Goal: Task Accomplishment & Management: Use online tool/utility

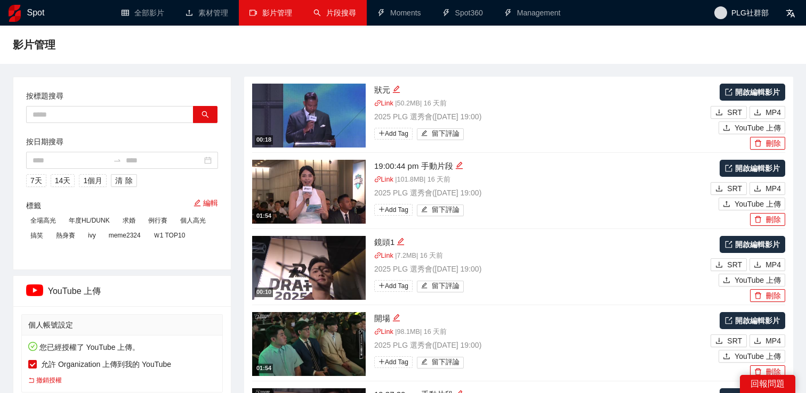
click at [347, 16] on link "片段搜尋" at bounding box center [334, 13] width 43 height 9
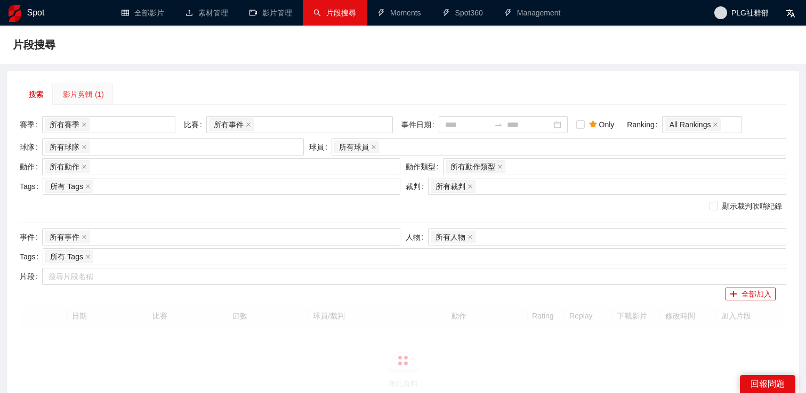
click at [87, 101] on div "影片剪輯 (1)" at bounding box center [83, 94] width 59 height 21
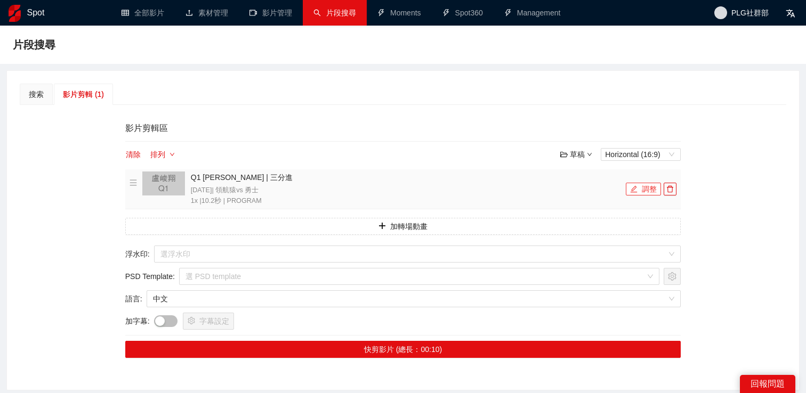
click at [642, 192] on button "調整" at bounding box center [643, 189] width 35 height 13
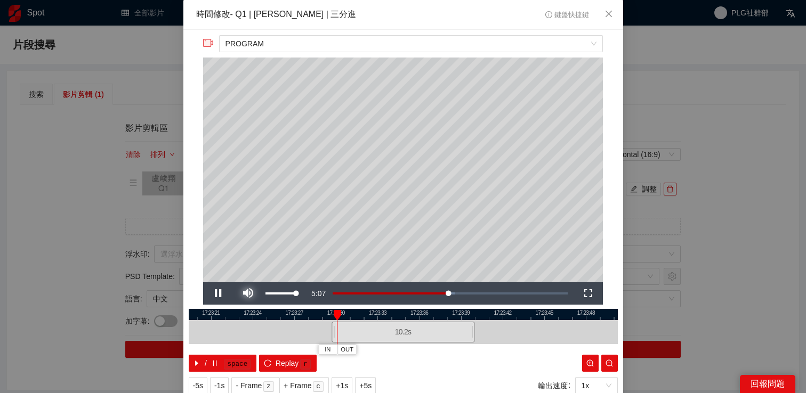
click at [246, 294] on span "Video Player" at bounding box center [248, 294] width 30 height 0
click at [721, 179] on div "**********" at bounding box center [403, 196] width 806 height 393
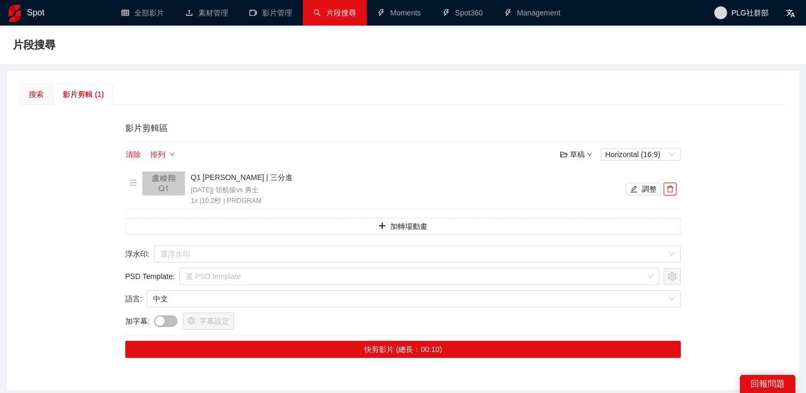
click at [33, 91] on div "搜索" at bounding box center [36, 94] width 15 height 12
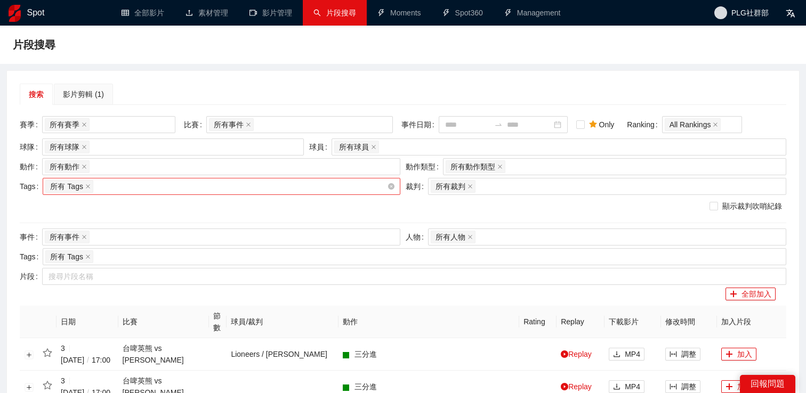
scroll to position [76, 0]
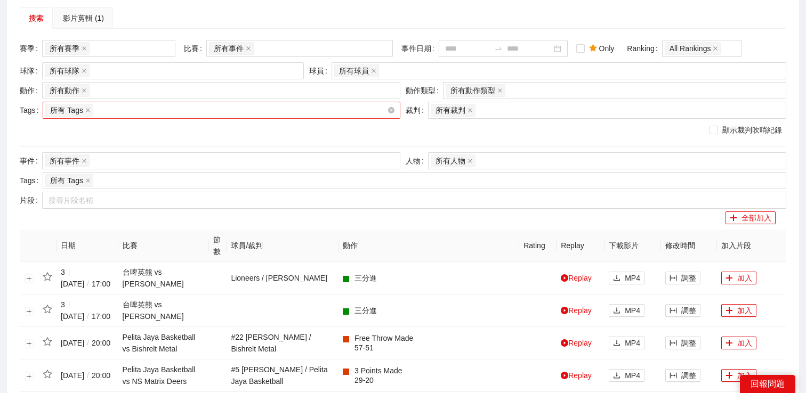
click at [179, 108] on div "所有 Tags" at bounding box center [216, 110] width 342 height 15
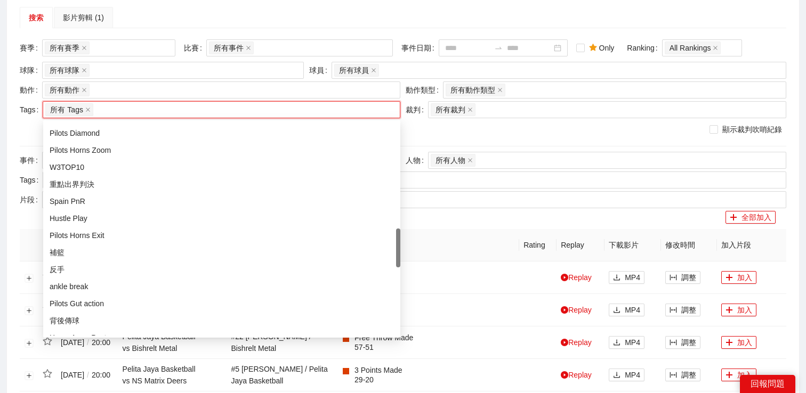
scroll to position [579, 0]
click at [94, 299] on div "Pilots Gut action" at bounding box center [222, 303] width 344 height 12
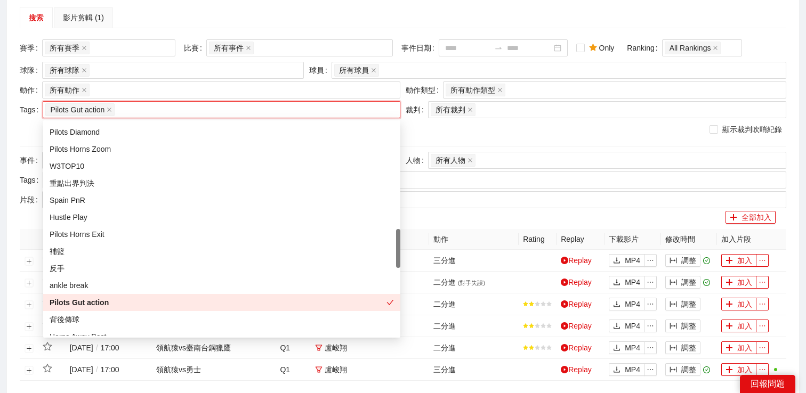
click at [19, 218] on div "搜索 影片剪輯 (1) 賽季 所有賽季 比賽 所有事件 事件日期 Only Ranking All Rankings 球隊 所有球隊 球員 所有球員 動作 所…" at bounding box center [403, 209] width 792 height 430
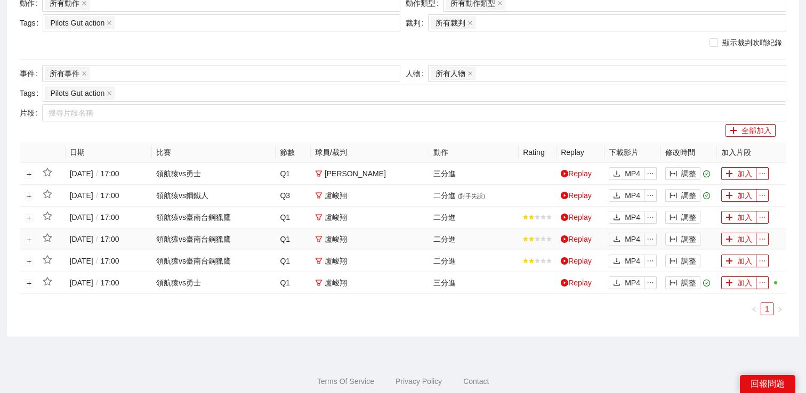
scroll to position [173, 0]
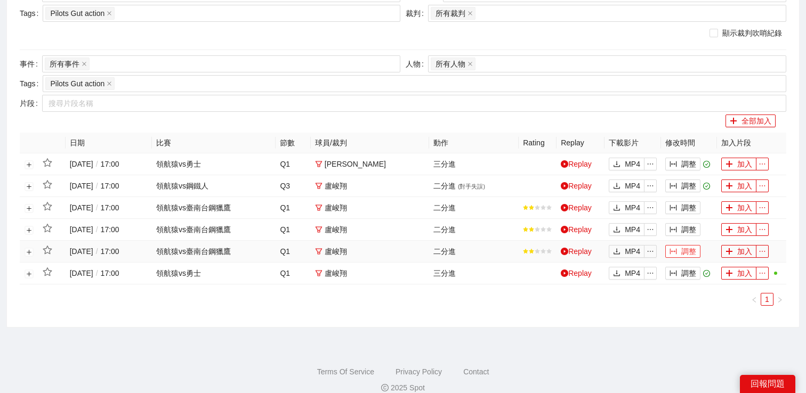
click at [686, 253] on button "調整" at bounding box center [682, 251] width 35 height 13
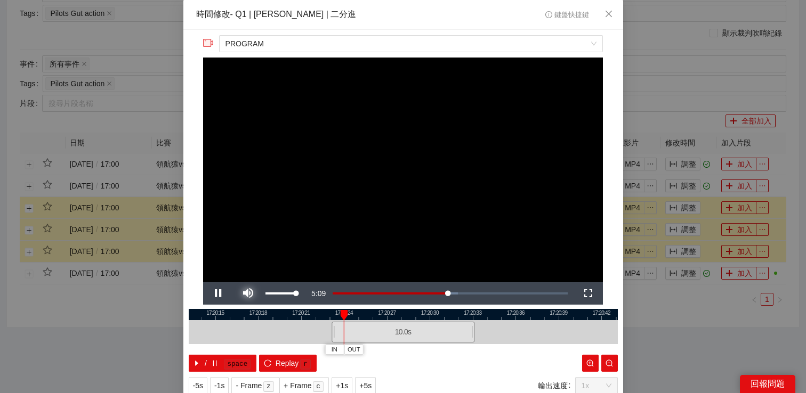
click at [253, 294] on span "Video Player" at bounding box center [248, 294] width 30 height 0
drag, startPoint x: 334, startPoint y: 330, endPoint x: 286, endPoint y: 330, distance: 48.0
click at [293, 330] on div at bounding box center [296, 332] width 6 height 24
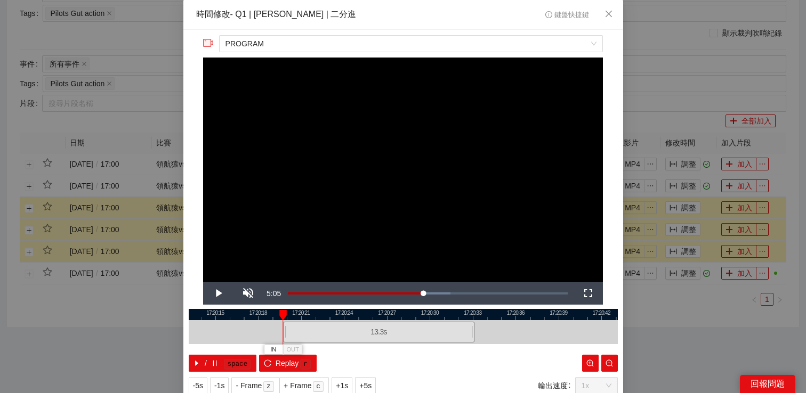
click at [283, 323] on div at bounding box center [283, 333] width 1 height 24
drag, startPoint x: 284, startPoint y: 331, endPoint x: 253, endPoint y: 331, distance: 31.5
click at [253, 331] on div at bounding box center [253, 332] width 6 height 24
click at [218, 294] on span "Video Player" at bounding box center [218, 294] width 30 height 0
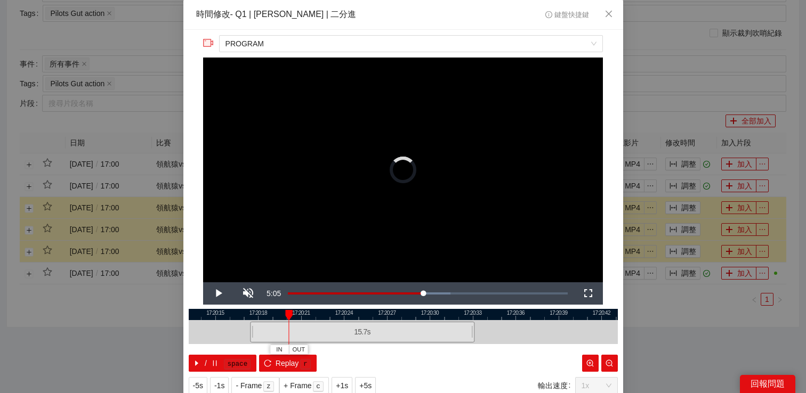
drag, startPoint x: 252, startPoint y: 331, endPoint x: 244, endPoint y: 331, distance: 7.5
click at [248, 331] on div at bounding box center [251, 332] width 6 height 24
click at [218, 294] on span "Video Player" at bounding box center [218, 294] width 30 height 0
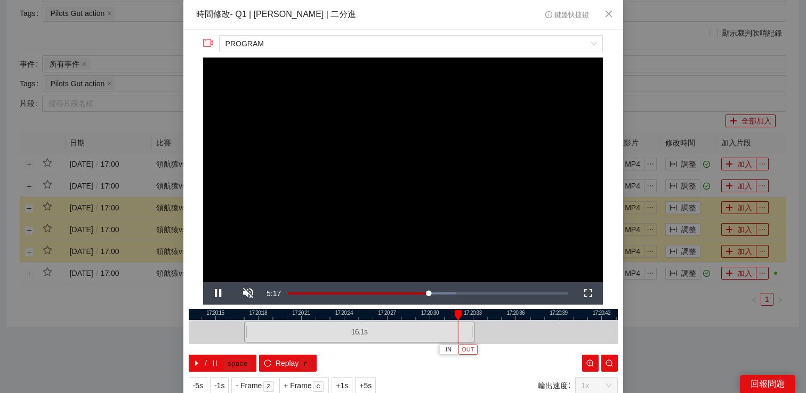
click at [467, 350] on span "OUT" at bounding box center [468, 350] width 13 height 10
drag, startPoint x: 458, startPoint y: 331, endPoint x: 470, endPoint y: 331, distance: 11.7
click at [470, 331] on div at bounding box center [470, 332] width 6 height 24
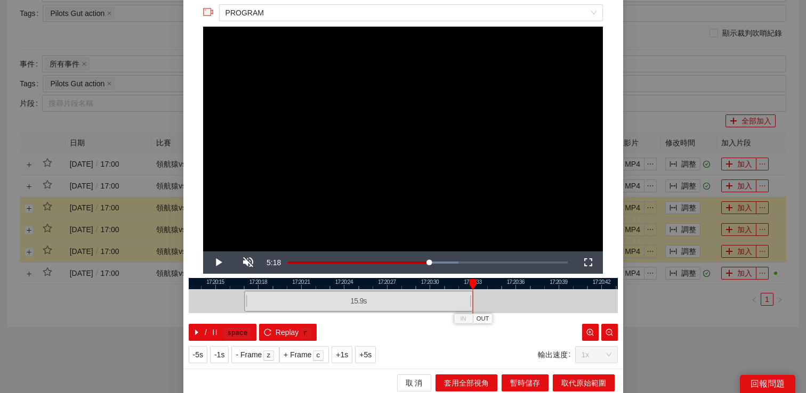
scroll to position [34, 0]
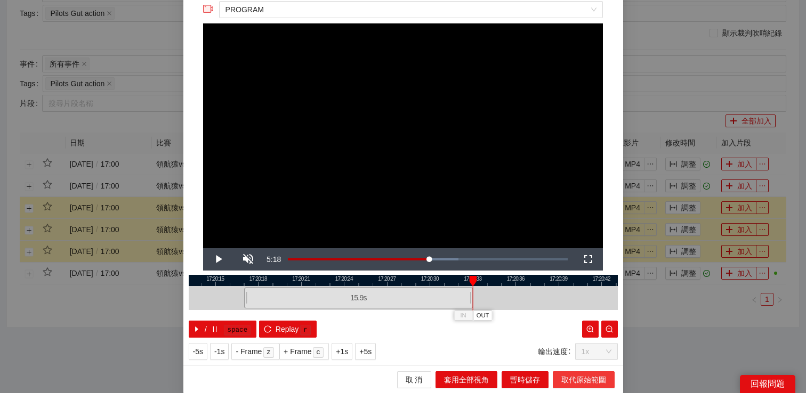
click at [565, 383] on span "取代原始範圍" at bounding box center [583, 380] width 45 height 12
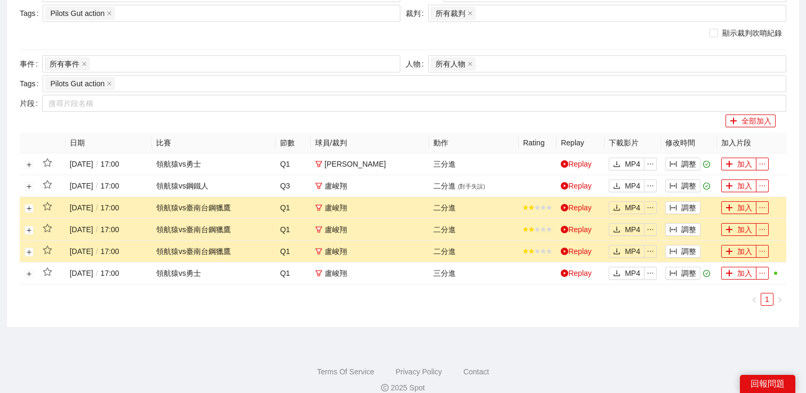
scroll to position [0, 0]
click at [680, 183] on button "調整" at bounding box center [682, 186] width 35 height 13
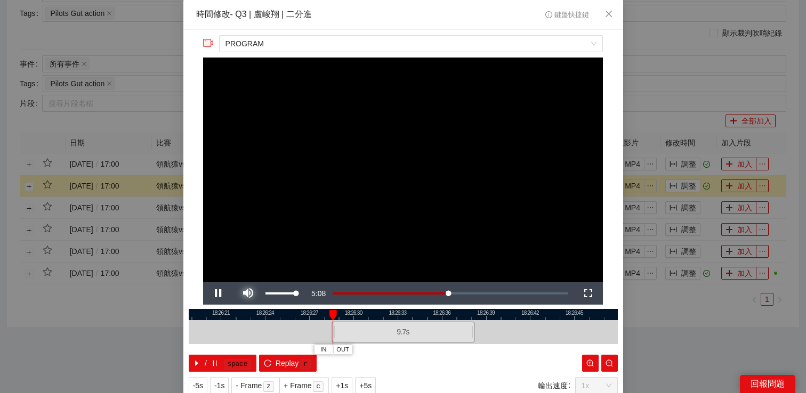
click at [255, 294] on span "Video Player" at bounding box center [248, 294] width 30 height 0
drag, startPoint x: 332, startPoint y: 335, endPoint x: 309, endPoint y: 335, distance: 23.5
click at [309, 335] on div at bounding box center [310, 332] width 6 height 24
click at [215, 294] on span "Video Player" at bounding box center [218, 294] width 30 height 0
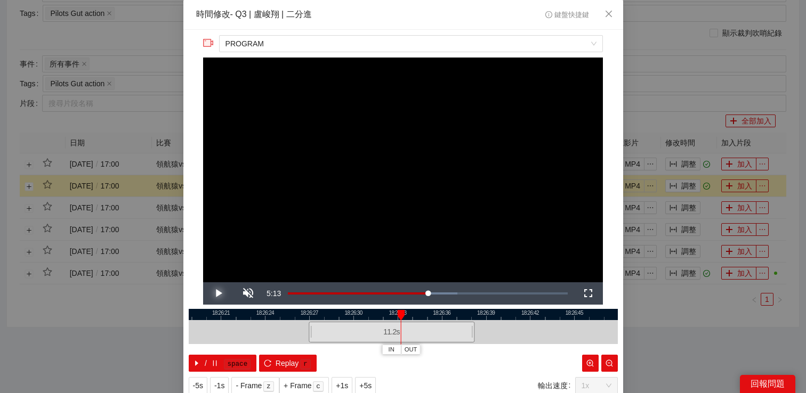
click at [215, 294] on span "Video Player" at bounding box center [218, 294] width 30 height 0
click at [462, 350] on span "OUT" at bounding box center [463, 350] width 13 height 10
click at [447, 334] on div at bounding box center [448, 332] width 6 height 24
click at [280, 367] on span "Replay" at bounding box center [287, 364] width 23 height 12
click at [222, 294] on span "Video Player" at bounding box center [218, 294] width 30 height 0
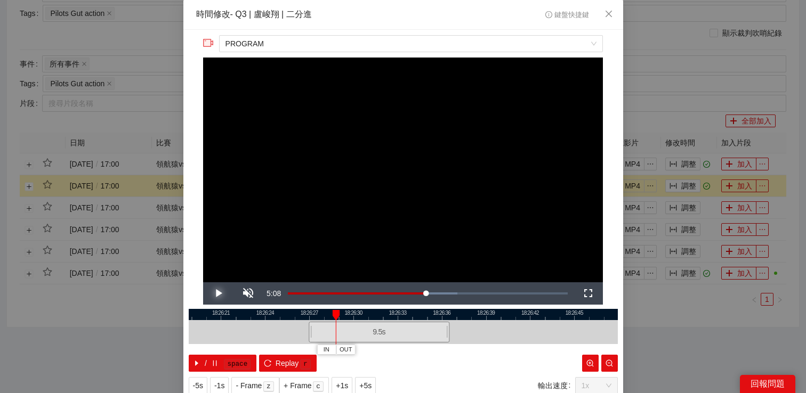
click at [222, 294] on span "Video Player" at bounding box center [218, 294] width 30 height 0
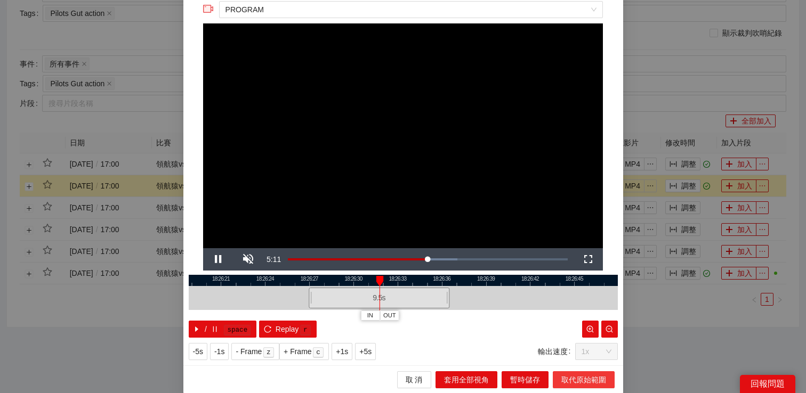
click at [583, 374] on span "取代原始範圍" at bounding box center [583, 380] width 45 height 12
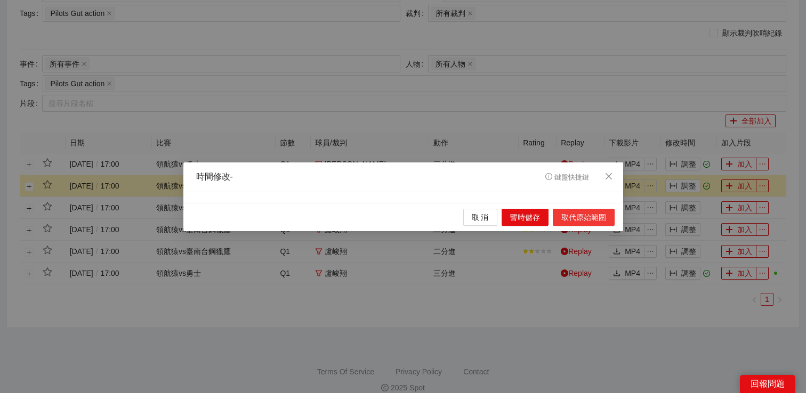
scroll to position [0, 0]
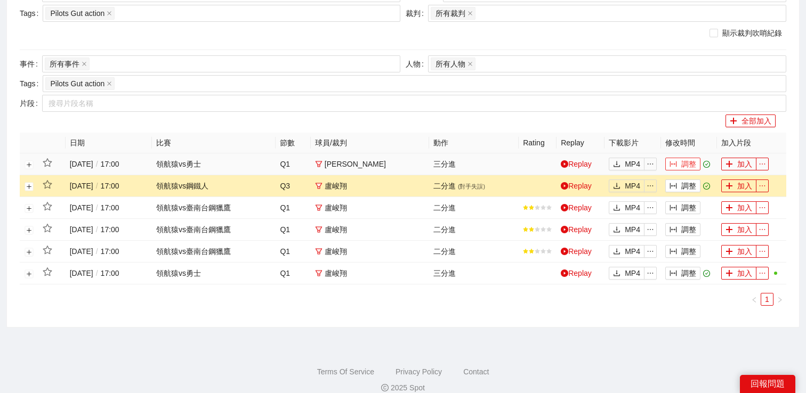
click at [678, 166] on button "調整" at bounding box center [682, 164] width 35 height 13
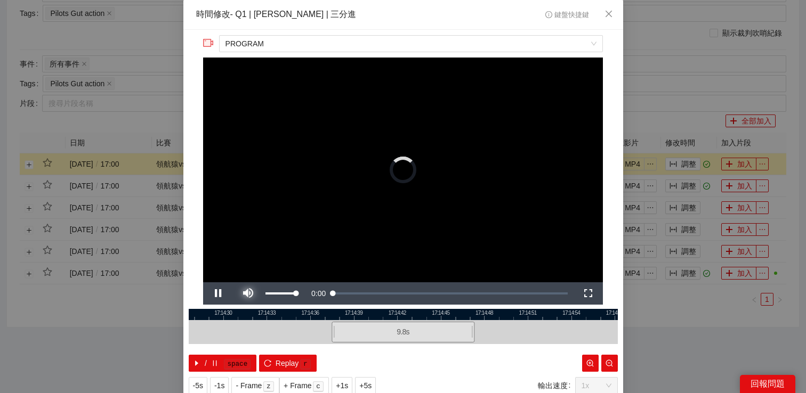
click at [253, 294] on span "Video Player" at bounding box center [248, 294] width 30 height 0
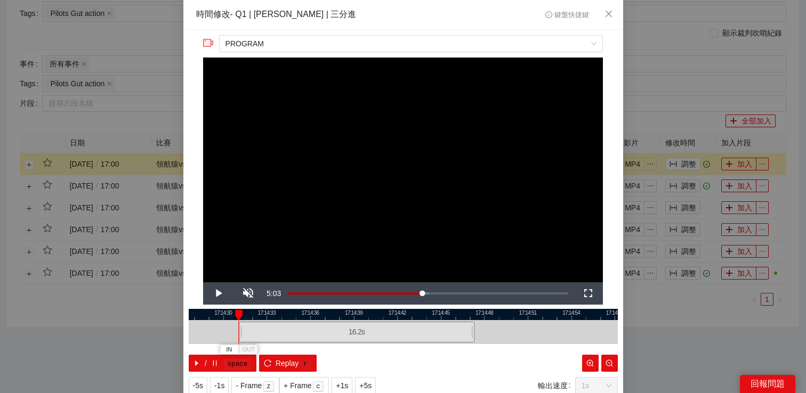
drag, startPoint x: 334, startPoint y: 331, endPoint x: 241, endPoint y: 332, distance: 92.8
click at [241, 332] on div at bounding box center [240, 332] width 6 height 24
drag, startPoint x: 241, startPoint y: 333, endPoint x: 226, endPoint y: 333, distance: 15.5
click at [226, 333] on div at bounding box center [226, 332] width 6 height 24
click at [219, 294] on span "Video Player" at bounding box center [218, 294] width 30 height 0
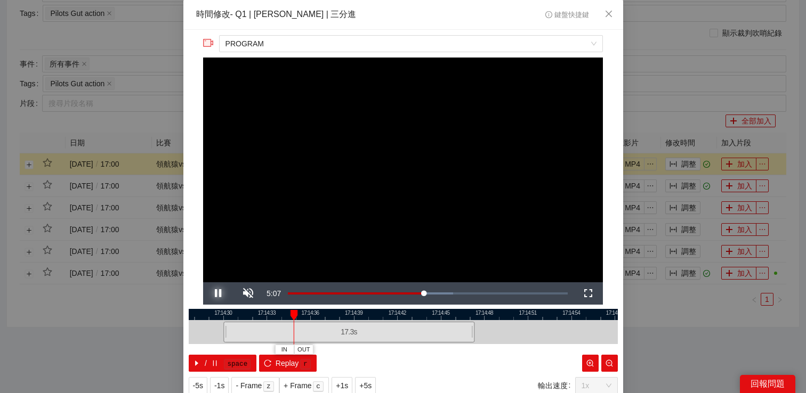
click at [218, 294] on span "Video Player" at bounding box center [218, 294] width 30 height 0
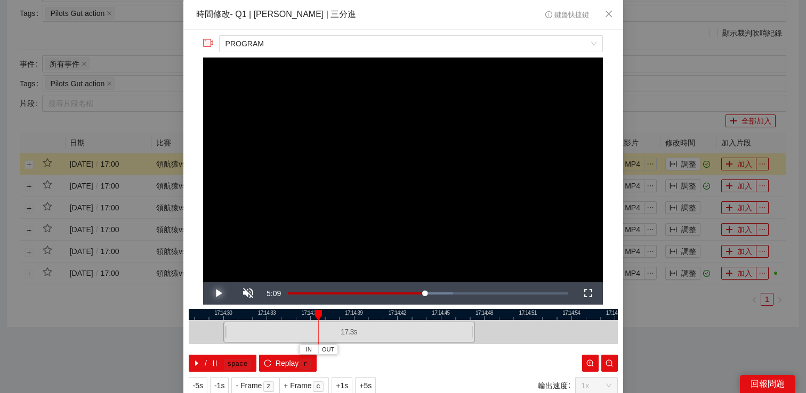
click at [218, 294] on span "Video Player" at bounding box center [218, 294] width 30 height 0
click at [222, 380] on span "-1s" at bounding box center [219, 386] width 10 height 12
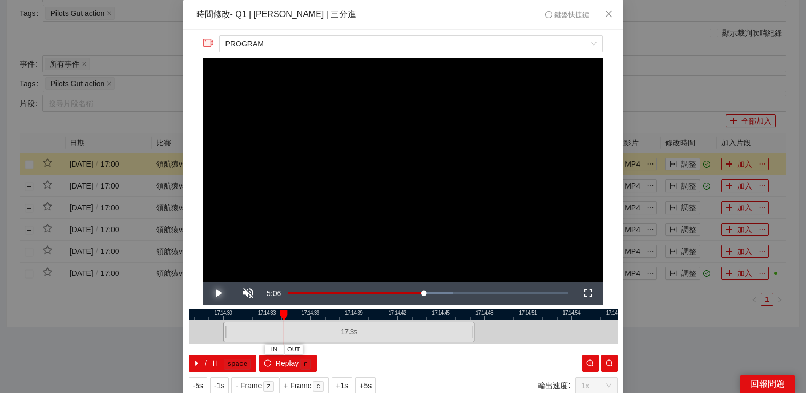
click at [220, 294] on span "Video Player" at bounding box center [218, 294] width 30 height 0
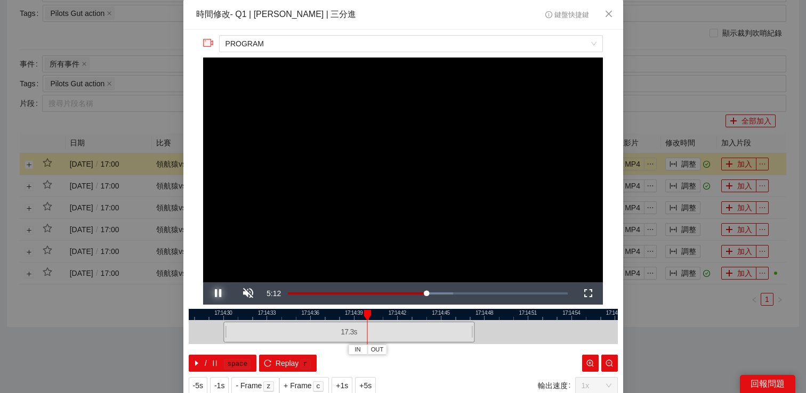
click at [220, 294] on span "Video Player" at bounding box center [218, 294] width 30 height 0
click at [285, 365] on span "Replay" at bounding box center [287, 364] width 23 height 12
drag, startPoint x: 470, startPoint y: 332, endPoint x: 453, endPoint y: 332, distance: 17.6
click at [453, 332] on div at bounding box center [456, 332] width 6 height 24
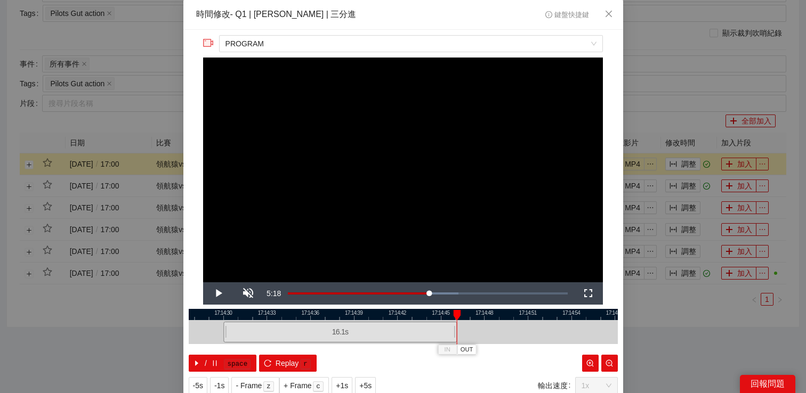
scroll to position [34, 0]
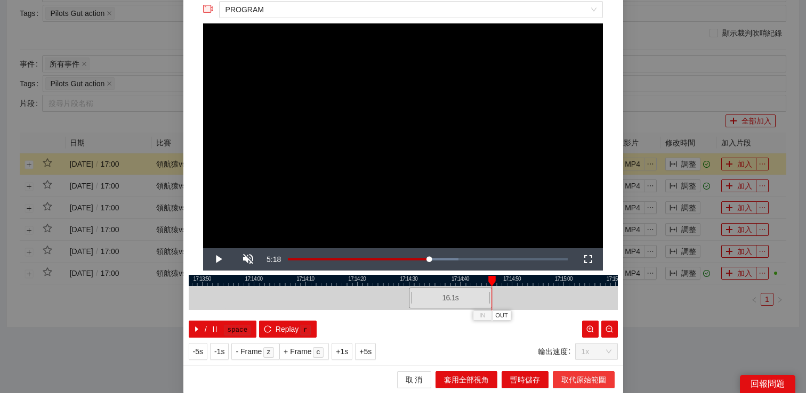
click at [576, 382] on span "取代原始範圍" at bounding box center [583, 380] width 45 height 12
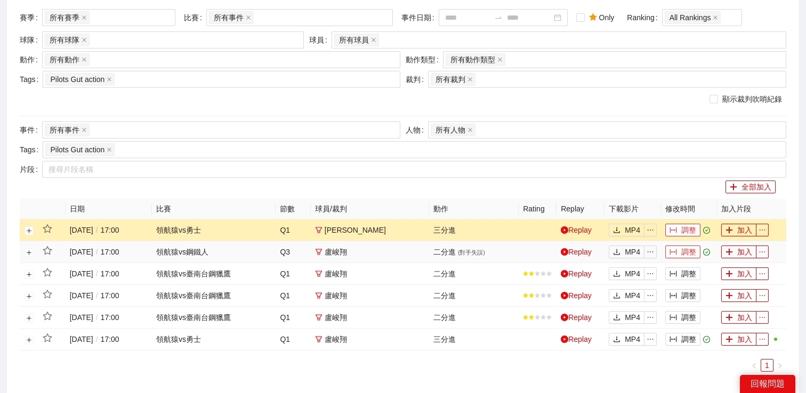
scroll to position [22, 0]
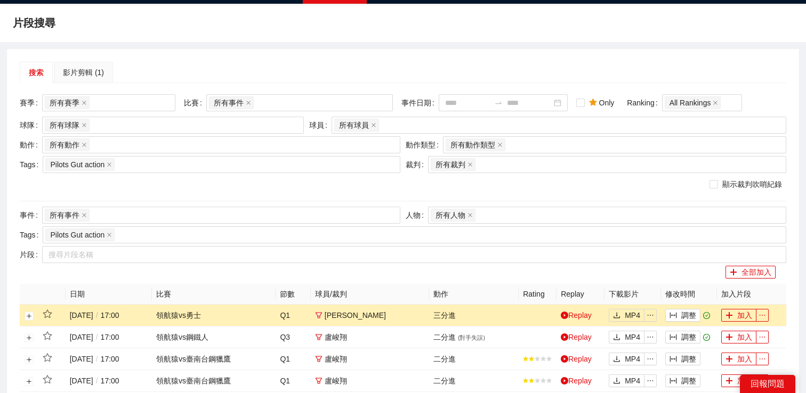
click at [43, 75] on div "搜索" at bounding box center [36, 73] width 15 height 12
click at [165, 235] on div "Pilots Gut action" at bounding box center [409, 235] width 728 height 15
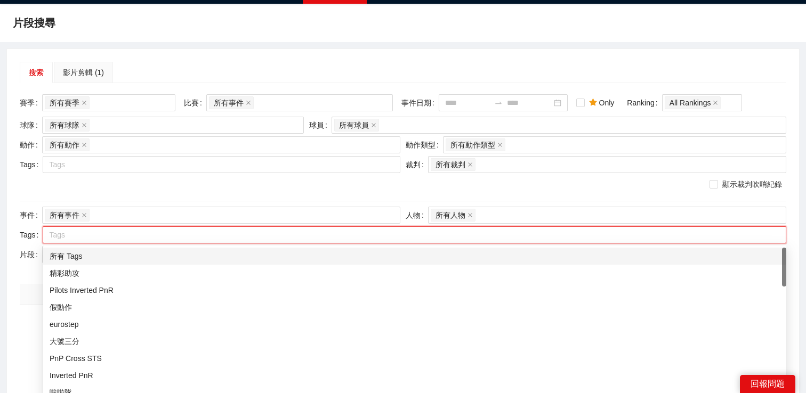
click at [180, 174] on div "Tags Tags" at bounding box center [210, 166] width 386 height 20
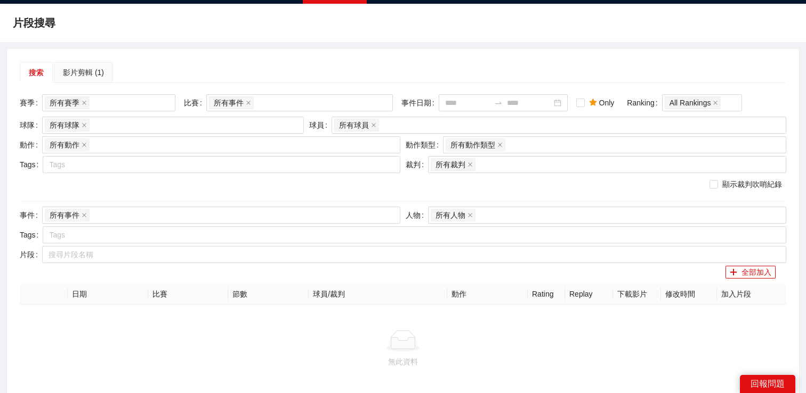
click at [170, 189] on div "顯示裁判吹哨紀錄" at bounding box center [403, 185] width 767 height 12
click at [392, 125] on div "所有球員" at bounding box center [553, 125] width 439 height 15
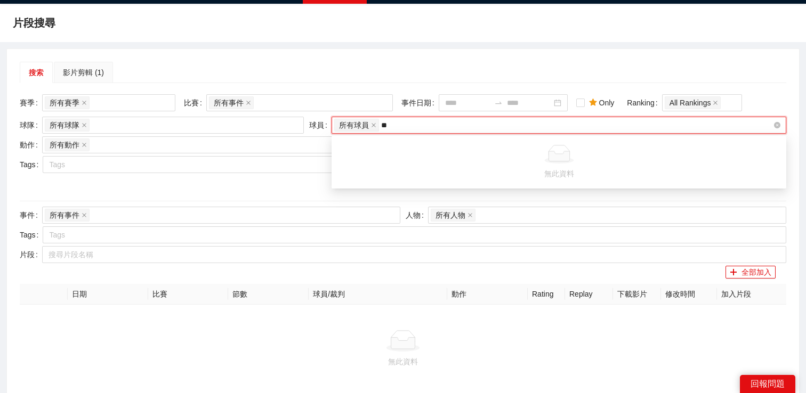
type input "*"
type input "**"
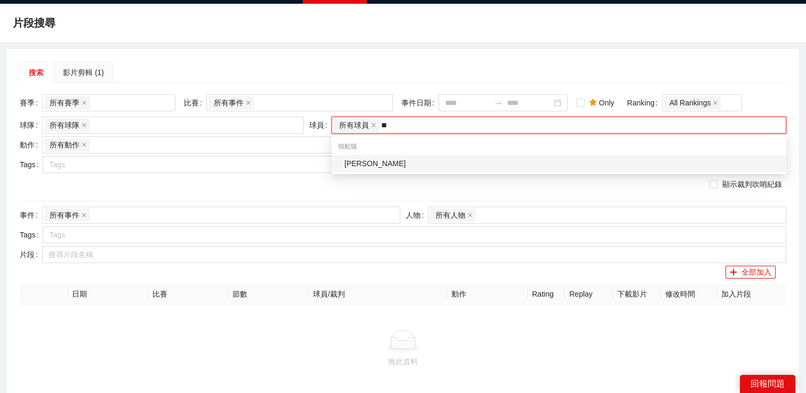
click at [383, 165] on div "葛拉漢" at bounding box center [562, 164] width 436 height 12
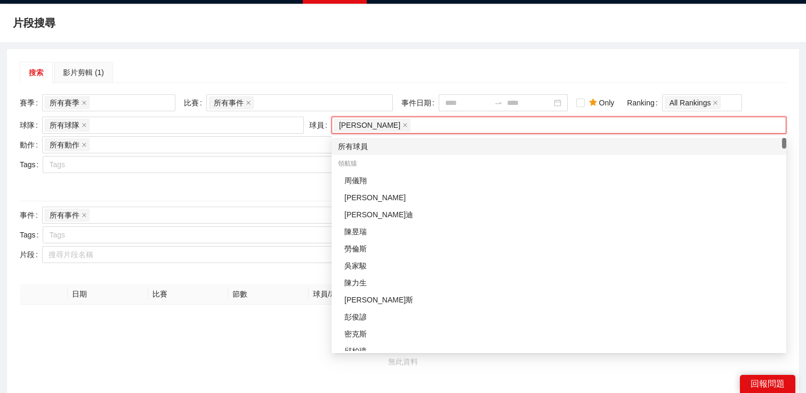
click at [420, 73] on div "搜索 影片剪輯 (1)" at bounding box center [403, 72] width 767 height 21
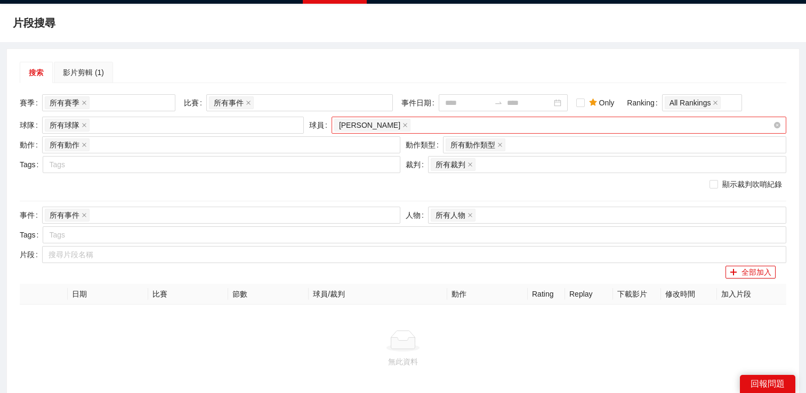
click at [388, 127] on div "葛拉漢" at bounding box center [553, 125] width 439 height 15
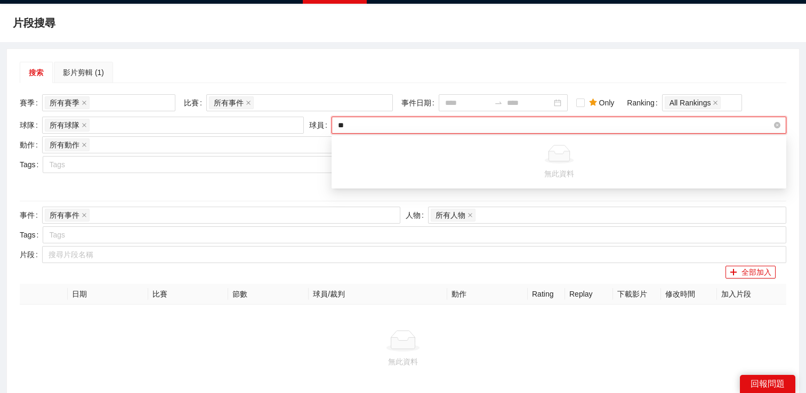
type input "*"
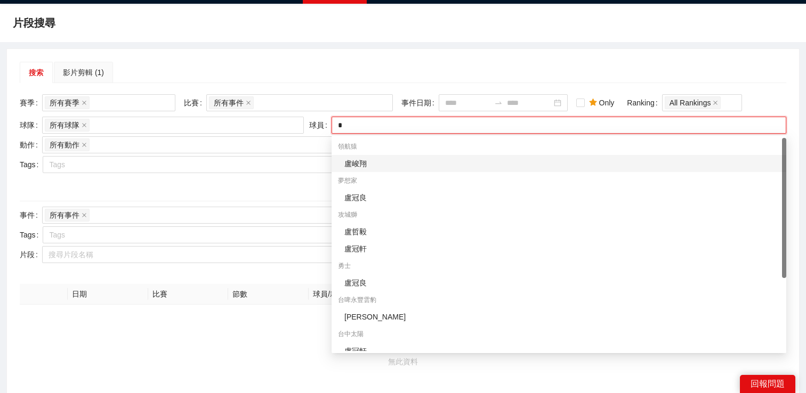
click at [379, 160] on div "盧峻翔" at bounding box center [562, 164] width 436 height 12
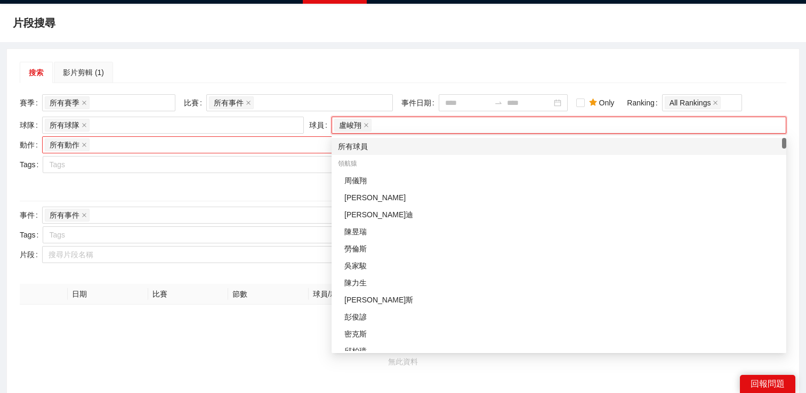
click at [228, 146] on div "所有動作 + 0 ..." at bounding box center [216, 145] width 342 height 15
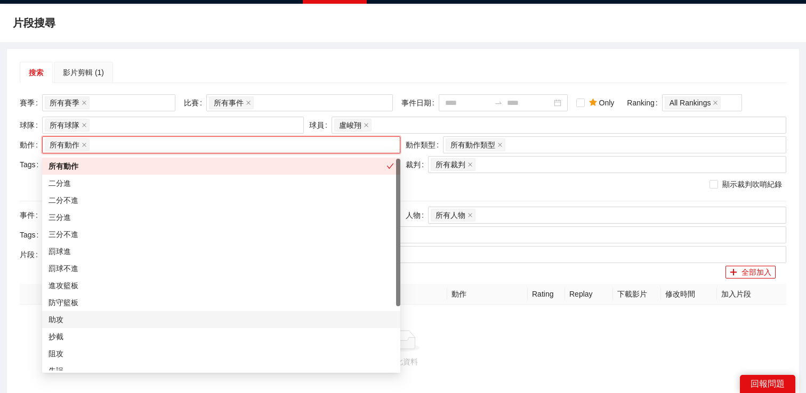
scroll to position [18, 0]
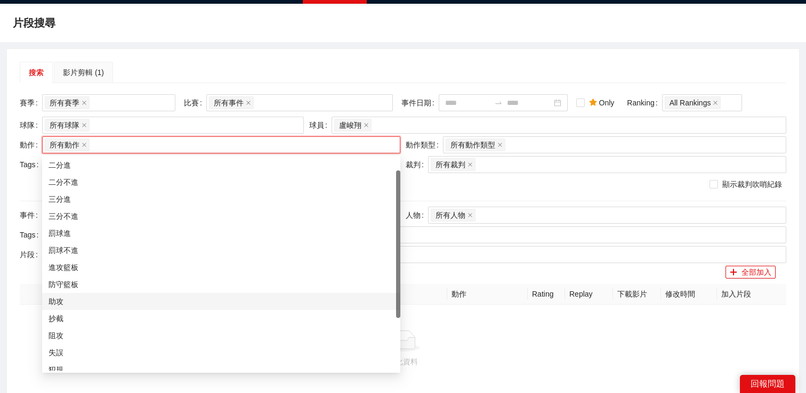
click at [167, 299] on div "助攻" at bounding box center [221, 302] width 345 height 12
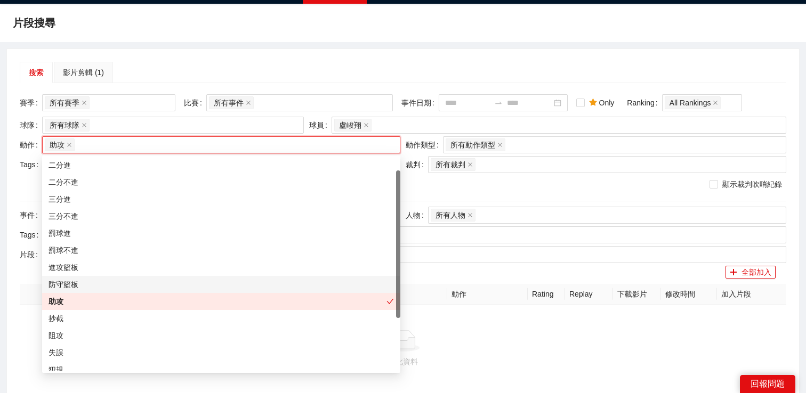
click at [295, 82] on div "搜索 影片剪輯 (1)" at bounding box center [403, 72] width 767 height 21
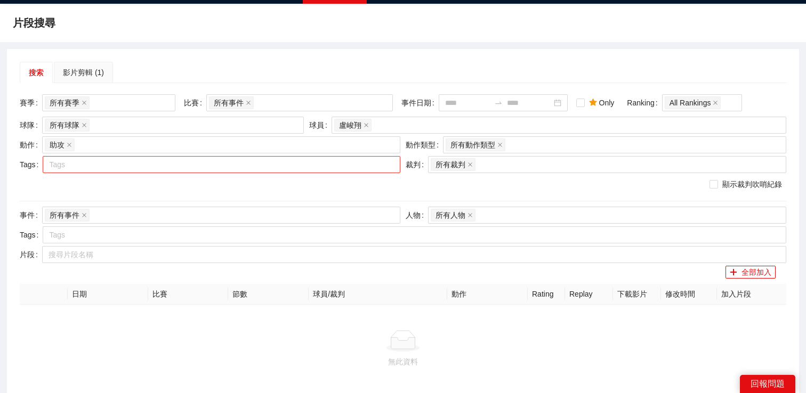
click at [168, 171] on div at bounding box center [216, 164] width 342 height 13
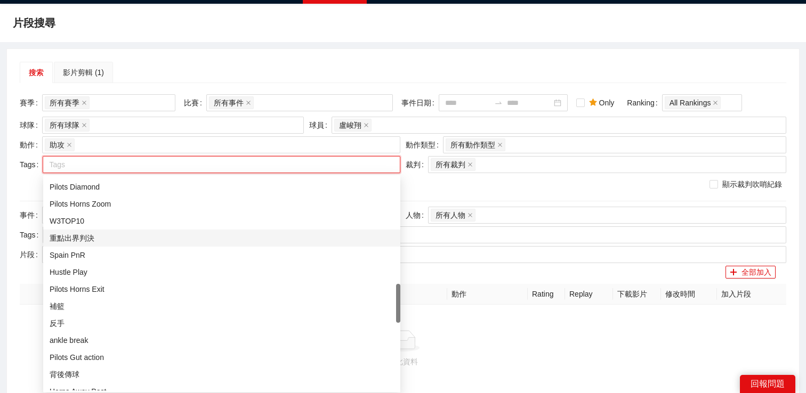
scroll to position [0, 0]
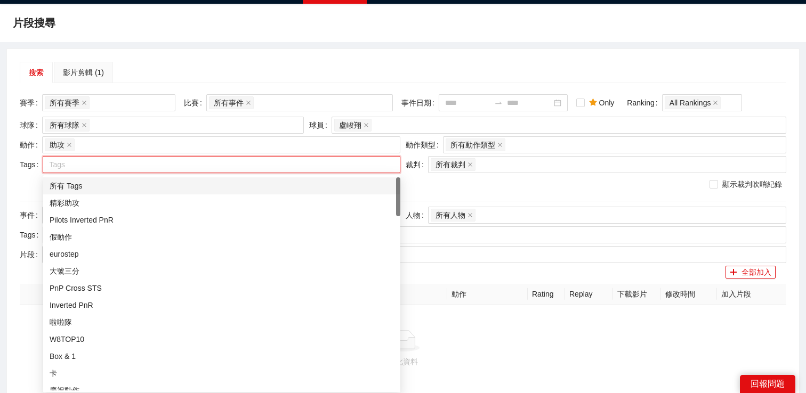
click at [174, 188] on div "所有 Tags" at bounding box center [222, 186] width 344 height 12
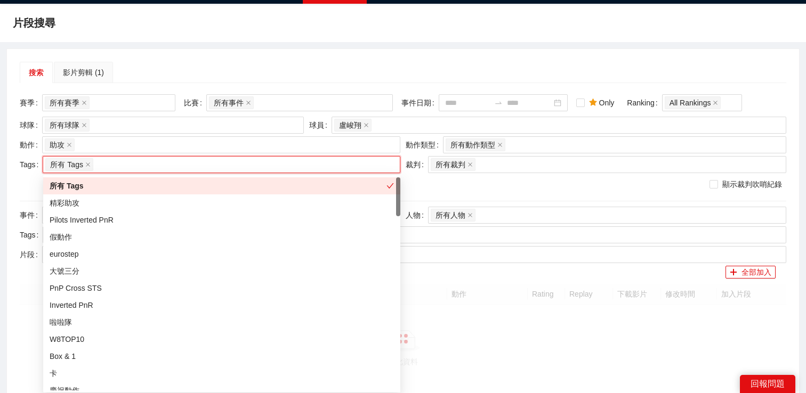
click at [249, 52] on div "搜索 影片剪輯 (1) 賽季 所有賽季 比賽 所有事件 事件日期 Only Ranking All Rankings 球隊 所有球隊 球員 盧峻翔 動作 助攻…" at bounding box center [403, 228] width 792 height 358
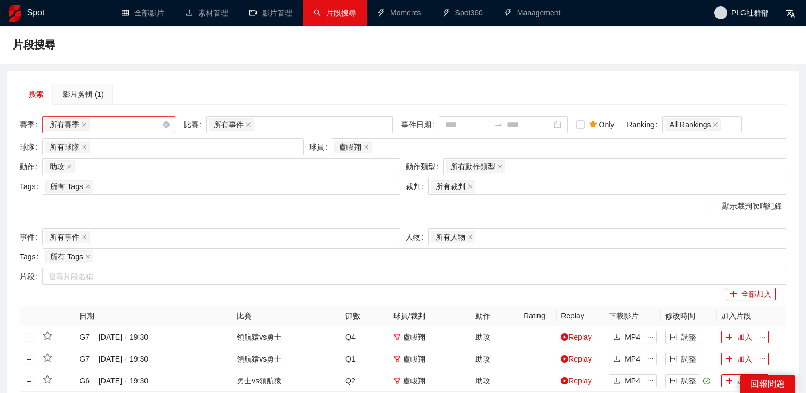
click at [133, 126] on div "所有賽季" at bounding box center [103, 124] width 117 height 15
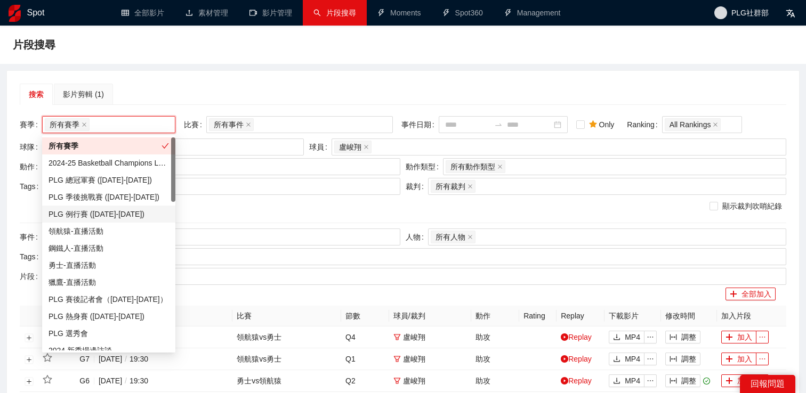
click at [116, 211] on div "PLG 例行賽 ([DATE]-[DATE])" at bounding box center [109, 214] width 120 height 12
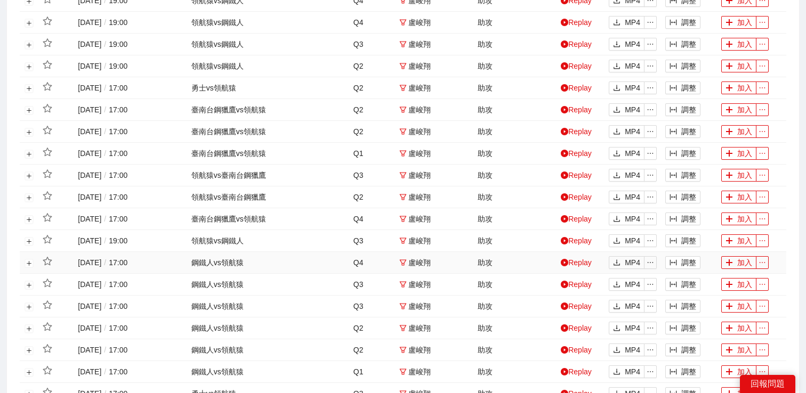
scroll to position [477, 0]
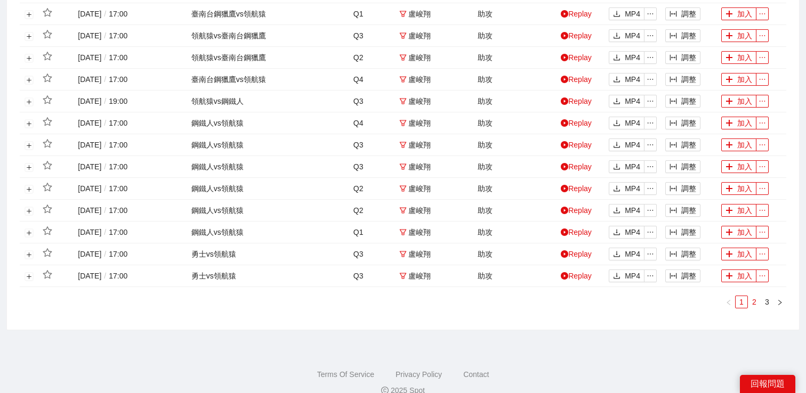
click at [756, 301] on link "2" at bounding box center [755, 302] width 12 height 12
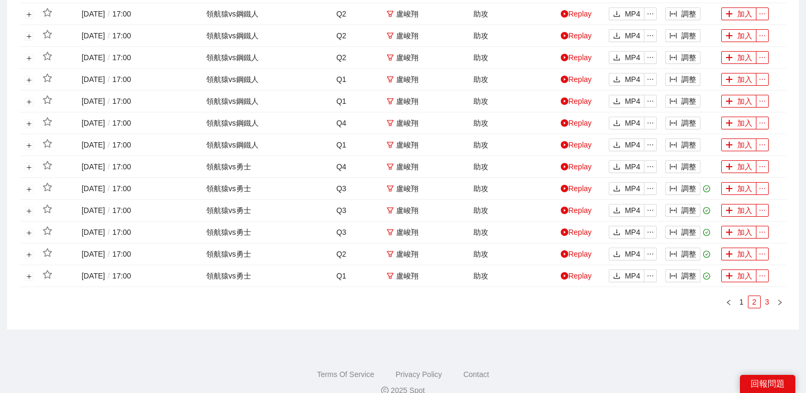
click at [765, 302] on link "3" at bounding box center [767, 302] width 12 height 12
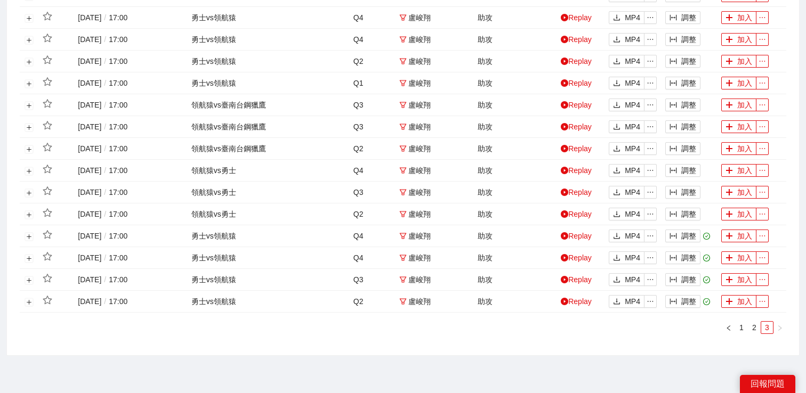
scroll to position [400, 0]
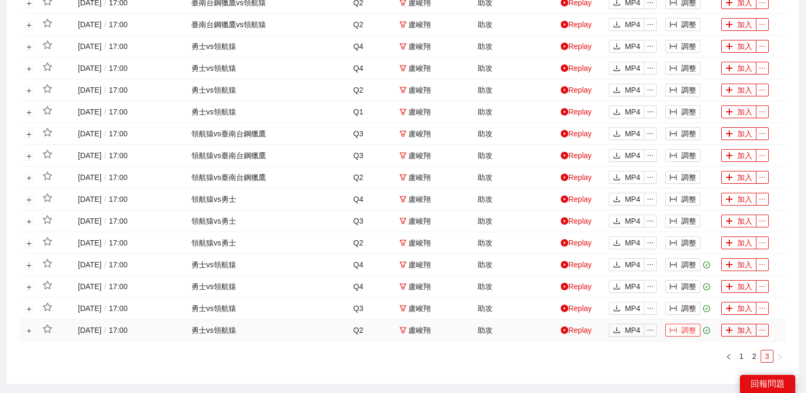
click at [685, 332] on button "調整" at bounding box center [682, 330] width 35 height 13
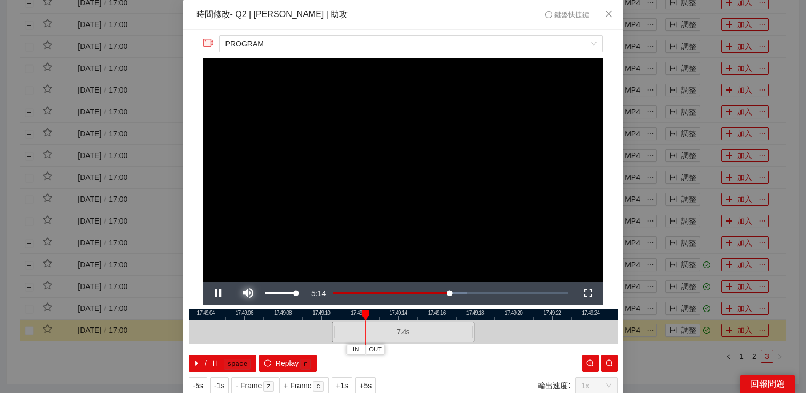
click at [258, 294] on span "Video Player" at bounding box center [248, 294] width 30 height 0
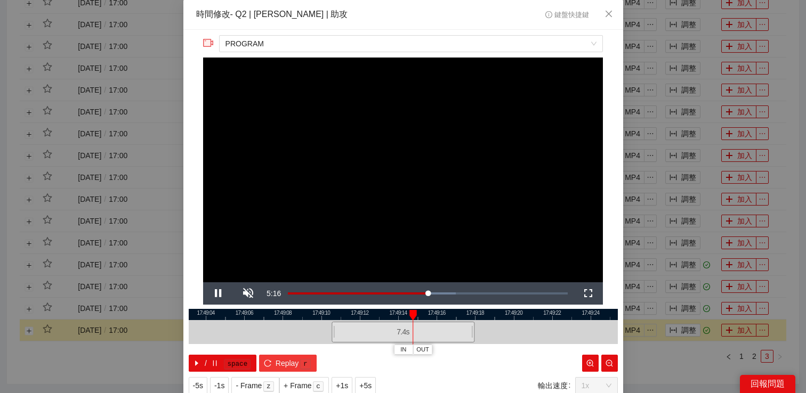
click at [272, 364] on button "Replay r" at bounding box center [287, 363] width 57 height 17
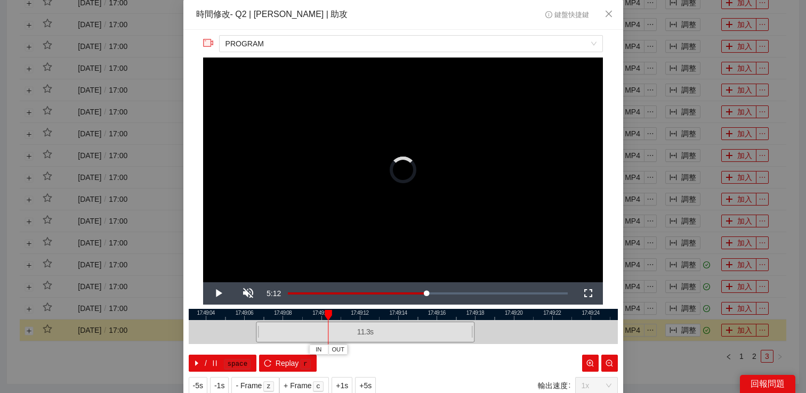
drag, startPoint x: 334, startPoint y: 335, endPoint x: 259, endPoint y: 335, distance: 75.2
click at [259, 335] on div at bounding box center [257, 332] width 6 height 24
click at [223, 294] on span "Video Player" at bounding box center [218, 294] width 30 height 0
click at [643, 364] on div "**********" at bounding box center [403, 196] width 806 height 393
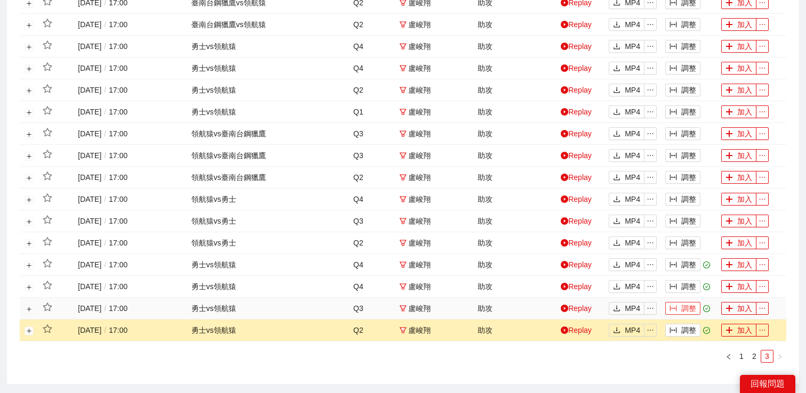
click at [675, 312] on span "column-width" at bounding box center [673, 309] width 7 height 9
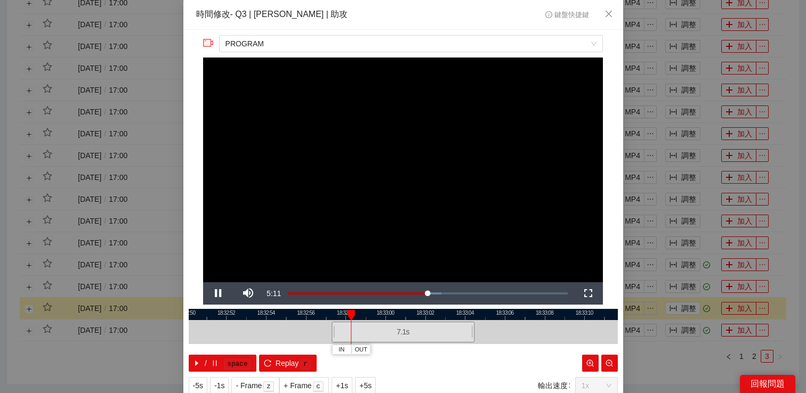
click at [676, 343] on div "**********" at bounding box center [403, 196] width 806 height 393
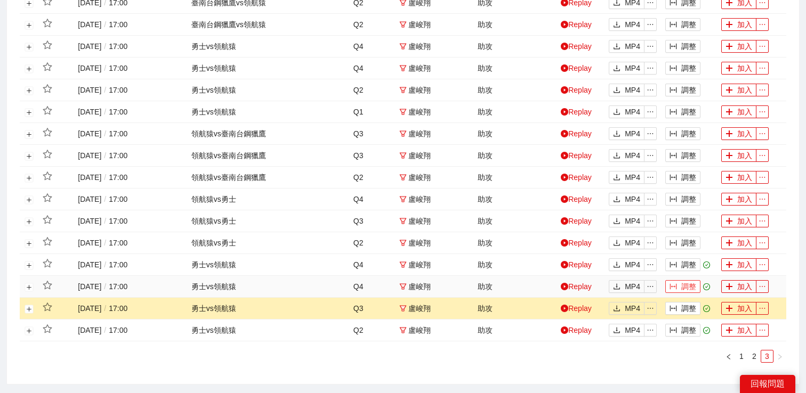
click at [681, 286] on button "調整" at bounding box center [682, 286] width 35 height 13
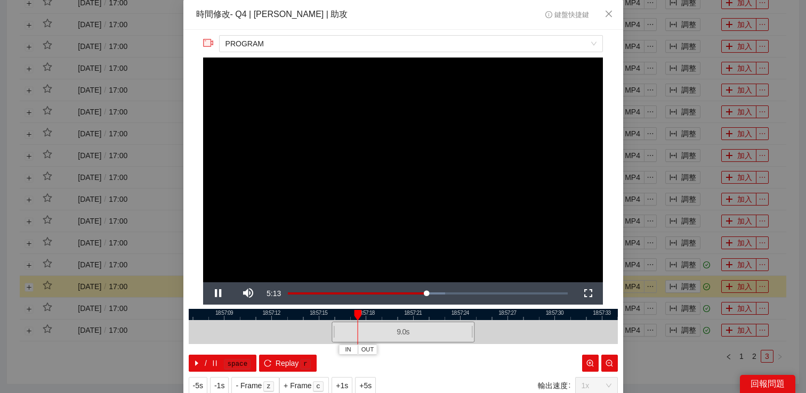
click at [689, 275] on div "**********" at bounding box center [403, 196] width 806 height 393
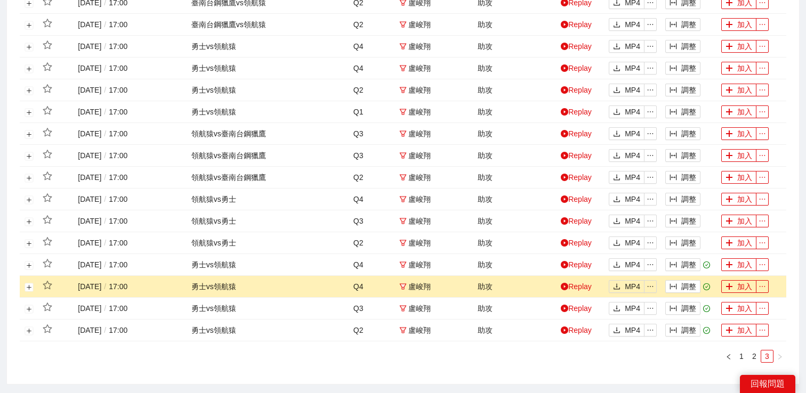
click at [689, 258] on td "調整" at bounding box center [689, 265] width 56 height 22
click at [686, 265] on button "調整" at bounding box center [682, 265] width 35 height 13
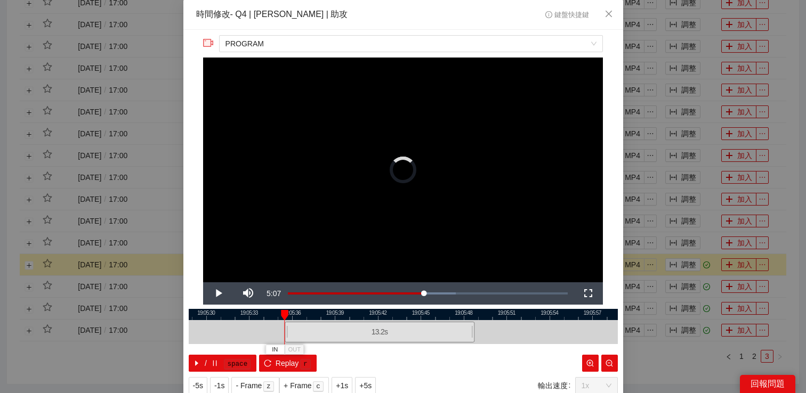
drag, startPoint x: 331, startPoint y: 334, endPoint x: 284, endPoint y: 335, distance: 46.9
click at [284, 335] on div at bounding box center [286, 332] width 6 height 24
click at [211, 294] on span "Video Player" at bounding box center [218, 294] width 30 height 0
click at [431, 351] on span "OUT" at bounding box center [428, 350] width 13 height 10
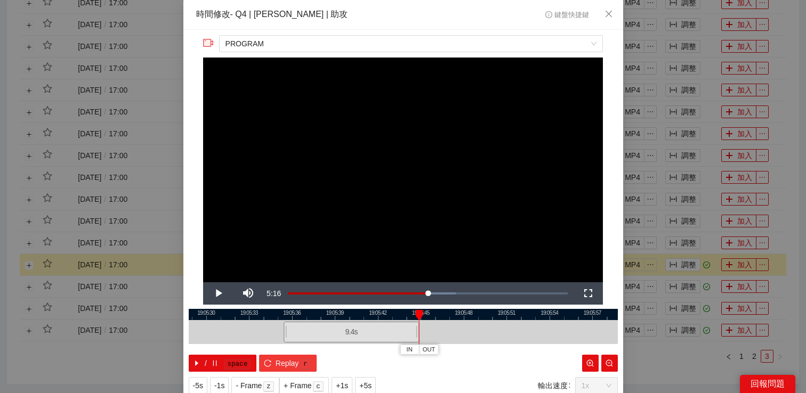
click at [283, 368] on span "Replay" at bounding box center [287, 364] width 23 height 12
drag, startPoint x: 286, startPoint y: 333, endPoint x: 262, endPoint y: 333, distance: 24.5
click at [262, 333] on div at bounding box center [261, 332] width 6 height 24
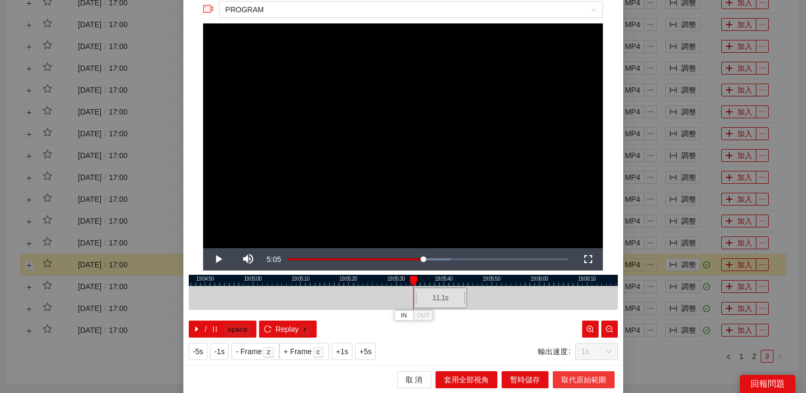
click at [576, 375] on span "取代原始範圍" at bounding box center [583, 380] width 45 height 12
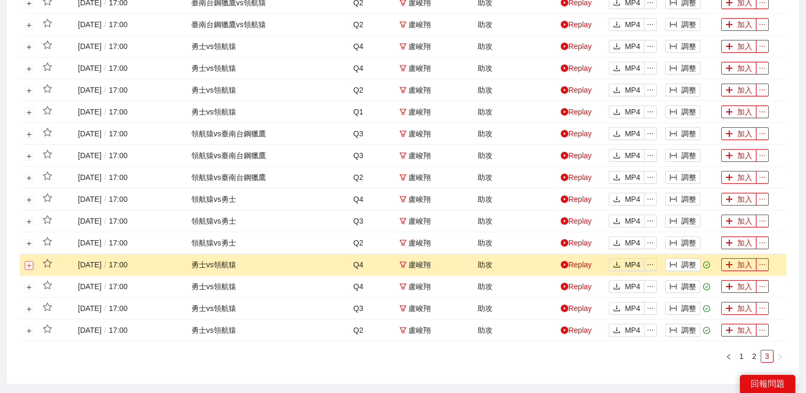
click at [30, 265] on button "展開行" at bounding box center [29, 265] width 9 height 9
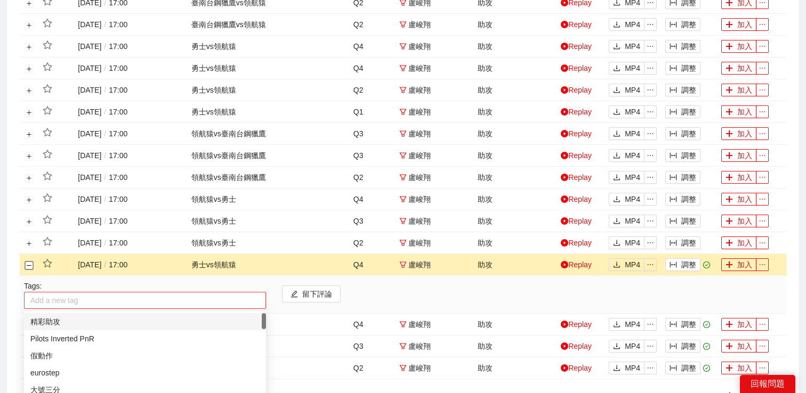
click at [60, 301] on div at bounding box center [145, 300] width 237 height 13
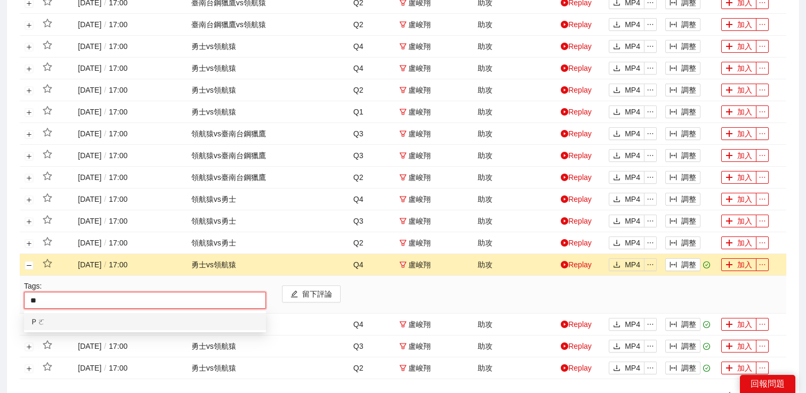
type input "*"
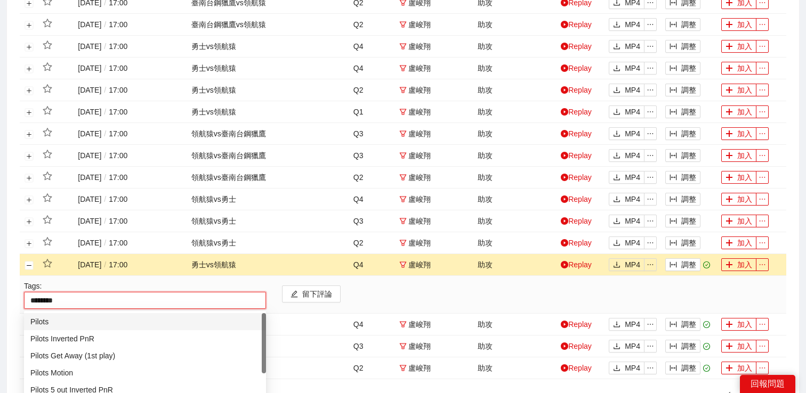
type input "*********"
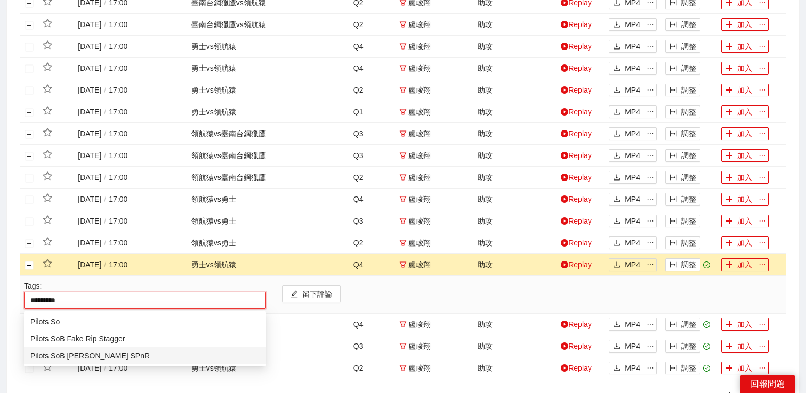
click at [70, 358] on div "Pilots SoB Iverson SPnR" at bounding box center [144, 356] width 229 height 12
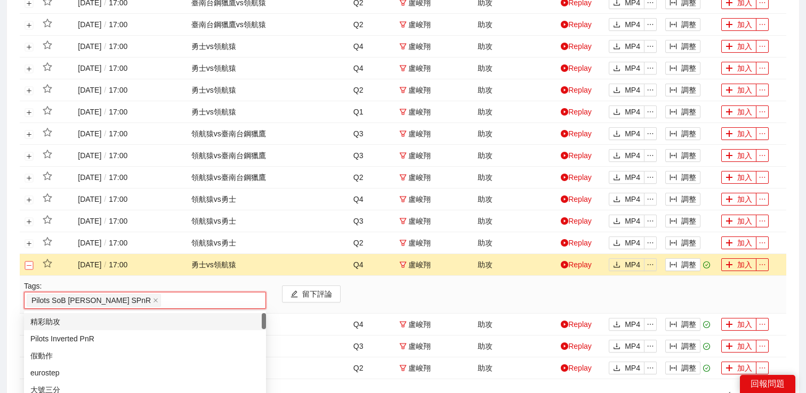
click at [29, 268] on button "關閉行" at bounding box center [29, 265] width 9 height 9
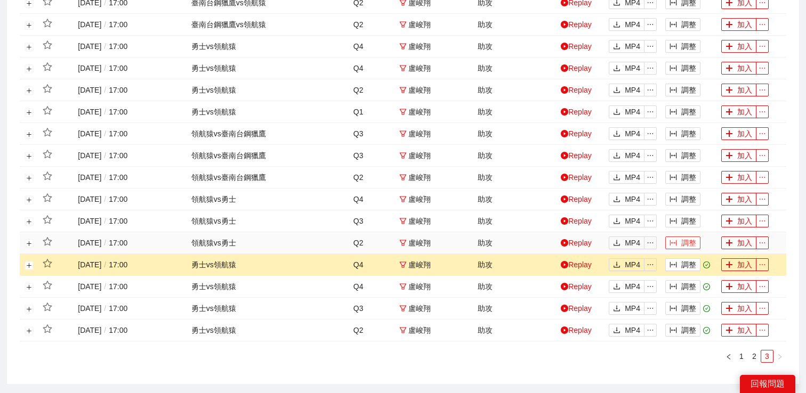
click at [680, 245] on button "調整" at bounding box center [682, 243] width 35 height 13
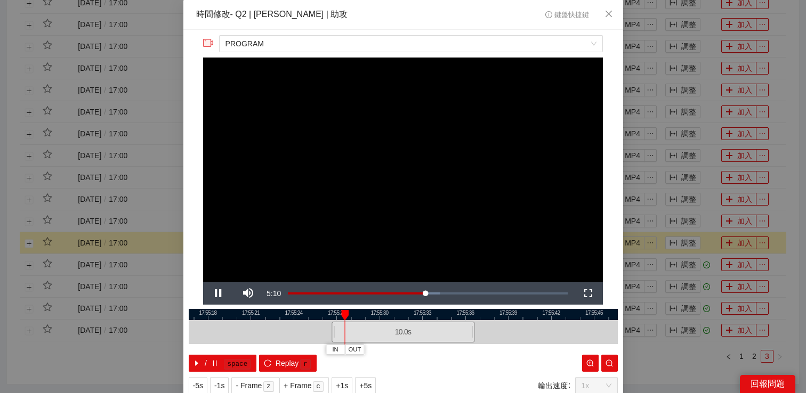
click at [700, 221] on div "**********" at bounding box center [403, 196] width 806 height 393
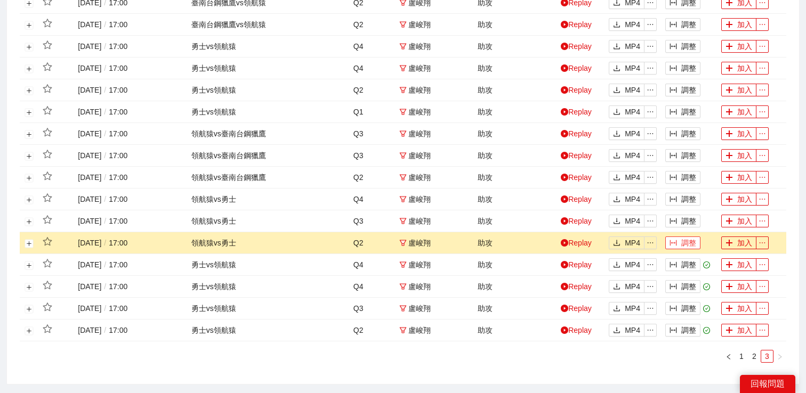
click at [680, 223] on button "調整" at bounding box center [682, 221] width 35 height 13
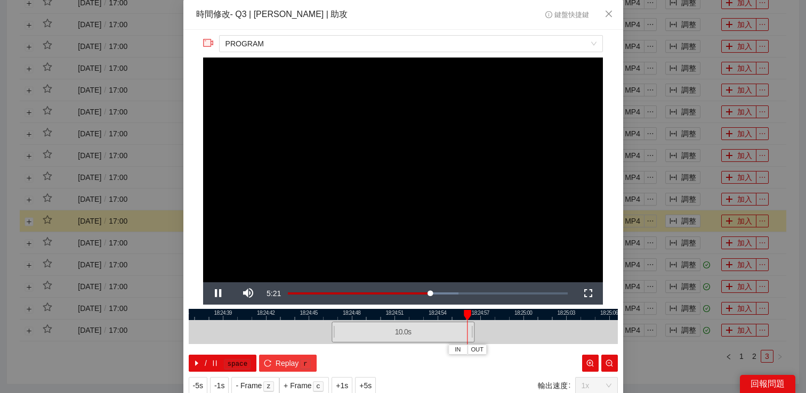
click at [275, 363] on button "Replay r" at bounding box center [287, 363] width 57 height 17
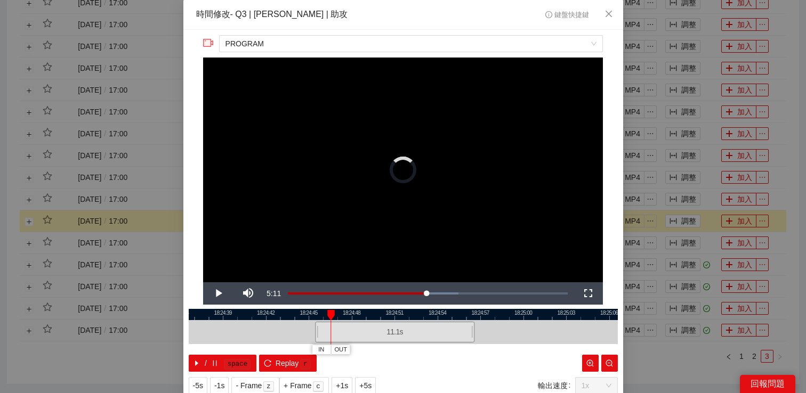
drag, startPoint x: 334, startPoint y: 333, endPoint x: 316, endPoint y: 333, distance: 18.1
click at [317, 333] on div at bounding box center [316, 332] width 6 height 24
click at [215, 294] on span "Video Player" at bounding box center [218, 294] width 30 height 0
click at [339, 379] on button "+1s" at bounding box center [342, 385] width 21 height 17
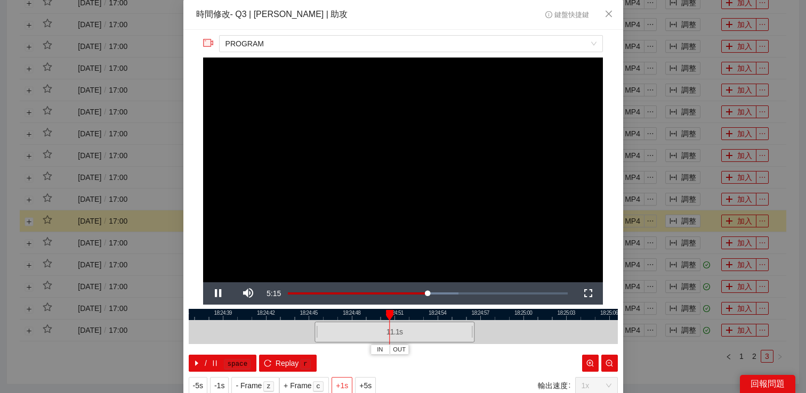
scroll to position [34, 0]
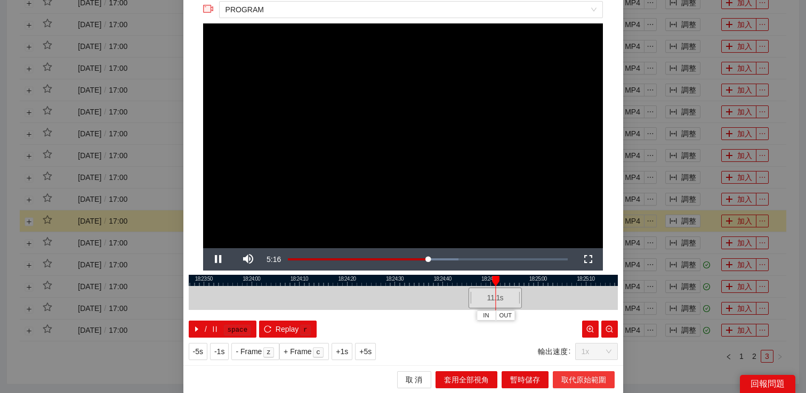
click at [577, 377] on span "取代原始範圍" at bounding box center [583, 380] width 45 height 12
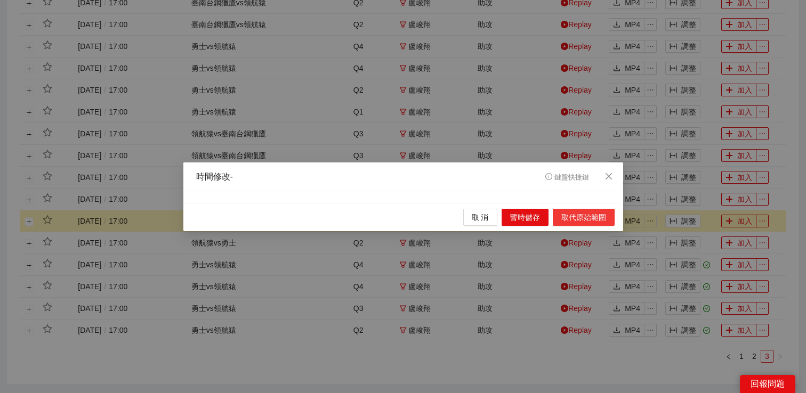
scroll to position [0, 0]
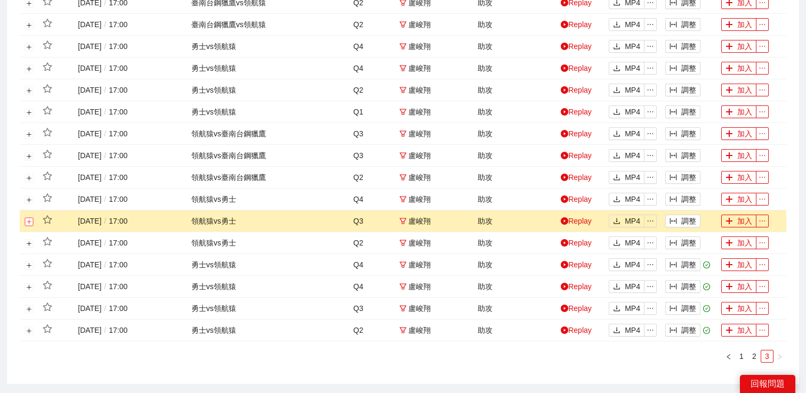
click at [30, 223] on button "展開行" at bounding box center [29, 222] width 9 height 9
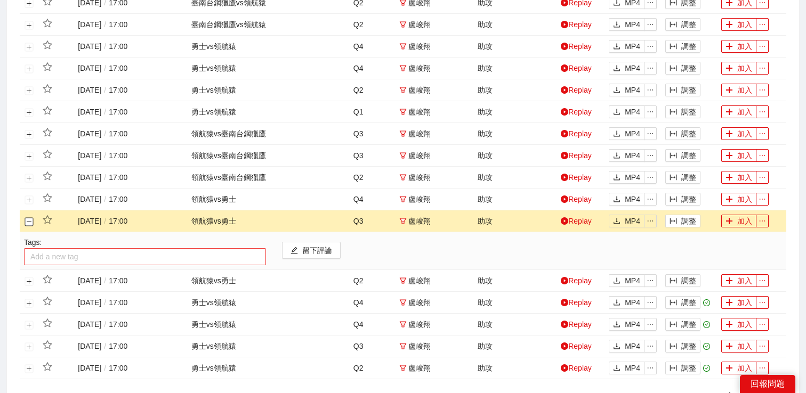
click at [55, 257] on div at bounding box center [145, 257] width 237 height 13
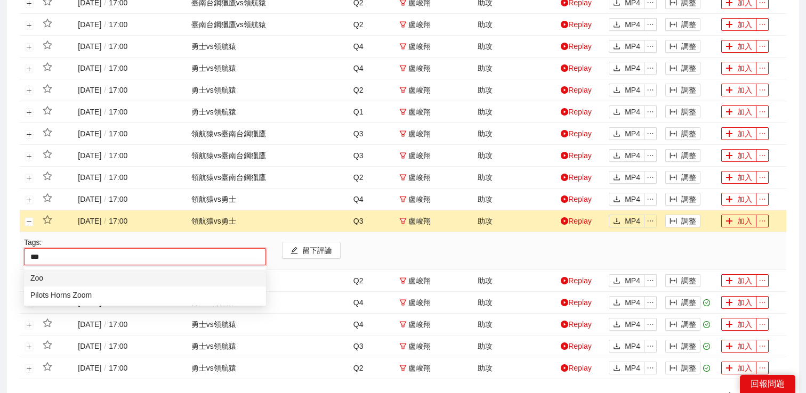
type input "****"
click at [68, 296] on div "Pilots Horns Zoom" at bounding box center [144, 295] width 229 height 12
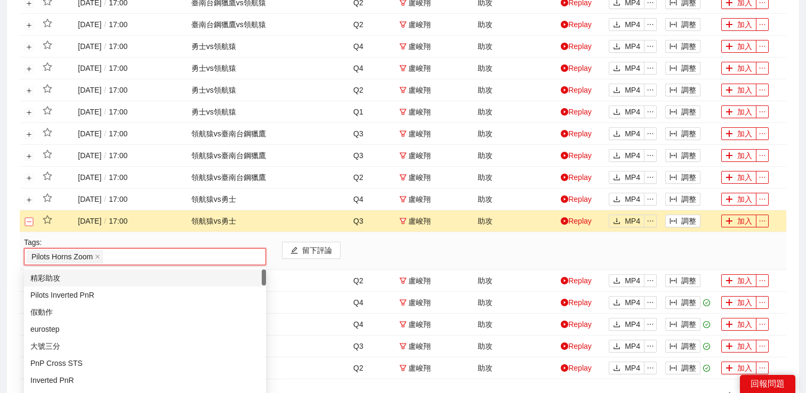
click at [26, 220] on button "關閉行" at bounding box center [29, 222] width 9 height 9
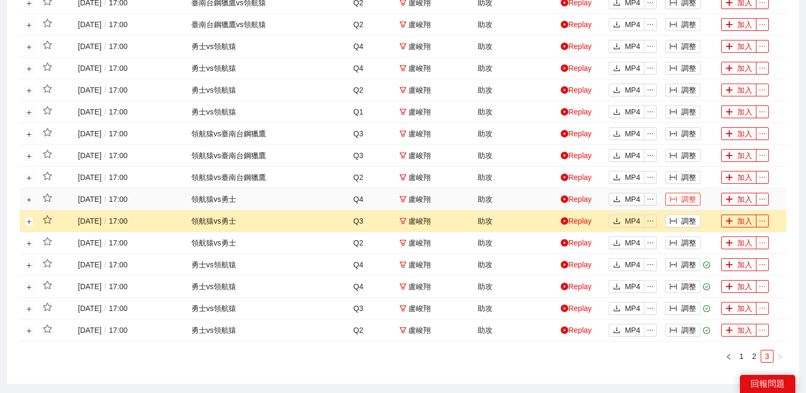
click at [674, 196] on icon "column-width" at bounding box center [673, 199] width 7 height 7
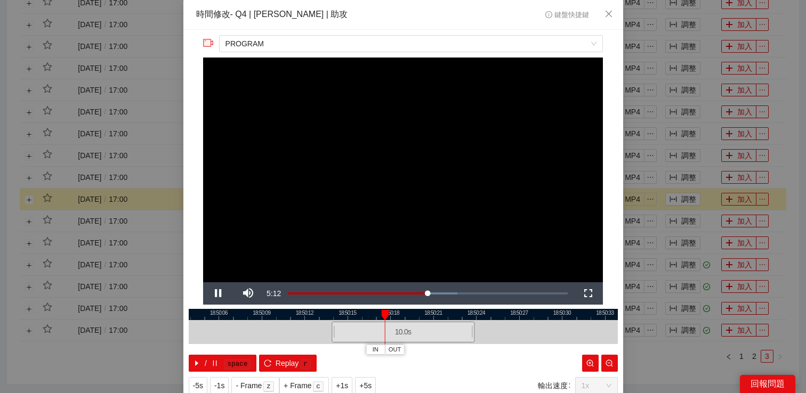
click at [682, 175] on div "**********" at bounding box center [403, 196] width 806 height 393
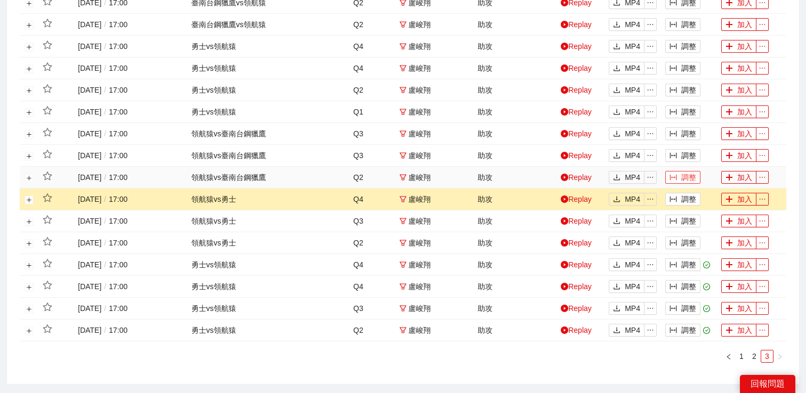
click at [683, 179] on button "調整" at bounding box center [682, 177] width 35 height 13
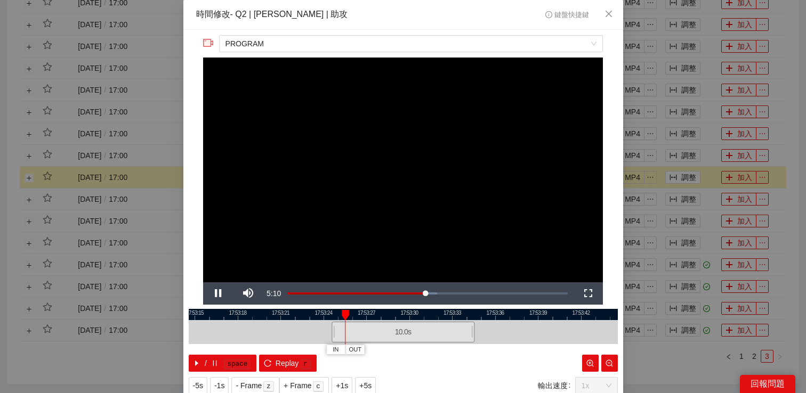
click at [682, 153] on div "**********" at bounding box center [403, 196] width 806 height 393
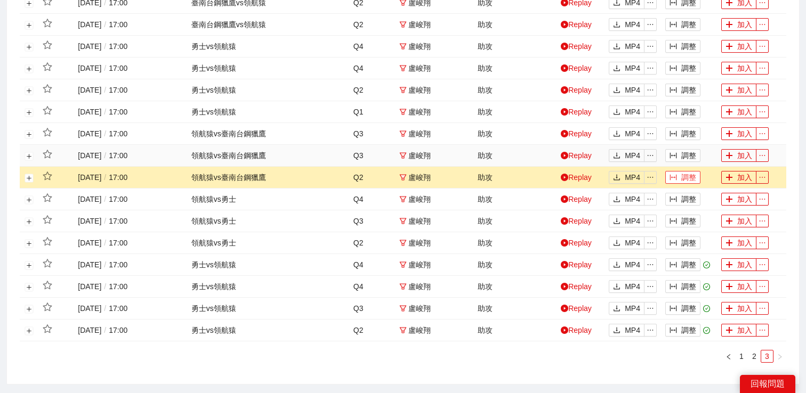
click at [684, 175] on button "調整" at bounding box center [682, 177] width 35 height 13
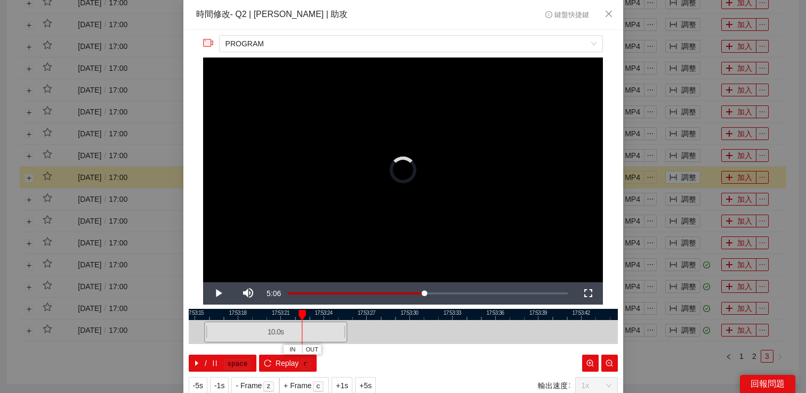
drag, startPoint x: 420, startPoint y: 326, endPoint x: 287, endPoint y: 329, distance: 132.8
click at [287, 329] on div "10.0 s" at bounding box center [275, 332] width 143 height 21
drag, startPoint x: 302, startPoint y: 332, endPoint x: 253, endPoint y: 332, distance: 48.5
click at [253, 332] on div "10.0 s" at bounding box center [271, 332] width 143 height 21
drag, startPoint x: 272, startPoint y: 329, endPoint x: 218, endPoint y: 329, distance: 53.8
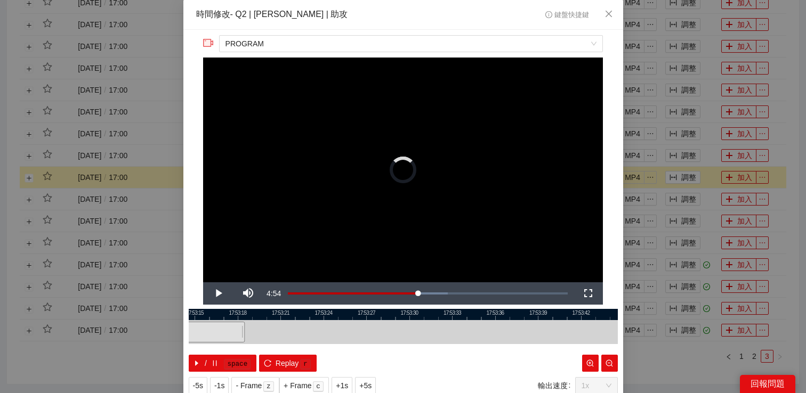
click at [218, 329] on div "10.0 s" at bounding box center [173, 332] width 143 height 21
click at [361, 202] on video "Video Player" at bounding box center [403, 170] width 400 height 225
click at [700, 160] on div "**********" at bounding box center [403, 196] width 806 height 393
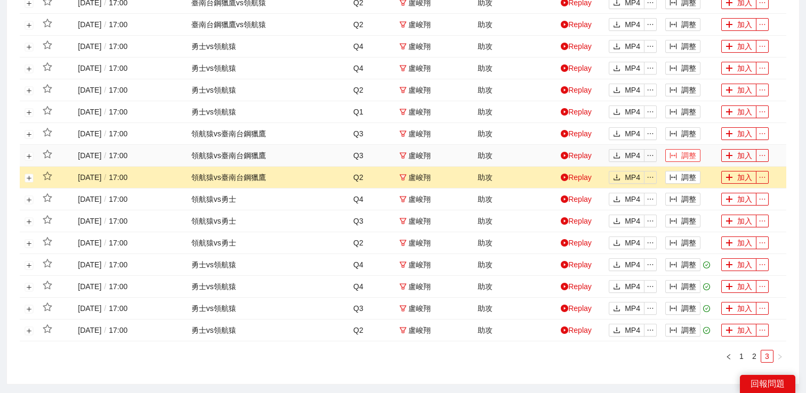
click at [680, 159] on button "調整" at bounding box center [682, 155] width 35 height 13
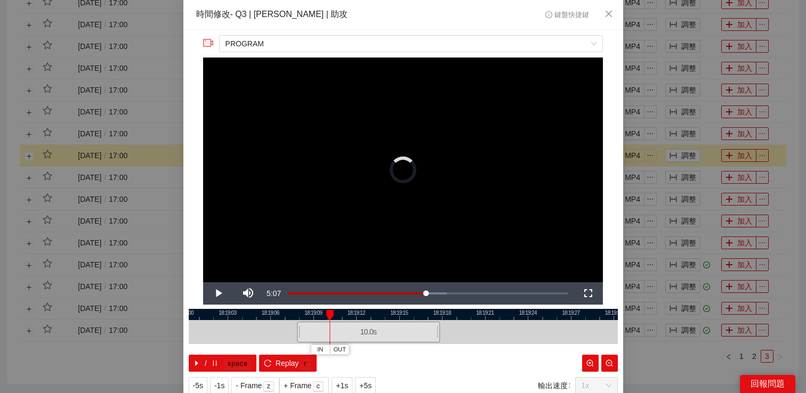
drag, startPoint x: 409, startPoint y: 333, endPoint x: 316, endPoint y: 333, distance: 93.8
click at [317, 333] on div "10.0 s" at bounding box center [368, 332] width 143 height 21
click at [474, 163] on video "Video Player" at bounding box center [403, 170] width 400 height 225
click at [702, 150] on div "**********" at bounding box center [403, 196] width 806 height 393
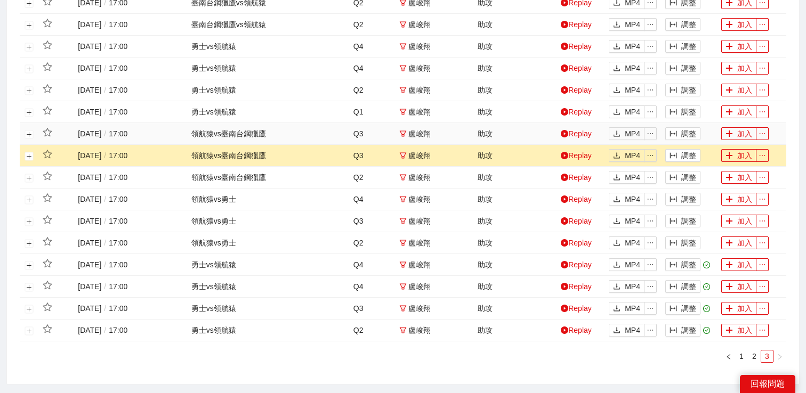
click at [683, 126] on td "調整" at bounding box center [689, 134] width 56 height 22
click at [682, 135] on button "調整" at bounding box center [682, 133] width 35 height 13
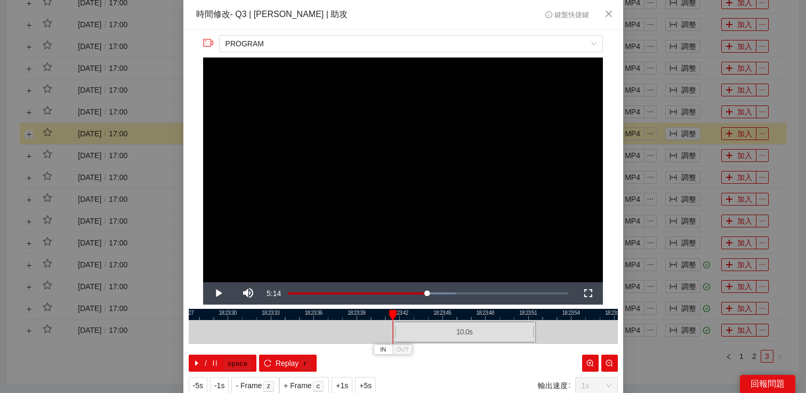
drag, startPoint x: 406, startPoint y: 331, endPoint x: 468, endPoint y: 324, distance: 61.8
click at [468, 324] on div "10.0 s" at bounding box center [464, 332] width 143 height 21
click at [464, 230] on video "Video Player" at bounding box center [403, 170] width 400 height 225
click at [440, 348] on span "OUT" at bounding box center [437, 350] width 13 height 10
drag, startPoint x: 393, startPoint y: 334, endPoint x: 321, endPoint y: 334, distance: 72.0
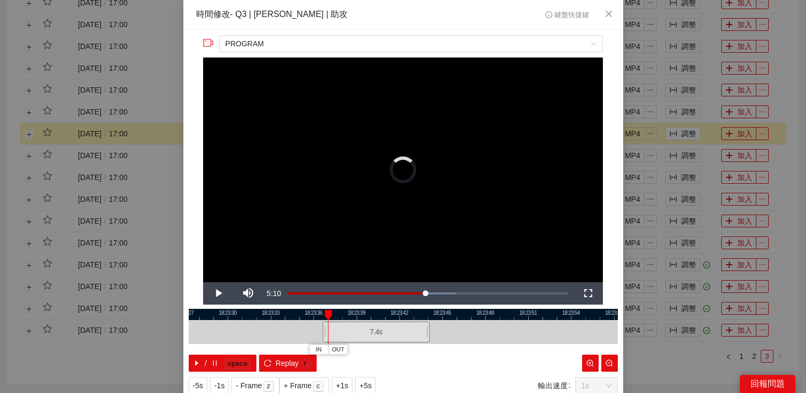
click at [323, 335] on div at bounding box center [324, 332] width 6 height 24
drag, startPoint x: 323, startPoint y: 333, endPoint x: 247, endPoint y: 332, distance: 75.7
click at [248, 332] on div at bounding box center [251, 332] width 6 height 24
click at [213, 294] on span "Video Player" at bounding box center [218, 294] width 30 height 0
drag, startPoint x: 264, startPoint y: 327, endPoint x: 245, endPoint y: 327, distance: 19.7
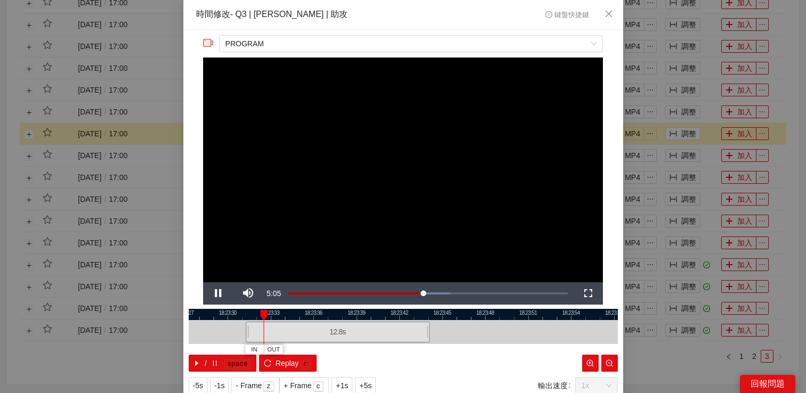
click at [246, 327] on div "12.8 s" at bounding box center [338, 332] width 184 height 21
click at [220, 294] on span "Video Player" at bounding box center [218, 294] width 30 height 0
drag, startPoint x: 228, startPoint y: 329, endPoint x: 248, endPoint y: 329, distance: 19.7
click at [248, 329] on div at bounding box center [247, 332] width 6 height 24
click at [220, 294] on span "Video Player" at bounding box center [218, 294] width 30 height 0
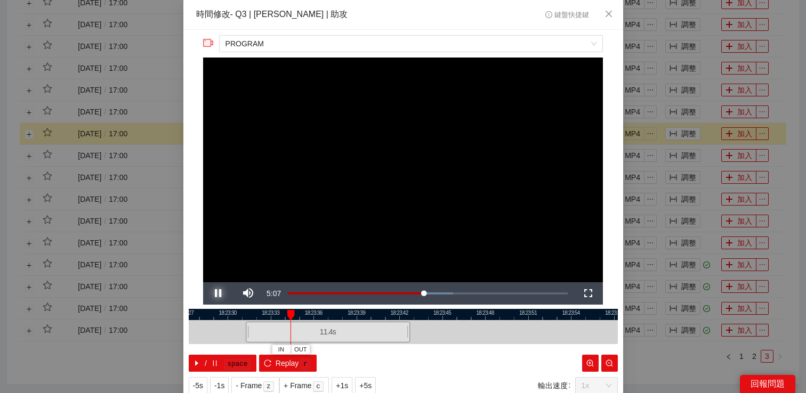
click at [220, 294] on span "Video Player" at bounding box center [218, 294] width 30 height 0
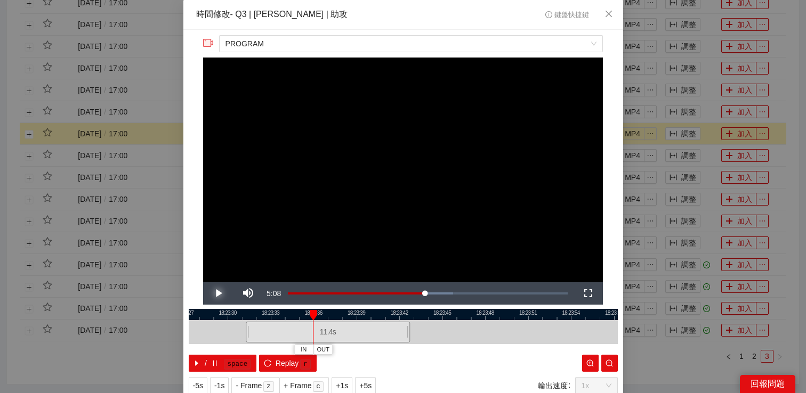
click at [220, 294] on span "Video Player" at bounding box center [218, 294] width 30 height 0
drag, startPoint x: 408, startPoint y: 329, endPoint x: 435, endPoint y: 331, distance: 26.7
click at [435, 331] on div at bounding box center [434, 332] width 6 height 24
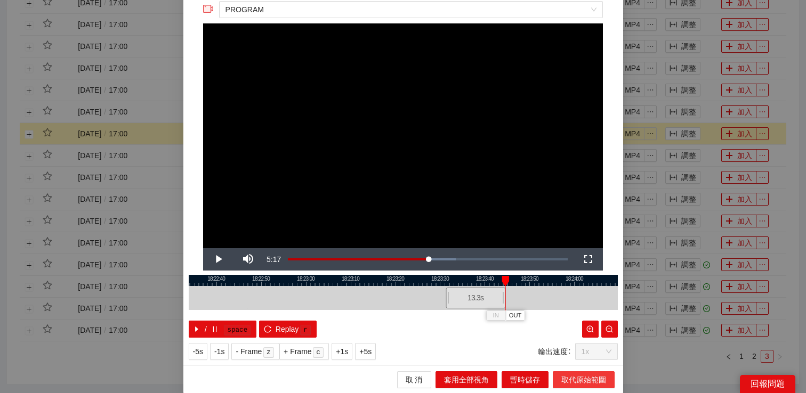
click at [573, 376] on span "取代原始範圍" at bounding box center [583, 380] width 45 height 12
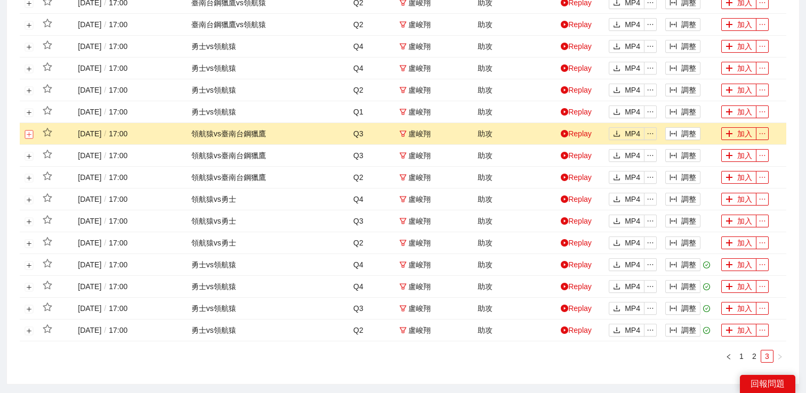
click at [28, 137] on button "展開行" at bounding box center [29, 134] width 9 height 9
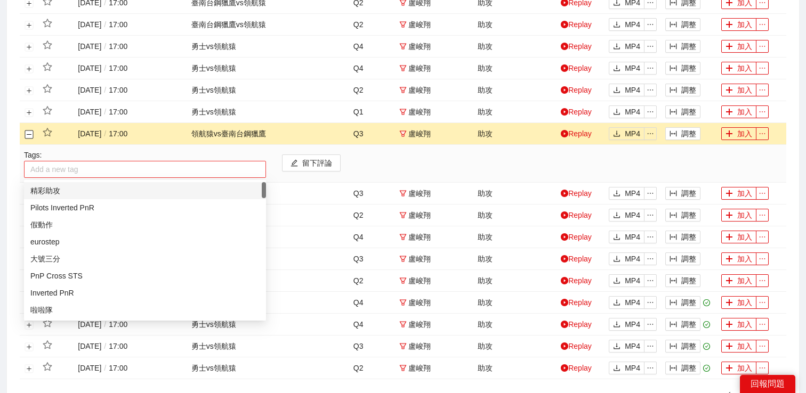
click at [58, 168] on div at bounding box center [145, 169] width 237 height 13
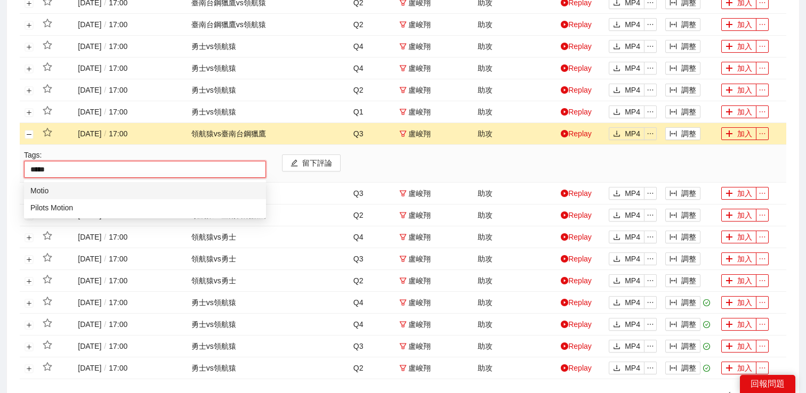
type input "******"
click at [54, 207] on div "Pilots Motion" at bounding box center [144, 208] width 229 height 12
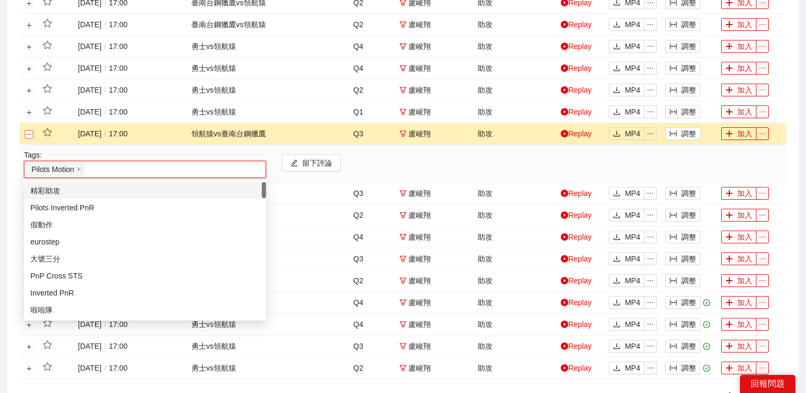
click at [27, 136] on button "關閉行" at bounding box center [29, 134] width 9 height 9
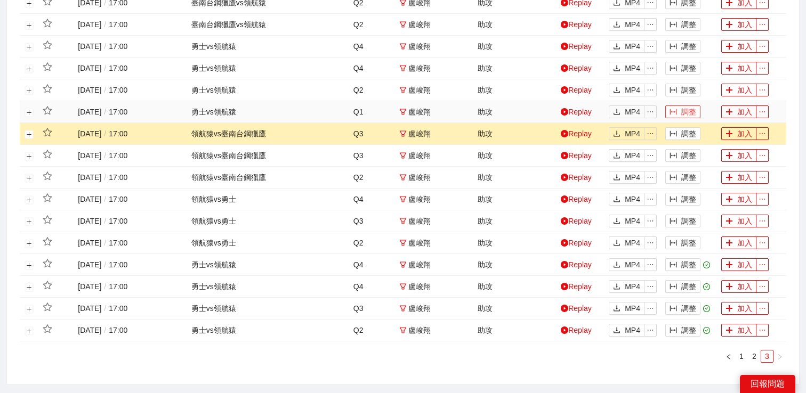
click at [669, 109] on button "調整" at bounding box center [682, 112] width 35 height 13
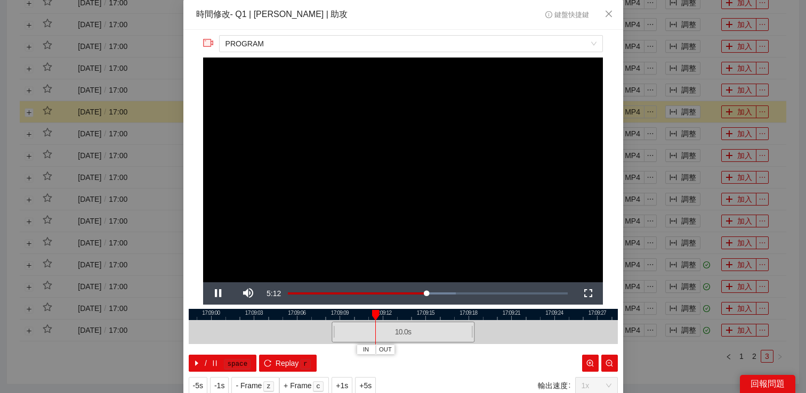
click at [740, 171] on div "**********" at bounding box center [403, 196] width 806 height 393
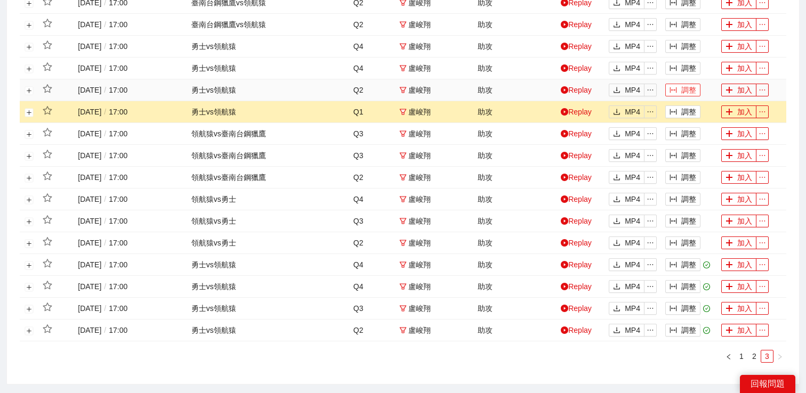
click at [689, 90] on button "調整" at bounding box center [682, 90] width 35 height 13
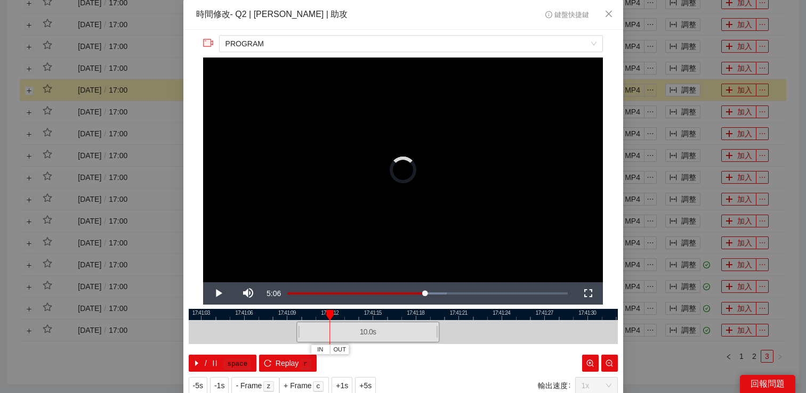
drag, startPoint x: 398, startPoint y: 337, endPoint x: 344, endPoint y: 337, distance: 54.4
click at [344, 337] on div "10.0 s" at bounding box center [367, 332] width 143 height 21
click at [449, 178] on video "Video Player" at bounding box center [403, 170] width 400 height 225
click at [731, 101] on div "**********" at bounding box center [403, 196] width 806 height 393
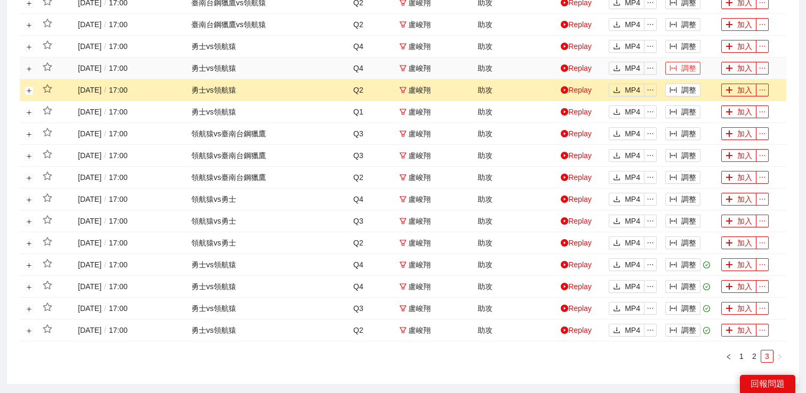
click at [683, 67] on button "調整" at bounding box center [682, 68] width 35 height 13
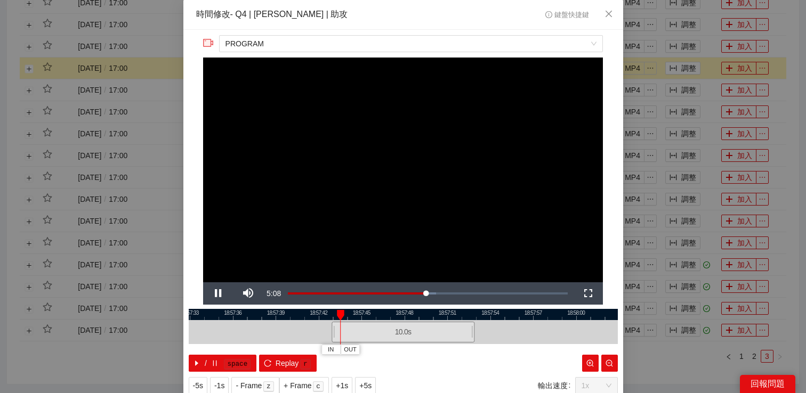
click at [696, 70] on div "**********" at bounding box center [403, 196] width 806 height 393
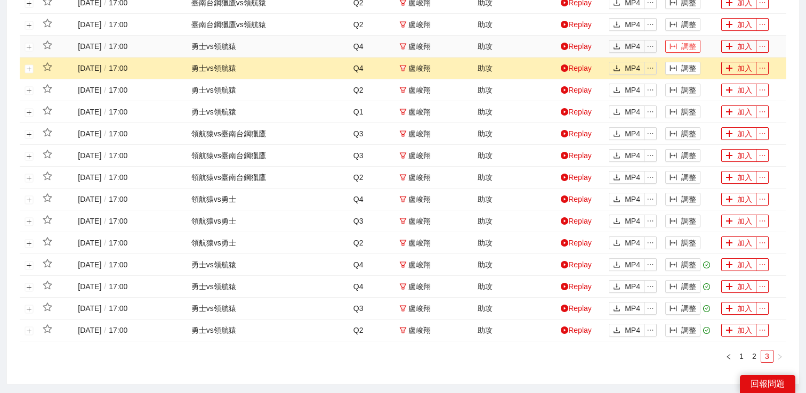
click at [682, 50] on button "調整" at bounding box center [682, 46] width 35 height 13
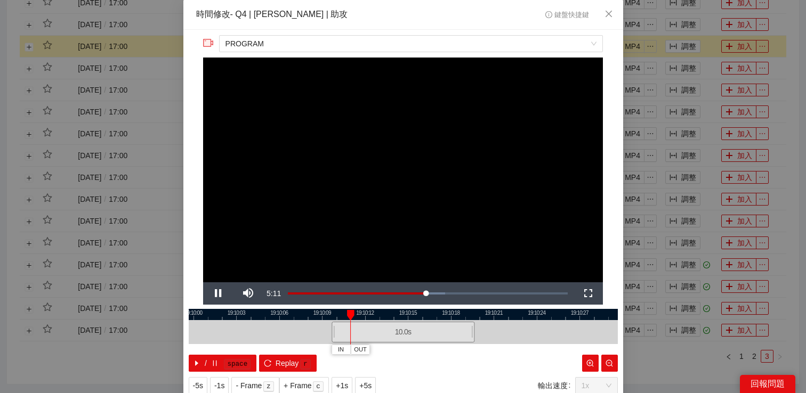
click at [686, 52] on div "**********" at bounding box center [403, 196] width 806 height 393
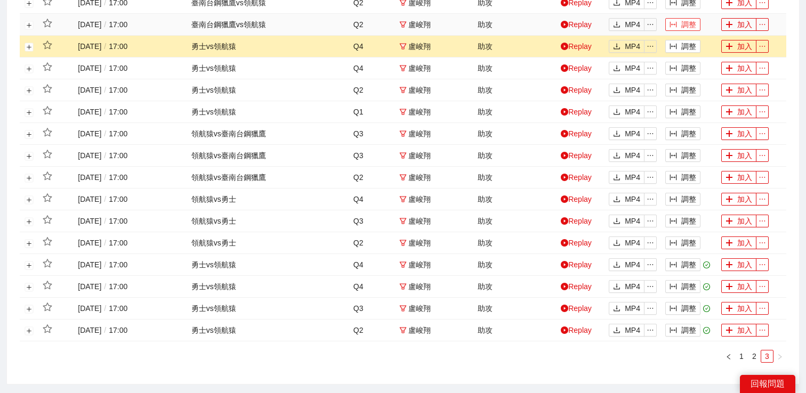
click at [685, 28] on button "調整" at bounding box center [682, 24] width 35 height 13
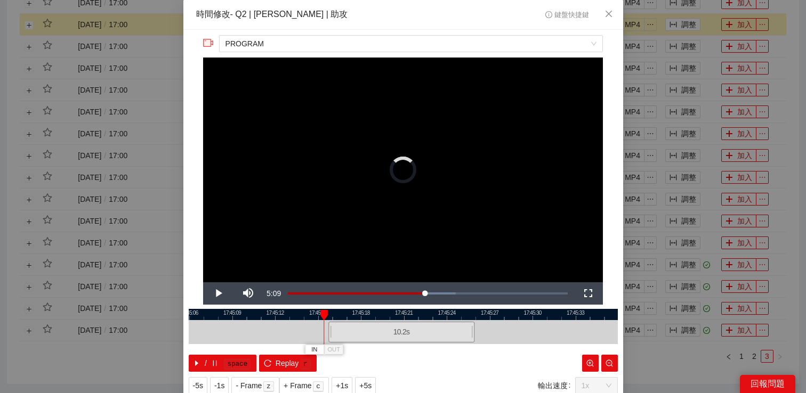
click at [333, 332] on div at bounding box center [330, 332] width 6 height 24
click at [519, 136] on video "Video Player" at bounding box center [403, 170] width 400 height 225
click at [610, 128] on div "**********" at bounding box center [403, 215] width 440 height 370
click at [650, 107] on div "**********" at bounding box center [403, 196] width 806 height 393
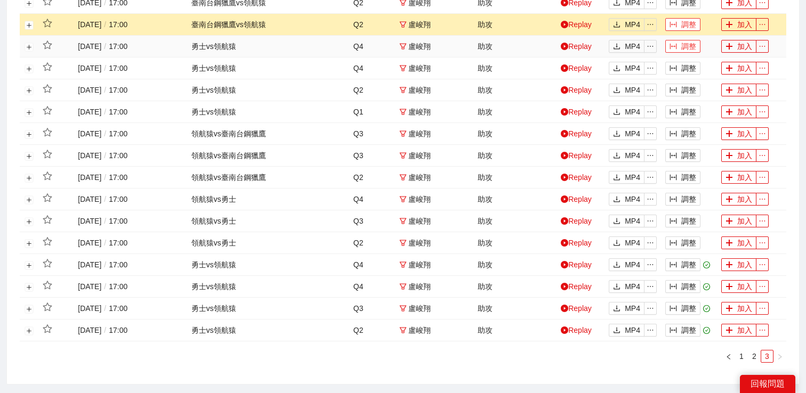
scroll to position [342, 0]
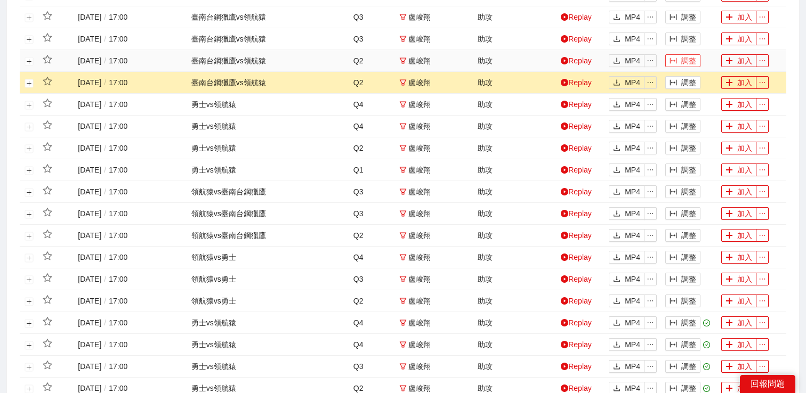
click at [676, 60] on icon "column-width" at bounding box center [673, 61] width 7 height 6
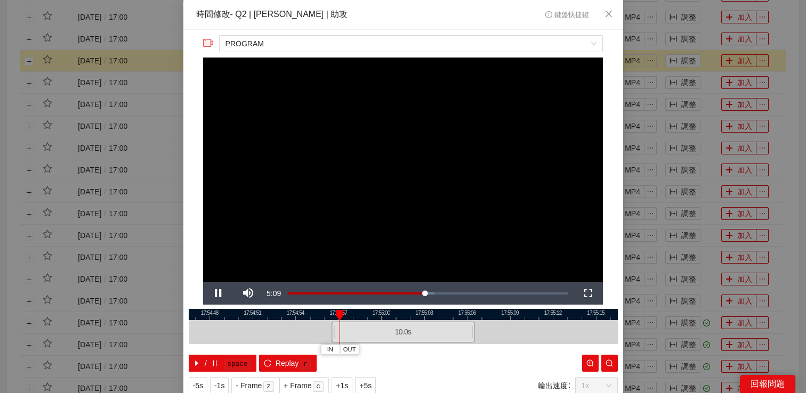
click at [269, 155] on video "Video Player" at bounding box center [403, 170] width 400 height 225
click at [357, 167] on video "Video Player" at bounding box center [403, 170] width 400 height 225
click at [711, 180] on div "**********" at bounding box center [403, 196] width 806 height 393
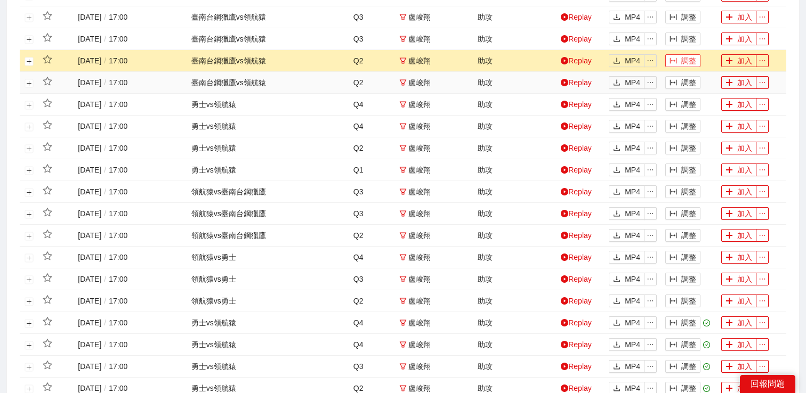
scroll to position [297, 0]
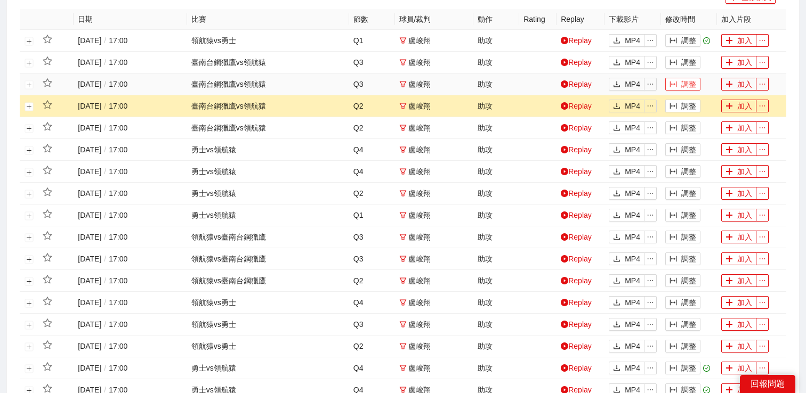
click at [683, 81] on button "調整" at bounding box center [682, 84] width 35 height 13
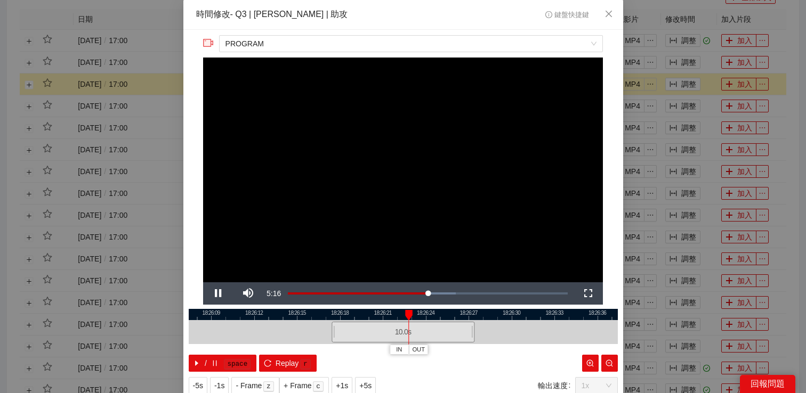
click at [693, 62] on div "**********" at bounding box center [403, 196] width 806 height 393
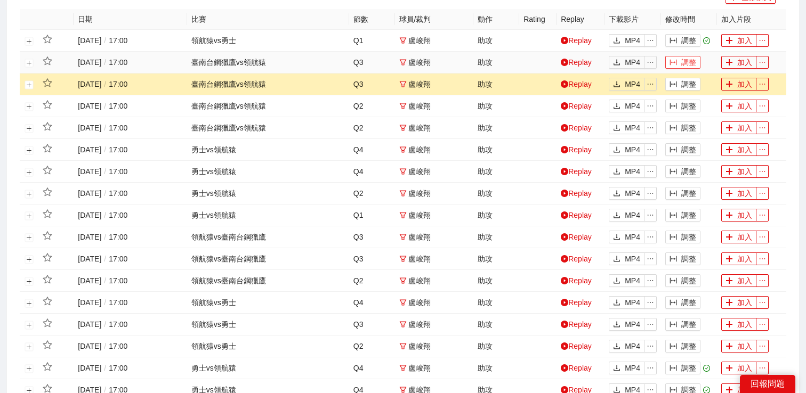
click at [690, 62] on button "調整" at bounding box center [682, 62] width 35 height 13
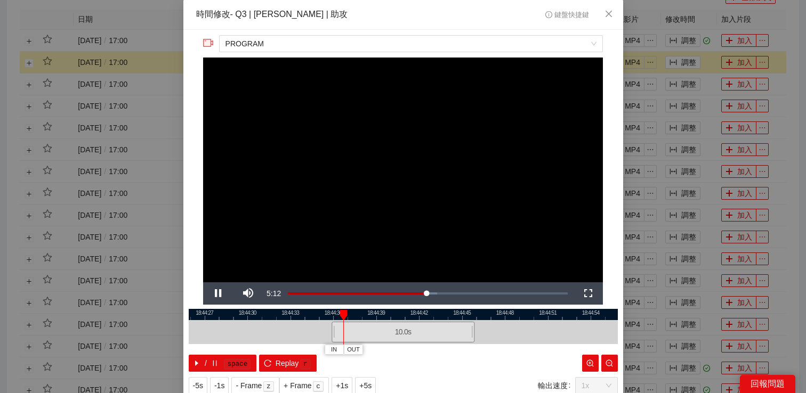
click at [685, 43] on div "**********" at bounding box center [403, 196] width 806 height 393
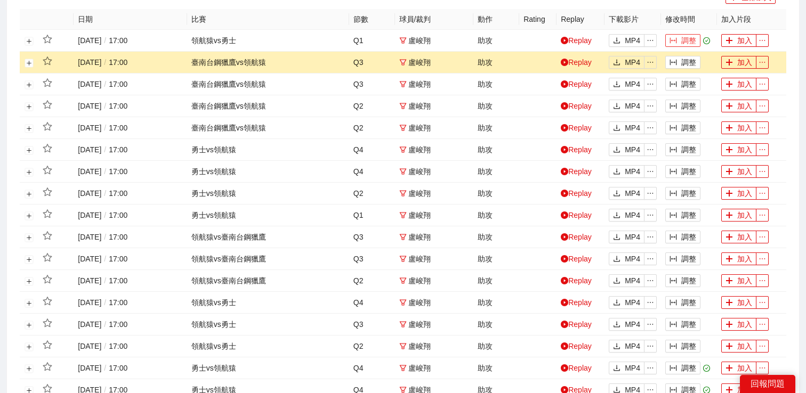
click at [685, 39] on button "調整" at bounding box center [682, 40] width 35 height 13
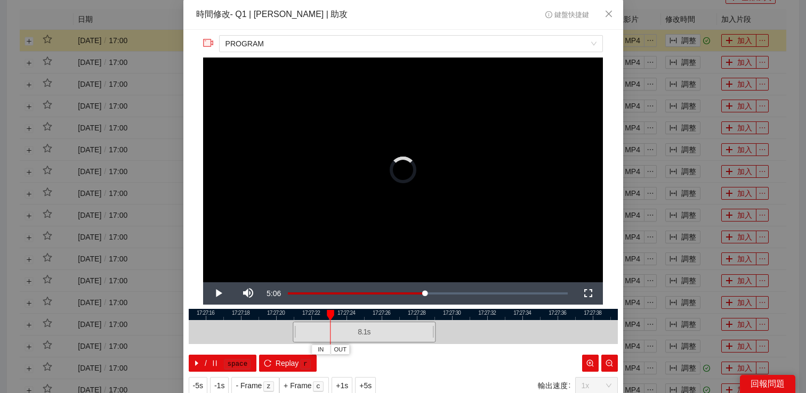
drag, startPoint x: 397, startPoint y: 333, endPoint x: 358, endPoint y: 332, distance: 39.0
click at [358, 332] on div "8.1 s" at bounding box center [364, 332] width 143 height 21
click at [385, 206] on video "Video Player" at bounding box center [403, 170] width 400 height 225
click at [701, 231] on div "**********" at bounding box center [403, 196] width 806 height 393
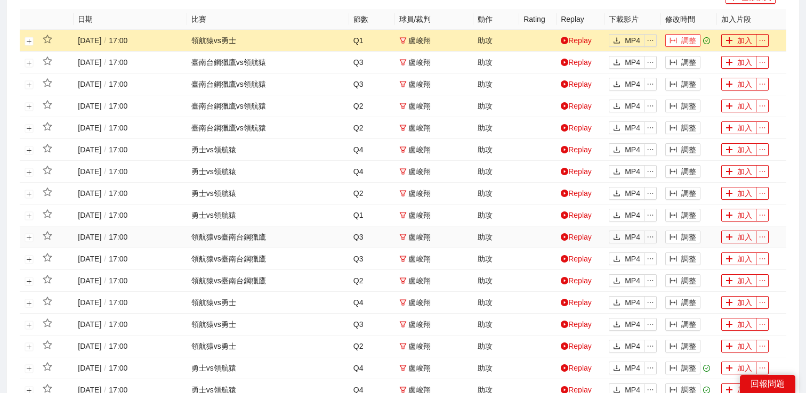
scroll to position [471, 0]
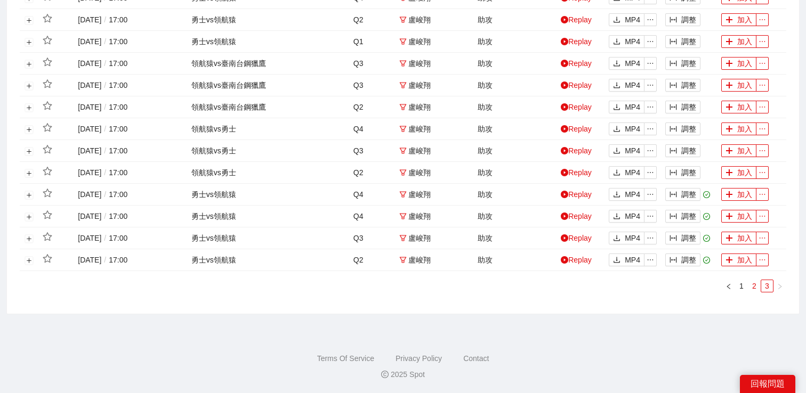
click at [755, 285] on link "2" at bounding box center [755, 286] width 12 height 12
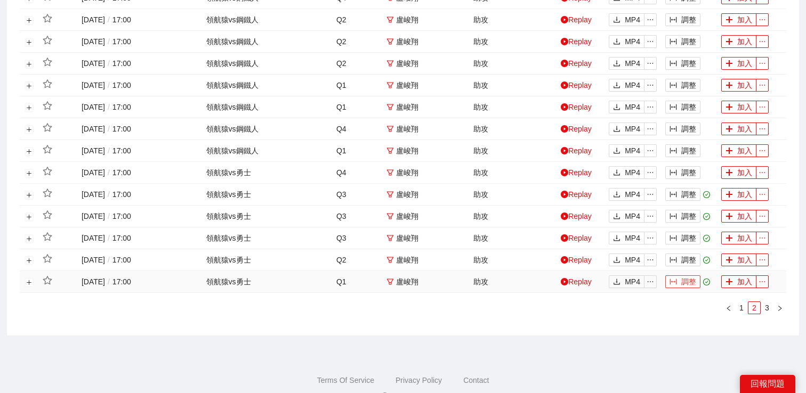
click at [689, 280] on button "調整" at bounding box center [682, 282] width 35 height 13
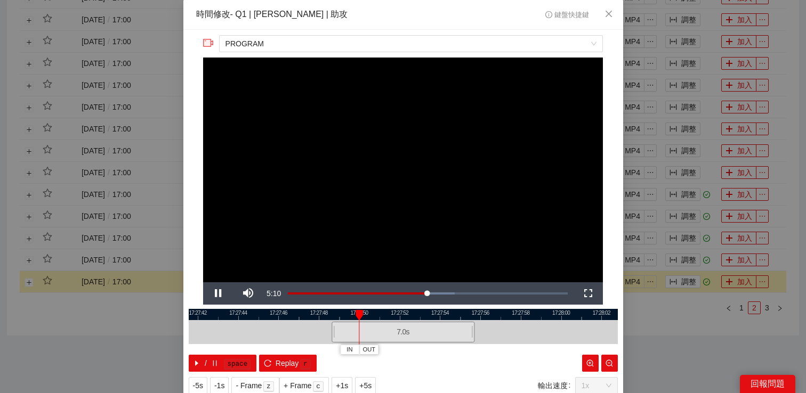
click at [702, 311] on div "**********" at bounding box center [403, 196] width 806 height 393
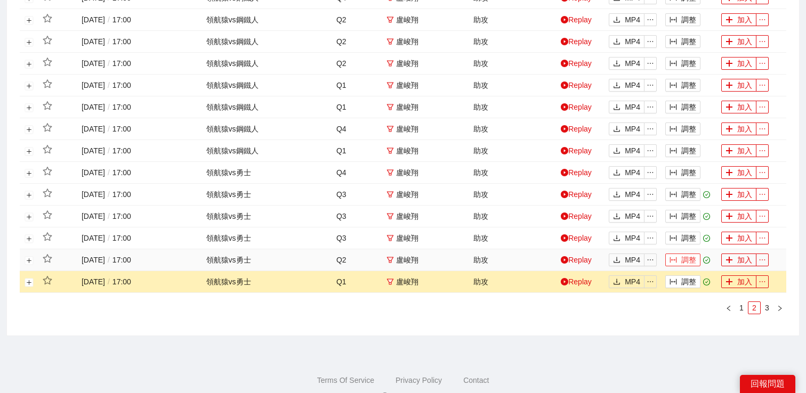
click at [688, 258] on button "調整" at bounding box center [682, 260] width 35 height 13
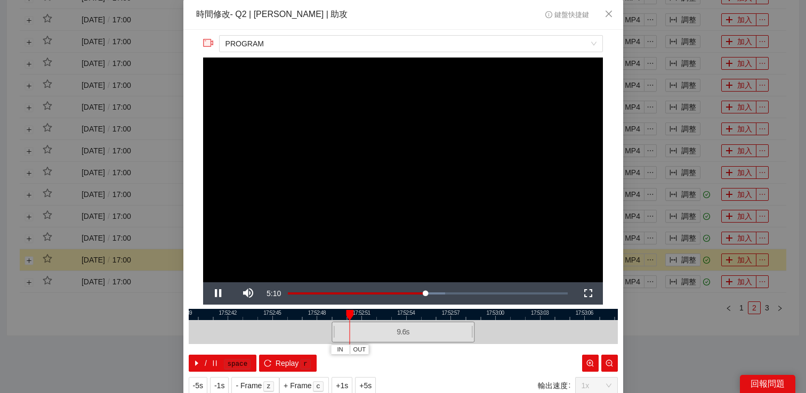
click at [690, 250] on div "**********" at bounding box center [403, 196] width 806 height 393
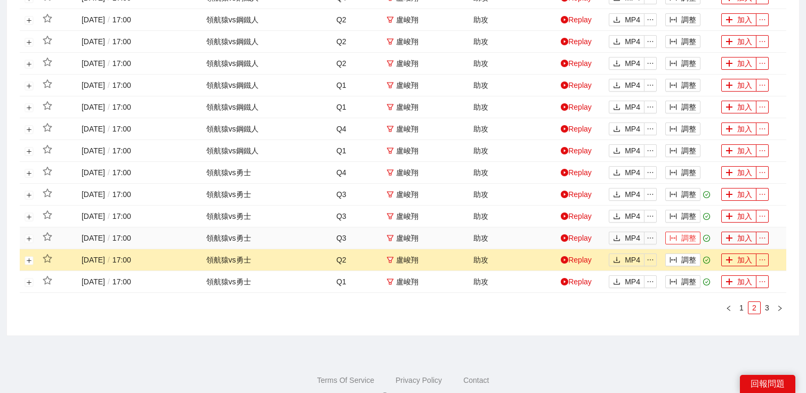
click at [678, 239] on button "調整" at bounding box center [682, 238] width 35 height 13
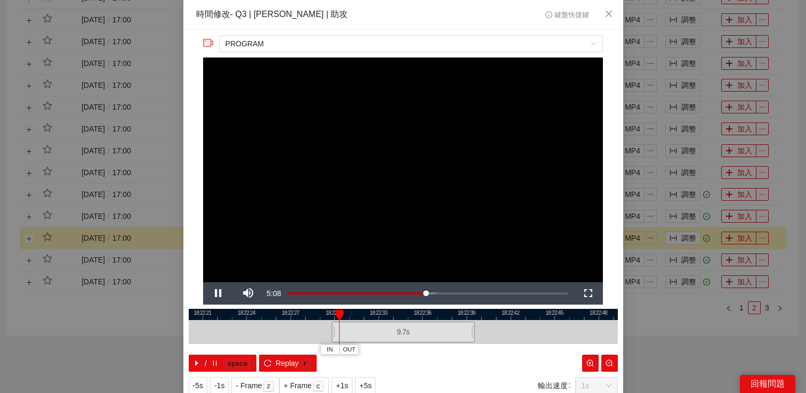
click at [683, 220] on div "**********" at bounding box center [403, 196] width 806 height 393
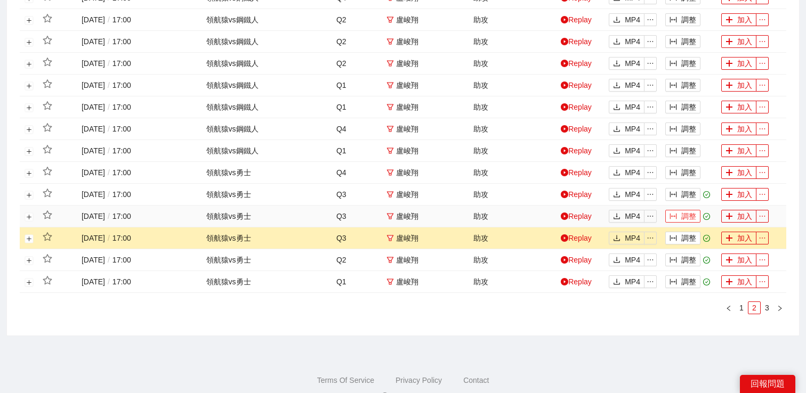
click at [681, 214] on button "調整" at bounding box center [682, 216] width 35 height 13
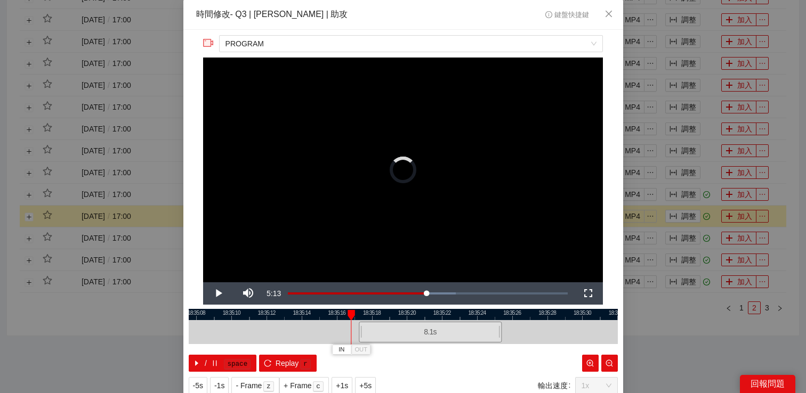
drag, startPoint x: 409, startPoint y: 330, endPoint x: 441, endPoint y: 334, distance: 32.2
click at [441, 334] on div "8.1 s" at bounding box center [430, 332] width 143 height 21
click at [469, 195] on video "Video Player" at bounding box center [403, 170] width 400 height 225
click at [703, 180] on div "**********" at bounding box center [403, 196] width 806 height 393
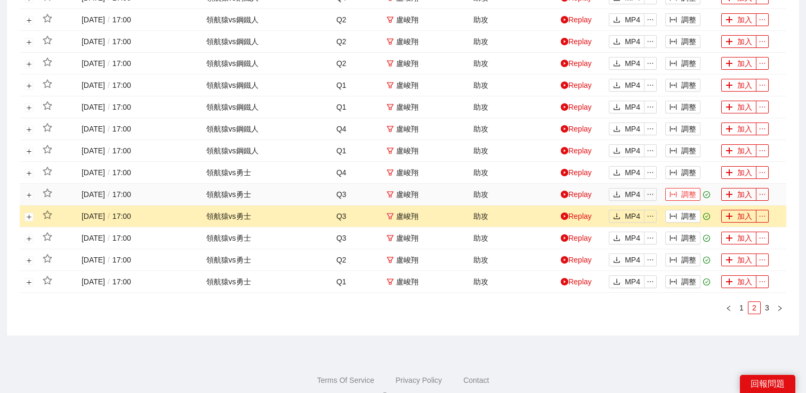
click at [685, 196] on button "調整" at bounding box center [682, 194] width 35 height 13
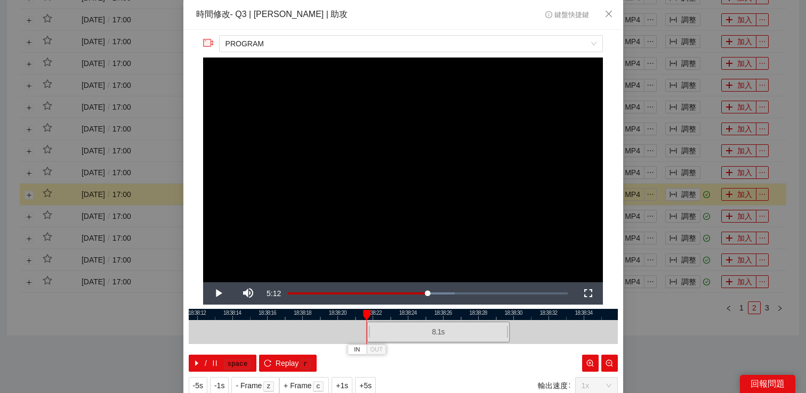
drag, startPoint x: 421, startPoint y: 337, endPoint x: 456, endPoint y: 332, distance: 35.6
click at [456, 332] on div "8.1 s" at bounding box center [438, 332] width 143 height 21
click at [496, 173] on video "Video Player" at bounding box center [403, 170] width 400 height 225
click at [672, 170] on div "**********" at bounding box center [403, 196] width 806 height 393
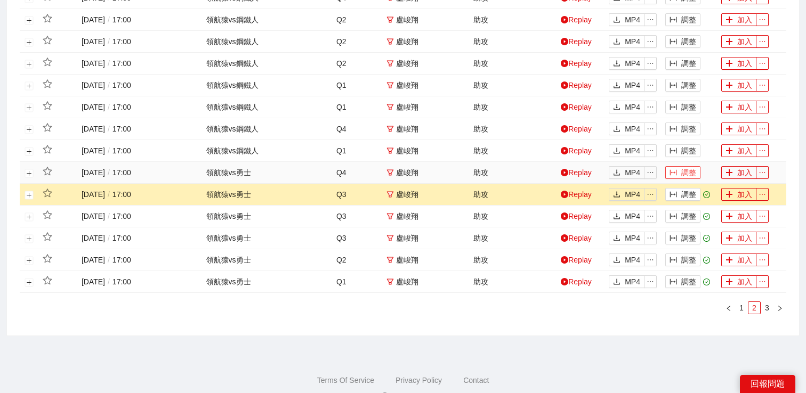
click at [681, 171] on button "調整" at bounding box center [682, 172] width 35 height 13
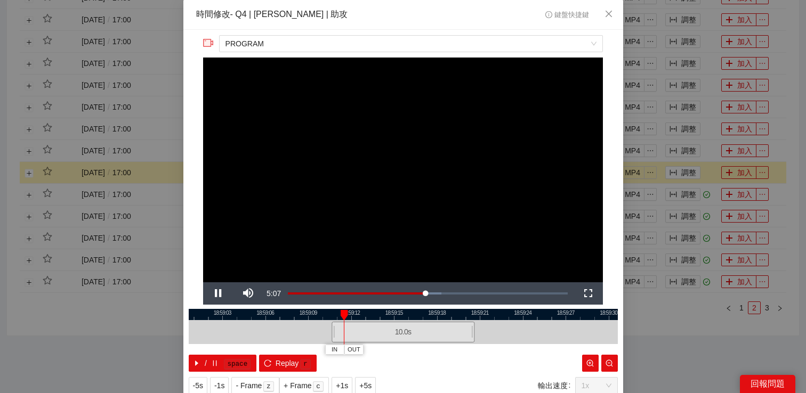
click at [683, 151] on div "**********" at bounding box center [403, 196] width 806 height 393
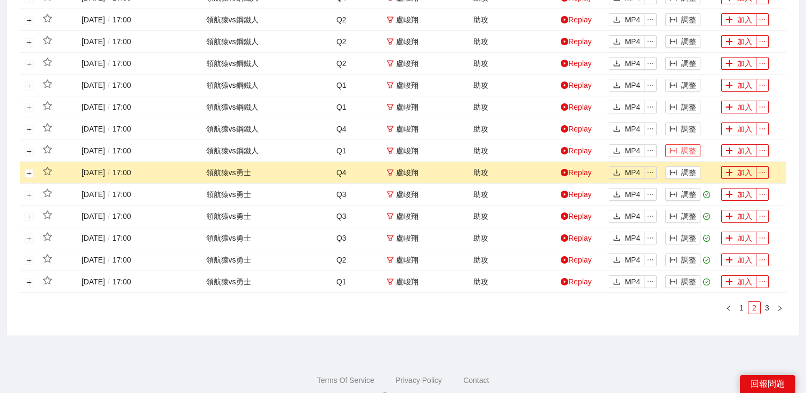
click at [683, 151] on button "調整" at bounding box center [682, 150] width 35 height 13
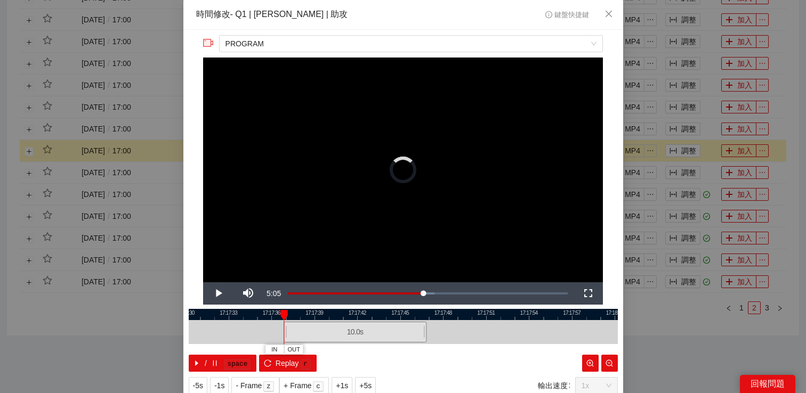
drag, startPoint x: 428, startPoint y: 332, endPoint x: 379, endPoint y: 337, distance: 48.8
click at [380, 337] on div "10.0 s" at bounding box center [355, 332] width 143 height 21
click at [395, 158] on video "Video Player" at bounding box center [403, 170] width 400 height 225
click at [670, 313] on div "**********" at bounding box center [403, 196] width 806 height 393
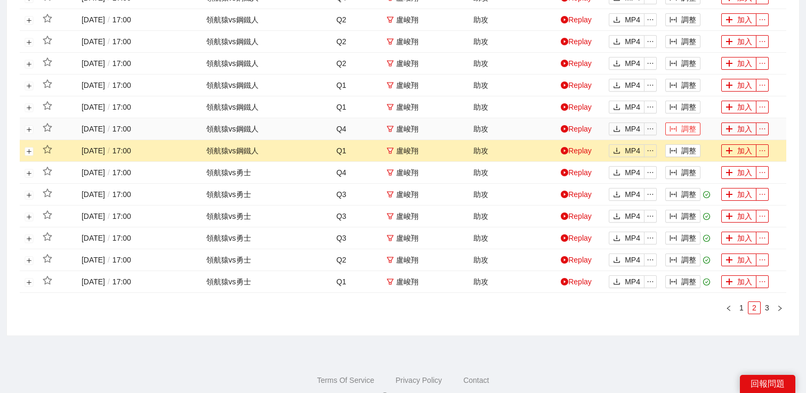
click at [679, 126] on button "調整" at bounding box center [682, 129] width 35 height 13
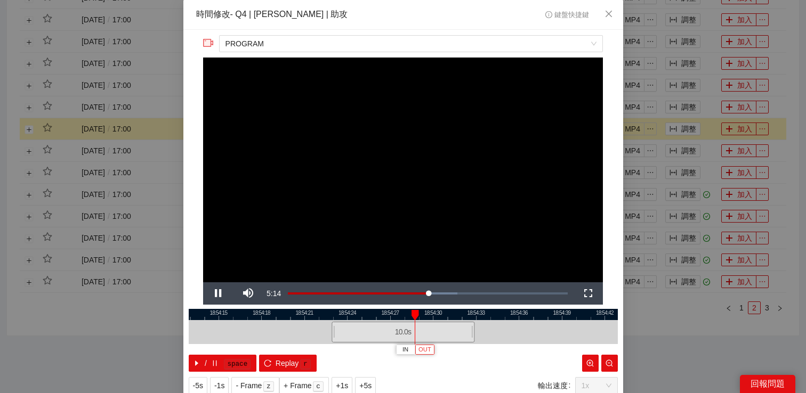
click at [426, 351] on span "OUT" at bounding box center [425, 350] width 13 height 10
drag, startPoint x: 334, startPoint y: 326, endPoint x: 295, endPoint y: 329, distance: 39.6
click at [295, 329] on div at bounding box center [293, 332] width 6 height 24
click at [219, 294] on span "Video Player" at bounding box center [218, 294] width 30 height 0
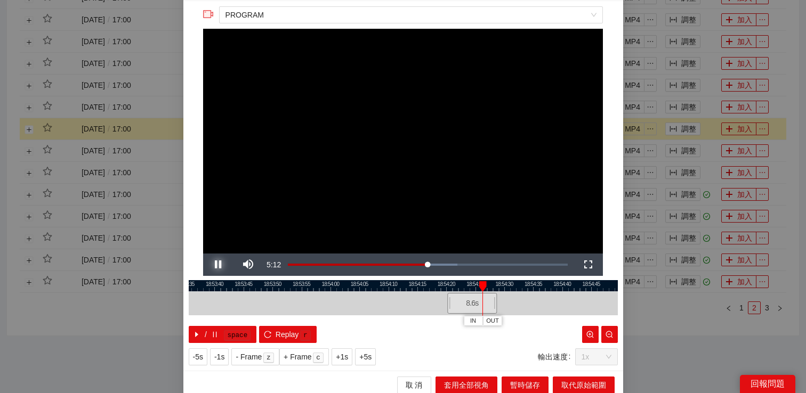
scroll to position [34, 0]
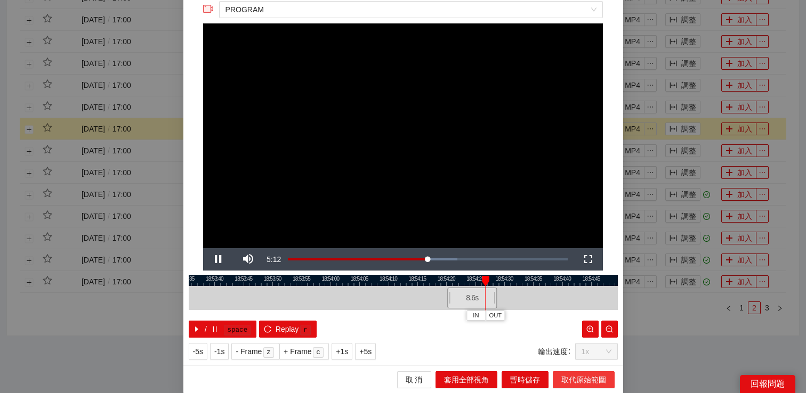
click at [594, 385] on button "取代原始範圍" at bounding box center [584, 380] width 62 height 17
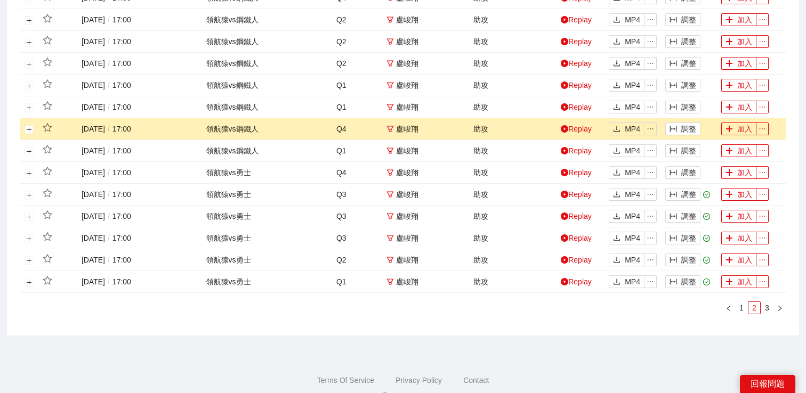
click at [24, 126] on td at bounding box center [29, 129] width 19 height 22
click at [27, 126] on button "展開行" at bounding box center [29, 129] width 9 height 9
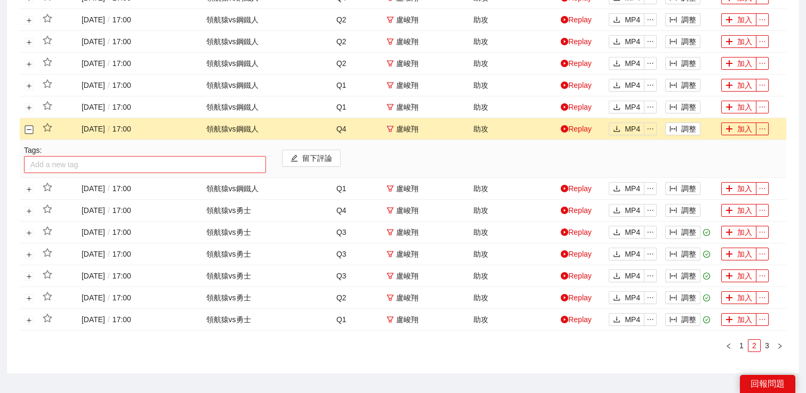
click at [50, 163] on div at bounding box center [145, 164] width 237 height 13
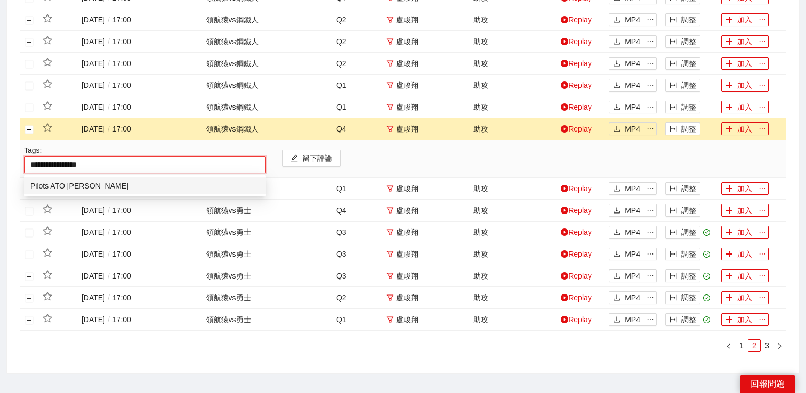
type input "**********"
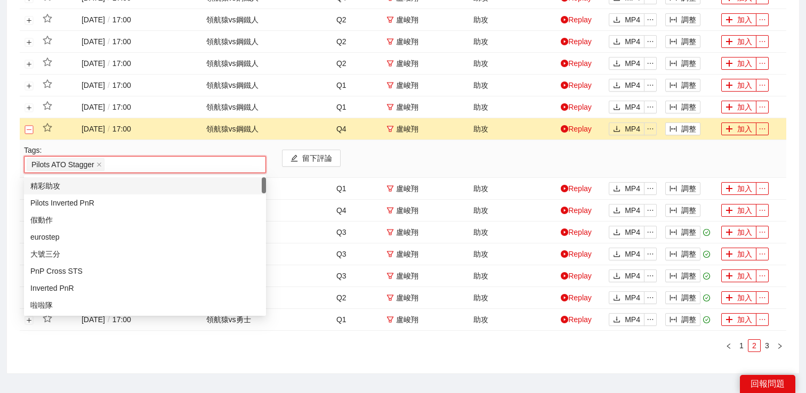
click at [25, 127] on button "關閉行" at bounding box center [29, 129] width 9 height 9
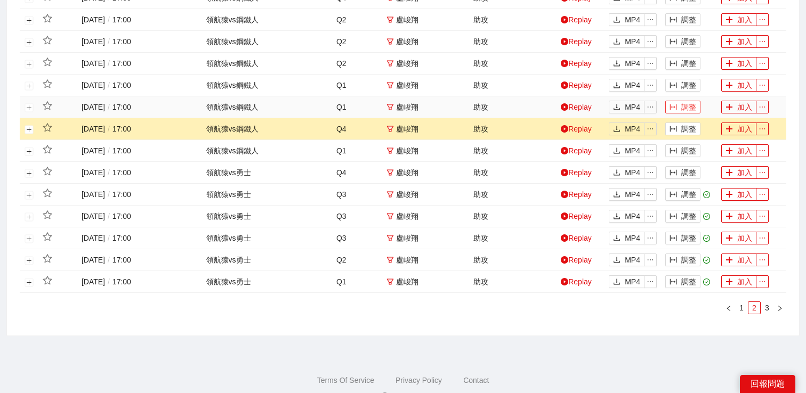
click at [684, 109] on button "調整" at bounding box center [682, 107] width 35 height 13
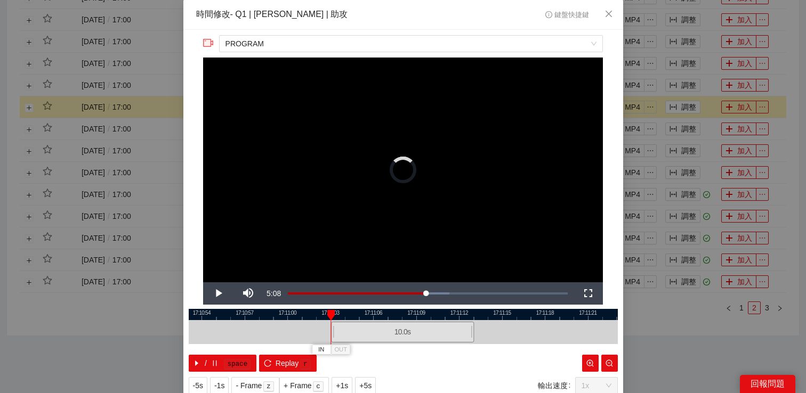
drag, startPoint x: 434, startPoint y: 333, endPoint x: 303, endPoint y: 335, distance: 131.2
click at [331, 335] on div "10.0 s" at bounding box center [402, 332] width 143 height 21
drag, startPoint x: 310, startPoint y: 333, endPoint x: 243, endPoint y: 333, distance: 66.6
click at [243, 333] on div "10.0 s" at bounding box center [205, 332] width 143 height 21
drag, startPoint x: 256, startPoint y: 328, endPoint x: 197, endPoint y: 328, distance: 59.2
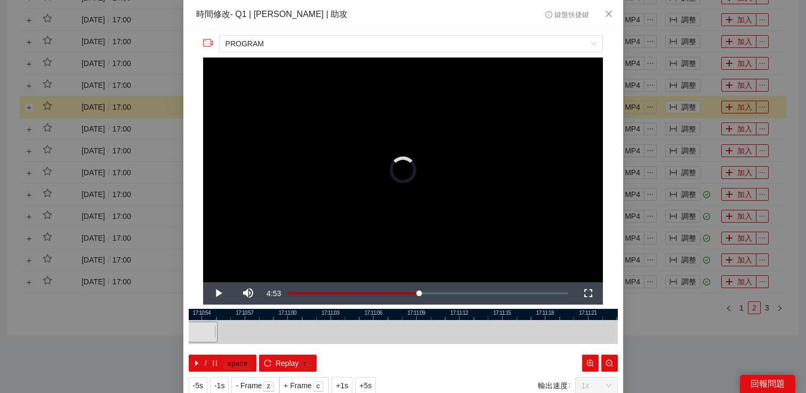
click at [199, 328] on div "10.0 s" at bounding box center [146, 332] width 143 height 21
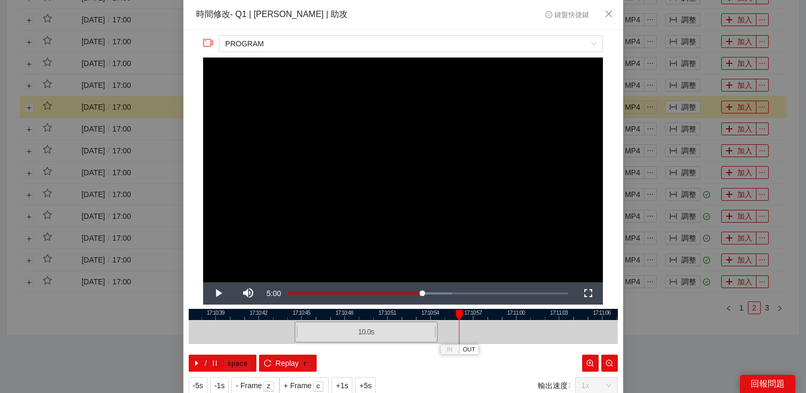
drag, startPoint x: 250, startPoint y: 312, endPoint x: 561, endPoint y: 314, distance: 311.4
click at [561, 313] on div at bounding box center [631, 314] width 429 height 11
drag, startPoint x: 481, startPoint y: 316, endPoint x: 564, endPoint y: 316, distance: 82.6
click at [564, 316] on div at bounding box center [403, 314] width 429 height 11
drag, startPoint x: 564, startPoint y: 329, endPoint x: 429, endPoint y: 329, distance: 134.9
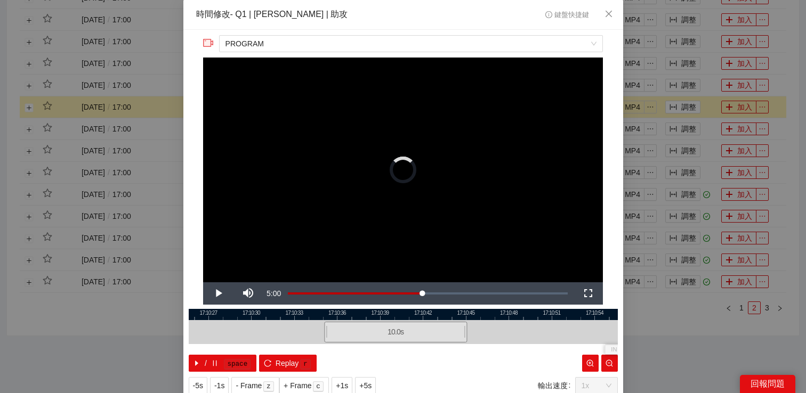
click at [429, 329] on div "10.0 s" at bounding box center [395, 332] width 143 height 21
click at [430, 332] on div "10.0 s" at bounding box center [395, 332] width 143 height 21
click at [216, 294] on span "Video Player" at bounding box center [218, 294] width 30 height 0
click at [690, 100] on div "**********" at bounding box center [403, 196] width 806 height 393
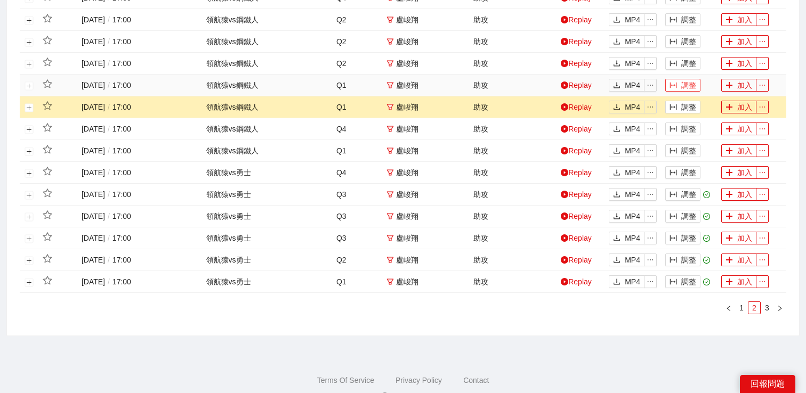
click at [688, 88] on button "調整" at bounding box center [682, 85] width 35 height 13
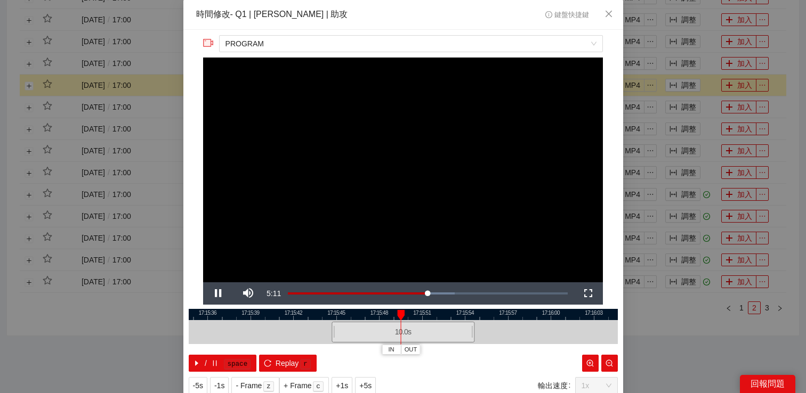
click at [695, 119] on div "**********" at bounding box center [403, 196] width 806 height 393
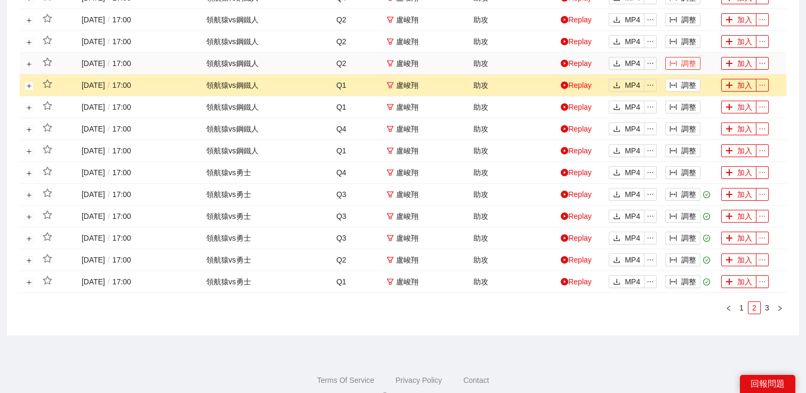
click at [692, 68] on button "調整" at bounding box center [682, 63] width 35 height 13
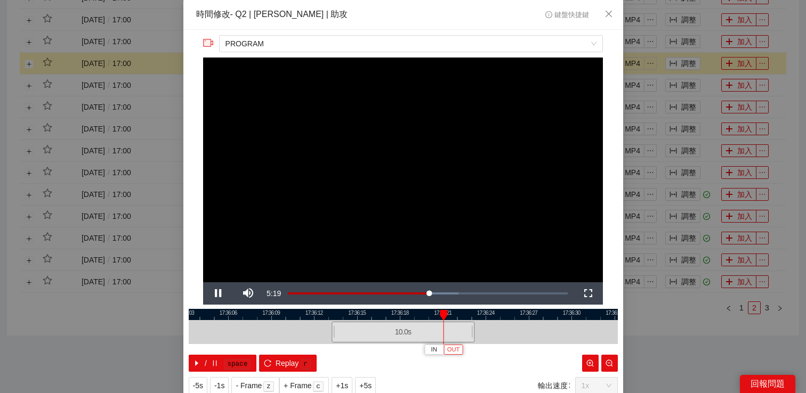
click at [457, 348] on span "OUT" at bounding box center [453, 350] width 13 height 10
drag, startPoint x: 332, startPoint y: 334, endPoint x: 286, endPoint y: 332, distance: 45.9
click at [286, 332] on div at bounding box center [287, 332] width 6 height 24
click at [220, 294] on span "Video Player" at bounding box center [218, 294] width 30 height 0
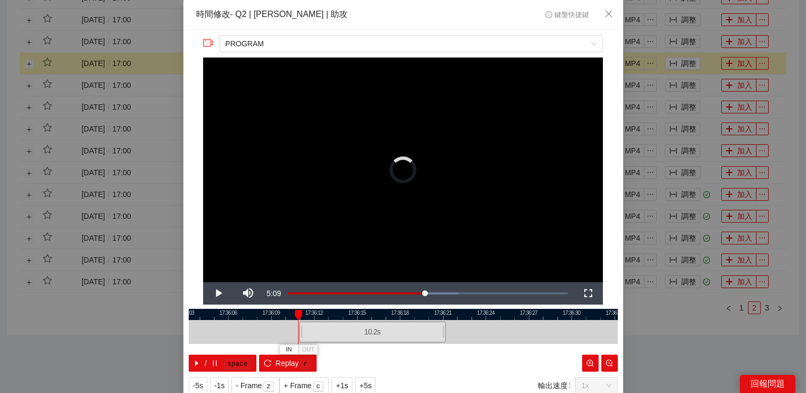
drag, startPoint x: 288, startPoint y: 335, endPoint x: 303, endPoint y: 335, distance: 14.4
click at [303, 335] on div at bounding box center [300, 332] width 6 height 24
click at [216, 294] on span "Video Player" at bounding box center [218, 294] width 30 height 0
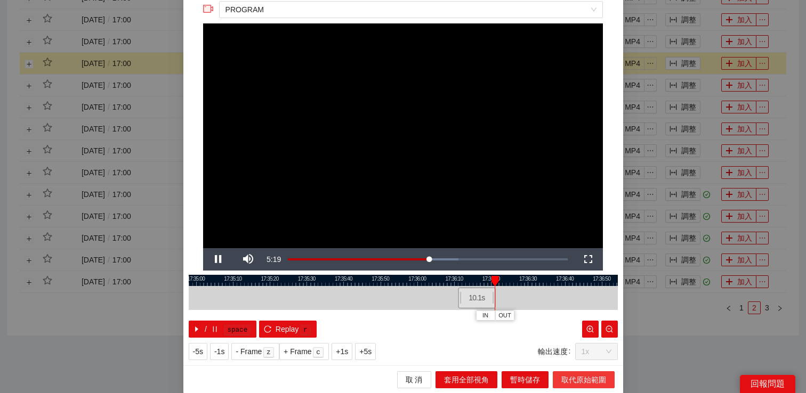
click at [584, 379] on span "取代原始範圍" at bounding box center [583, 380] width 45 height 12
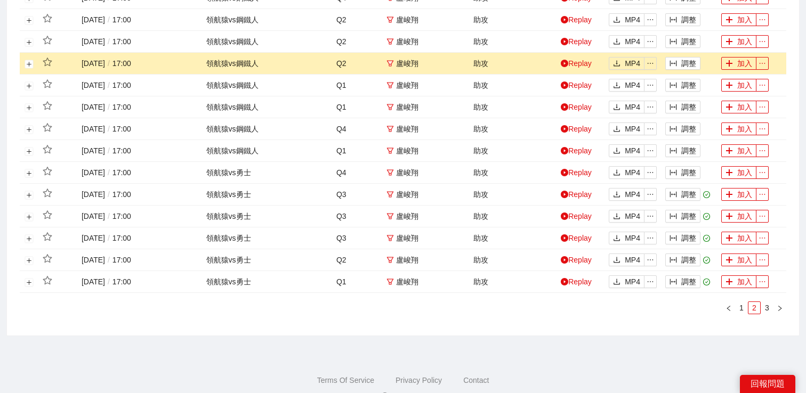
scroll to position [0, 0]
click at [29, 65] on button "展開行" at bounding box center [29, 64] width 9 height 9
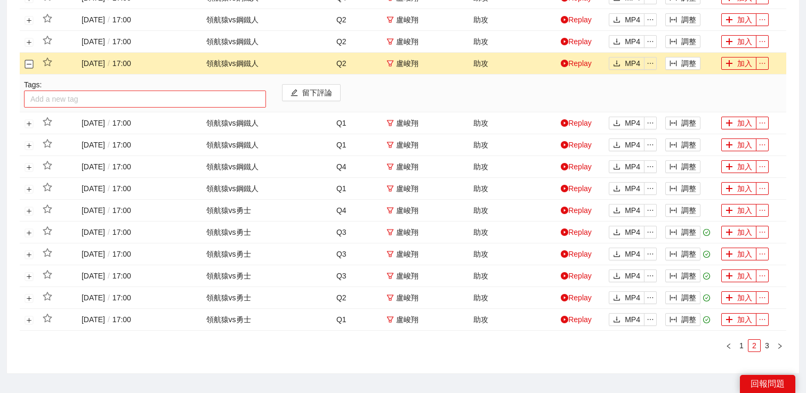
click at [51, 94] on div at bounding box center [145, 99] width 237 height 13
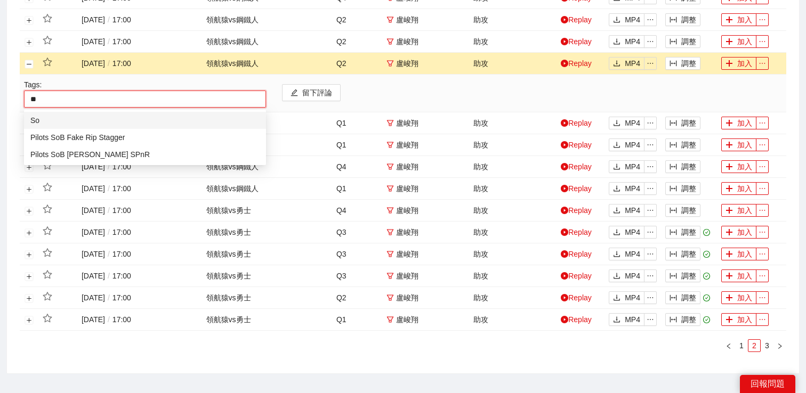
type input "***"
click at [61, 159] on div "Pilots SoB Iverson SPnR" at bounding box center [144, 155] width 229 height 12
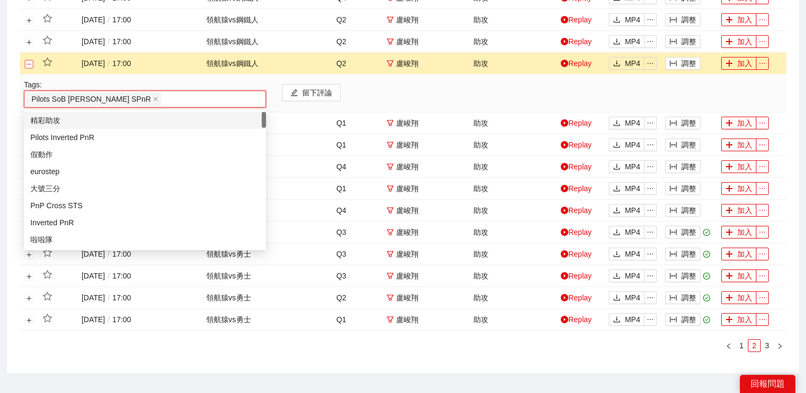
click at [29, 65] on button "關閉行" at bounding box center [29, 64] width 9 height 9
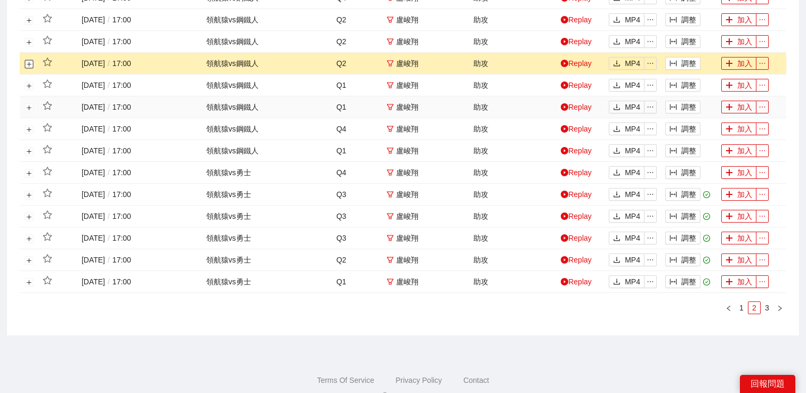
scroll to position [383, 0]
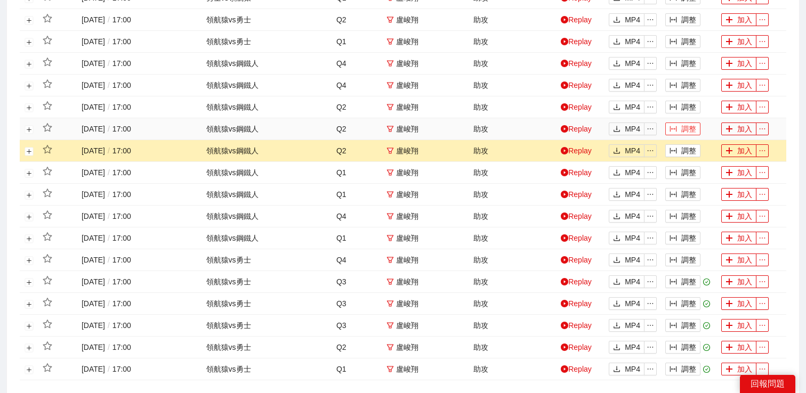
click at [686, 125] on button "調整" at bounding box center [682, 129] width 35 height 13
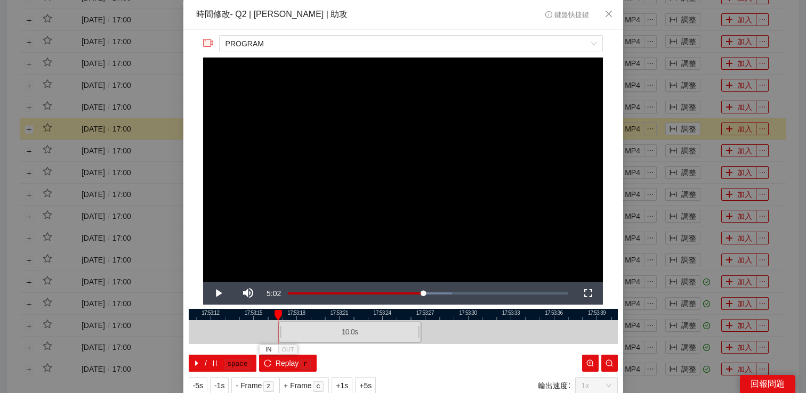
drag, startPoint x: 370, startPoint y: 330, endPoint x: 317, endPoint y: 331, distance: 53.3
click at [317, 331] on div "10.0 s" at bounding box center [349, 332] width 143 height 21
drag, startPoint x: 340, startPoint y: 334, endPoint x: 422, endPoint y: 336, distance: 82.1
click at [422, 336] on div "10.0 s" at bounding box center [431, 332] width 143 height 21
click at [441, 221] on video "Video Player" at bounding box center [403, 170] width 400 height 225
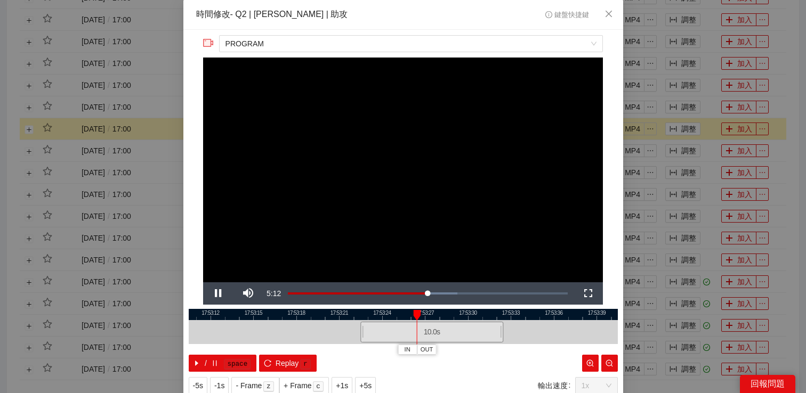
click at [705, 108] on div "**********" at bounding box center [403, 196] width 806 height 393
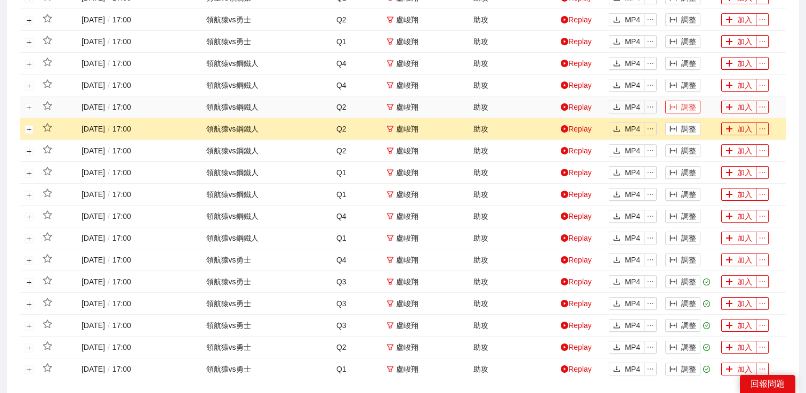
click at [686, 108] on button "調整" at bounding box center [682, 107] width 35 height 13
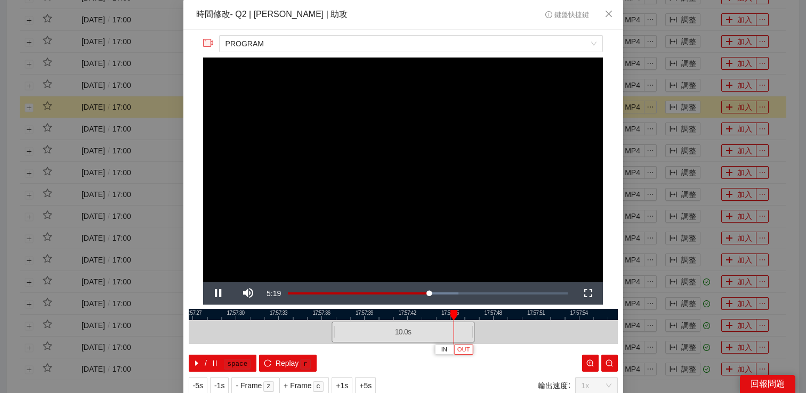
click at [469, 350] on span "OUT" at bounding box center [463, 350] width 13 height 10
drag, startPoint x: 334, startPoint y: 333, endPoint x: 287, endPoint y: 333, distance: 46.9
click at [287, 333] on div at bounding box center [286, 332] width 6 height 24
click at [220, 294] on span "Video Player" at bounding box center [218, 294] width 30 height 0
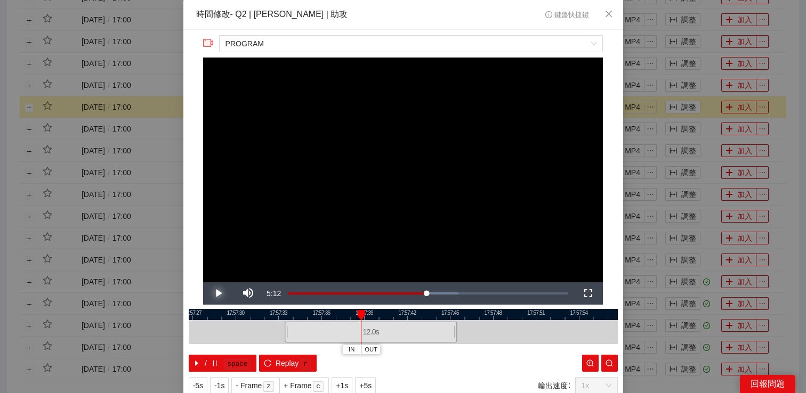
click at [220, 294] on span "Video Player" at bounding box center [218, 294] width 30 height 0
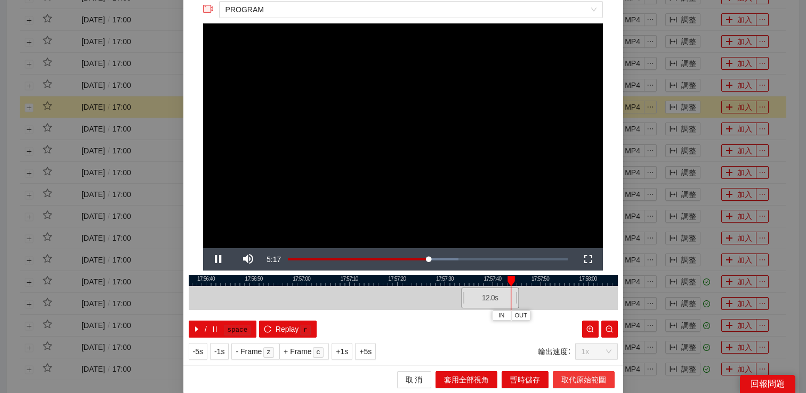
click at [584, 381] on span "取代原始範圍" at bounding box center [583, 380] width 45 height 12
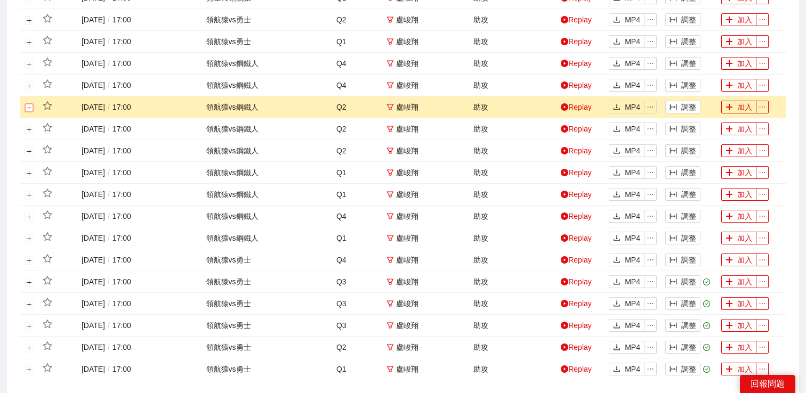
click at [27, 107] on button "展開行" at bounding box center [29, 107] width 9 height 9
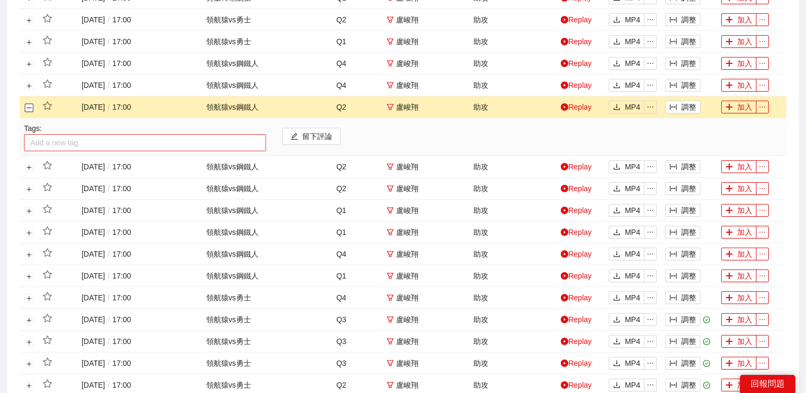
click at [99, 146] on div at bounding box center [145, 142] width 237 height 13
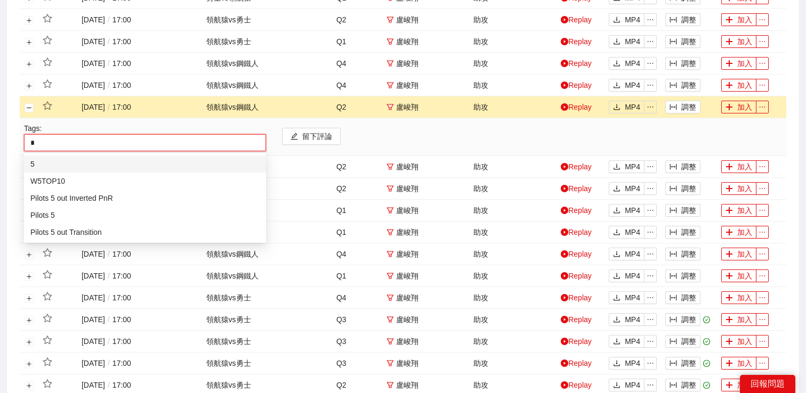
type input "*"
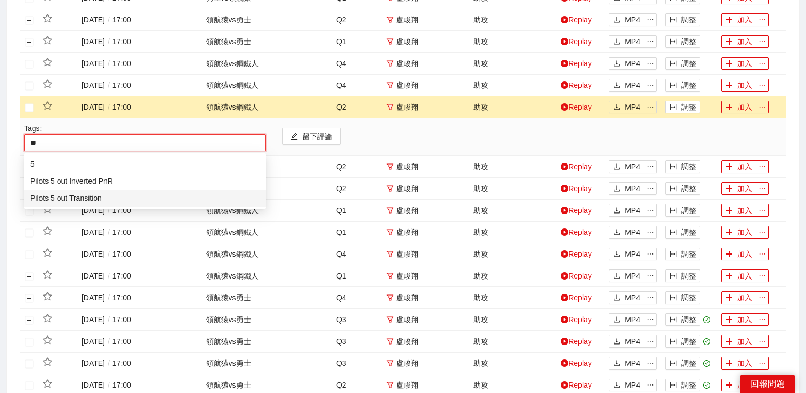
click at [101, 197] on div "Pilots 5 out Transition" at bounding box center [144, 198] width 229 height 12
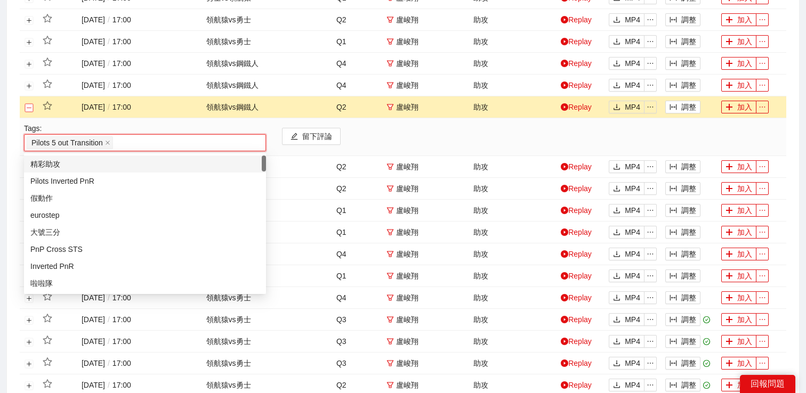
click at [29, 104] on button "關閉行" at bounding box center [29, 107] width 9 height 9
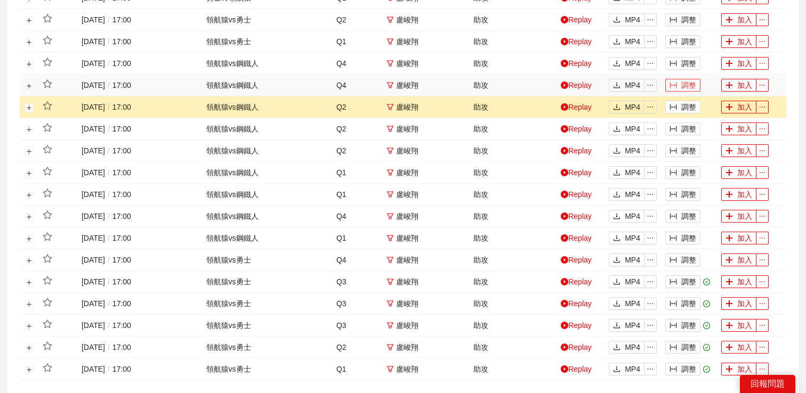
click at [671, 85] on icon "column-width" at bounding box center [673, 85] width 7 height 7
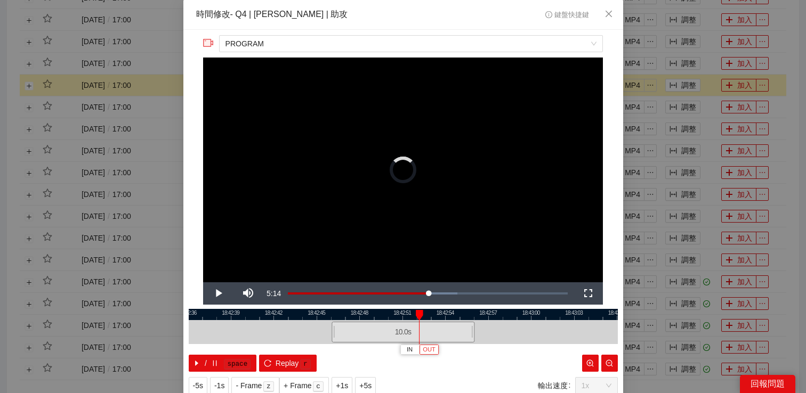
click at [436, 351] on button "OUT" at bounding box center [429, 350] width 19 height 10
drag, startPoint x: 332, startPoint y: 333, endPoint x: 289, endPoint y: 333, distance: 42.7
click at [289, 333] on div "18:42:36 18:42:39 18:42:42 18:42:45 18:42:48 18:42:51 18:42:54 18:42:57 18:43:0…" at bounding box center [403, 340] width 429 height 63
click at [224, 294] on span "Video Player" at bounding box center [218, 294] width 30 height 0
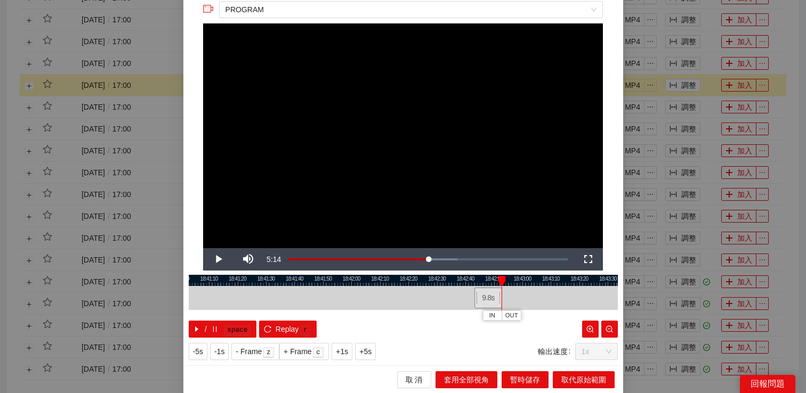
click at [502, 296] on div at bounding box center [500, 298] width 6 height 24
click at [569, 374] on span "取代原始範圍" at bounding box center [583, 380] width 45 height 12
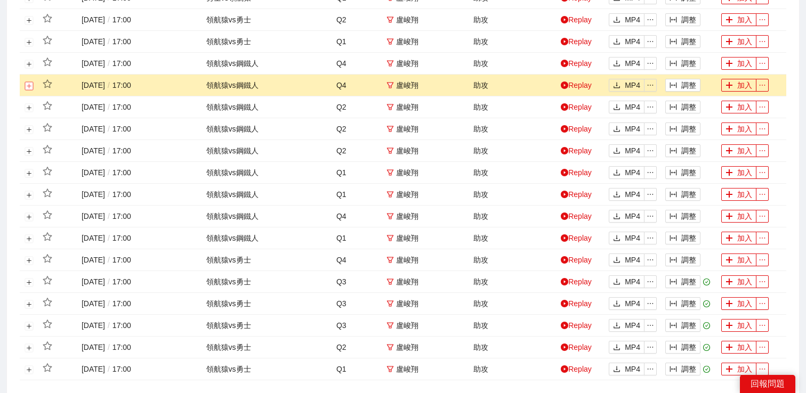
click at [29, 83] on button "展開行" at bounding box center [29, 86] width 9 height 9
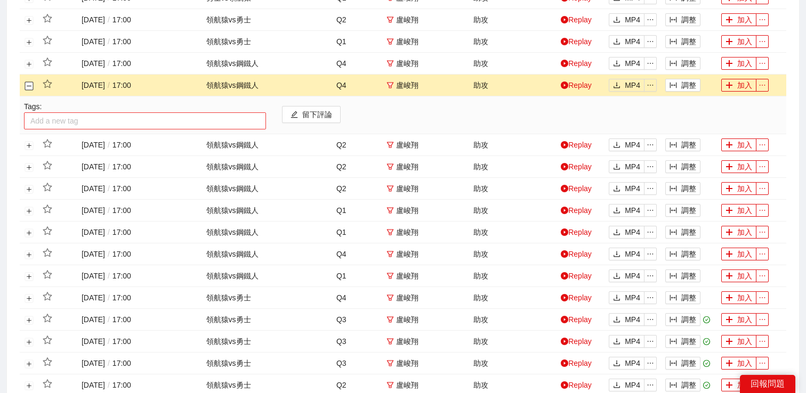
click at [69, 116] on div at bounding box center [145, 121] width 237 height 13
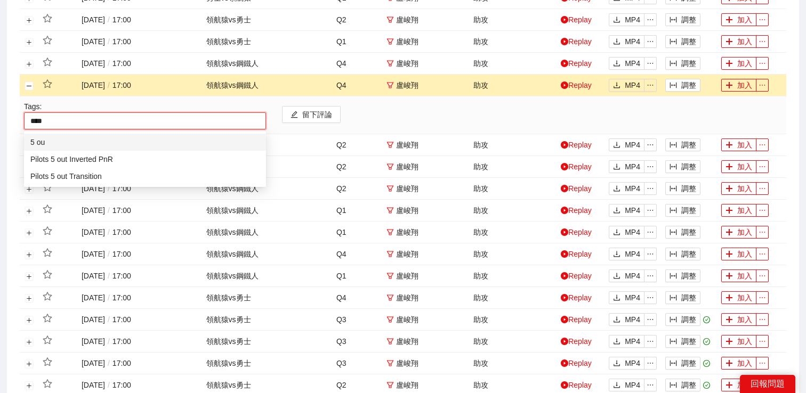
type input "*****"
click at [69, 179] on div "Pilots 5 out Transition" at bounding box center [144, 177] width 229 height 12
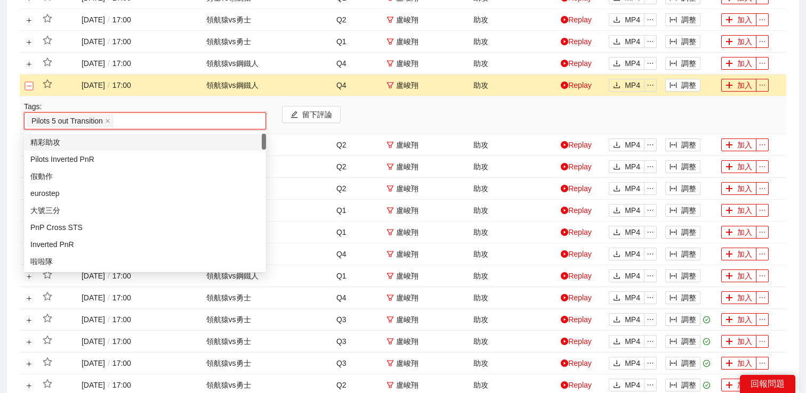
click at [29, 86] on button "關閉行" at bounding box center [29, 86] width 9 height 9
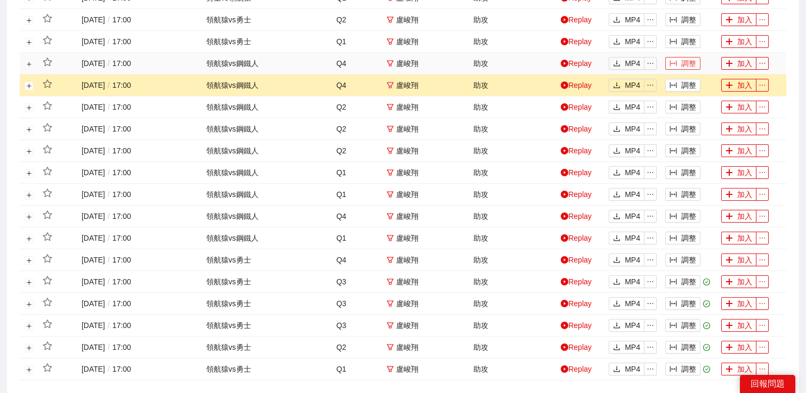
click at [688, 63] on button "調整" at bounding box center [682, 63] width 35 height 13
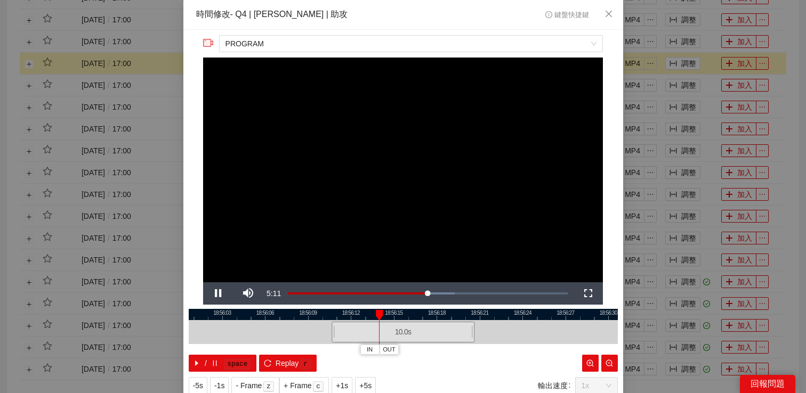
click at [686, 34] on div "**********" at bounding box center [403, 196] width 806 height 393
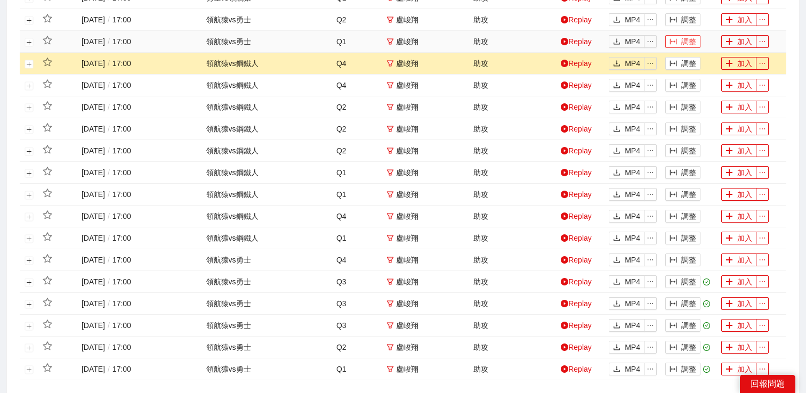
click at [685, 41] on button "調整" at bounding box center [682, 41] width 35 height 13
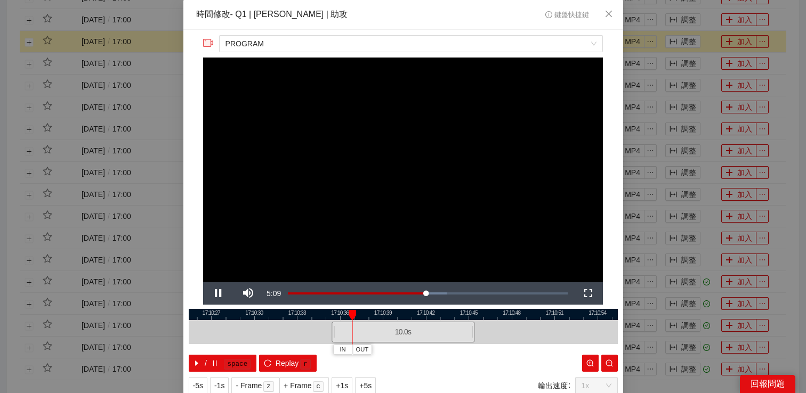
click at [685, 47] on div "**********" at bounding box center [403, 196] width 806 height 393
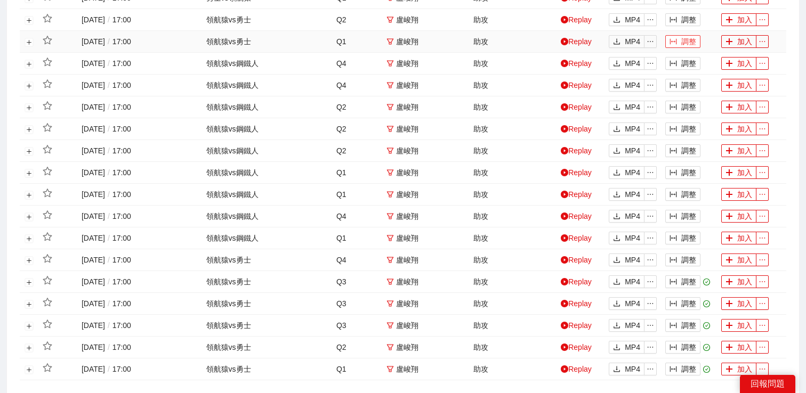
scroll to position [280, 0]
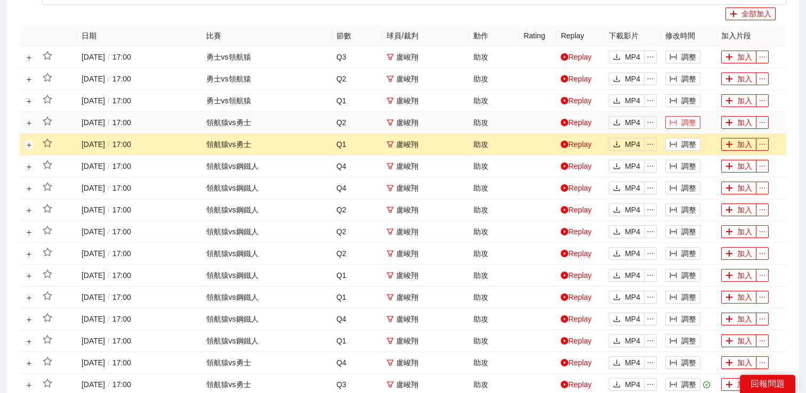
click at [685, 122] on button "調整" at bounding box center [682, 122] width 35 height 13
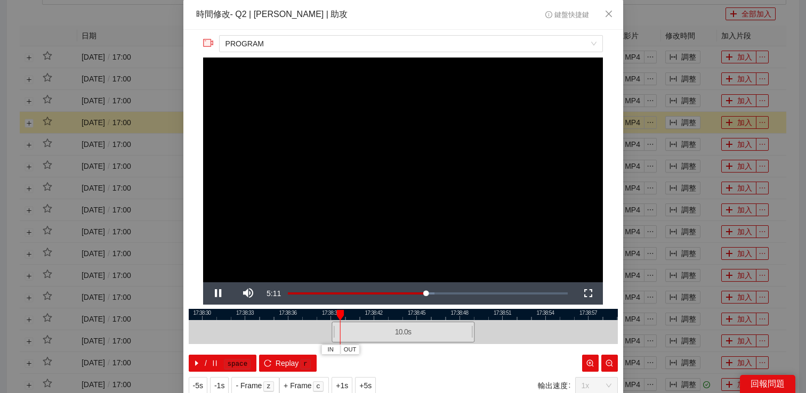
click at [689, 103] on div "**********" at bounding box center [403, 196] width 806 height 393
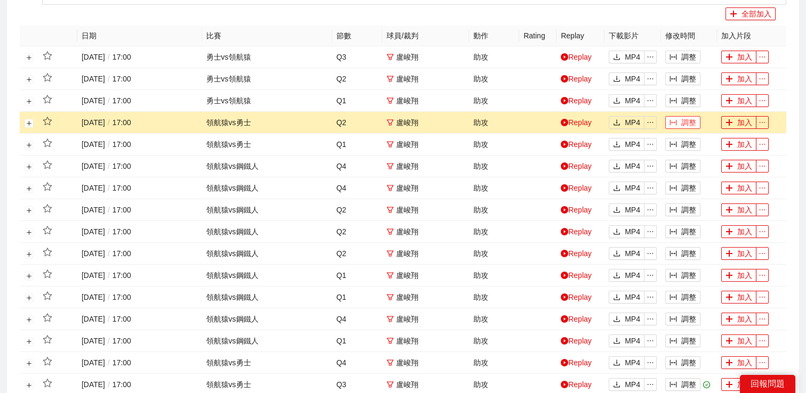
click at [683, 122] on button "調整" at bounding box center [682, 122] width 35 height 13
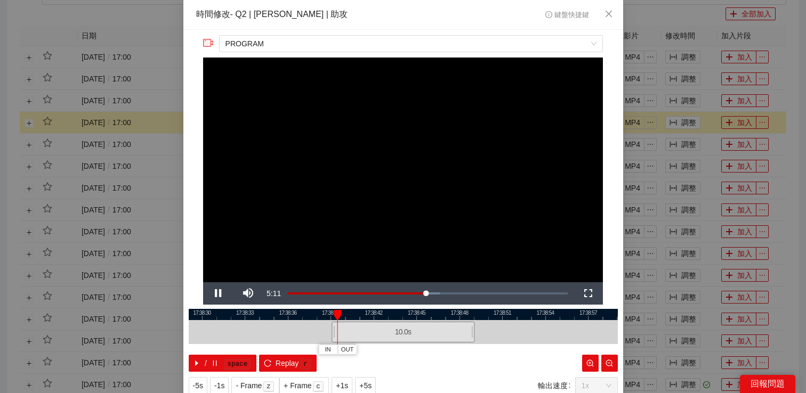
drag, startPoint x: 408, startPoint y: 328, endPoint x: 265, endPoint y: 328, distance: 142.9
click at [332, 328] on div "10.0 s" at bounding box center [403, 332] width 143 height 21
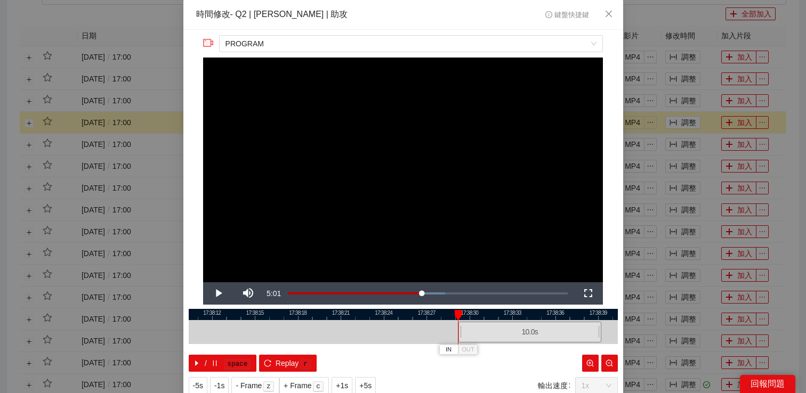
drag, startPoint x: 276, startPoint y: 317, endPoint x: 545, endPoint y: 317, distance: 269.2
click at [545, 317] on div at bounding box center [670, 314] width 429 height 11
drag, startPoint x: 545, startPoint y: 331, endPoint x: 372, endPoint y: 337, distance: 173.4
click at [372, 337] on div "10.0 s" at bounding box center [357, 332] width 143 height 21
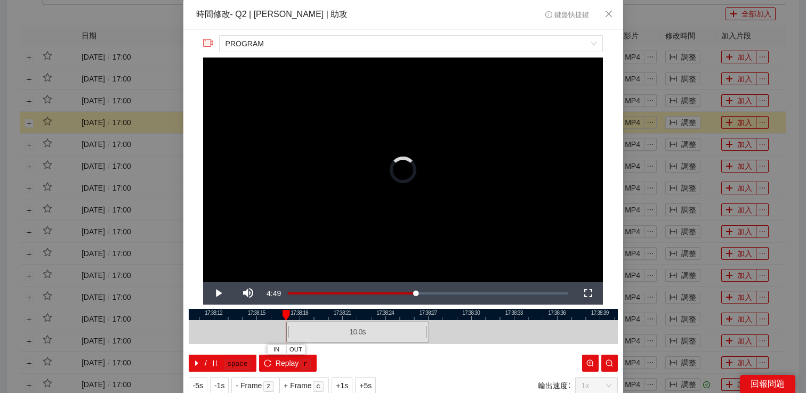
drag, startPoint x: 376, startPoint y: 336, endPoint x: 314, endPoint y: 336, distance: 61.8
click at [315, 336] on div "10.0 s" at bounding box center [357, 332] width 143 height 21
drag, startPoint x: 329, startPoint y: 335, endPoint x: 287, endPoint y: 335, distance: 41.6
click at [288, 335] on div "10.0 s" at bounding box center [265, 332] width 143 height 21
drag, startPoint x: 297, startPoint y: 333, endPoint x: 247, endPoint y: 333, distance: 49.6
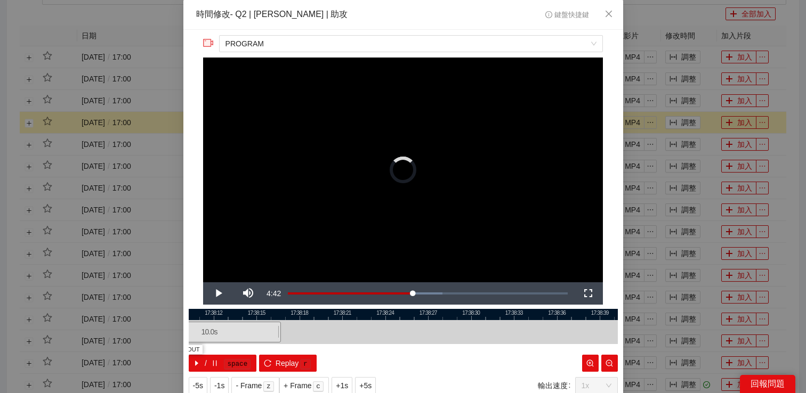
click at [247, 333] on div "10.0 s" at bounding box center [209, 332] width 143 height 21
drag, startPoint x: 259, startPoint y: 332, endPoint x: 173, endPoint y: 332, distance: 86.4
click at [173, 332] on div "**********" at bounding box center [403, 196] width 806 height 393
drag, startPoint x: 265, startPoint y: 315, endPoint x: 503, endPoint y: 315, distance: 238.3
click at [503, 315] on div at bounding box center [404, 314] width 429 height 11
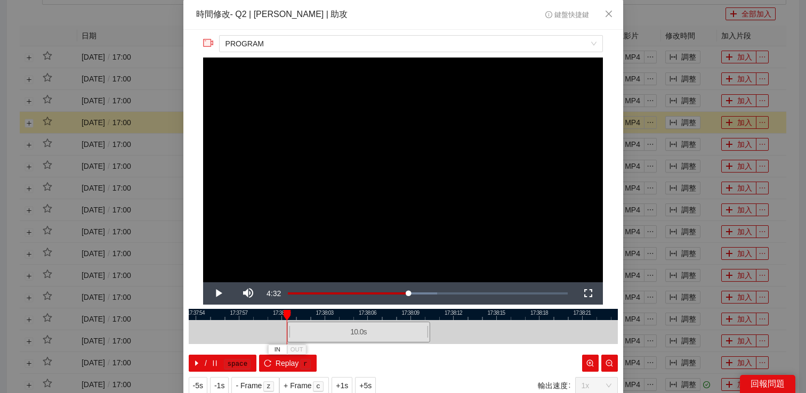
drag, startPoint x: 401, startPoint y: 313, endPoint x: 551, endPoint y: 312, distance: 149.8
click at [550, 312] on div at bounding box center [403, 314] width 429 height 11
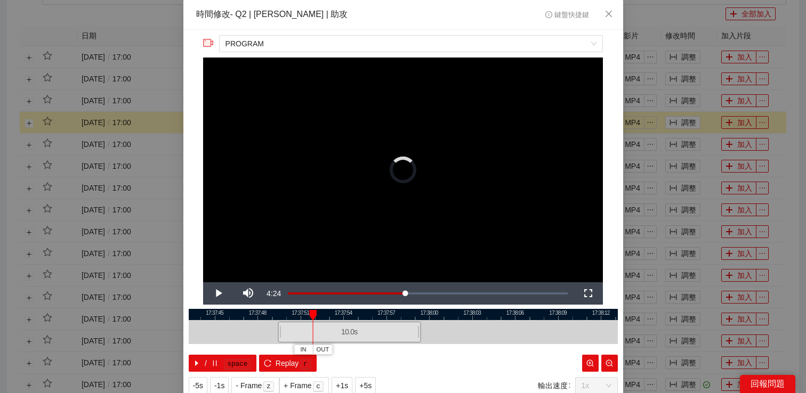
drag, startPoint x: 538, startPoint y: 331, endPoint x: 383, endPoint y: 335, distance: 155.7
click at [382, 335] on div "10.0 s" at bounding box center [349, 332] width 143 height 21
click at [421, 194] on video "Video Player" at bounding box center [403, 170] width 400 height 225
drag, startPoint x: 379, startPoint y: 326, endPoint x: 307, endPoint y: 331, distance: 72.7
click at [307, 331] on div "10.0 s" at bounding box center [306, 332] width 143 height 21
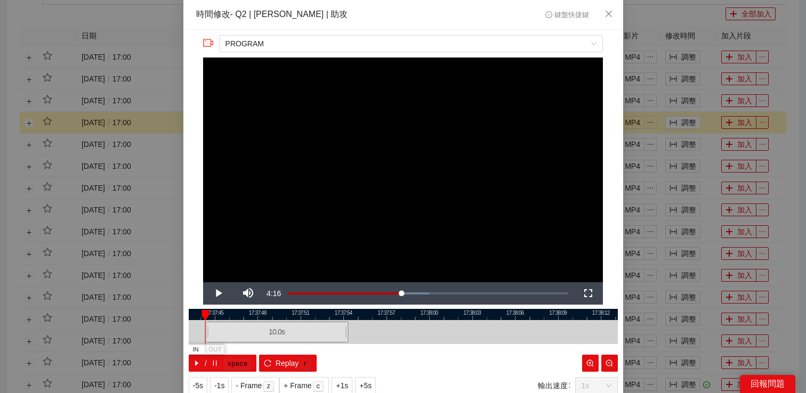
click at [411, 208] on video "Video Player" at bounding box center [403, 170] width 400 height 225
click at [672, 133] on div "**********" at bounding box center [403, 196] width 806 height 393
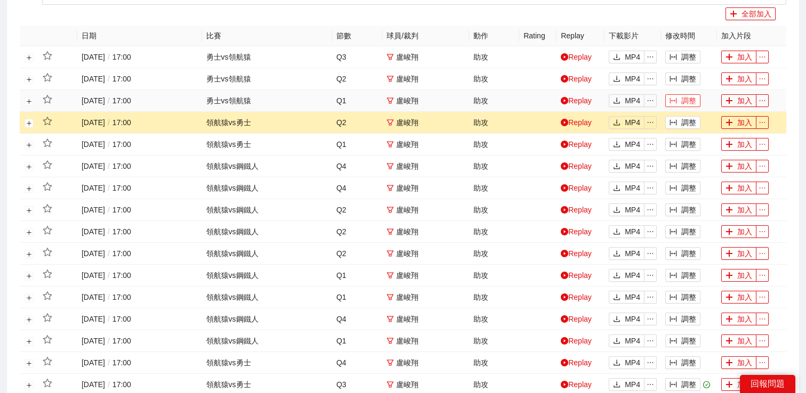
click at [686, 102] on button "調整" at bounding box center [682, 100] width 35 height 13
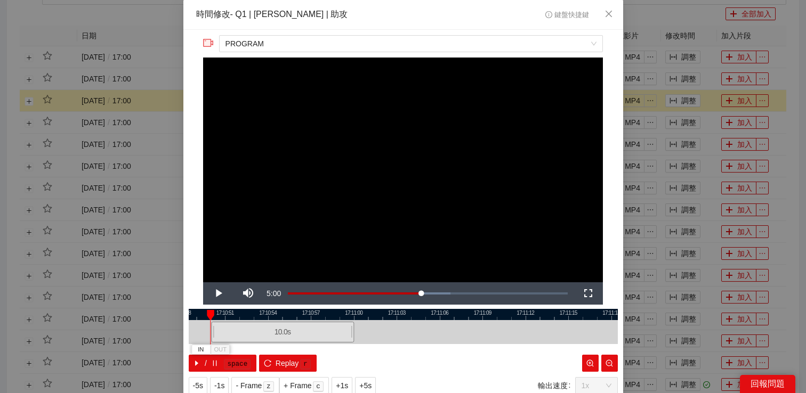
drag, startPoint x: 434, startPoint y: 323, endPoint x: 315, endPoint y: 323, distance: 120.0
click at [314, 323] on div "10.0 s" at bounding box center [282, 332] width 143 height 21
click at [403, 203] on video "Video Player" at bounding box center [403, 170] width 400 height 225
click at [337, 386] on button "+1s" at bounding box center [342, 385] width 21 height 17
click at [339, 387] on span "+1s" at bounding box center [342, 386] width 12 height 12
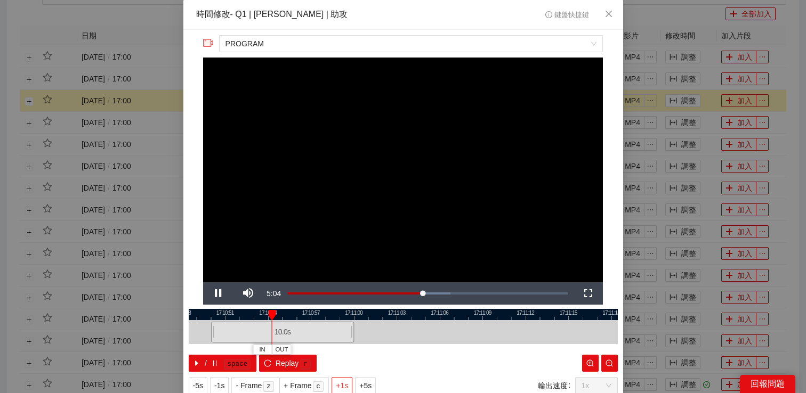
click at [339, 385] on span "+1s" at bounding box center [342, 386] width 12 height 12
click at [340, 383] on span "+1s" at bounding box center [342, 386] width 12 height 12
click at [519, 175] on video "Video Player" at bounding box center [403, 170] width 400 height 225
click at [414, 348] on span "OUT" at bounding box center [412, 350] width 13 height 10
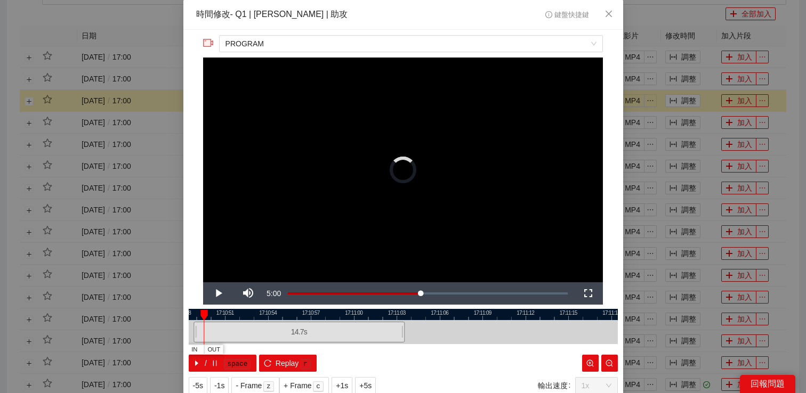
drag, startPoint x: 213, startPoint y: 331, endPoint x: 195, endPoint y: 332, distance: 18.2
click at [195, 332] on div at bounding box center [195, 332] width 6 height 24
drag, startPoint x: 224, startPoint y: 315, endPoint x: 411, endPoint y: 315, distance: 186.1
click at [410, 315] on div at bounding box center [403, 314] width 429 height 11
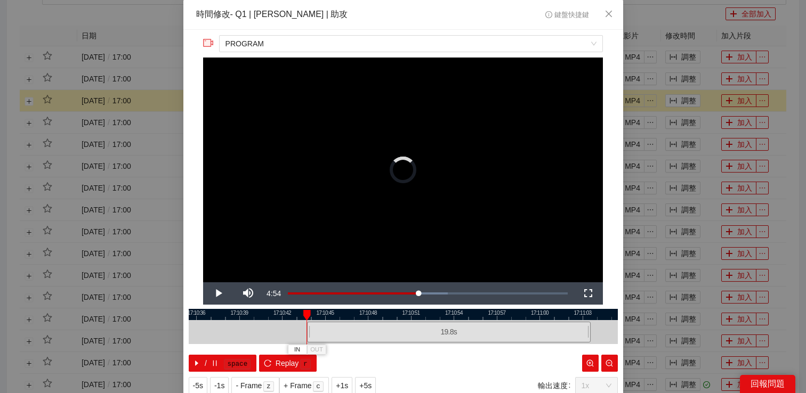
drag, startPoint x: 381, startPoint y: 328, endPoint x: 304, endPoint y: 331, distance: 76.8
click at [305, 331] on div at bounding box center [308, 332] width 6 height 24
click at [223, 294] on span "Video Player" at bounding box center [218, 294] width 30 height 0
click at [93, 254] on div "**********" at bounding box center [403, 196] width 806 height 393
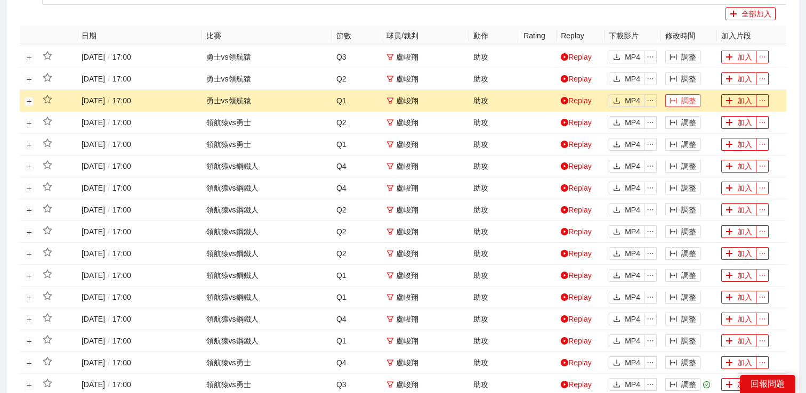
click at [678, 98] on button "調整" at bounding box center [682, 100] width 35 height 13
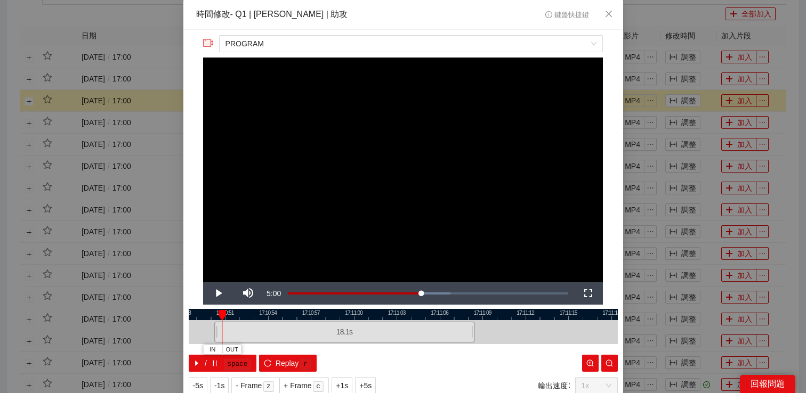
drag, startPoint x: 333, startPoint y: 329, endPoint x: 215, endPoint y: 335, distance: 118.0
click at [215, 335] on div at bounding box center [216, 332] width 6 height 24
drag, startPoint x: 472, startPoint y: 331, endPoint x: 408, endPoint y: 331, distance: 64.5
click at [408, 331] on div at bounding box center [407, 332] width 6 height 24
drag, startPoint x: 383, startPoint y: 313, endPoint x: 530, endPoint y: 313, distance: 147.1
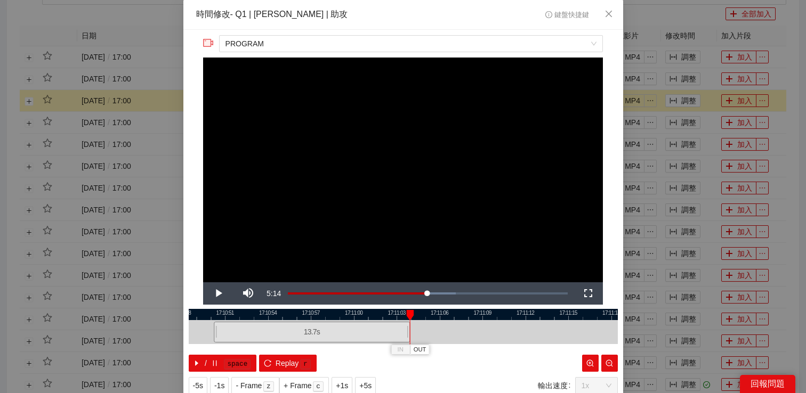
click at [530, 313] on div at bounding box center [403, 314] width 429 height 11
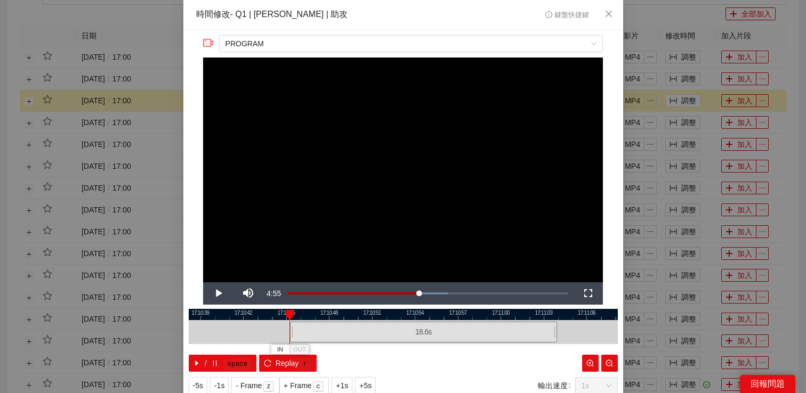
drag, startPoint x: 360, startPoint y: 330, endPoint x: 290, endPoint y: 335, distance: 70.6
click at [289, 335] on div "17:10:36 17:10:39 17:10:42 17:10:45 17:10:48 17:10:51 17:10:54 17:10:57 17:11:0…" at bounding box center [403, 340] width 429 height 63
click at [213, 294] on span "Video Player" at bounding box center [218, 294] width 30 height 0
drag, startPoint x: 291, startPoint y: 328, endPoint x: 264, endPoint y: 328, distance: 26.1
click at [264, 328] on div at bounding box center [265, 332] width 6 height 24
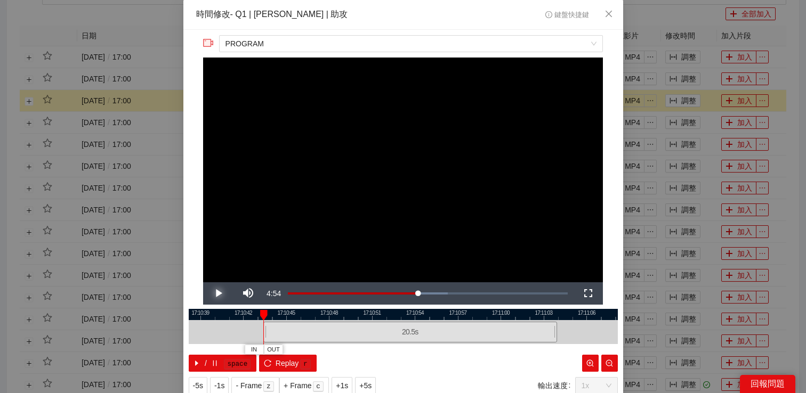
click at [214, 294] on span "Video Player" at bounding box center [218, 294] width 30 height 0
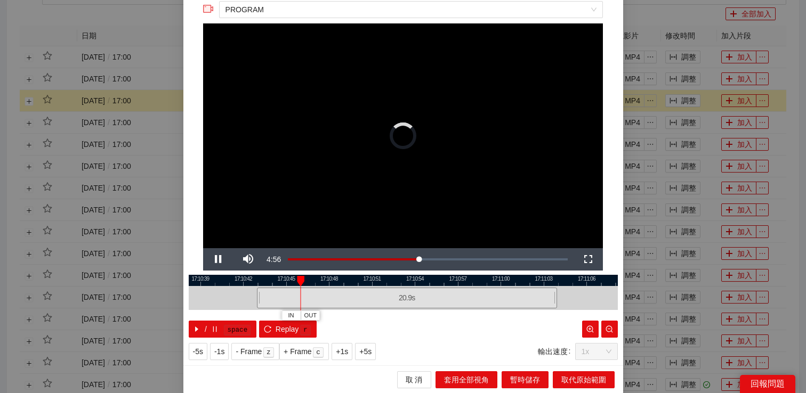
drag, startPoint x: 265, startPoint y: 292, endPoint x: 259, endPoint y: 293, distance: 7.0
click at [259, 293] on div at bounding box center [258, 298] width 6 height 24
click at [216, 260] on span "Video Player" at bounding box center [218, 260] width 30 height 0
click at [561, 382] on span "取代原始範圍" at bounding box center [583, 380] width 45 height 12
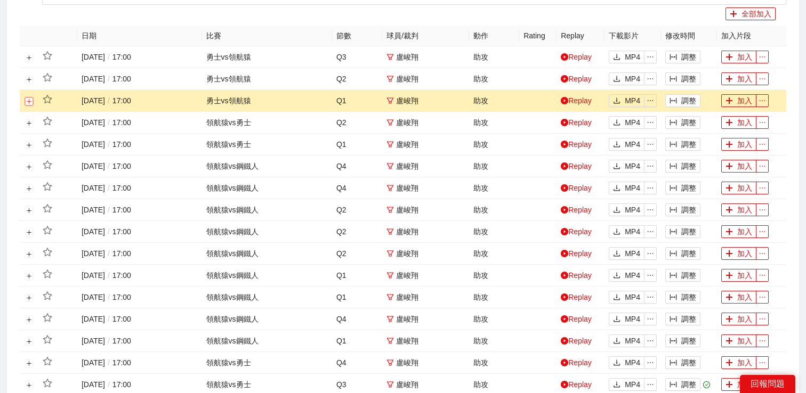
click at [28, 102] on button "展開行" at bounding box center [29, 101] width 9 height 9
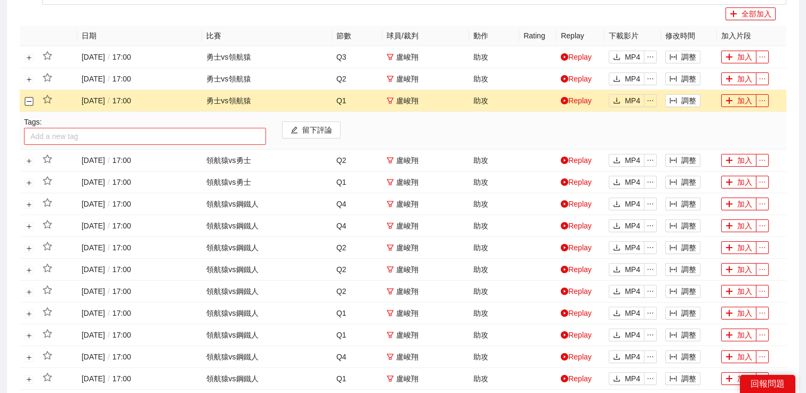
click at [83, 138] on div at bounding box center [145, 136] width 237 height 13
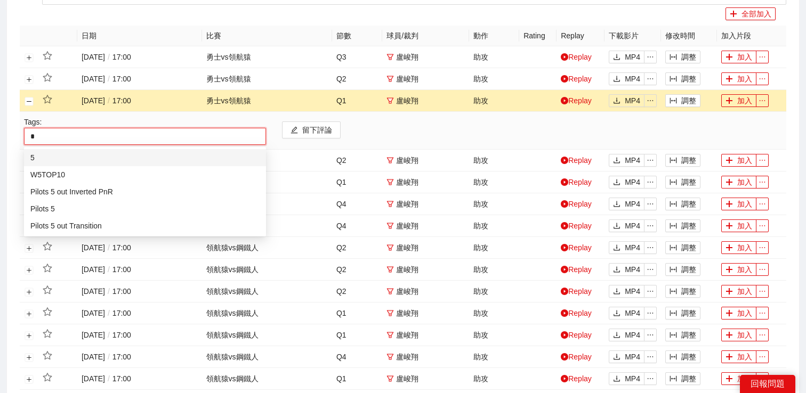
type input "*"
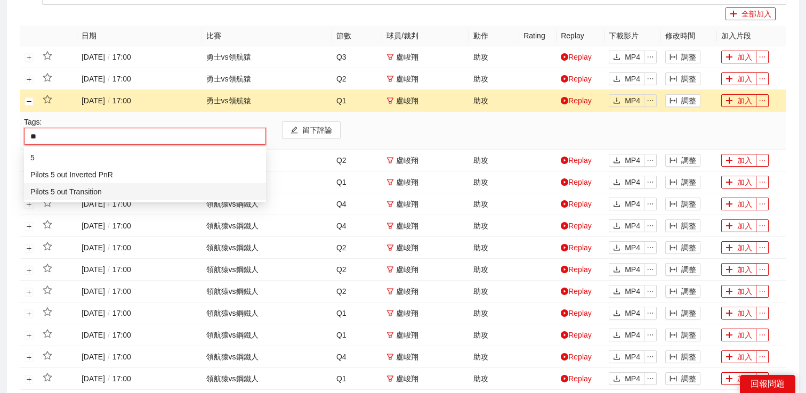
click at [88, 195] on div "Pilots 5 out Transition" at bounding box center [144, 192] width 229 height 12
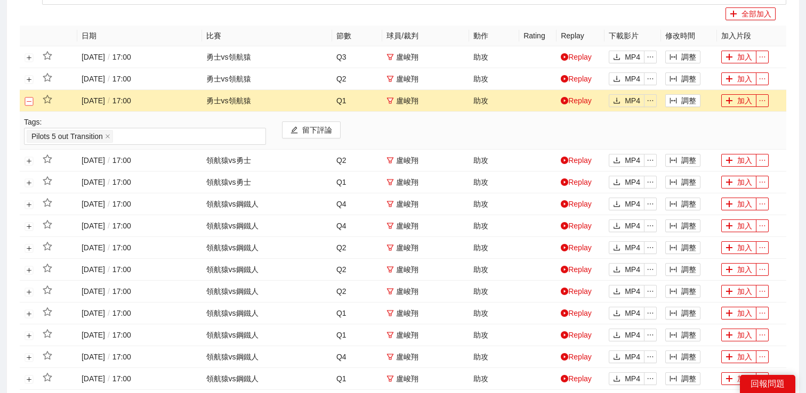
click at [28, 100] on button "關閉行" at bounding box center [29, 101] width 9 height 9
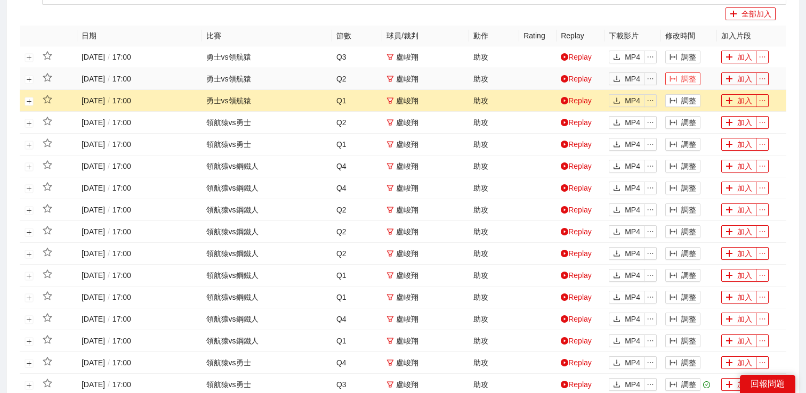
click at [682, 78] on button "調整" at bounding box center [682, 79] width 35 height 13
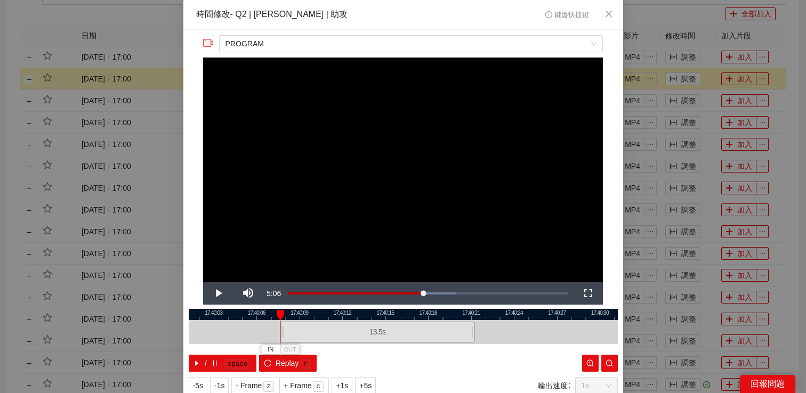
drag, startPoint x: 331, startPoint y: 331, endPoint x: 280, endPoint y: 332, distance: 50.6
click at [280, 332] on div "17:40:00 17:40:03 17:40:06 17:40:09 17:40:12 17:40:15 17:40:18 17:40:21 17:40:2…" at bounding box center [403, 340] width 429 height 63
click at [221, 294] on span "Video Player" at bounding box center [218, 294] width 30 height 0
click at [460, 349] on span "OUT" at bounding box center [454, 350] width 13 height 10
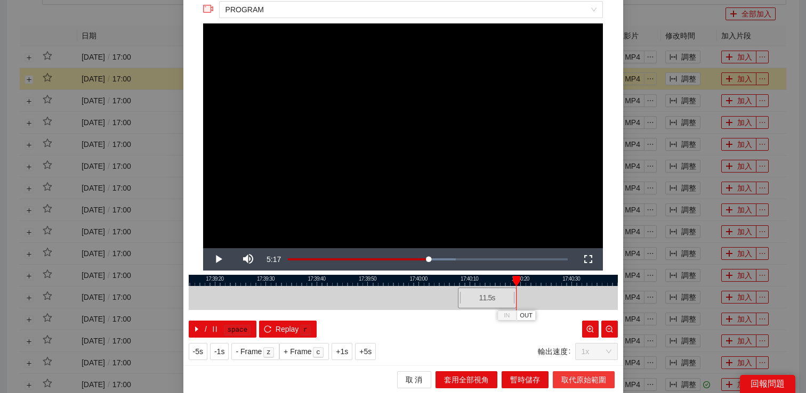
click at [574, 376] on span "取代原始範圍" at bounding box center [583, 380] width 45 height 12
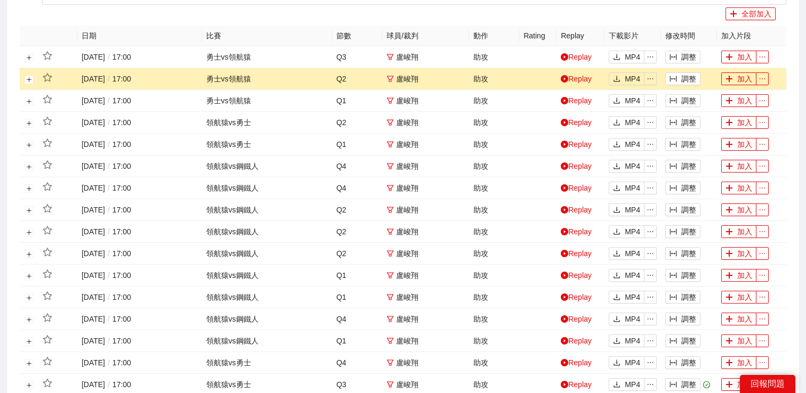
scroll to position [0, 0]
click at [28, 79] on button "展開行" at bounding box center [29, 79] width 9 height 9
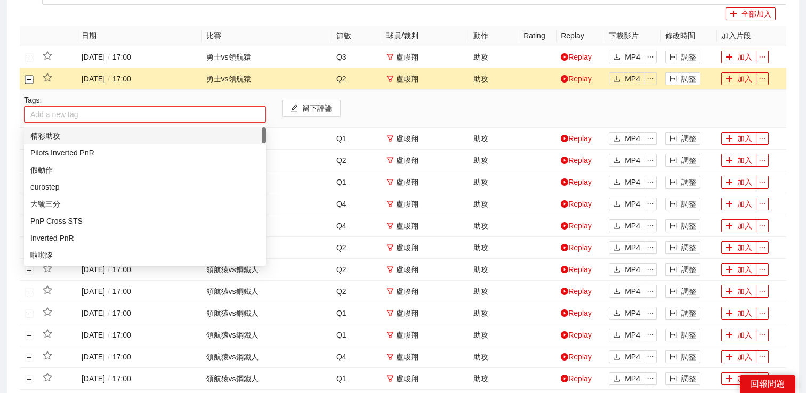
click at [78, 110] on div at bounding box center [145, 114] width 237 height 13
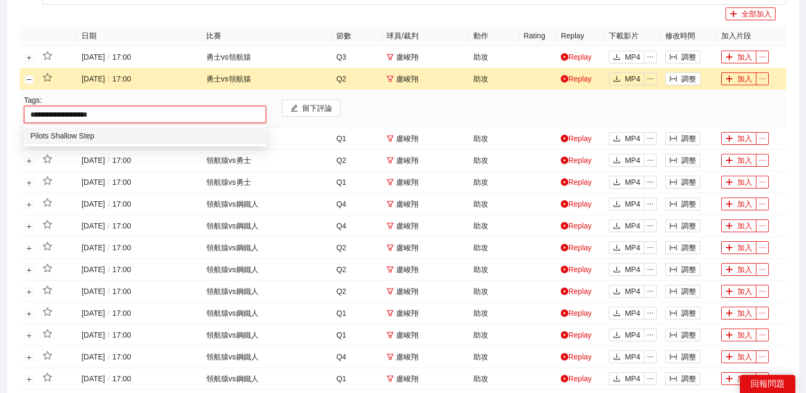
type input "**********"
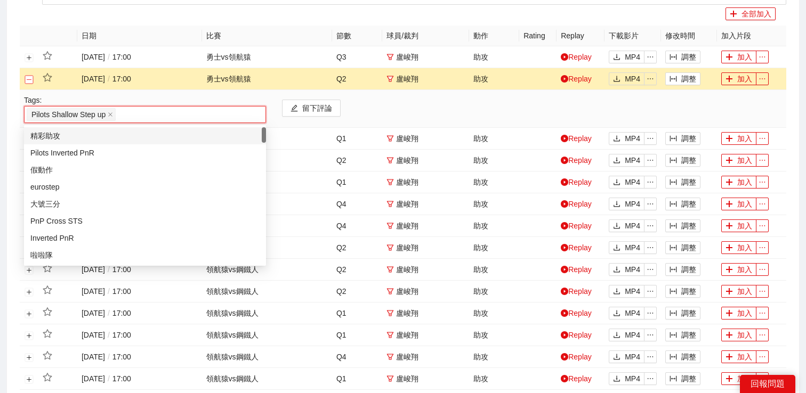
click at [26, 79] on button "關閉行" at bounding box center [29, 79] width 9 height 9
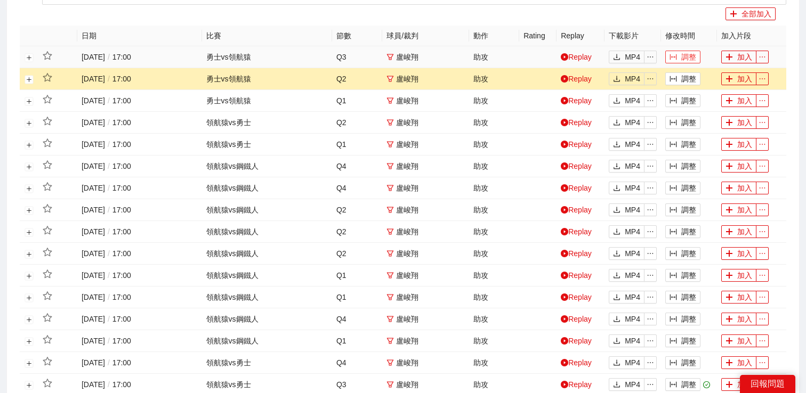
click at [682, 59] on button "調整" at bounding box center [682, 57] width 35 height 13
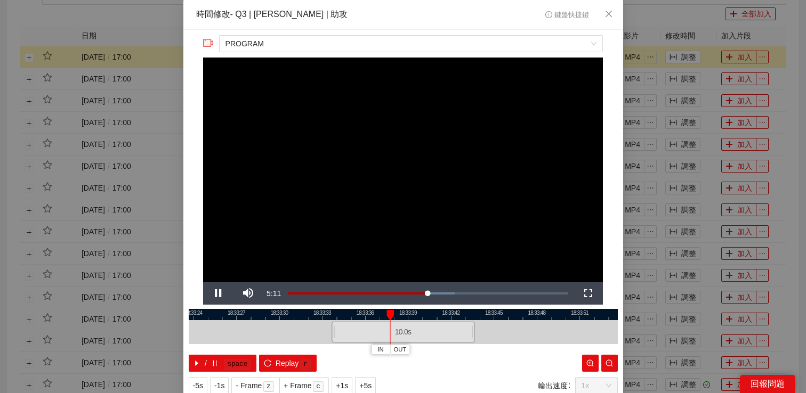
click at [690, 208] on div "**********" at bounding box center [403, 196] width 806 height 393
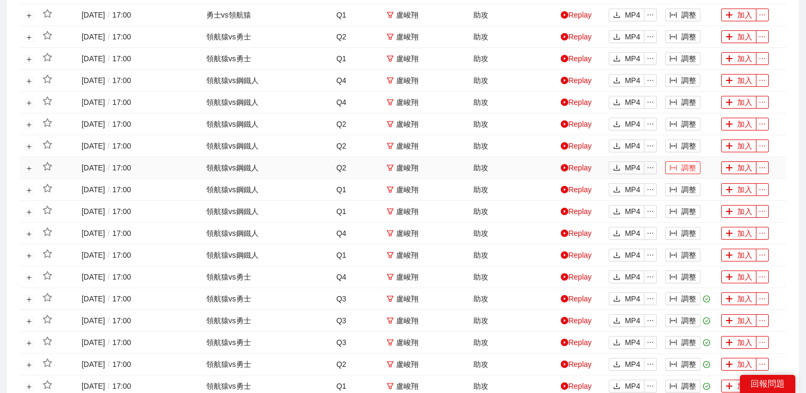
scroll to position [493, 0]
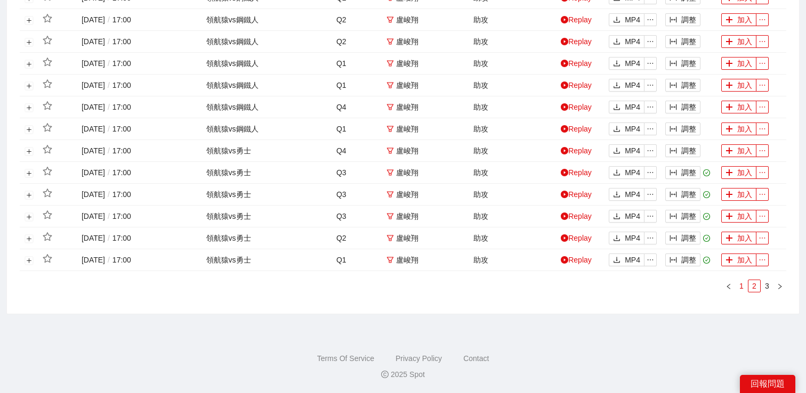
click at [743, 287] on link "1" at bounding box center [742, 286] width 12 height 12
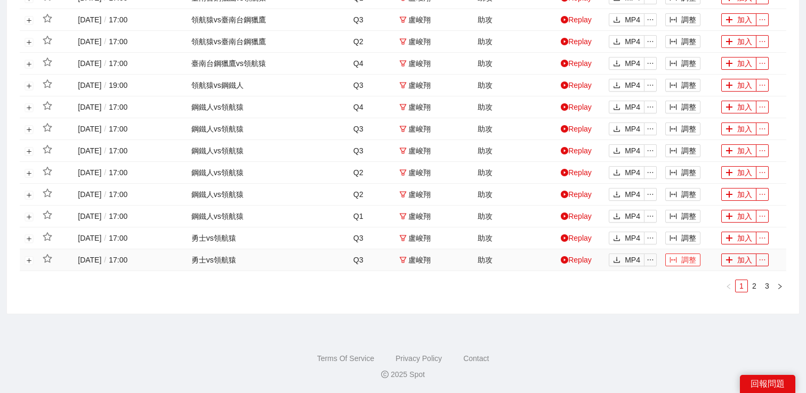
click at [684, 259] on button "調整" at bounding box center [682, 260] width 35 height 13
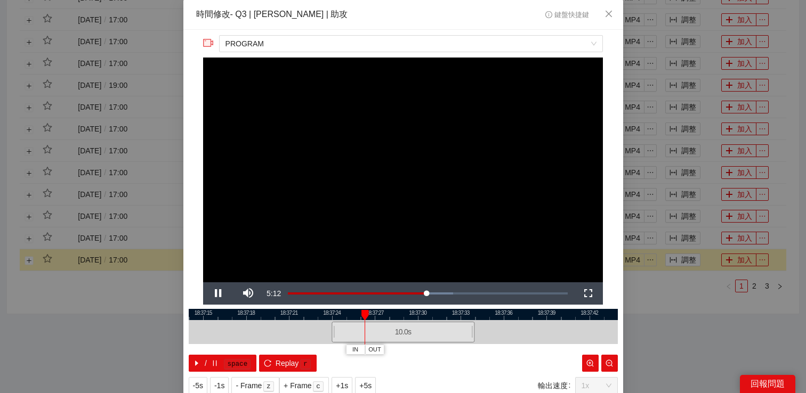
click at [697, 251] on div "**********" at bounding box center [403, 196] width 806 height 393
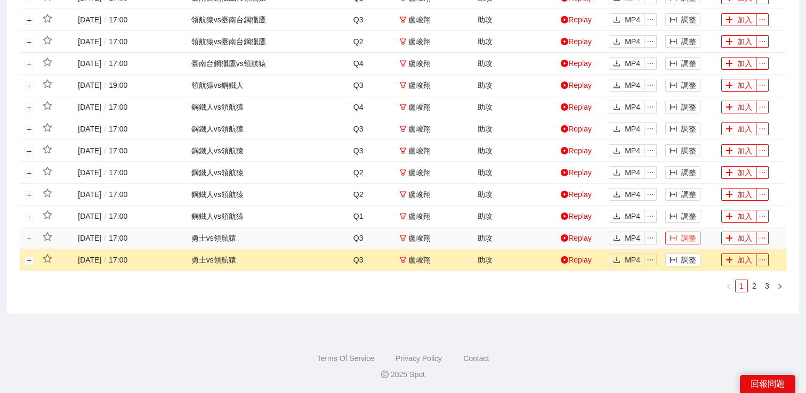
click at [691, 242] on button "調整" at bounding box center [682, 238] width 35 height 13
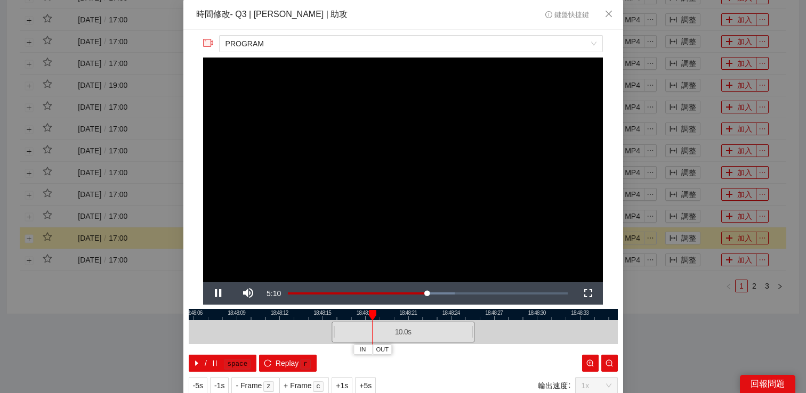
click at [679, 215] on div "**********" at bounding box center [403, 196] width 806 height 393
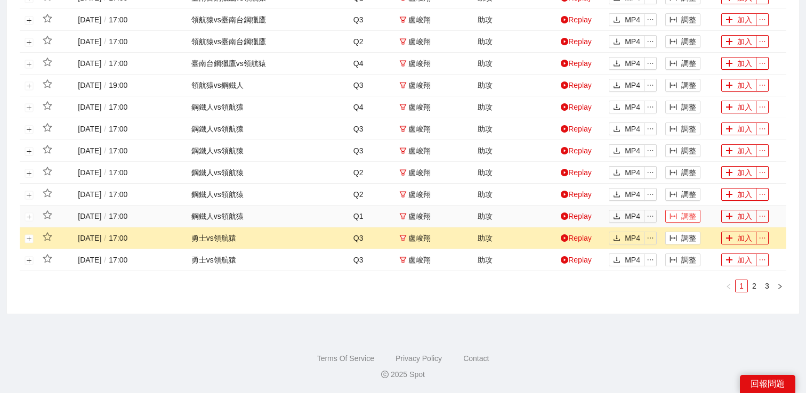
click at [679, 216] on button "調整" at bounding box center [682, 216] width 35 height 13
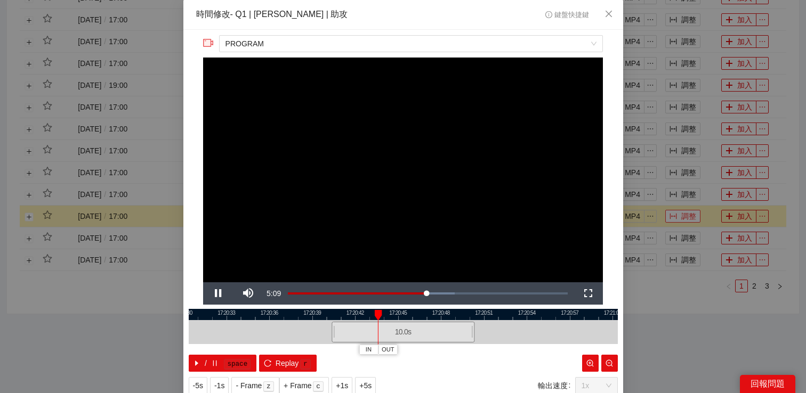
click at [679, 216] on div "**********" at bounding box center [403, 196] width 806 height 393
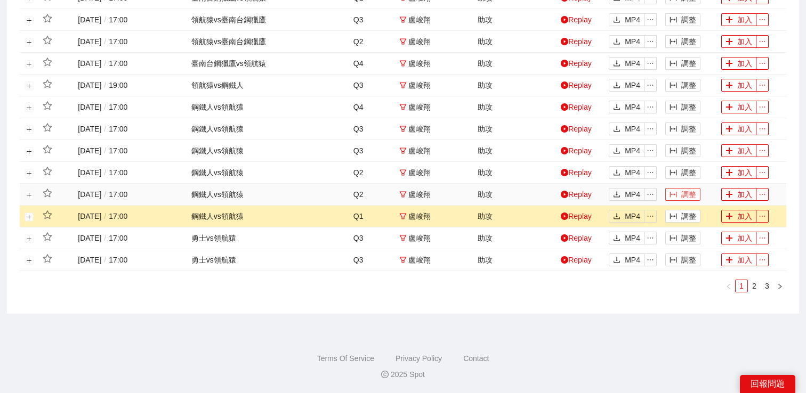
click at [682, 197] on button "調整" at bounding box center [682, 194] width 35 height 13
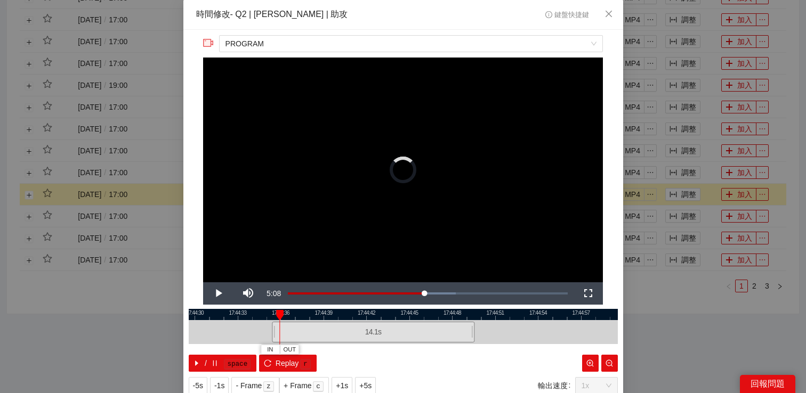
drag, startPoint x: 333, startPoint y: 330, endPoint x: 272, endPoint y: 331, distance: 60.8
click at [272, 331] on div at bounding box center [273, 332] width 6 height 24
click at [216, 294] on span "Video Player" at bounding box center [218, 294] width 30 height 0
click at [435, 349] on span "OUT" at bounding box center [432, 350] width 13 height 10
click at [423, 333] on div at bounding box center [423, 333] width 1 height 24
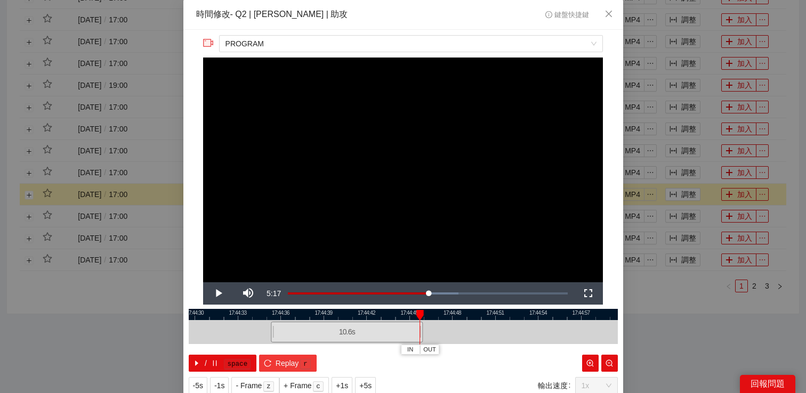
click at [286, 364] on span "Replay" at bounding box center [287, 364] width 23 height 12
click at [421, 331] on div at bounding box center [420, 332] width 6 height 24
click at [435, 346] on span "OUT" at bounding box center [431, 350] width 13 height 10
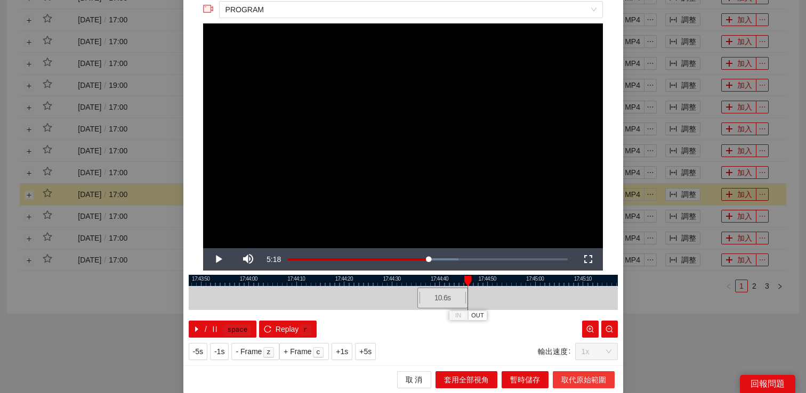
click at [565, 376] on span "取代原始範圍" at bounding box center [583, 380] width 45 height 12
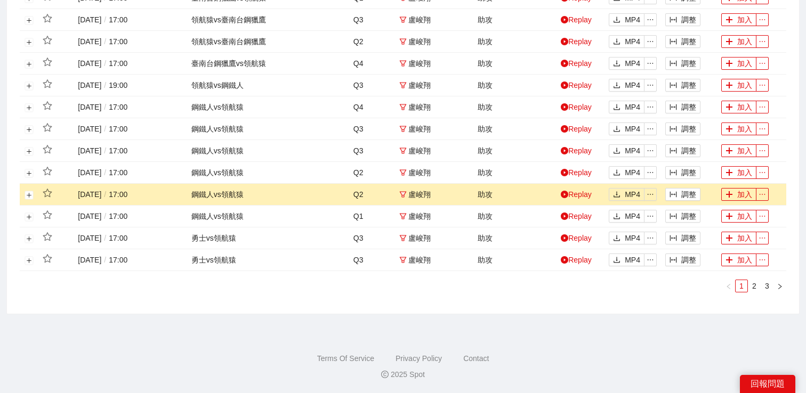
scroll to position [0, 0]
click at [30, 196] on button "展開行" at bounding box center [29, 195] width 9 height 9
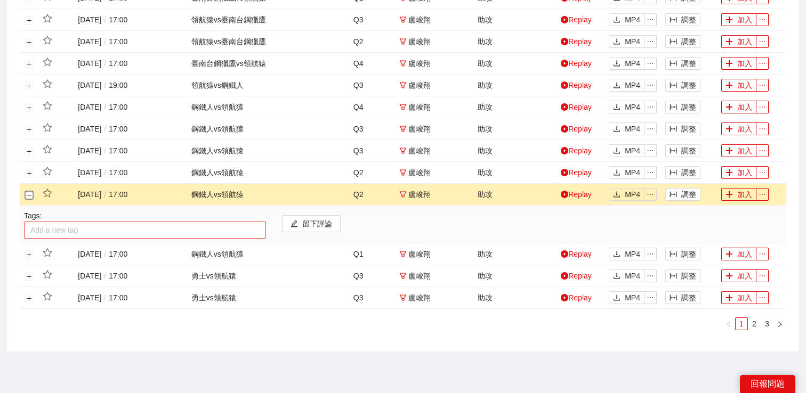
click at [87, 232] on div at bounding box center [145, 230] width 237 height 13
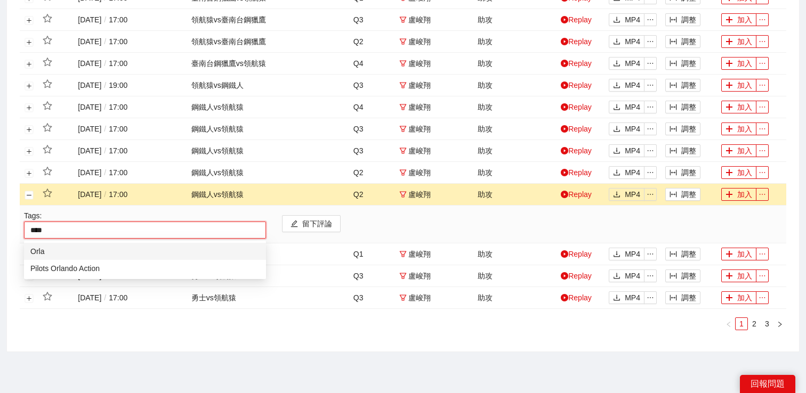
type input "*****"
click at [93, 264] on div "Pilots Orlando Action" at bounding box center [144, 269] width 229 height 12
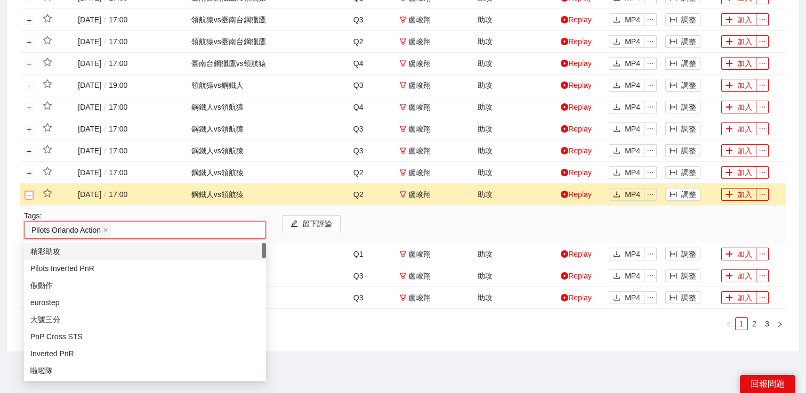
click at [30, 196] on button "關閉行" at bounding box center [29, 195] width 9 height 9
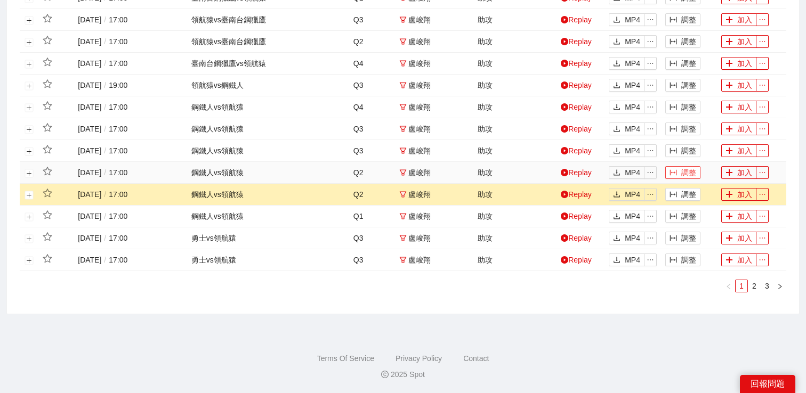
click at [674, 175] on icon "column-width" at bounding box center [673, 172] width 7 height 7
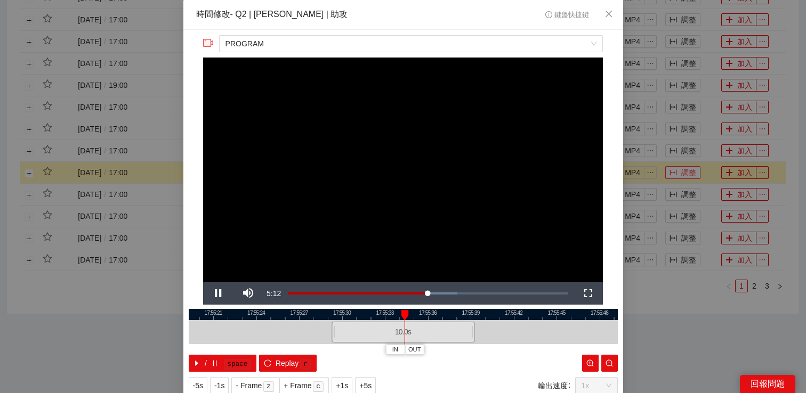
click at [674, 175] on div "**********" at bounding box center [403, 196] width 806 height 393
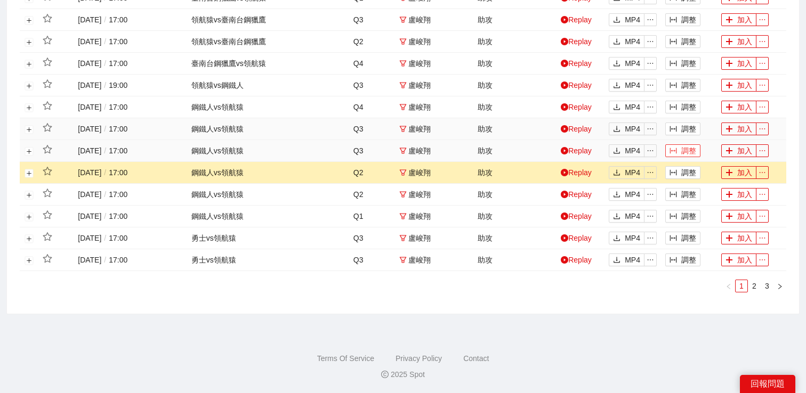
click at [680, 155] on button "調整" at bounding box center [682, 150] width 35 height 13
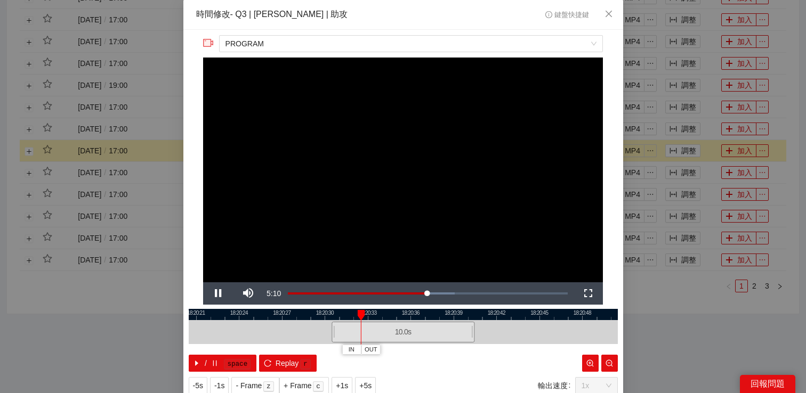
click at [684, 129] on div "**********" at bounding box center [403, 196] width 806 height 393
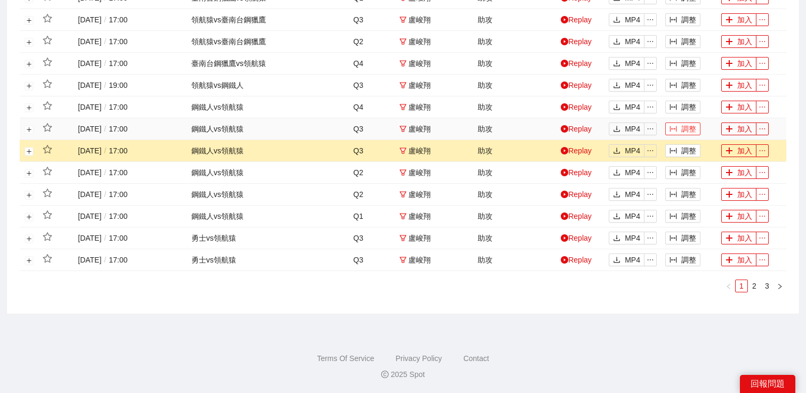
click at [683, 131] on button "調整" at bounding box center [682, 129] width 35 height 13
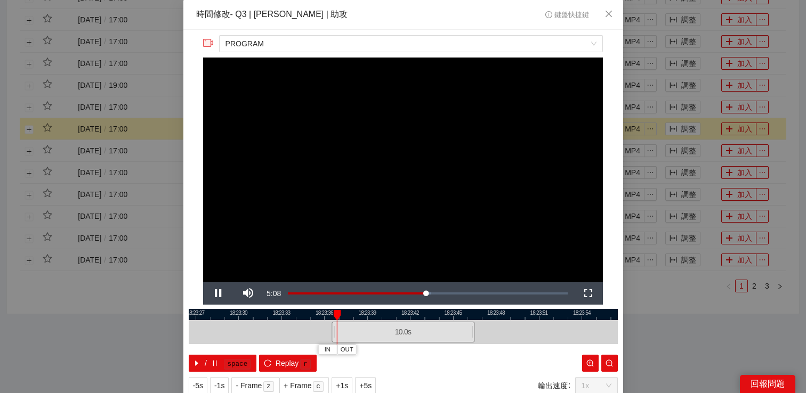
click at [683, 154] on div "**********" at bounding box center [403, 196] width 806 height 393
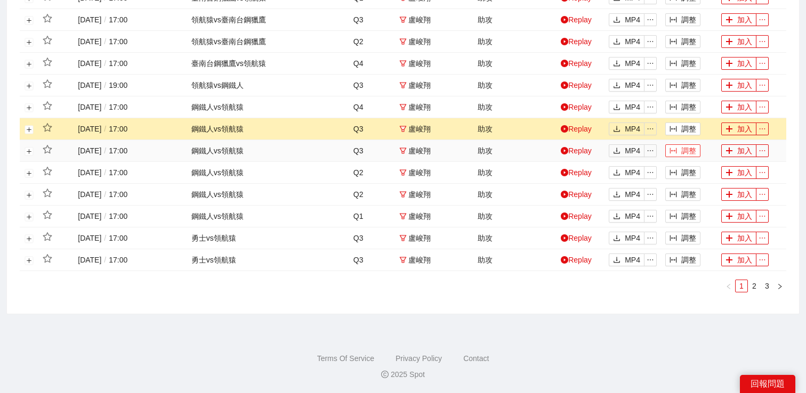
click at [683, 152] on button "調整" at bounding box center [682, 150] width 35 height 13
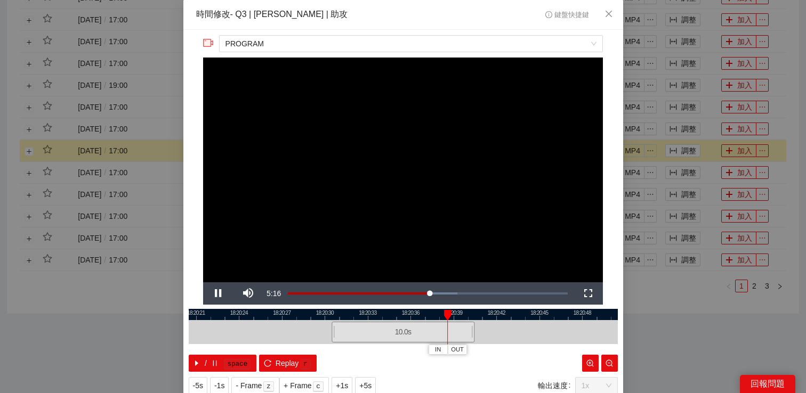
click at [674, 144] on div "**********" at bounding box center [403, 196] width 806 height 393
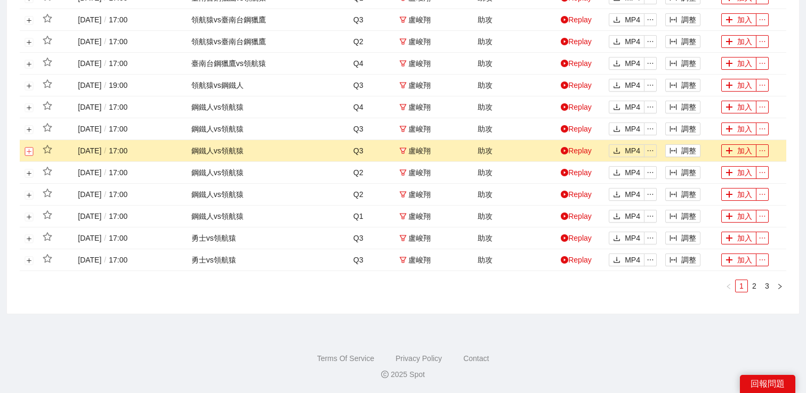
click at [28, 152] on button "展開行" at bounding box center [29, 151] width 9 height 9
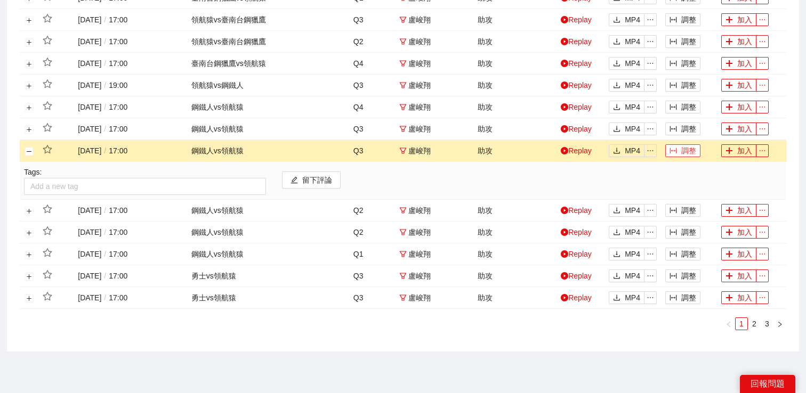
click at [695, 149] on button "調整" at bounding box center [682, 150] width 35 height 13
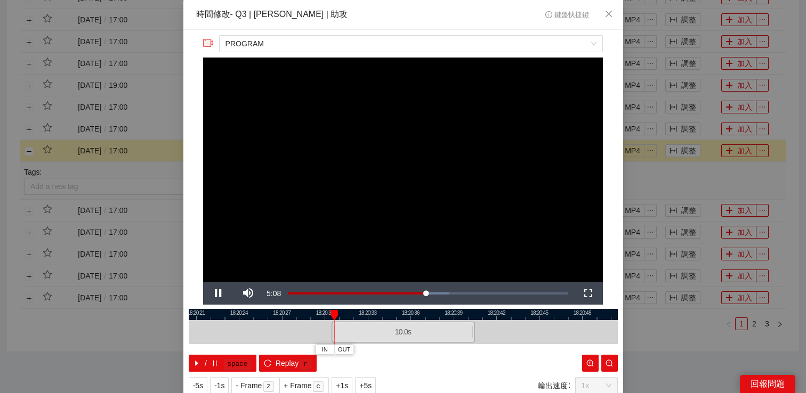
click at [686, 168] on div "**********" at bounding box center [403, 196] width 806 height 393
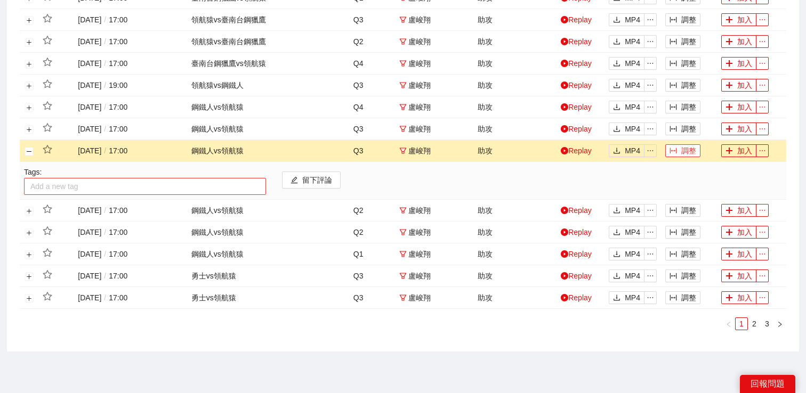
click at [155, 188] on div at bounding box center [145, 186] width 237 height 13
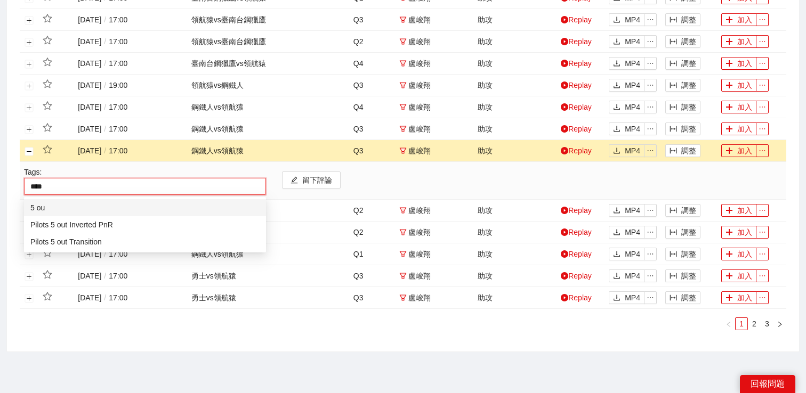
type input "*****"
click at [135, 239] on div "Pilots 5 out Transition" at bounding box center [144, 242] width 229 height 12
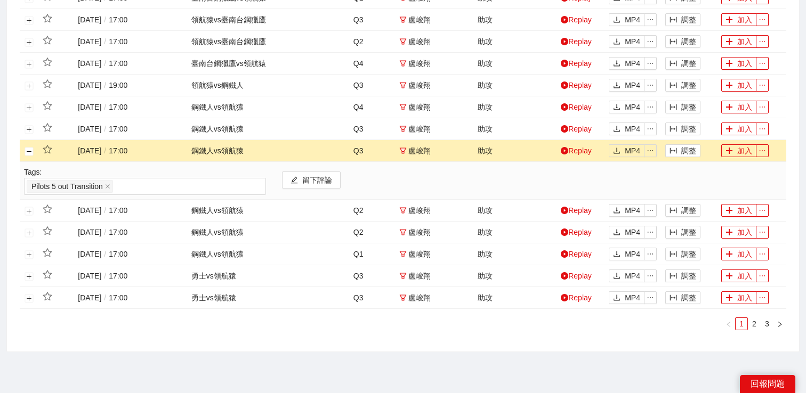
click at [31, 156] on td at bounding box center [29, 151] width 19 height 22
click at [28, 149] on button "關閉行" at bounding box center [29, 151] width 9 height 9
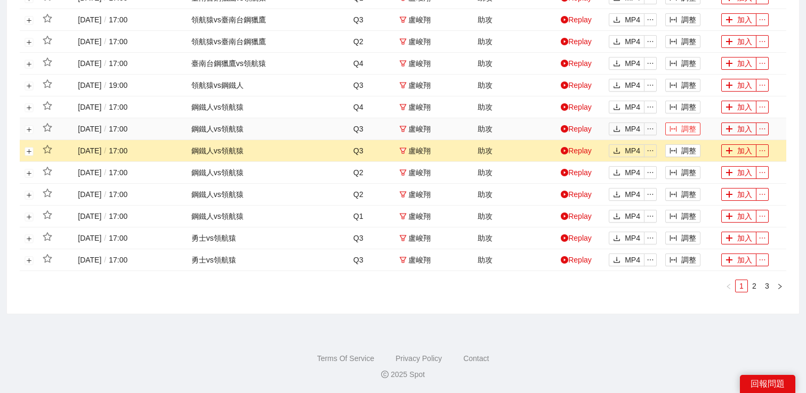
click at [695, 130] on button "調整" at bounding box center [682, 129] width 35 height 13
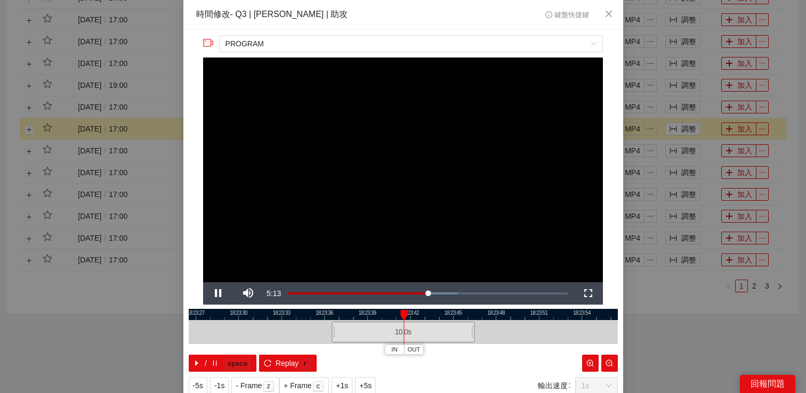
click at [699, 126] on div "**********" at bounding box center [403, 196] width 806 height 393
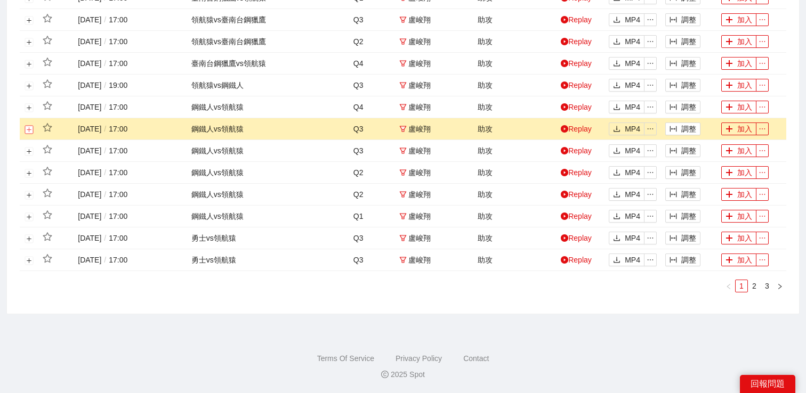
click at [29, 128] on button "展開行" at bounding box center [29, 129] width 9 height 9
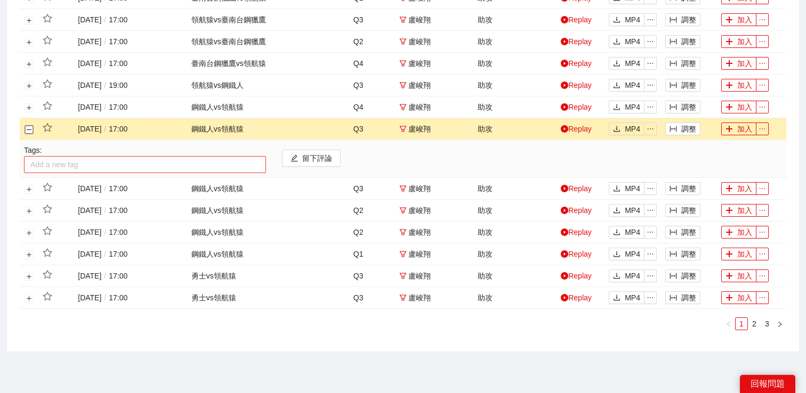
click at [44, 163] on div at bounding box center [145, 164] width 237 height 13
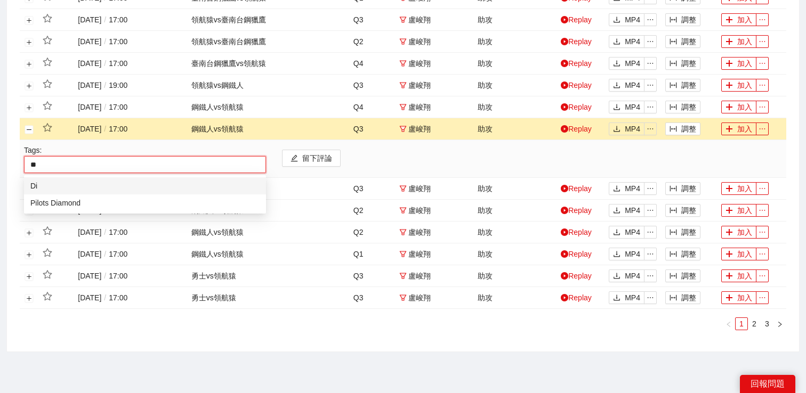
type input "***"
click at [53, 201] on div "Pilots Diamond" at bounding box center [144, 203] width 229 height 12
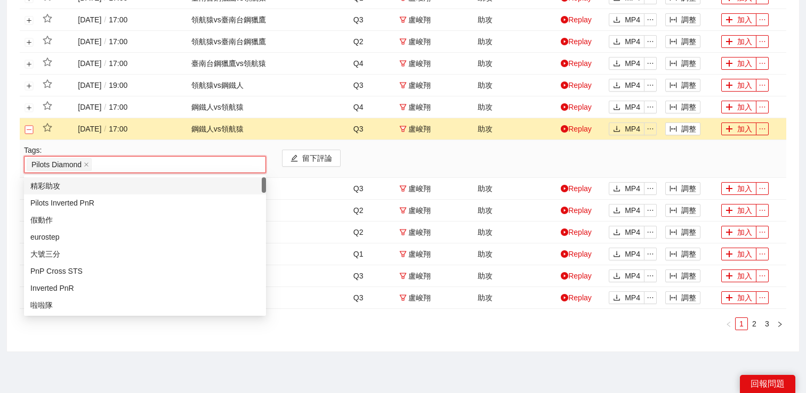
click at [30, 133] on button "關閉行" at bounding box center [29, 129] width 9 height 9
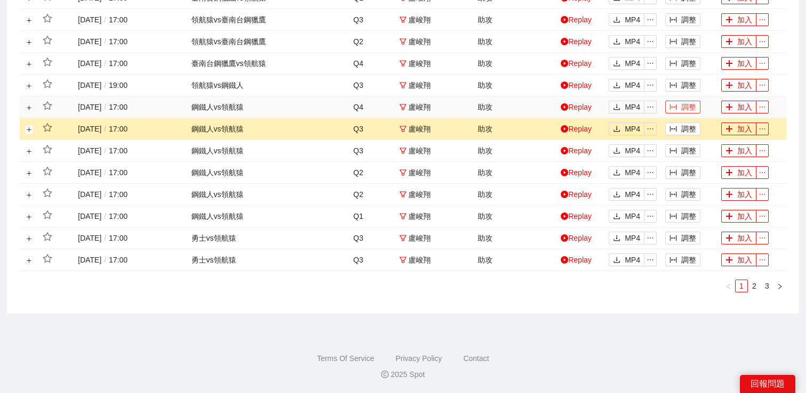
click at [692, 112] on button "調整" at bounding box center [682, 107] width 35 height 13
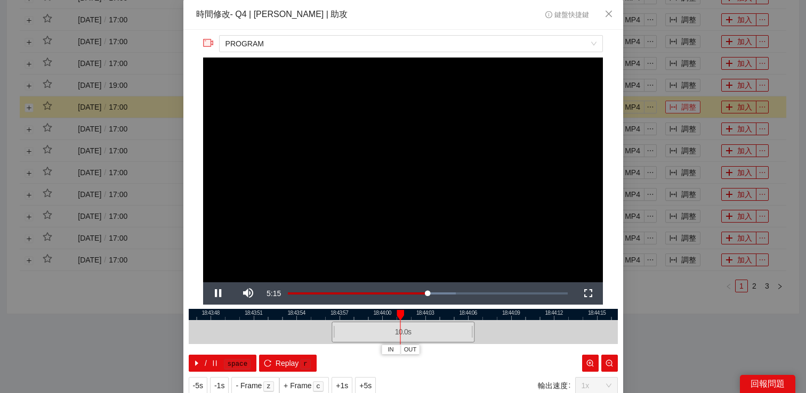
click at [692, 112] on div "**********" at bounding box center [403, 196] width 806 height 393
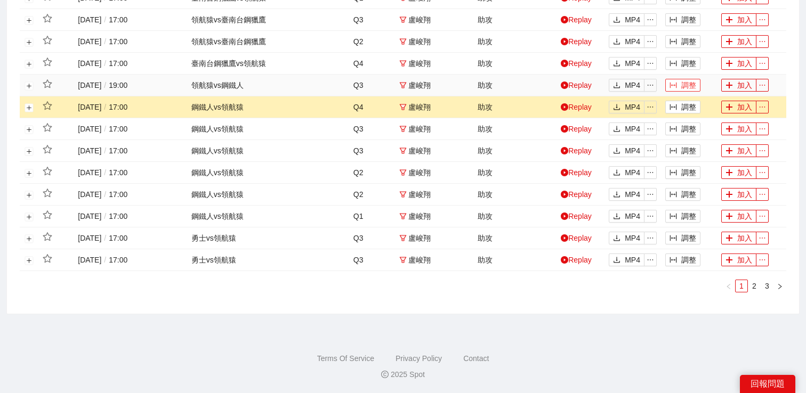
click at [686, 84] on button "調整" at bounding box center [682, 85] width 35 height 13
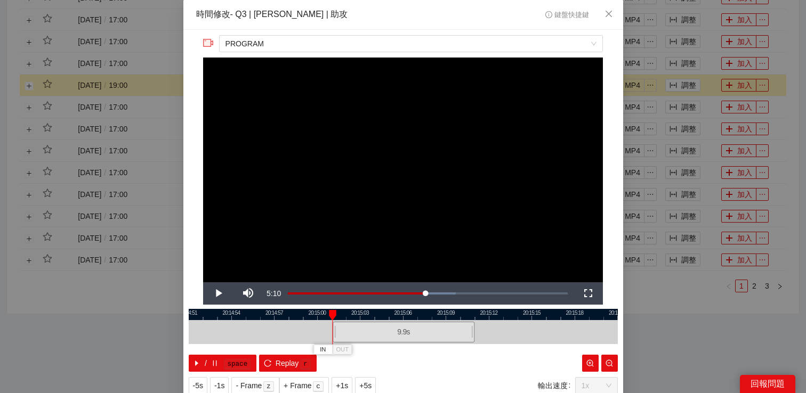
click at [336, 329] on div at bounding box center [334, 332] width 6 height 24
click at [214, 294] on span "Video Player" at bounding box center [218, 294] width 30 height 0
click at [348, 381] on span "+1s" at bounding box center [342, 386] width 12 height 12
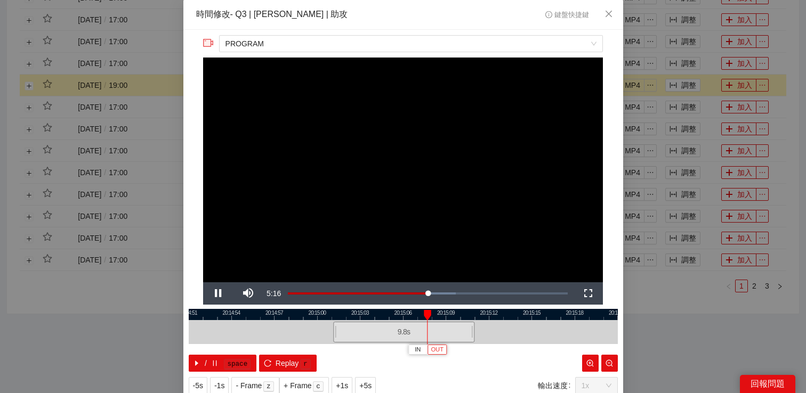
click at [438, 347] on span "OUT" at bounding box center [437, 350] width 13 height 10
click at [293, 363] on span "Replay" at bounding box center [287, 364] width 23 height 12
click at [687, 263] on div "**********" at bounding box center [403, 196] width 806 height 393
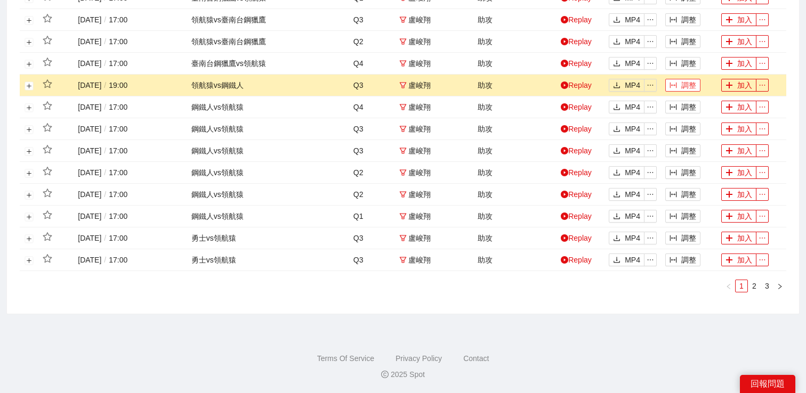
scroll to position [460, 0]
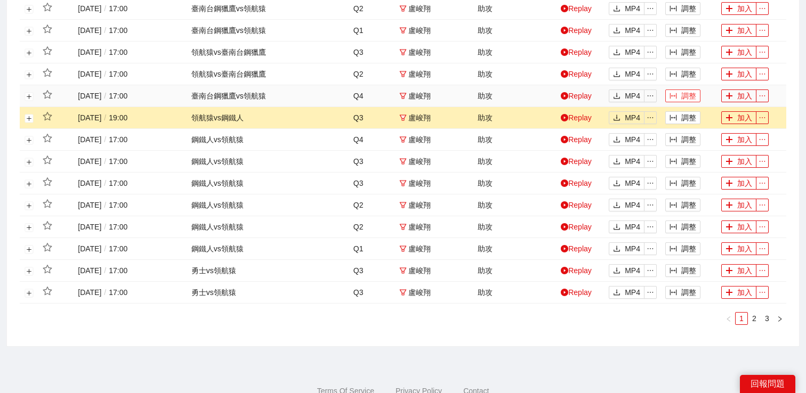
click at [686, 93] on button "調整" at bounding box center [682, 96] width 35 height 13
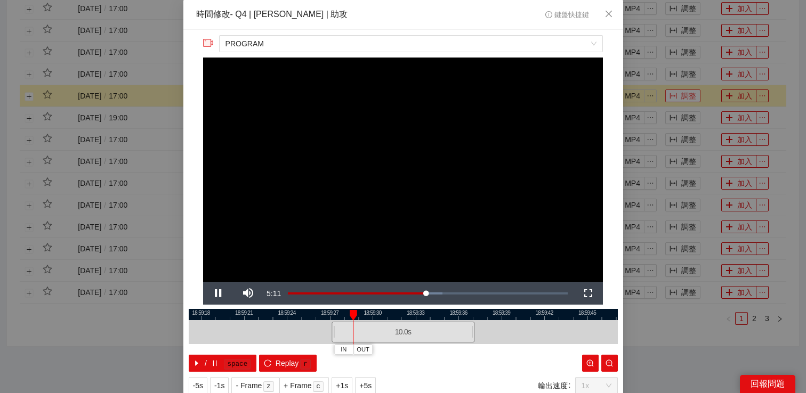
click at [686, 93] on div "**********" at bounding box center [403, 196] width 806 height 393
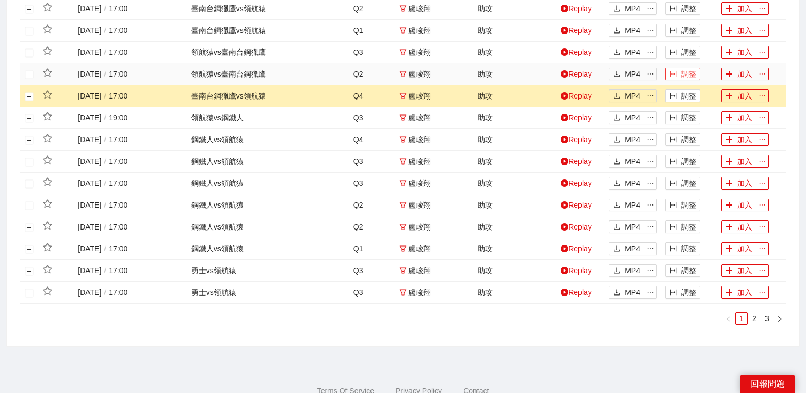
click at [685, 70] on button "調整" at bounding box center [682, 74] width 35 height 13
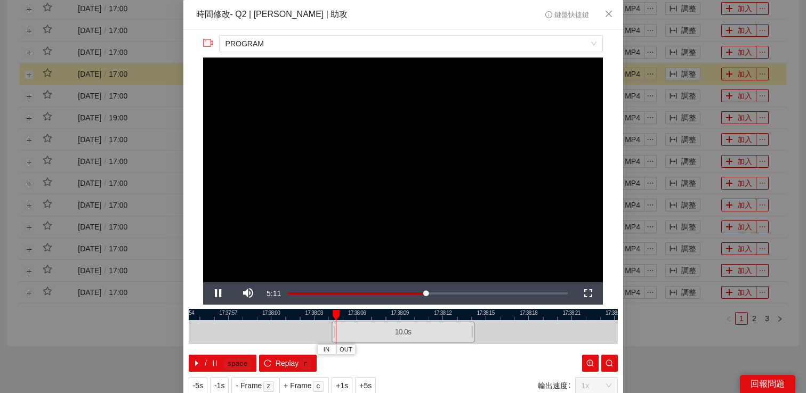
click at [685, 87] on div "**********" at bounding box center [403, 196] width 806 height 393
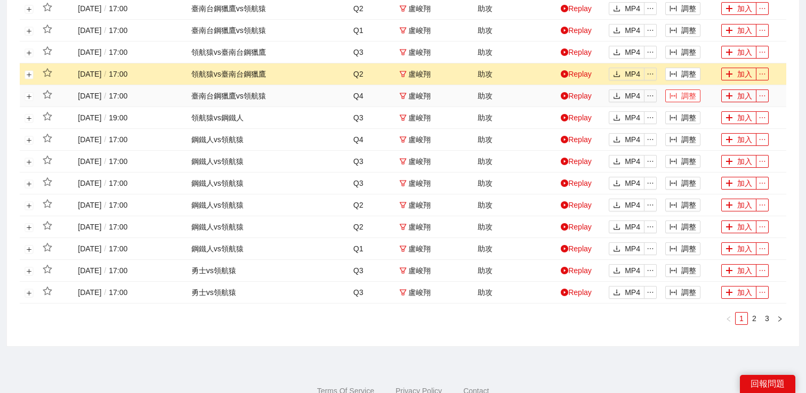
click at [685, 94] on button "調整" at bounding box center [682, 96] width 35 height 13
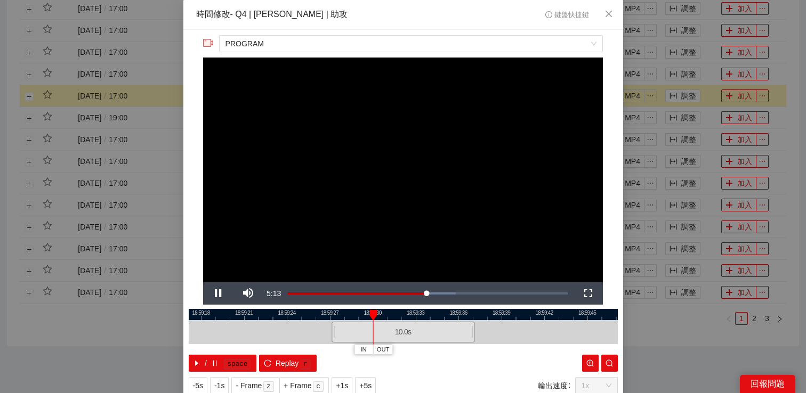
click at [685, 94] on div "**********" at bounding box center [403, 196] width 806 height 393
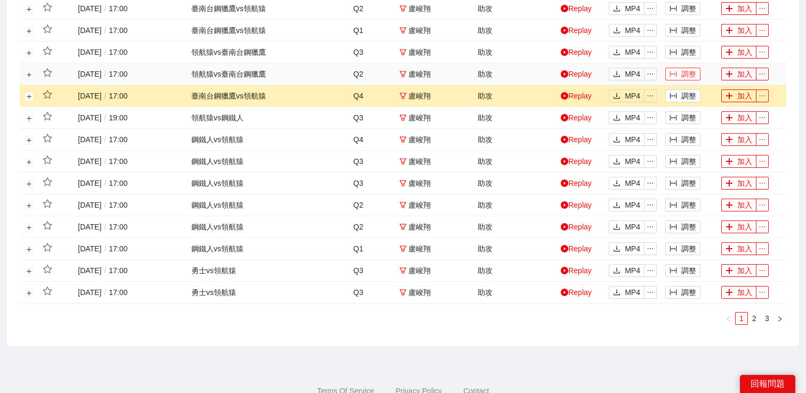
click at [685, 78] on button "調整" at bounding box center [682, 74] width 35 height 13
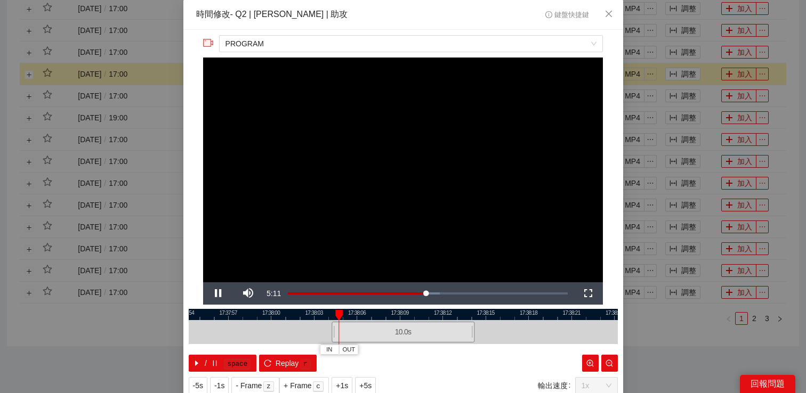
click at [684, 91] on div "**********" at bounding box center [403, 196] width 806 height 393
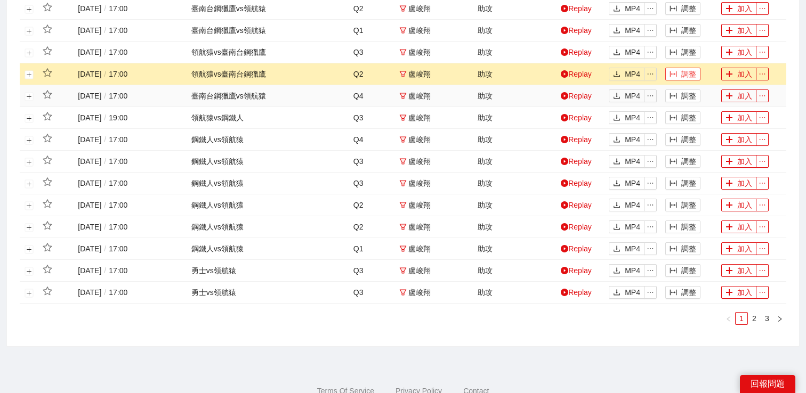
click at [684, 98] on button "調整" at bounding box center [682, 96] width 35 height 13
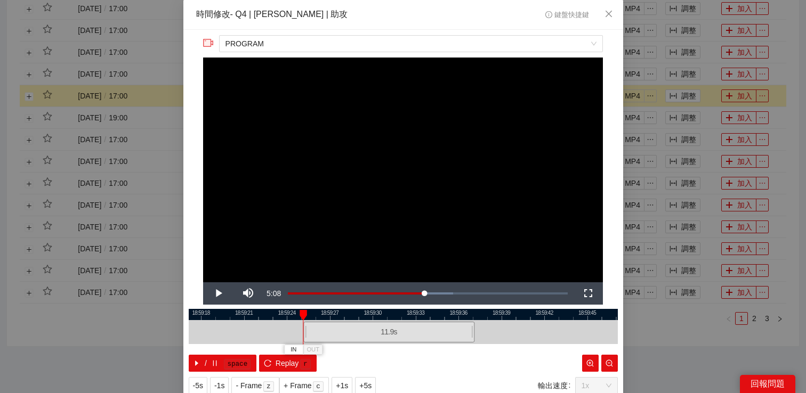
drag, startPoint x: 333, startPoint y: 327, endPoint x: 304, endPoint y: 331, distance: 29.1
click at [304, 331] on div at bounding box center [305, 332] width 6 height 24
click at [223, 294] on span "Video Player" at bounding box center [218, 294] width 30 height 0
click at [221, 294] on span "Video Player" at bounding box center [218, 294] width 30 height 0
click at [409, 351] on span "OUT" at bounding box center [410, 350] width 13 height 10
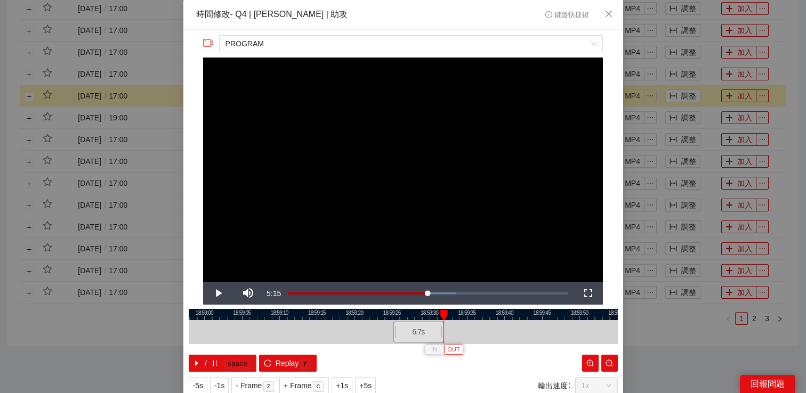
scroll to position [34, 0]
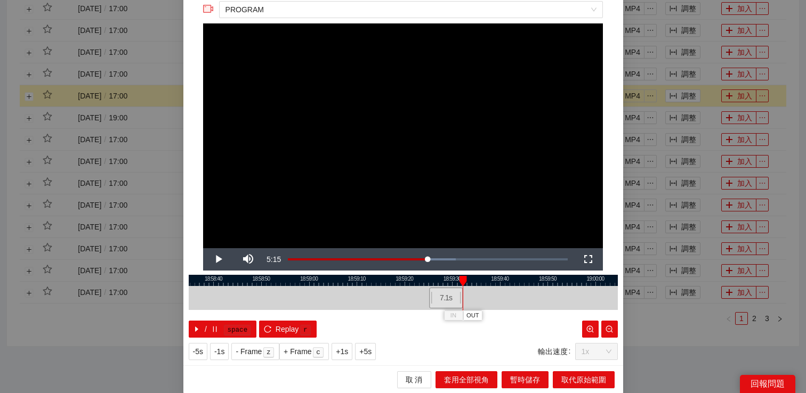
click at [460, 294] on div at bounding box center [461, 298] width 6 height 24
click at [566, 381] on span "取代原始範圍" at bounding box center [583, 380] width 45 height 12
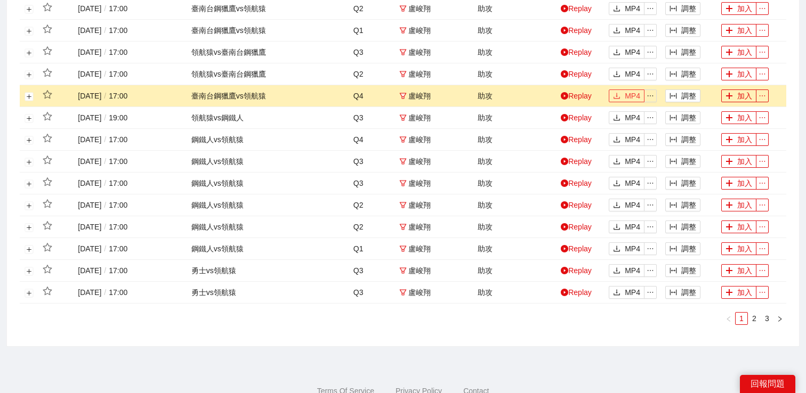
click at [621, 94] on button "MP4" at bounding box center [627, 96] width 36 height 13
click at [689, 69] on button "調整" at bounding box center [682, 74] width 35 height 13
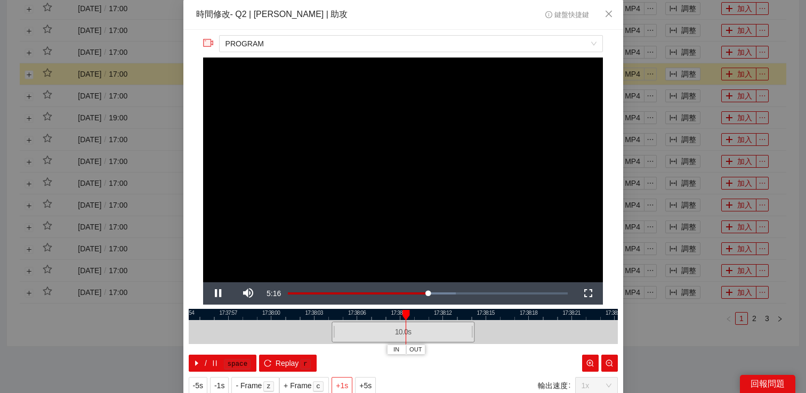
click at [344, 381] on span "+1s" at bounding box center [342, 386] width 12 height 12
click at [720, 132] on div "**********" at bounding box center [403, 196] width 806 height 393
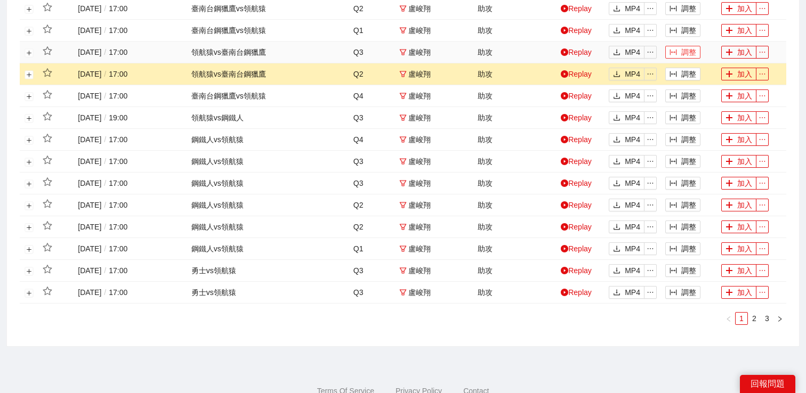
click at [679, 57] on button "調整" at bounding box center [682, 52] width 35 height 13
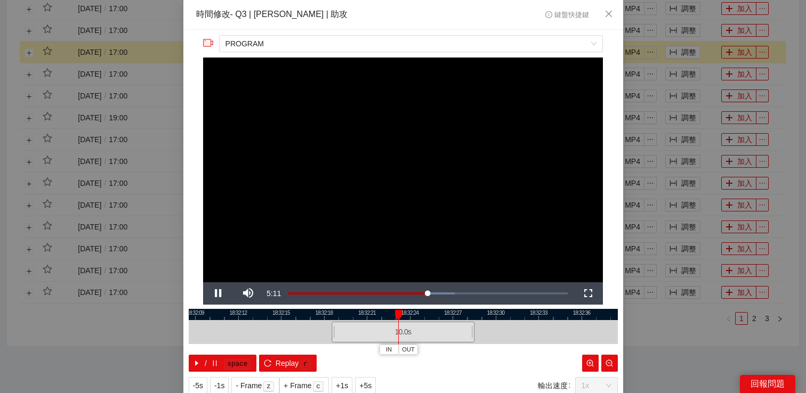
click at [680, 56] on div "**********" at bounding box center [403, 196] width 806 height 393
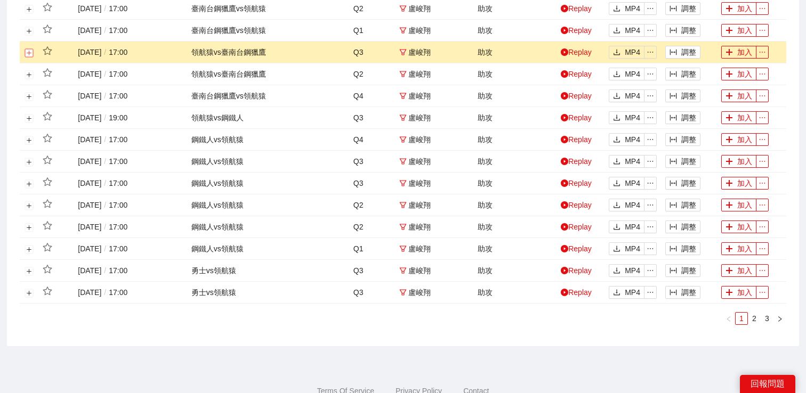
click at [31, 52] on button "展開行" at bounding box center [29, 53] width 9 height 9
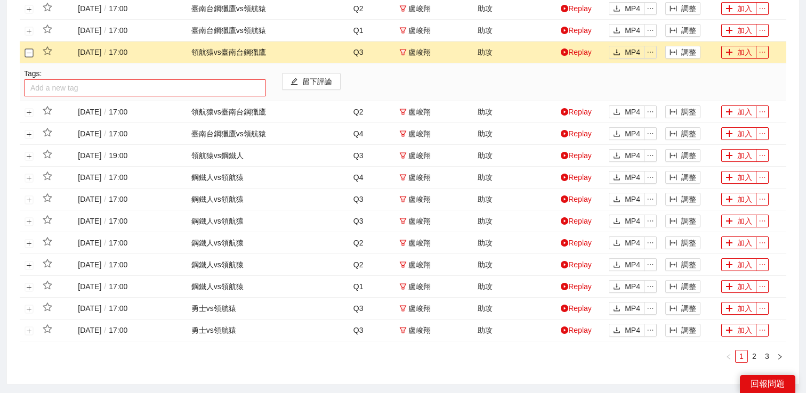
click at [70, 85] on div at bounding box center [145, 88] width 237 height 13
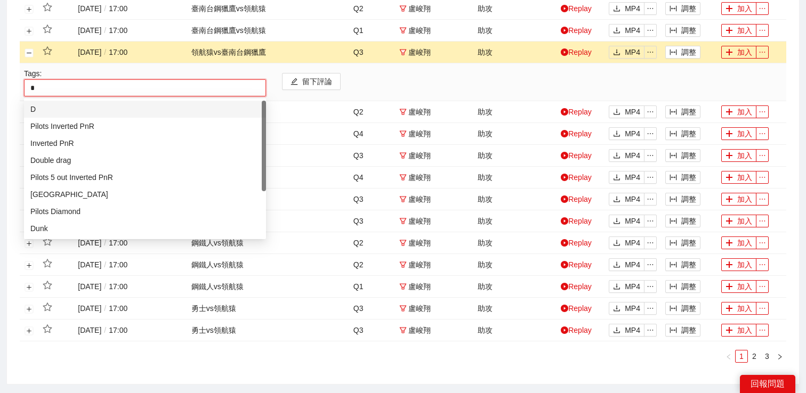
type input "**"
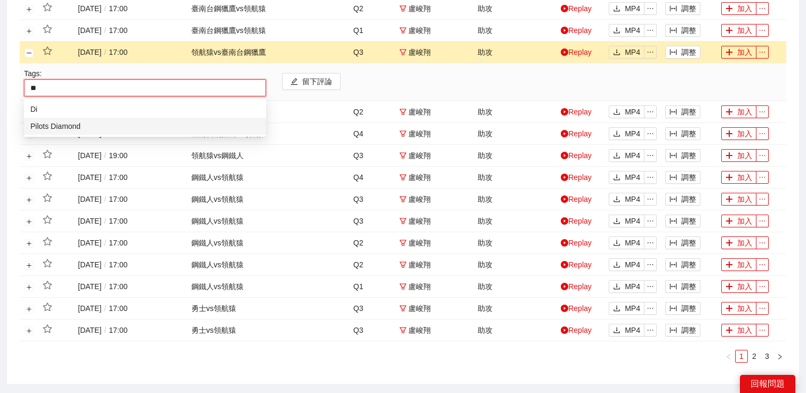
click at [68, 130] on div "Pilots Diamond" at bounding box center [144, 126] width 229 height 12
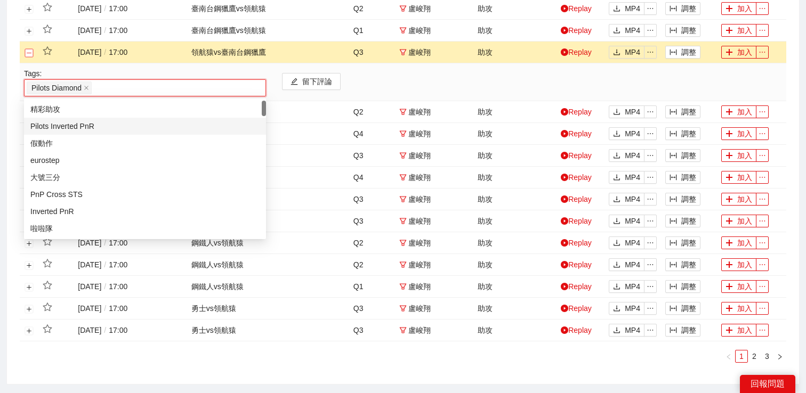
click at [28, 53] on button "關閉行" at bounding box center [29, 53] width 9 height 9
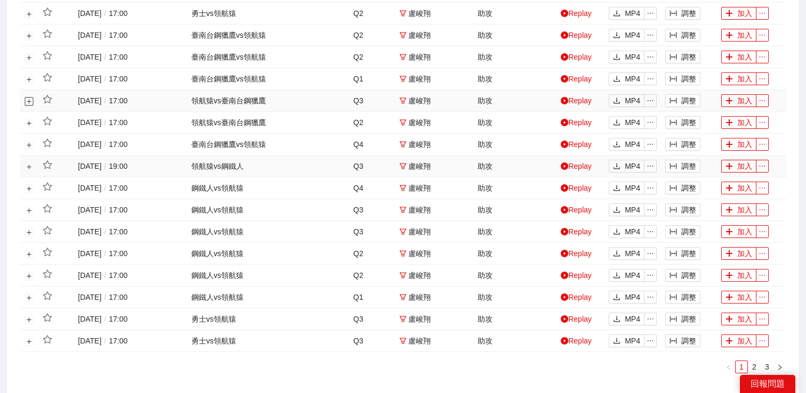
scroll to position [391, 0]
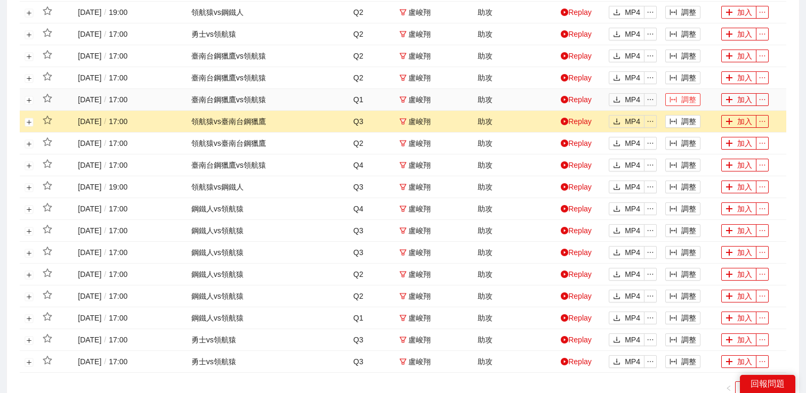
click at [696, 98] on button "調整" at bounding box center [682, 99] width 35 height 13
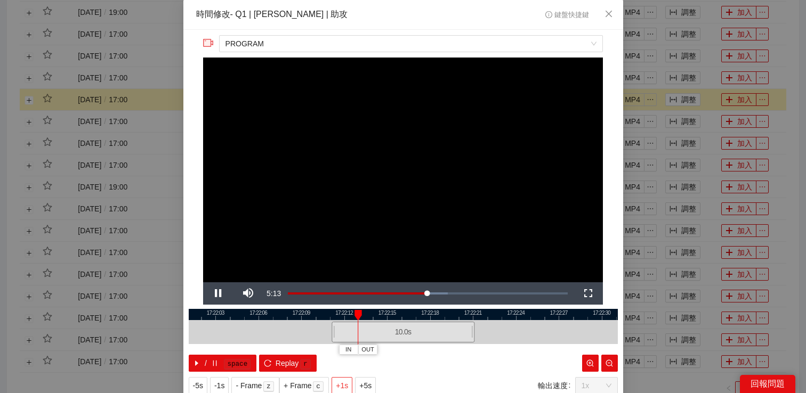
click at [339, 384] on span "+1s" at bounding box center [342, 386] width 12 height 12
click at [343, 382] on span "+1s" at bounding box center [342, 386] width 12 height 12
click at [706, 82] on div "**********" at bounding box center [403, 196] width 806 height 393
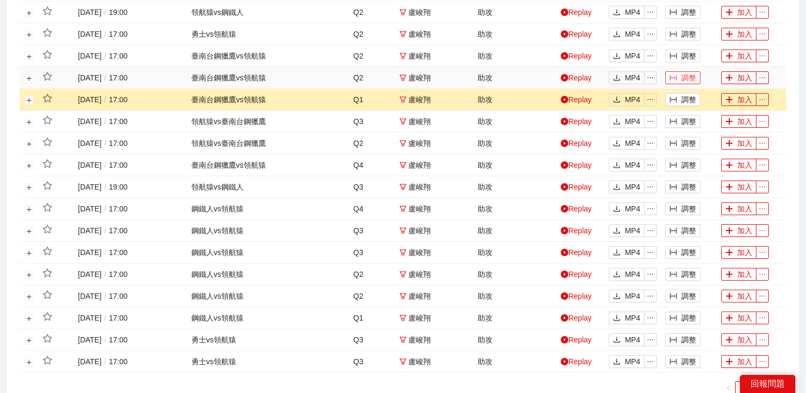
click at [689, 79] on button "調整" at bounding box center [682, 77] width 35 height 13
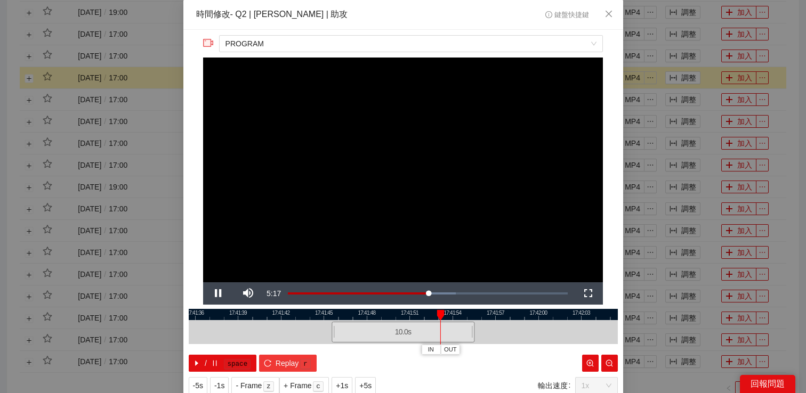
click at [289, 362] on span "Replay" at bounding box center [287, 364] width 23 height 12
click at [691, 107] on div "**********" at bounding box center [403, 196] width 806 height 393
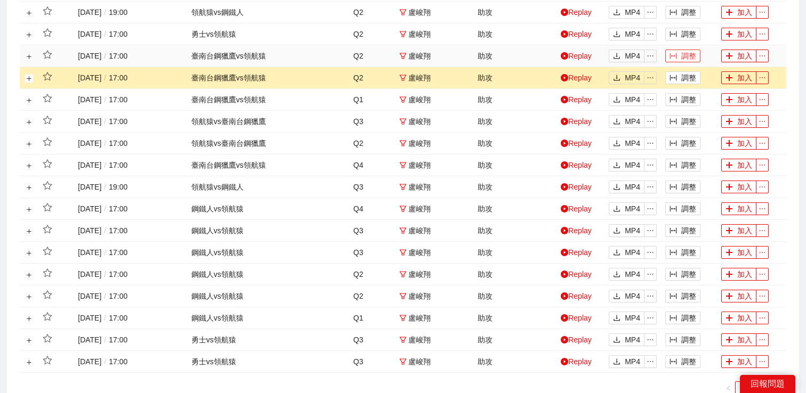
click at [688, 57] on button "調整" at bounding box center [682, 56] width 35 height 13
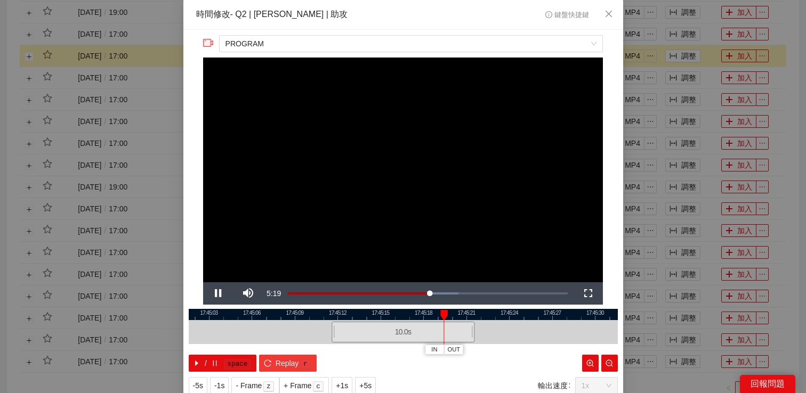
click at [276, 357] on button "Replay r" at bounding box center [287, 363] width 57 height 17
click at [703, 71] on div "**********" at bounding box center [403, 196] width 806 height 393
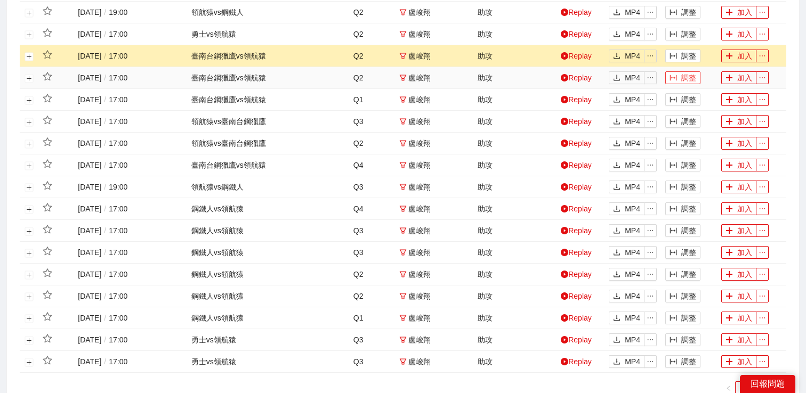
click at [679, 75] on button "調整" at bounding box center [682, 77] width 35 height 13
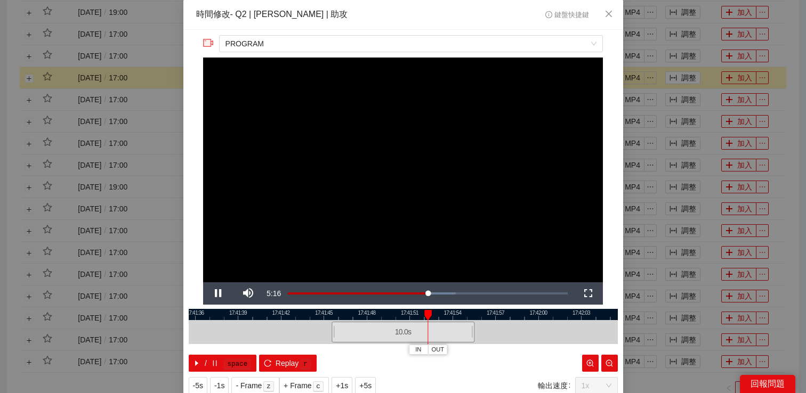
click at [697, 70] on div "**********" at bounding box center [403, 196] width 806 height 393
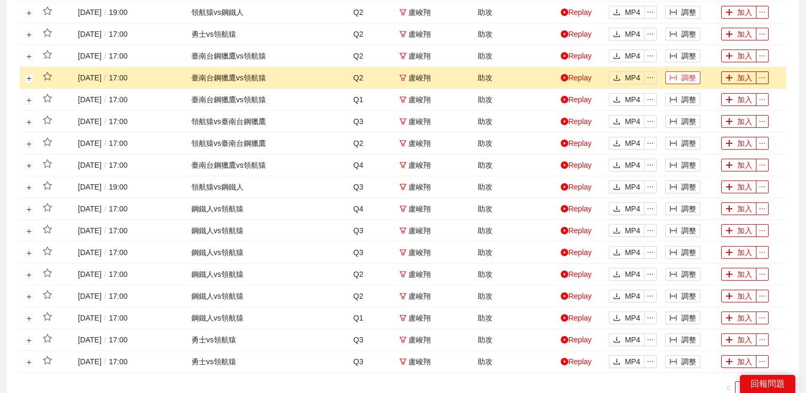
click at [688, 81] on button "調整" at bounding box center [682, 77] width 35 height 13
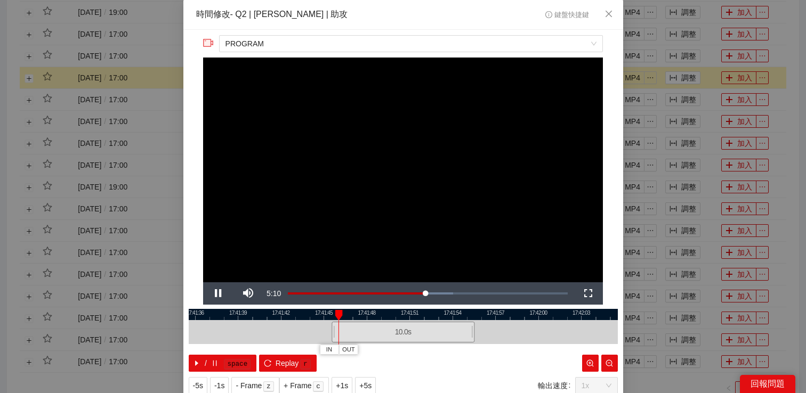
click at [159, 80] on div "**********" at bounding box center [403, 196] width 806 height 393
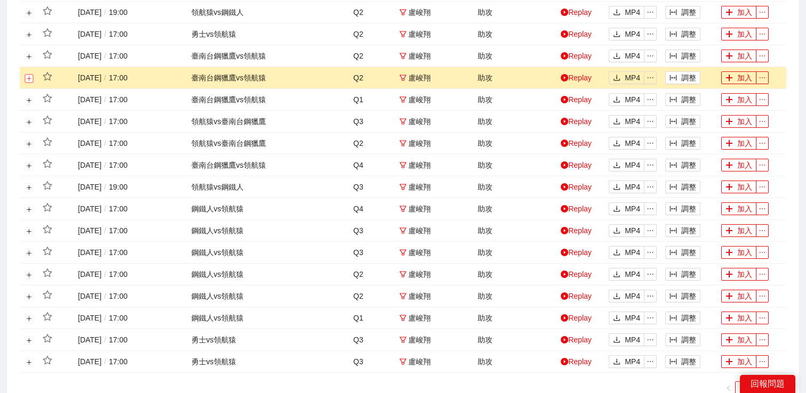
click at [30, 76] on button "展開行" at bounding box center [29, 78] width 9 height 9
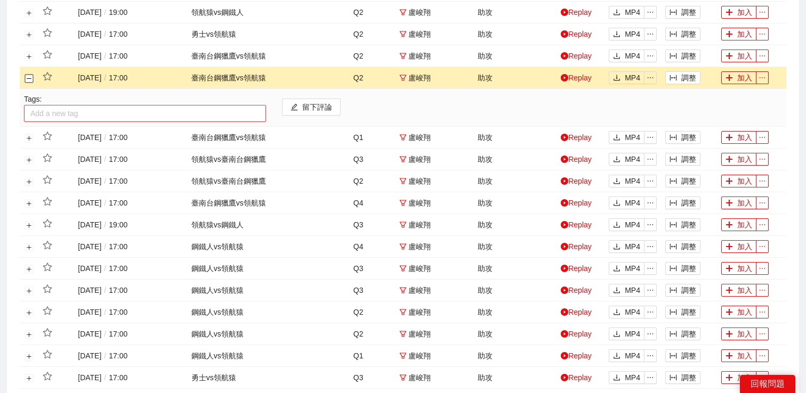
click at [66, 114] on div at bounding box center [145, 113] width 237 height 13
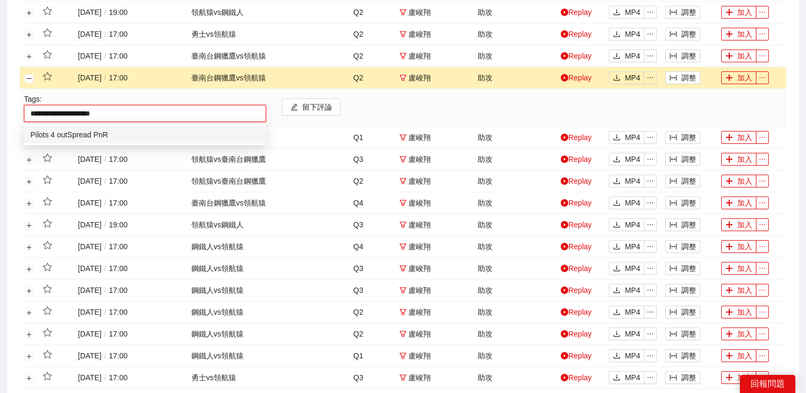
type input "**********"
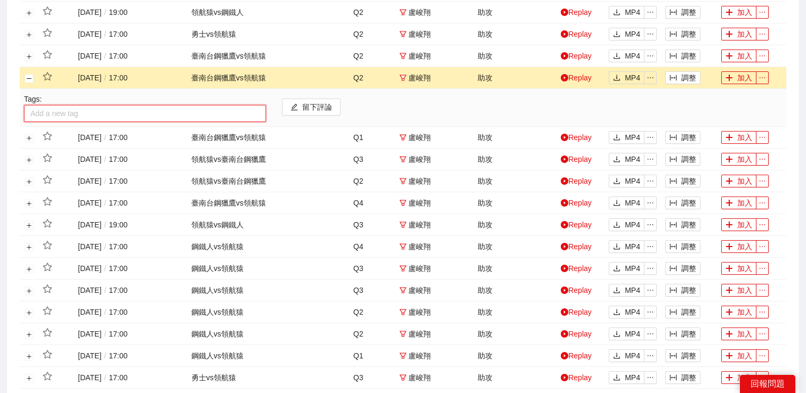
drag, startPoint x: 138, startPoint y: 112, endPoint x: 0, endPoint y: 112, distance: 138.1
click at [0, 112] on div "搜索 影片剪輯 (1) 賽季 PLG 例行賽 (2024-2025) 比賽 所有事件 事件日期 Only Ranking All Rankings 球隊 所有…" at bounding box center [403, 67] width 806 height 775
click at [47, 114] on div at bounding box center [145, 113] width 237 height 13
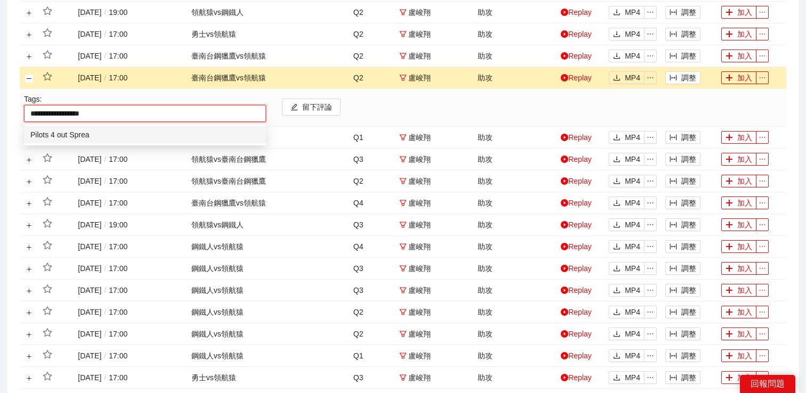
type input "**********"
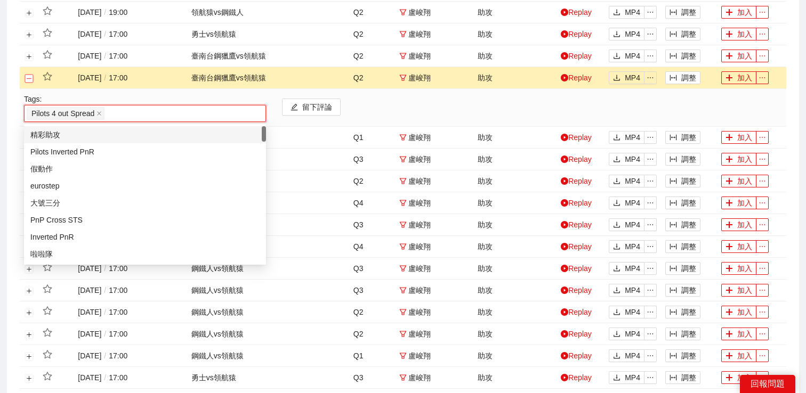
click at [27, 79] on button "關閉行" at bounding box center [29, 78] width 9 height 9
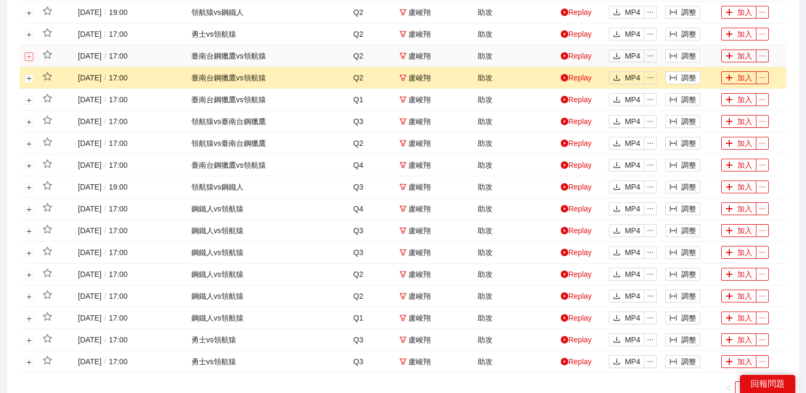
click at [29, 57] on button "展開行" at bounding box center [29, 56] width 9 height 9
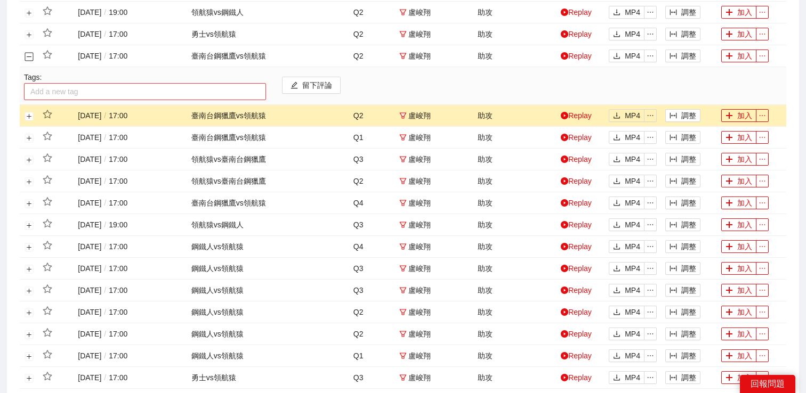
click at [55, 92] on div at bounding box center [145, 91] width 237 height 13
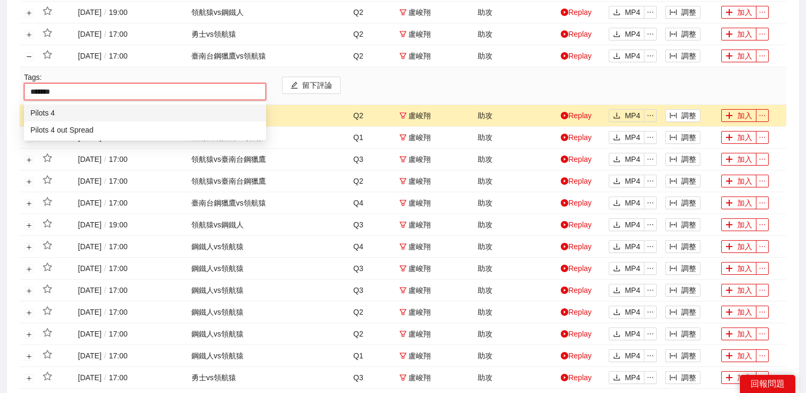
type input "********"
click at [67, 133] on div "Pilots 4 out Spread" at bounding box center [144, 130] width 229 height 12
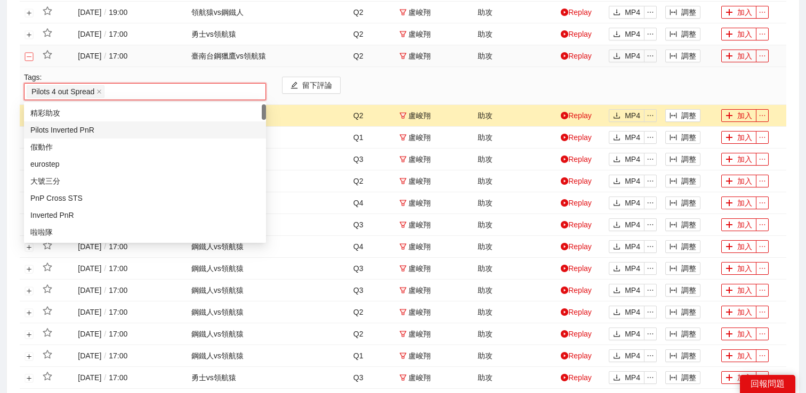
click at [26, 56] on button "關閉行" at bounding box center [29, 56] width 9 height 9
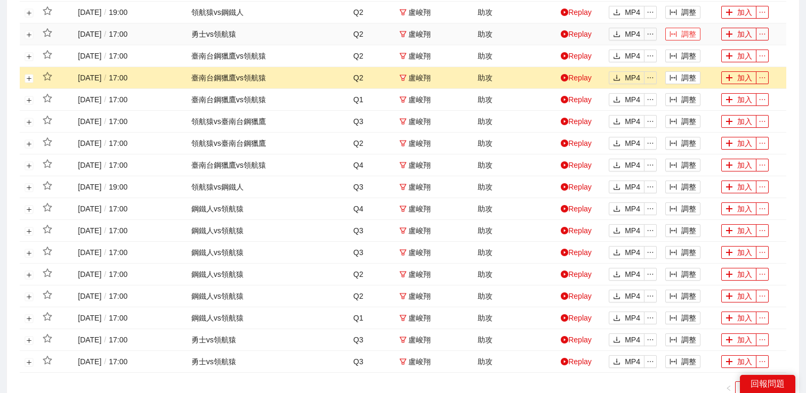
click at [687, 33] on button "調整" at bounding box center [682, 34] width 35 height 13
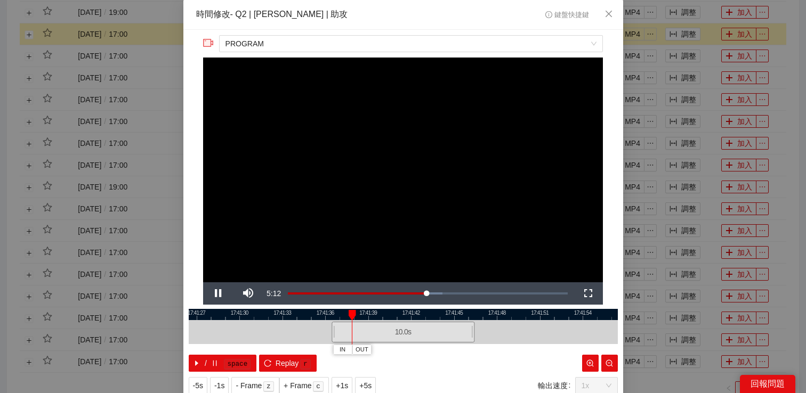
click at [680, 41] on div "**********" at bounding box center [403, 196] width 806 height 393
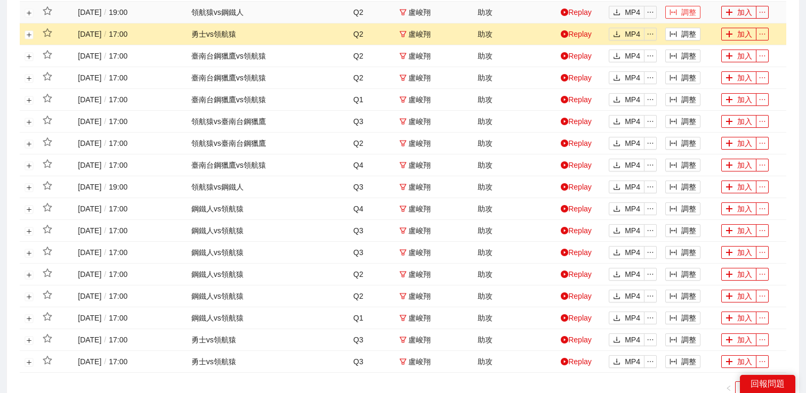
click at [683, 17] on button "調整" at bounding box center [682, 12] width 35 height 13
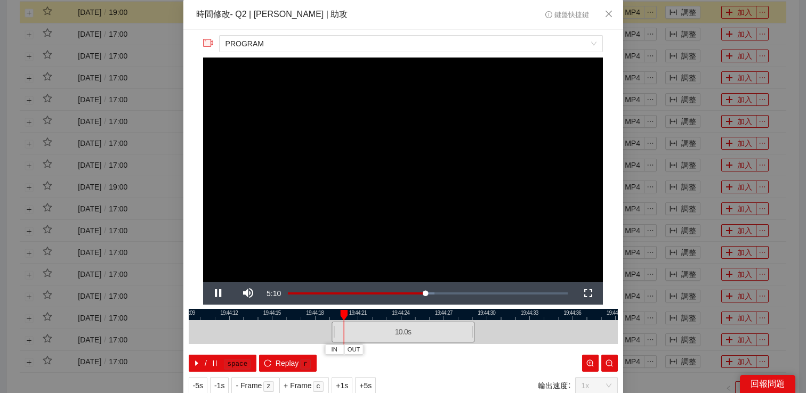
click at [686, 23] on div "**********" at bounding box center [403, 196] width 806 height 393
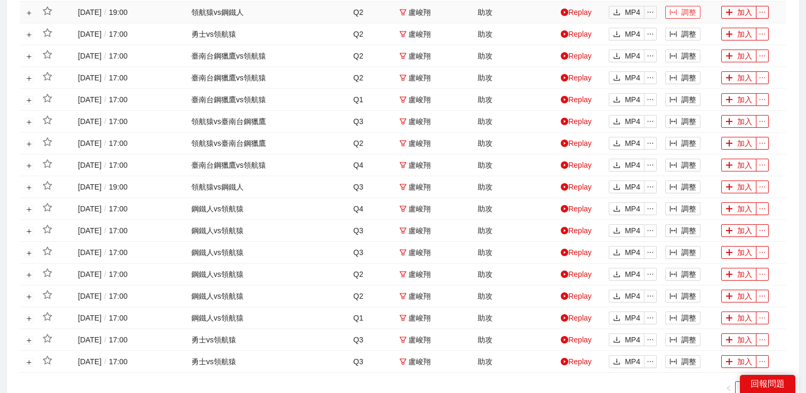
scroll to position [335, 0]
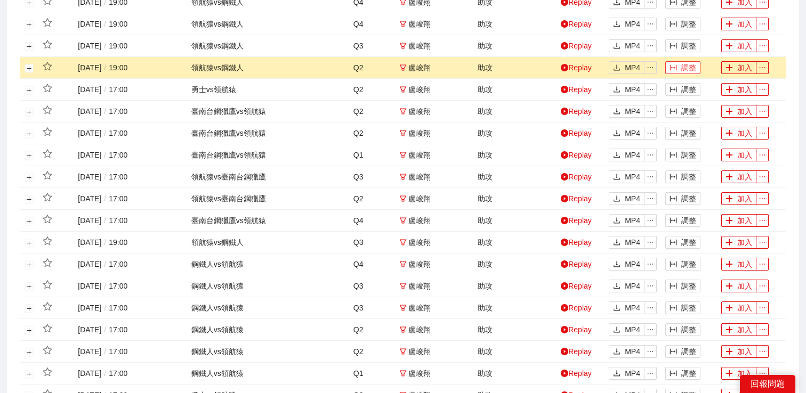
click at [683, 69] on button "調整" at bounding box center [682, 67] width 35 height 13
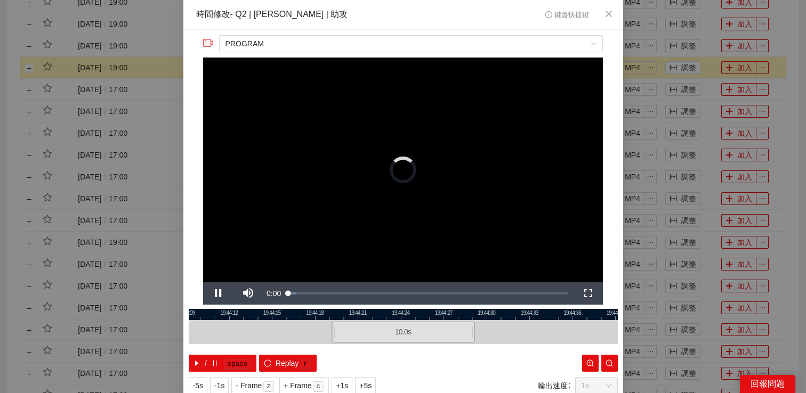
click at [685, 49] on div "**********" at bounding box center [403, 196] width 806 height 393
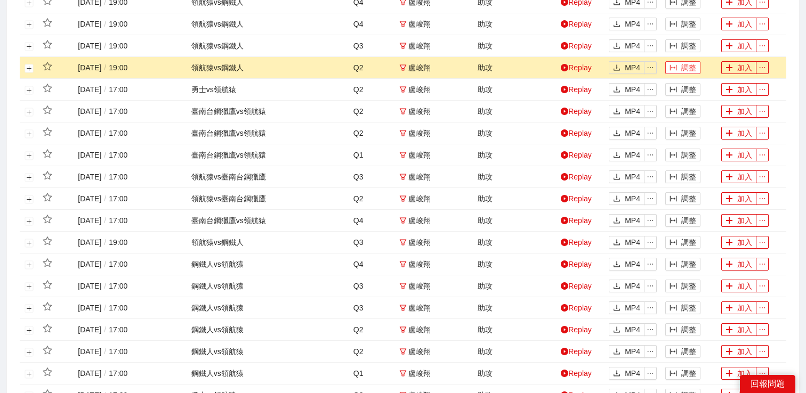
click at [685, 44] on button "調整" at bounding box center [682, 45] width 35 height 13
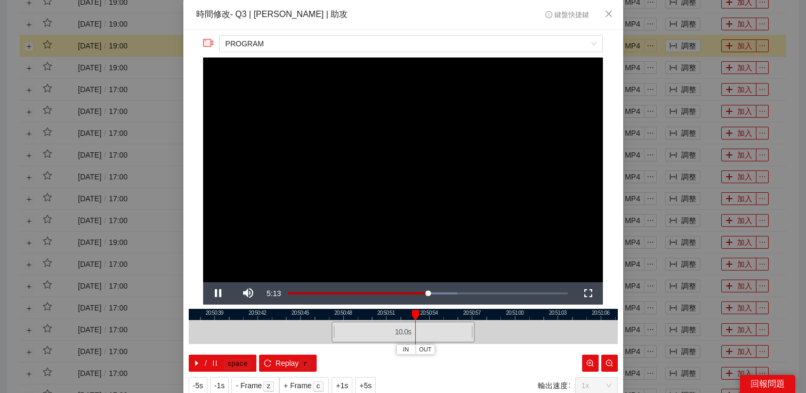
click at [648, 83] on div "**********" at bounding box center [403, 196] width 806 height 393
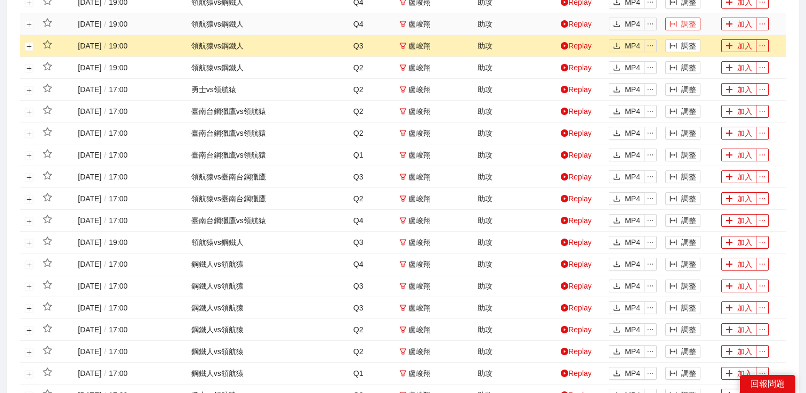
click at [677, 18] on button "調整" at bounding box center [682, 24] width 35 height 13
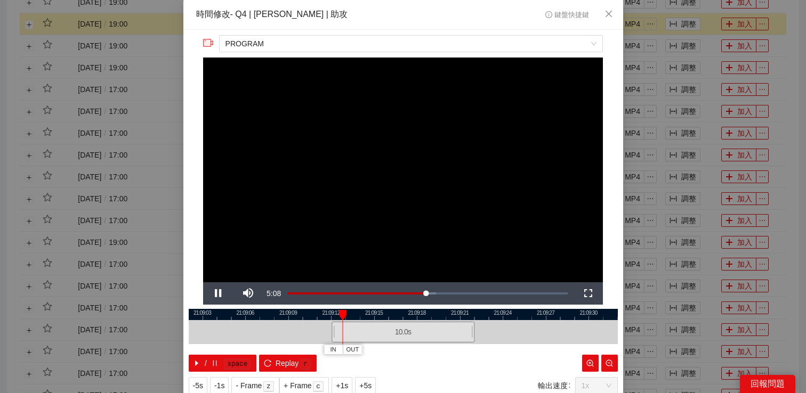
click at [681, 38] on div "**********" at bounding box center [403, 196] width 806 height 393
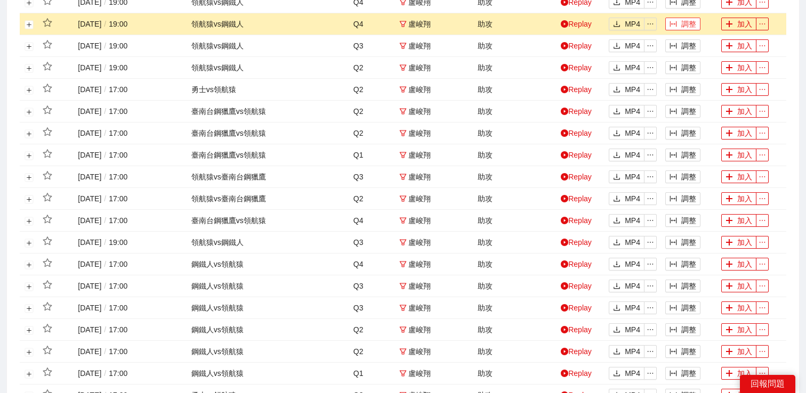
scroll to position [277, 0]
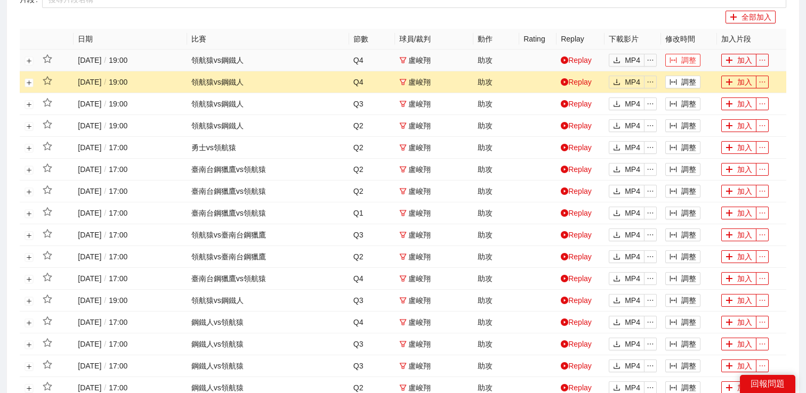
click at [680, 60] on button "調整" at bounding box center [682, 60] width 35 height 13
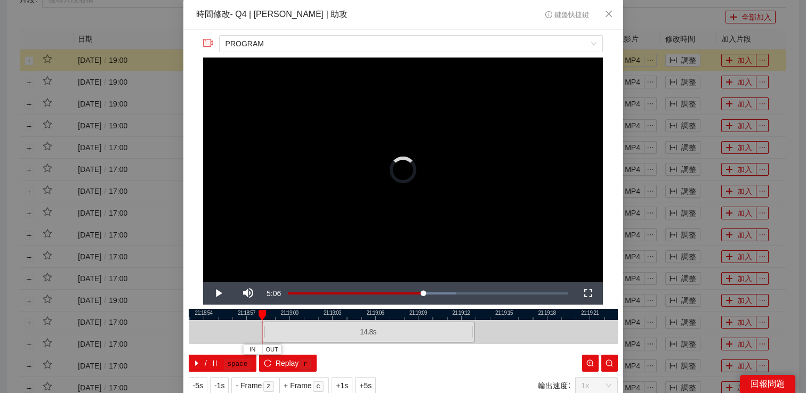
drag, startPoint x: 331, startPoint y: 328, endPoint x: 261, endPoint y: 329, distance: 69.8
click at [261, 329] on div "21:18:51 21:18:54 21:18:57 21:19:00 21:19:03 21:19:06 21:19:09 21:19:12 21:19:1…" at bounding box center [403, 340] width 429 height 63
click at [219, 294] on span "Video Player" at bounding box center [218, 294] width 30 height 0
click at [343, 384] on span "+1s" at bounding box center [342, 386] width 12 height 12
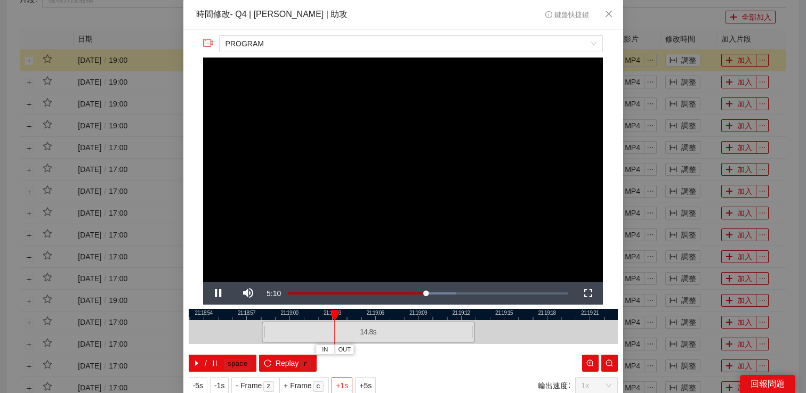
click at [343, 384] on span "+1s" at bounding box center [342, 386] width 12 height 12
click at [449, 349] on span "OUT" at bounding box center [448, 350] width 13 height 10
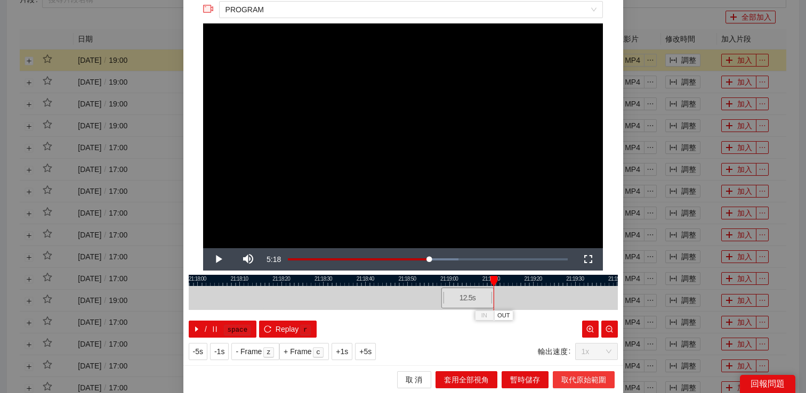
click at [566, 376] on span "取代原始範圍" at bounding box center [583, 380] width 45 height 12
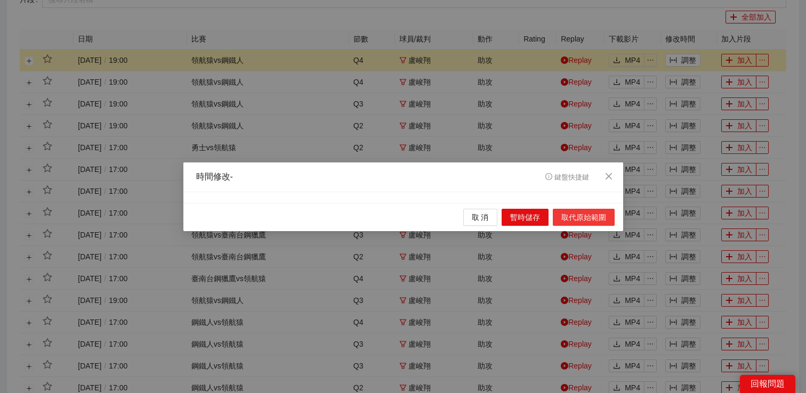
scroll to position [0, 0]
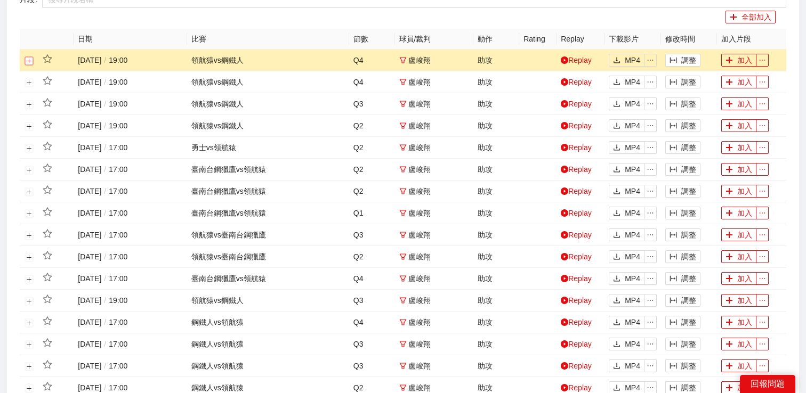
click at [28, 59] on button "展開行" at bounding box center [29, 61] width 9 height 9
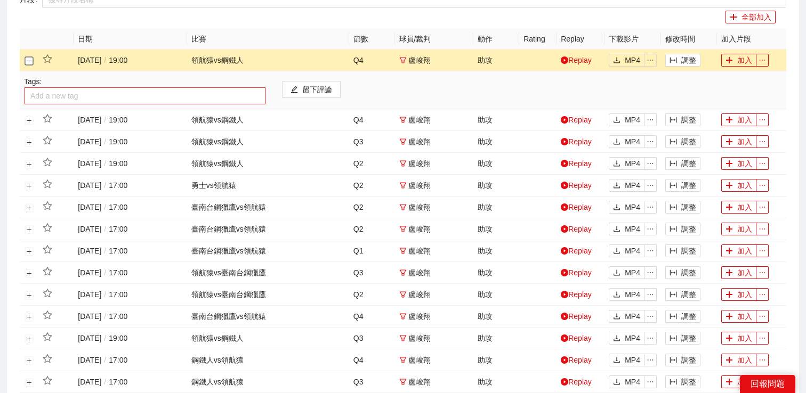
click at [57, 90] on div at bounding box center [145, 96] width 237 height 13
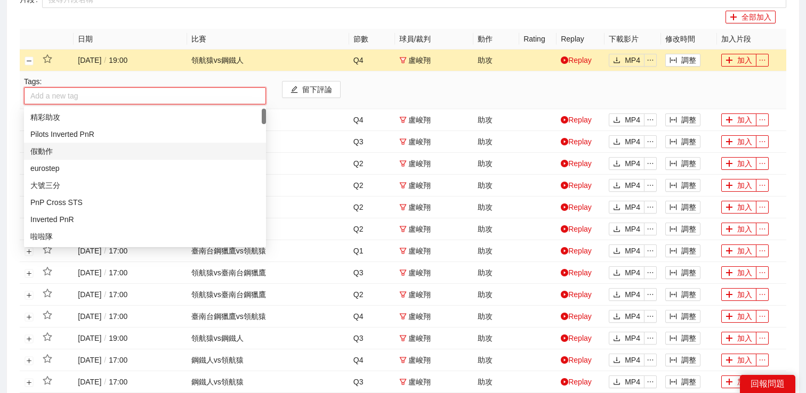
type input "*"
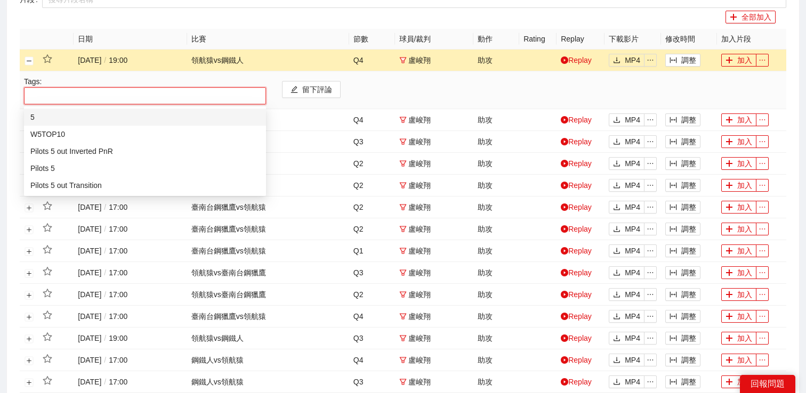
type input "*"
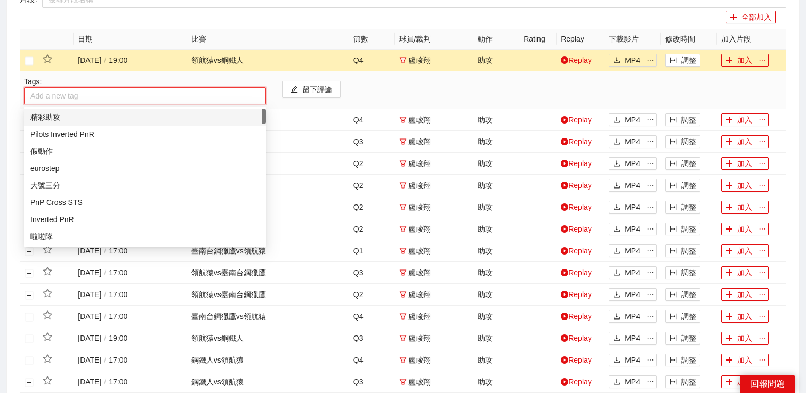
type input "*"
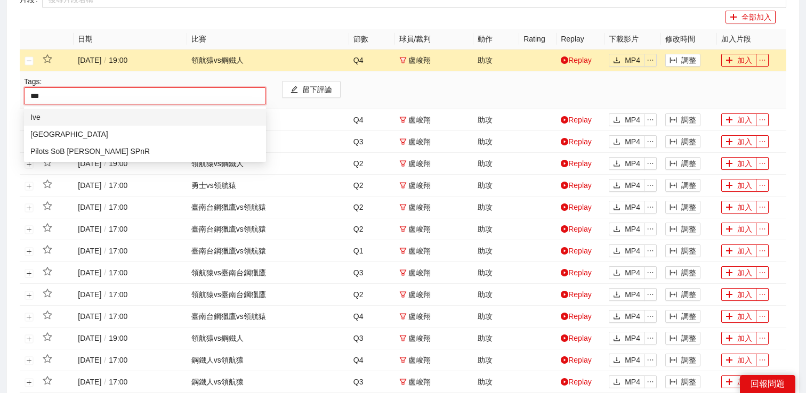
type input "****"
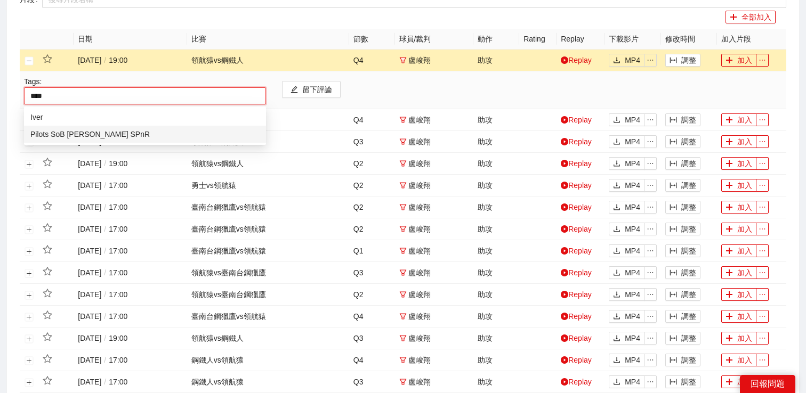
click at [82, 131] on div "Pilots SoB Iverson SPnR" at bounding box center [144, 134] width 229 height 12
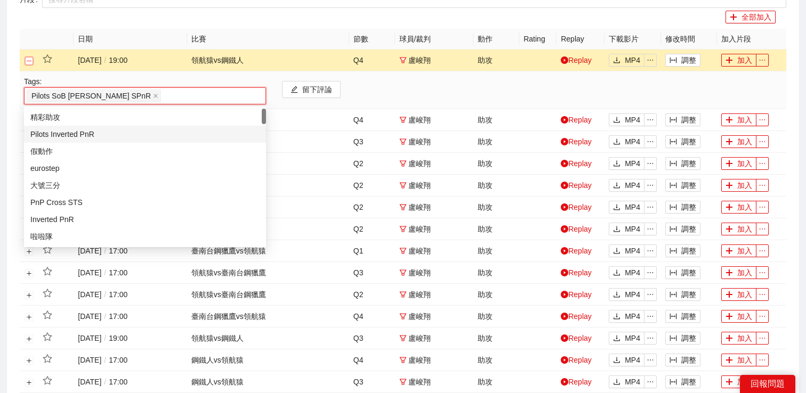
click at [30, 60] on button "關閉行" at bounding box center [29, 61] width 9 height 9
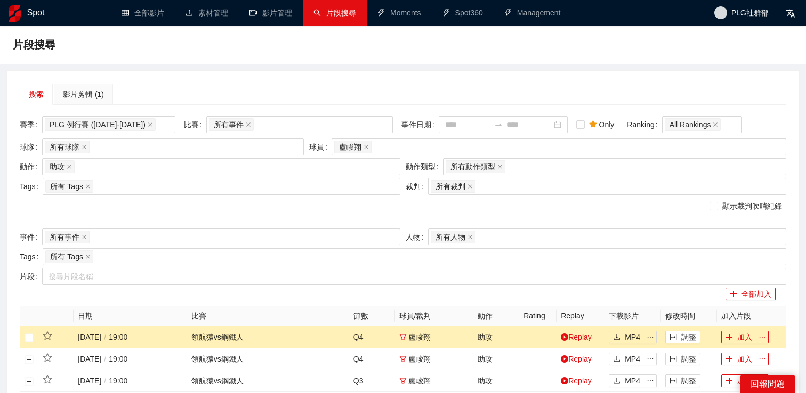
click at [384, 157] on div "球員 盧峻翔" at bounding box center [548, 149] width 482 height 20
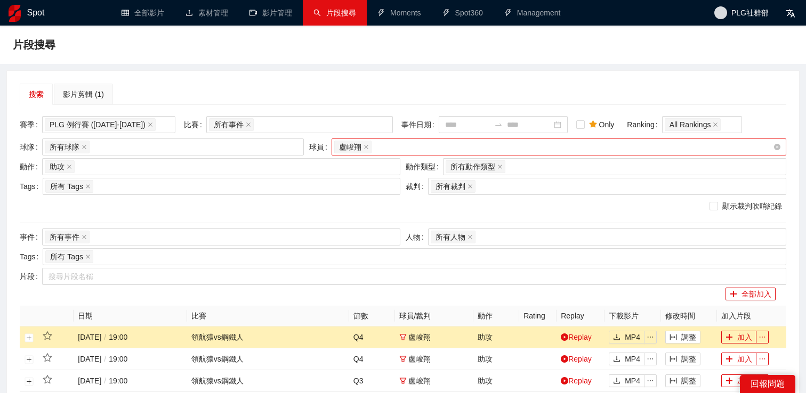
click at [384, 150] on div "盧峻翔" at bounding box center [553, 147] width 439 height 15
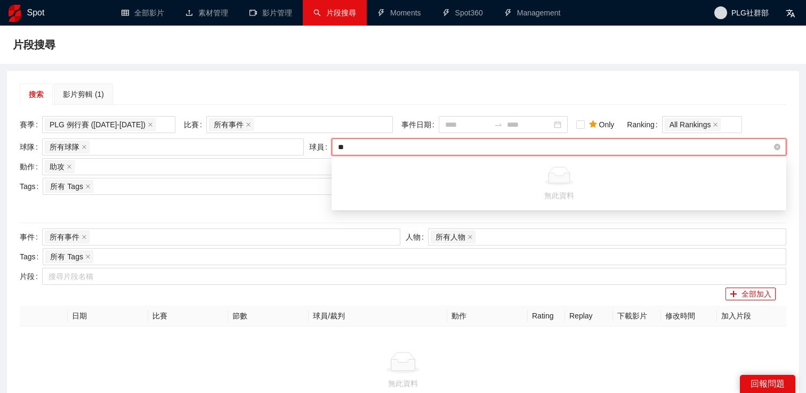
type input "*"
type input "**"
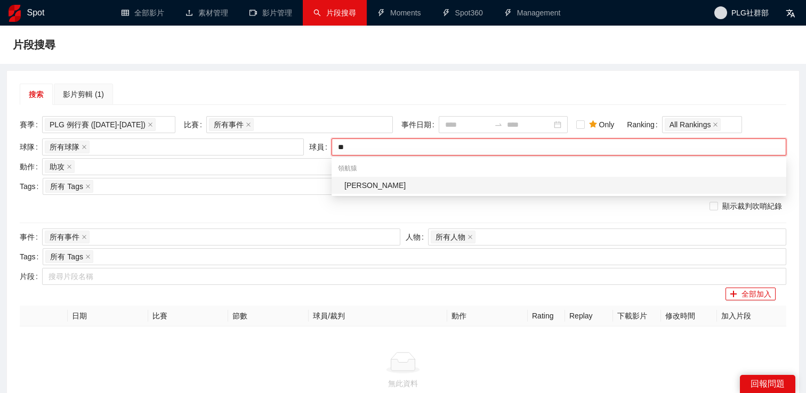
click at [384, 185] on div "葛拉漢" at bounding box center [562, 186] width 436 height 12
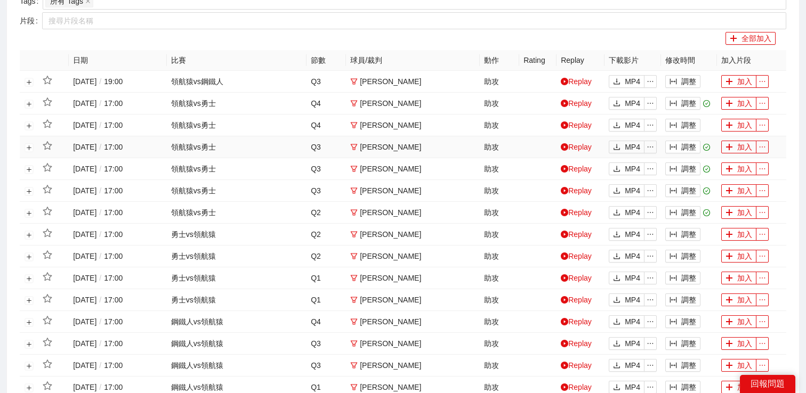
scroll to position [493, 0]
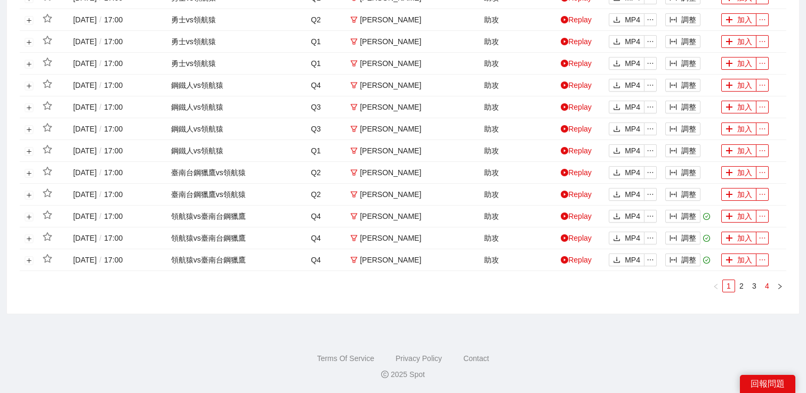
click at [768, 287] on link "4" at bounding box center [767, 286] width 12 height 12
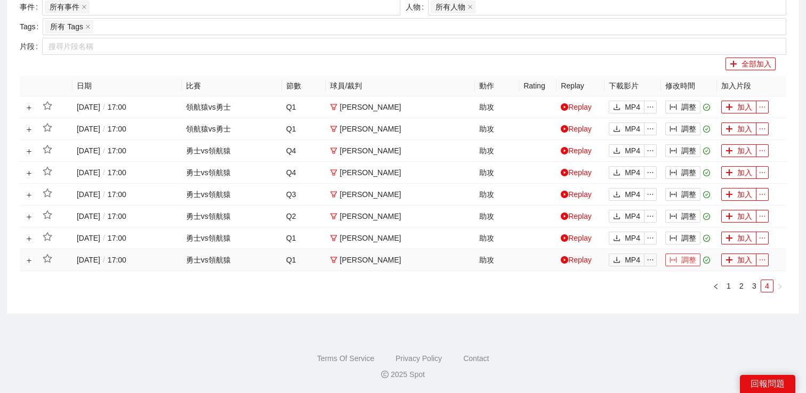
click at [686, 262] on button "調整" at bounding box center [682, 260] width 35 height 13
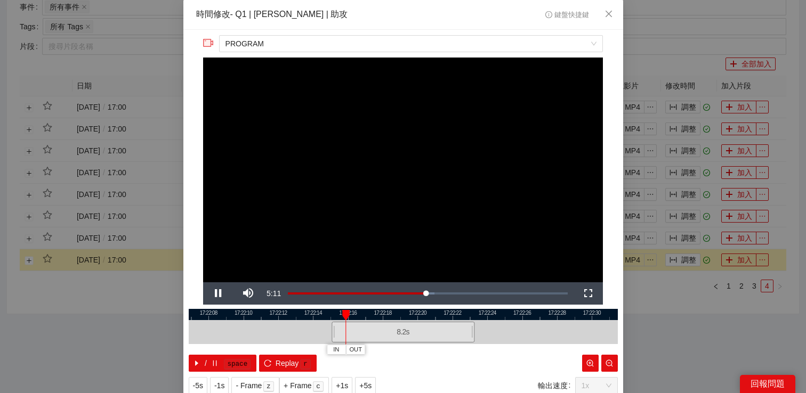
click at [697, 280] on div "**********" at bounding box center [403, 196] width 806 height 393
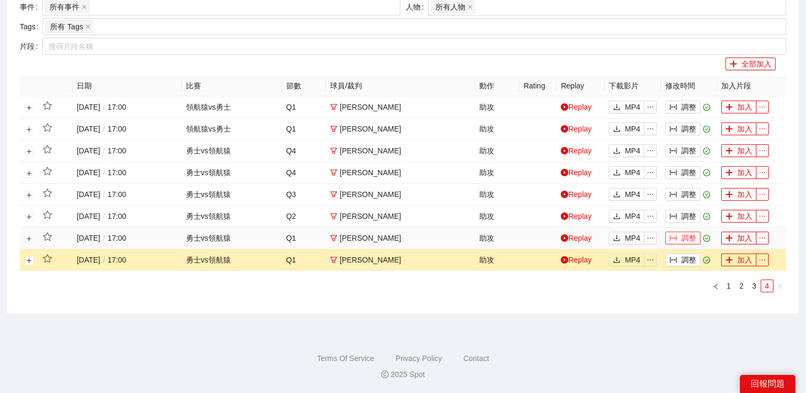
click at [686, 240] on button "調整" at bounding box center [682, 238] width 35 height 13
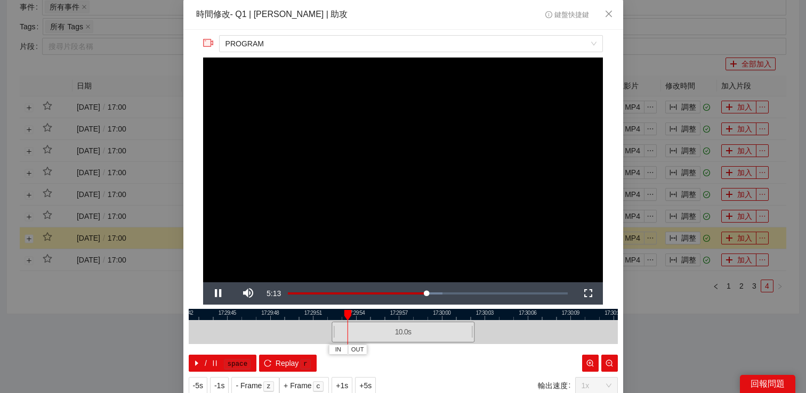
click at [686, 222] on div "**********" at bounding box center [403, 196] width 806 height 393
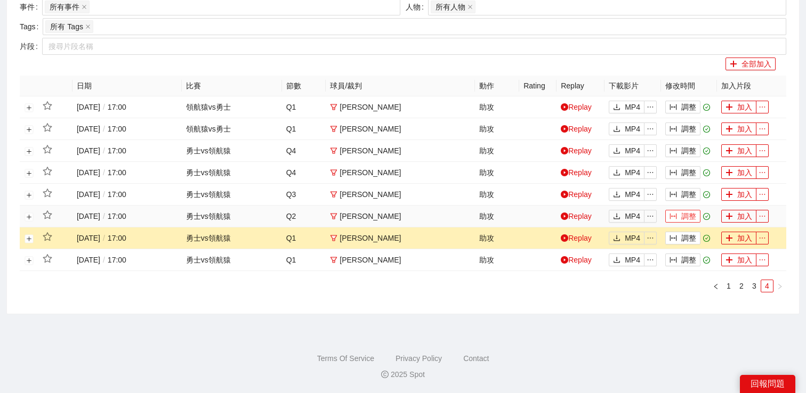
click at [686, 215] on button "調整" at bounding box center [682, 216] width 35 height 13
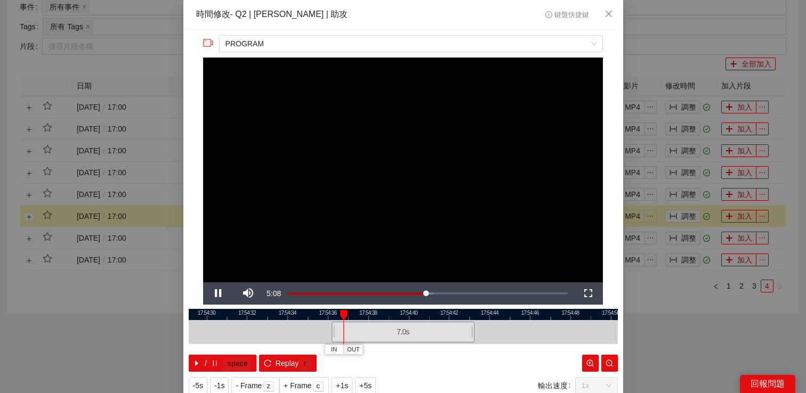
click at [682, 195] on div "**********" at bounding box center [403, 196] width 806 height 393
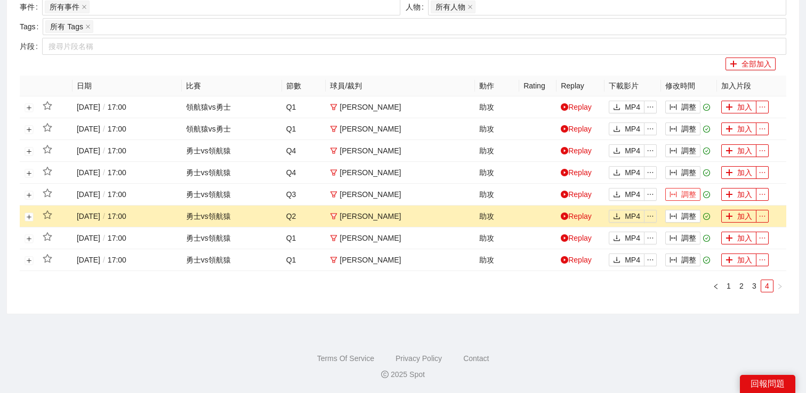
click at [682, 195] on button "調整" at bounding box center [682, 194] width 35 height 13
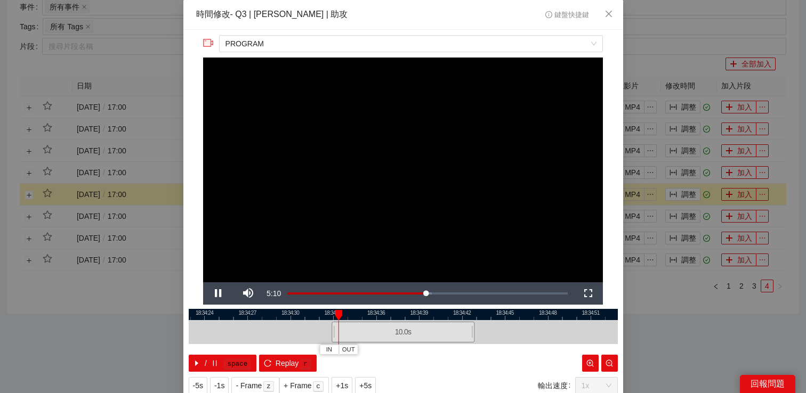
click at [681, 172] on div "**********" at bounding box center [403, 196] width 806 height 393
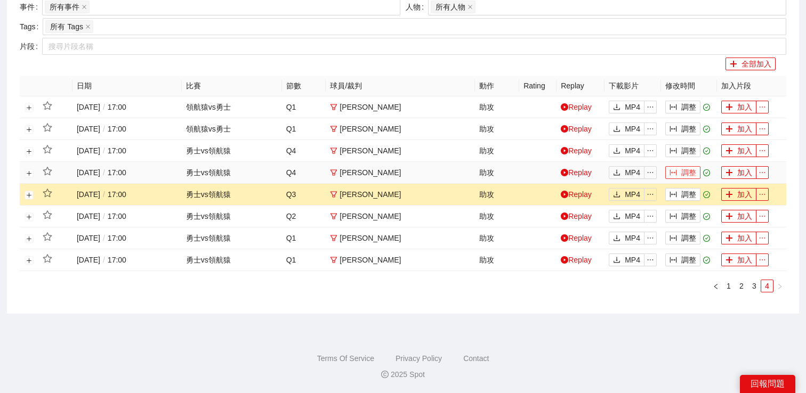
click at [678, 171] on button "調整" at bounding box center [682, 172] width 35 height 13
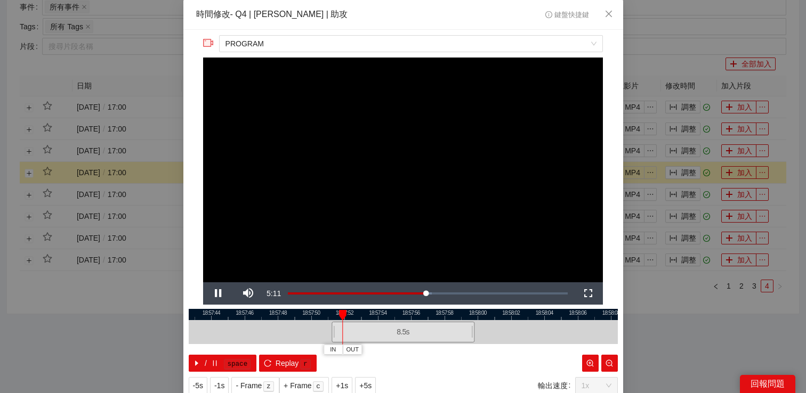
click at [681, 150] on div "**********" at bounding box center [403, 196] width 806 height 393
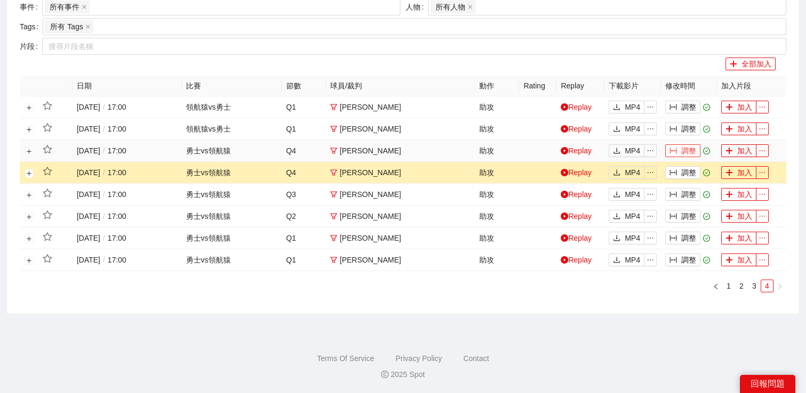
click at [681, 149] on button "調整" at bounding box center [682, 150] width 35 height 13
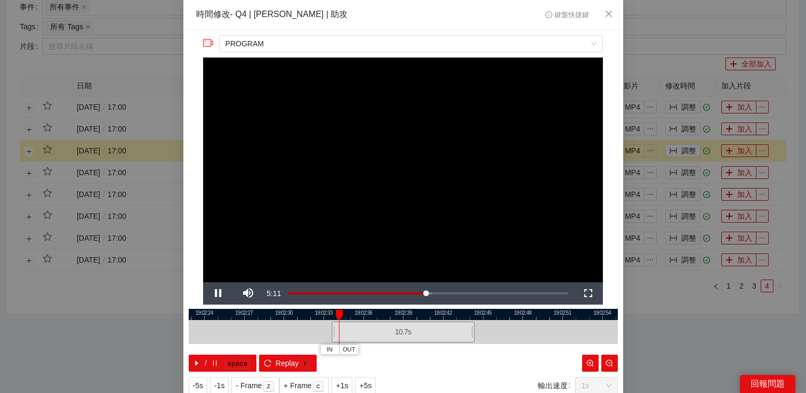
click at [682, 129] on div "**********" at bounding box center [403, 196] width 806 height 393
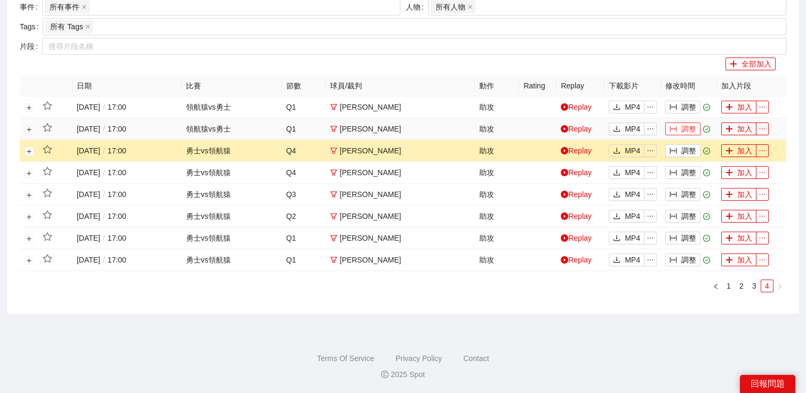
click at [682, 126] on button "調整" at bounding box center [682, 129] width 35 height 13
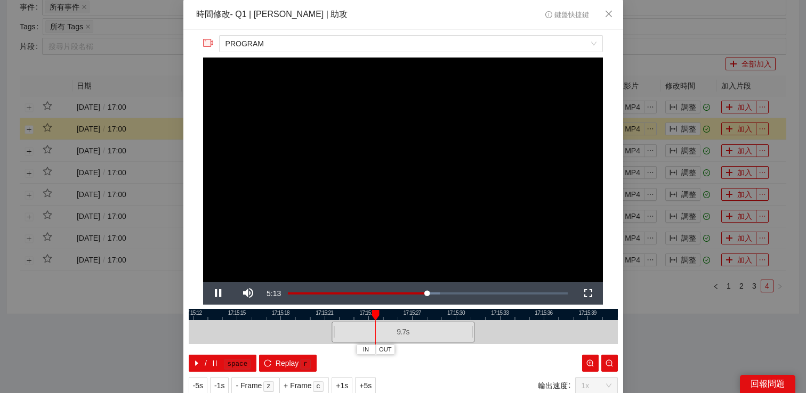
click at [682, 128] on div "**********" at bounding box center [403, 196] width 806 height 393
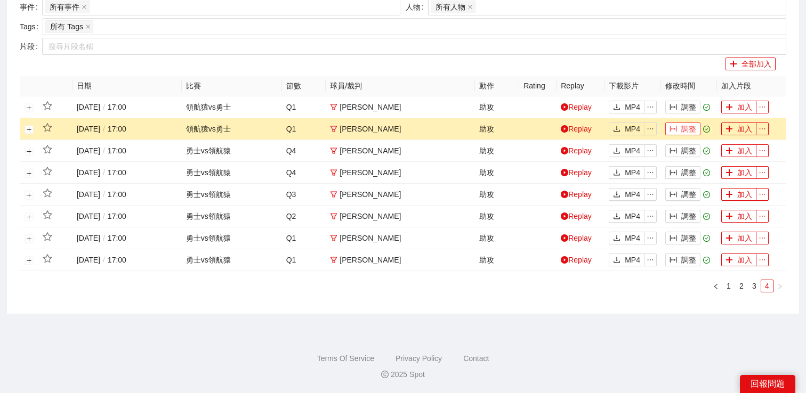
click at [682, 128] on button "調整" at bounding box center [682, 129] width 35 height 13
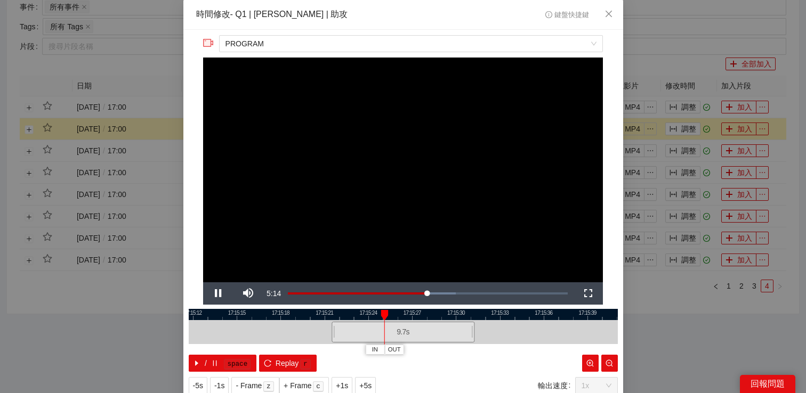
click at [683, 106] on div "**********" at bounding box center [403, 196] width 806 height 393
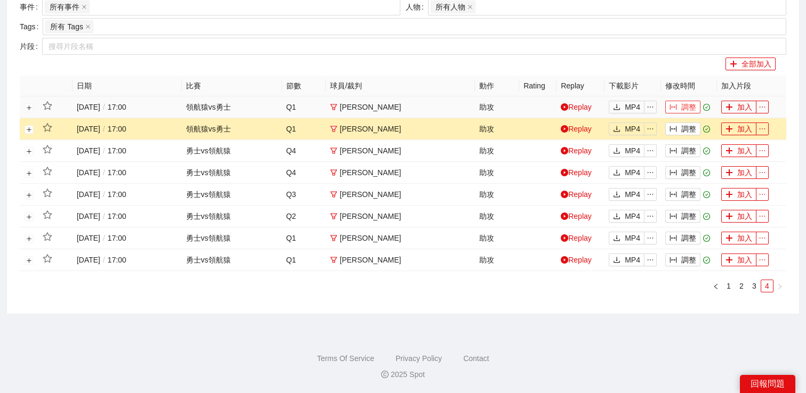
click at [683, 107] on button "調整" at bounding box center [682, 107] width 35 height 13
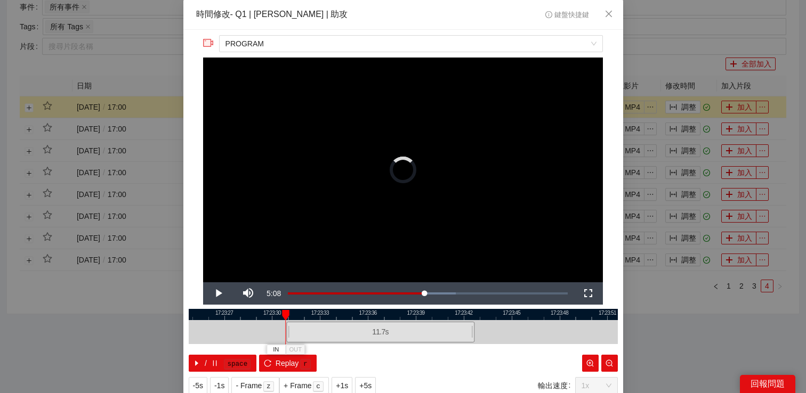
drag, startPoint x: 333, startPoint y: 330, endPoint x: 290, endPoint y: 330, distance: 43.2
click at [289, 330] on div at bounding box center [288, 332] width 6 height 24
click at [317, 240] on video "Video Player" at bounding box center [403, 170] width 400 height 225
click at [334, 237] on video "Video Player" at bounding box center [403, 170] width 400 height 225
click at [296, 361] on span "Replay" at bounding box center [287, 364] width 23 height 12
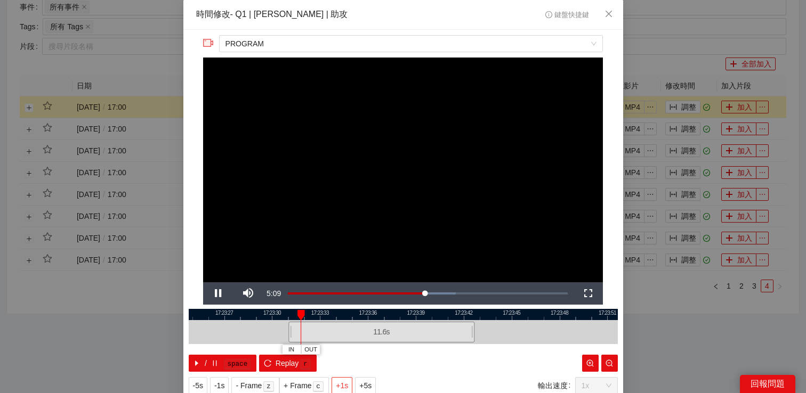
click at [344, 382] on span "+1s" at bounding box center [342, 386] width 12 height 12
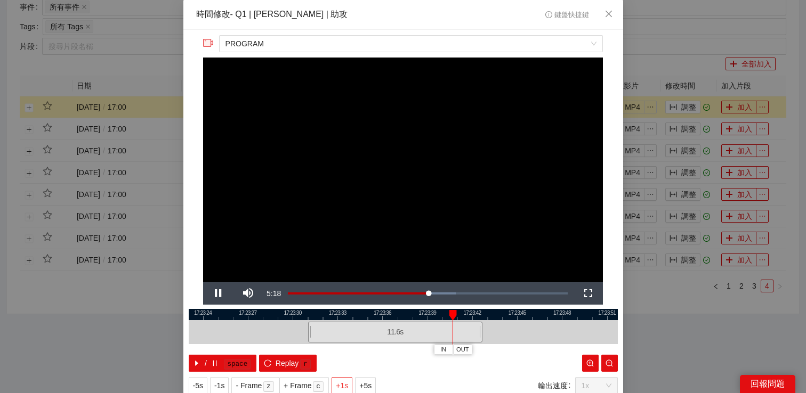
scroll to position [34, 0]
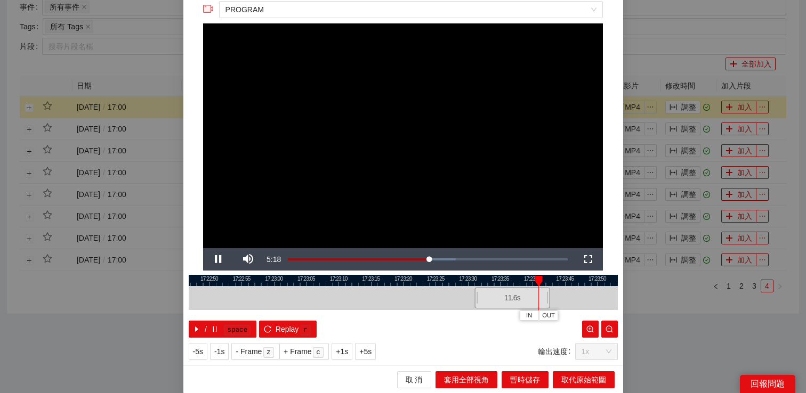
click at [664, 340] on div "**********" at bounding box center [403, 196] width 806 height 393
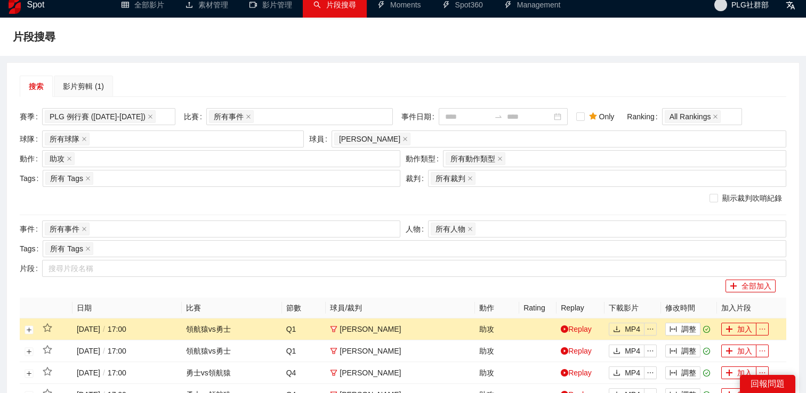
scroll to position [230, 0]
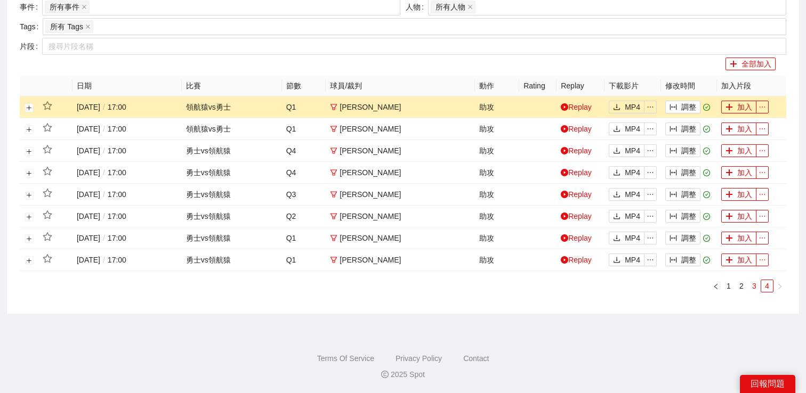
click at [754, 288] on link "3" at bounding box center [755, 286] width 12 height 12
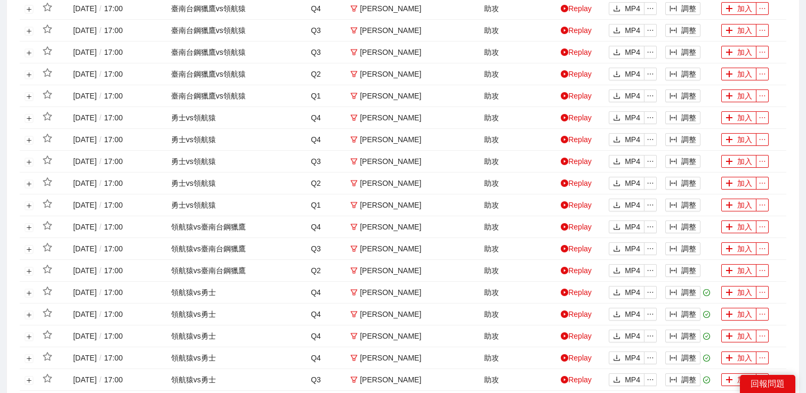
scroll to position [493, 0]
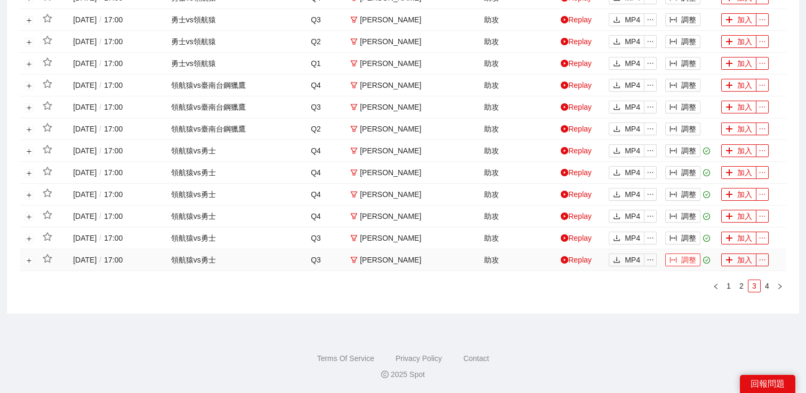
click at [687, 259] on button "調整" at bounding box center [682, 260] width 35 height 13
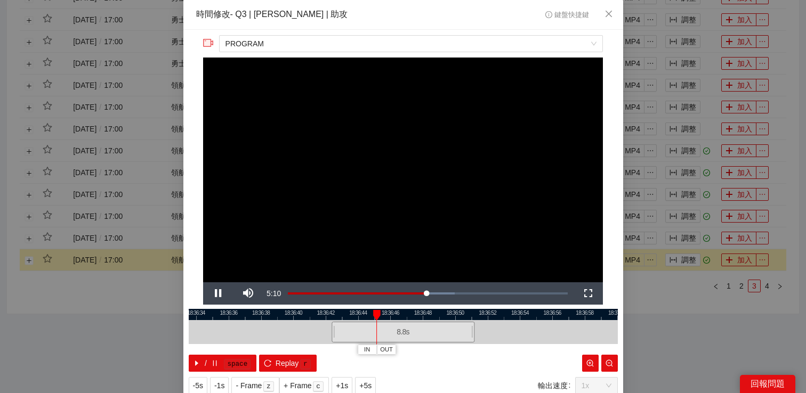
click at [689, 313] on div "**********" at bounding box center [403, 196] width 806 height 393
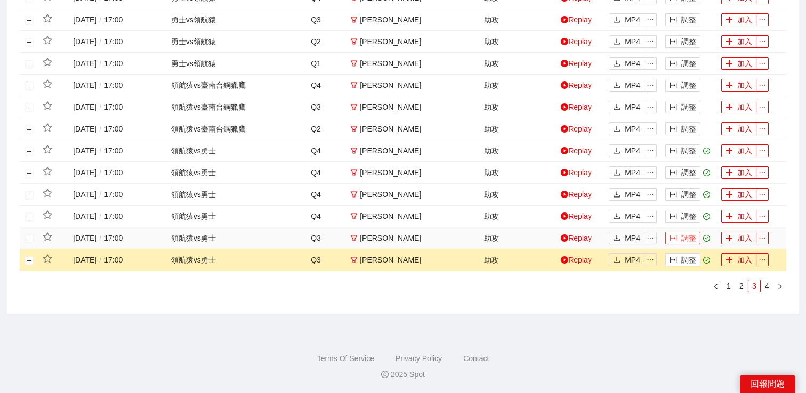
click at [687, 242] on button "調整" at bounding box center [682, 238] width 35 height 13
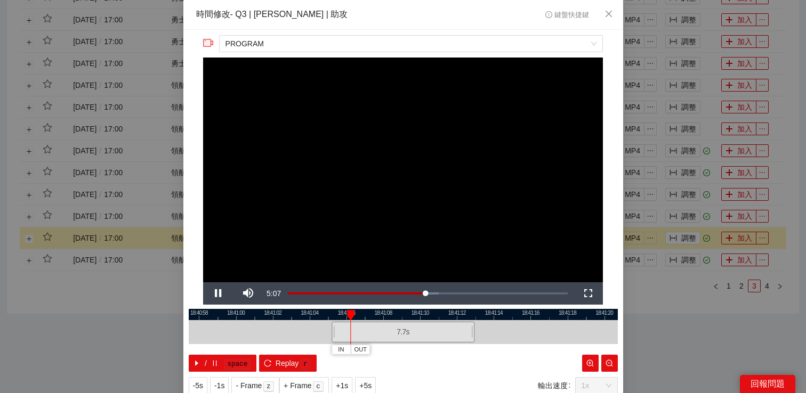
click at [689, 214] on div "**********" at bounding box center [403, 196] width 806 height 393
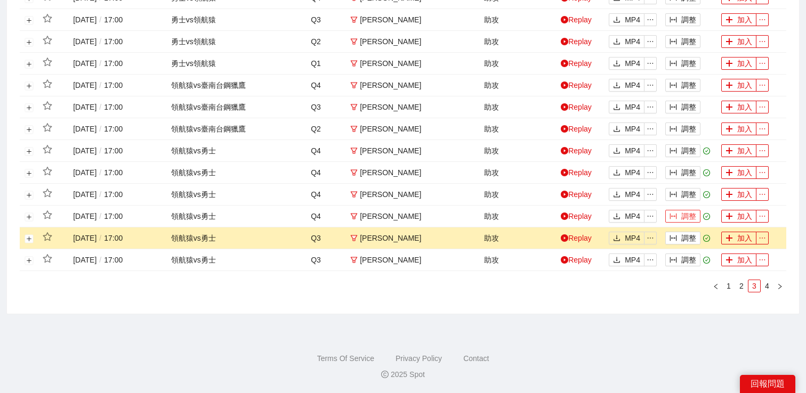
click at [681, 215] on button "調整" at bounding box center [682, 216] width 35 height 13
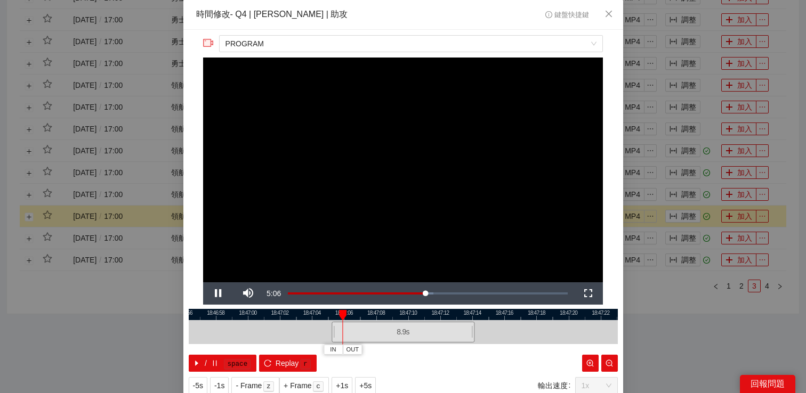
click at [681, 197] on div "**********" at bounding box center [403, 196] width 806 height 393
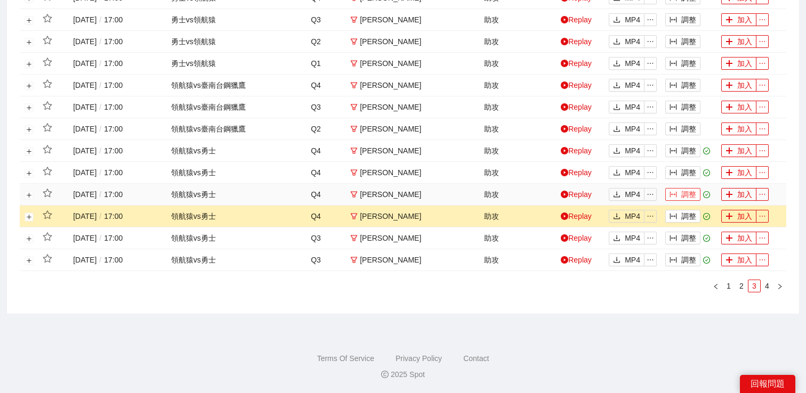
click at [681, 196] on button "調整" at bounding box center [682, 194] width 35 height 13
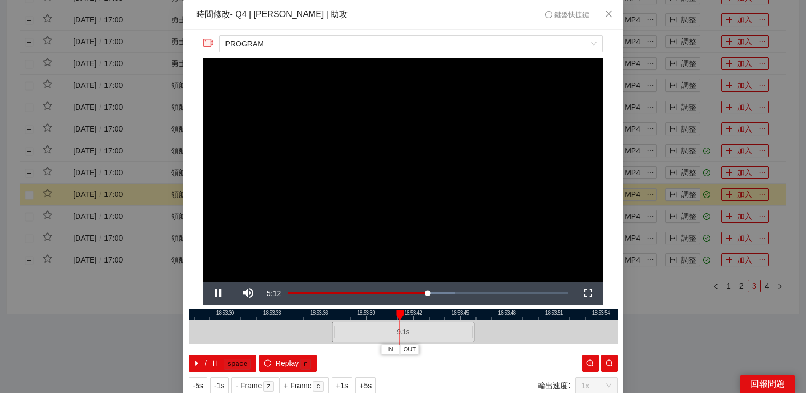
click at [682, 172] on div "**********" at bounding box center [403, 196] width 806 height 393
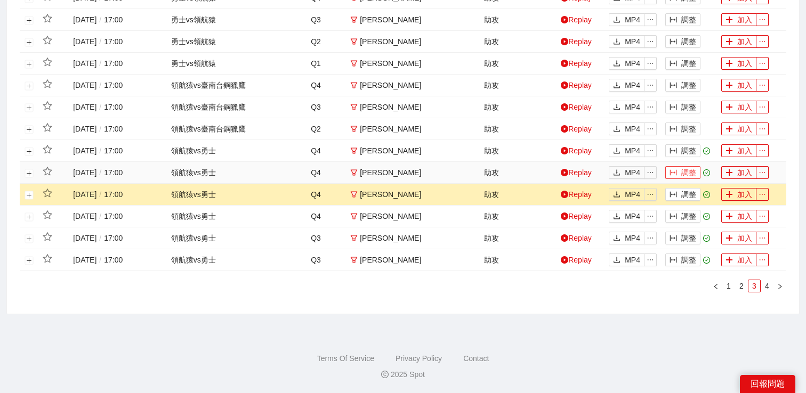
click at [682, 172] on button "調整" at bounding box center [682, 172] width 35 height 13
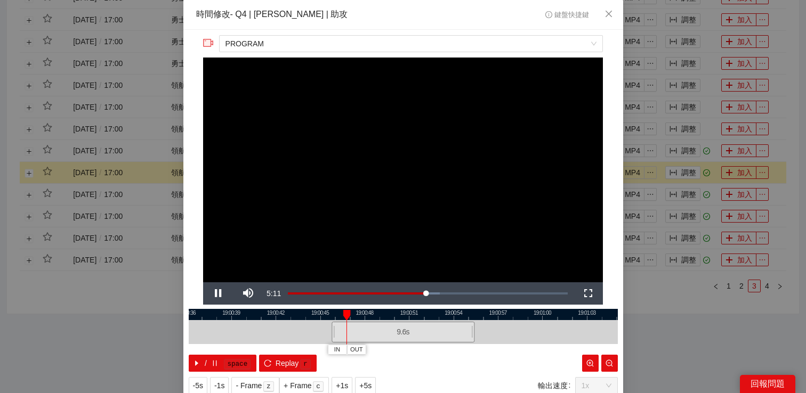
click at [681, 171] on div "**********" at bounding box center [403, 196] width 806 height 393
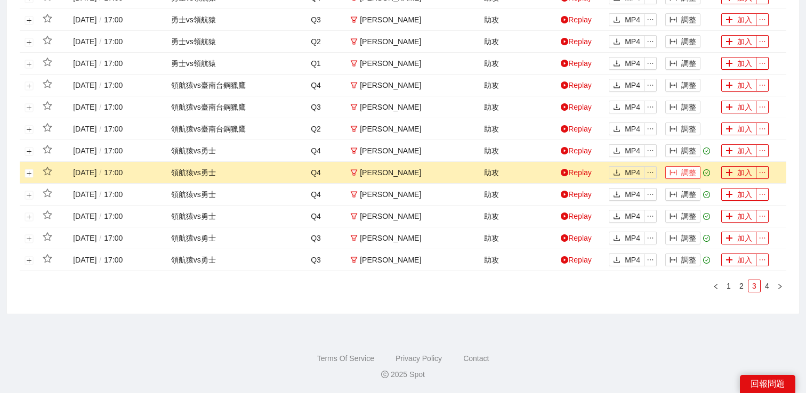
click at [681, 171] on button "調整" at bounding box center [682, 172] width 35 height 13
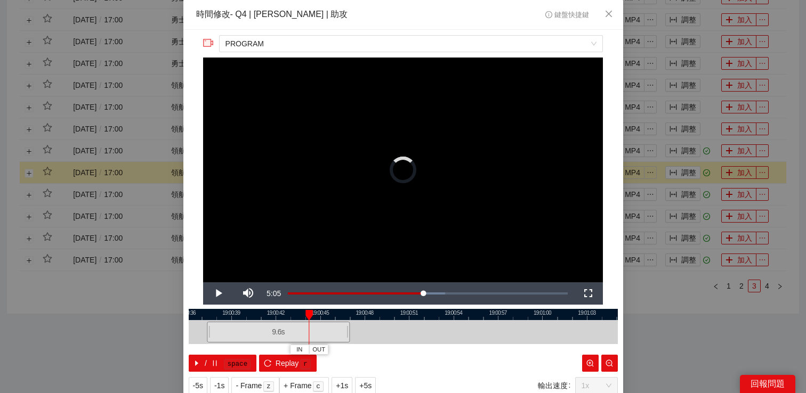
drag, startPoint x: 373, startPoint y: 334, endPoint x: 248, endPoint y: 334, distance: 124.2
click at [248, 334] on div "9.6 s" at bounding box center [278, 332] width 143 height 21
click at [487, 193] on video "Video Player" at bounding box center [403, 170] width 400 height 225
click at [648, 292] on div "**********" at bounding box center [403, 196] width 806 height 393
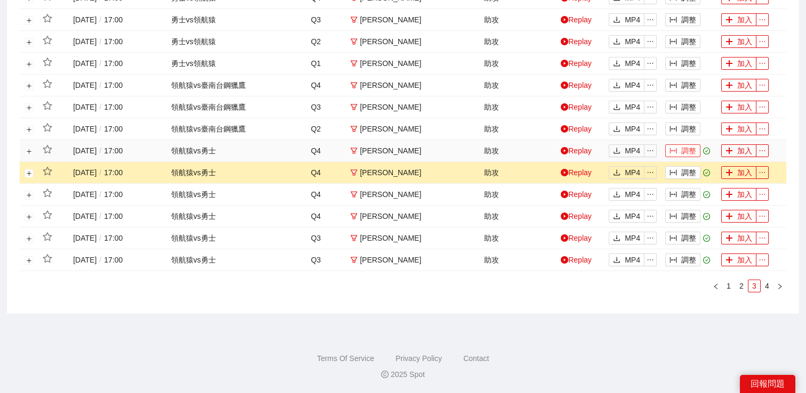
click at [681, 147] on button "調整" at bounding box center [682, 150] width 35 height 13
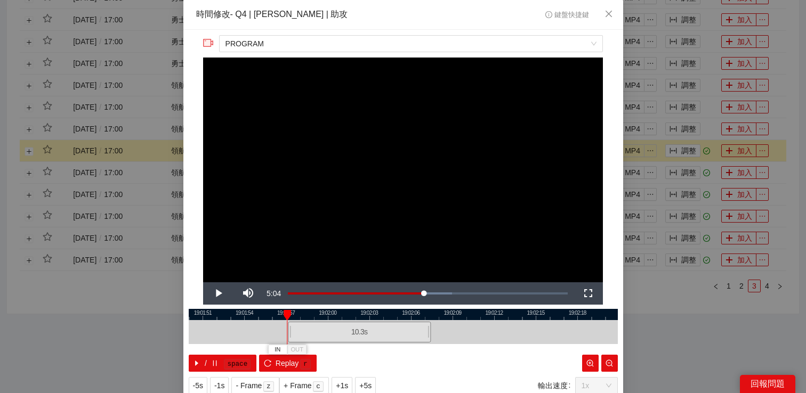
drag, startPoint x: 409, startPoint y: 329, endPoint x: 370, endPoint y: 327, distance: 39.0
click at [370, 327] on div "10.3 s" at bounding box center [359, 332] width 143 height 21
click at [533, 194] on video "Video Player" at bounding box center [403, 170] width 400 height 225
click at [637, 309] on div "**********" at bounding box center [403, 196] width 806 height 393
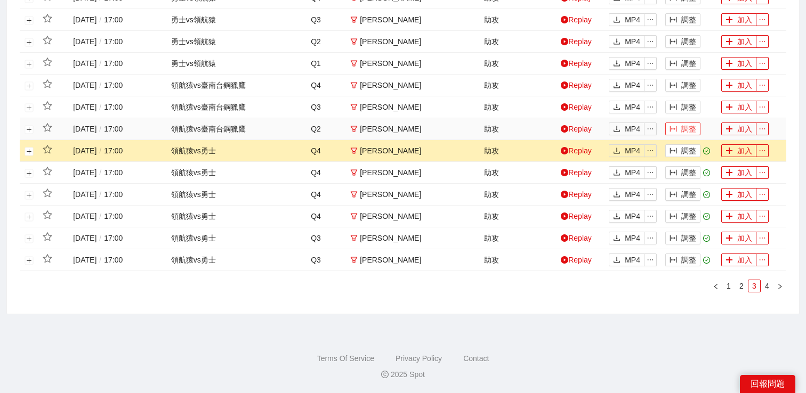
click at [677, 130] on icon "column-width" at bounding box center [673, 128] width 7 height 7
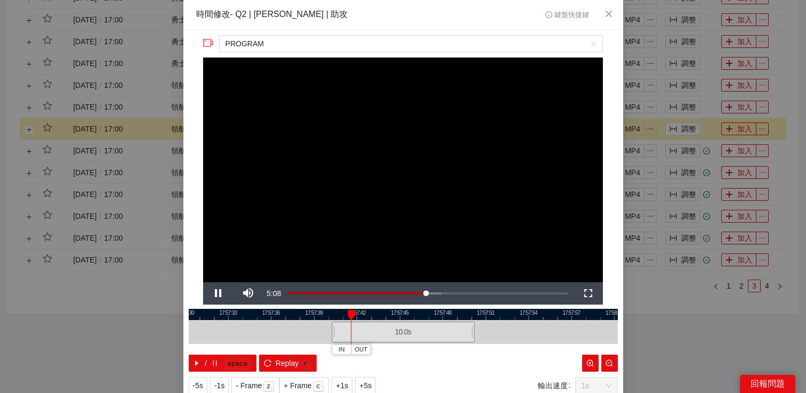
click at [685, 106] on div "**********" at bounding box center [403, 196] width 806 height 393
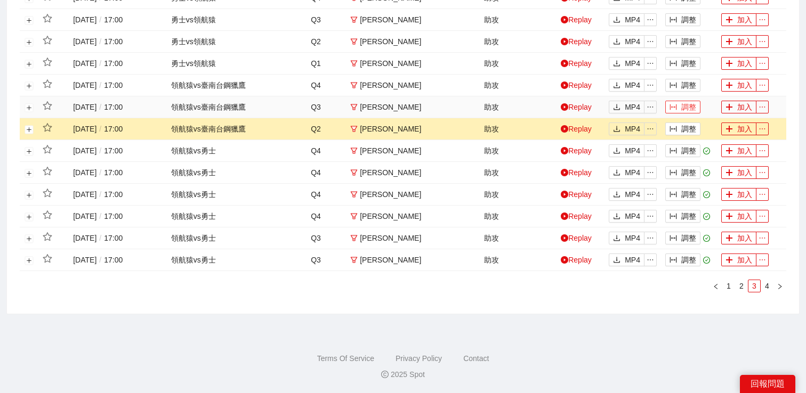
click at [684, 106] on button "調整" at bounding box center [682, 107] width 35 height 13
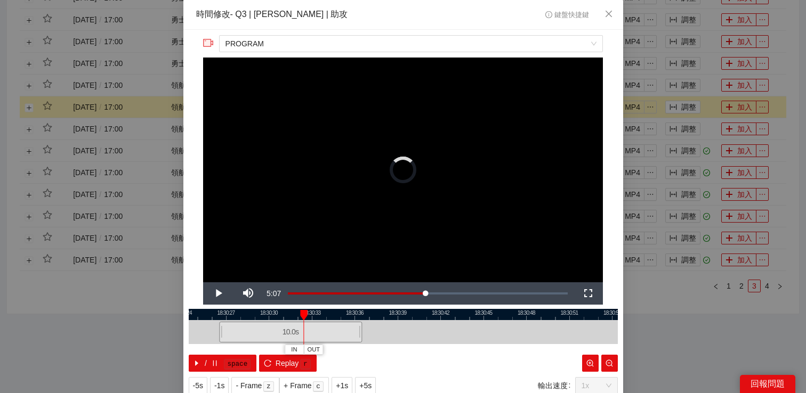
drag, startPoint x: 446, startPoint y: 329, endPoint x: 302, endPoint y: 328, distance: 144.5
click at [302, 328] on div "10.0 s" at bounding box center [290, 332] width 143 height 21
drag, startPoint x: 327, startPoint y: 313, endPoint x: 546, endPoint y: 317, distance: 219.7
click at [545, 317] on div at bounding box center [573, 314] width 429 height 11
drag, startPoint x: 503, startPoint y: 340, endPoint x: 341, endPoint y: 343, distance: 162.6
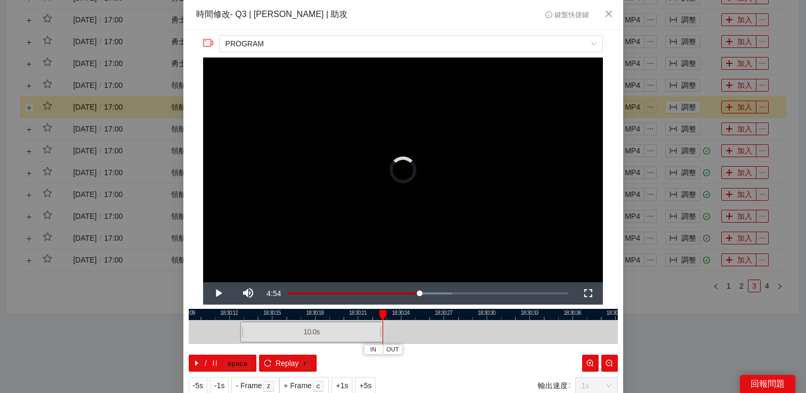
click at [340, 343] on div "10.0 s" at bounding box center [403, 332] width 429 height 24
drag, startPoint x: 363, startPoint y: 338, endPoint x: 280, endPoint y: 338, distance: 82.1
click at [280, 338] on div "10.0 s" at bounding box center [234, 332] width 143 height 21
click at [450, 199] on video "Video Player" at bounding box center [403, 170] width 400 height 225
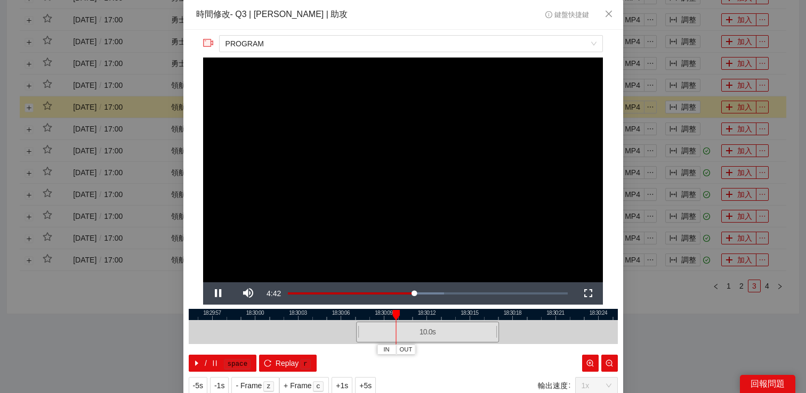
drag, startPoint x: 340, startPoint y: 314, endPoint x: 538, endPoint y: 315, distance: 198.9
click at [538, 315] on div at bounding box center [601, 314] width 429 height 11
drag, startPoint x: 464, startPoint y: 334, endPoint x: 363, endPoint y: 335, distance: 101.3
click at [363, 335] on div "10.0 s" at bounding box center [326, 332] width 143 height 21
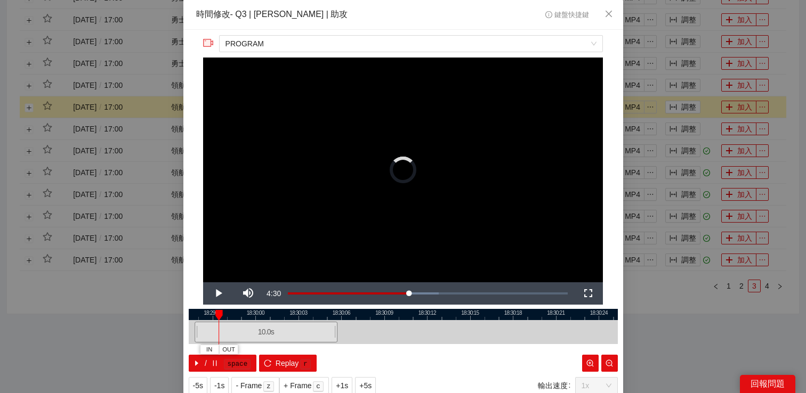
drag, startPoint x: 361, startPoint y: 335, endPoint x: 292, endPoint y: 335, distance: 69.8
click at [292, 335] on div "10.0 s" at bounding box center [266, 332] width 143 height 21
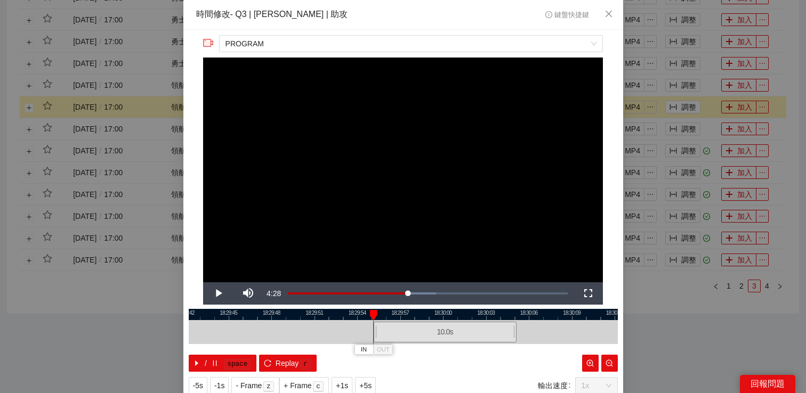
drag, startPoint x: 309, startPoint y: 313, endPoint x: 552, endPoint y: 319, distance: 243.2
click at [552, 319] on div at bounding box center [590, 314] width 429 height 11
drag, startPoint x: 513, startPoint y: 336, endPoint x: 444, endPoint y: 338, distance: 69.9
click at [443, 337] on div "10.0 s" at bounding box center [439, 332] width 143 height 21
click at [213, 294] on span "Video Player" at bounding box center [218, 294] width 30 height 0
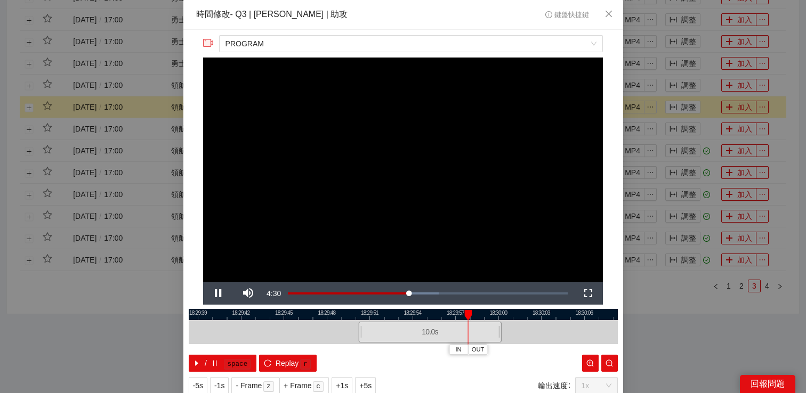
click at [690, 318] on div "**********" at bounding box center [403, 196] width 806 height 393
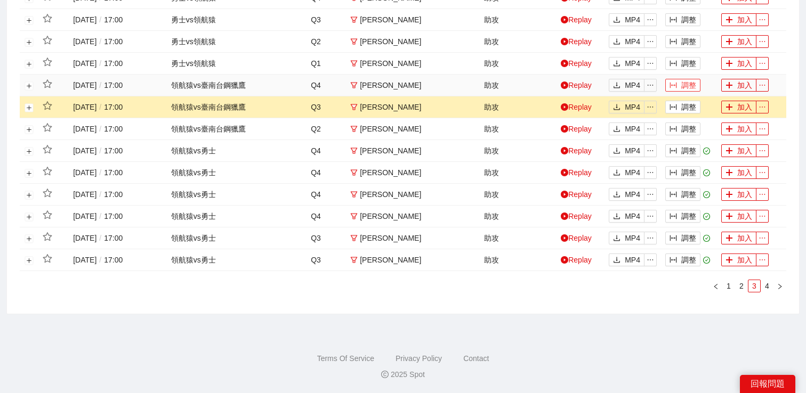
click at [680, 86] on button "調整" at bounding box center [682, 85] width 35 height 13
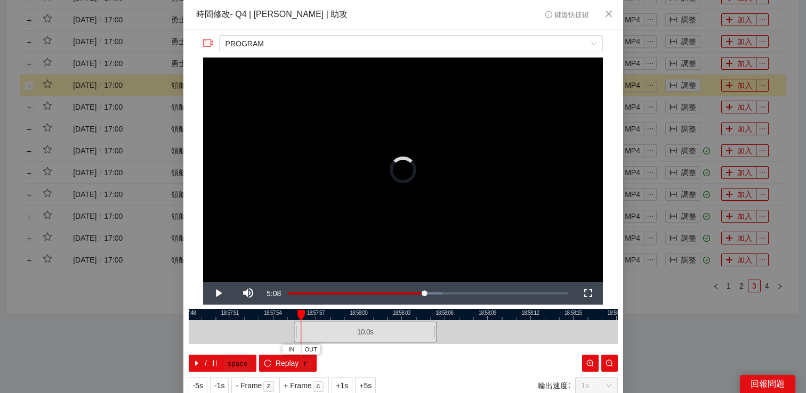
drag, startPoint x: 404, startPoint y: 332, endPoint x: 324, endPoint y: 332, distance: 80.0
click at [324, 332] on div "10.0 s" at bounding box center [365, 332] width 143 height 21
drag, startPoint x: 351, startPoint y: 332, endPoint x: 328, endPoint y: 332, distance: 22.9
click at [331, 332] on div "10.0 s" at bounding box center [323, 332] width 143 height 21
click at [403, 168] on video "Video Player" at bounding box center [403, 170] width 400 height 225
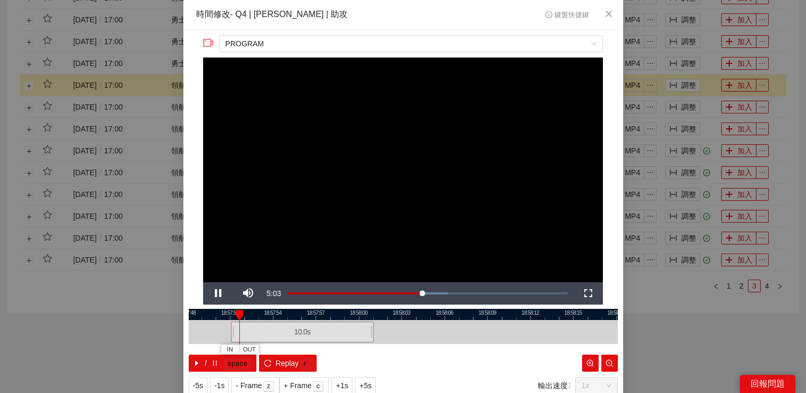
click at [669, 287] on div "**********" at bounding box center [403, 196] width 806 height 393
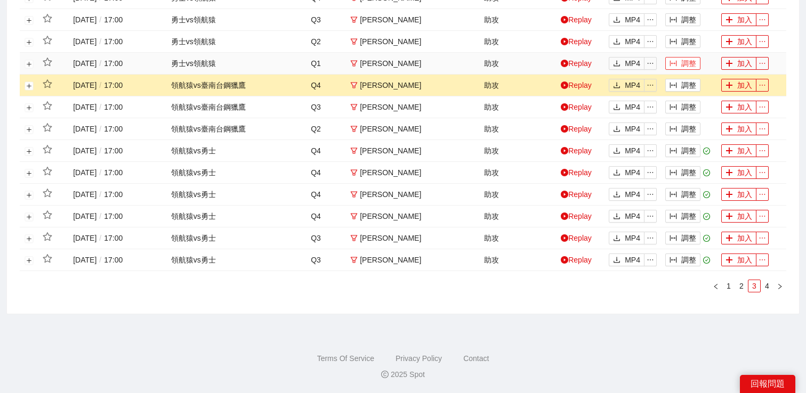
click at [678, 62] on button "調整" at bounding box center [682, 63] width 35 height 13
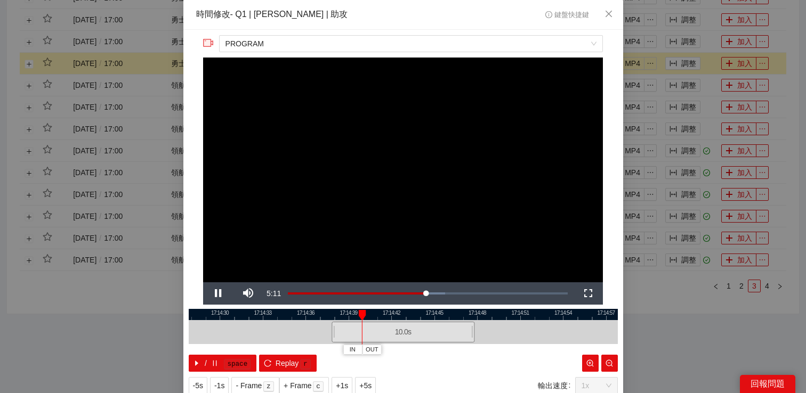
click at [441, 157] on video "Video Player" at bounding box center [403, 170] width 400 height 225
click at [494, 116] on video "Video Player" at bounding box center [403, 170] width 400 height 225
click at [280, 364] on span "Replay" at bounding box center [287, 364] width 23 height 12
click at [665, 321] on div "**********" at bounding box center [403, 196] width 806 height 393
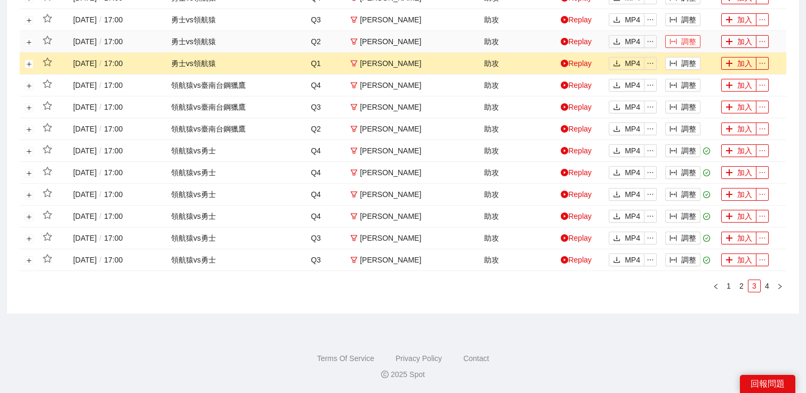
click at [693, 38] on button "調整" at bounding box center [682, 41] width 35 height 13
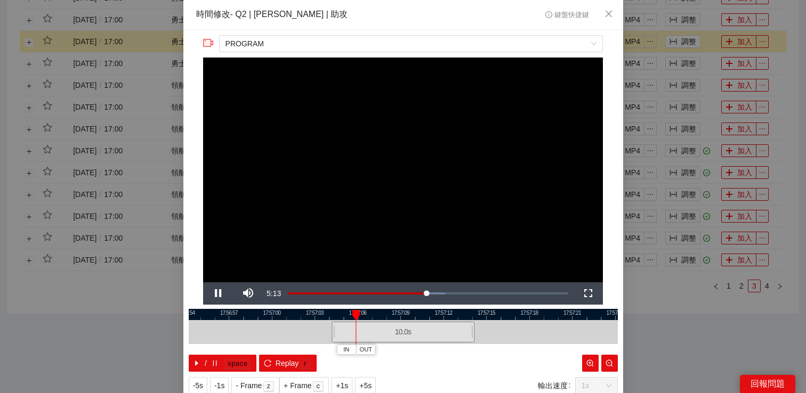
click at [701, 37] on div "**********" at bounding box center [403, 196] width 806 height 393
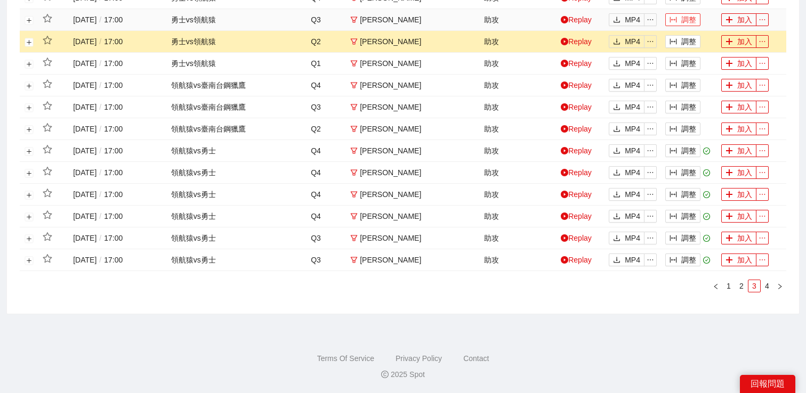
click at [688, 25] on button "調整" at bounding box center [682, 19] width 35 height 13
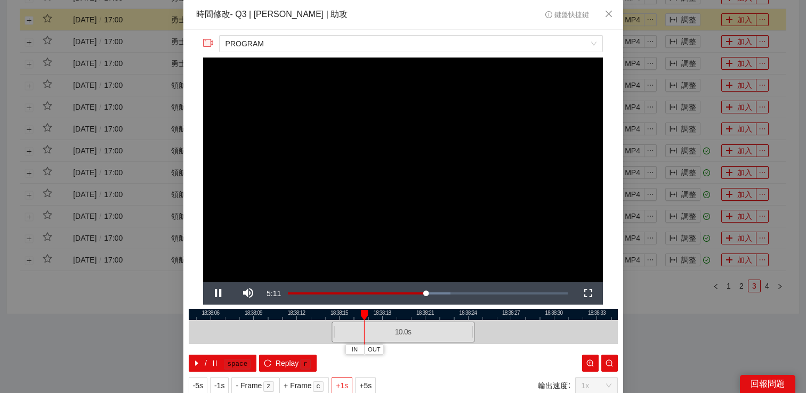
click at [343, 383] on span "+1s" at bounding box center [342, 386] width 12 height 12
click at [656, 87] on div "**********" at bounding box center [403, 196] width 806 height 393
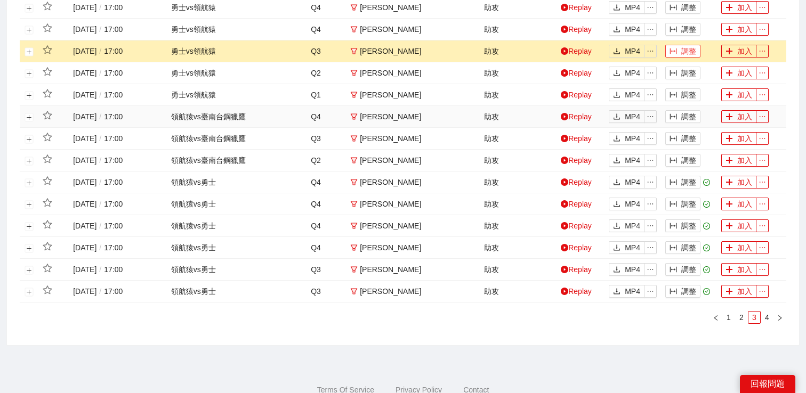
scroll to position [390, 0]
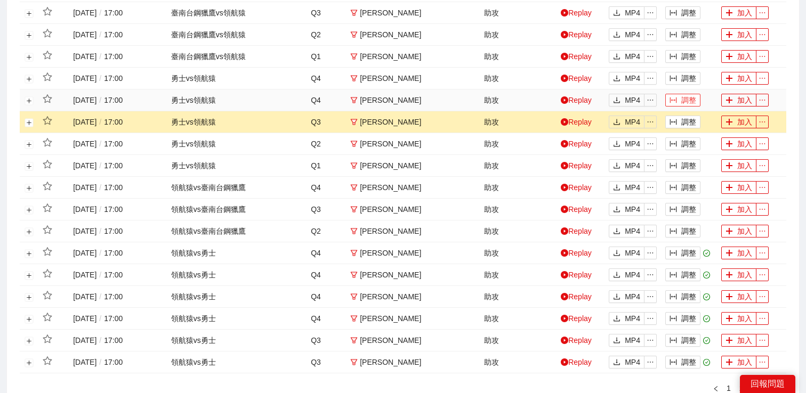
click at [673, 100] on icon "column-width" at bounding box center [673, 101] width 7 height 6
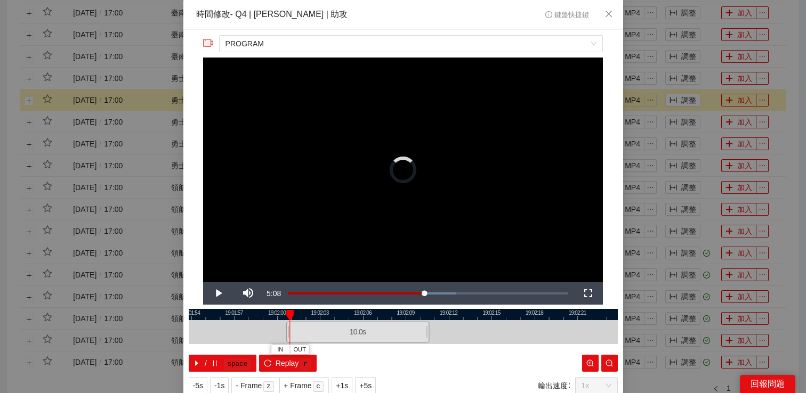
drag, startPoint x: 362, startPoint y: 328, endPoint x: 317, endPoint y: 328, distance: 45.3
click at [317, 328] on div "10.0 s" at bounding box center [357, 332] width 143 height 21
click at [508, 163] on video "Video Player" at bounding box center [403, 170] width 400 height 225
click at [682, 96] on div "**********" at bounding box center [403, 196] width 806 height 393
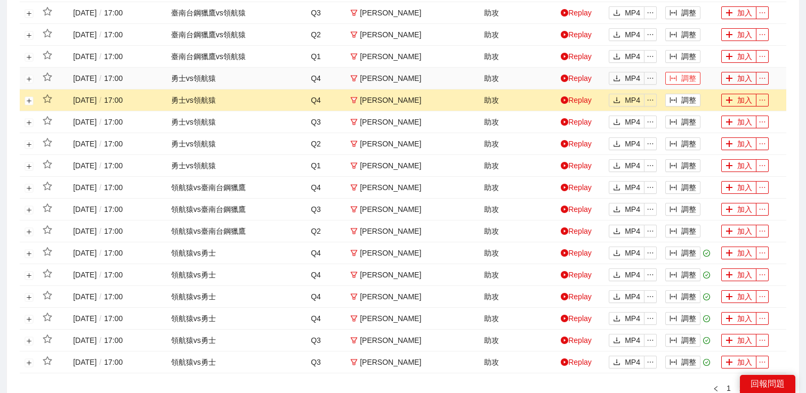
click at [682, 77] on button "調整" at bounding box center [682, 78] width 35 height 13
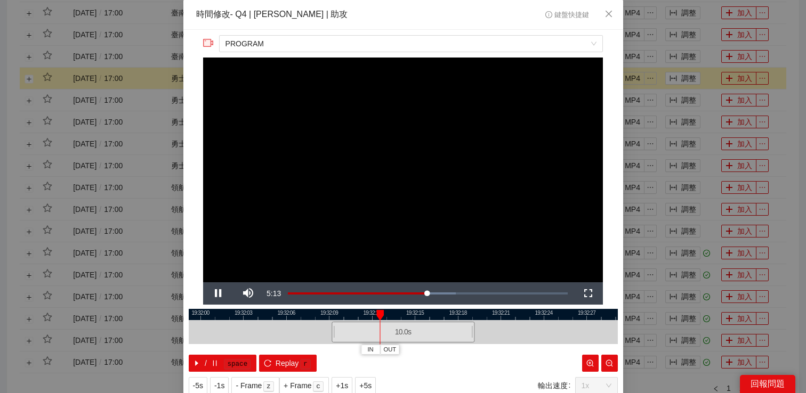
click at [682, 78] on div "**********" at bounding box center [403, 196] width 806 height 393
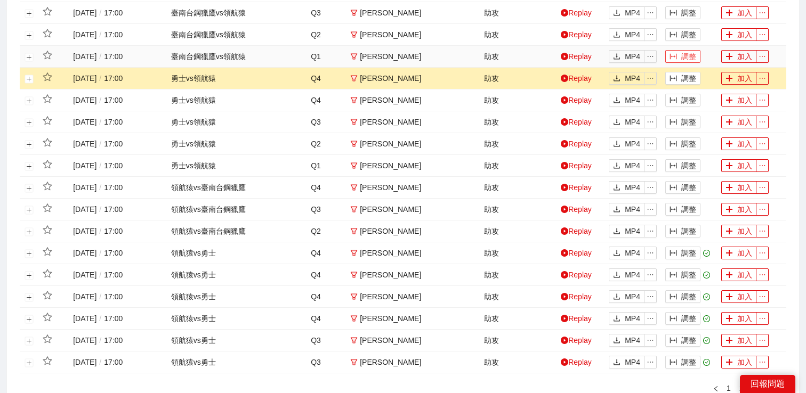
click at [684, 55] on button "調整" at bounding box center [682, 56] width 35 height 13
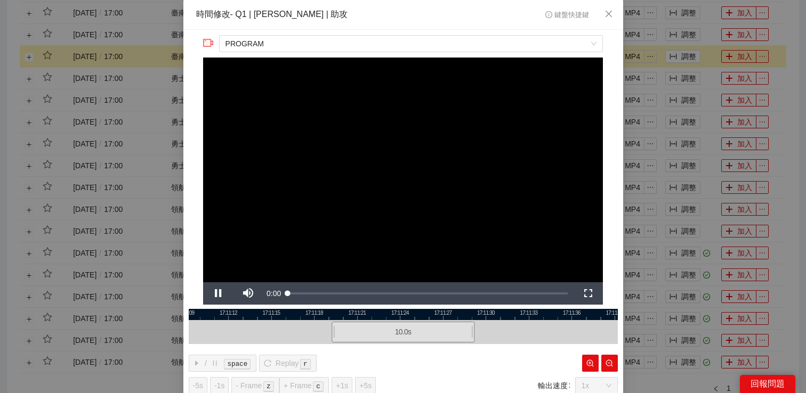
click at [685, 66] on div "**********" at bounding box center [403, 196] width 806 height 393
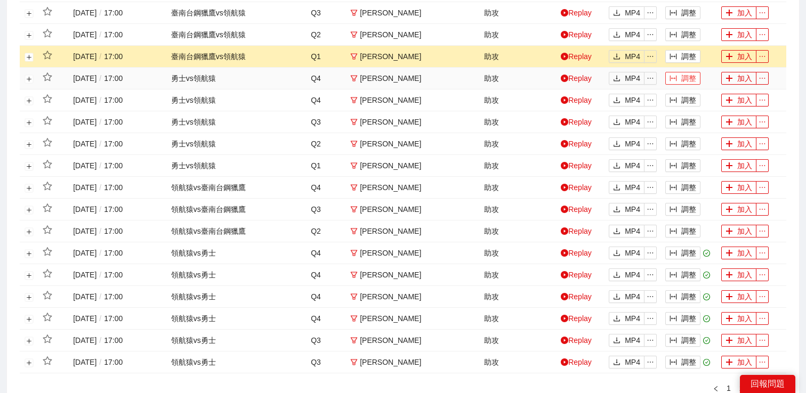
click at [685, 74] on button "調整" at bounding box center [682, 78] width 35 height 13
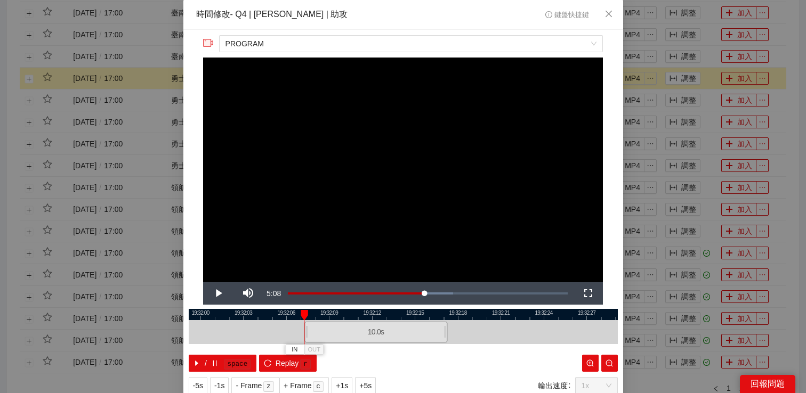
drag, startPoint x: 406, startPoint y: 332, endPoint x: 376, endPoint y: 335, distance: 30.0
click at [376, 335] on div "10.0 s" at bounding box center [375, 332] width 143 height 21
click at [214, 294] on span "Video Player" at bounding box center [218, 294] width 30 height 0
click at [399, 350] on span "OUT" at bounding box center [398, 350] width 13 height 10
click at [385, 329] on div at bounding box center [387, 332] width 6 height 24
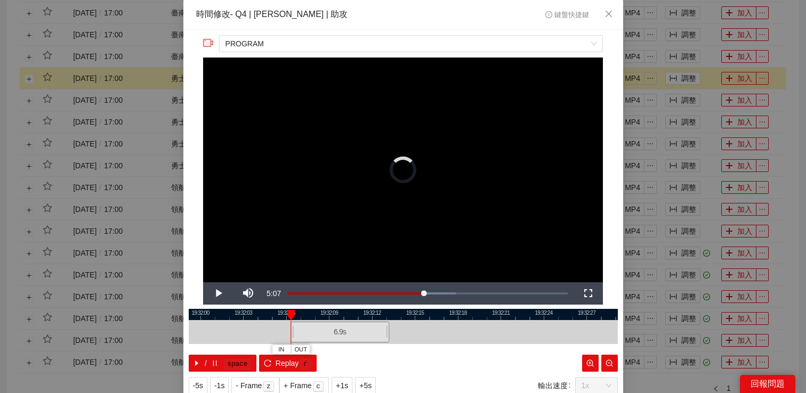
drag, startPoint x: 304, startPoint y: 329, endPoint x: 292, endPoint y: 330, distance: 12.3
click at [292, 330] on div at bounding box center [292, 332] width 6 height 24
drag, startPoint x: 291, startPoint y: 328, endPoint x: 279, endPoint y: 328, distance: 11.7
click at [280, 328] on div at bounding box center [281, 332] width 6 height 24
click at [218, 294] on span "Video Player" at bounding box center [218, 294] width 30 height 0
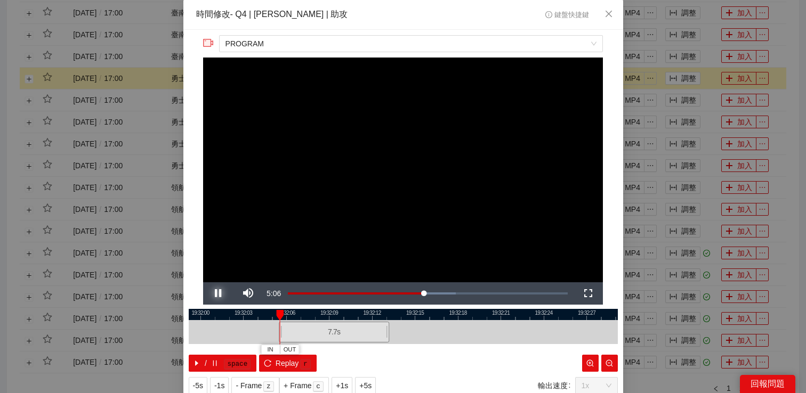
click at [218, 294] on span "Video Player" at bounding box center [218, 294] width 30 height 0
click at [273, 350] on button "IN" at bounding box center [277, 350] width 19 height 10
click at [222, 294] on span "Video Player" at bounding box center [218, 294] width 30 height 0
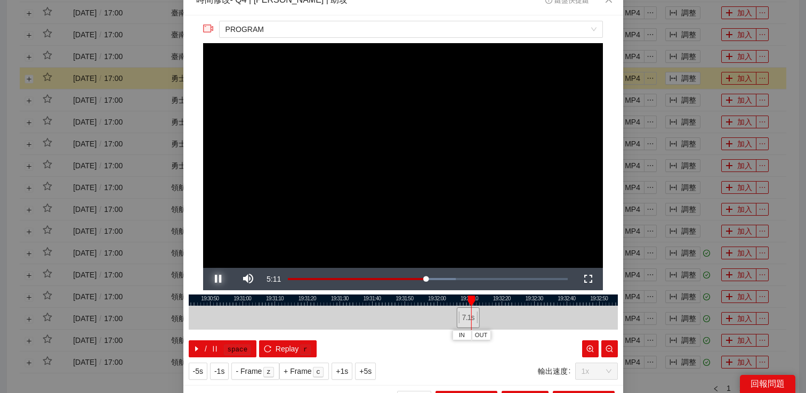
scroll to position [34, 0]
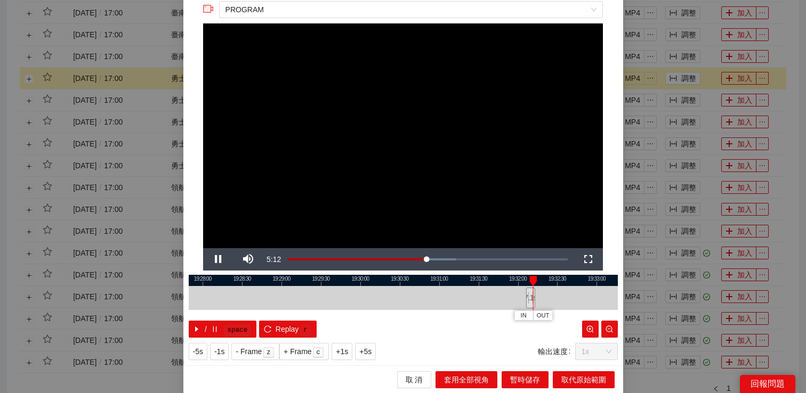
click at [635, 279] on div "**********" at bounding box center [403, 196] width 806 height 393
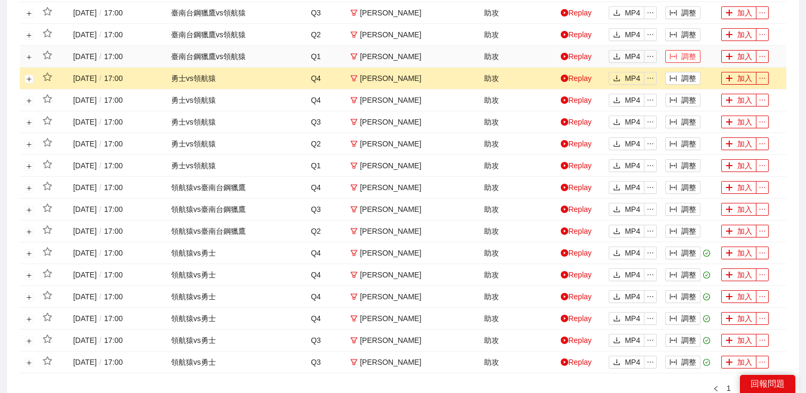
click at [683, 59] on button "調整" at bounding box center [682, 56] width 35 height 13
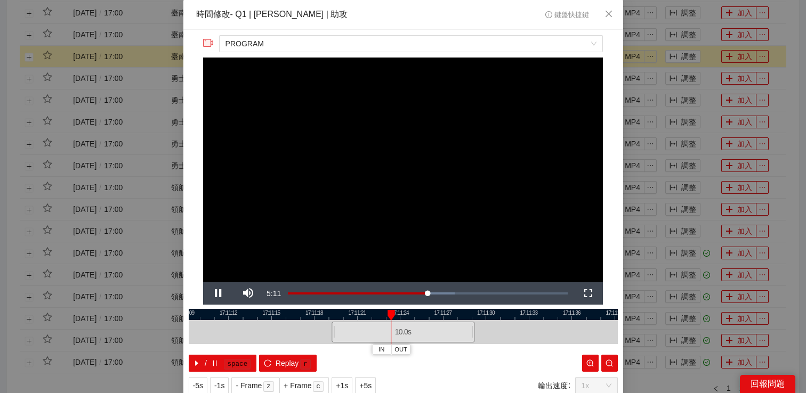
click at [682, 74] on div "**********" at bounding box center [403, 196] width 806 height 393
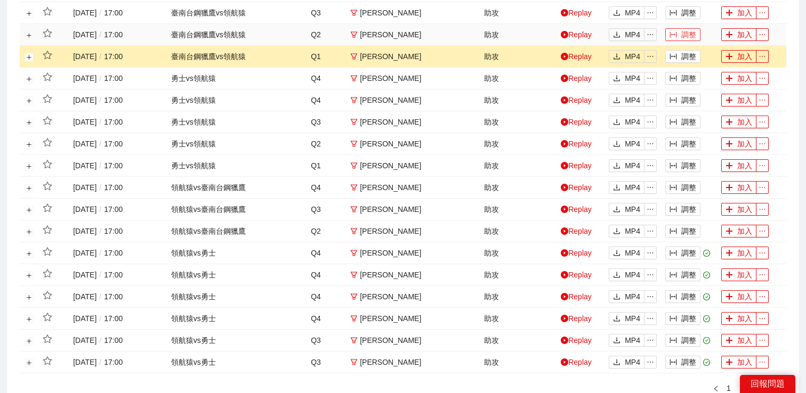
click at [685, 34] on button "調整" at bounding box center [682, 34] width 35 height 13
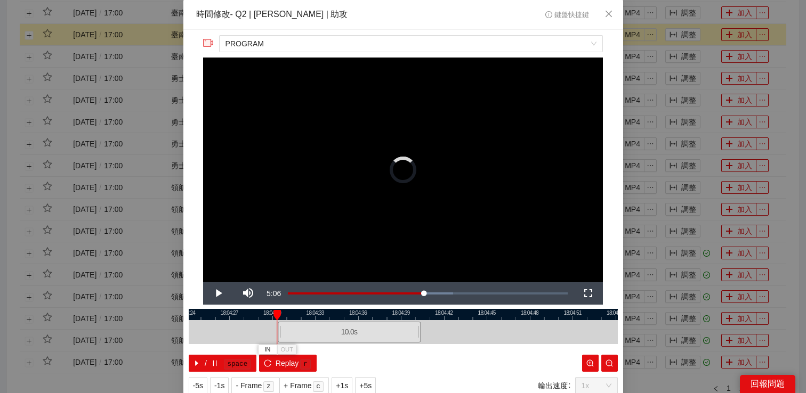
drag, startPoint x: 380, startPoint y: 332, endPoint x: 328, endPoint y: 334, distance: 51.8
click at [327, 334] on div "10.0 s" at bounding box center [349, 332] width 143 height 21
click at [218, 294] on span "Video Player" at bounding box center [218, 294] width 30 height 0
click at [343, 382] on span "+1s" at bounding box center [342, 386] width 12 height 12
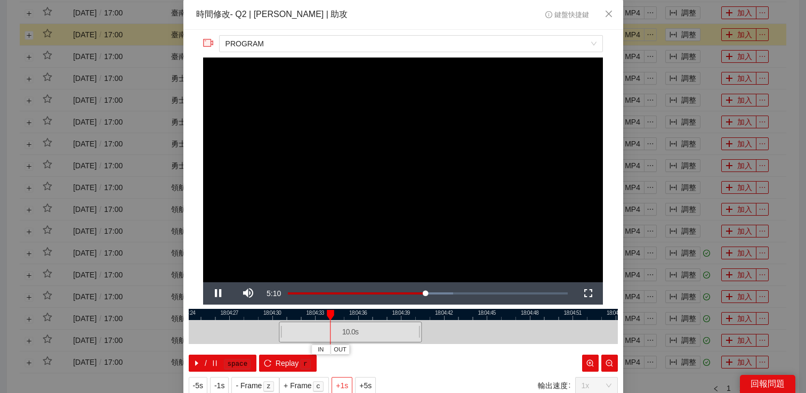
click at [343, 382] on span "+1s" at bounding box center [342, 386] width 12 height 12
click at [706, 54] on div "**********" at bounding box center [403, 196] width 806 height 393
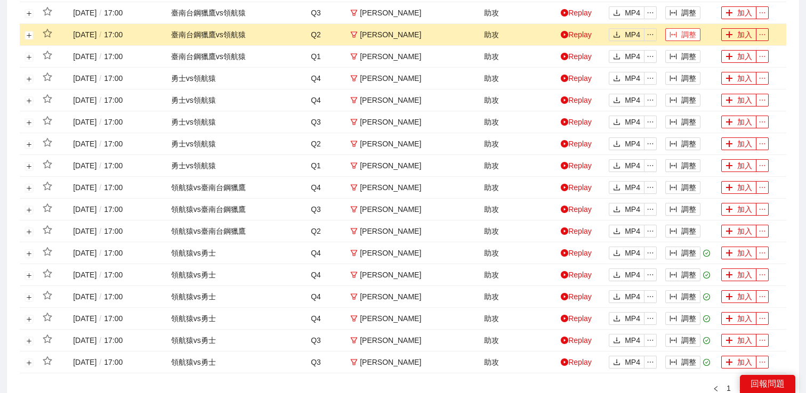
scroll to position [274, 0]
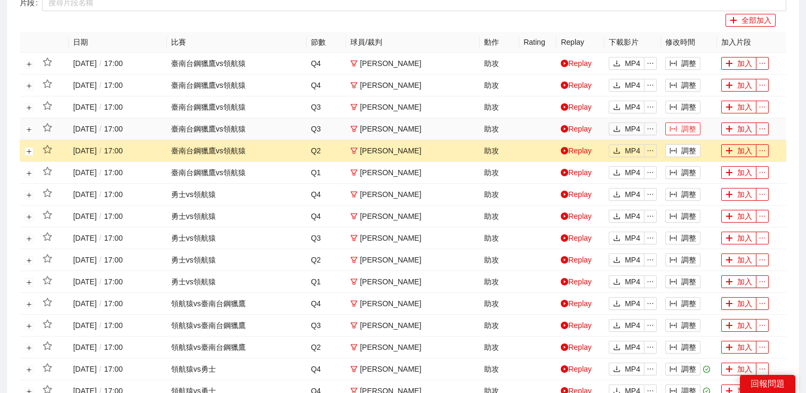
click at [681, 126] on button "調整" at bounding box center [682, 129] width 35 height 13
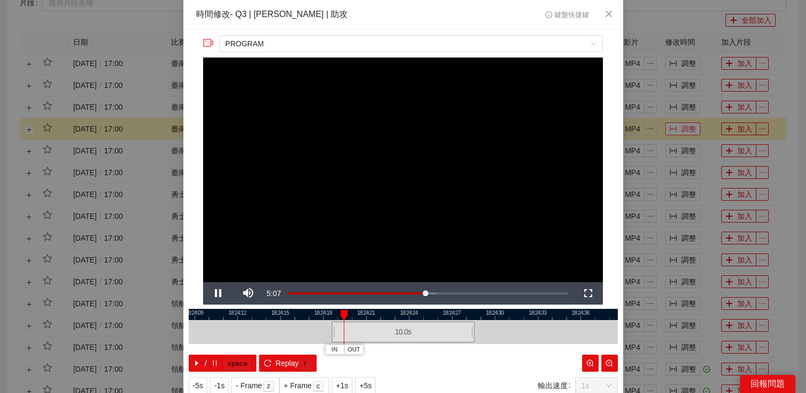
click at [681, 126] on div "**********" at bounding box center [403, 196] width 806 height 393
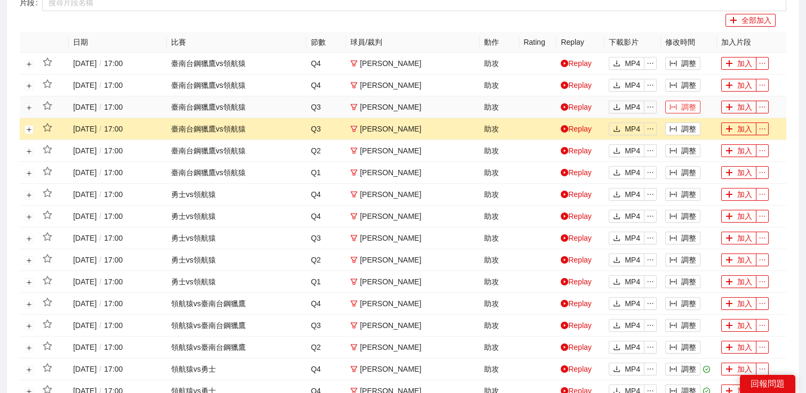
click at [681, 103] on button "調整" at bounding box center [682, 107] width 35 height 13
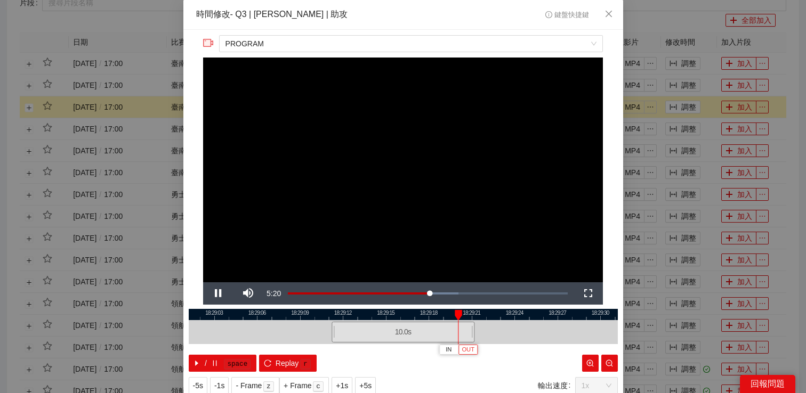
click at [469, 349] on span "OUT" at bounding box center [468, 350] width 13 height 10
click at [277, 363] on span "Replay" at bounding box center [287, 364] width 23 height 12
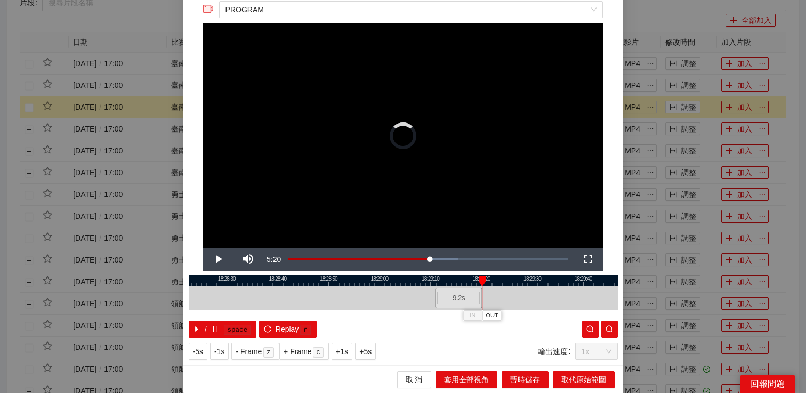
click at [436, 295] on div at bounding box center [436, 298] width 6 height 24
click at [460, 185] on video "Video Player" at bounding box center [403, 135] width 400 height 225
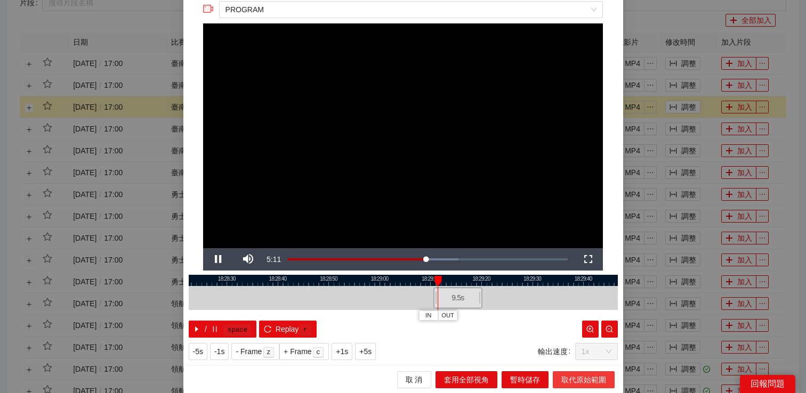
click at [573, 384] on span "取代原始範圍" at bounding box center [583, 380] width 45 height 12
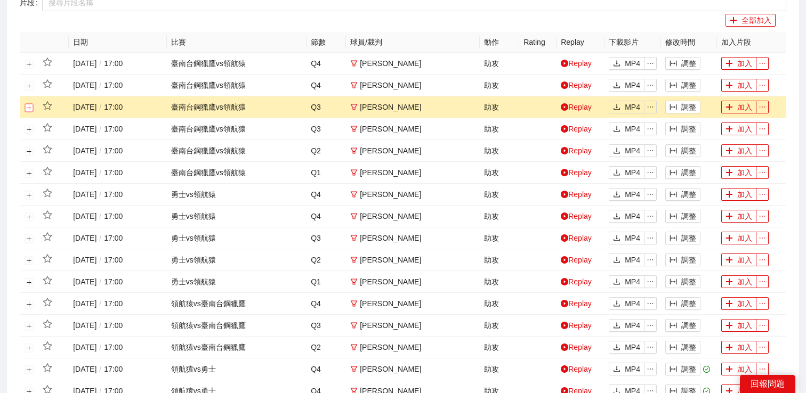
click at [31, 106] on button "展開行" at bounding box center [29, 107] width 9 height 9
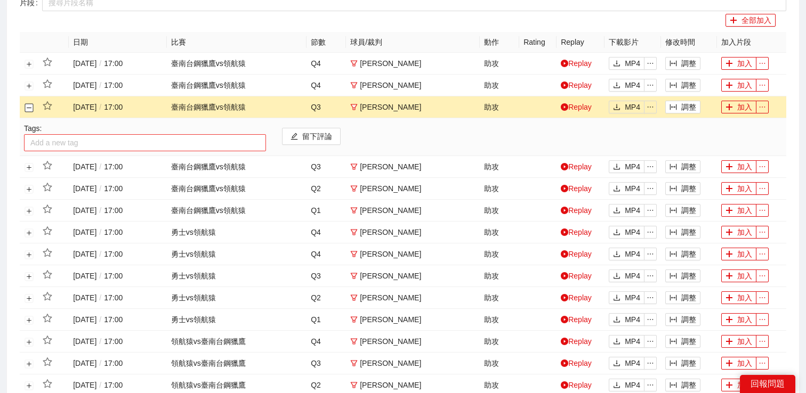
click at [64, 142] on div at bounding box center [145, 142] width 237 height 13
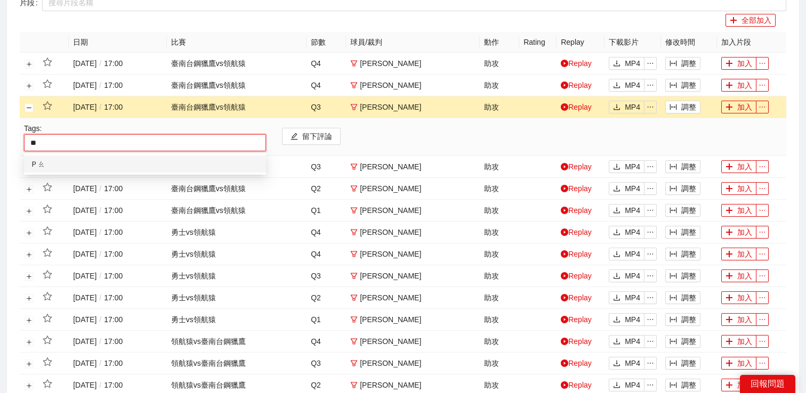
type input "*"
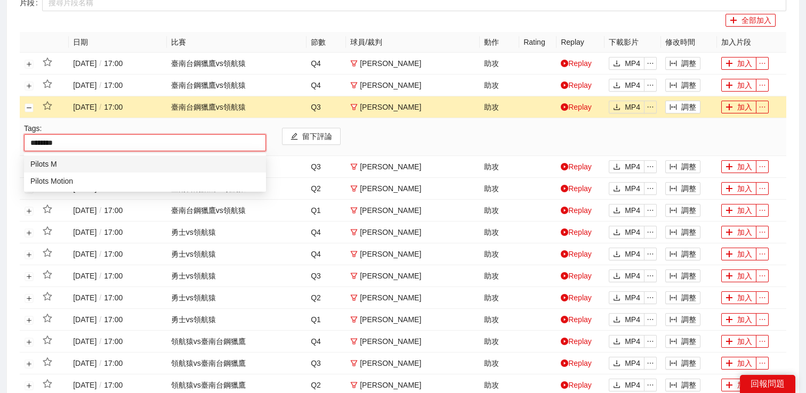
type input "*********"
click at [58, 178] on div "Pilots Motion" at bounding box center [144, 181] width 229 height 12
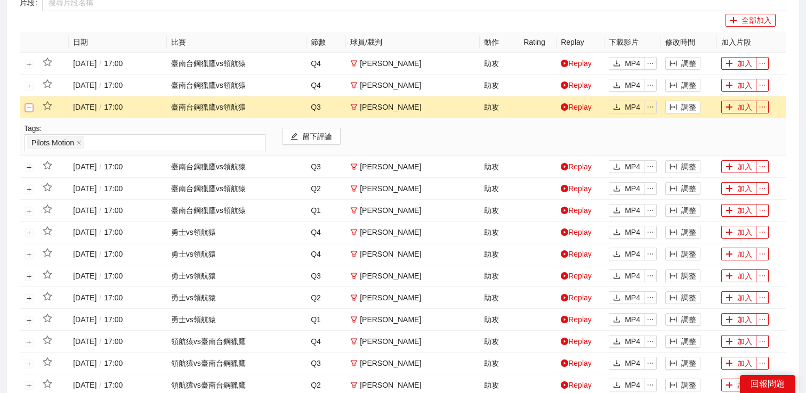
click at [29, 105] on button "關閉行" at bounding box center [29, 107] width 9 height 9
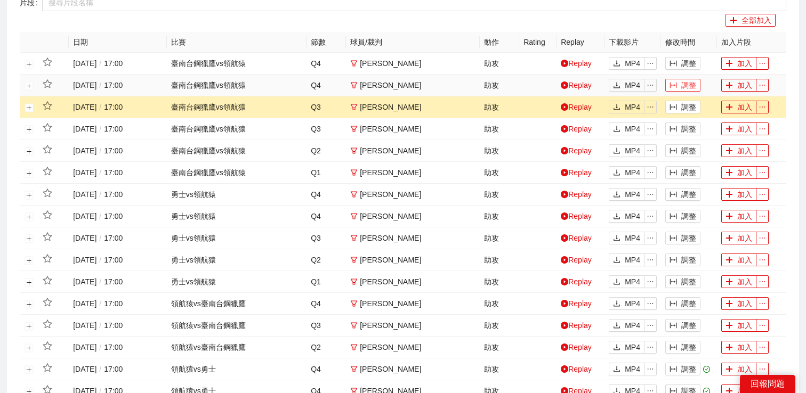
click at [681, 87] on button "調整" at bounding box center [682, 85] width 35 height 13
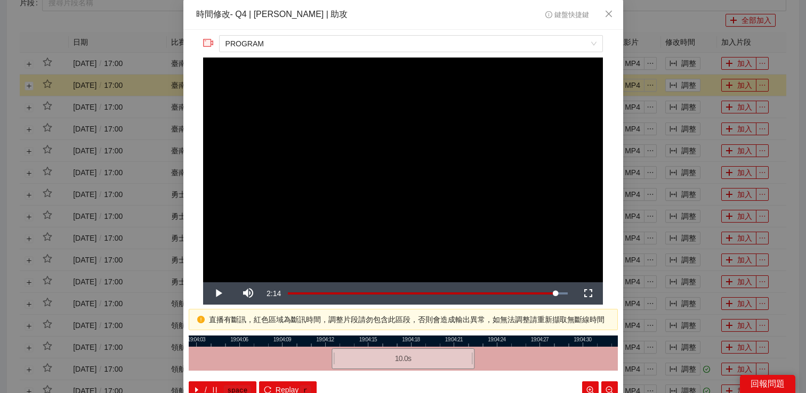
click at [681, 88] on div "**********" at bounding box center [403, 196] width 806 height 393
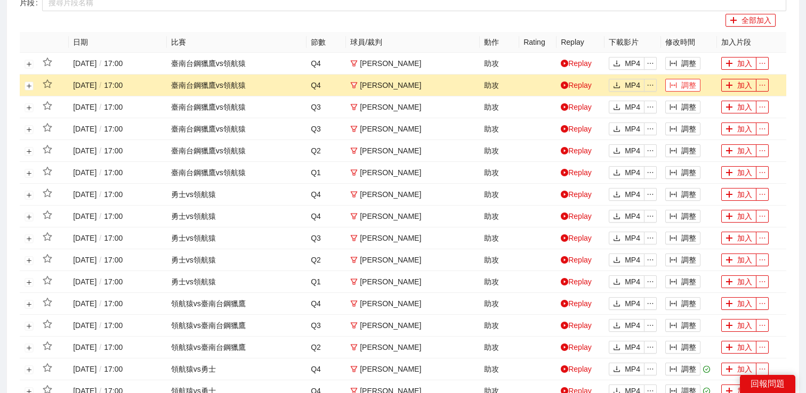
click at [681, 88] on button "調整" at bounding box center [682, 85] width 35 height 13
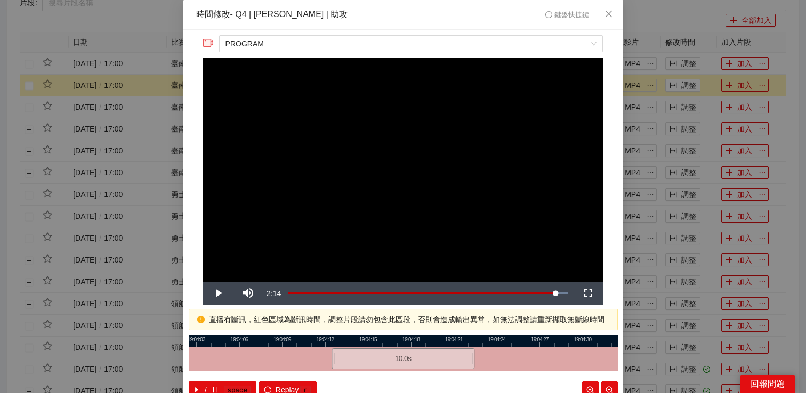
click at [681, 87] on div "**********" at bounding box center [403, 196] width 806 height 393
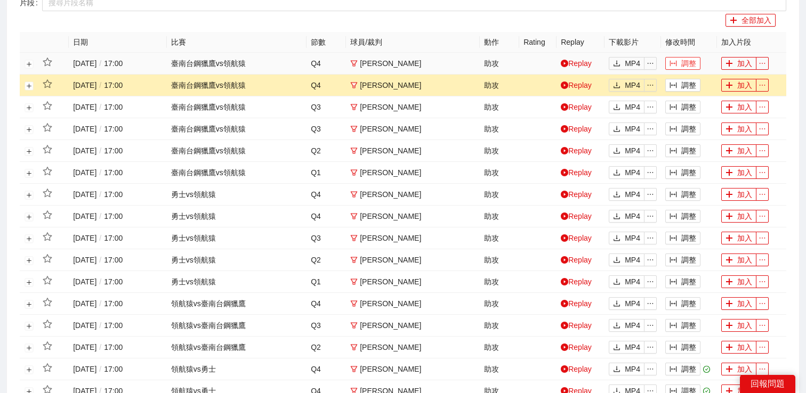
click at [683, 68] on button "調整" at bounding box center [682, 63] width 35 height 13
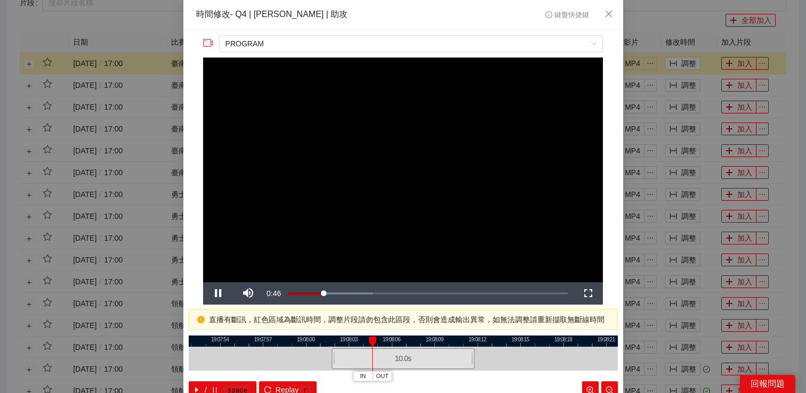
click at [689, 101] on div "**********" at bounding box center [403, 196] width 806 height 393
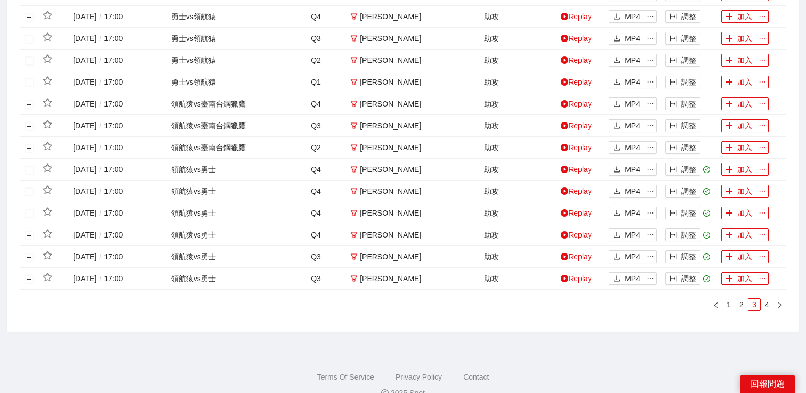
scroll to position [493, 0]
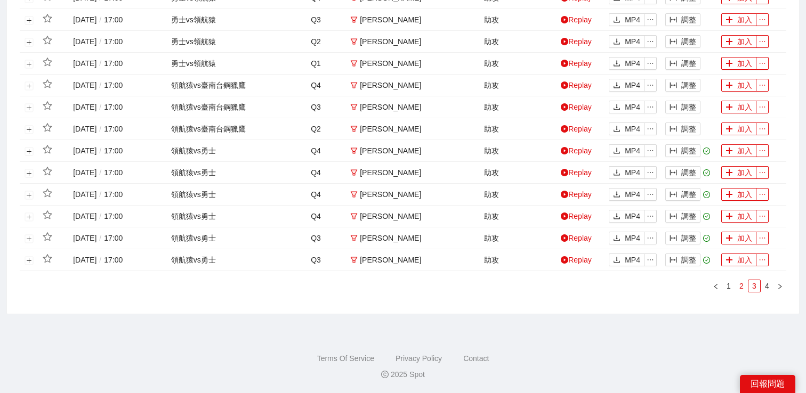
click at [738, 285] on link "2" at bounding box center [742, 286] width 12 height 12
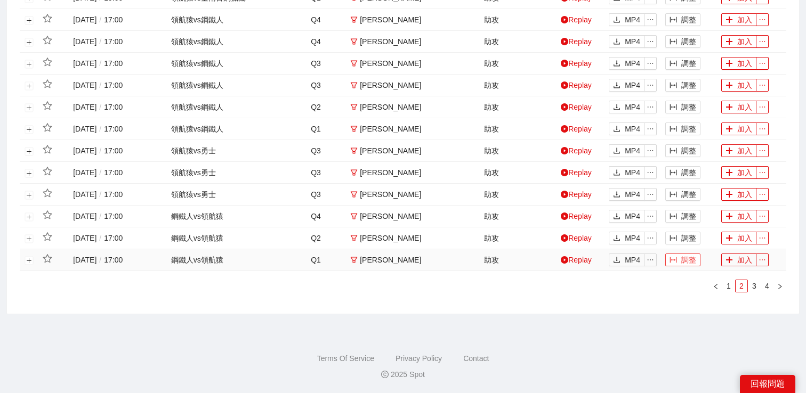
click at [693, 262] on button "調整" at bounding box center [682, 260] width 35 height 13
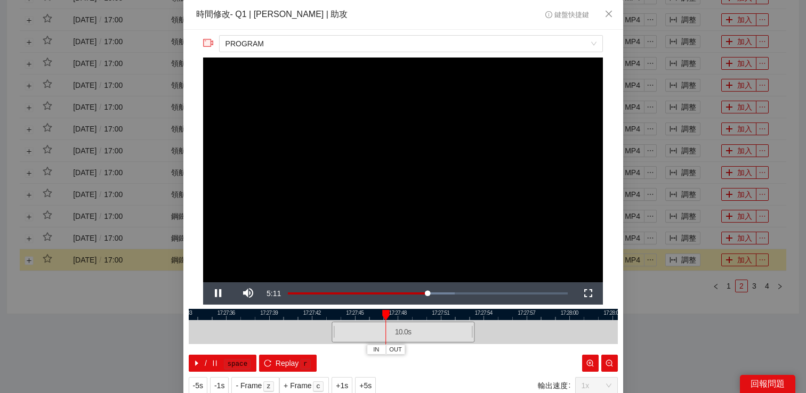
click at [683, 241] on div "**********" at bounding box center [403, 196] width 806 height 393
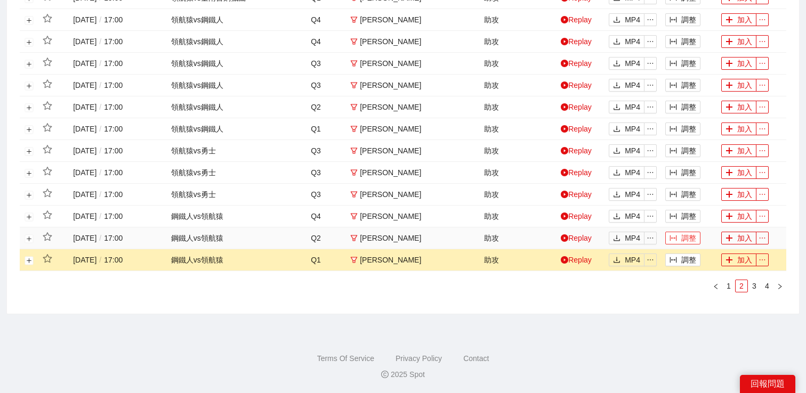
click at [683, 240] on button "調整" at bounding box center [682, 238] width 35 height 13
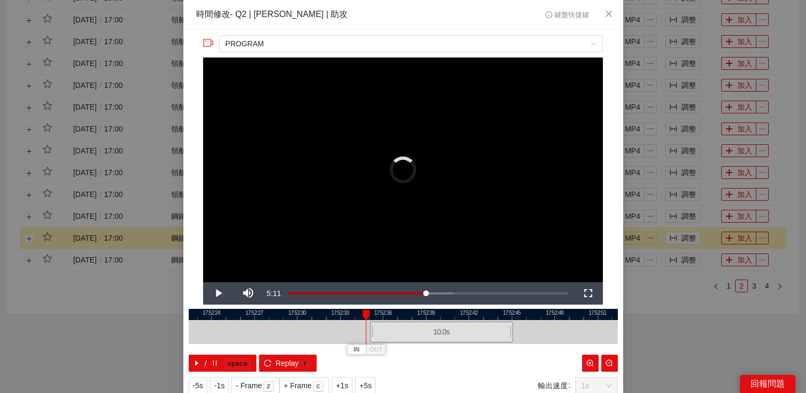
drag, startPoint x: 433, startPoint y: 329, endPoint x: 491, endPoint y: 320, distance: 58.7
click at [490, 320] on div "10.0 s" at bounding box center [403, 332] width 429 height 24
click at [720, 303] on div "**********" at bounding box center [403, 196] width 806 height 393
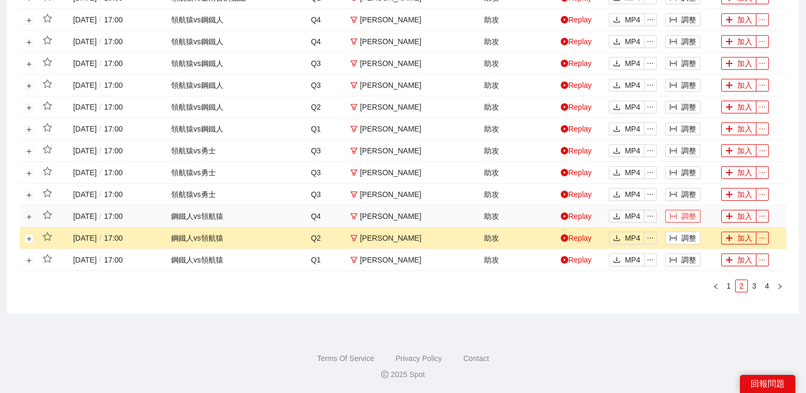
click at [685, 214] on button "調整" at bounding box center [682, 216] width 35 height 13
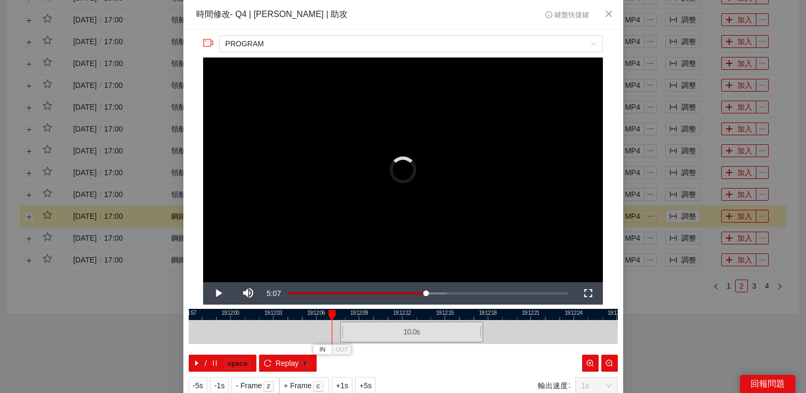
drag, startPoint x: 428, startPoint y: 334, endPoint x: 436, endPoint y: 334, distance: 8.5
click at [436, 334] on div "10.0 s" at bounding box center [411, 332] width 143 height 21
click at [687, 328] on div "**********" at bounding box center [403, 196] width 806 height 393
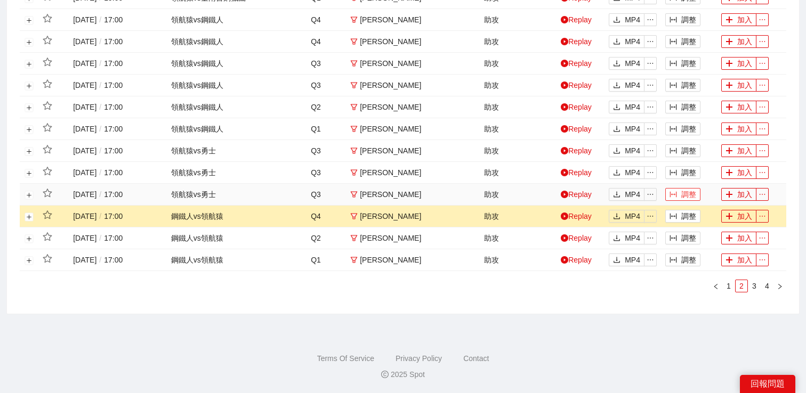
click at [680, 192] on button "調整" at bounding box center [682, 194] width 35 height 13
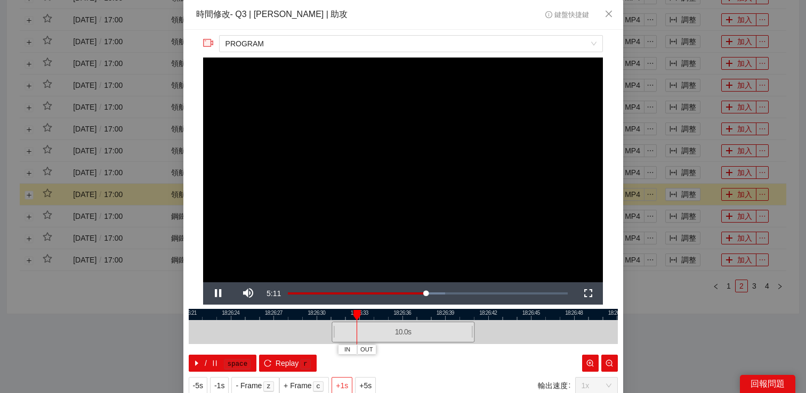
click at [347, 381] on span "+1s" at bounding box center [342, 386] width 12 height 12
click at [655, 298] on div "**********" at bounding box center [403, 196] width 806 height 393
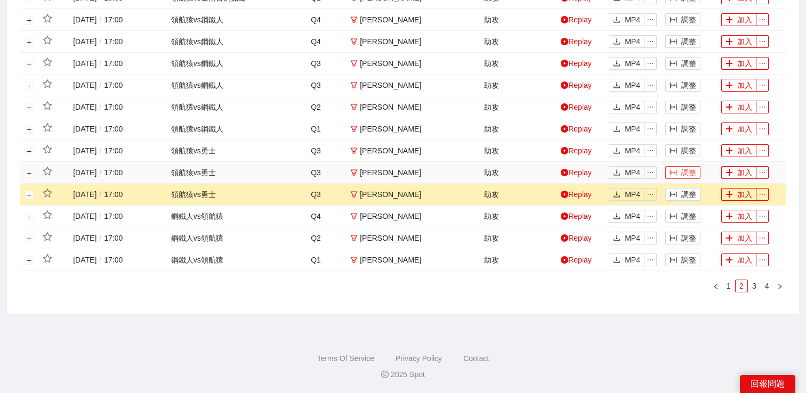
click at [682, 173] on button "調整" at bounding box center [682, 172] width 35 height 13
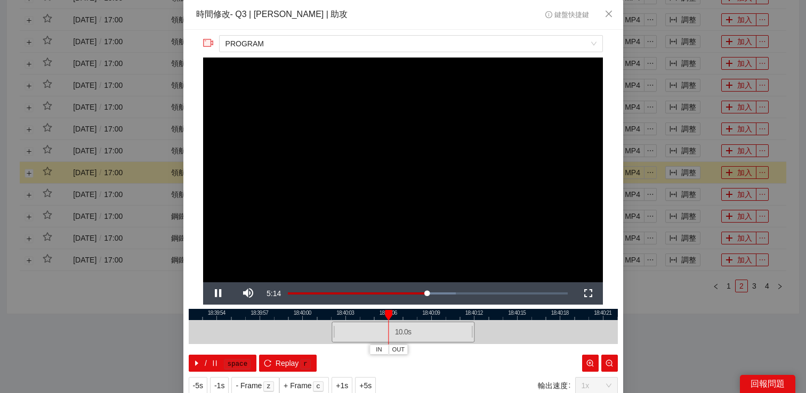
click at [689, 152] on div "**********" at bounding box center [403, 196] width 806 height 393
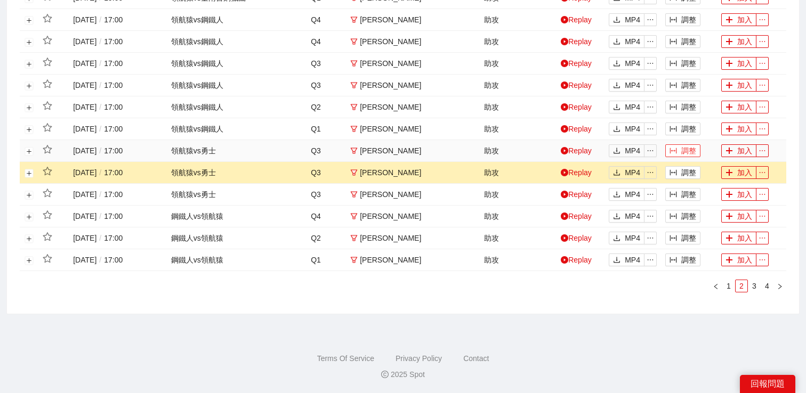
click at [690, 151] on button "調整" at bounding box center [682, 150] width 35 height 13
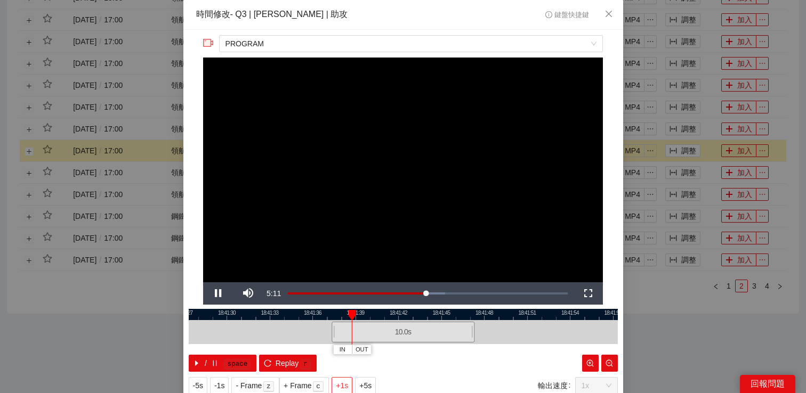
click at [343, 387] on span "+1s" at bounding box center [342, 386] width 12 height 12
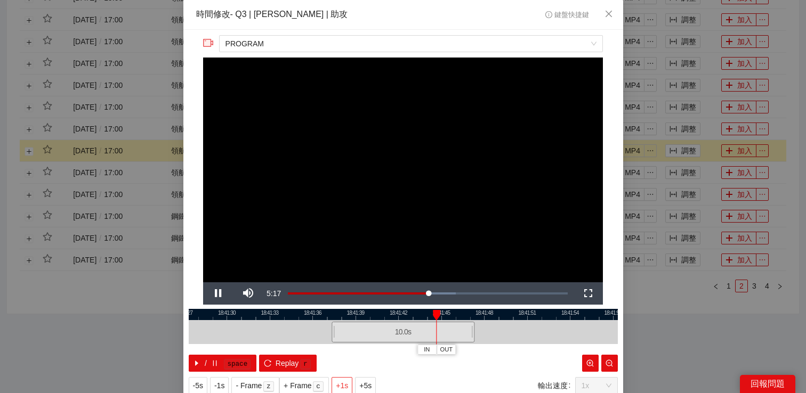
click at [343, 387] on span "+1s" at bounding box center [342, 386] width 12 height 12
click at [551, 198] on video "Video Player" at bounding box center [403, 170] width 400 height 225
click at [679, 304] on div "**********" at bounding box center [403, 196] width 806 height 393
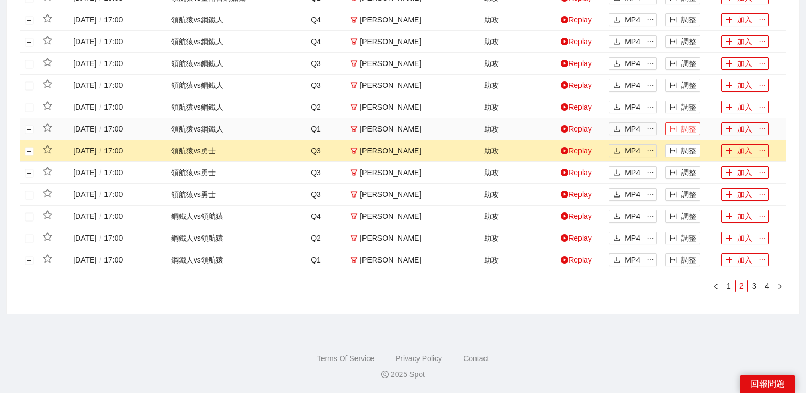
click at [684, 125] on button "調整" at bounding box center [682, 129] width 35 height 13
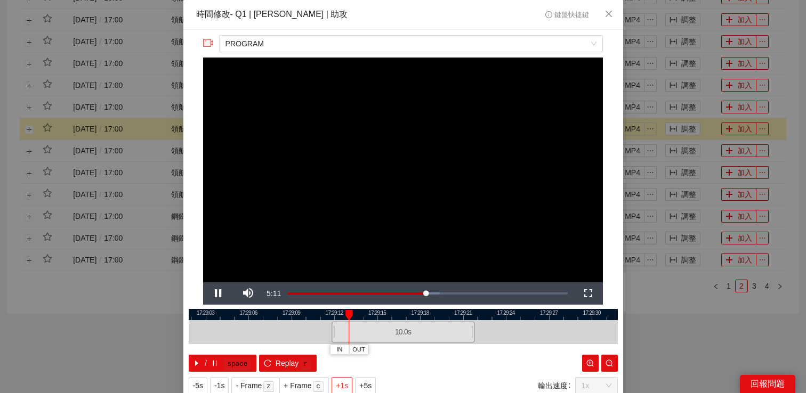
click at [348, 384] on span "+1s" at bounding box center [342, 386] width 12 height 12
click at [347, 387] on span "+1s" at bounding box center [342, 386] width 12 height 12
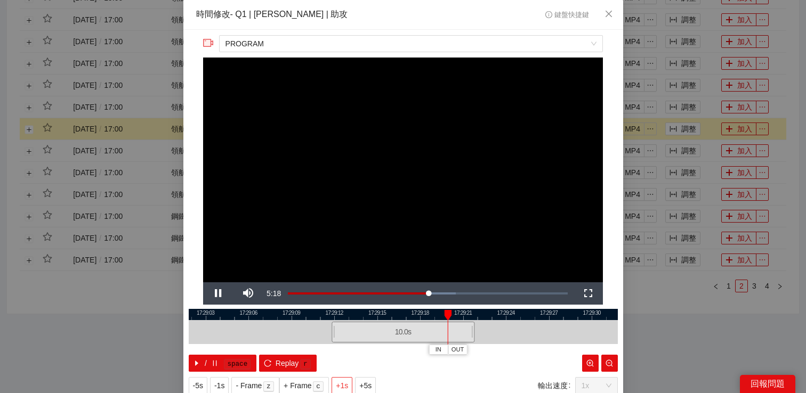
click at [347, 387] on span "+1s" at bounding box center [342, 386] width 12 height 12
click at [490, 150] on video "Video Player" at bounding box center [403, 170] width 400 height 225
click at [657, 300] on div "**********" at bounding box center [403, 196] width 806 height 393
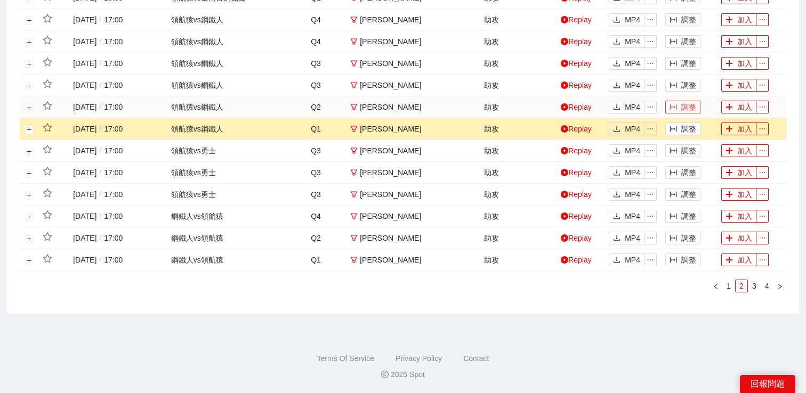
click at [682, 106] on button "調整" at bounding box center [682, 107] width 35 height 13
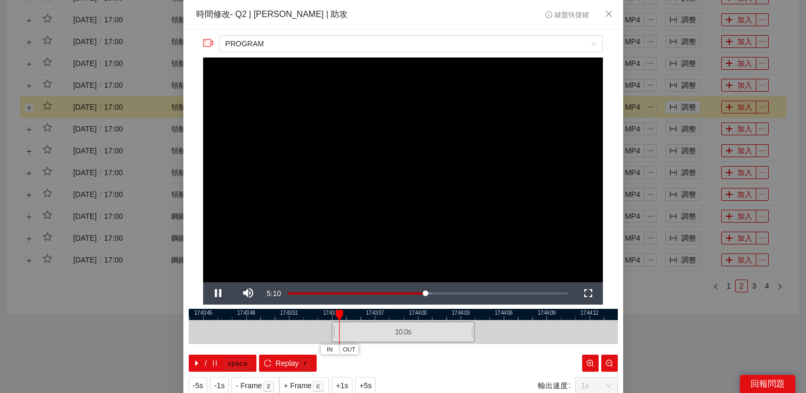
click at [480, 219] on video "Video Player" at bounding box center [403, 170] width 400 height 225
click at [461, 136] on video "Video Player" at bounding box center [403, 170] width 400 height 225
click at [292, 366] on span "Replay" at bounding box center [287, 364] width 23 height 12
drag, startPoint x: 364, startPoint y: 340, endPoint x: 373, endPoint y: 322, distance: 19.8
click at [372, 323] on div "10.0 s" at bounding box center [388, 332] width 143 height 21
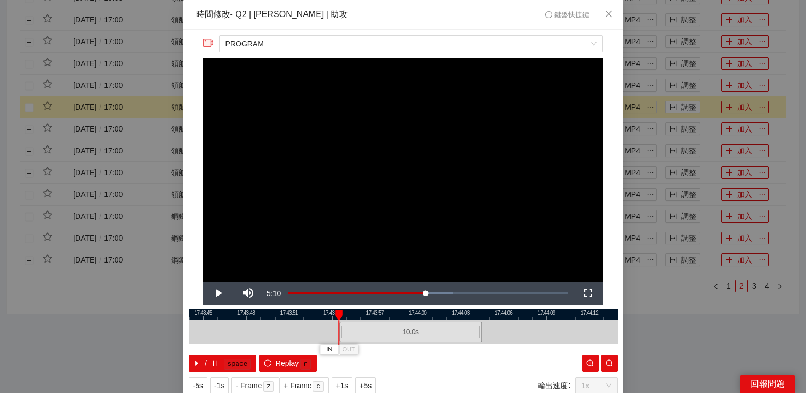
click at [651, 305] on div "**********" at bounding box center [403, 196] width 806 height 393
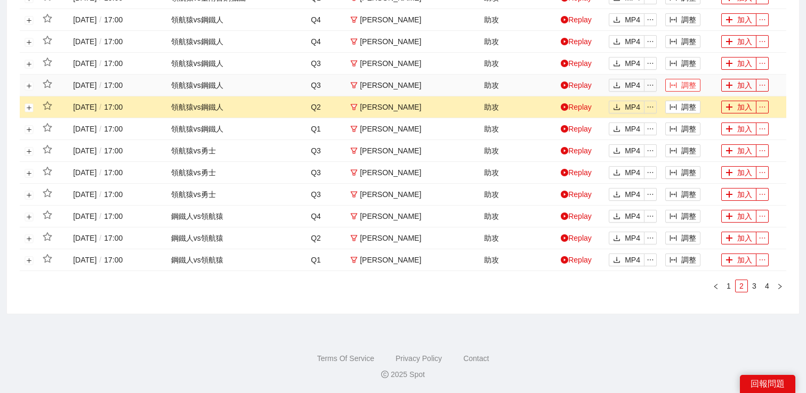
click at [690, 87] on button "調整" at bounding box center [682, 85] width 35 height 13
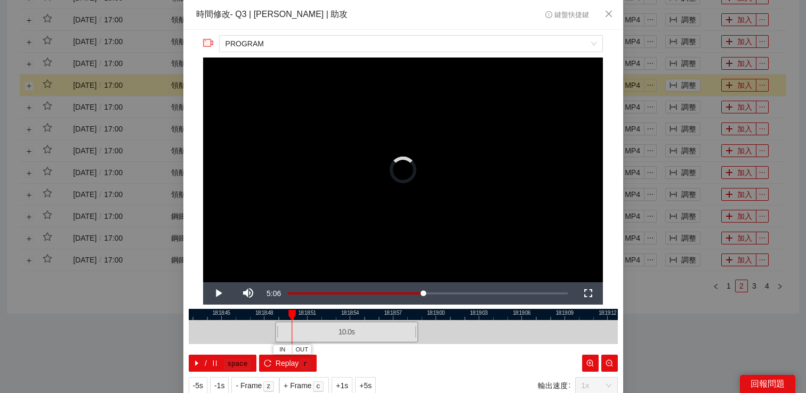
drag, startPoint x: 402, startPoint y: 332, endPoint x: 345, endPoint y: 335, distance: 56.6
click at [345, 335] on div "10.0 s" at bounding box center [346, 332] width 143 height 21
click at [215, 294] on span "Video Player" at bounding box center [218, 294] width 30 height 0
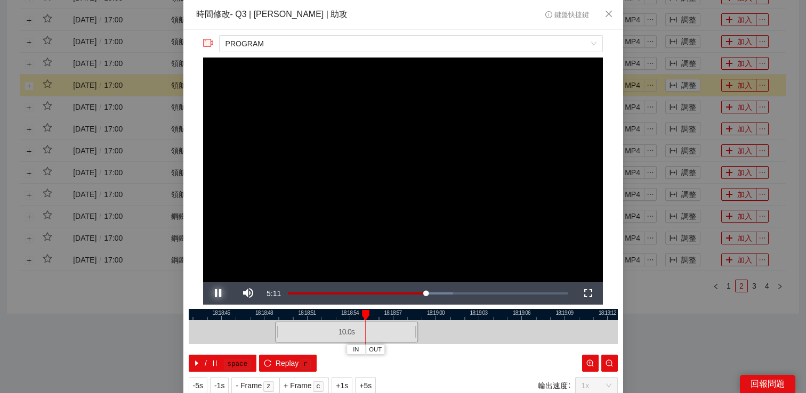
click at [215, 294] on span "Video Player" at bounding box center [218, 294] width 30 height 0
click at [223, 386] on span "-1s" at bounding box center [219, 386] width 10 height 12
click at [214, 294] on span "Video Player" at bounding box center [218, 294] width 30 height 0
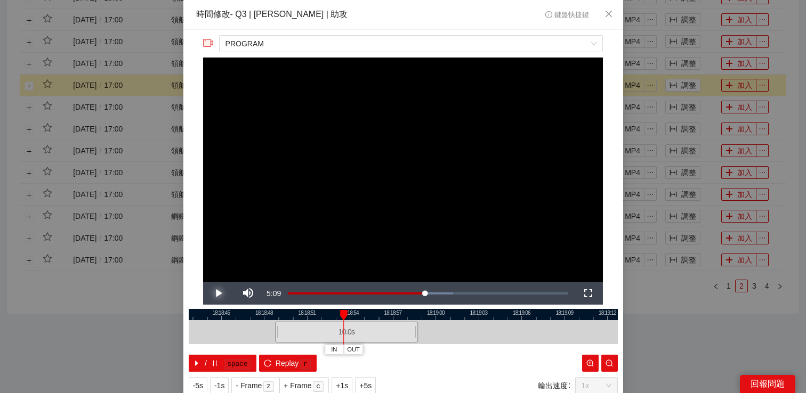
click at [214, 294] on span "Video Player" at bounding box center [218, 294] width 30 height 0
click at [224, 381] on span "-1s" at bounding box center [219, 386] width 10 height 12
click at [224, 380] on span "-1s" at bounding box center [219, 386] width 10 height 12
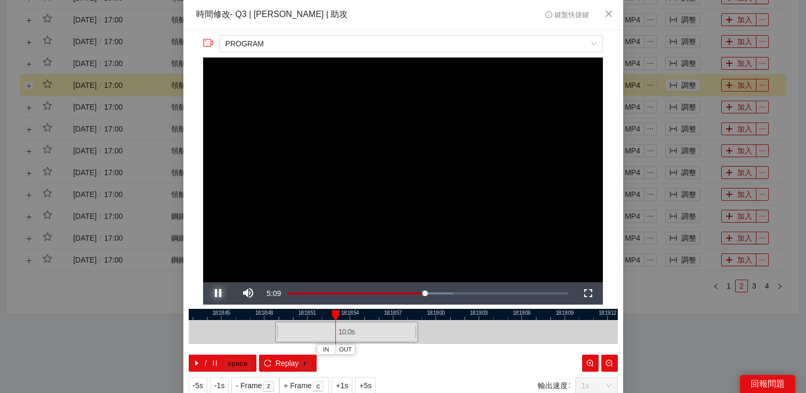
click at [219, 294] on span "Video Player" at bounding box center [218, 294] width 30 height 0
click at [683, 310] on div "**********" at bounding box center [403, 196] width 806 height 393
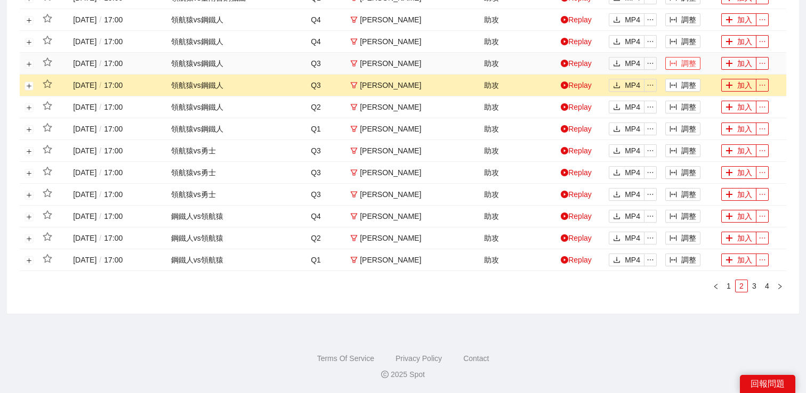
click at [687, 59] on button "調整" at bounding box center [682, 63] width 35 height 13
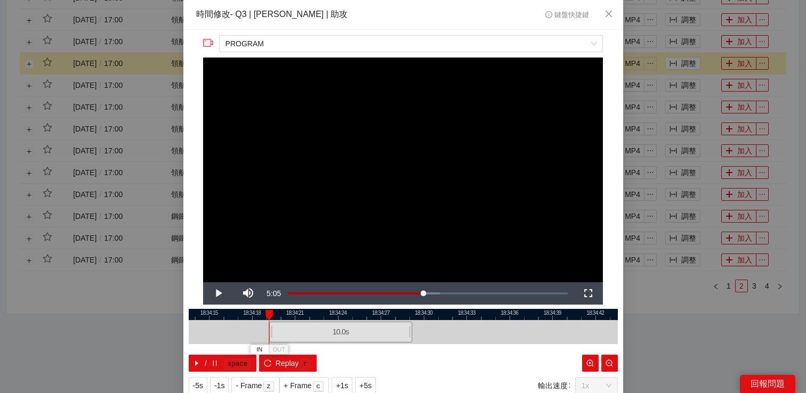
drag, startPoint x: 379, startPoint y: 335, endPoint x: 317, endPoint y: 340, distance: 61.5
click at [317, 340] on div "10.0 s" at bounding box center [340, 332] width 143 height 21
click at [213, 294] on span "Video Player" at bounding box center [218, 294] width 30 height 0
click at [342, 381] on span "+1s" at bounding box center [342, 386] width 12 height 12
click at [219, 294] on span "Video Player" at bounding box center [218, 294] width 30 height 0
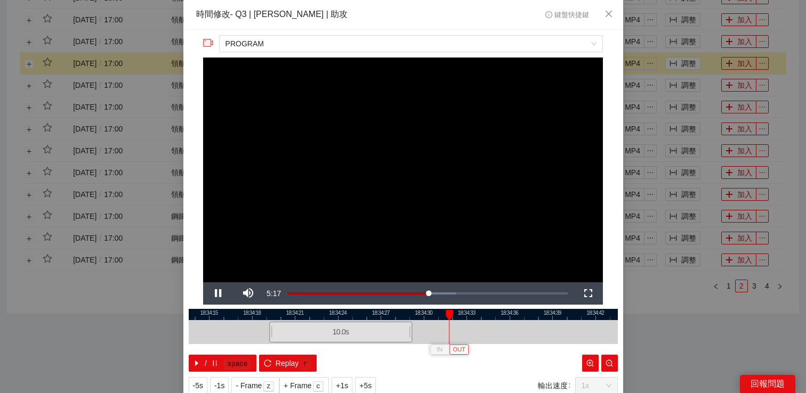
click at [460, 352] on span "OUT" at bounding box center [459, 350] width 13 height 10
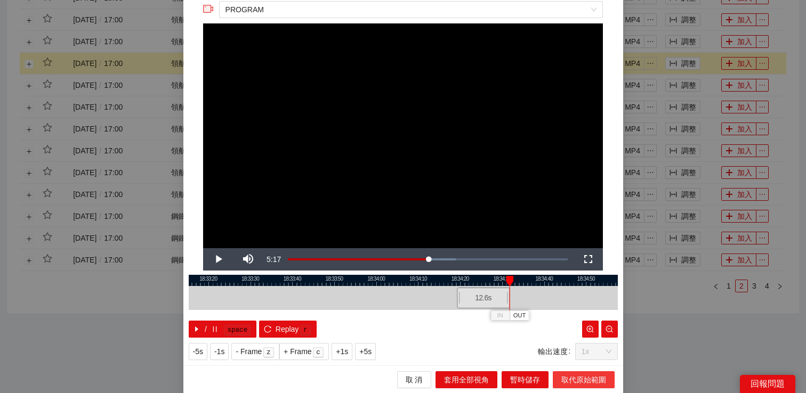
click at [575, 376] on span "取代原始範圍" at bounding box center [583, 380] width 45 height 12
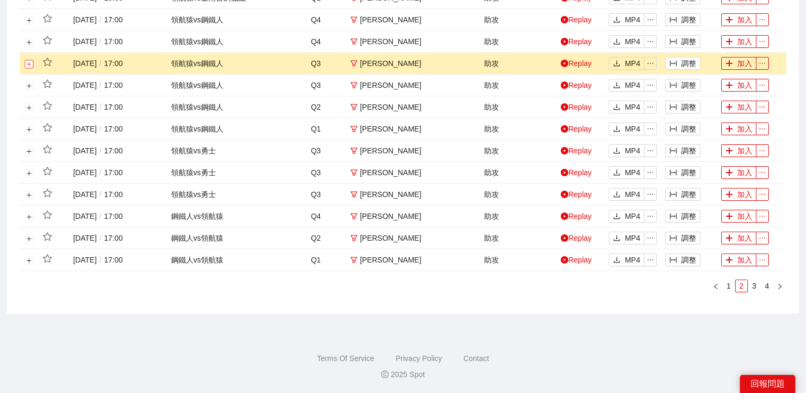
click at [30, 63] on button "展開行" at bounding box center [29, 64] width 9 height 9
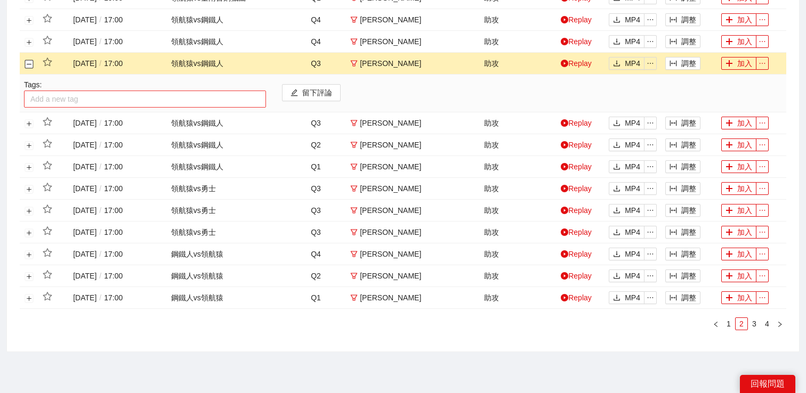
click at [62, 98] on div at bounding box center [145, 99] width 237 height 13
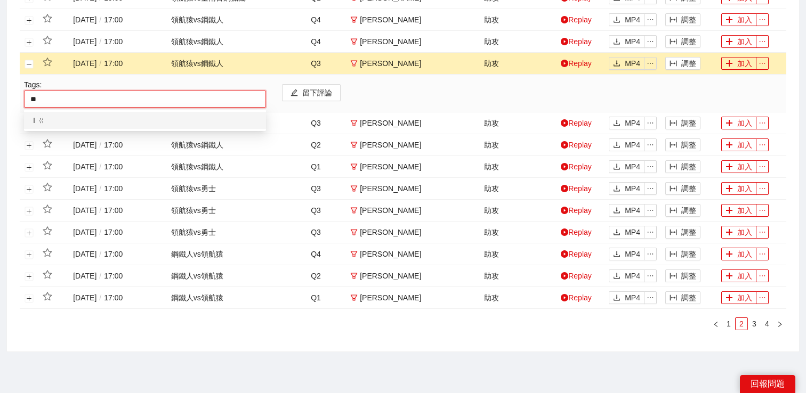
type input "*"
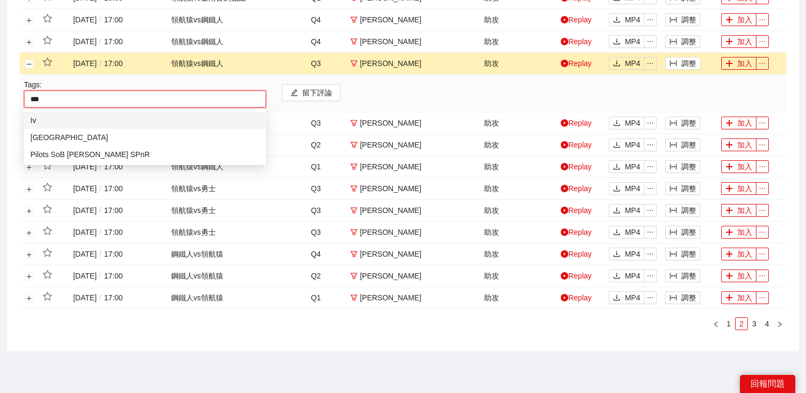
type input "****"
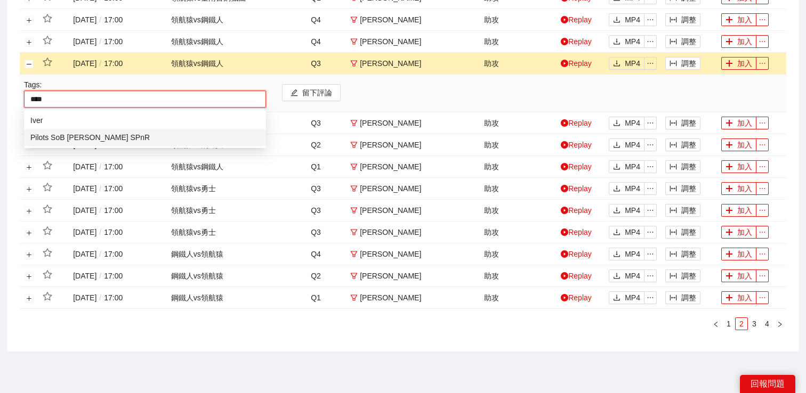
click at [76, 141] on div "Pilots SoB Iverson SPnR" at bounding box center [144, 138] width 229 height 12
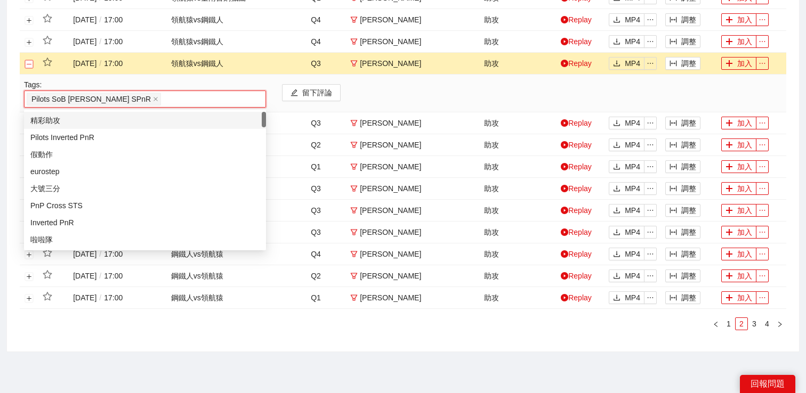
click at [28, 65] on button "關閉行" at bounding box center [29, 64] width 9 height 9
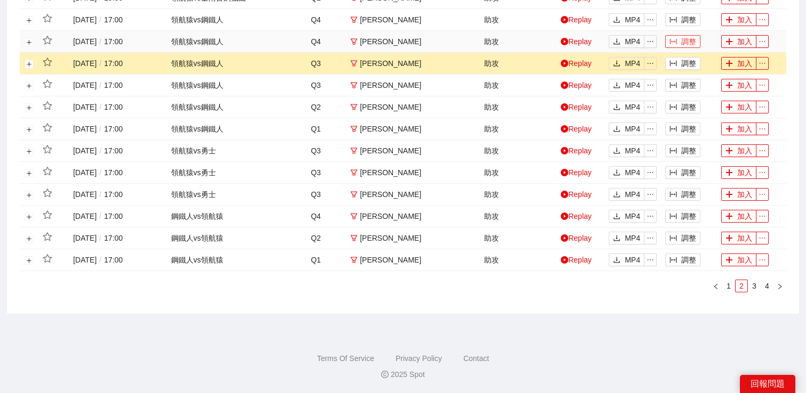
click at [676, 39] on icon "column-width" at bounding box center [673, 42] width 7 height 6
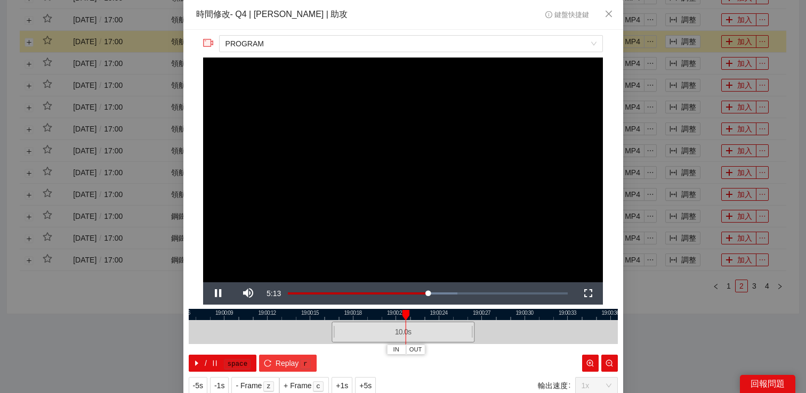
click at [283, 361] on span "Replay" at bounding box center [287, 364] width 23 height 12
click at [705, 58] on div "**********" at bounding box center [403, 196] width 806 height 393
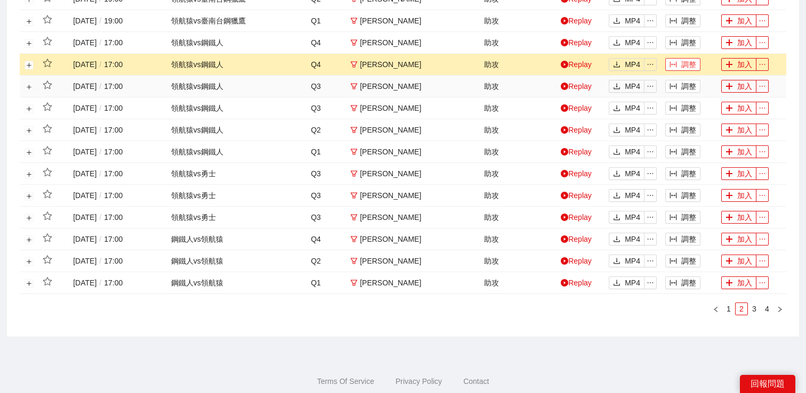
scroll to position [434, 0]
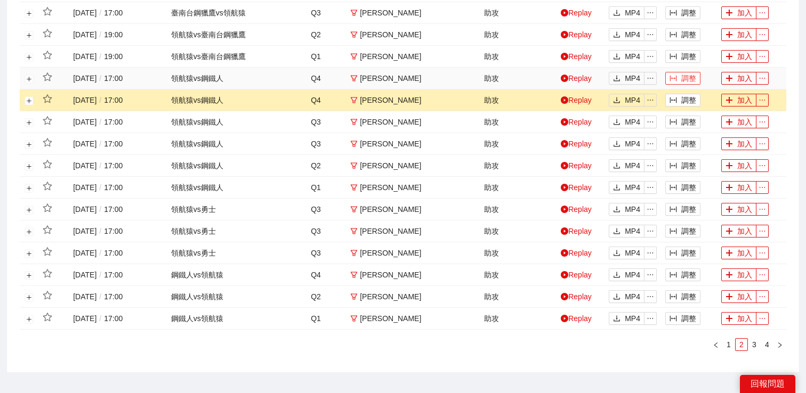
click at [685, 83] on button "調整" at bounding box center [682, 78] width 35 height 13
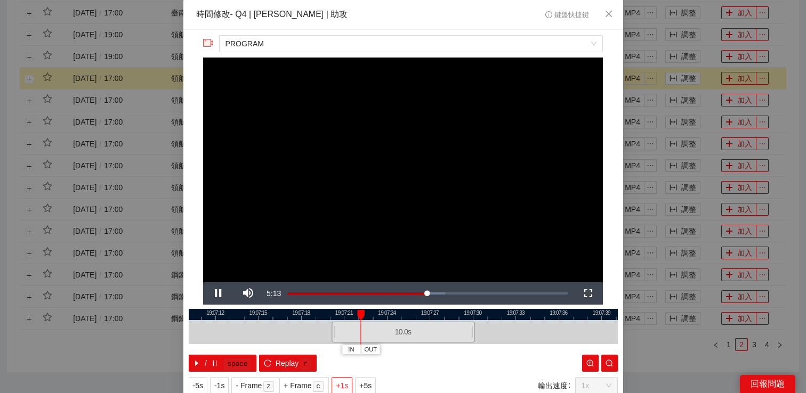
click at [345, 384] on span "+1s" at bounding box center [342, 386] width 12 height 12
click at [687, 68] on div "**********" at bounding box center [403, 196] width 806 height 393
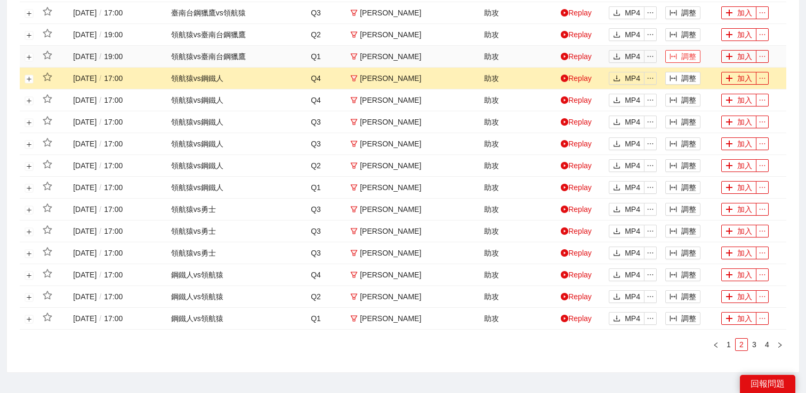
click at [686, 55] on button "調整" at bounding box center [682, 56] width 35 height 13
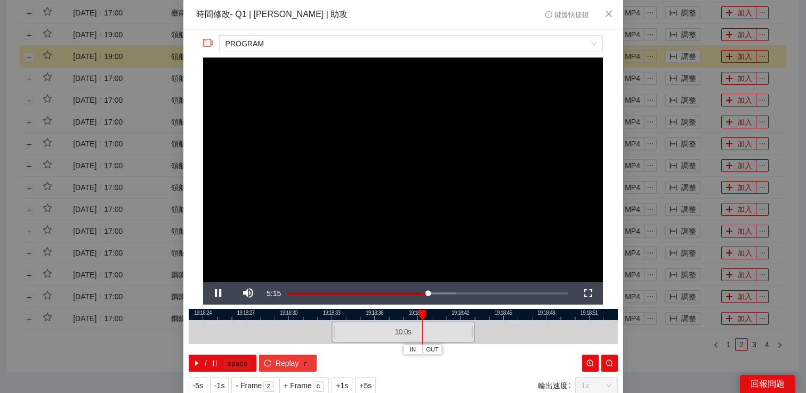
click at [280, 364] on span "Replay" at bounding box center [287, 364] width 23 height 12
click at [345, 381] on span "+1s" at bounding box center [342, 386] width 12 height 12
click at [693, 73] on div "**********" at bounding box center [403, 196] width 806 height 393
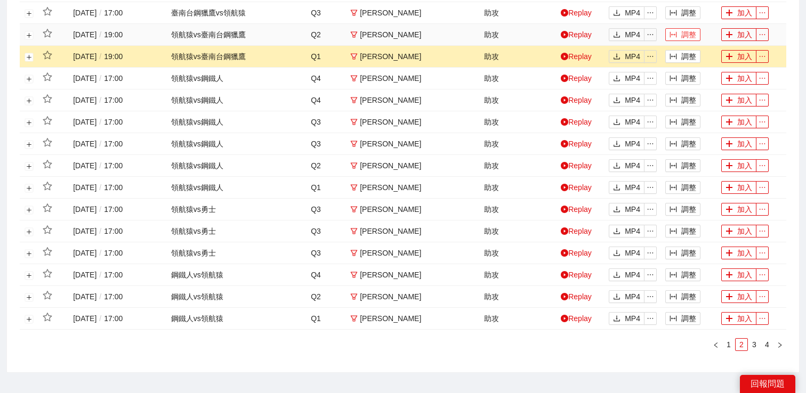
click at [683, 35] on button "調整" at bounding box center [682, 34] width 35 height 13
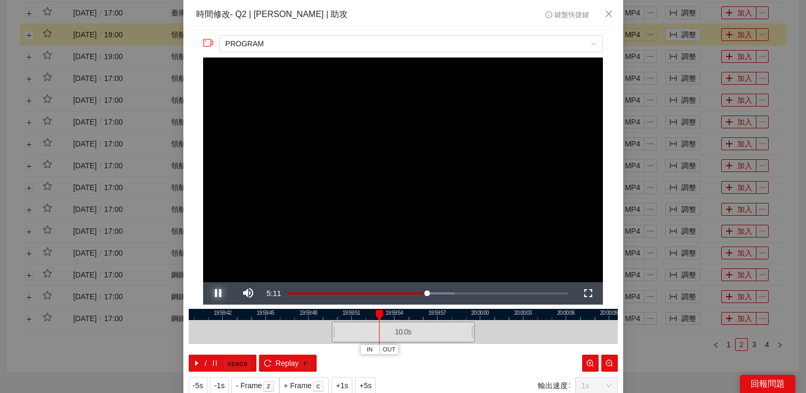
click at [221, 294] on span "Video Player" at bounding box center [218, 294] width 30 height 0
click at [705, 42] on div "**********" at bounding box center [403, 196] width 806 height 393
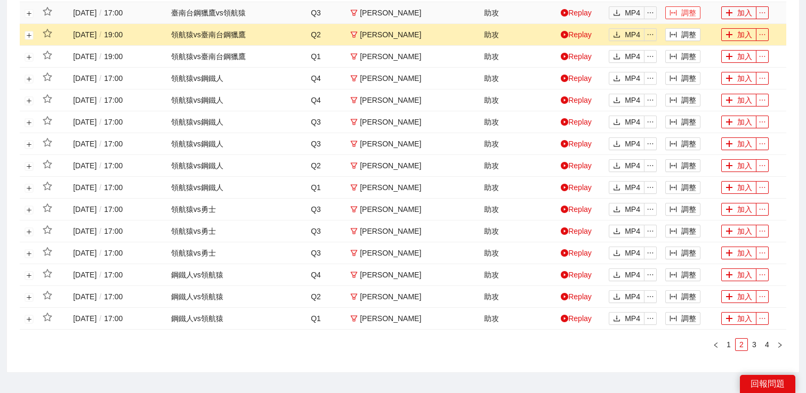
click at [688, 15] on button "調整" at bounding box center [682, 12] width 35 height 13
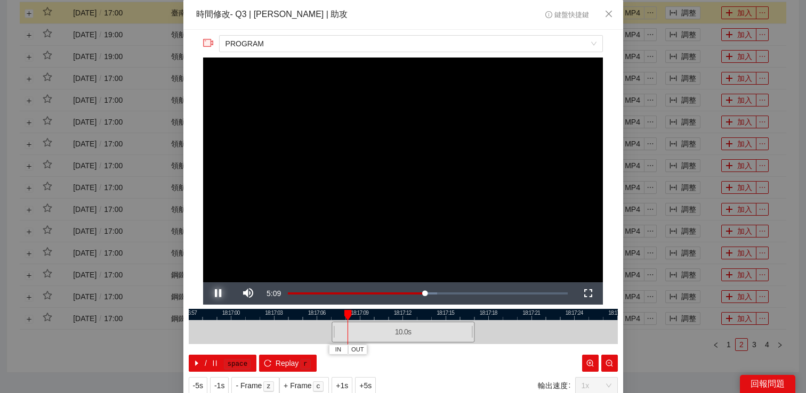
click at [218, 294] on span "Video Player" at bounding box center [218, 294] width 30 height 0
click at [449, 131] on video "Video Player" at bounding box center [403, 170] width 400 height 225
click at [415, 163] on video "Video Player" at bounding box center [403, 170] width 400 height 225
click at [284, 366] on span "Replay" at bounding box center [287, 364] width 23 height 12
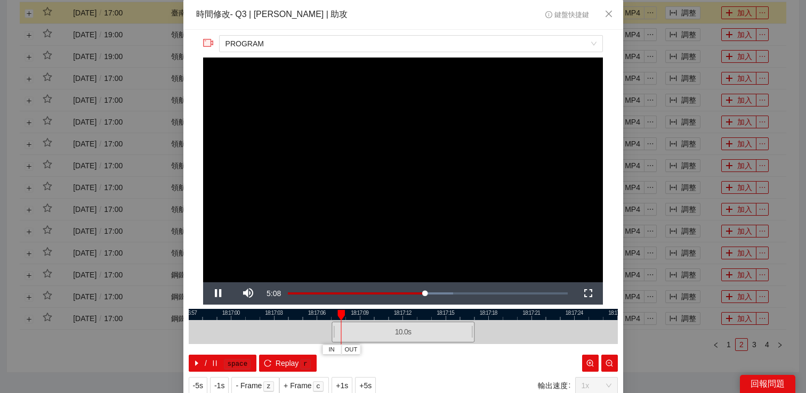
click at [352, 167] on video "Video Player" at bounding box center [403, 170] width 400 height 225
click at [218, 294] on span "Video Player" at bounding box center [218, 294] width 30 height 0
click at [344, 382] on span "+1s" at bounding box center [342, 386] width 12 height 12
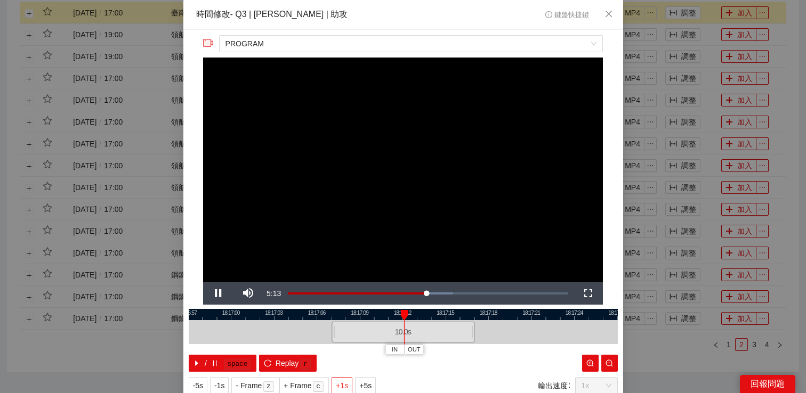
click at [344, 382] on span "+1s" at bounding box center [342, 386] width 12 height 12
click at [672, 135] on div "**********" at bounding box center [403, 196] width 806 height 393
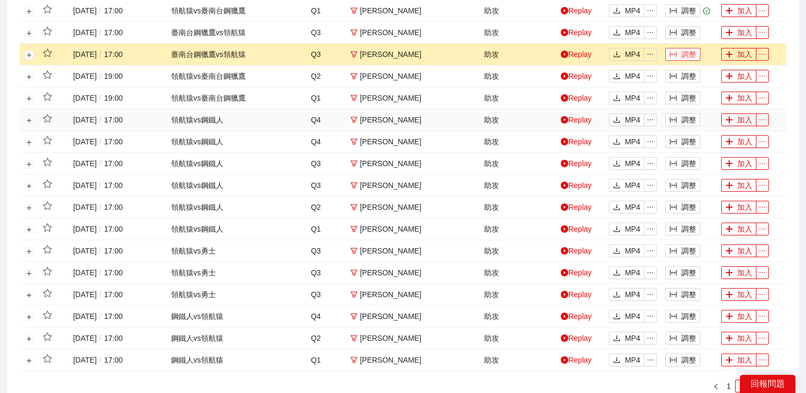
scroll to position [368, 0]
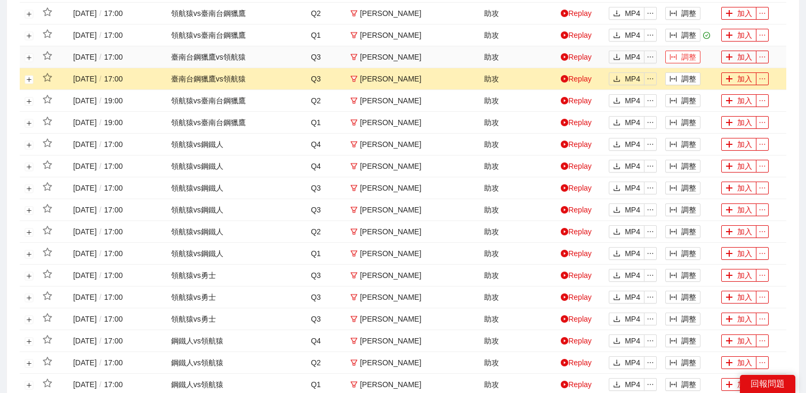
click at [682, 61] on button "調整" at bounding box center [682, 57] width 35 height 13
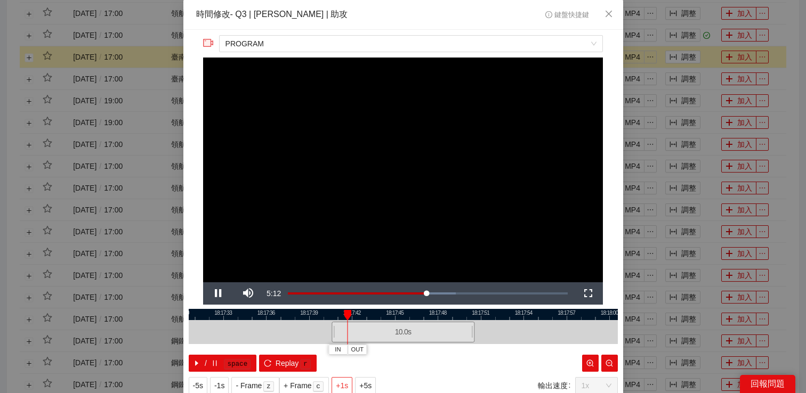
click at [347, 382] on span "+1s" at bounding box center [342, 386] width 12 height 12
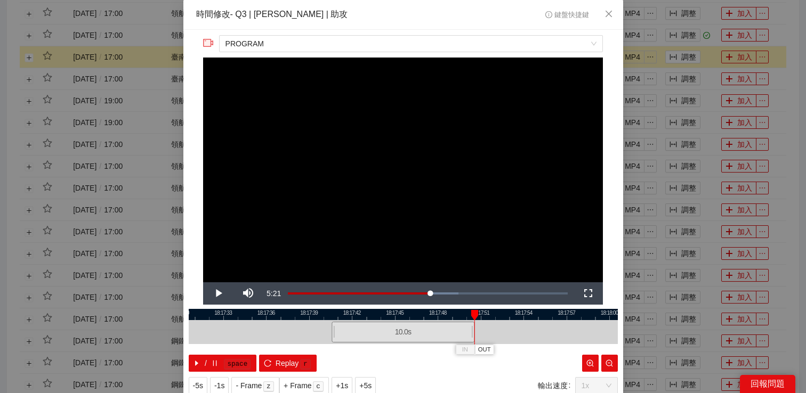
click at [680, 121] on div "**********" at bounding box center [403, 196] width 806 height 393
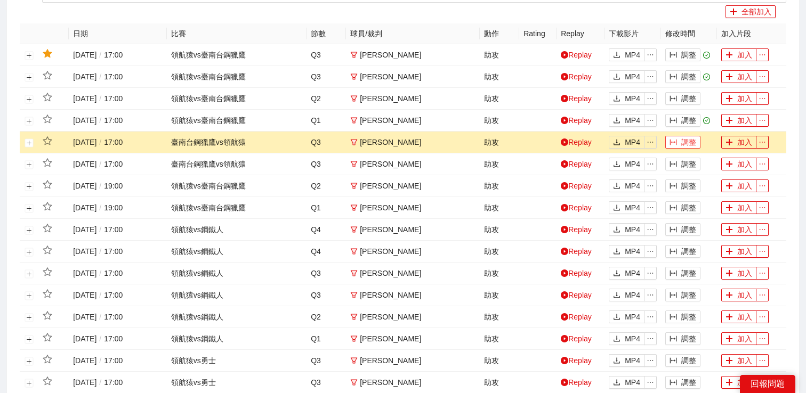
scroll to position [276, 0]
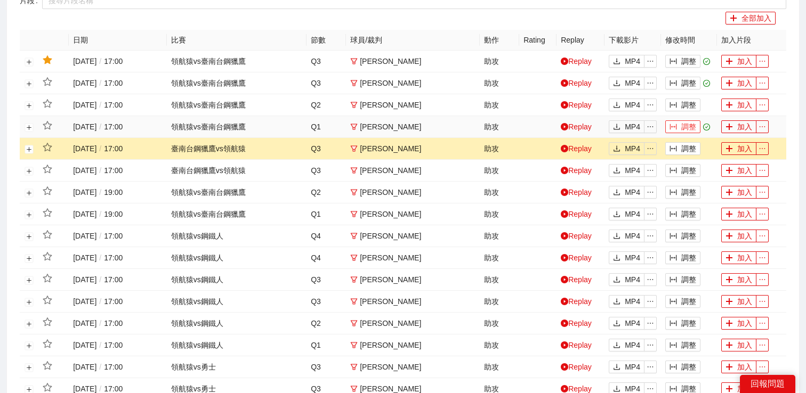
click at [684, 127] on button "調整" at bounding box center [682, 126] width 35 height 13
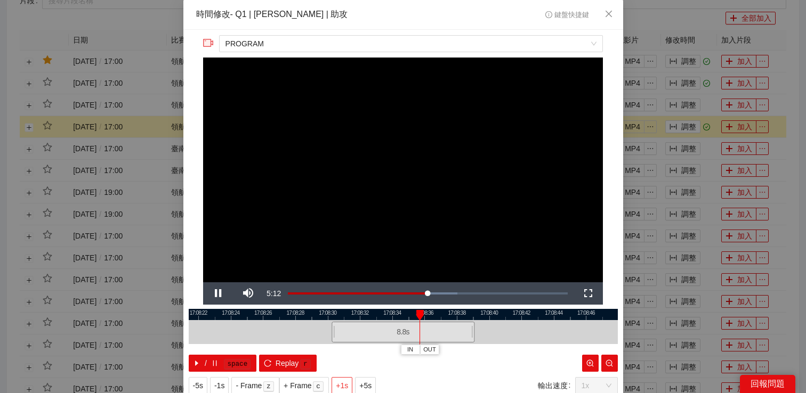
click at [341, 385] on span "+1s" at bounding box center [342, 386] width 12 height 12
click at [419, 195] on video "Video Player" at bounding box center [403, 170] width 400 height 225
click at [283, 364] on span "Replay" at bounding box center [287, 364] width 23 height 12
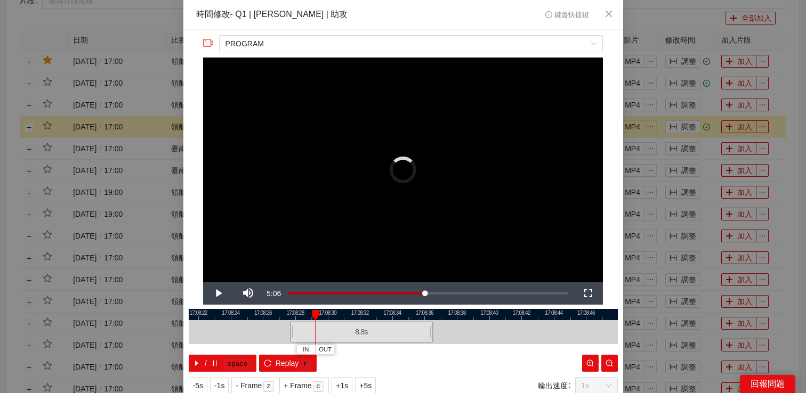
drag, startPoint x: 353, startPoint y: 336, endPoint x: 312, endPoint y: 338, distance: 41.1
click at [312, 338] on div "8.8 s" at bounding box center [361, 332] width 143 height 21
click at [374, 192] on video "Video Player" at bounding box center [403, 170] width 400 height 225
drag, startPoint x: 349, startPoint y: 333, endPoint x: 317, endPoint y: 334, distance: 32.5
click at [317, 334] on div "8.8 s" at bounding box center [336, 332] width 143 height 21
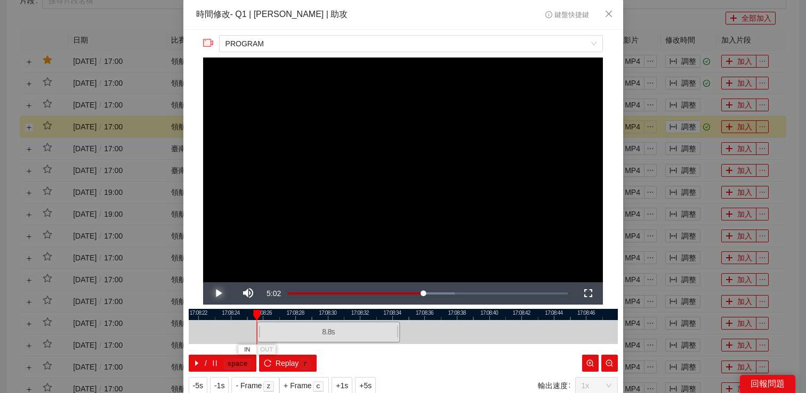
click at [218, 294] on span "Video Player" at bounding box center [218, 294] width 30 height 0
drag, startPoint x: 300, startPoint y: 333, endPoint x: 279, endPoint y: 333, distance: 20.3
click at [280, 333] on div "8.8 s" at bounding box center [328, 332] width 143 height 21
drag, startPoint x: 279, startPoint y: 333, endPoint x: 265, endPoint y: 333, distance: 13.9
click at [267, 333] on div "8.8 s" at bounding box center [310, 332] width 143 height 21
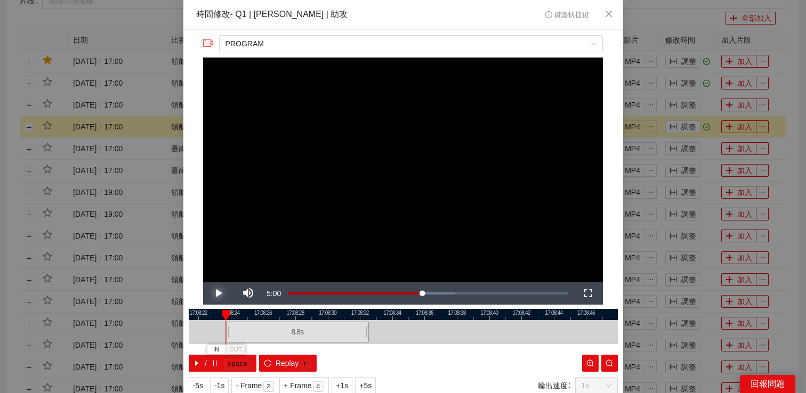
click at [213, 294] on span "Video Player" at bounding box center [218, 294] width 30 height 0
click at [219, 294] on span "Video Player" at bounding box center [218, 294] width 30 height 0
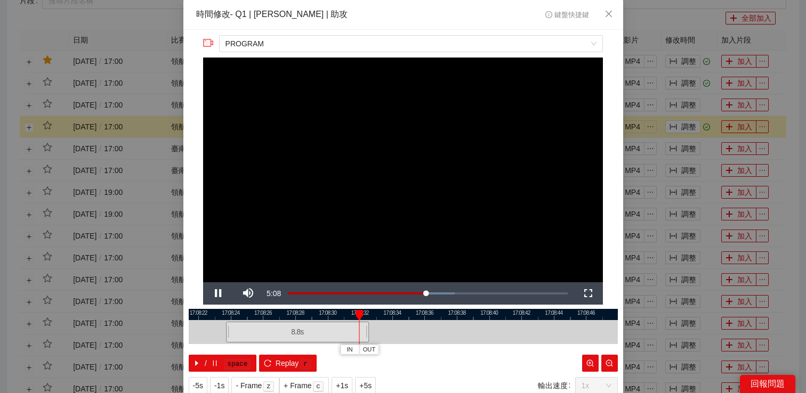
click at [655, 182] on div "**********" at bounding box center [403, 196] width 806 height 393
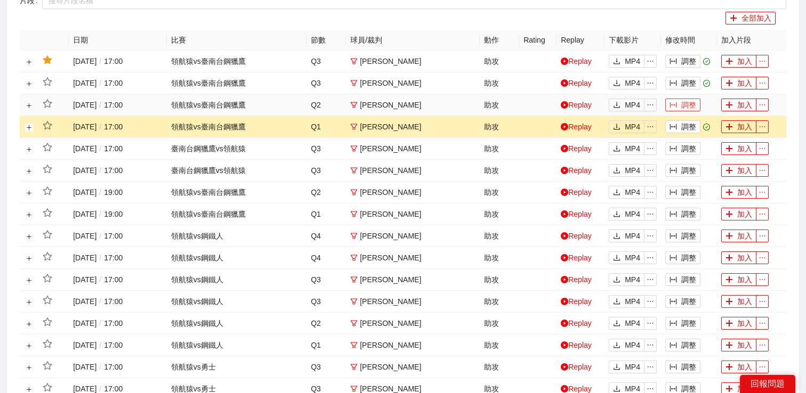
click at [681, 105] on button "調整" at bounding box center [682, 105] width 35 height 13
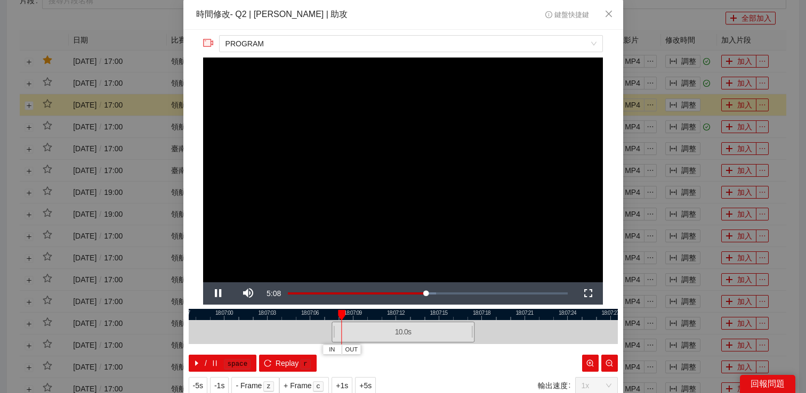
click at [689, 100] on div "**********" at bounding box center [403, 196] width 806 height 393
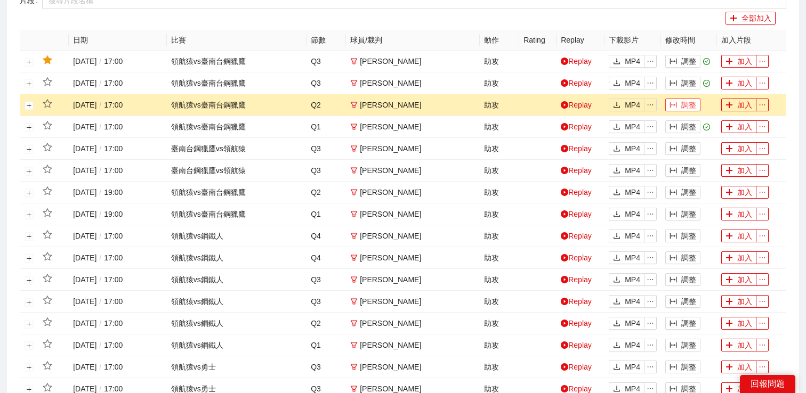
click at [685, 106] on button "調整" at bounding box center [682, 105] width 35 height 13
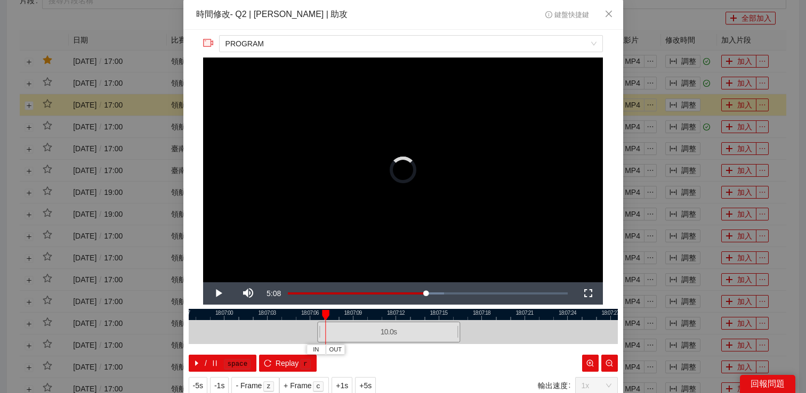
drag, startPoint x: 391, startPoint y: 329, endPoint x: 310, endPoint y: 329, distance: 80.5
click at [317, 329] on div "10.0 s" at bounding box center [388, 332] width 143 height 21
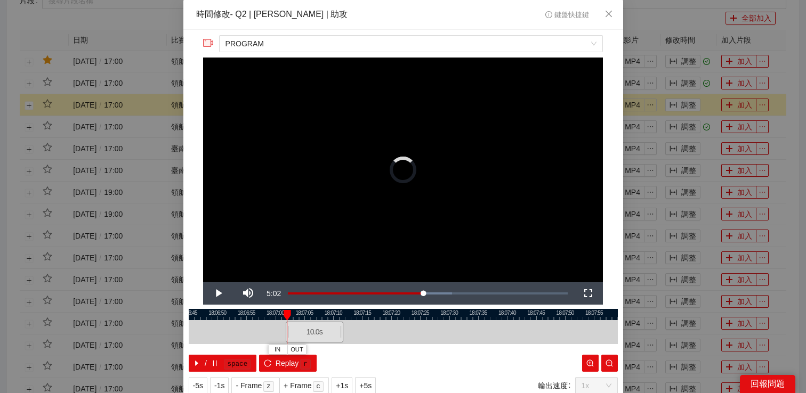
drag, startPoint x: 320, startPoint y: 333, endPoint x: 266, endPoint y: 333, distance: 54.4
click at [286, 333] on div "10.0 s" at bounding box center [315, 332] width 58 height 21
drag, startPoint x: 263, startPoint y: 314, endPoint x: 482, endPoint y: 314, distance: 219.6
click at [482, 314] on div at bounding box center [403, 314] width 429 height 11
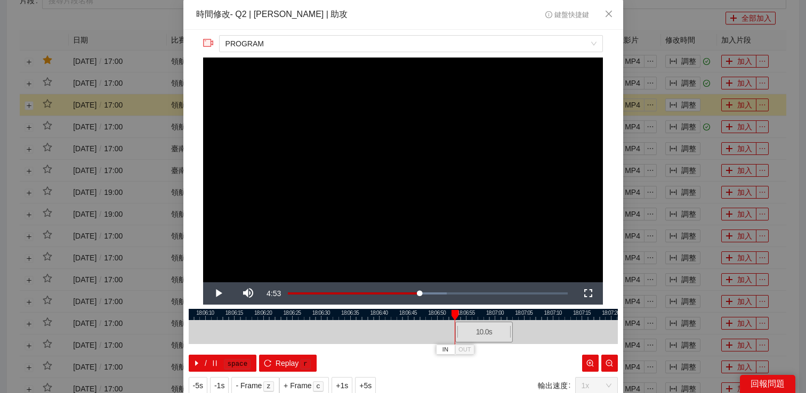
drag, startPoint x: 458, startPoint y: 330, endPoint x: 432, endPoint y: 330, distance: 25.6
click at [453, 330] on div at bounding box center [456, 332] width 6 height 24
drag, startPoint x: 461, startPoint y: 330, endPoint x: 389, endPoint y: 330, distance: 72.5
click at [391, 330] on div "14.4 s" at bounding box center [433, 332] width 84 height 21
drag, startPoint x: 388, startPoint y: 330, endPoint x: 344, endPoint y: 330, distance: 43.7
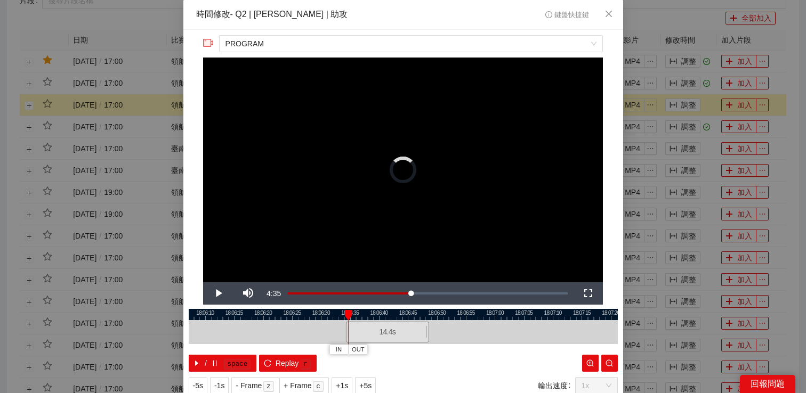
click at [345, 330] on div "14.4 s" at bounding box center [387, 332] width 84 height 21
drag, startPoint x: 343, startPoint y: 330, endPoint x: 289, endPoint y: 330, distance: 54.4
click at [304, 330] on div "14.4 s" at bounding box center [346, 332] width 84 height 21
drag, startPoint x: 290, startPoint y: 331, endPoint x: 231, endPoint y: 331, distance: 58.6
click at [250, 331] on div "14.4 s" at bounding box center [292, 332] width 84 height 21
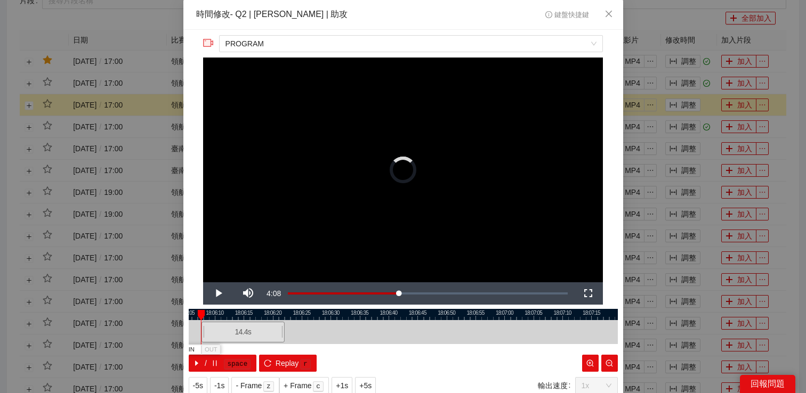
drag, startPoint x: 253, startPoint y: 309, endPoint x: 437, endPoint y: 310, distance: 183.4
click at [437, 310] on div at bounding box center [412, 314] width 429 height 11
click at [696, 85] on div "**********" at bounding box center [403, 196] width 806 height 393
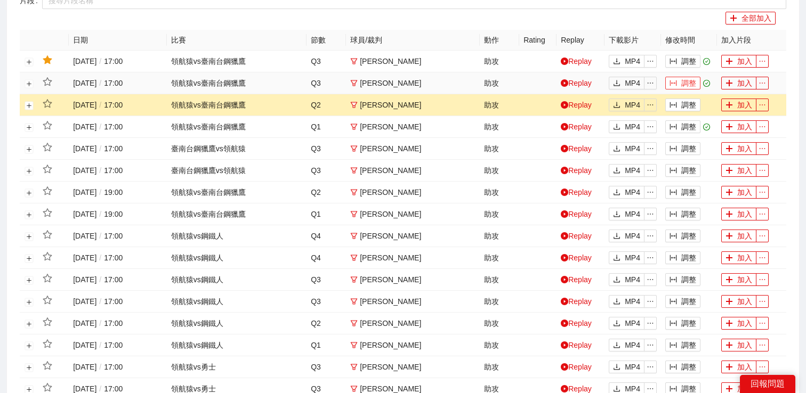
click at [688, 85] on button "調整" at bounding box center [682, 83] width 35 height 13
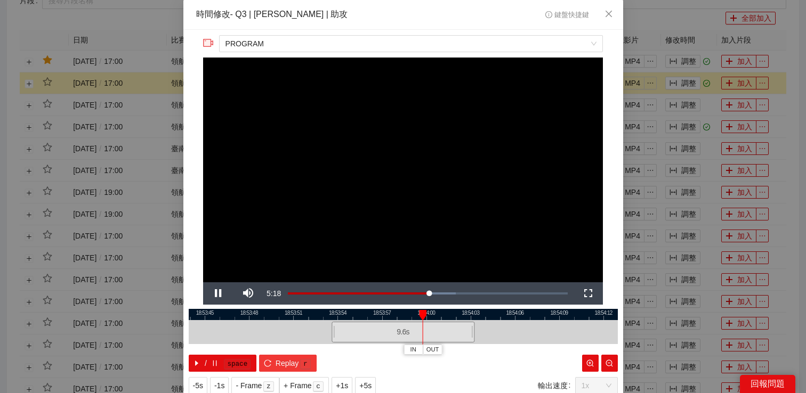
click at [289, 360] on span "Replay" at bounding box center [287, 364] width 23 height 12
click at [691, 53] on div "**********" at bounding box center [403, 196] width 806 height 393
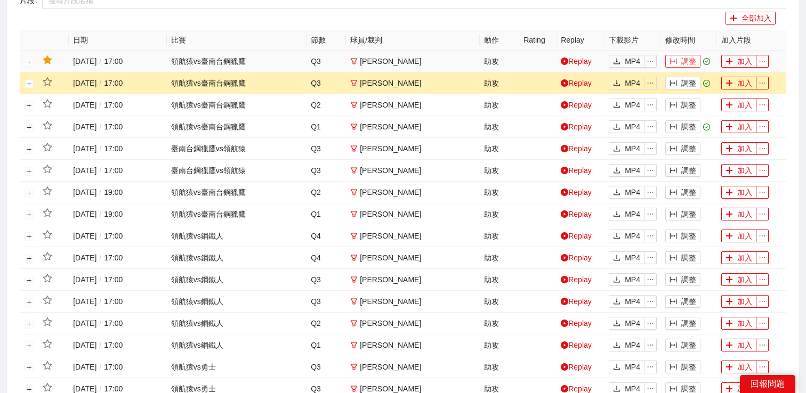
click at [683, 63] on button "調整" at bounding box center [682, 61] width 35 height 13
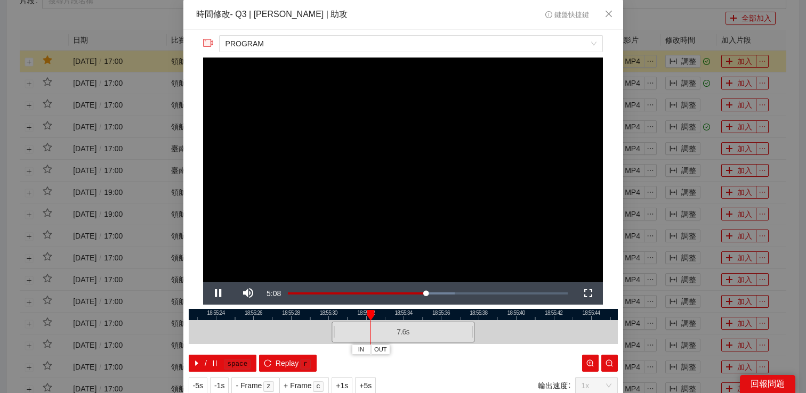
click at [678, 136] on div "**********" at bounding box center [403, 196] width 806 height 393
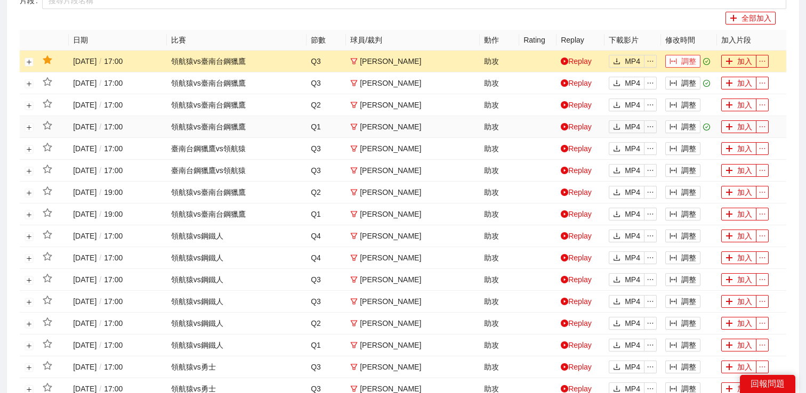
scroll to position [493, 0]
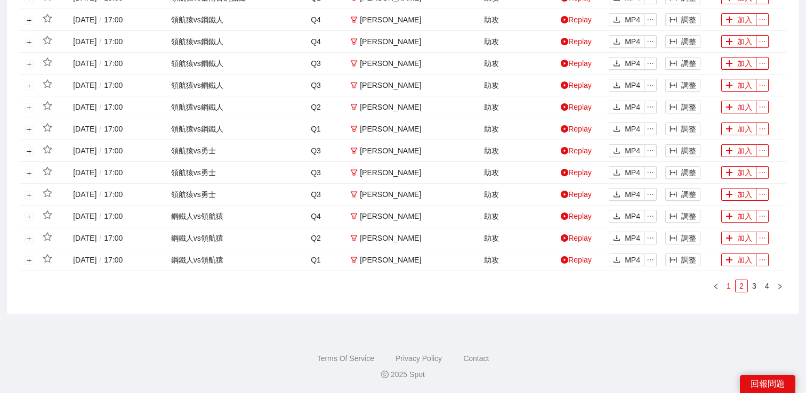
click at [730, 286] on link "1" at bounding box center [729, 286] width 12 height 12
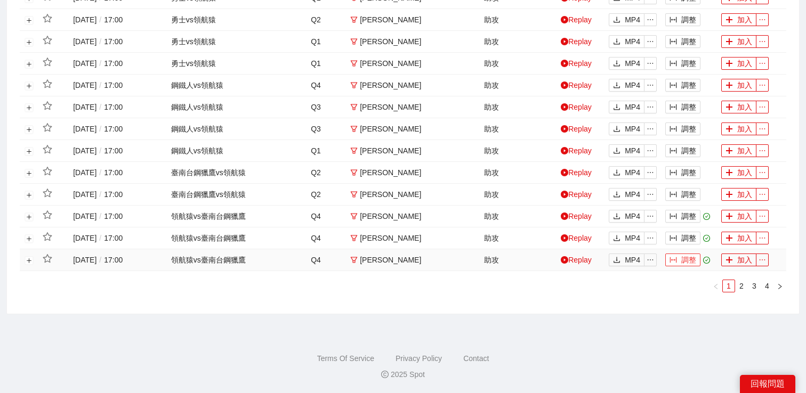
click at [680, 263] on button "調整" at bounding box center [682, 260] width 35 height 13
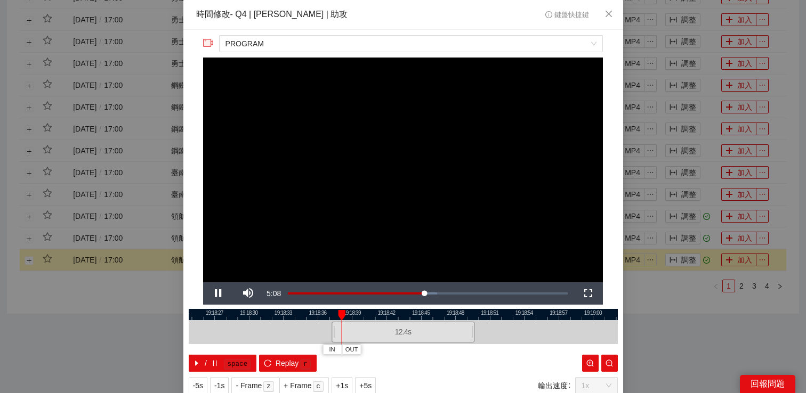
click at [426, 210] on video "Video Player" at bounding box center [403, 170] width 400 height 225
click at [403, 188] on video "Video Player" at bounding box center [403, 170] width 400 height 225
click at [295, 366] on span "Replay" at bounding box center [287, 364] width 23 height 12
drag, startPoint x: 334, startPoint y: 328, endPoint x: 277, endPoint y: 331, distance: 57.6
click at [277, 331] on div at bounding box center [275, 332] width 6 height 24
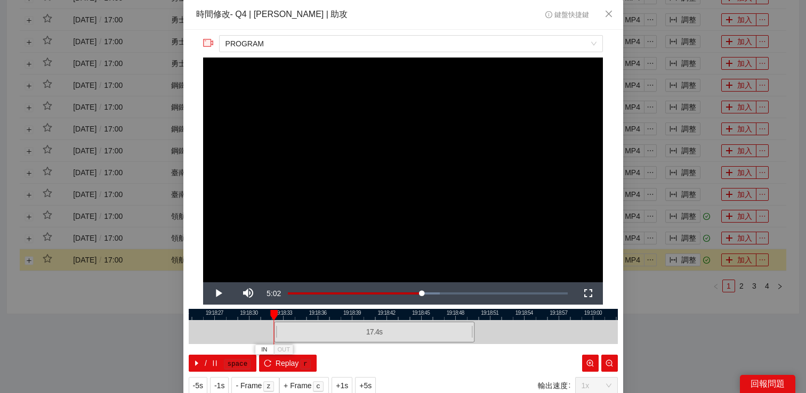
click at [356, 177] on video "Video Player" at bounding box center [403, 170] width 400 height 225
click at [351, 382] on button "+1s" at bounding box center [342, 385] width 21 height 17
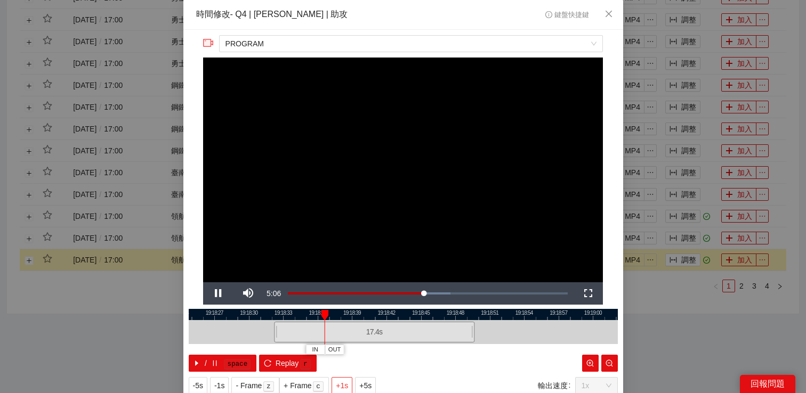
click at [351, 382] on button "+1s" at bounding box center [342, 385] width 21 height 17
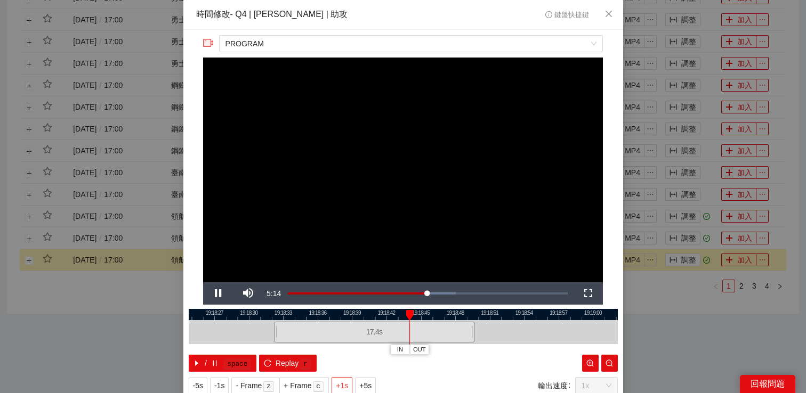
click at [351, 382] on button "+1s" at bounding box center [342, 385] width 21 height 17
click at [693, 349] on div "**********" at bounding box center [403, 196] width 806 height 393
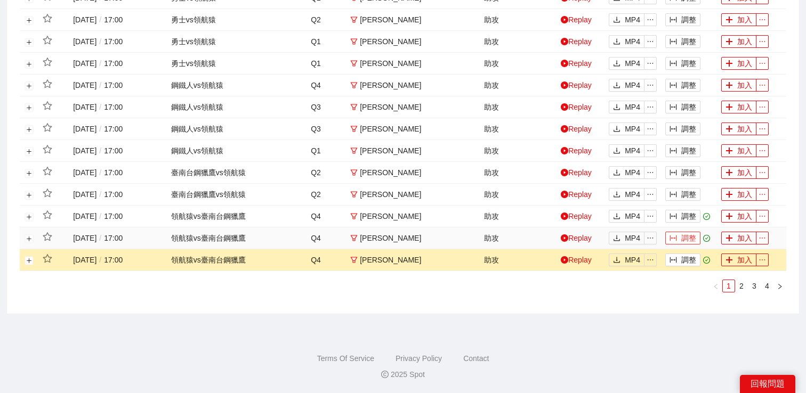
click at [681, 235] on button "調整" at bounding box center [682, 238] width 35 height 13
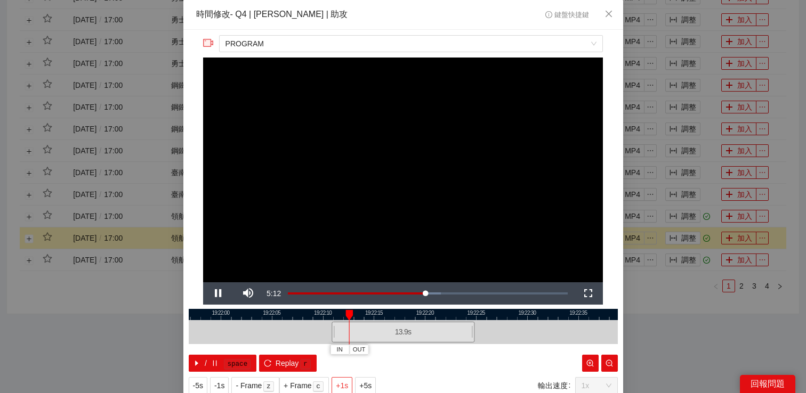
click at [348, 380] on span "+1s" at bounding box center [342, 386] width 12 height 12
click at [288, 366] on span "Replay" at bounding box center [287, 364] width 23 height 12
click at [221, 294] on span "Video Player" at bounding box center [218, 294] width 30 height 0
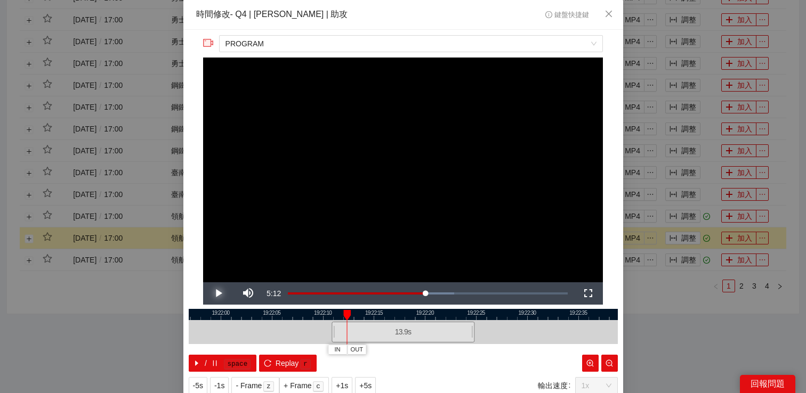
click at [221, 294] on span "Video Player" at bounding box center [218, 294] width 30 height 0
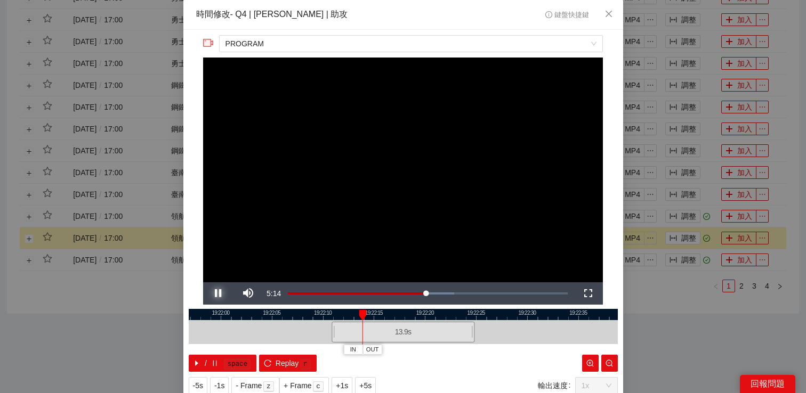
click at [221, 294] on span "Video Player" at bounding box center [218, 294] width 30 height 0
drag, startPoint x: 472, startPoint y: 331, endPoint x: 408, endPoint y: 334, distance: 64.1
click at [408, 334] on div at bounding box center [408, 332] width 6 height 24
drag, startPoint x: 333, startPoint y: 333, endPoint x: 289, endPoint y: 332, distance: 43.7
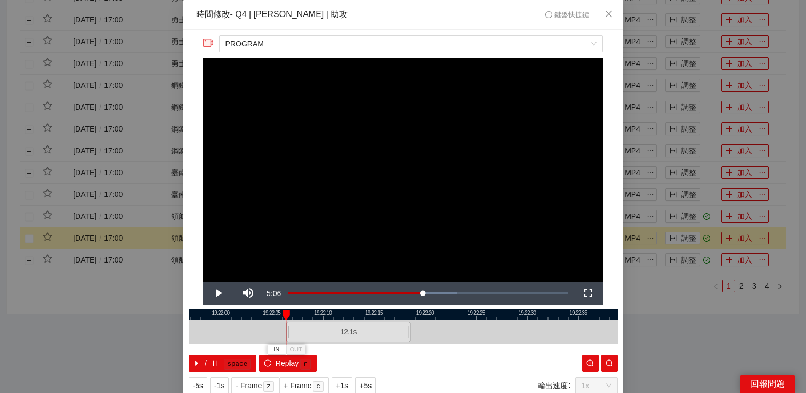
click at [288, 332] on div at bounding box center [288, 332] width 6 height 24
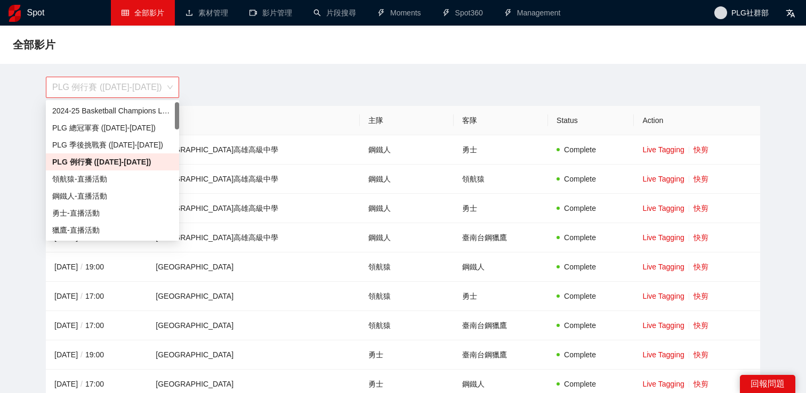
click at [135, 95] on span "PLG 例行賽 ([DATE]-[DATE])" at bounding box center [112, 87] width 120 height 20
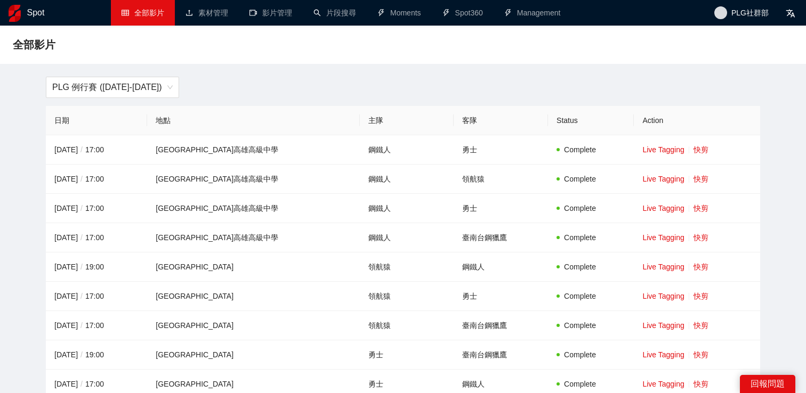
click at [212, 84] on div "PLG 例行賽 ([DATE]-[DATE])" at bounding box center [402, 87] width 727 height 21
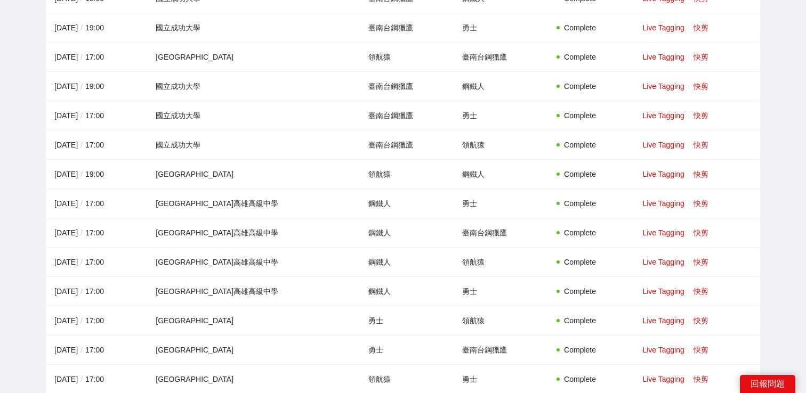
scroll to position [1228, 0]
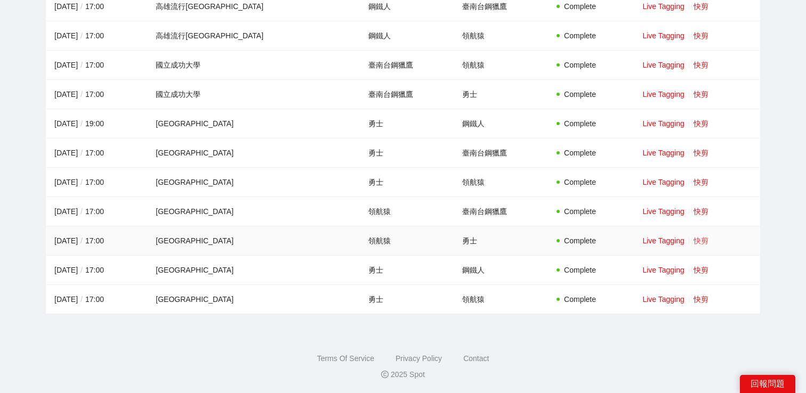
click at [694, 239] on link "快剪" at bounding box center [701, 241] width 15 height 9
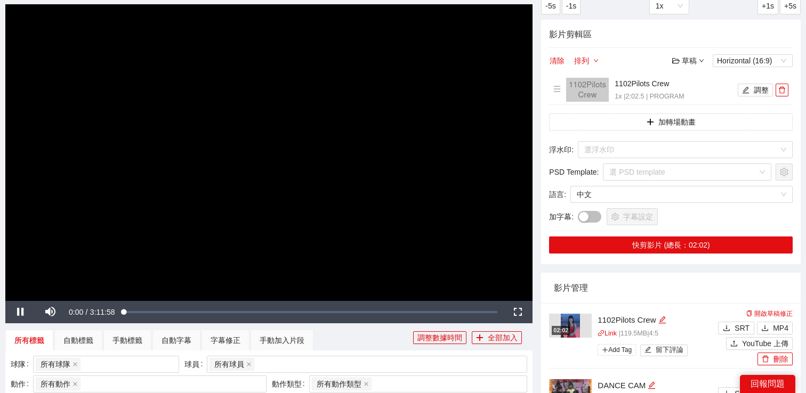
click at [344, 168] on video "Video Player" at bounding box center [268, 152] width 527 height 296
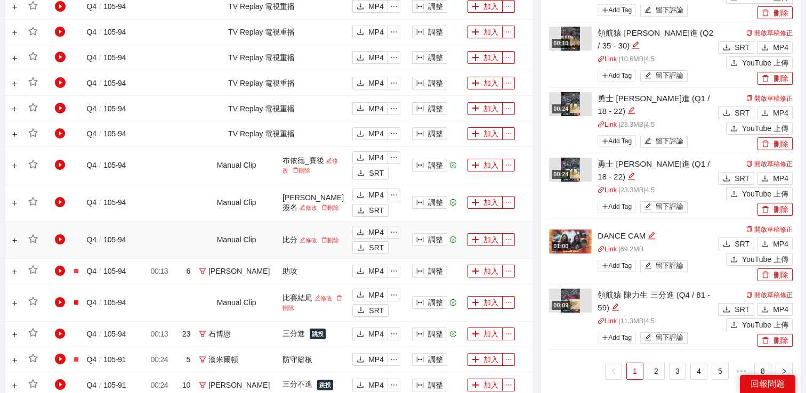
scroll to position [234, 0]
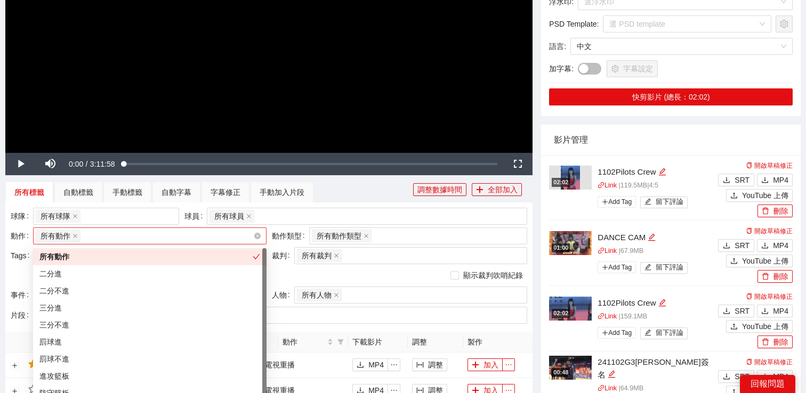
click at [199, 231] on div "所有動作 + 0 ..." at bounding box center [145, 236] width 218 height 15
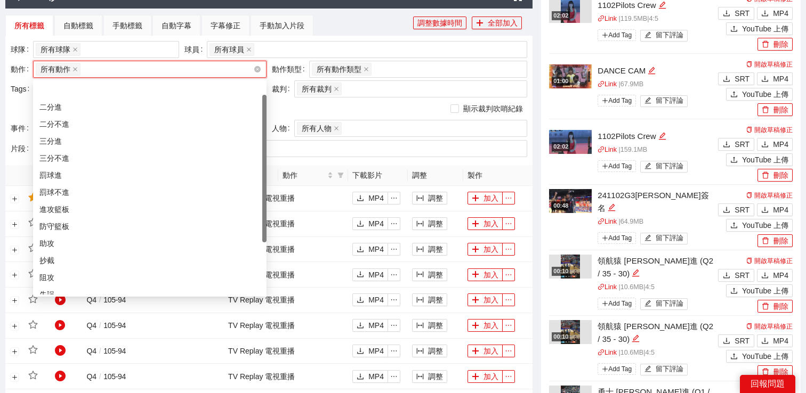
scroll to position [94, 0]
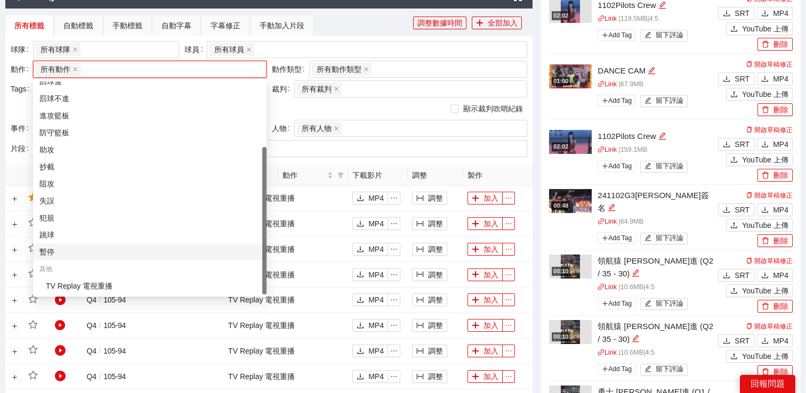
click at [131, 247] on div "暫停" at bounding box center [149, 252] width 221 height 12
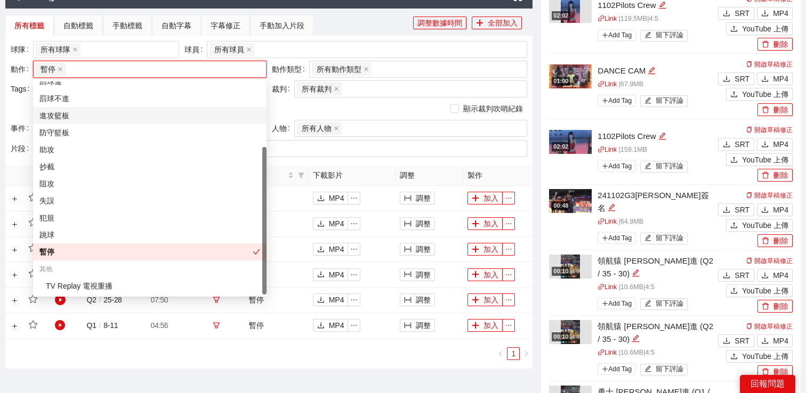
click at [337, 26] on div "所有標籤 自動標籤 手動標籤 自動字幕 字幕修正 手動加入片段" at bounding box center [209, 25] width 408 height 21
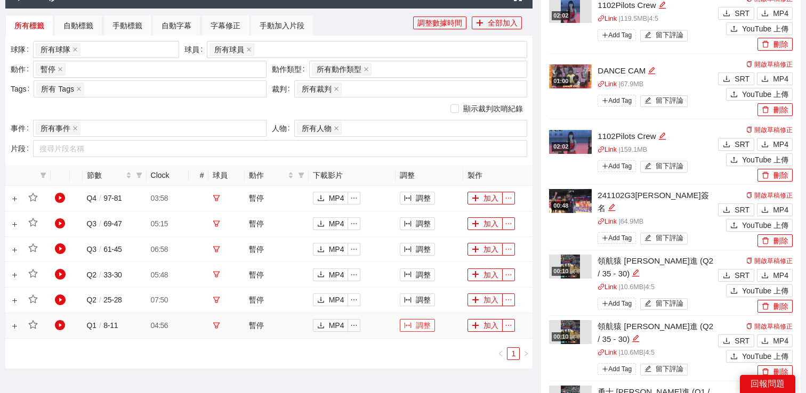
click at [418, 328] on button "調整" at bounding box center [417, 325] width 35 height 13
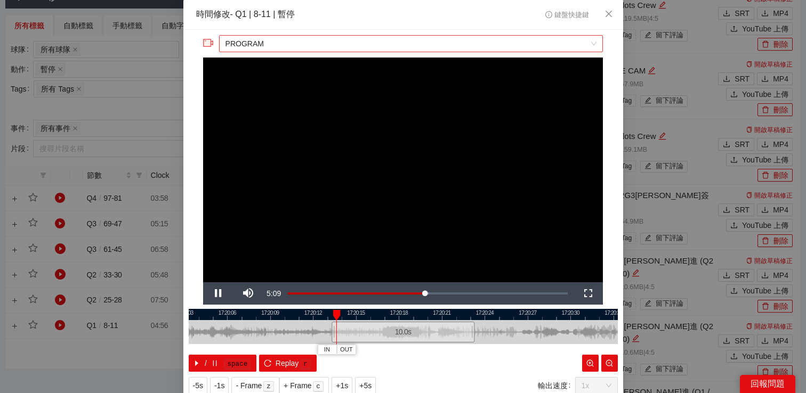
click at [335, 43] on span "PROGRAM" at bounding box center [411, 44] width 371 height 16
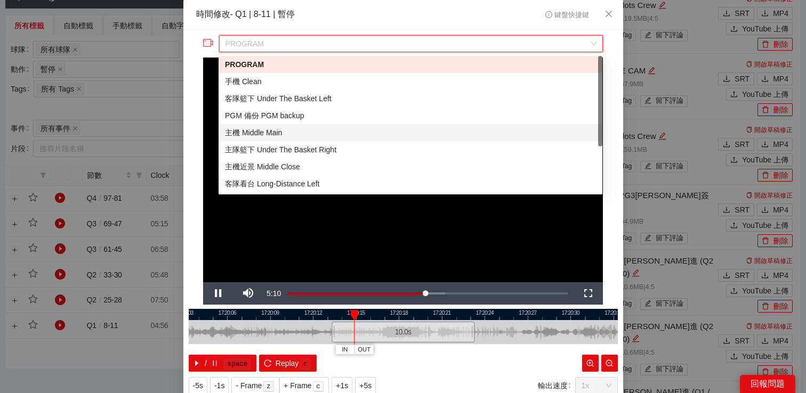
click at [292, 150] on div "主隊籃下 Under The Basket Right" at bounding box center [410, 150] width 371 height 12
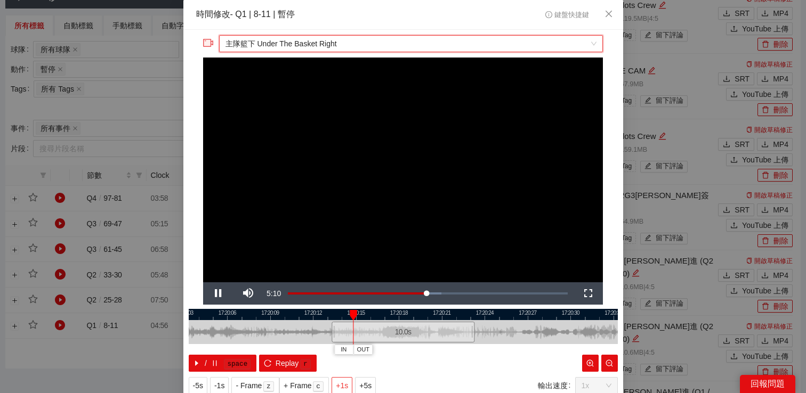
click at [344, 385] on span "+1s" at bounding box center [342, 386] width 12 height 12
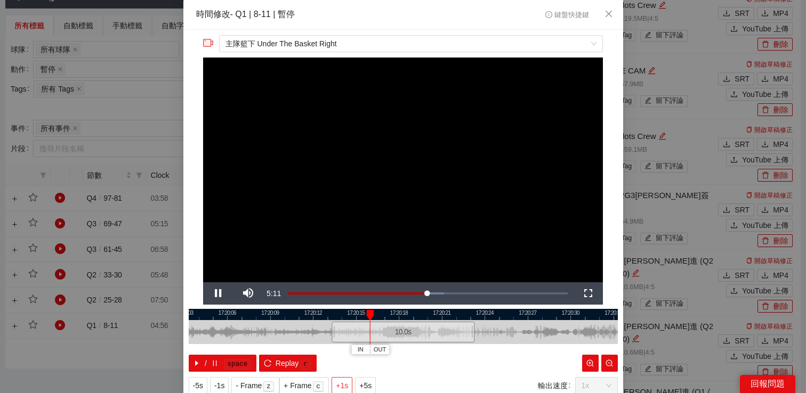
click at [344, 385] on span "+1s" at bounding box center [342, 386] width 12 height 12
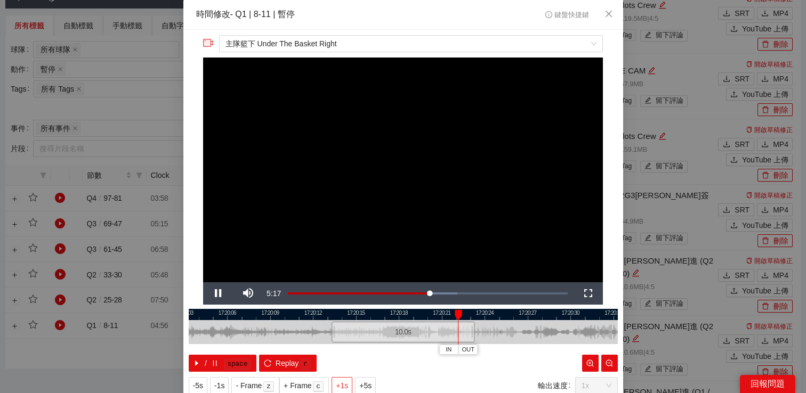
click at [344, 384] on span "+1s" at bounding box center [342, 386] width 12 height 12
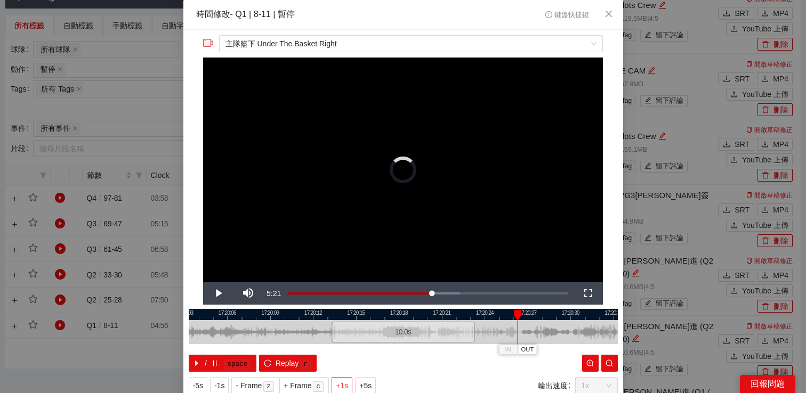
click at [344, 384] on span "+1s" at bounding box center [342, 386] width 12 height 12
click at [392, 186] on video "Video Player" at bounding box center [403, 170] width 400 height 225
click at [345, 382] on span "+1s" at bounding box center [342, 386] width 12 height 12
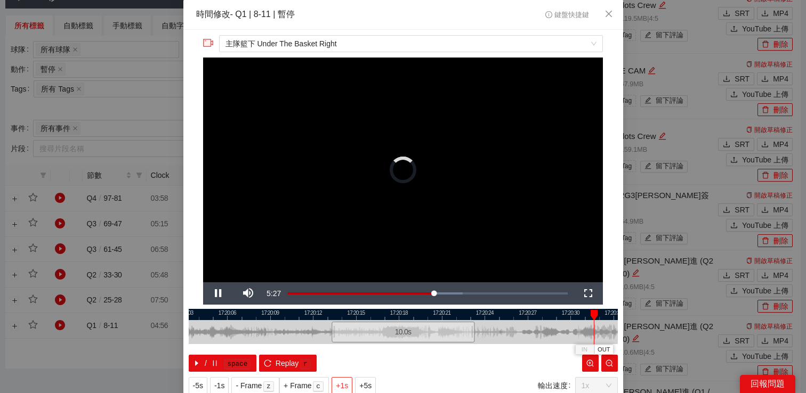
click at [345, 382] on span "+1s" at bounding box center [342, 386] width 12 height 12
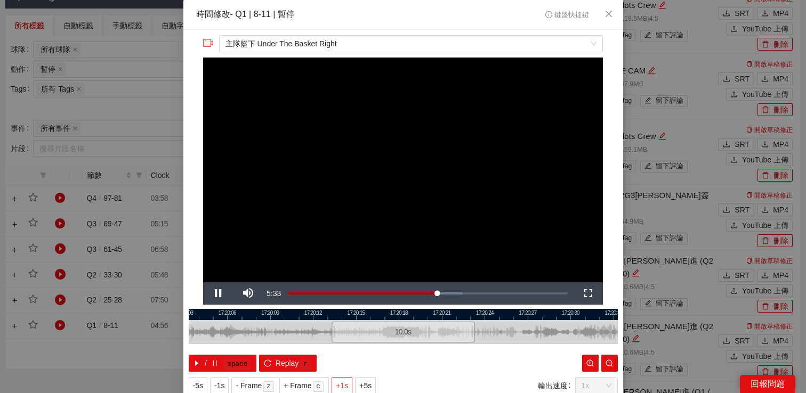
click at [345, 382] on span "+1s" at bounding box center [342, 386] width 12 height 12
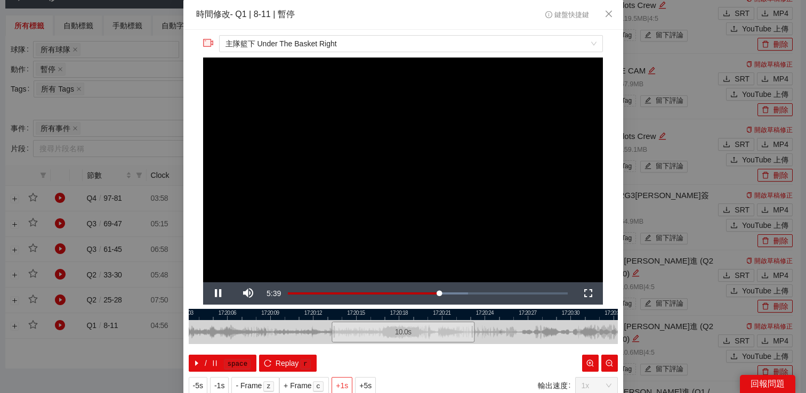
click at [345, 382] on span "+1s" at bounding box center [342, 386] width 12 height 12
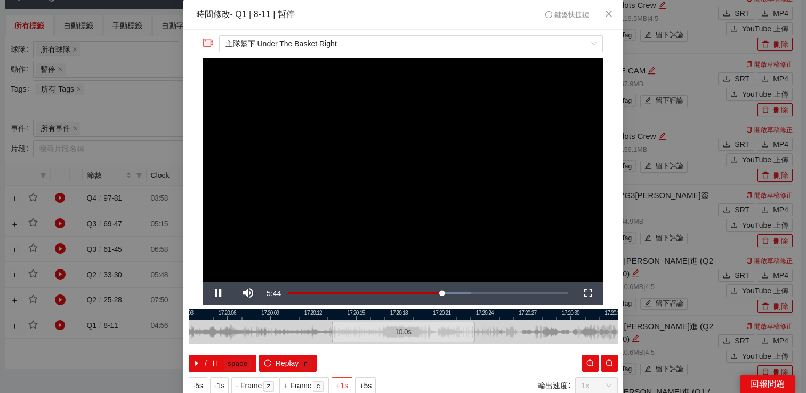
click at [345, 382] on span "+1s" at bounding box center [342, 386] width 12 height 12
click at [321, 49] on span "主隊籃下 Under The Basket Right" at bounding box center [411, 44] width 371 height 16
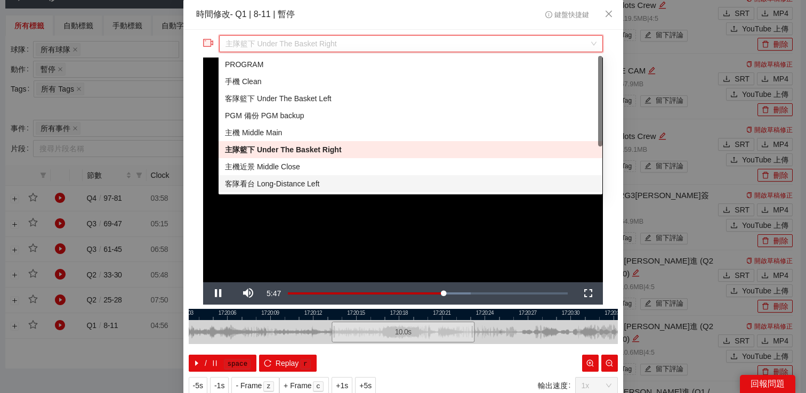
scroll to position [68, 0]
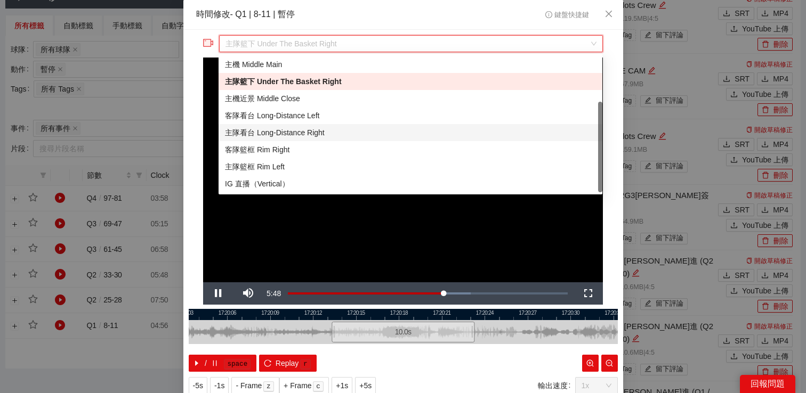
click at [296, 136] on div "主隊看台 Long-Distance Right" at bounding box center [410, 133] width 371 height 12
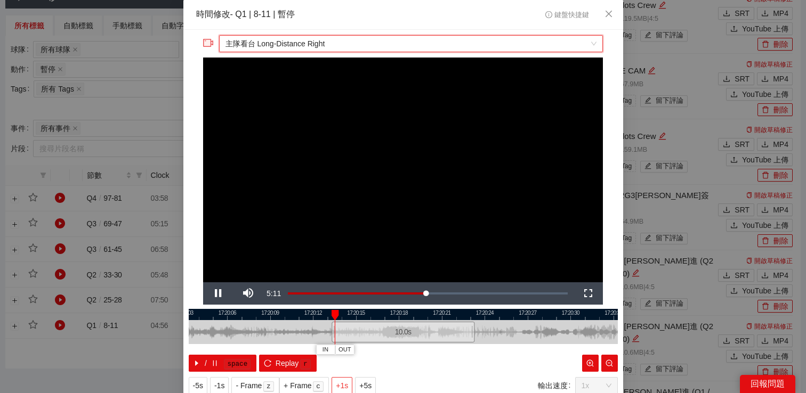
click at [345, 384] on span "+1s" at bounding box center [342, 386] width 12 height 12
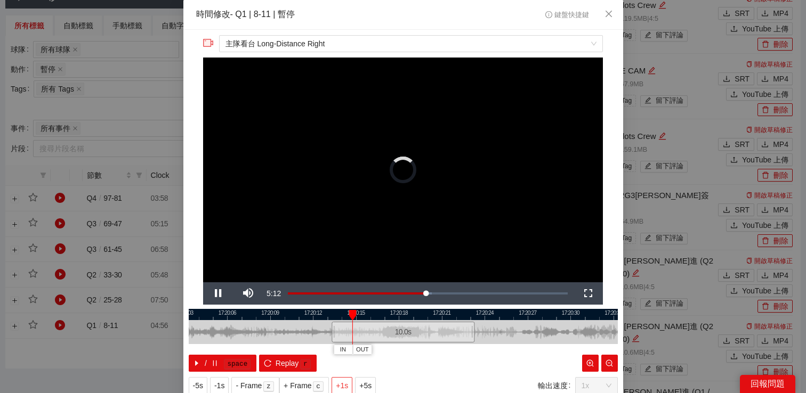
click at [345, 384] on span "+1s" at bounding box center [342, 386] width 12 height 12
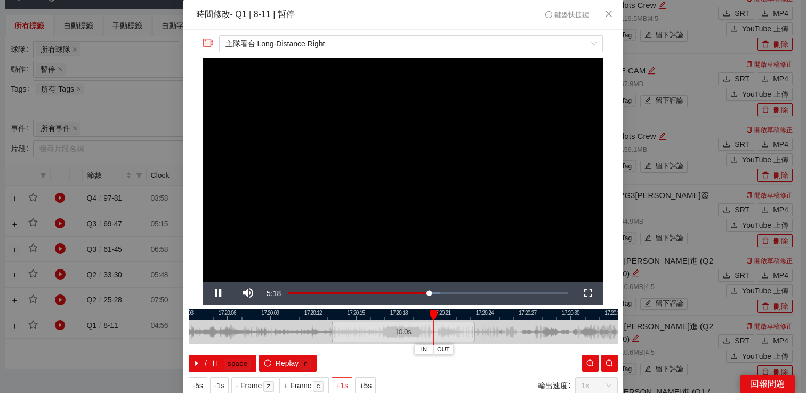
click at [345, 384] on span "+1s" at bounding box center [342, 386] width 12 height 12
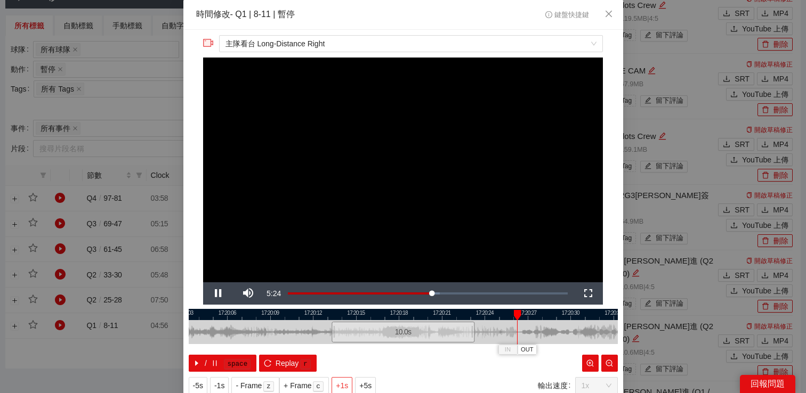
click at [345, 384] on span "+1s" at bounding box center [342, 386] width 12 height 12
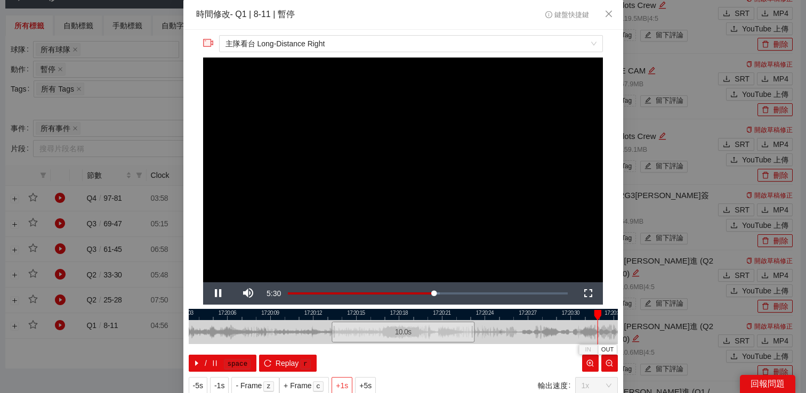
click at [345, 384] on span "+1s" at bounding box center [342, 386] width 12 height 12
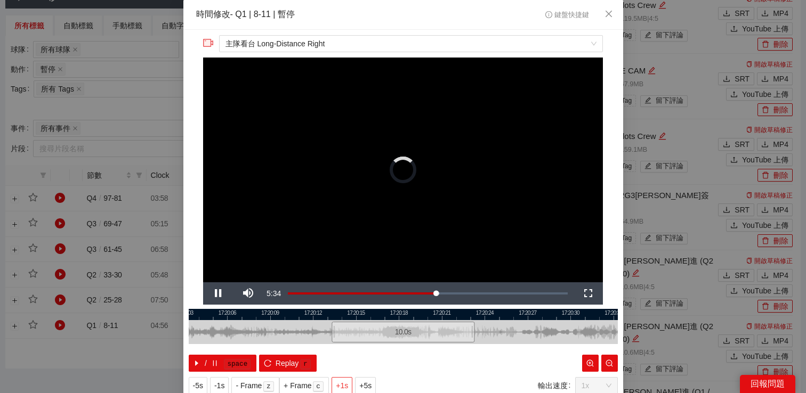
click at [345, 384] on span "+1s" at bounding box center [342, 386] width 12 height 12
click at [365, 43] on span "主隊看台 Long-Distance Right" at bounding box center [411, 44] width 371 height 16
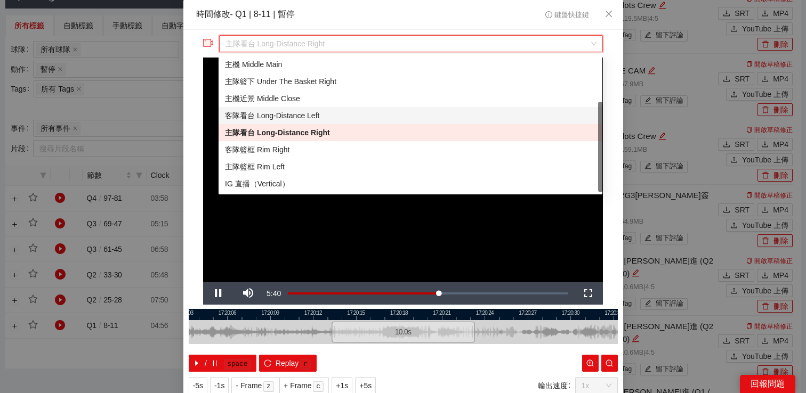
click at [286, 113] on div "客隊看台 Long-Distance Left" at bounding box center [410, 116] width 371 height 12
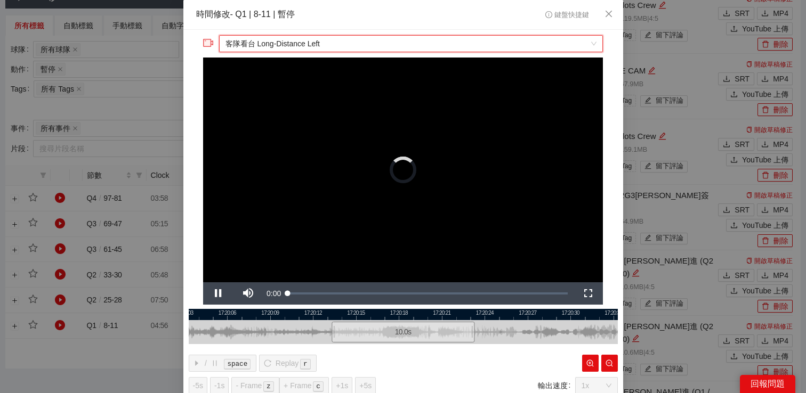
click at [363, 50] on span "客隊看台 Long-Distance Left" at bounding box center [411, 44] width 371 height 16
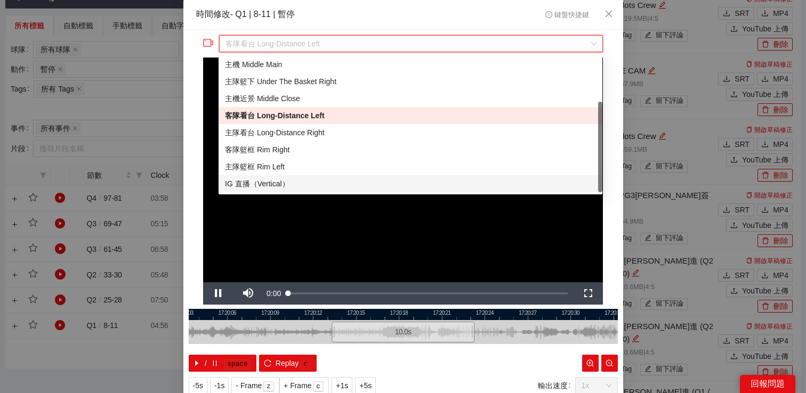
click at [337, 258] on video "Video Player" at bounding box center [403, 170] width 400 height 225
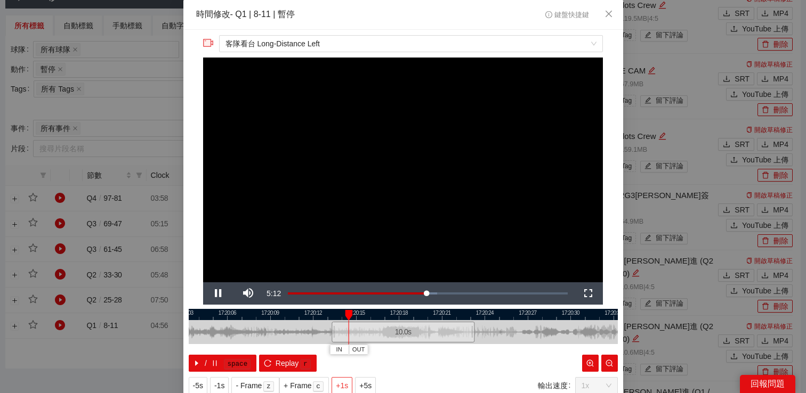
click at [345, 384] on span "+1s" at bounding box center [342, 386] width 12 height 12
click at [372, 382] on span "+5s" at bounding box center [365, 386] width 12 height 12
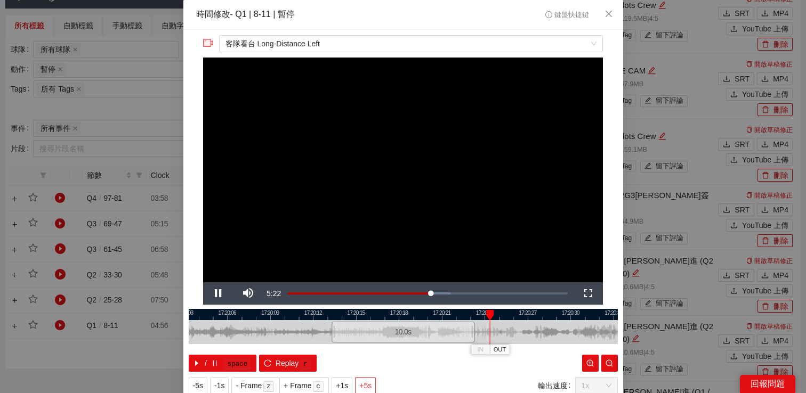
click at [372, 382] on span "+5s" at bounding box center [365, 386] width 12 height 12
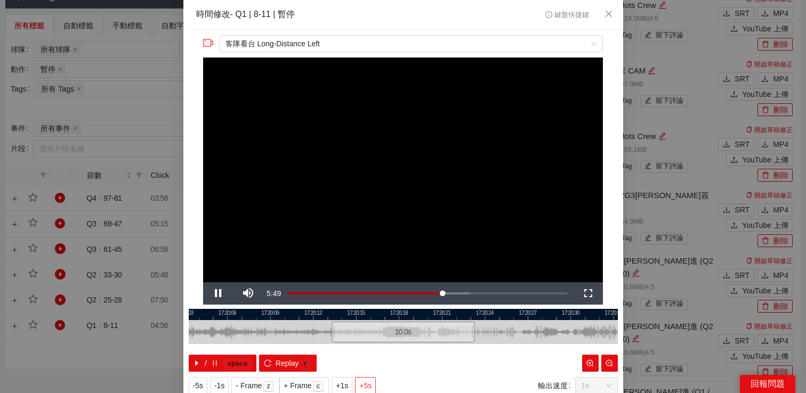
click at [372, 382] on span "+5s" at bounding box center [365, 386] width 12 height 12
click at [360, 44] on span "客隊看台 Long-Distance Left" at bounding box center [411, 44] width 371 height 16
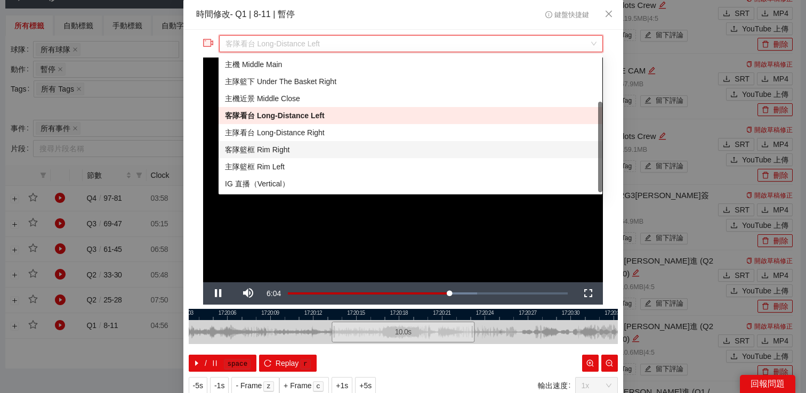
click at [291, 149] on div "客隊籃框 Rim Right" at bounding box center [410, 150] width 371 height 12
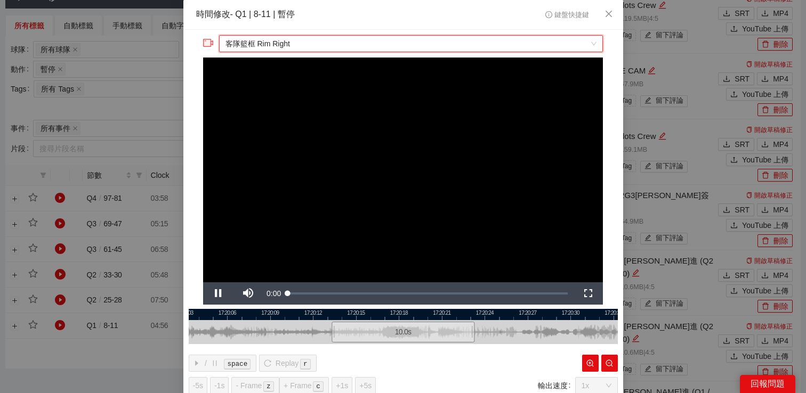
click at [328, 31] on div "**********" at bounding box center [403, 215] width 440 height 370
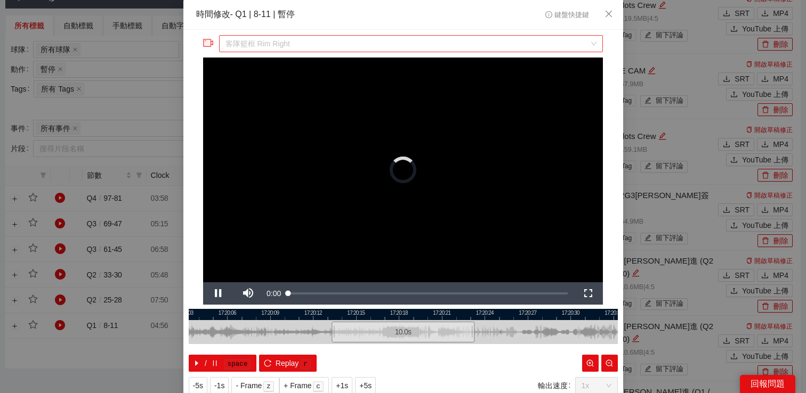
click at [328, 41] on span "客隊籃框 Rim Right" at bounding box center [411, 44] width 371 height 16
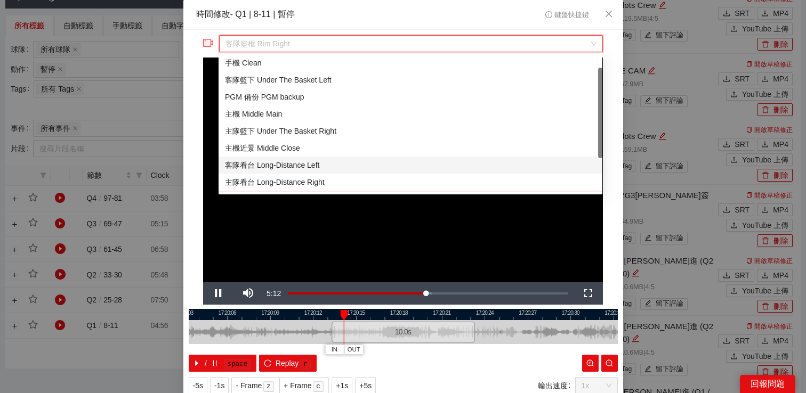
scroll to position [0, 0]
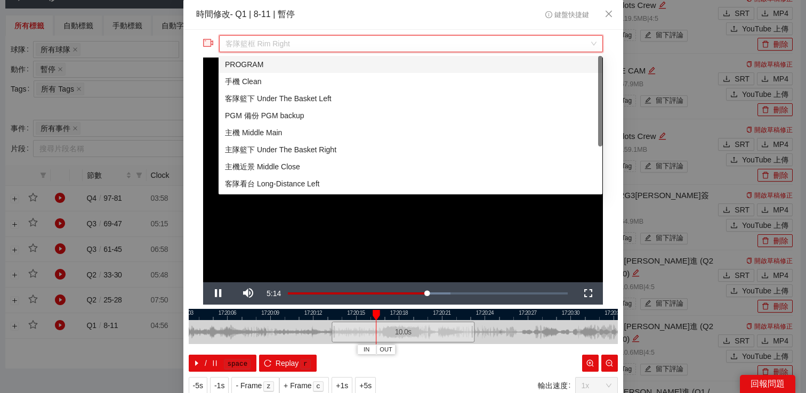
click at [311, 81] on div "手機 Clean" at bounding box center [410, 82] width 371 height 12
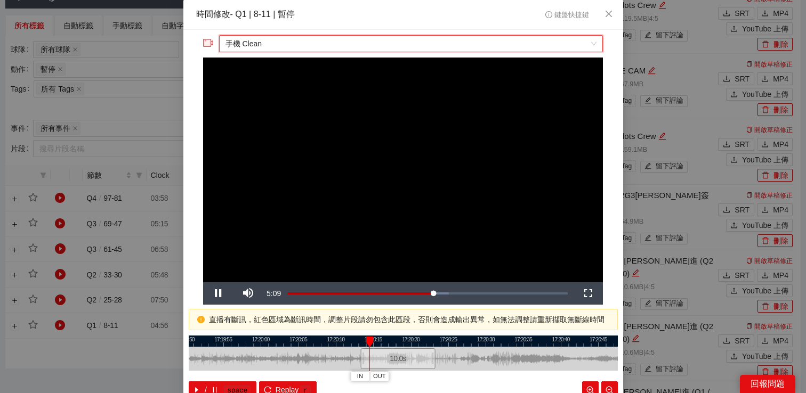
scroll to position [61, 0]
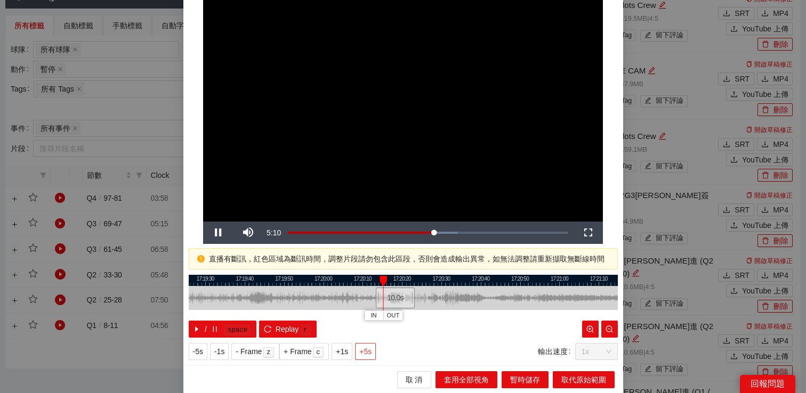
click at [366, 349] on span "+5s" at bounding box center [365, 352] width 12 height 12
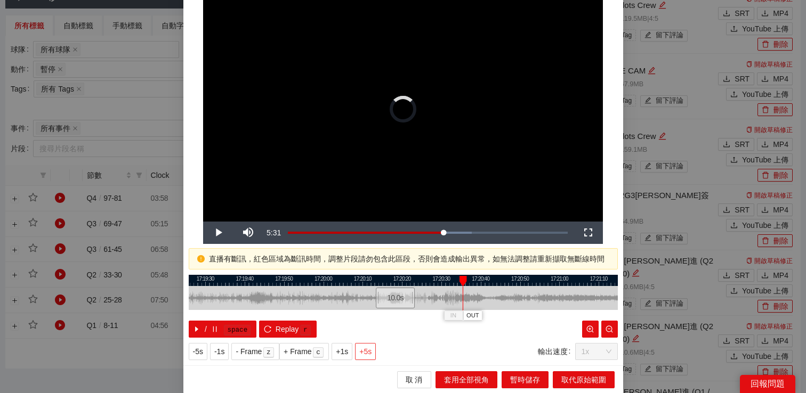
click at [366, 349] on span "+5s" at bounding box center [365, 352] width 12 height 12
click at [707, 139] on div "**********" at bounding box center [403, 196] width 806 height 393
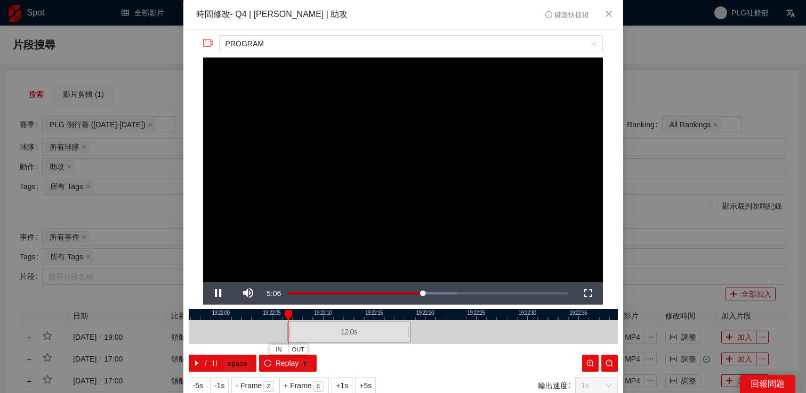
scroll to position [493, 0]
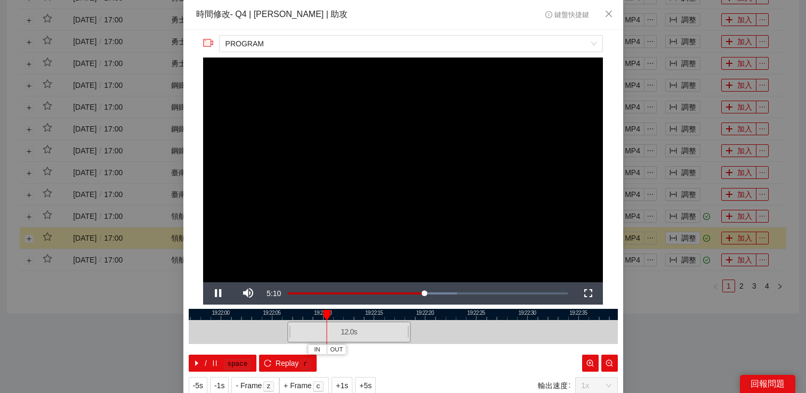
click at [219, 294] on span "Video Player" at bounding box center [218, 294] width 30 height 0
click at [292, 358] on span "Replay" at bounding box center [287, 364] width 23 height 12
click at [213, 294] on span "Video Player" at bounding box center [218, 294] width 30 height 0
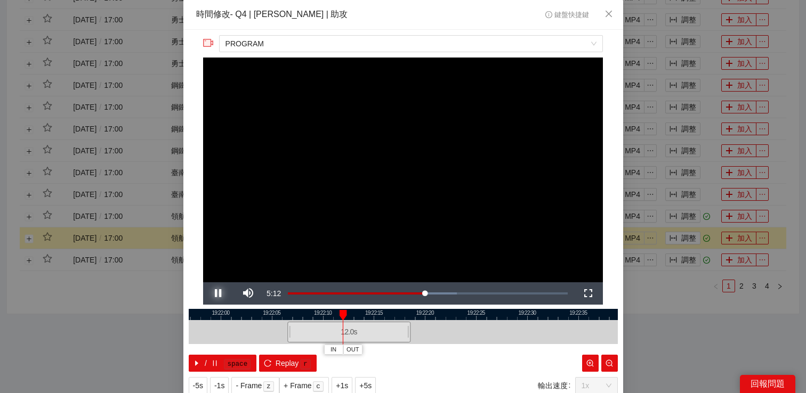
click at [213, 294] on span "Video Player" at bounding box center [218, 294] width 30 height 0
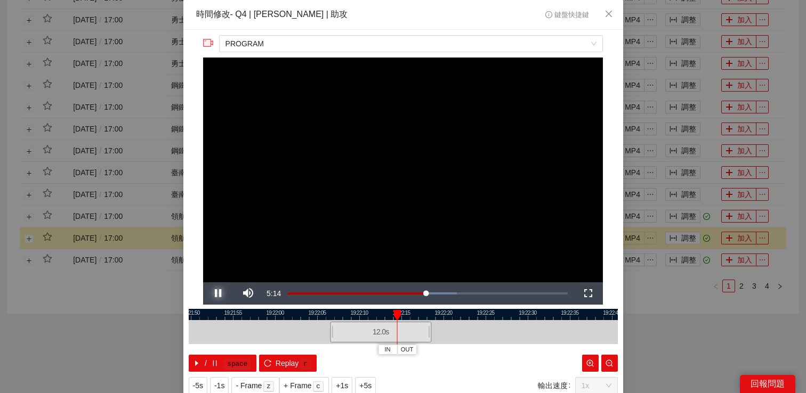
scroll to position [34, 0]
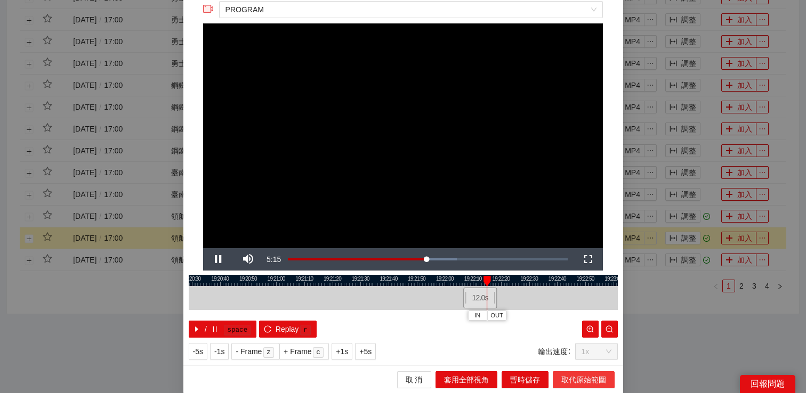
click at [583, 380] on span "取代原始範圍" at bounding box center [583, 380] width 45 height 12
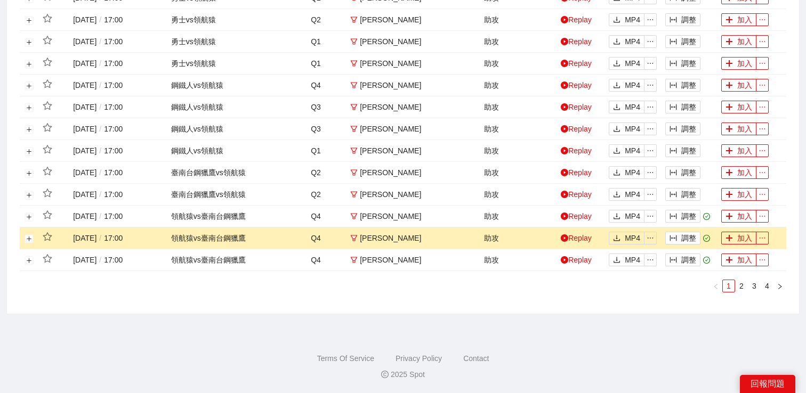
scroll to position [0, 0]
click at [29, 238] on button "展開行" at bounding box center [29, 239] width 9 height 9
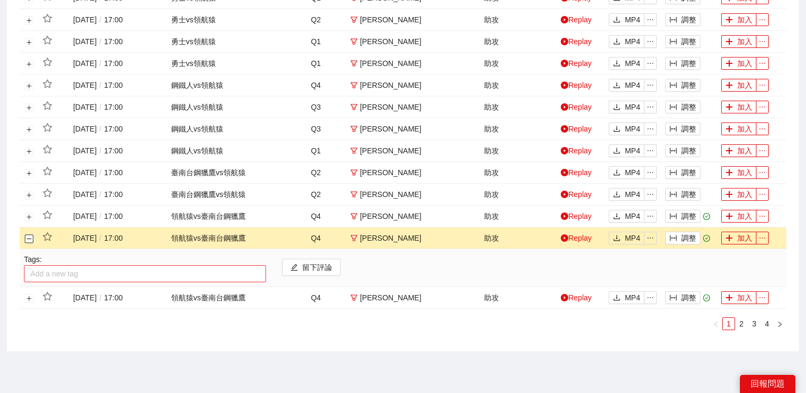
click at [75, 270] on div at bounding box center [145, 274] width 237 height 13
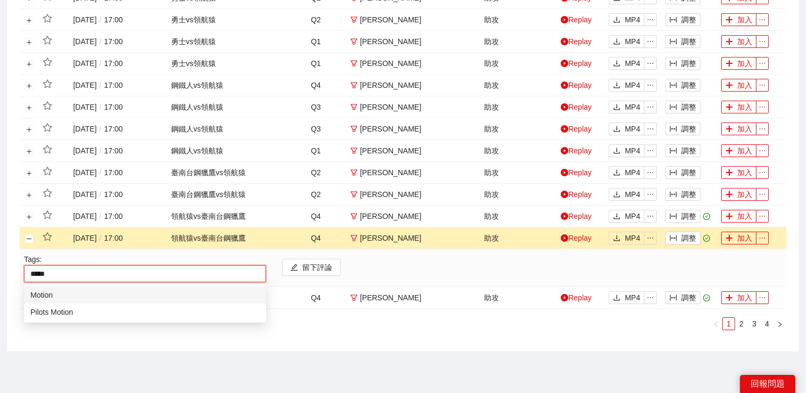
type input "******"
click at [68, 315] on div "Pilots Motion" at bounding box center [144, 313] width 229 height 12
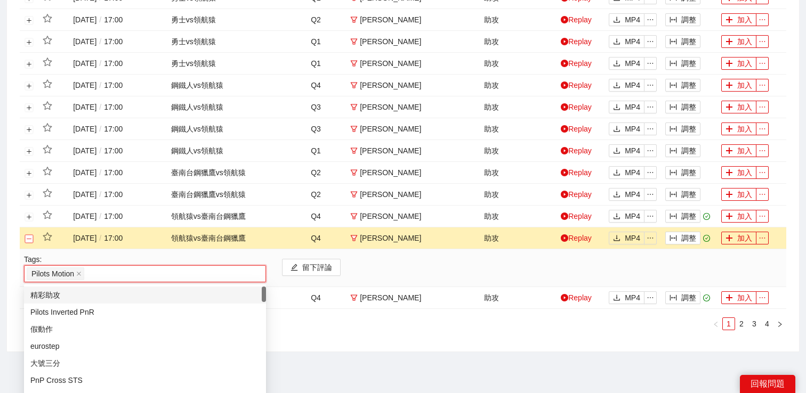
click at [30, 237] on button "關閉行" at bounding box center [29, 239] width 9 height 9
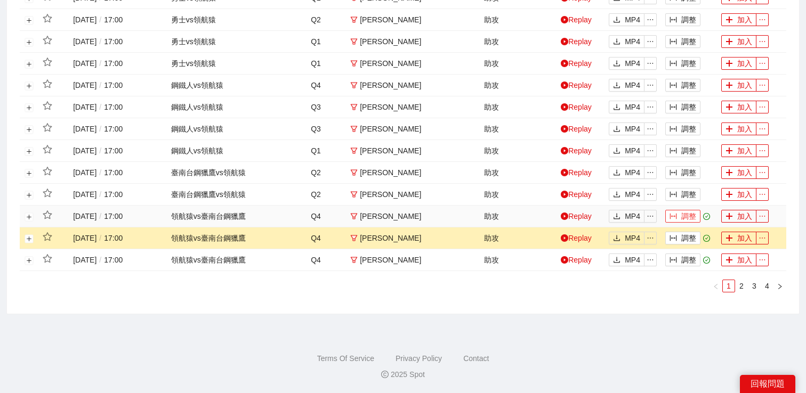
click at [688, 221] on button "調整" at bounding box center [682, 216] width 35 height 13
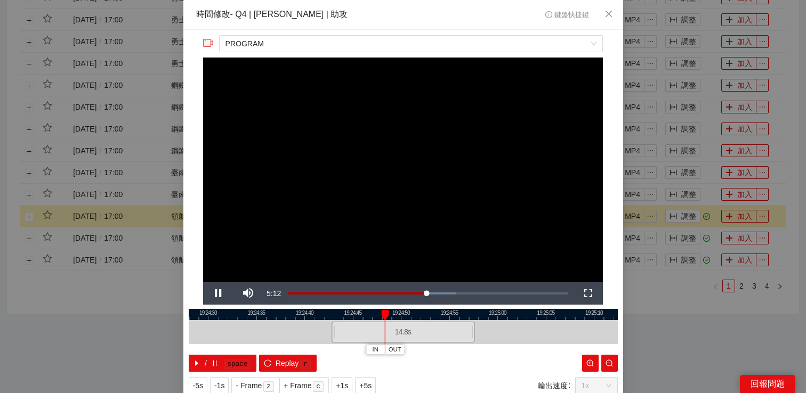
click at [695, 352] on div "**********" at bounding box center [403, 196] width 806 height 393
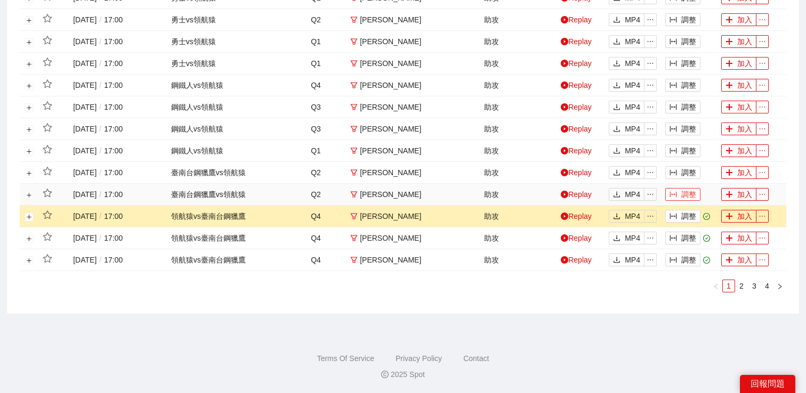
click at [680, 191] on button "調整" at bounding box center [682, 194] width 35 height 13
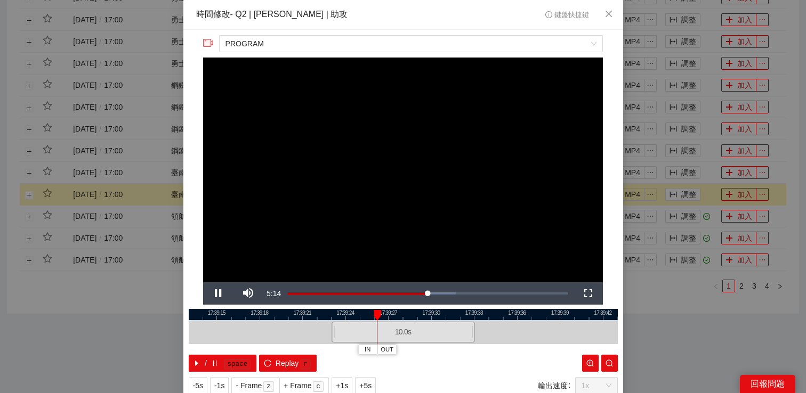
click at [678, 172] on div "**********" at bounding box center [403, 196] width 806 height 393
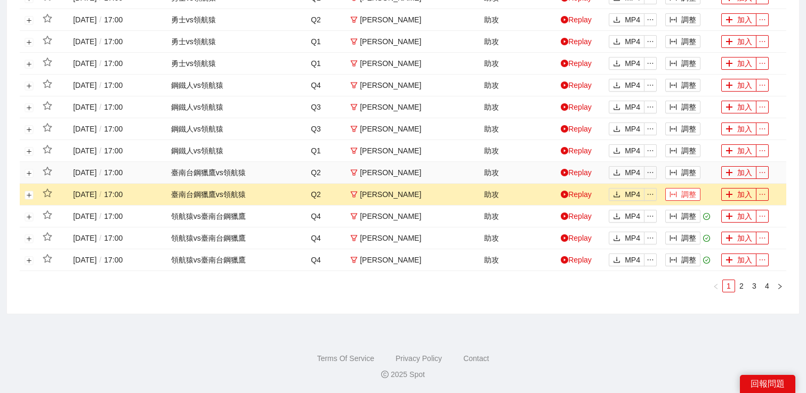
click at [682, 194] on button "調整" at bounding box center [682, 194] width 35 height 13
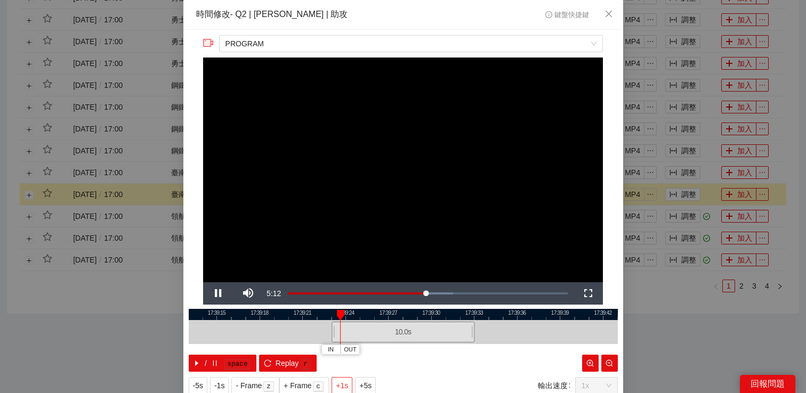
click at [348, 382] on span "+1s" at bounding box center [342, 386] width 12 height 12
click at [711, 294] on div "**********" at bounding box center [403, 196] width 806 height 393
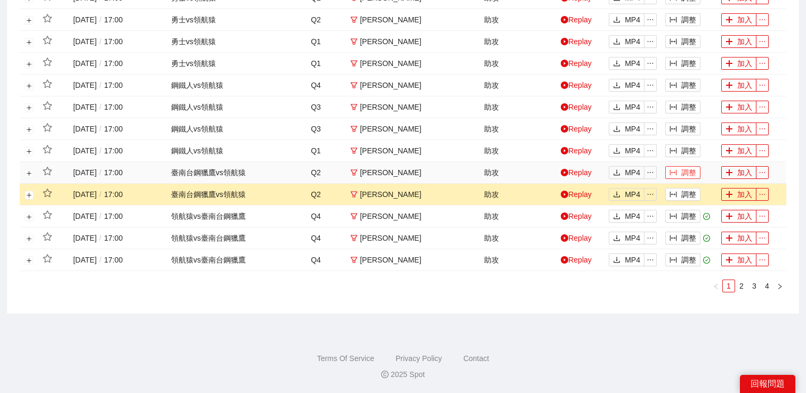
click at [685, 174] on button "調整" at bounding box center [682, 172] width 35 height 13
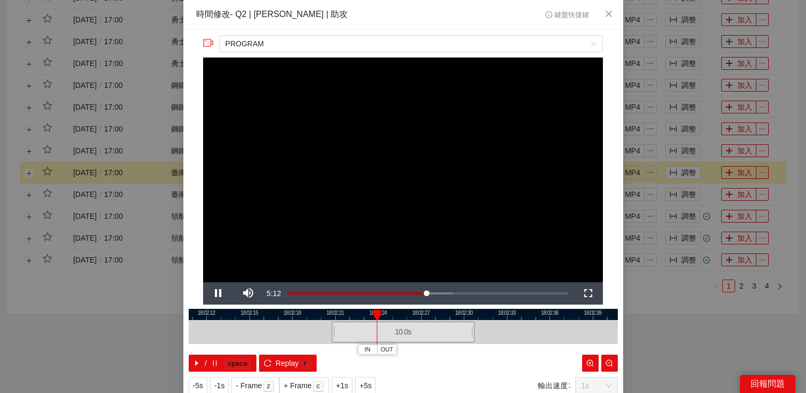
click at [684, 150] on div "**********" at bounding box center [403, 196] width 806 height 393
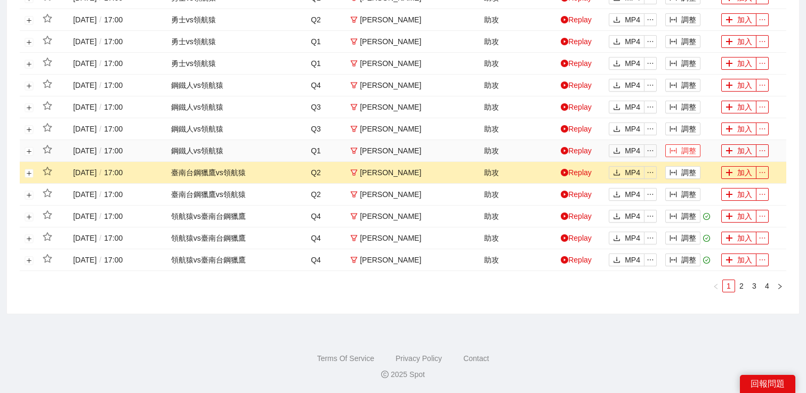
click at [684, 151] on button "調整" at bounding box center [682, 150] width 35 height 13
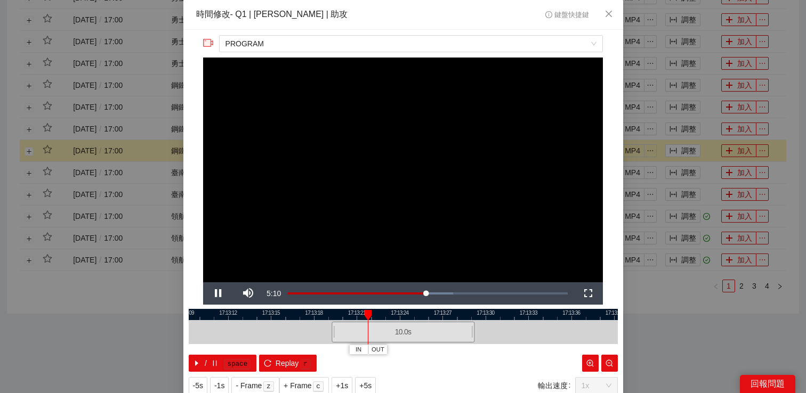
click at [687, 126] on div "**********" at bounding box center [403, 196] width 806 height 393
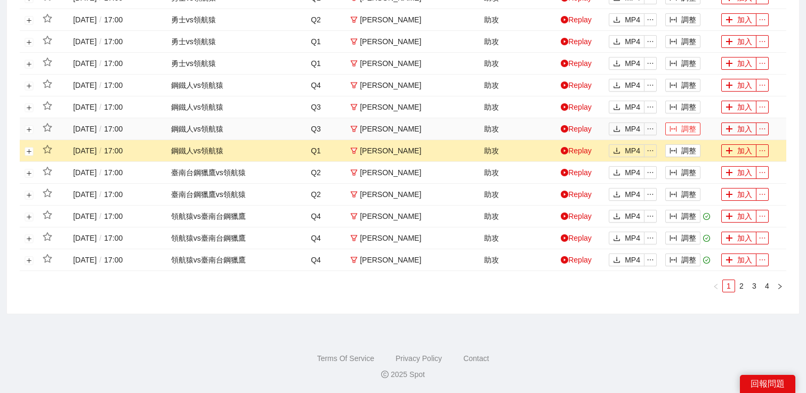
click at [687, 132] on button "調整" at bounding box center [682, 129] width 35 height 13
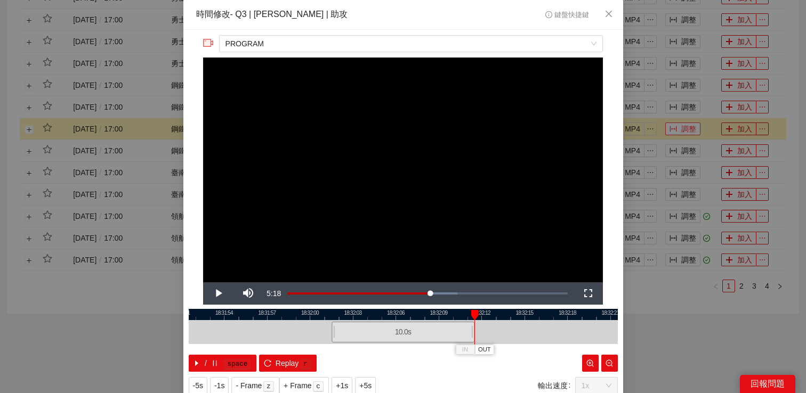
click at [687, 132] on div "**********" at bounding box center [403, 196] width 806 height 393
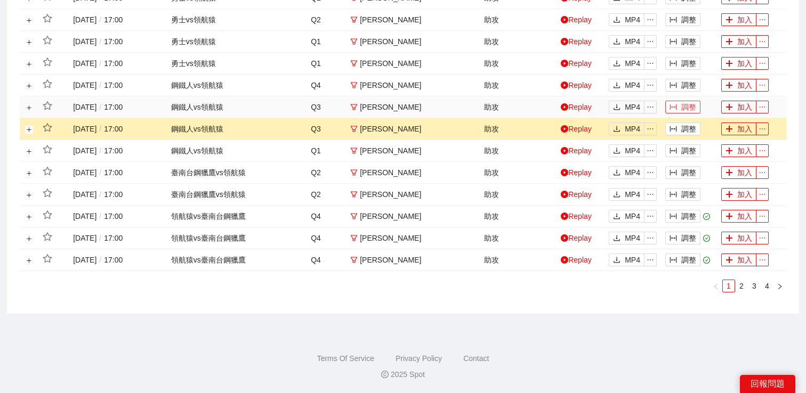
click at [686, 106] on button "調整" at bounding box center [682, 107] width 35 height 13
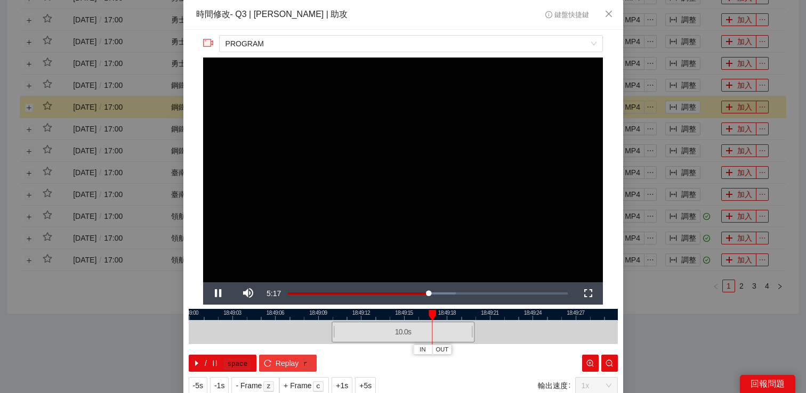
click at [285, 364] on span "Replay" at bounding box center [287, 364] width 23 height 12
click at [749, 93] on div "**********" at bounding box center [403, 196] width 806 height 393
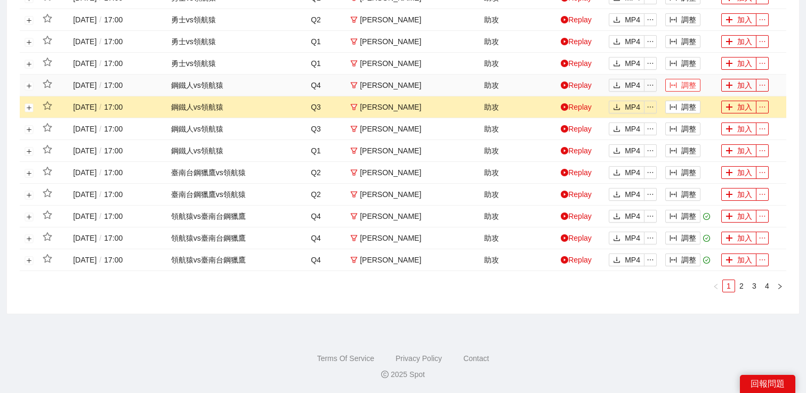
click at [680, 87] on button "調整" at bounding box center [682, 85] width 35 height 13
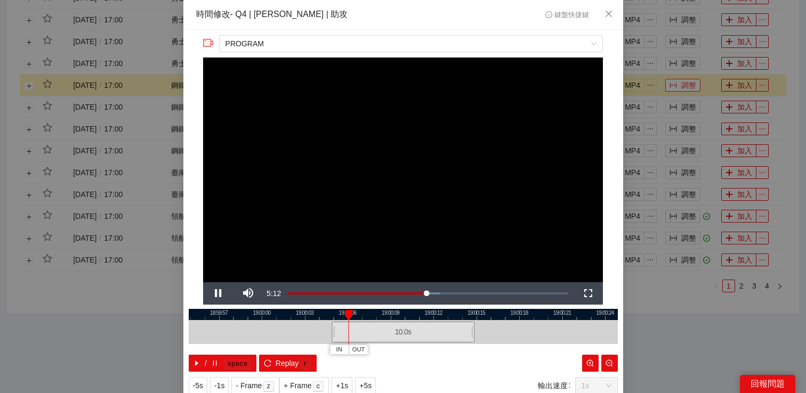
click at [680, 87] on div "**********" at bounding box center [403, 196] width 806 height 393
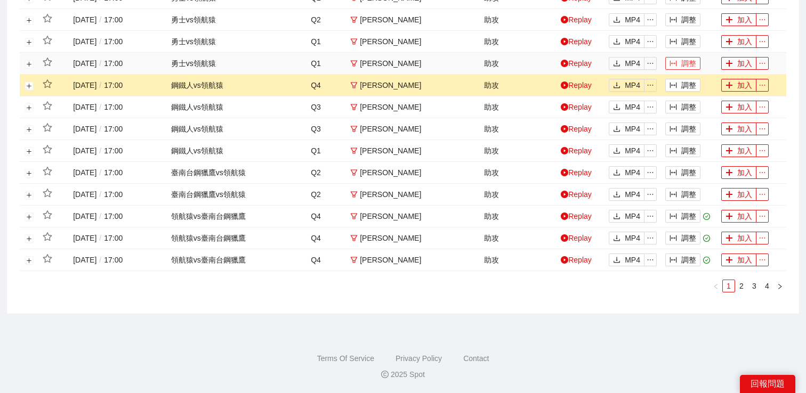
click at [686, 61] on button "調整" at bounding box center [682, 63] width 35 height 13
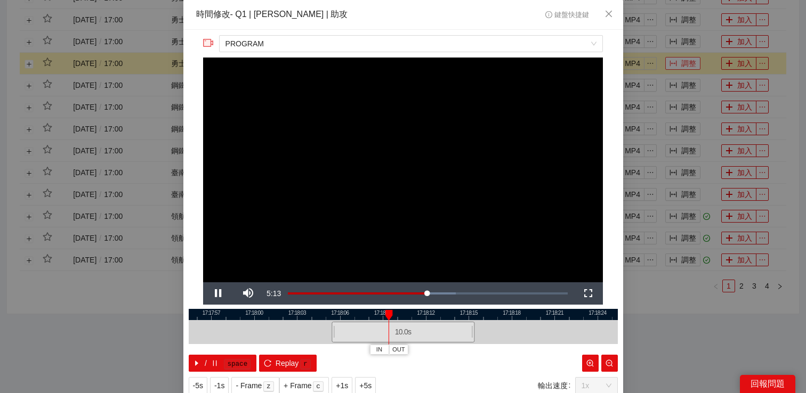
click at [686, 61] on div "**********" at bounding box center [403, 196] width 806 height 393
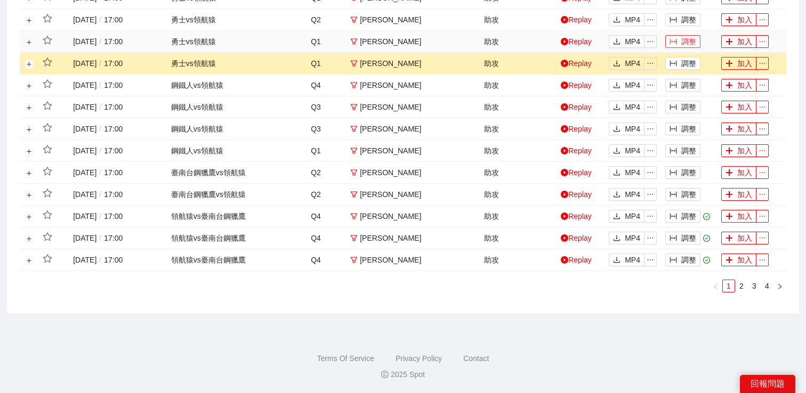
click at [684, 43] on button "調整" at bounding box center [682, 41] width 35 height 13
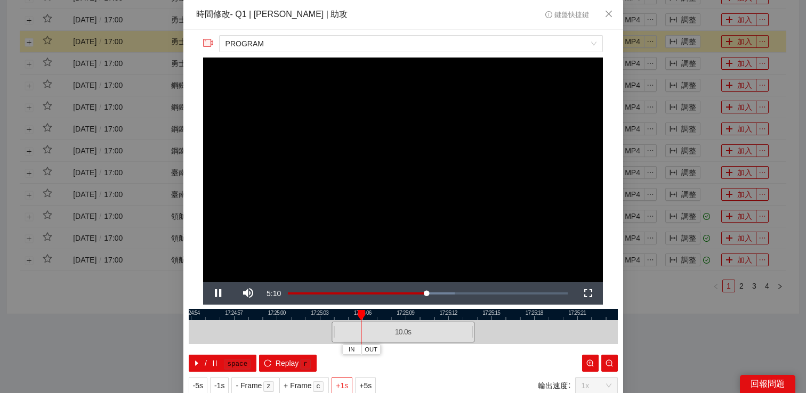
click at [340, 384] on span "+1s" at bounding box center [342, 386] width 12 height 12
click at [643, 81] on div "**********" at bounding box center [403, 196] width 806 height 393
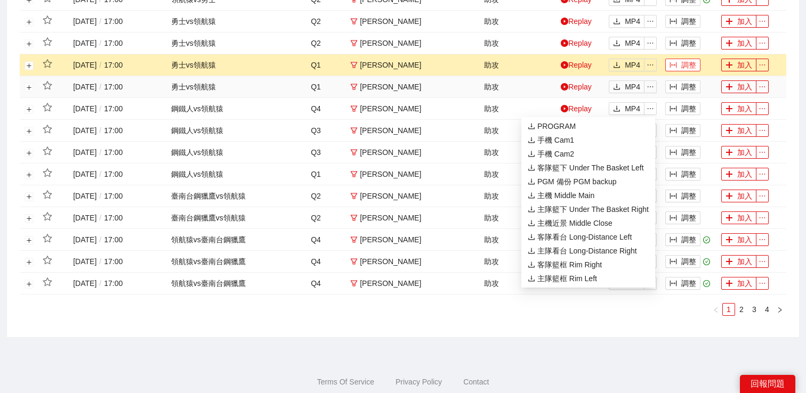
scroll to position [460, 0]
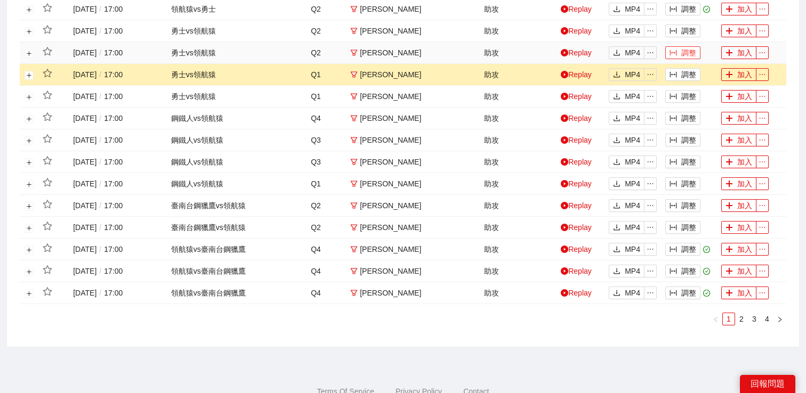
click at [672, 53] on icon "column-width" at bounding box center [673, 52] width 7 height 7
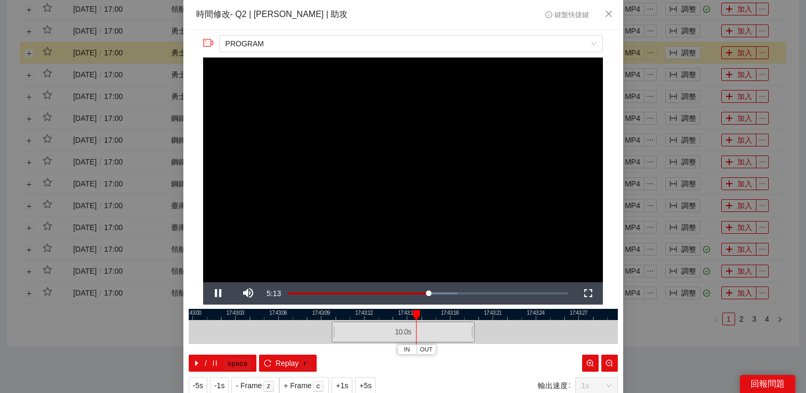
click at [671, 50] on div "**********" at bounding box center [403, 196] width 806 height 393
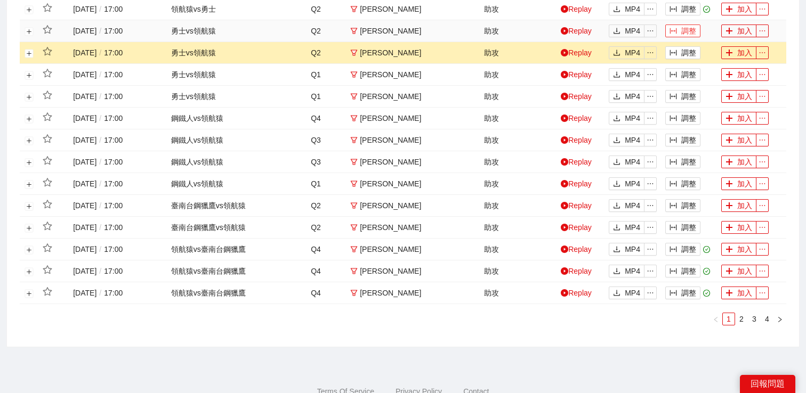
click at [679, 34] on button "調整" at bounding box center [682, 31] width 35 height 13
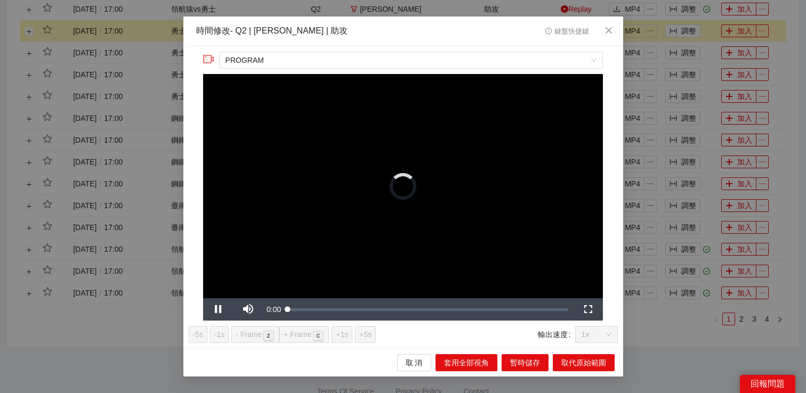
click at [679, 58] on div "**********" at bounding box center [403, 196] width 806 height 393
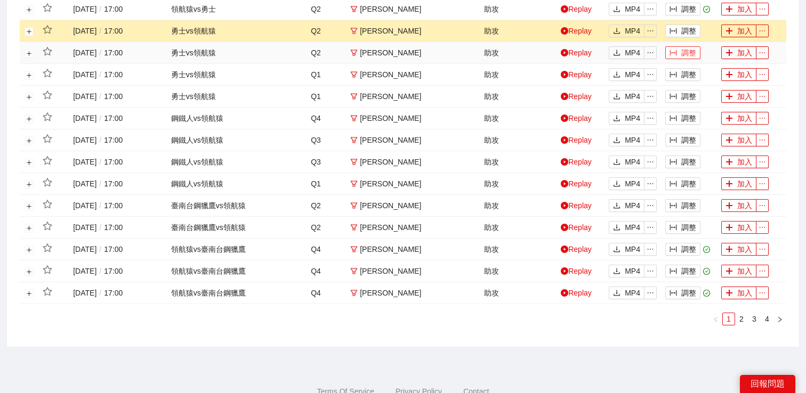
click at [680, 55] on button "調整" at bounding box center [682, 52] width 35 height 13
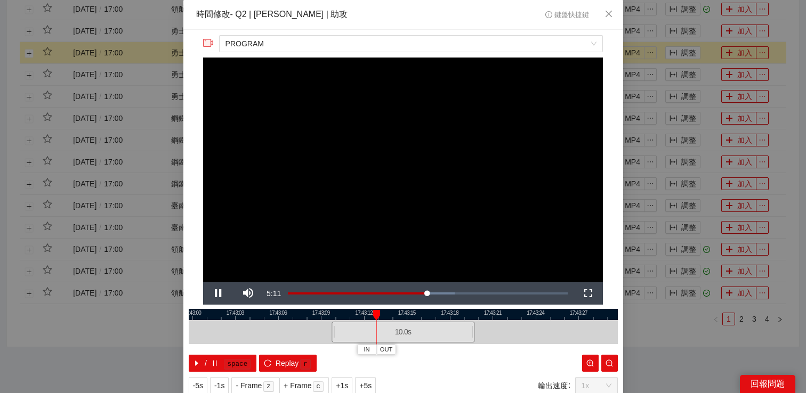
click at [680, 31] on div "**********" at bounding box center [403, 196] width 806 height 393
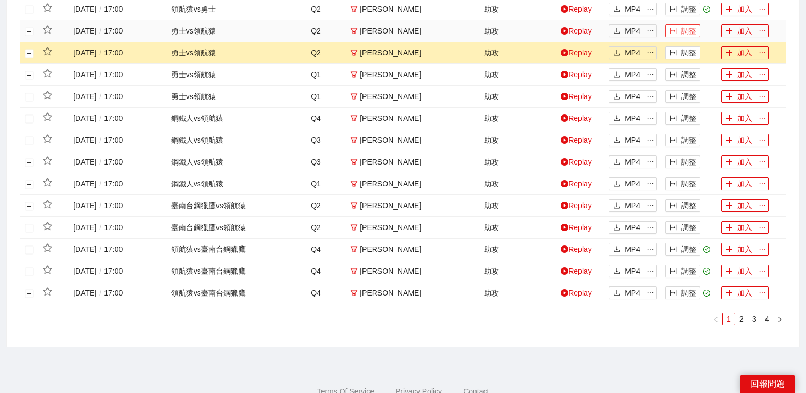
click at [678, 31] on button "調整" at bounding box center [682, 31] width 35 height 13
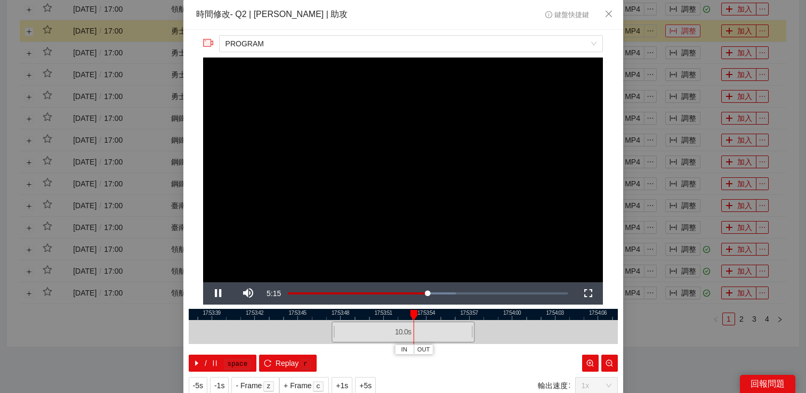
click at [678, 31] on div "**********" at bounding box center [403, 196] width 806 height 393
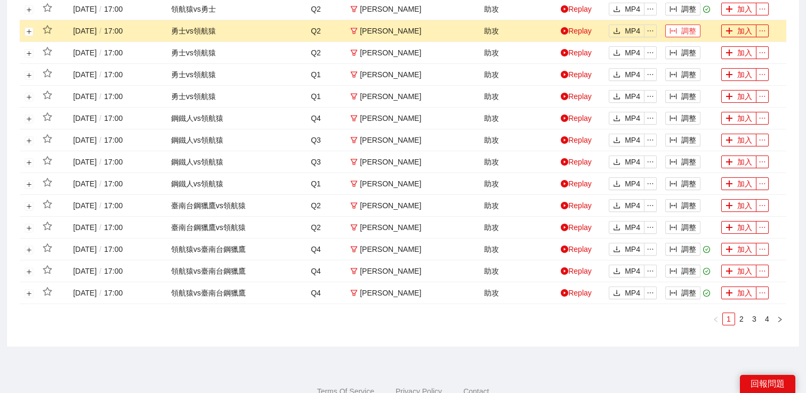
scroll to position [401, 0]
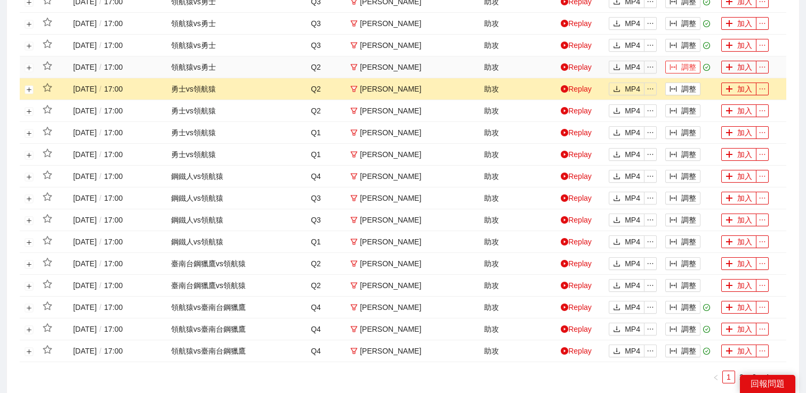
click at [683, 69] on button "調整" at bounding box center [682, 67] width 35 height 13
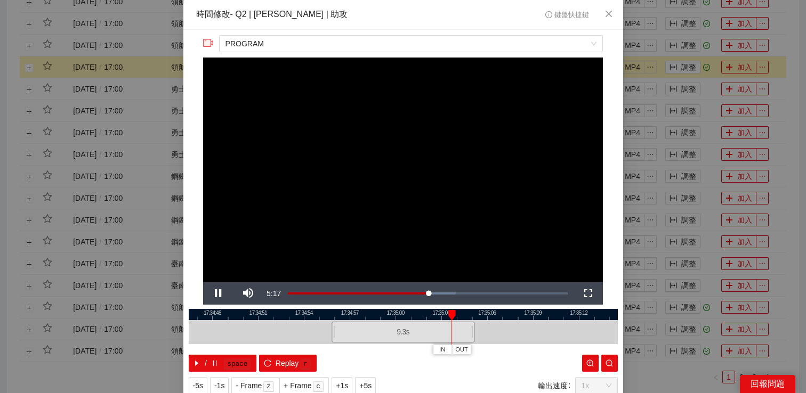
click at [664, 121] on div "**********" at bounding box center [403, 196] width 806 height 393
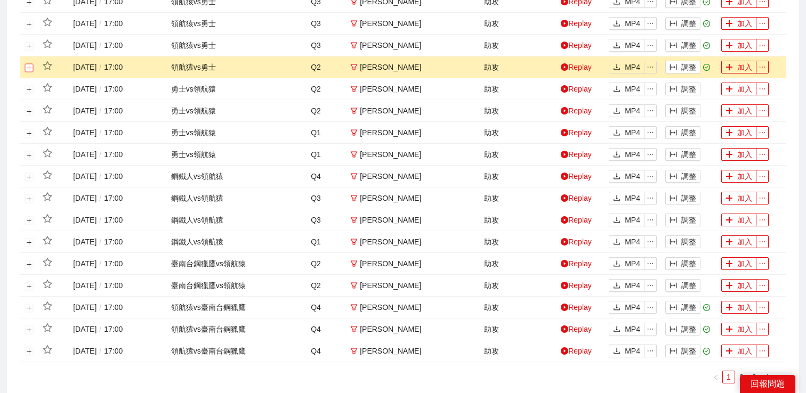
click at [29, 68] on button "展開行" at bounding box center [29, 67] width 9 height 9
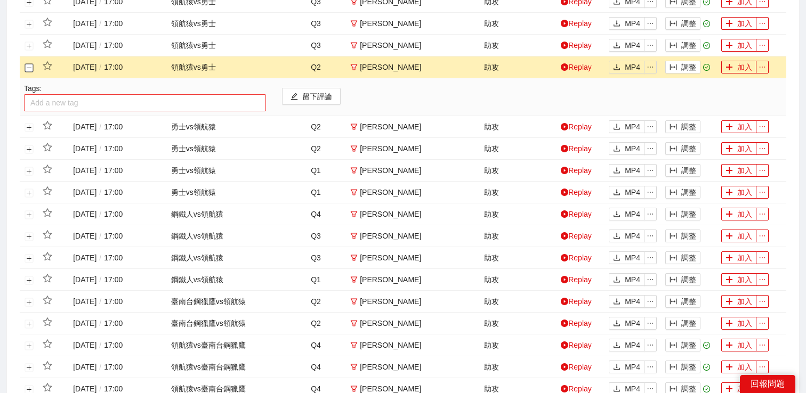
click at [52, 101] on div at bounding box center [145, 102] width 237 height 13
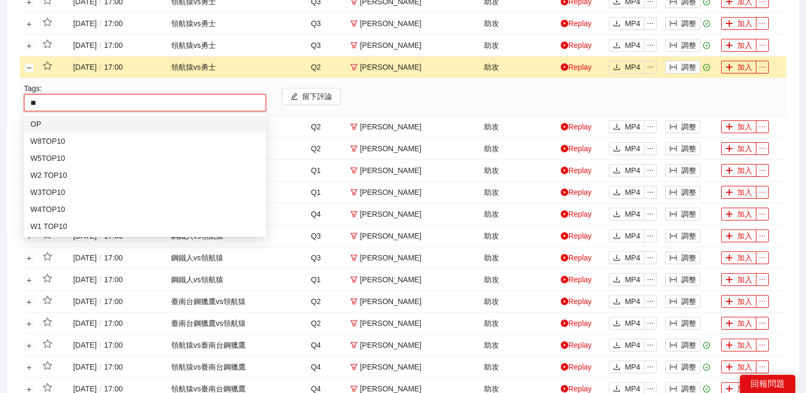
type input "*"
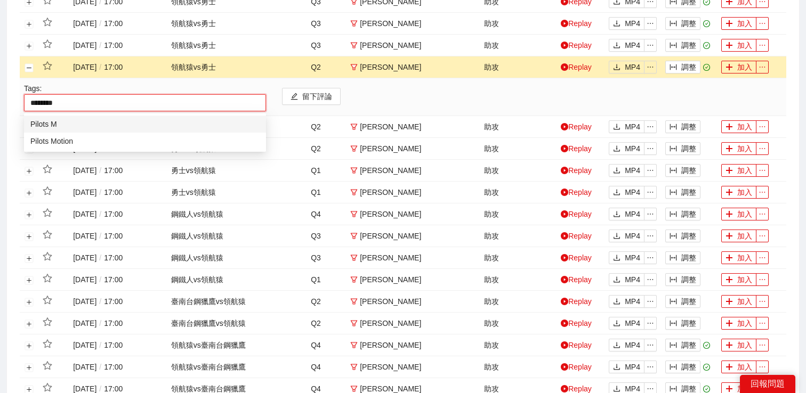
type input "*********"
click at [50, 139] on div "Pilots Motion" at bounding box center [144, 141] width 229 height 12
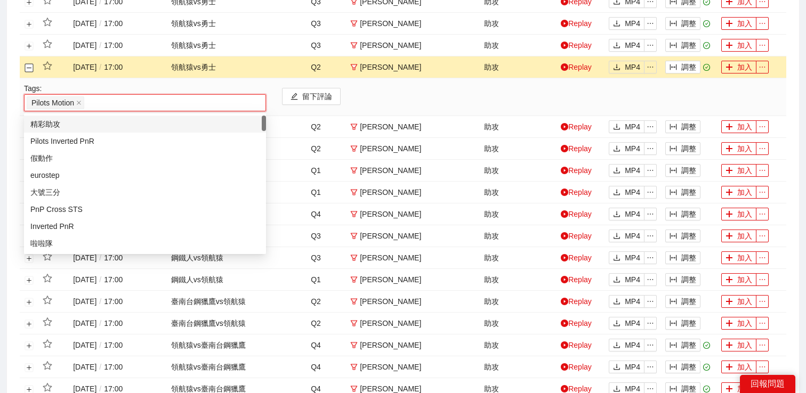
click at [27, 62] on td at bounding box center [29, 68] width 19 height 22
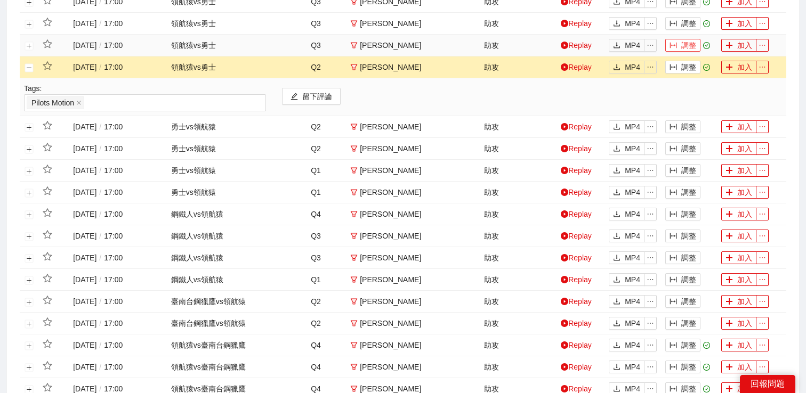
click at [683, 42] on button "調整" at bounding box center [682, 45] width 35 height 13
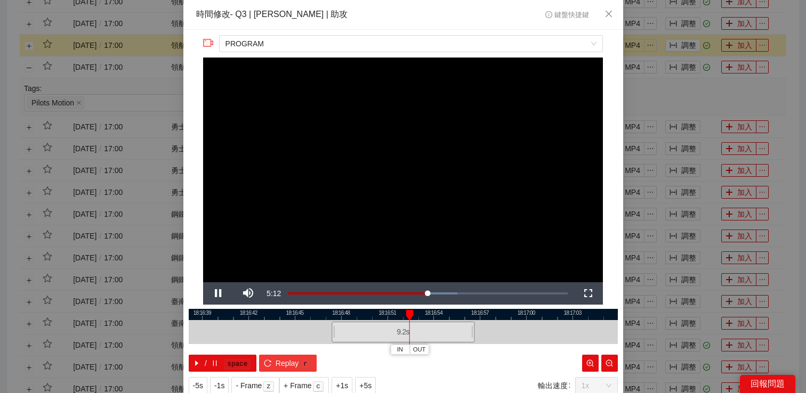
click at [291, 359] on span "Replay" at bounding box center [287, 364] width 23 height 12
click at [674, 87] on div "**********" at bounding box center [403, 196] width 806 height 393
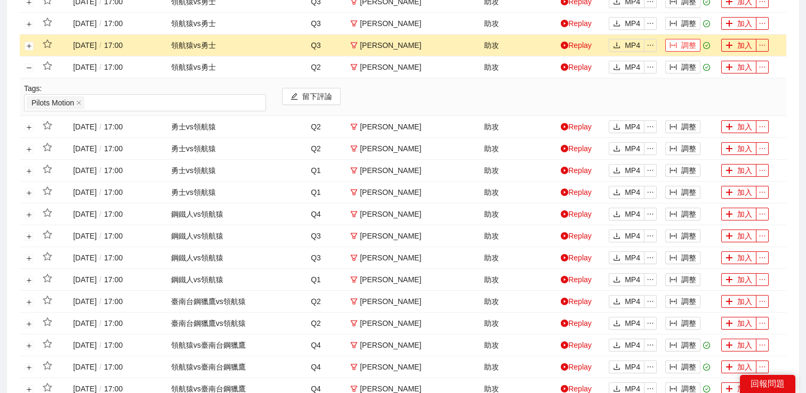
click at [683, 42] on button "調整" at bounding box center [682, 45] width 35 height 13
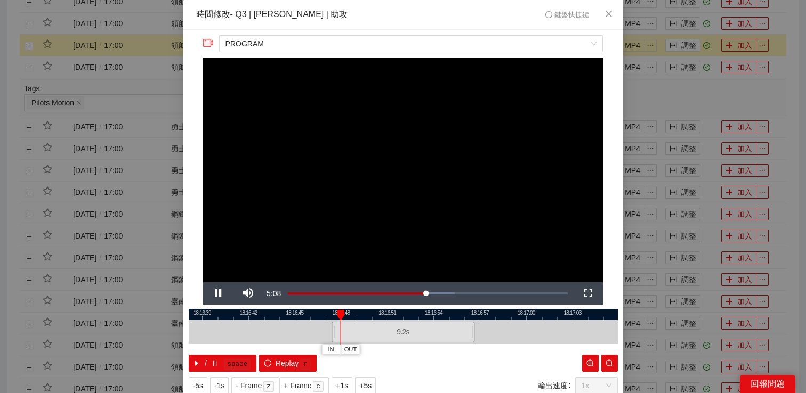
click at [679, 61] on div "**********" at bounding box center [403, 196] width 806 height 393
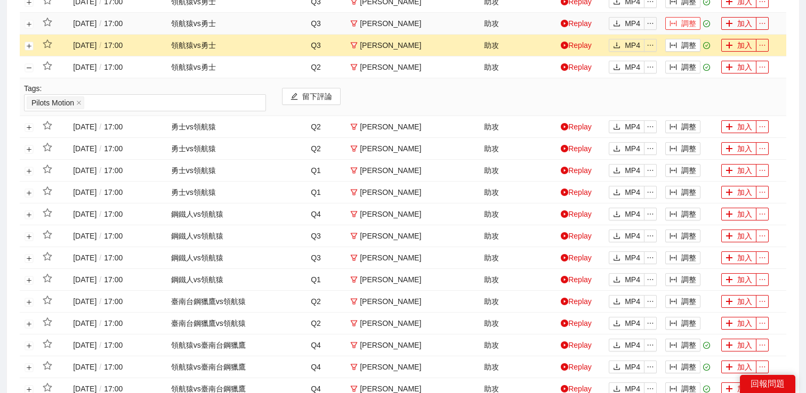
click at [680, 26] on button "調整" at bounding box center [682, 23] width 35 height 13
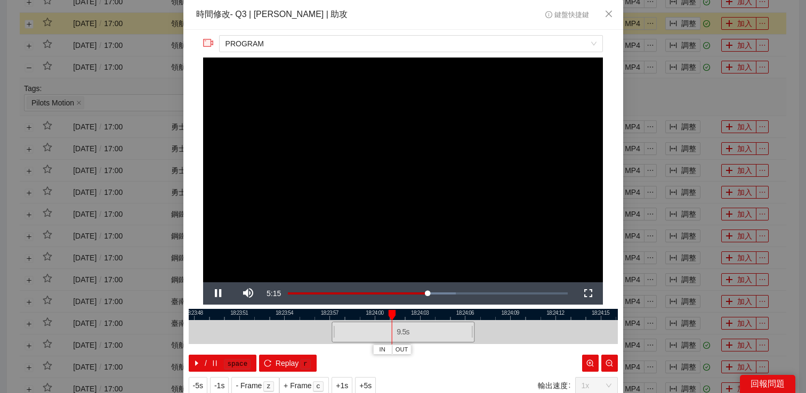
click at [680, 31] on div "**********" at bounding box center [403, 196] width 806 height 393
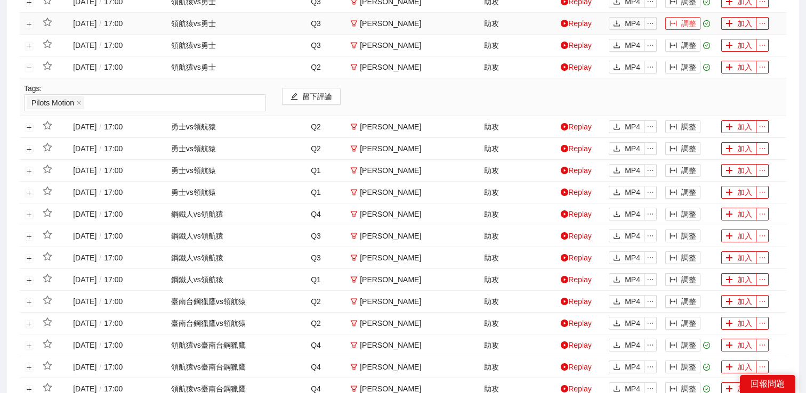
scroll to position [351, 0]
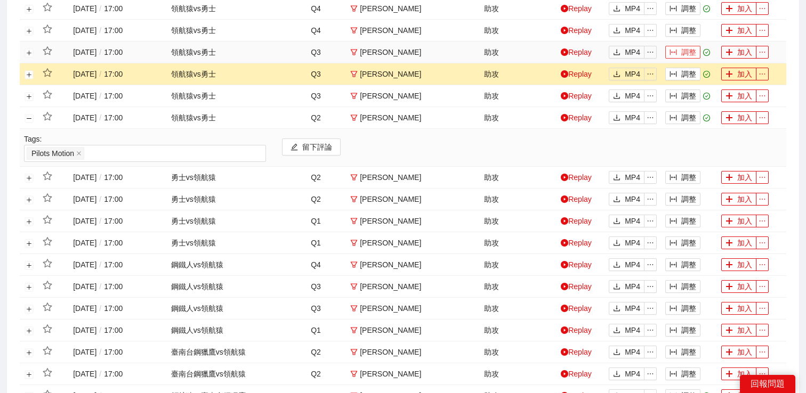
click at [681, 51] on button "調整" at bounding box center [682, 52] width 35 height 13
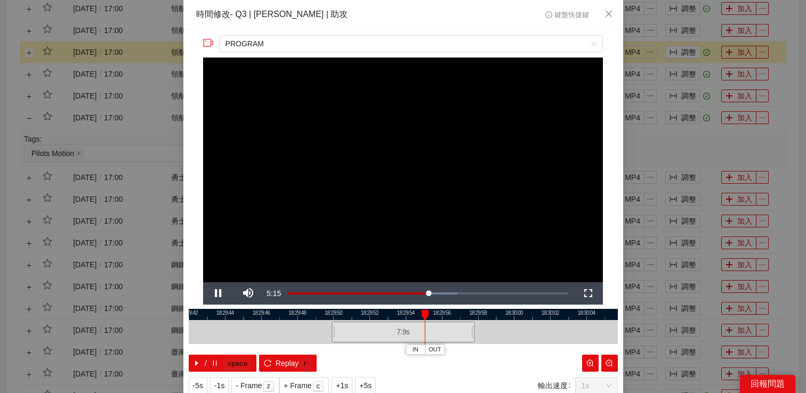
click at [681, 52] on div "**********" at bounding box center [403, 196] width 806 height 393
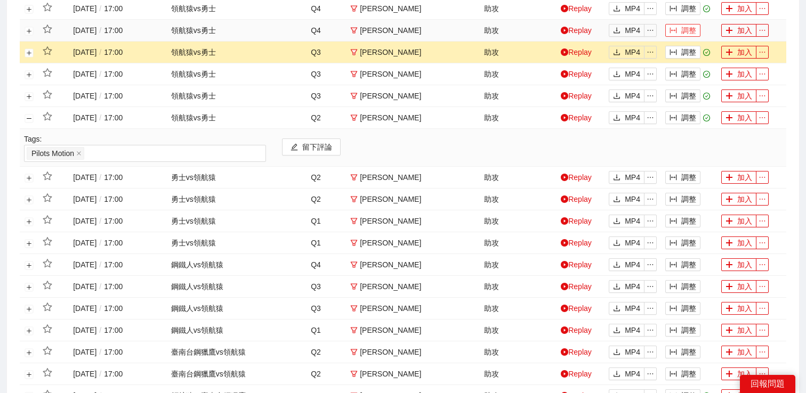
click at [689, 29] on button "調整" at bounding box center [682, 30] width 35 height 13
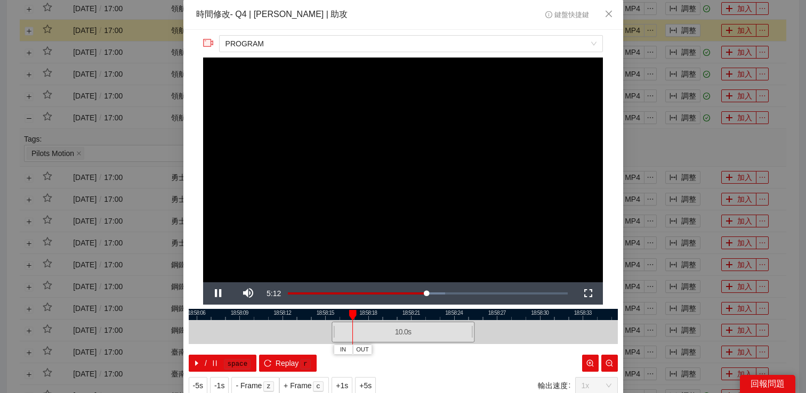
click at [687, 31] on div "**********" at bounding box center [403, 196] width 806 height 393
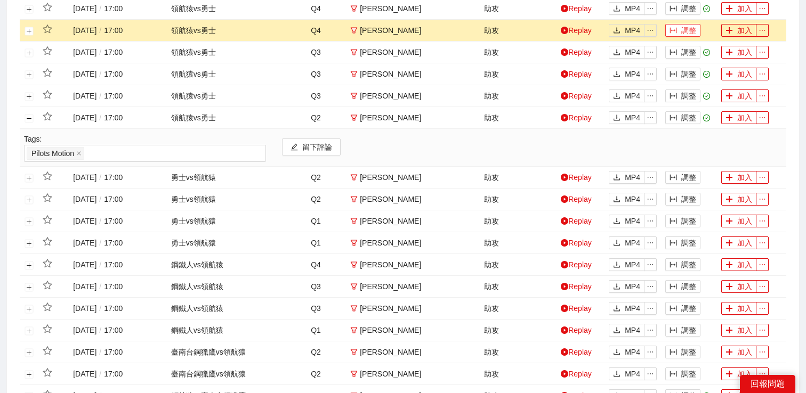
scroll to position [254, 0]
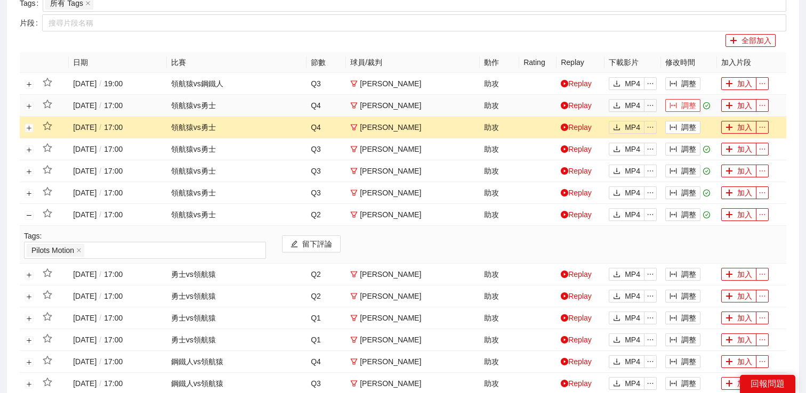
click at [691, 107] on button "調整" at bounding box center [682, 105] width 35 height 13
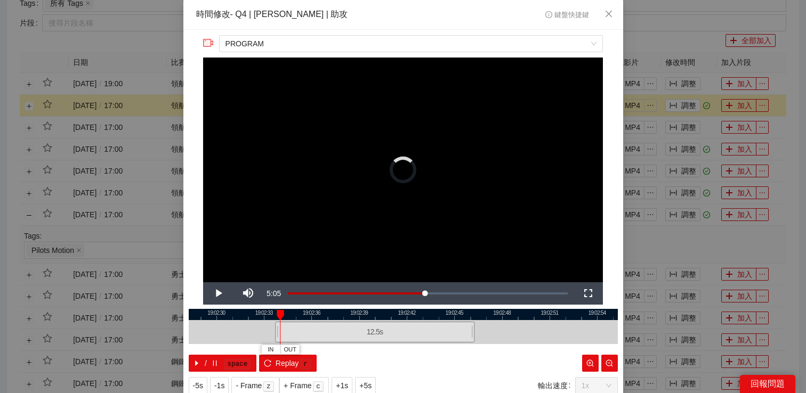
drag, startPoint x: 335, startPoint y: 331, endPoint x: 279, endPoint y: 331, distance: 56.0
click at [278, 331] on div at bounding box center [276, 332] width 6 height 24
click at [219, 294] on span "Video Player" at bounding box center [218, 294] width 30 height 0
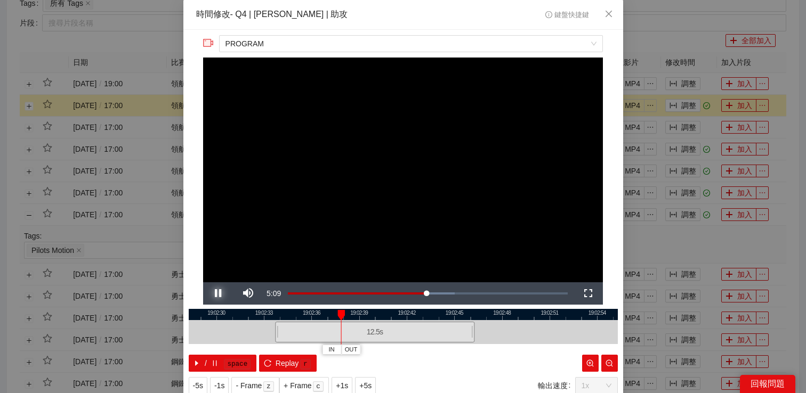
click at [219, 294] on span "Video Player" at bounding box center [218, 294] width 30 height 0
click at [469, 349] on span "OUT" at bounding box center [462, 350] width 13 height 10
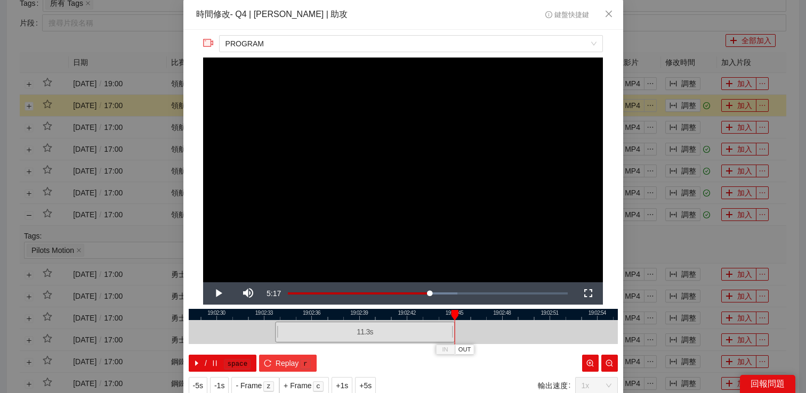
click at [286, 369] on button "Replay r" at bounding box center [287, 363] width 57 height 17
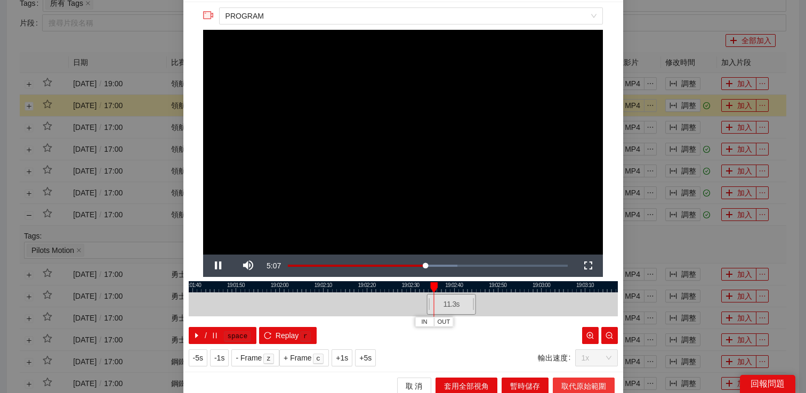
click at [568, 387] on span "取代原始範圍" at bounding box center [583, 387] width 45 height 12
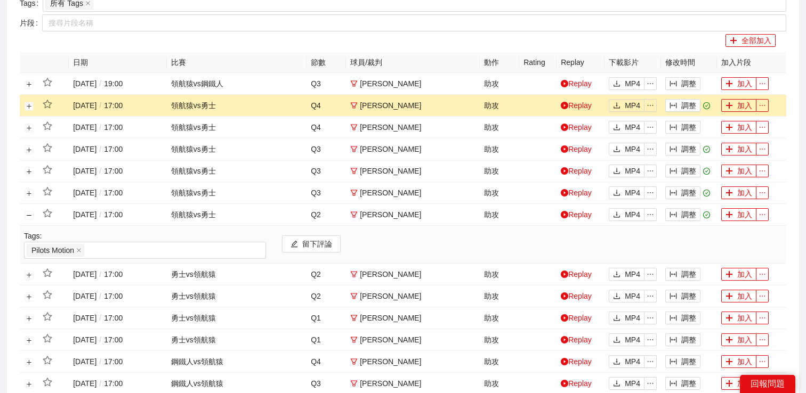
scroll to position [0, 0]
click at [30, 103] on button "展開行" at bounding box center [29, 106] width 9 height 9
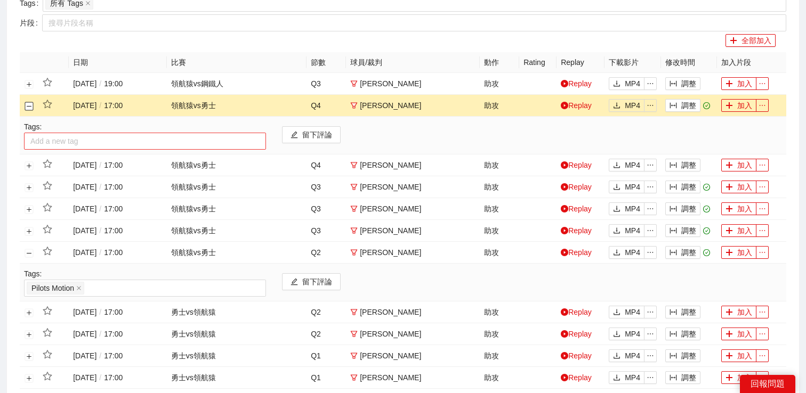
click at [58, 143] on div at bounding box center [145, 141] width 237 height 13
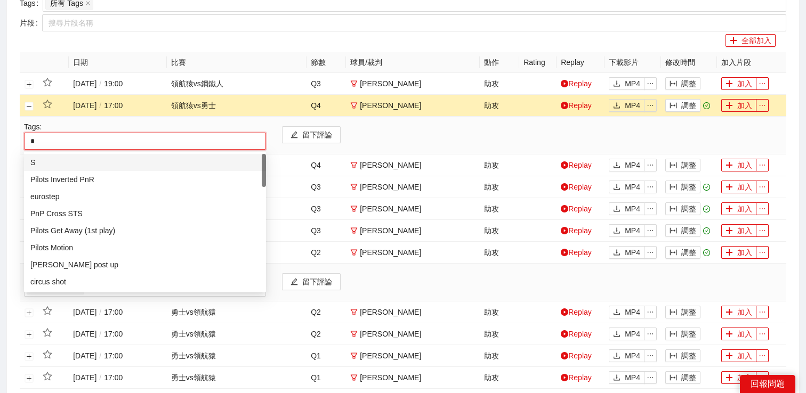
type input "**"
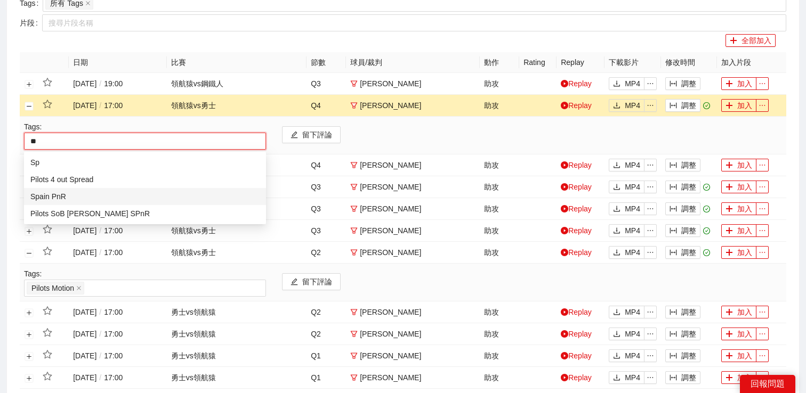
click at [62, 197] on div "Spain PnR" at bounding box center [144, 197] width 229 height 12
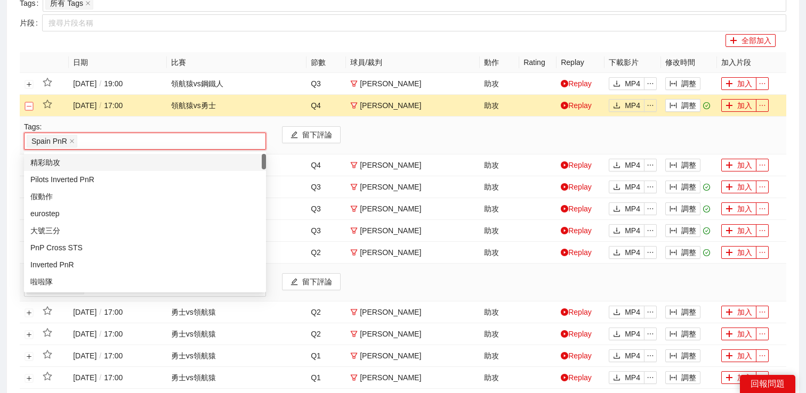
click at [28, 104] on button "關閉行" at bounding box center [29, 106] width 9 height 9
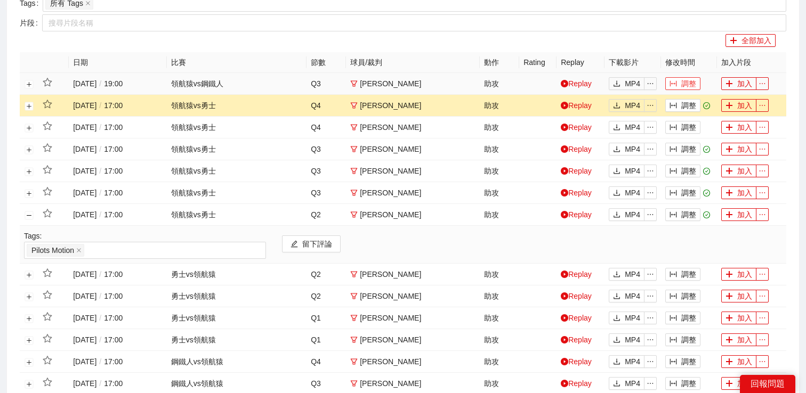
click at [676, 80] on icon "column-width" at bounding box center [673, 83] width 7 height 7
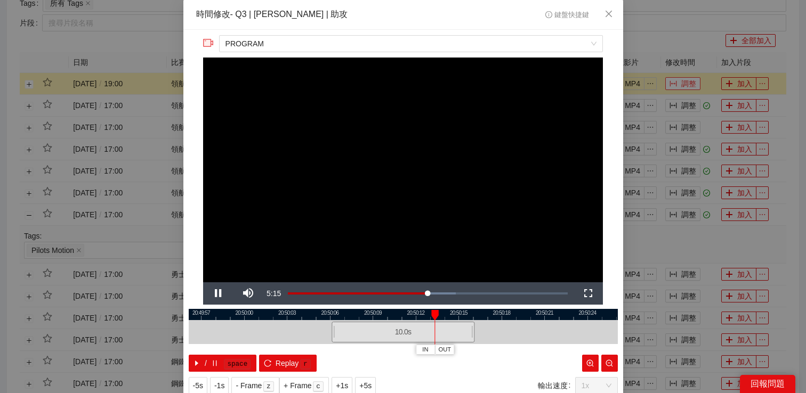
click at [676, 80] on div "**********" at bounding box center [403, 196] width 806 height 393
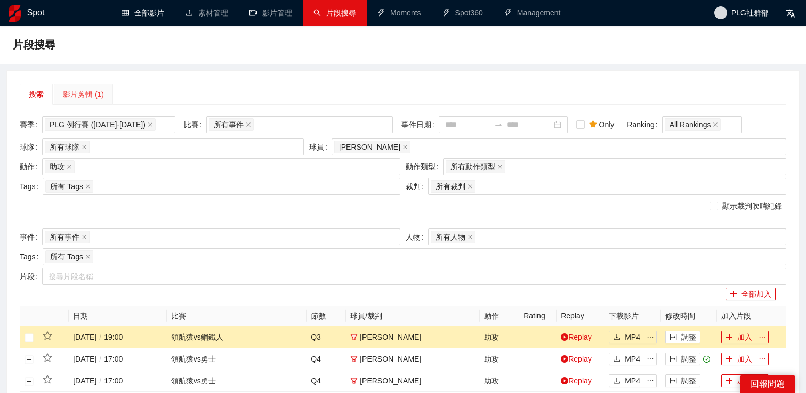
click at [84, 88] on div "影片剪輯 (1)" at bounding box center [83, 94] width 59 height 21
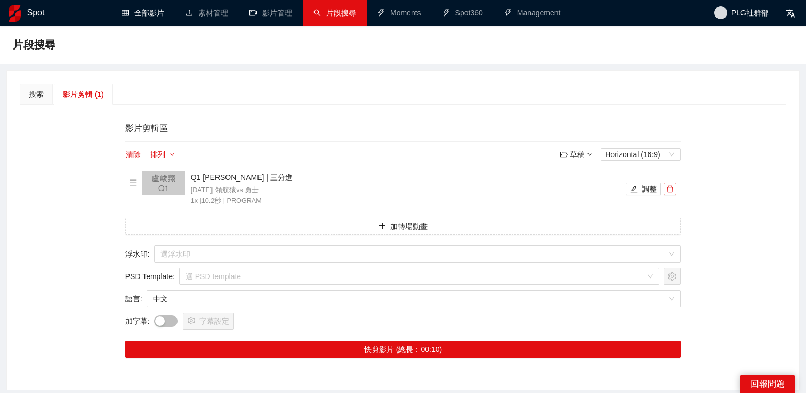
scroll to position [76, 0]
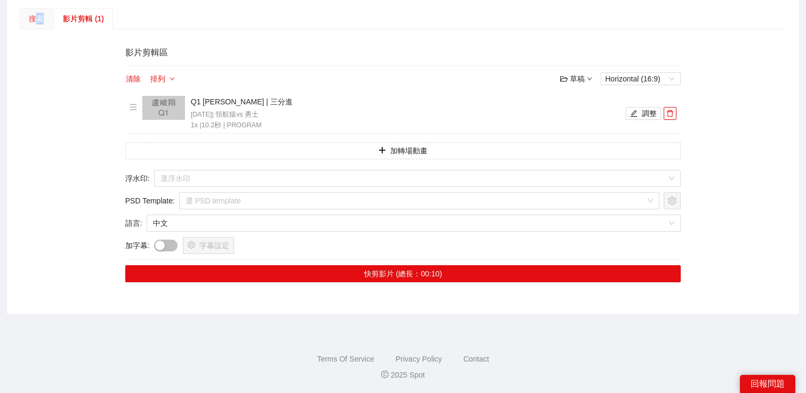
click at [39, 24] on div "搜索" at bounding box center [36, 18] width 33 height 21
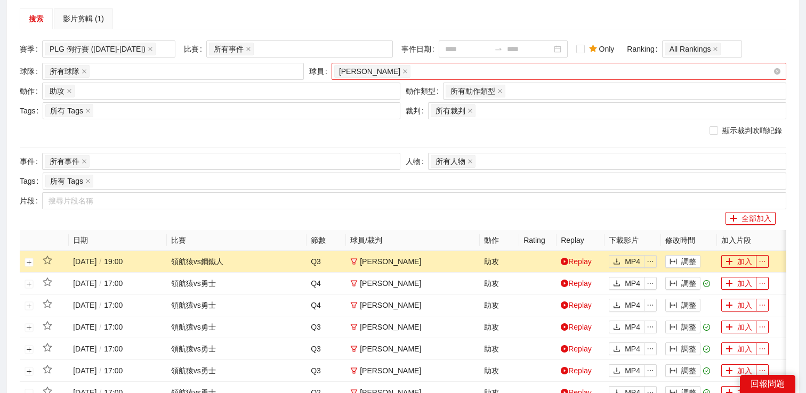
click at [413, 75] on input "search" at bounding box center [414, 71] width 2 height 13
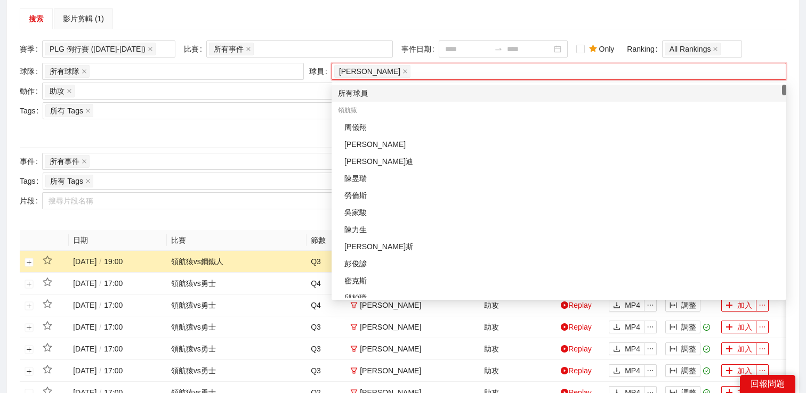
click at [377, 98] on div "所有球員" at bounding box center [559, 93] width 442 height 12
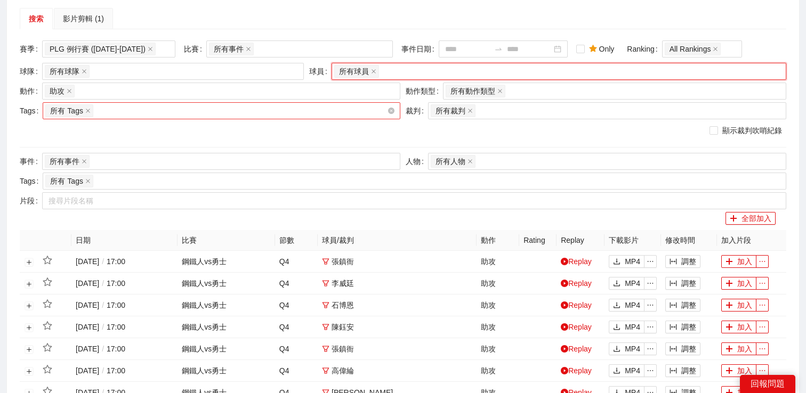
click at [168, 103] on div "所有 Tags" at bounding box center [216, 110] width 342 height 15
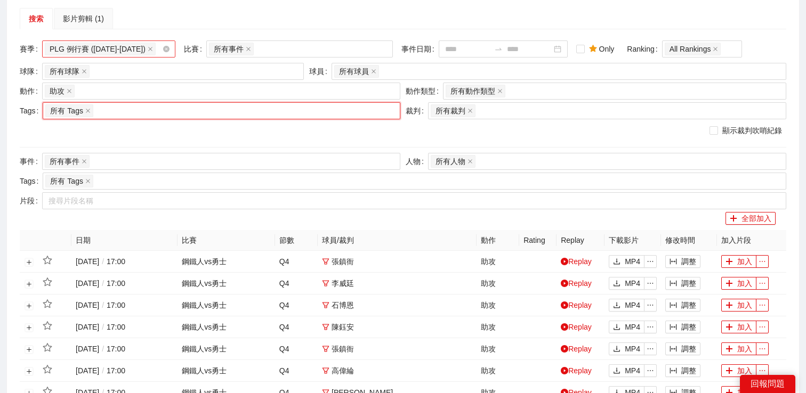
scroll to position [0, 0]
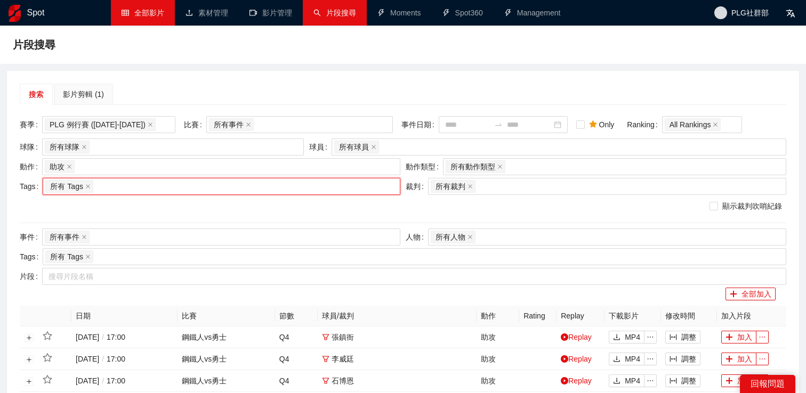
click at [132, 12] on link "全部影片" at bounding box center [143, 13] width 43 height 9
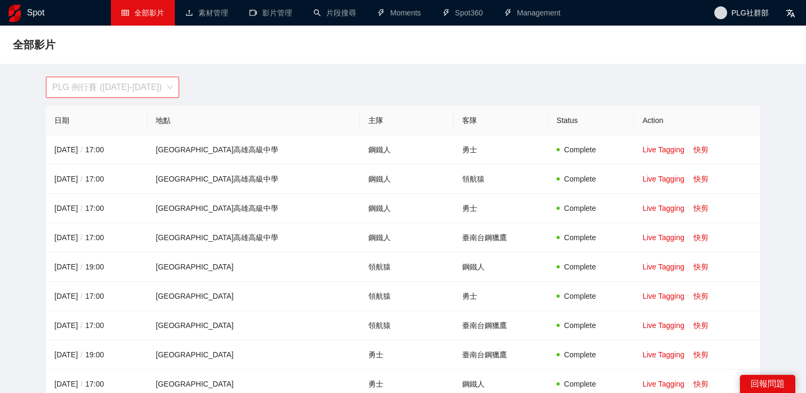
click at [119, 94] on span "PLG 例行賽 (2024-2025)" at bounding box center [112, 87] width 120 height 20
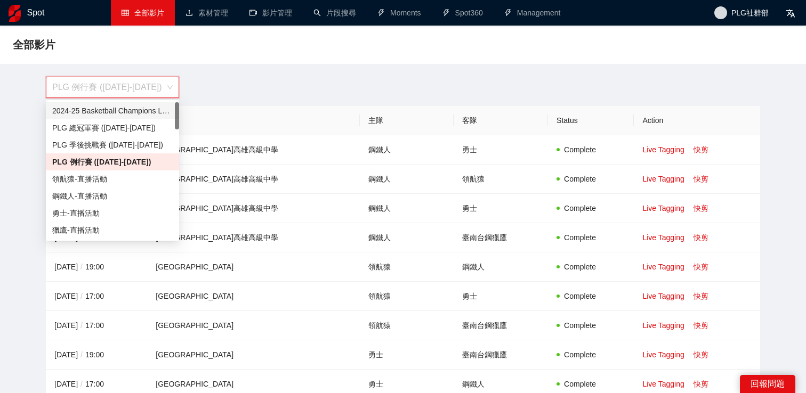
click at [230, 77] on div "PLG 例行賽 (2024-2025)" at bounding box center [402, 87] width 727 height 21
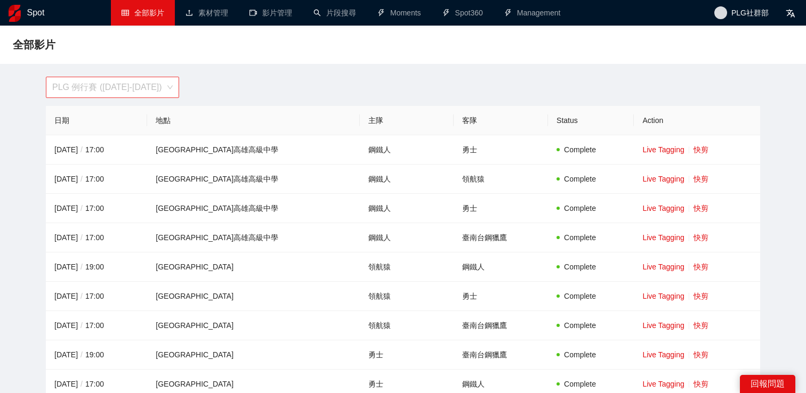
click at [129, 86] on span "PLG 例行賽 (2024-2025)" at bounding box center [112, 87] width 120 height 20
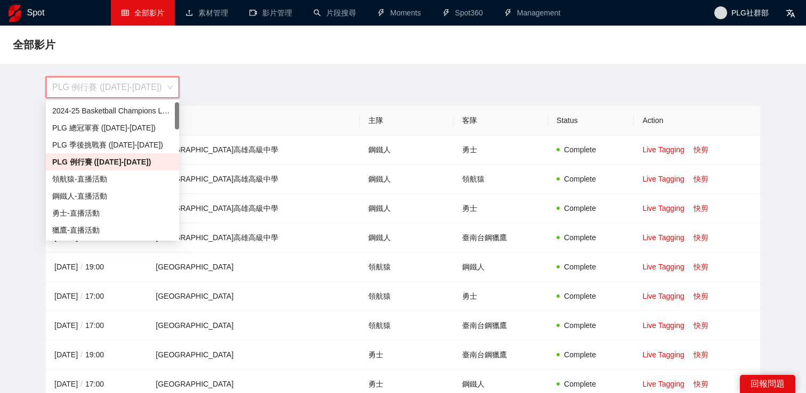
click at [120, 108] on div "2024-25 Basketball Champions League" at bounding box center [112, 111] width 120 height 12
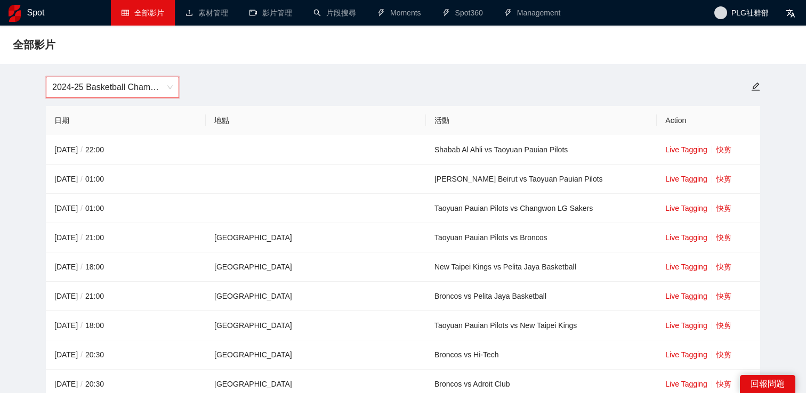
click at [218, 89] on div "2024-25 Basketball Champions League 2024-25 Basketball Champions League" at bounding box center [402, 87] width 727 height 21
click at [130, 90] on span "2024-25 Basketball Champions League" at bounding box center [112, 87] width 120 height 20
click at [741, 13] on span "PLG社群部" at bounding box center [749, 13] width 37 height 0
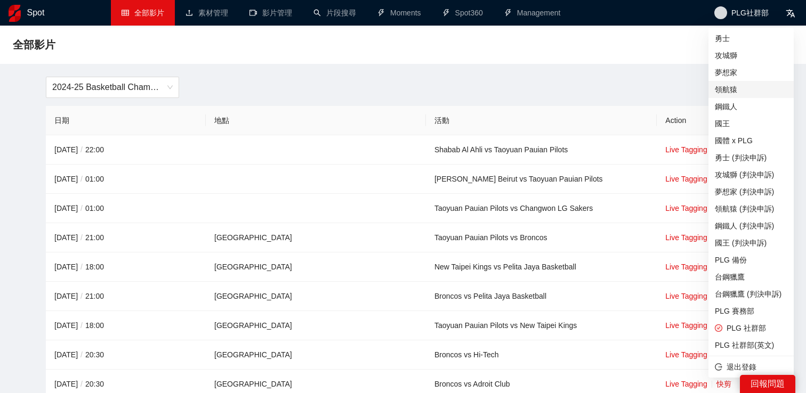
click at [739, 90] on span "領航猿" at bounding box center [751, 90] width 73 height 12
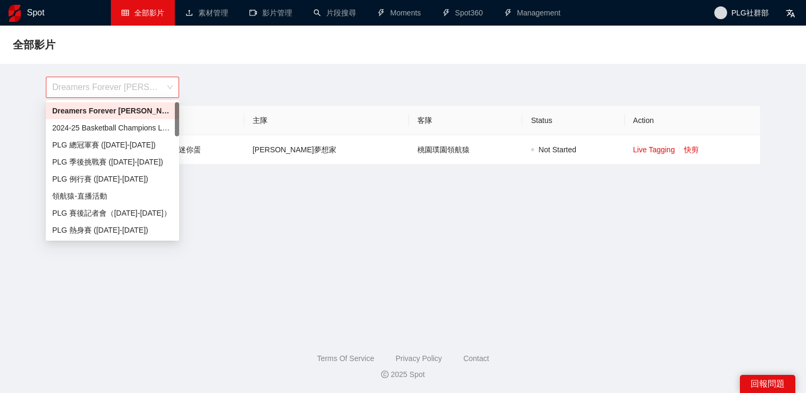
click at [136, 86] on span "Dreamers Forever [PERSON_NAME]退役賽" at bounding box center [112, 87] width 120 height 20
click at [123, 130] on div "2024-25 Basketball Champions League" at bounding box center [112, 128] width 120 height 12
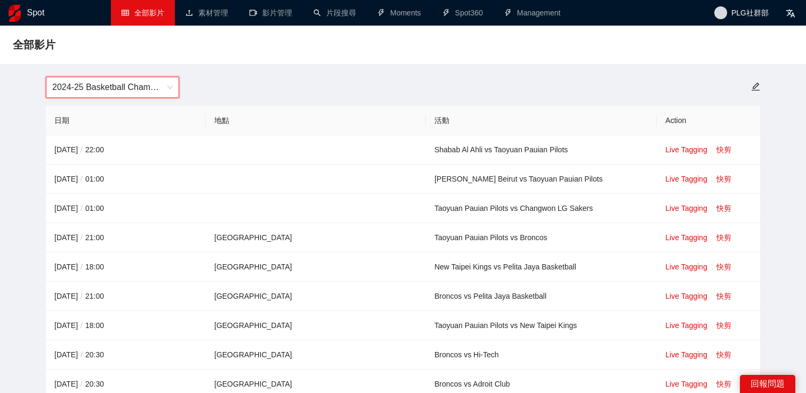
click at [136, 90] on span "2024-25 Basketball Champions League" at bounding box center [112, 87] width 120 height 20
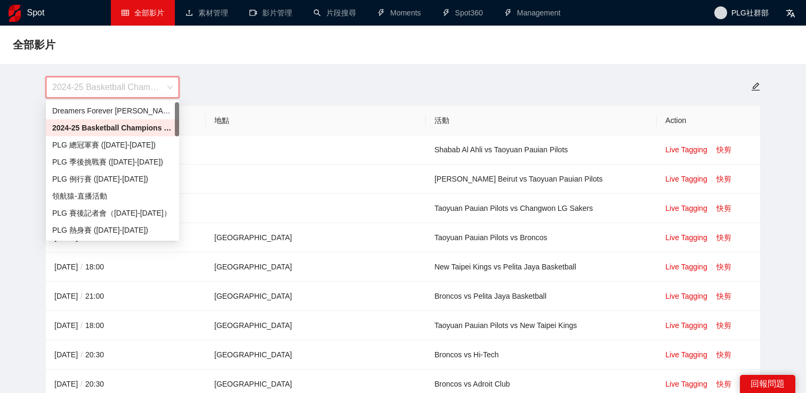
click at [235, 77] on div "2024-25 Basketball Champions League" at bounding box center [402, 87] width 727 height 21
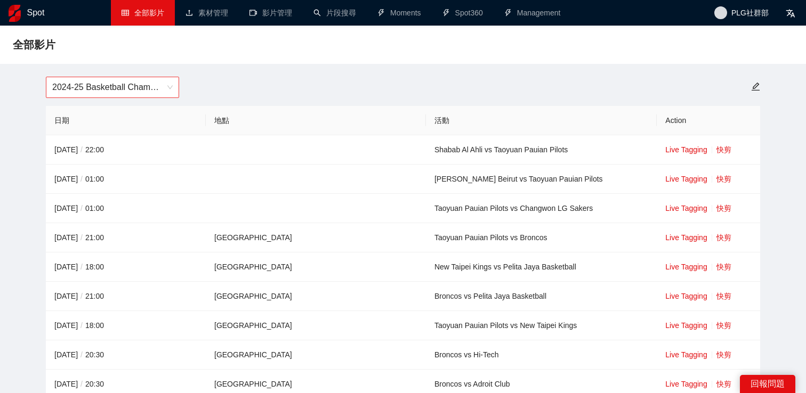
click at [147, 88] on span "2024-25 Basketball Champions League" at bounding box center [112, 87] width 120 height 20
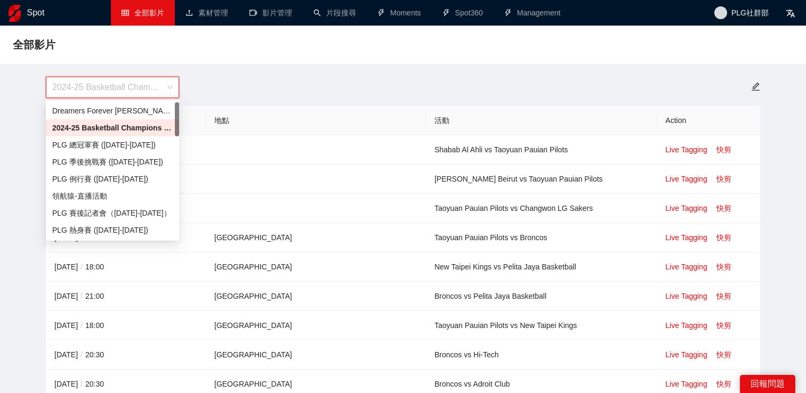
click at [523, 83] on div "2024-25 Basketball Champions League" at bounding box center [402, 87] width 727 height 21
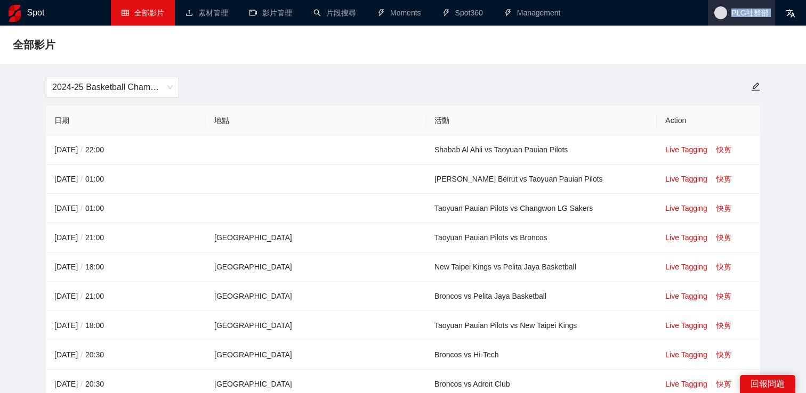
click at [757, 13] on span "PLG社群部" at bounding box center [749, 13] width 37 height 0
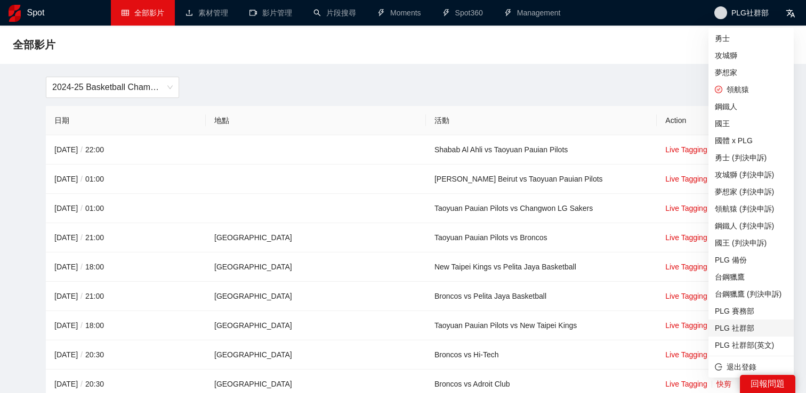
click at [747, 326] on span "PLG 社群部" at bounding box center [751, 329] width 73 height 12
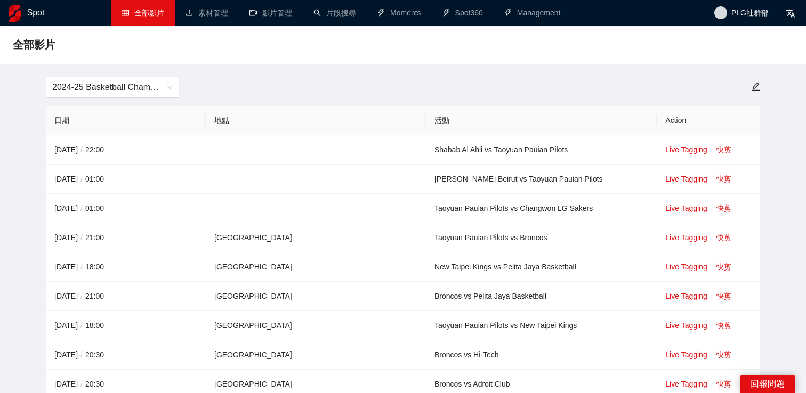
scroll to position [78, 0]
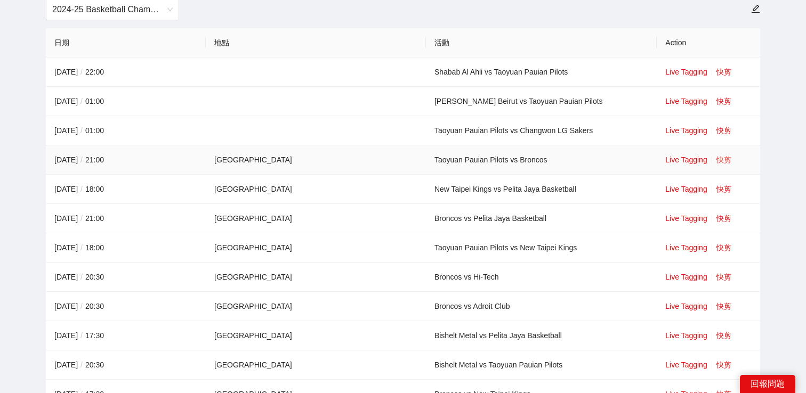
click at [717, 163] on link "快剪" at bounding box center [724, 160] width 15 height 9
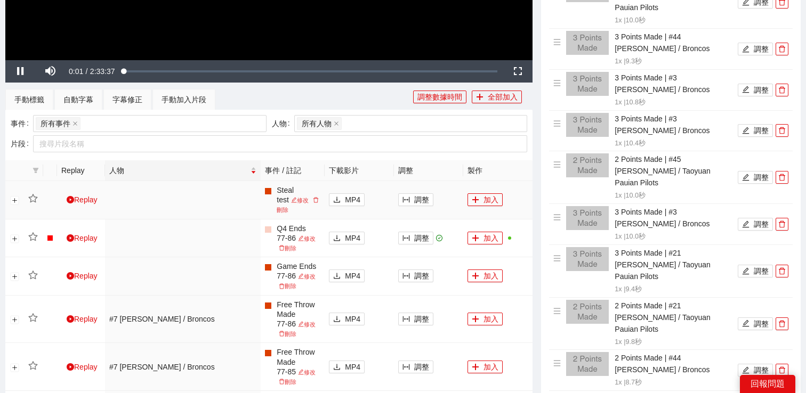
scroll to position [399, 0]
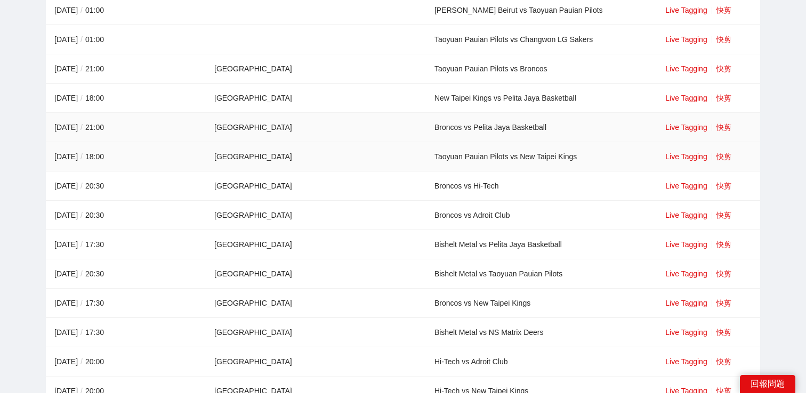
scroll to position [222, 0]
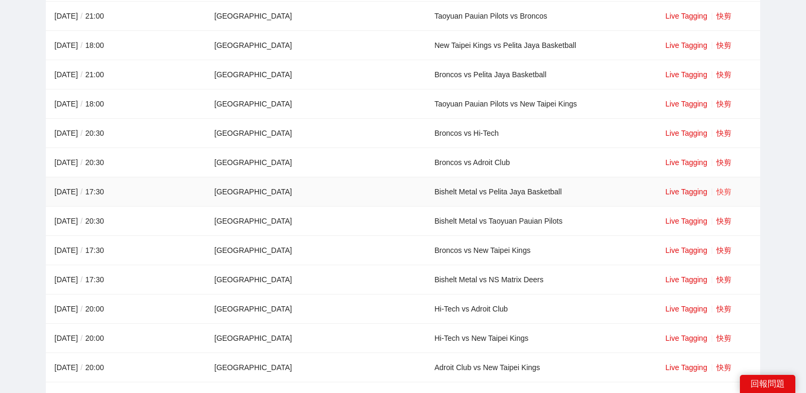
click at [717, 191] on link "快剪" at bounding box center [724, 192] width 15 height 9
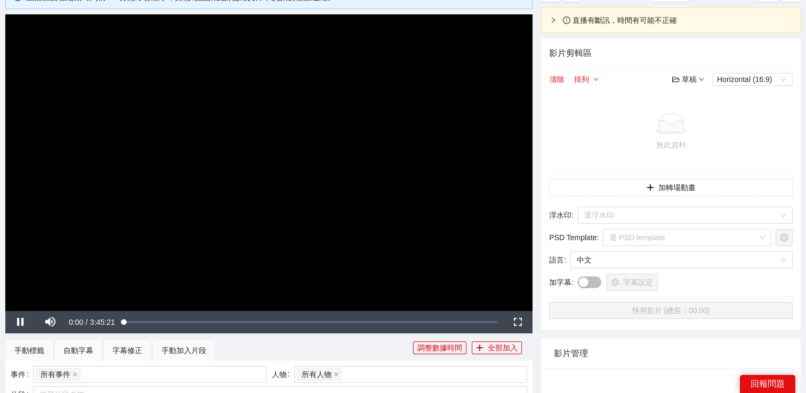
click at [386, 154] on video "Video Player" at bounding box center [268, 162] width 527 height 296
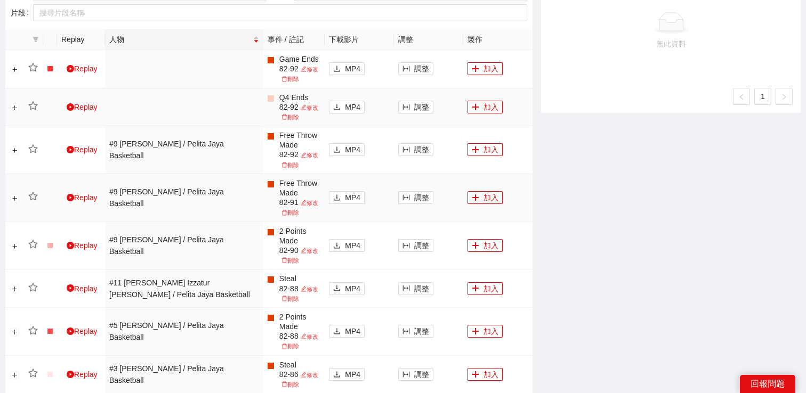
scroll to position [213, 0]
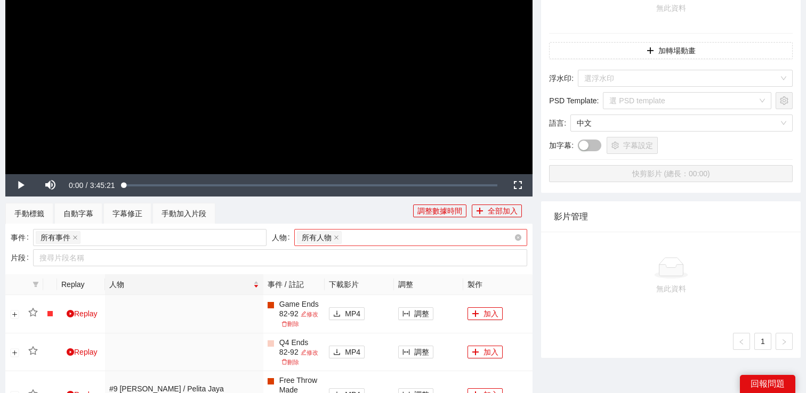
click at [357, 243] on div "所有人物" at bounding box center [406, 237] width 218 height 15
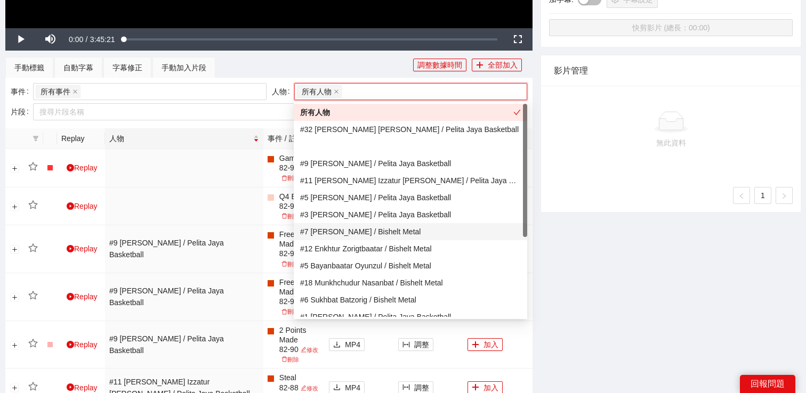
scroll to position [128, 0]
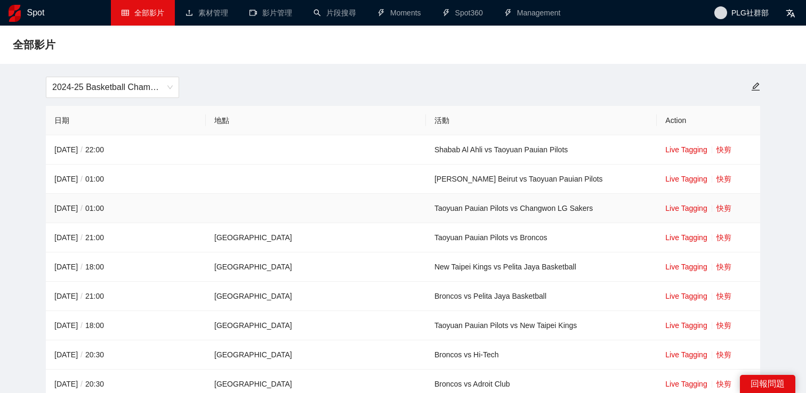
scroll to position [117, 0]
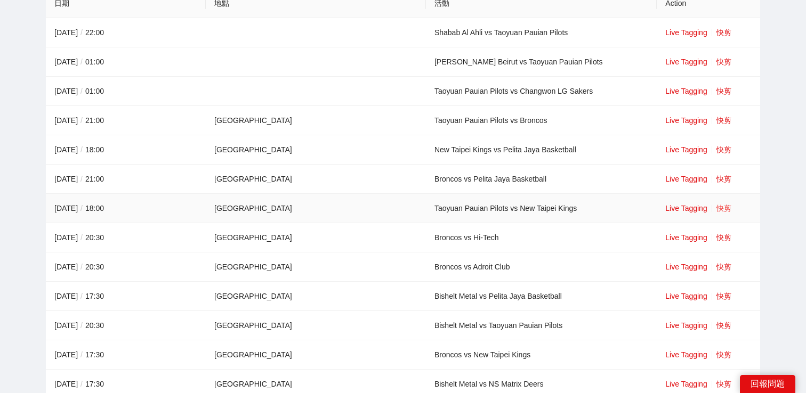
click at [717, 206] on link "快剪" at bounding box center [724, 208] width 15 height 9
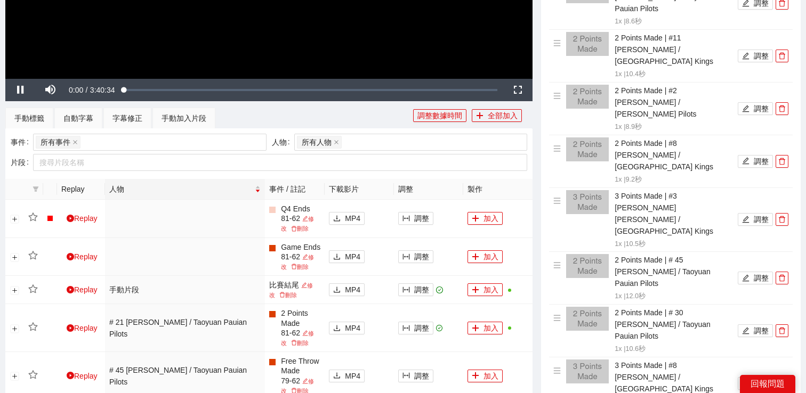
scroll to position [359, 0]
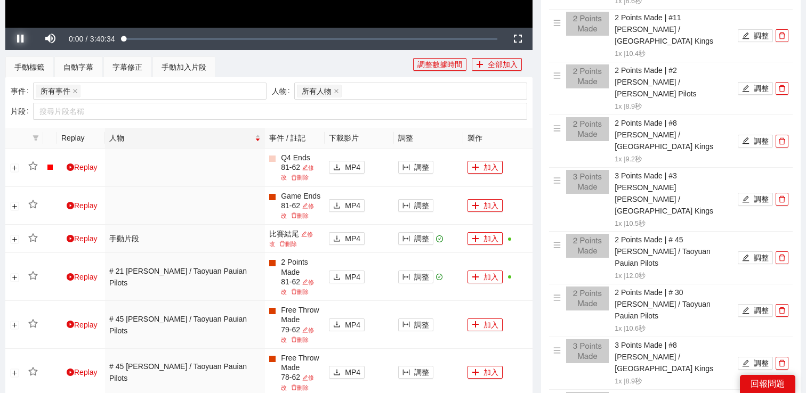
click at [23, 39] on span "Video Player" at bounding box center [20, 39] width 30 height 0
click at [354, 92] on div "所有人物" at bounding box center [406, 91] width 218 height 15
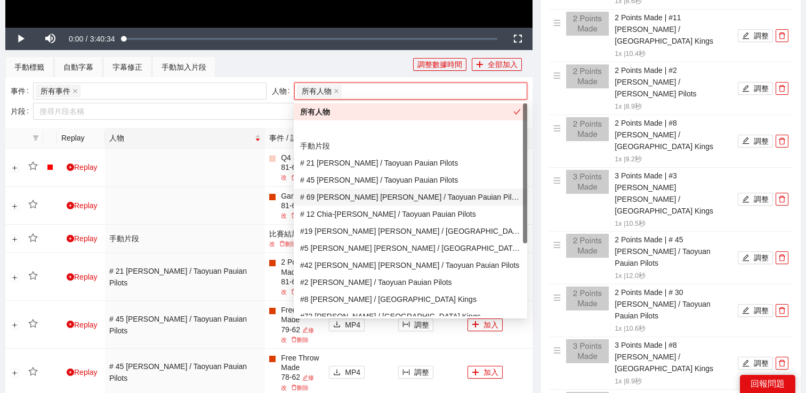
click at [350, 197] on div "# 69 [PERSON_NAME] [PERSON_NAME] / Taoyuan Pauian Pilots" at bounding box center [410, 197] width 221 height 12
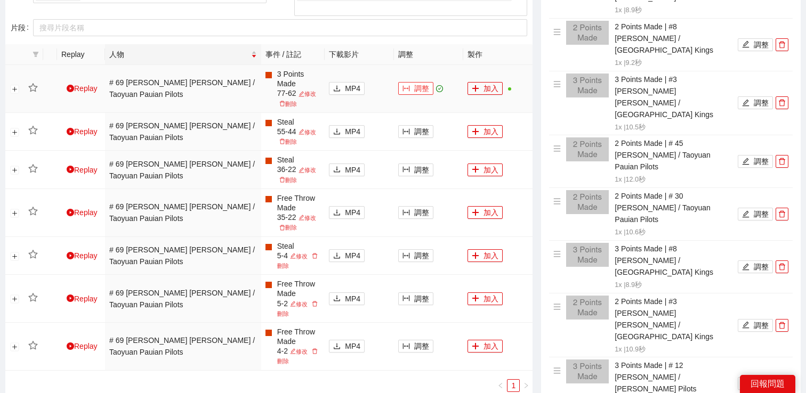
click at [416, 82] on button "調整" at bounding box center [415, 88] width 35 height 13
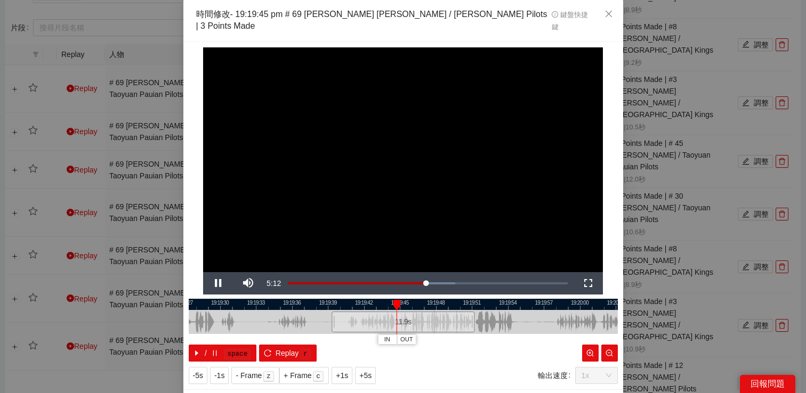
click at [712, 141] on div "**********" at bounding box center [403, 196] width 806 height 393
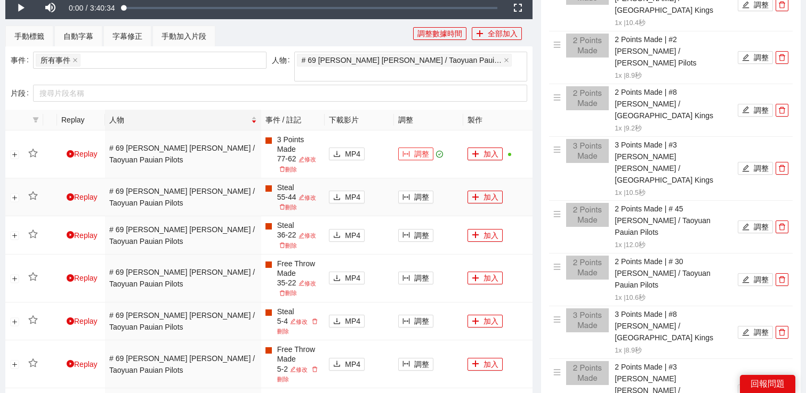
scroll to position [451, 0]
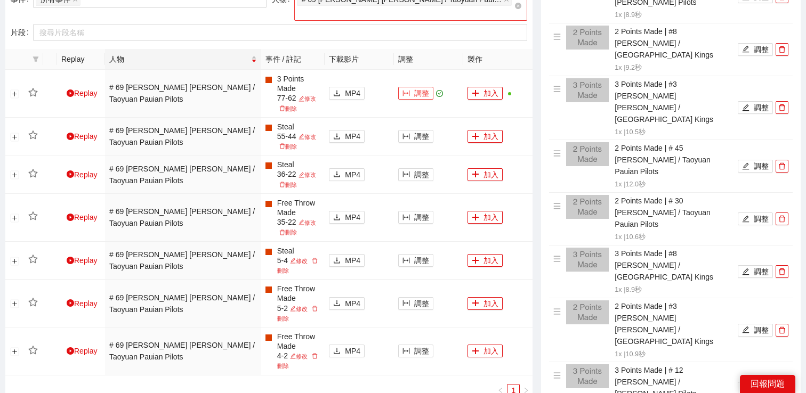
click at [477, 4] on div "# 69 [PERSON_NAME] [PERSON_NAME] / Taoyuan Pauian Pilots" at bounding box center [406, 6] width 218 height 28
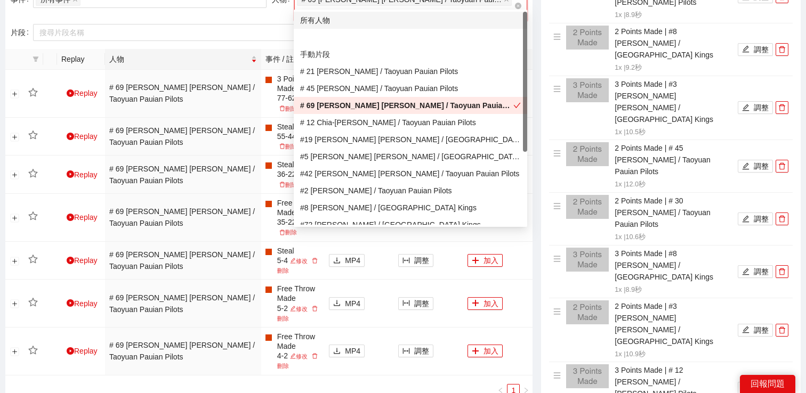
scroll to position [444, 0]
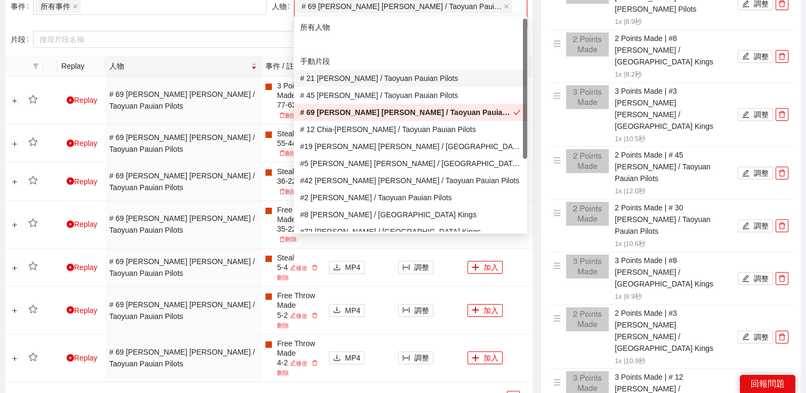
click at [409, 74] on div "# 21 [PERSON_NAME] / Taoyuan Pauian Pilots" at bounding box center [410, 79] width 221 height 12
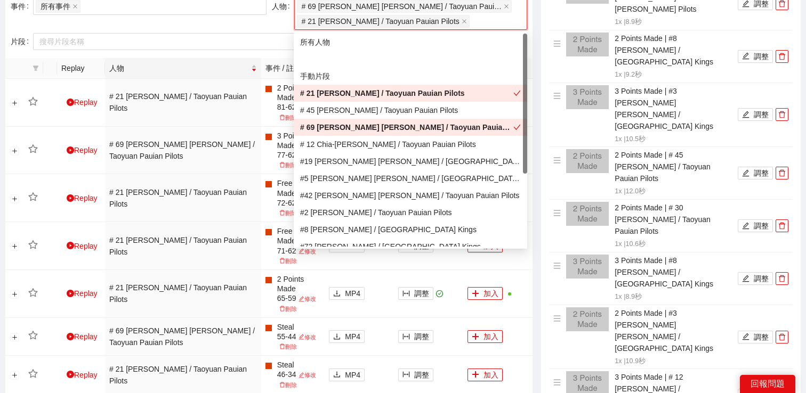
click at [390, 129] on div "# 69 [PERSON_NAME] [PERSON_NAME] / Taoyuan Pauian Pilots" at bounding box center [406, 128] width 213 height 12
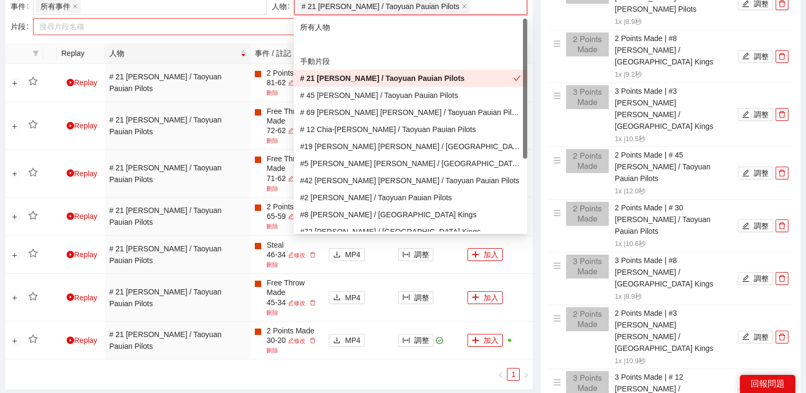
click at [272, 32] on div at bounding box center [275, 26] width 478 height 13
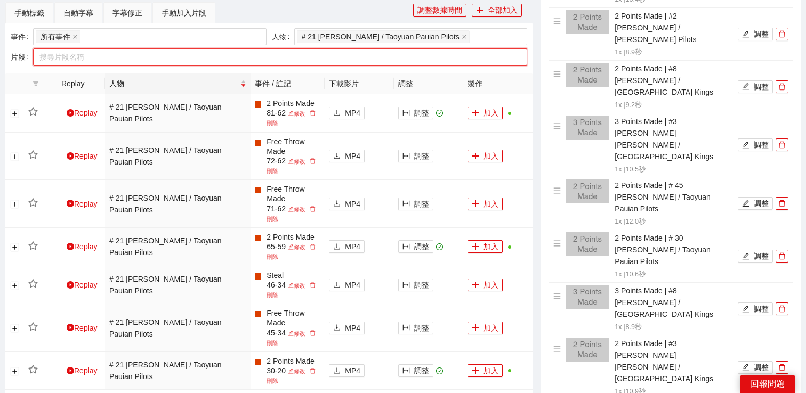
scroll to position [423, 0]
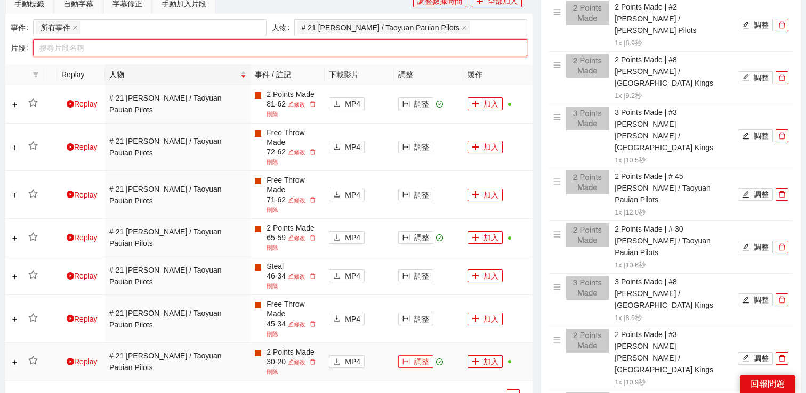
click at [417, 356] on button "調整" at bounding box center [415, 362] width 35 height 13
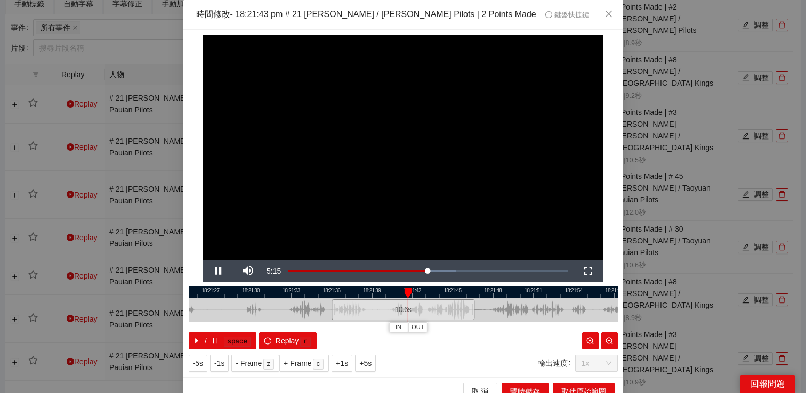
click at [651, 208] on div "**********" at bounding box center [403, 196] width 806 height 393
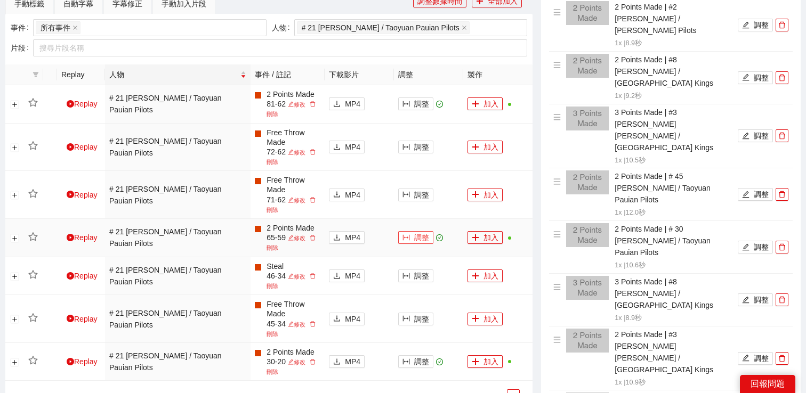
click at [422, 231] on button "調整" at bounding box center [415, 237] width 35 height 13
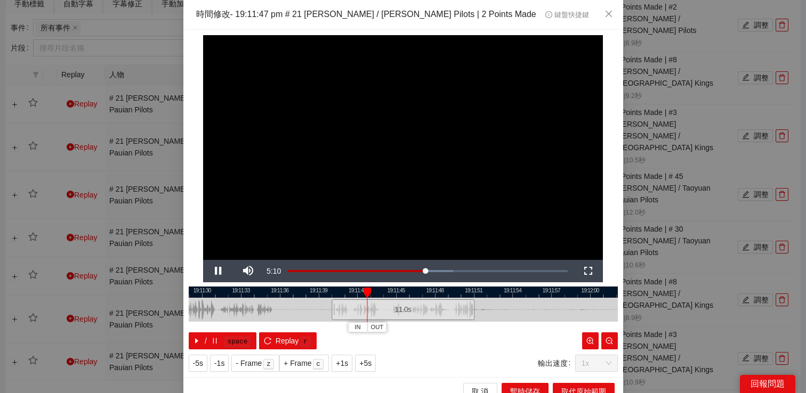
click at [681, 140] on div "**********" at bounding box center [403, 196] width 806 height 393
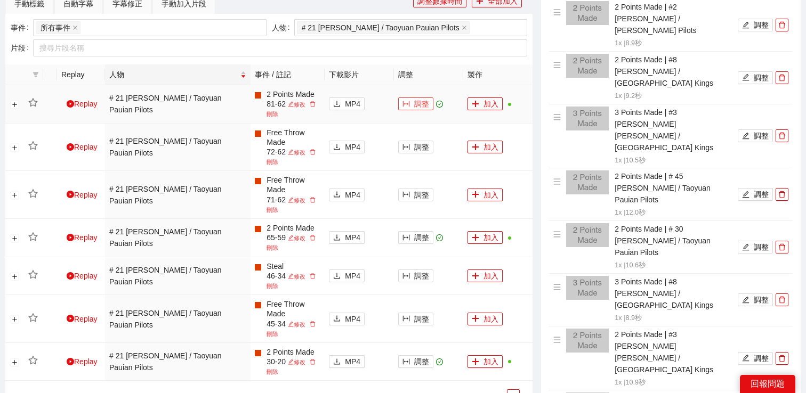
click at [420, 106] on button "調整" at bounding box center [415, 104] width 35 height 13
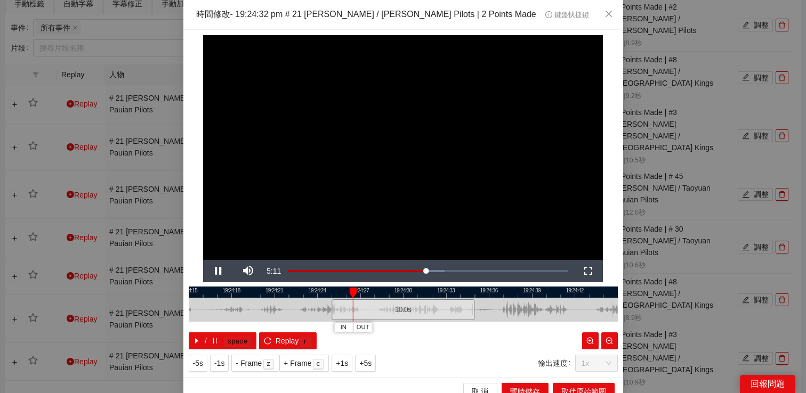
click at [681, 95] on div "**********" at bounding box center [403, 196] width 806 height 393
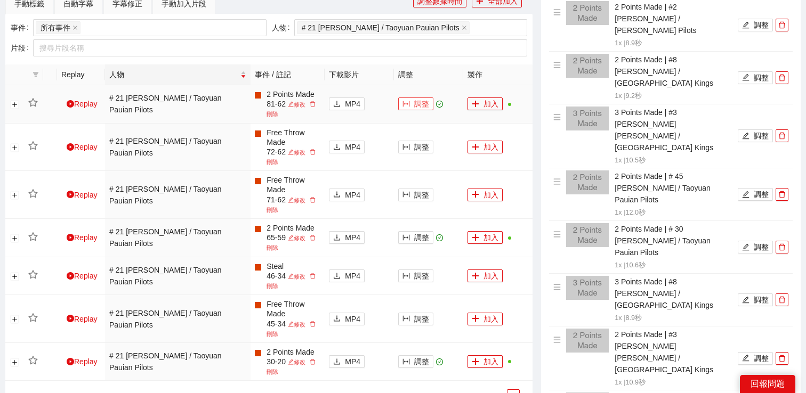
click at [414, 104] on button "調整" at bounding box center [415, 104] width 35 height 13
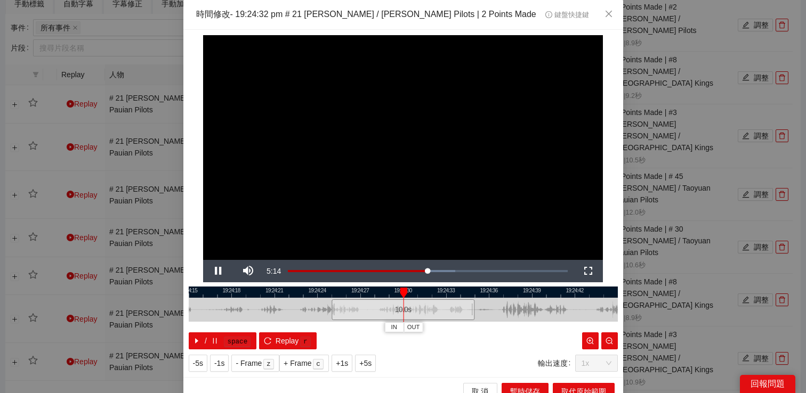
click at [622, 102] on div "**********" at bounding box center [403, 204] width 440 height 348
click at [640, 107] on div "**********" at bounding box center [403, 196] width 806 height 393
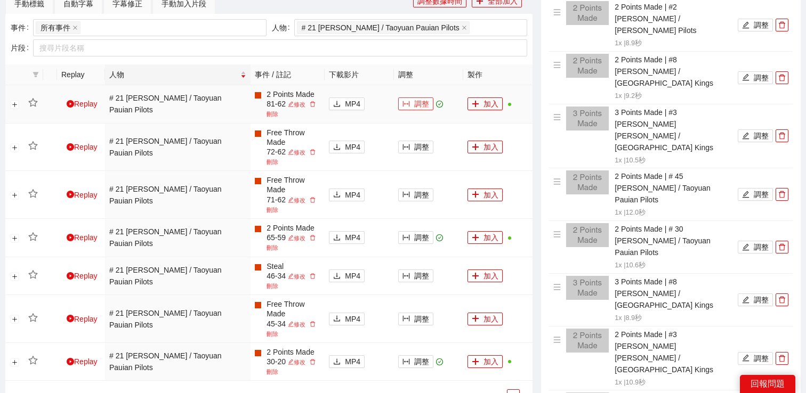
scroll to position [396, 0]
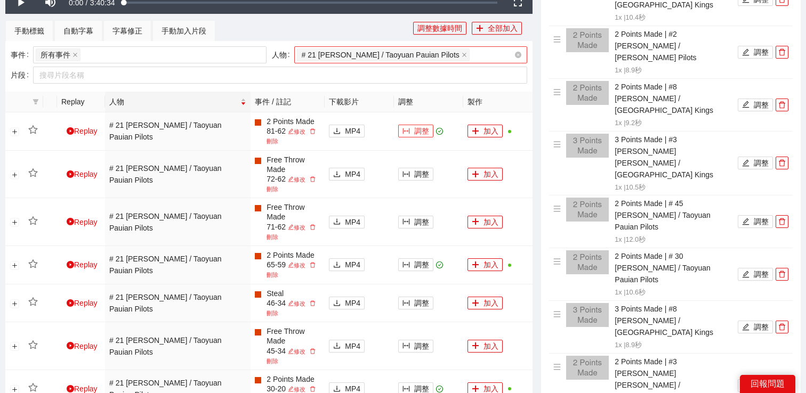
click at [458, 57] on div "# 21 [PERSON_NAME] / Taoyuan Pauian Pilots" at bounding box center [406, 54] width 218 height 15
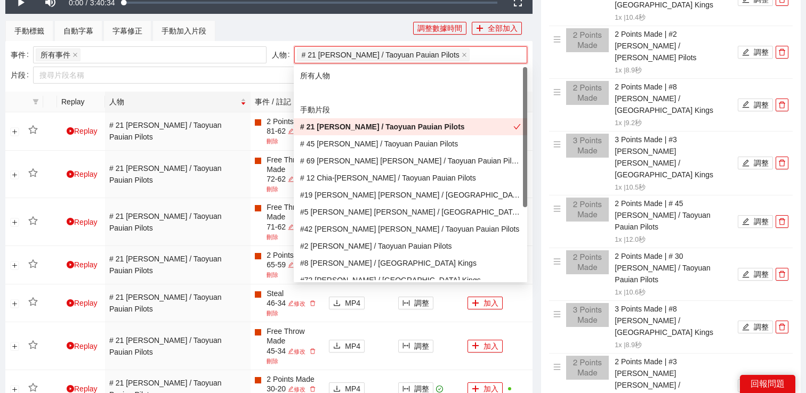
click at [395, 123] on div "# 21 [PERSON_NAME] / Taoyuan Pauian Pilots" at bounding box center [406, 127] width 213 height 12
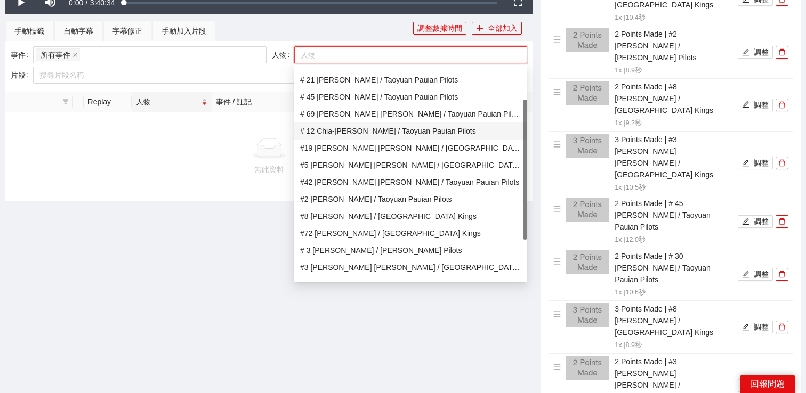
scroll to position [44, 0]
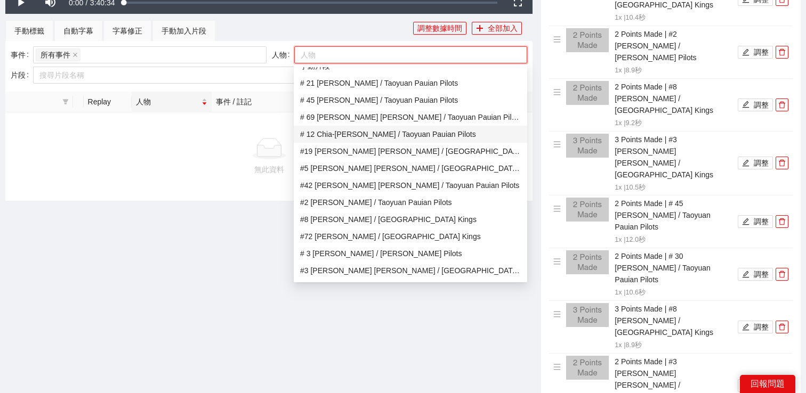
click at [376, 132] on div "# 12 Chia-[PERSON_NAME] / Taoyuan Pauian Pilots" at bounding box center [410, 134] width 221 height 12
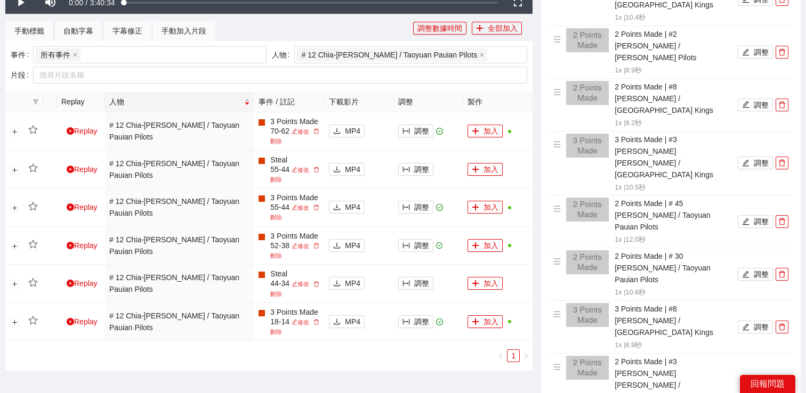
click at [270, 35] on div "手動標籤 自動字幕 字幕修正 手動加入片段" at bounding box center [209, 30] width 408 height 21
click at [413, 321] on button "調整" at bounding box center [415, 322] width 35 height 13
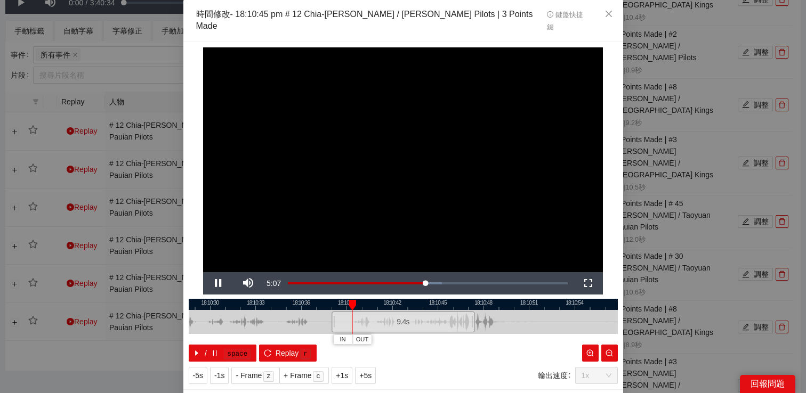
click at [684, 159] on div "**********" at bounding box center [403, 196] width 806 height 393
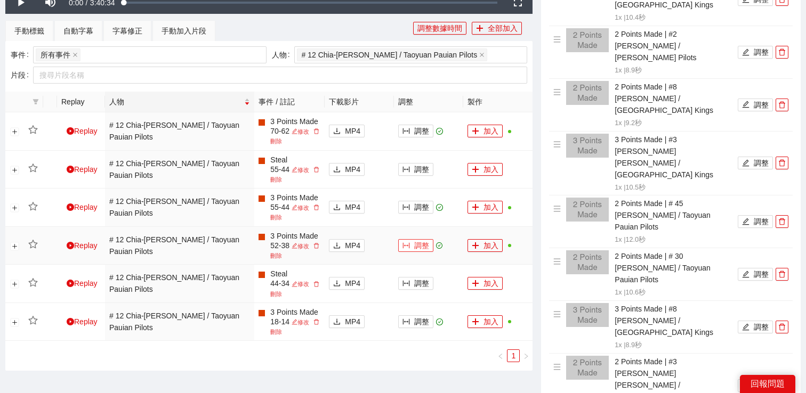
click at [409, 246] on icon "column-width" at bounding box center [406, 246] width 7 height 6
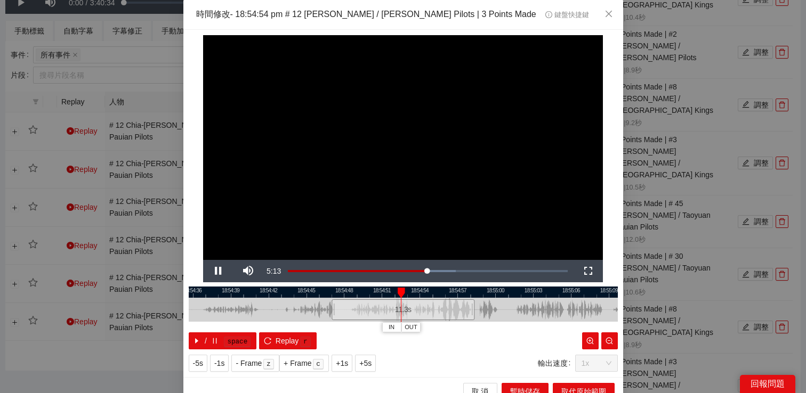
click at [687, 151] on div "**********" at bounding box center [403, 196] width 806 height 393
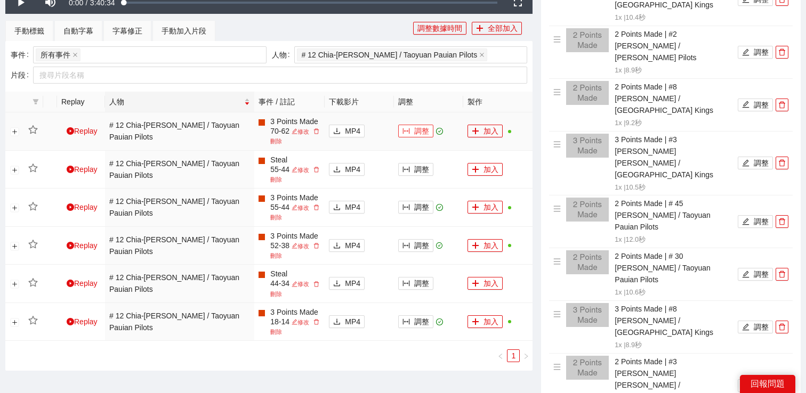
click at [415, 134] on button "調整" at bounding box center [415, 131] width 35 height 13
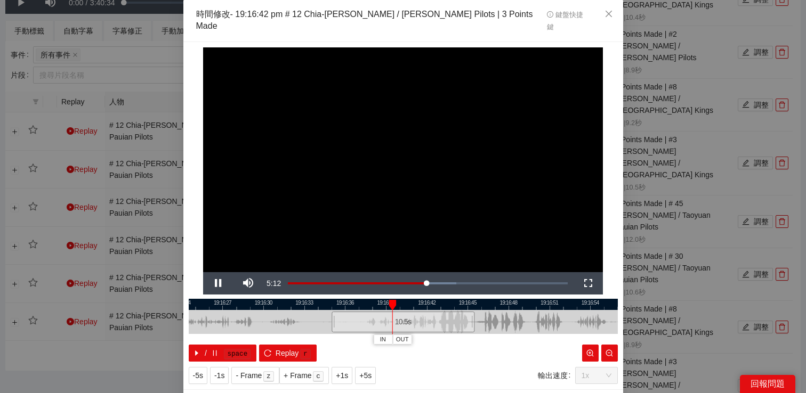
click at [675, 115] on div "**********" at bounding box center [403, 196] width 806 height 393
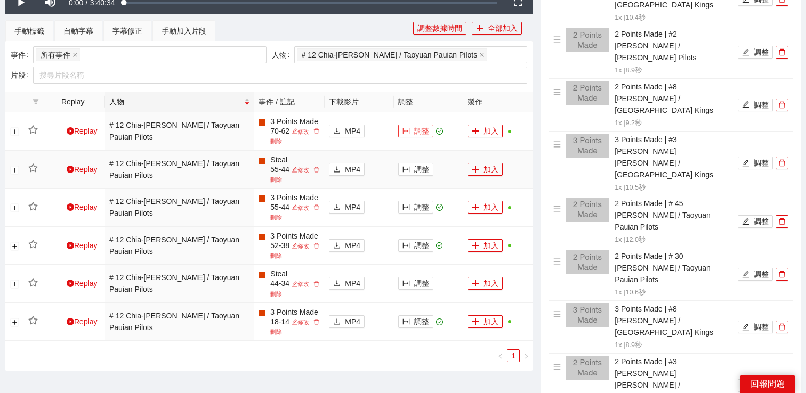
scroll to position [356, 0]
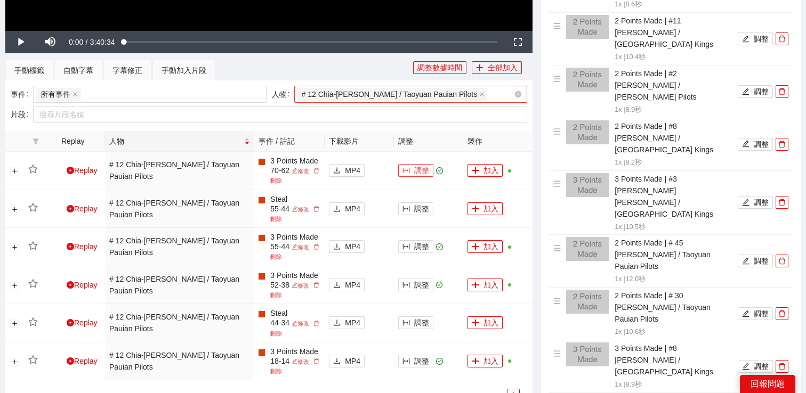
click at [484, 94] on div "# 12 Chia-[PERSON_NAME] / Taoyuan Pauian Pilots" at bounding box center [406, 94] width 218 height 15
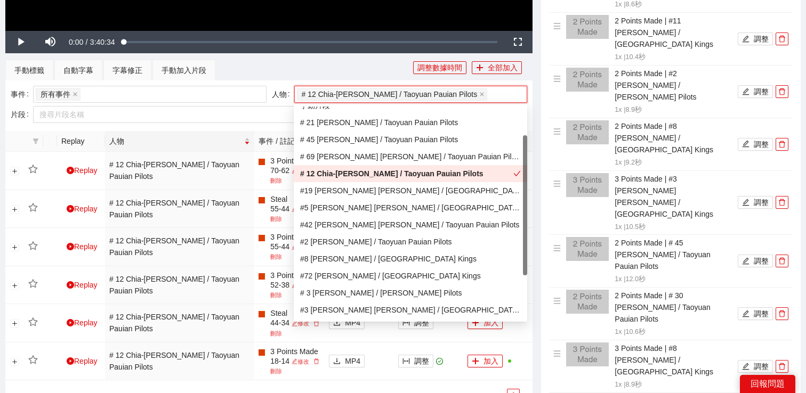
click at [429, 171] on div "# 12 Chia-[PERSON_NAME] / Taoyuan Pauian Pilots" at bounding box center [406, 174] width 213 height 12
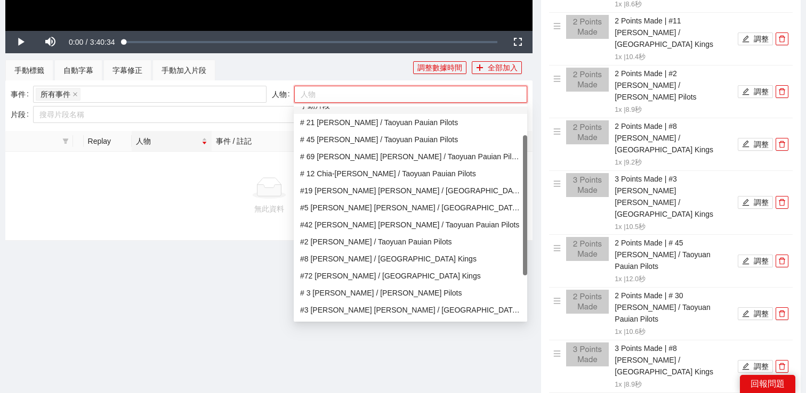
click at [371, 72] on div "手動標籤 自動字幕 字幕修正 手動加入片段" at bounding box center [209, 70] width 408 height 21
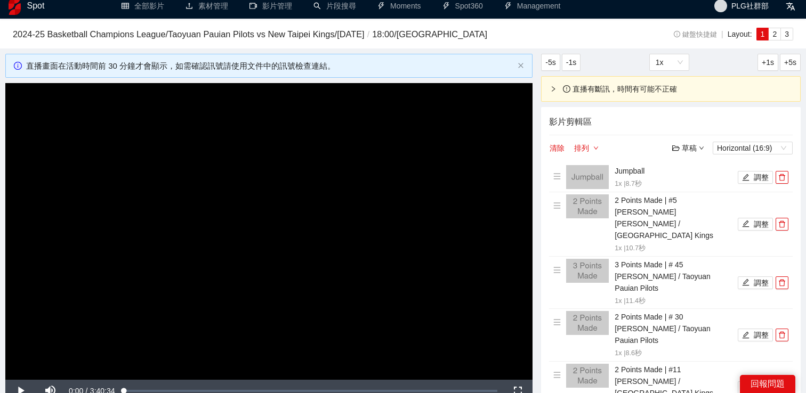
scroll to position [0, 0]
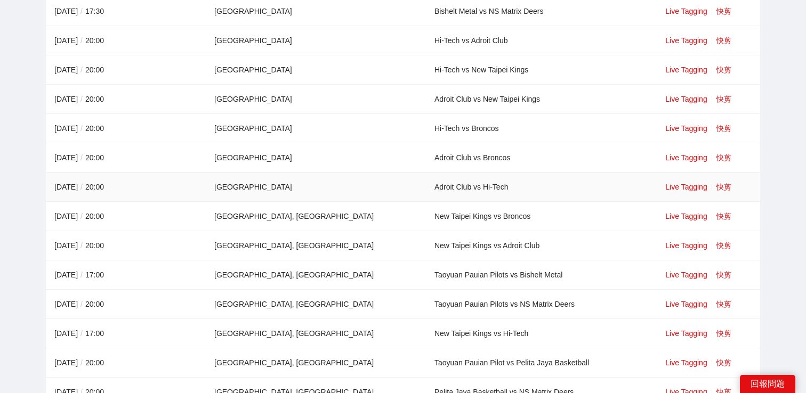
scroll to position [689, 0]
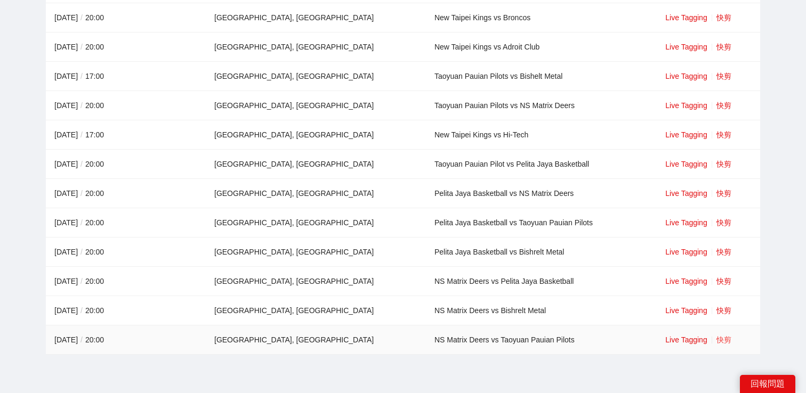
click at [717, 339] on link "快剪" at bounding box center [724, 340] width 15 height 9
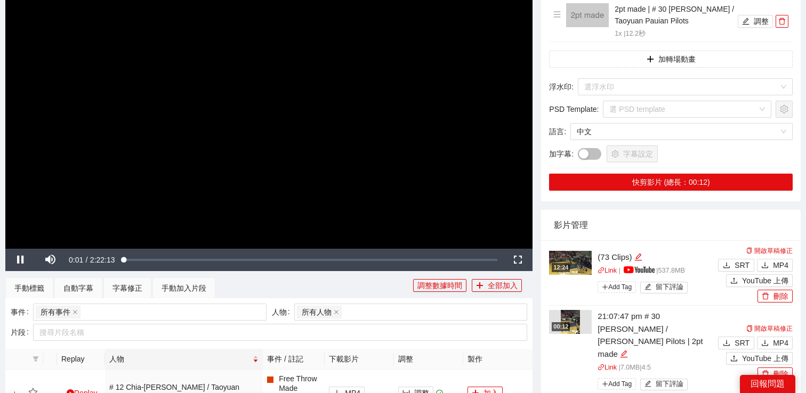
click at [202, 152] on video "Video Player" at bounding box center [268, 100] width 527 height 296
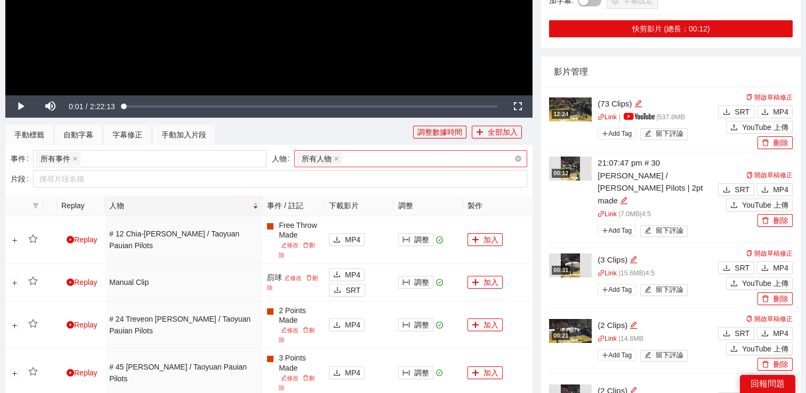
click at [357, 159] on div "所有人物" at bounding box center [406, 158] width 218 height 15
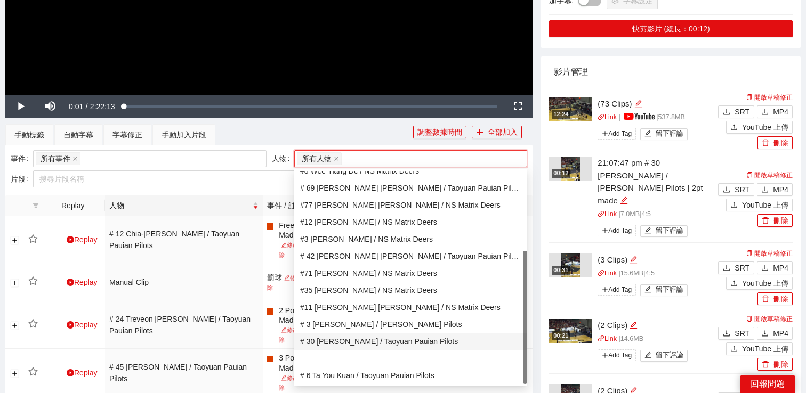
scroll to position [0, 0]
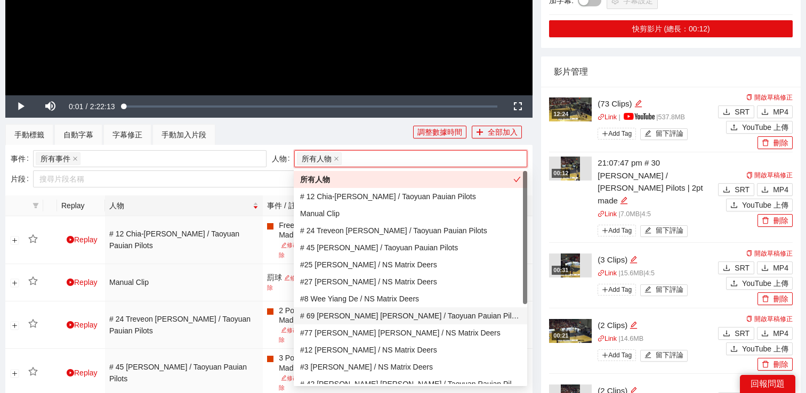
click at [340, 316] on div "# 69 [PERSON_NAME] [PERSON_NAME] / Taoyuan Pauian Pilots" at bounding box center [410, 316] width 221 height 12
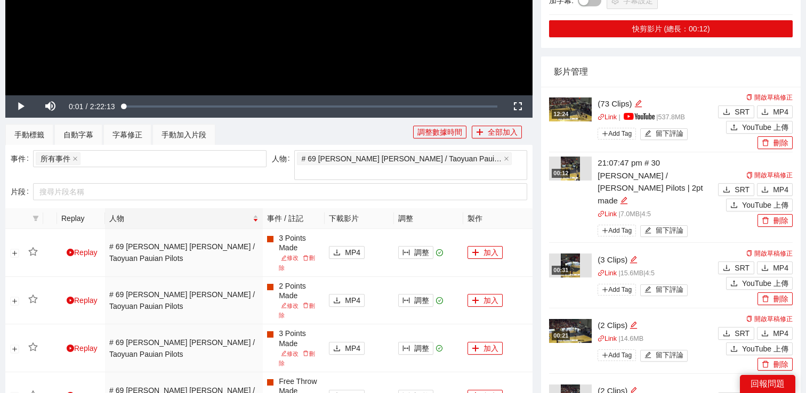
click at [339, 138] on div "手動標籤 自動字幕 字幕修正 手動加入片段" at bounding box center [209, 134] width 408 height 21
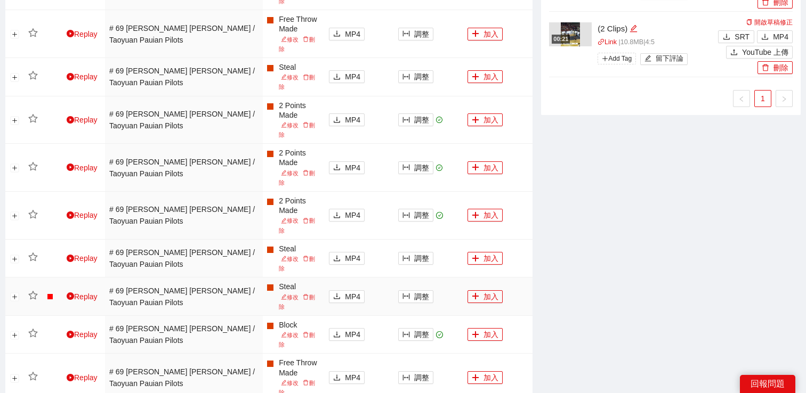
scroll to position [699, 0]
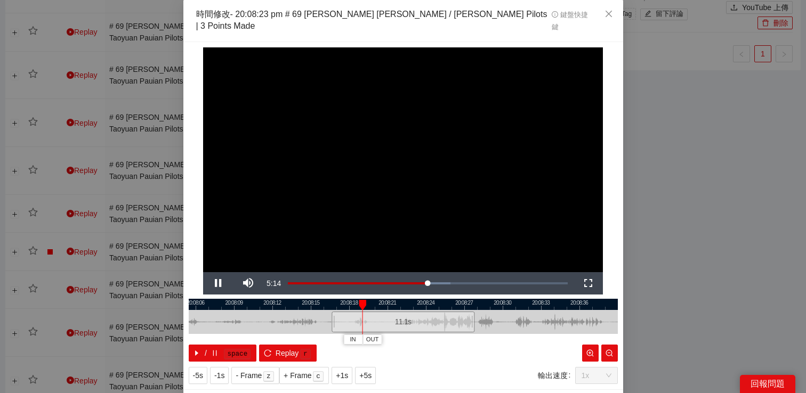
click at [681, 190] on div "**********" at bounding box center [403, 196] width 806 height 393
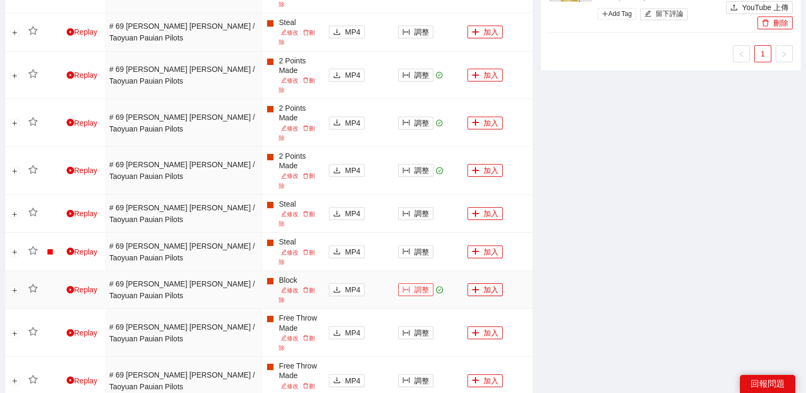
click at [415, 284] on button "調整" at bounding box center [415, 290] width 35 height 13
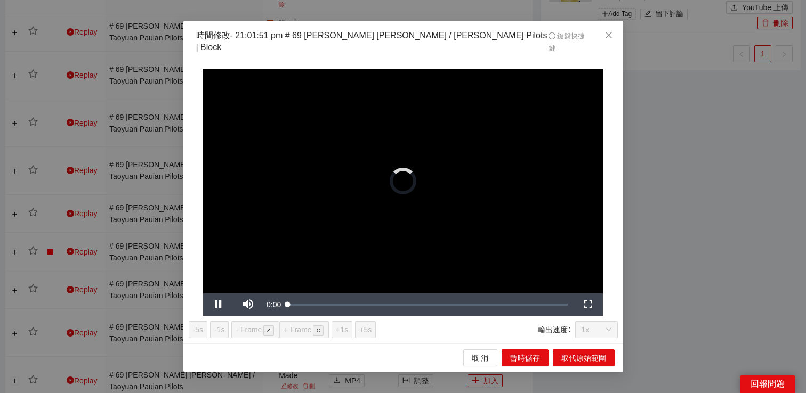
click at [713, 126] on div "**********" at bounding box center [403, 196] width 806 height 393
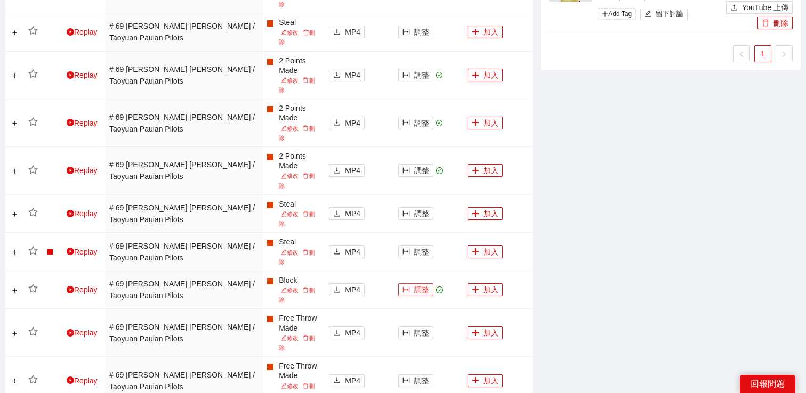
scroll to position [633, 0]
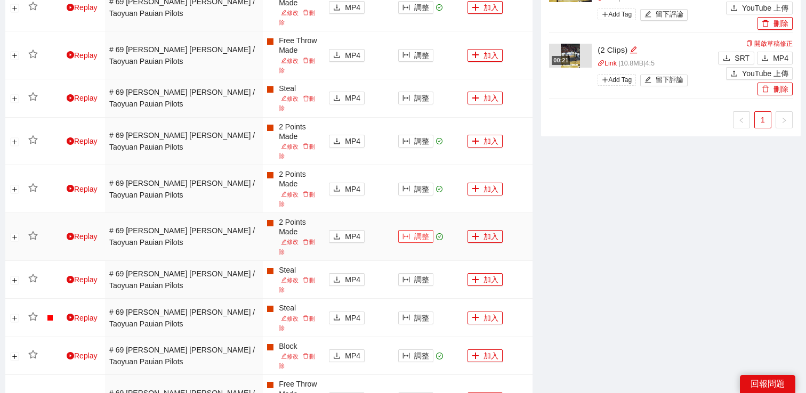
click at [427, 230] on button "調整" at bounding box center [415, 236] width 35 height 13
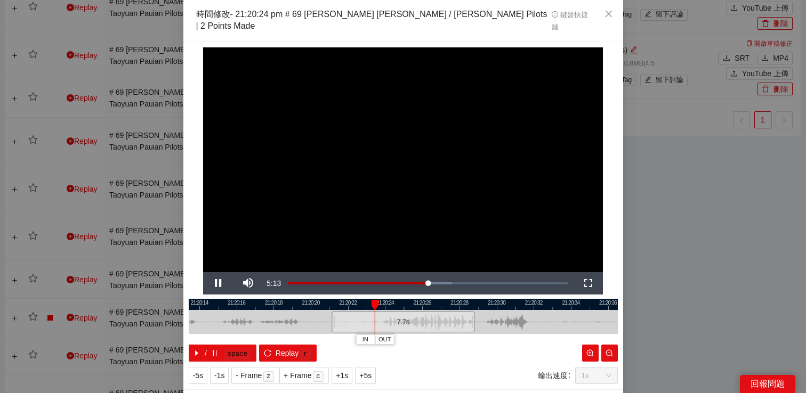
click at [697, 182] on div "**********" at bounding box center [403, 196] width 806 height 393
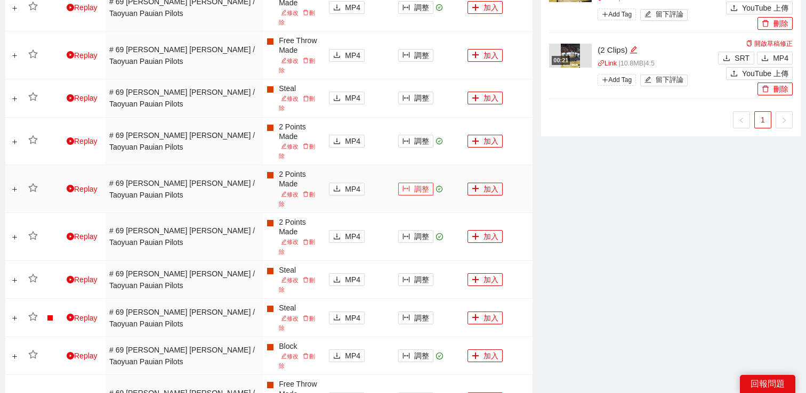
click at [414, 183] on button "調整" at bounding box center [415, 189] width 35 height 13
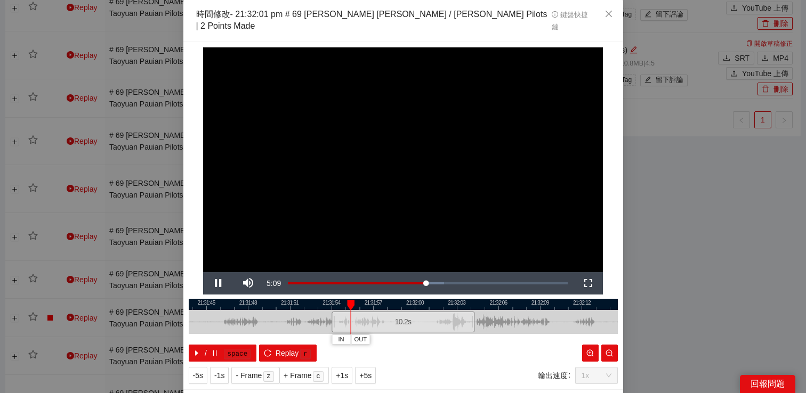
click at [670, 171] on div "**********" at bounding box center [403, 196] width 806 height 393
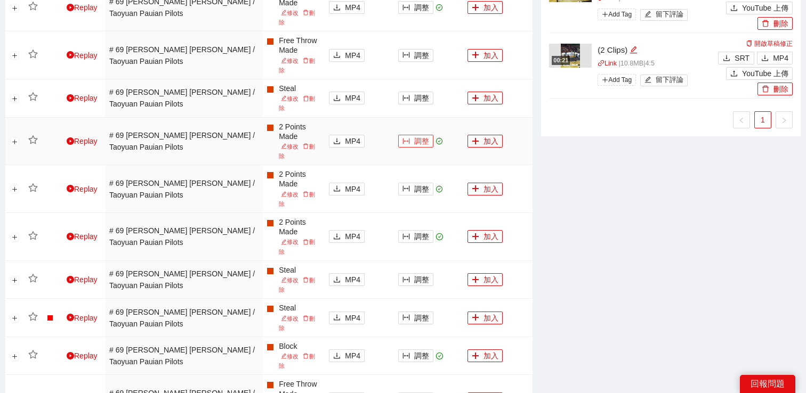
click at [416, 135] on button "調整" at bounding box center [415, 141] width 35 height 13
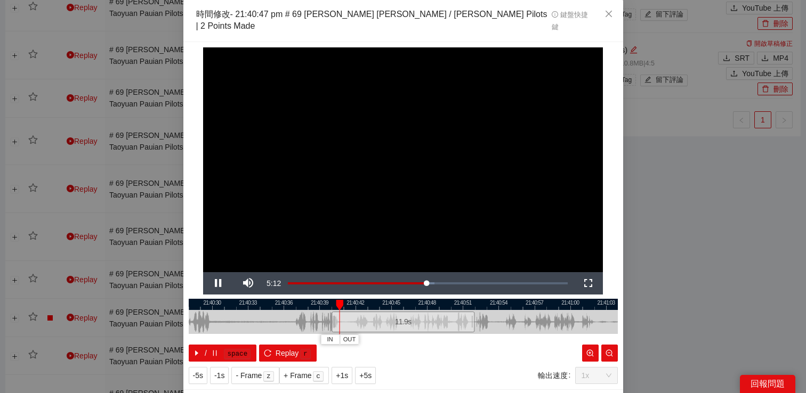
click at [696, 200] on div "**********" at bounding box center [403, 196] width 806 height 393
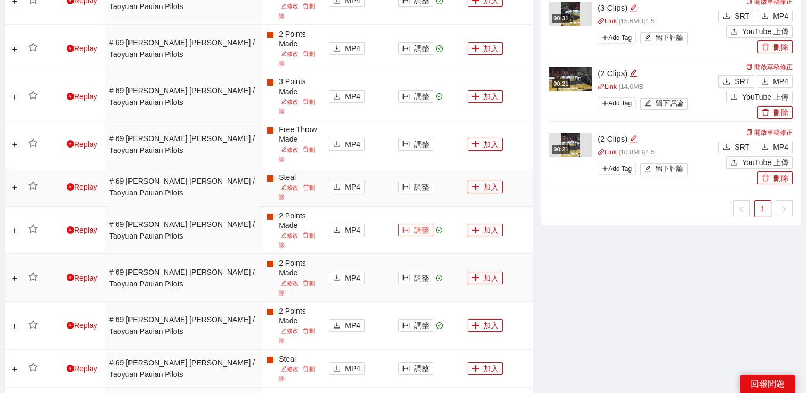
scroll to position [527, 0]
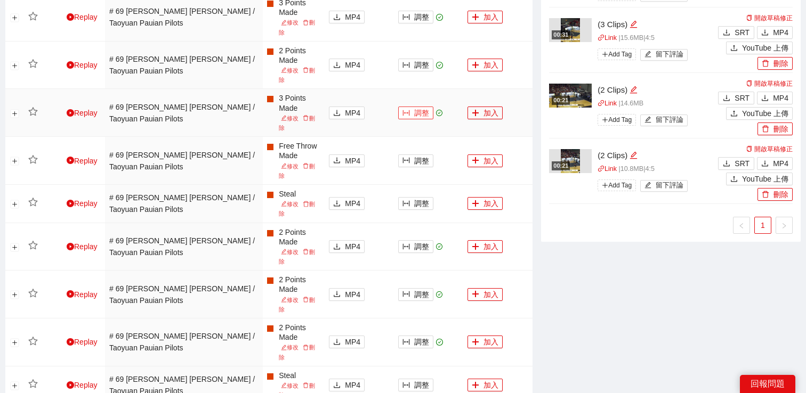
click at [415, 107] on button "調整" at bounding box center [415, 113] width 35 height 13
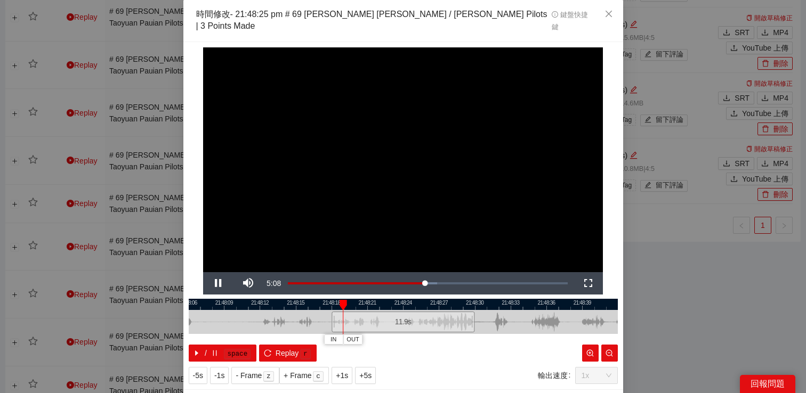
click at [651, 240] on div "**********" at bounding box center [403, 196] width 806 height 393
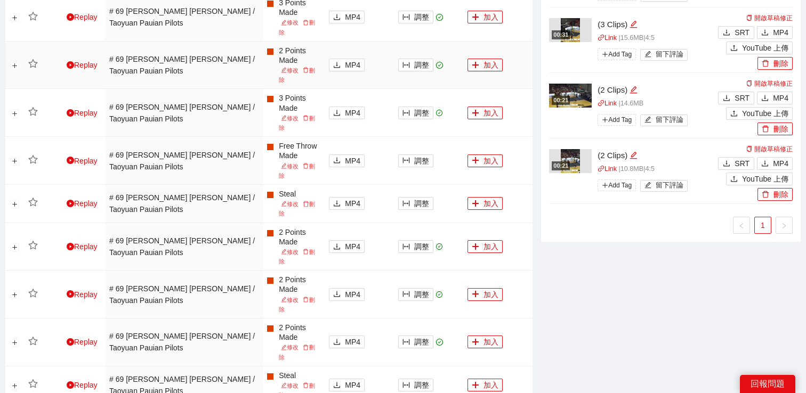
click at [420, 42] on td "調整" at bounding box center [428, 66] width 69 height 48
click at [420, 59] on button "調整" at bounding box center [415, 65] width 35 height 13
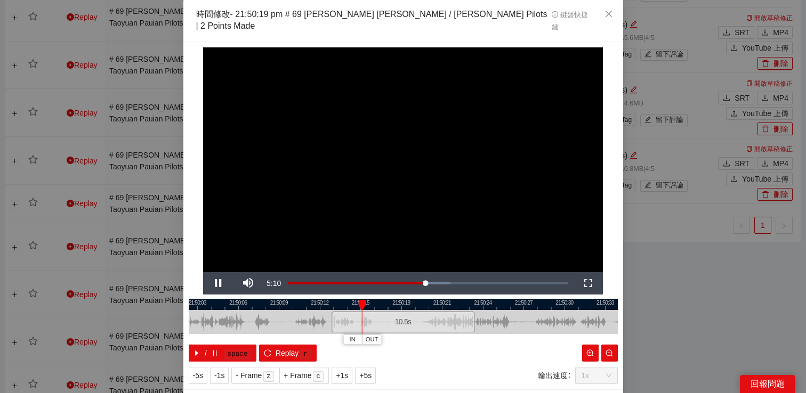
click at [696, 238] on div "**********" at bounding box center [403, 196] width 806 height 393
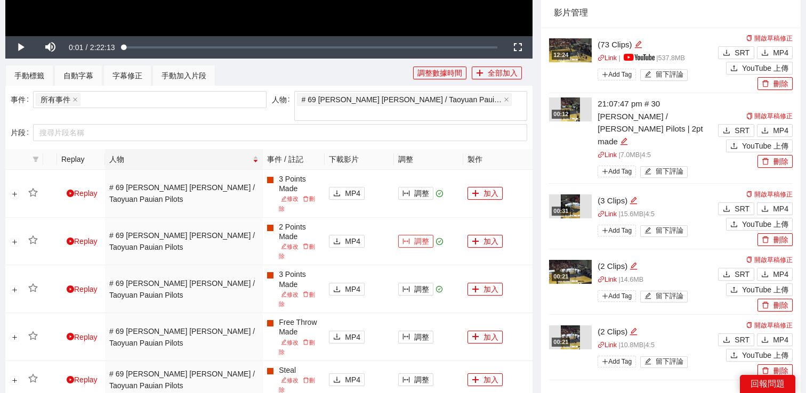
scroll to position [339, 0]
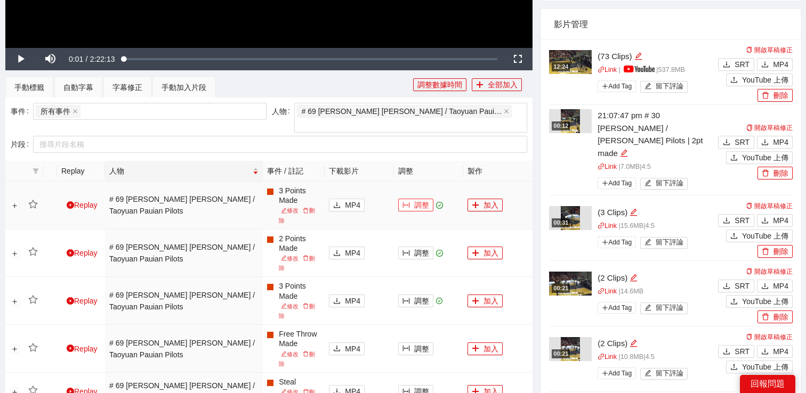
click at [408, 202] on icon "column-width" at bounding box center [406, 205] width 7 height 7
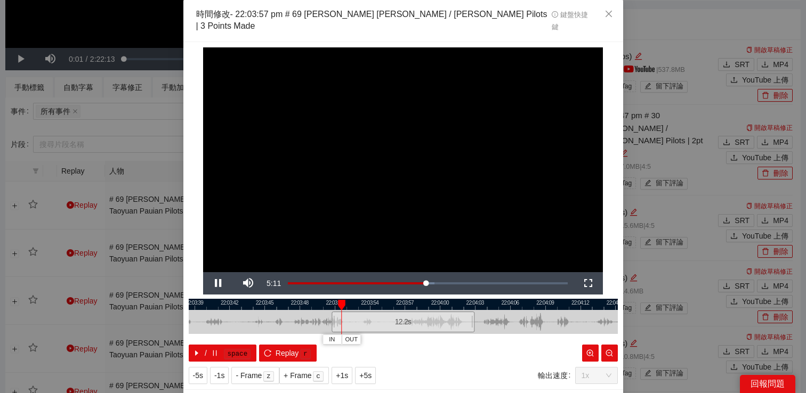
click at [690, 59] on div "**********" at bounding box center [403, 196] width 806 height 393
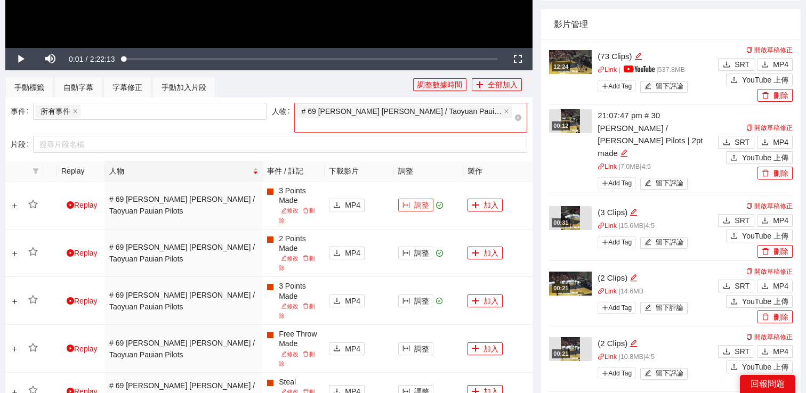
click at [478, 110] on div "# 69 [PERSON_NAME] [PERSON_NAME] / Taoyuan Pauian Pilots" at bounding box center [406, 118] width 218 height 28
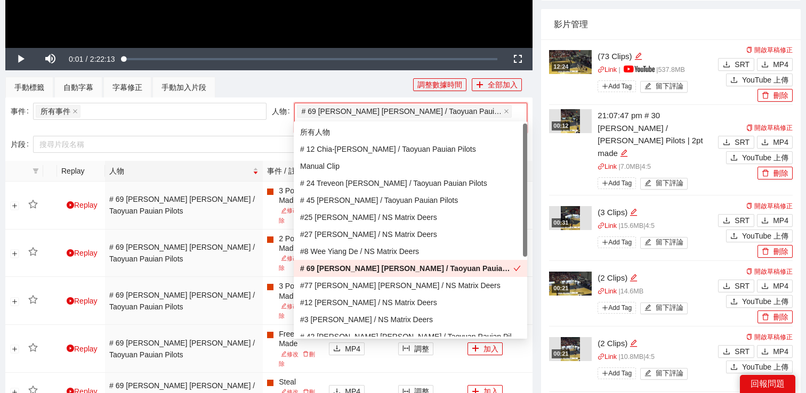
click at [354, 269] on div "# 69 [PERSON_NAME] [PERSON_NAME] / Taoyuan Pauian Pilots" at bounding box center [406, 269] width 213 height 12
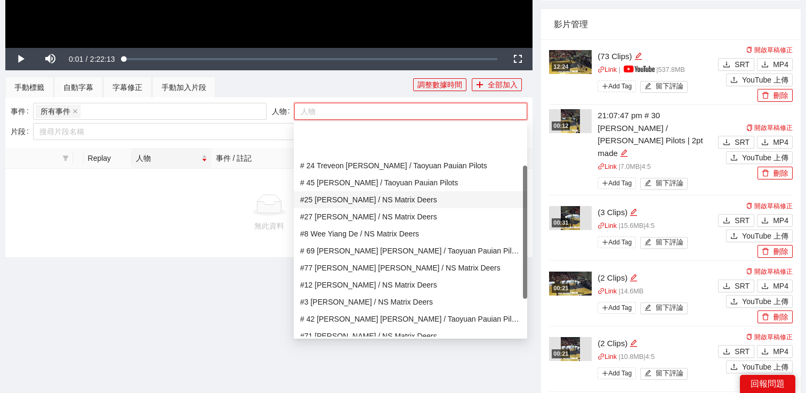
scroll to position [18, 0]
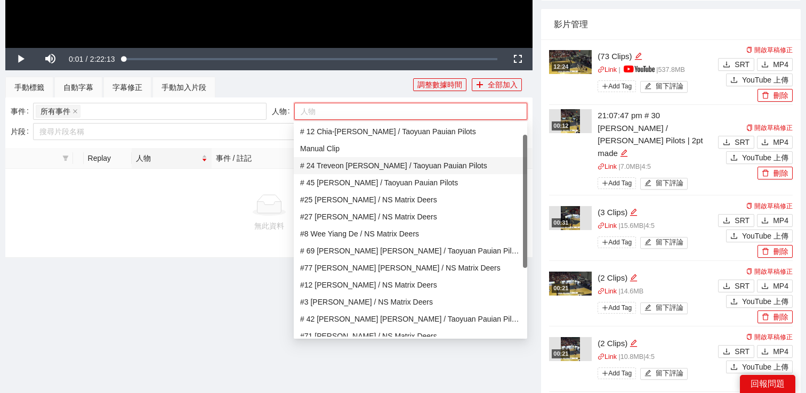
click at [369, 167] on div "# 24 Treveon [PERSON_NAME] / Taoyuan Pauian Pilots" at bounding box center [410, 166] width 221 height 12
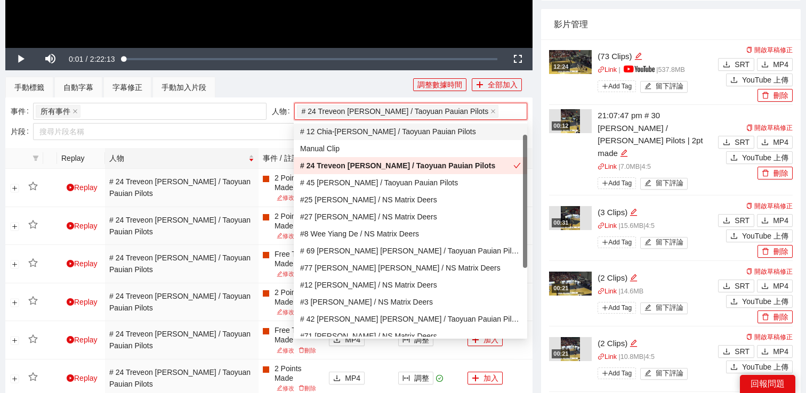
click at [365, 85] on div "手動標籤 自動字幕 字幕修正 手動加入片段" at bounding box center [209, 87] width 408 height 21
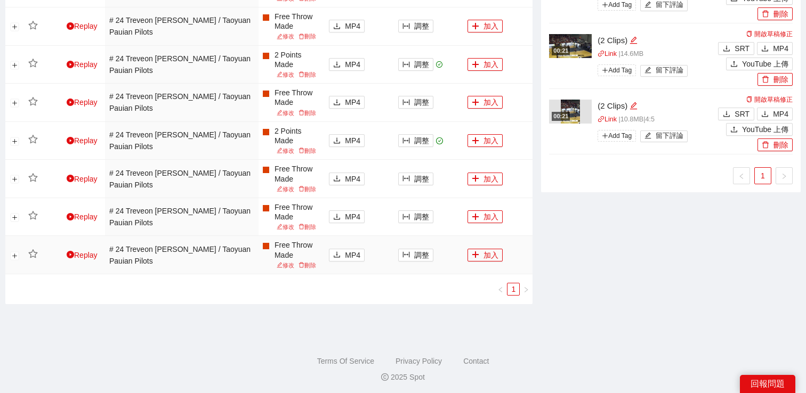
scroll to position [506, 0]
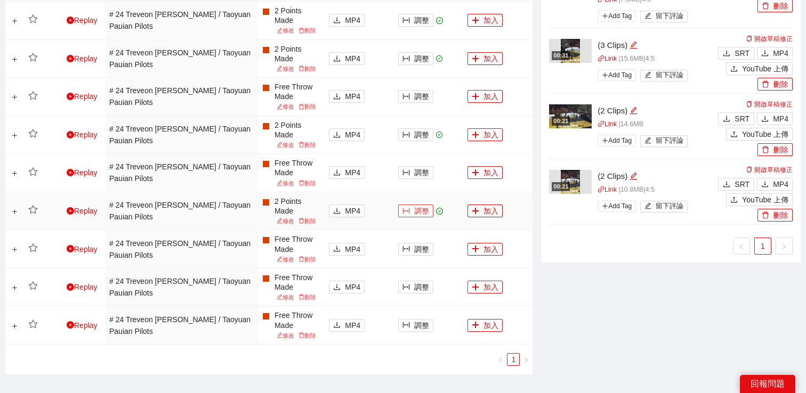
click at [423, 214] on button "調整" at bounding box center [415, 211] width 35 height 13
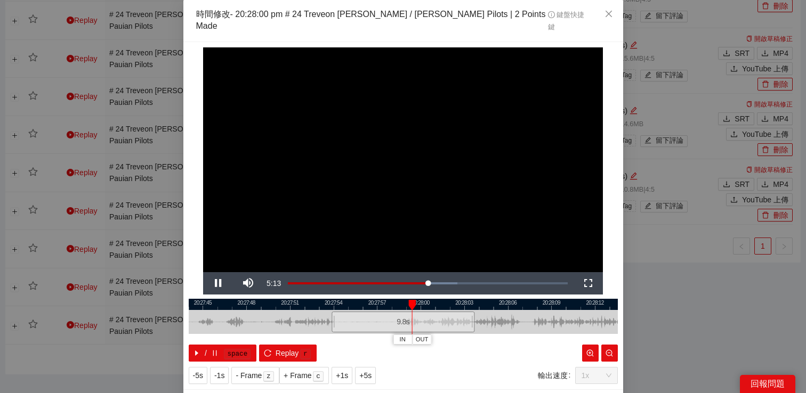
click at [699, 259] on div "**********" at bounding box center [403, 196] width 806 height 393
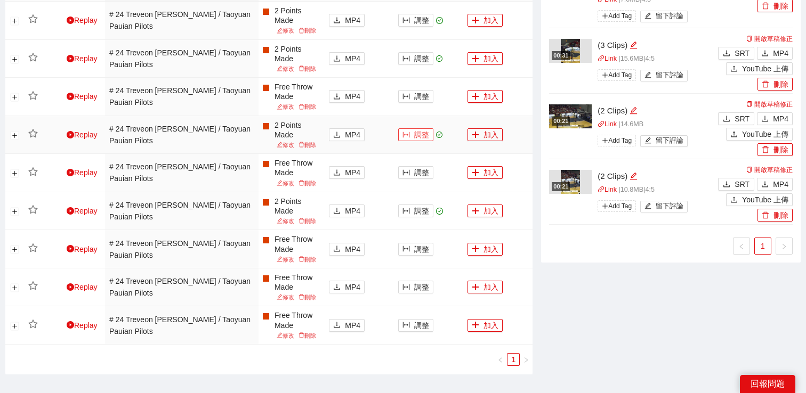
click at [416, 130] on button "調整" at bounding box center [415, 134] width 35 height 13
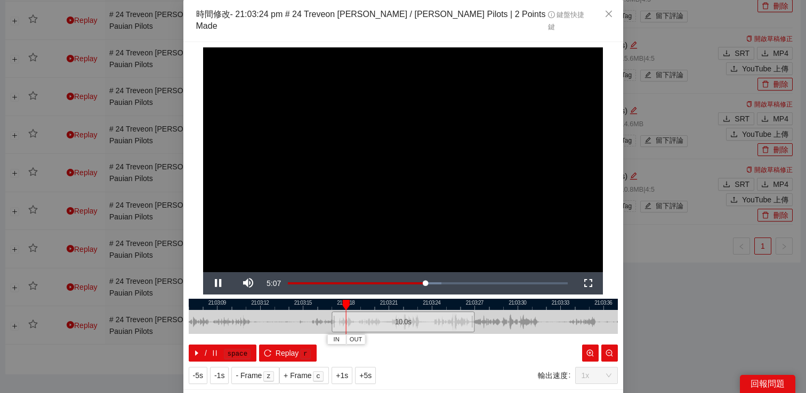
click at [667, 284] on div "**********" at bounding box center [403, 196] width 806 height 393
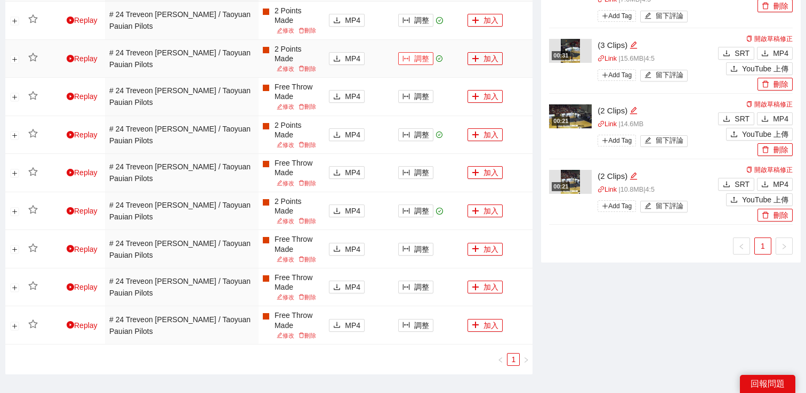
click at [417, 63] on button "調整" at bounding box center [415, 58] width 35 height 13
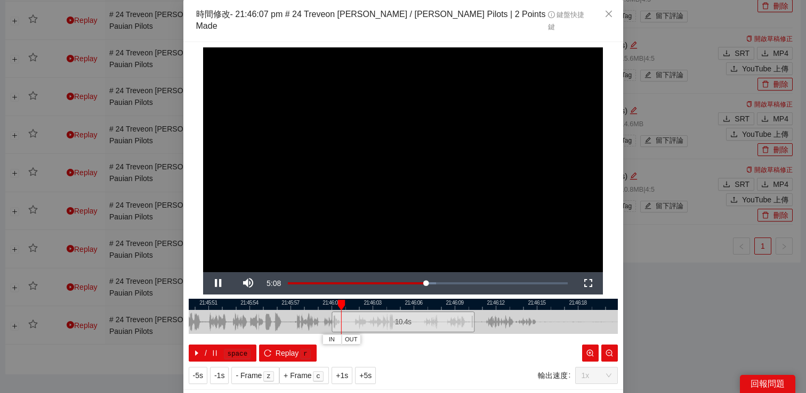
click at [672, 247] on div "**********" at bounding box center [403, 196] width 806 height 393
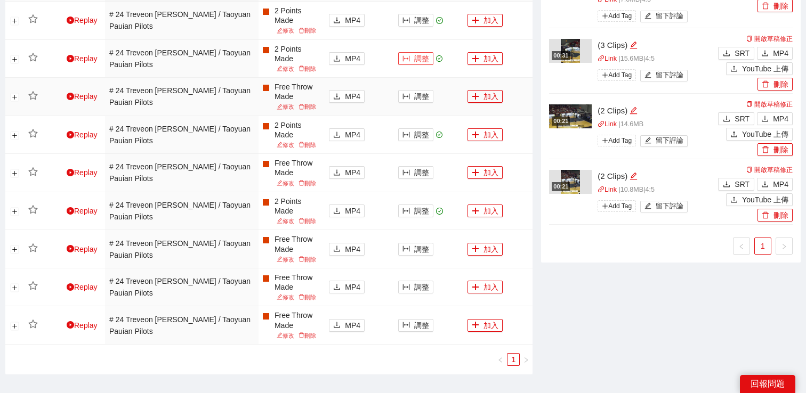
scroll to position [453, 0]
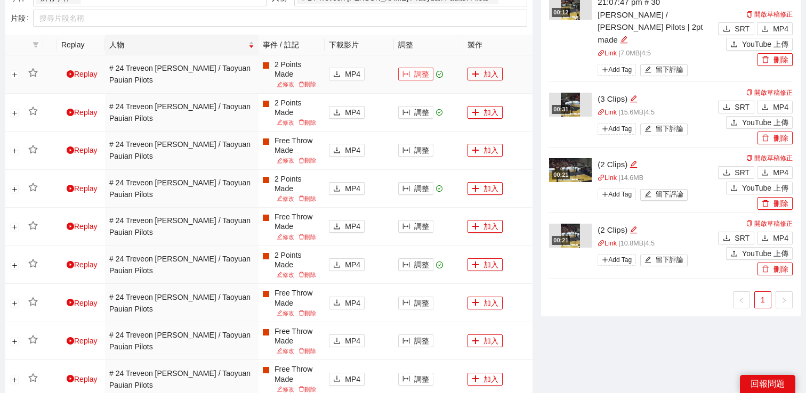
click at [414, 74] on button "調整" at bounding box center [415, 74] width 35 height 13
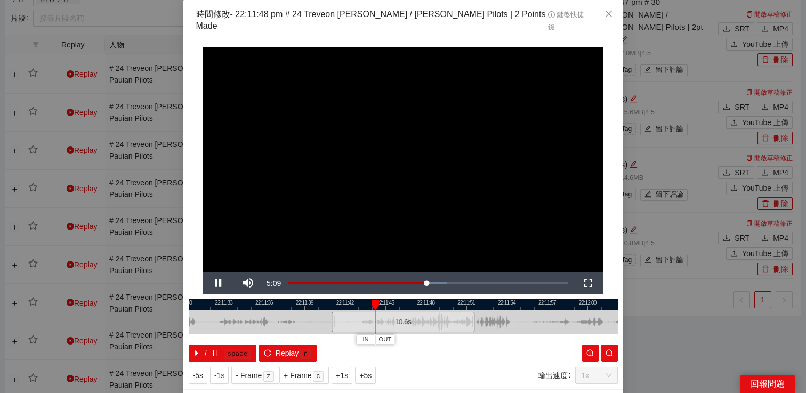
click at [679, 88] on div "**********" at bounding box center [403, 196] width 806 height 393
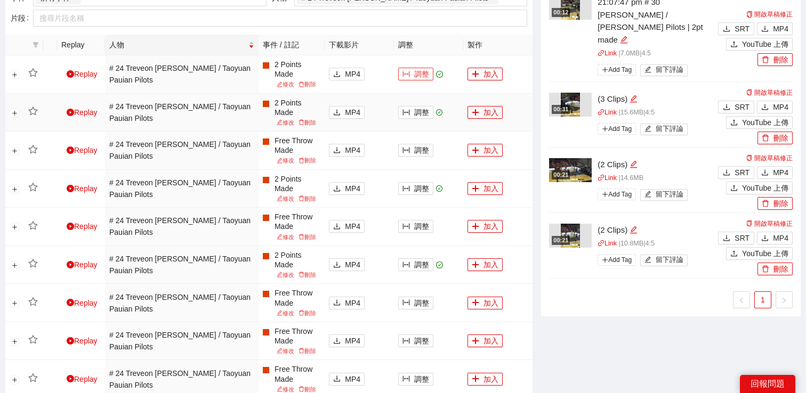
scroll to position [415, 0]
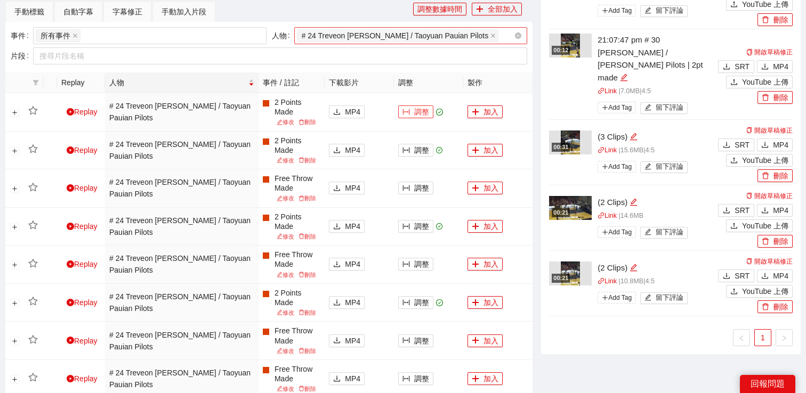
click at [346, 41] on span "# 24 Treveon [PERSON_NAME] / Taoyuan Pauian Pilots" at bounding box center [395, 36] width 187 height 12
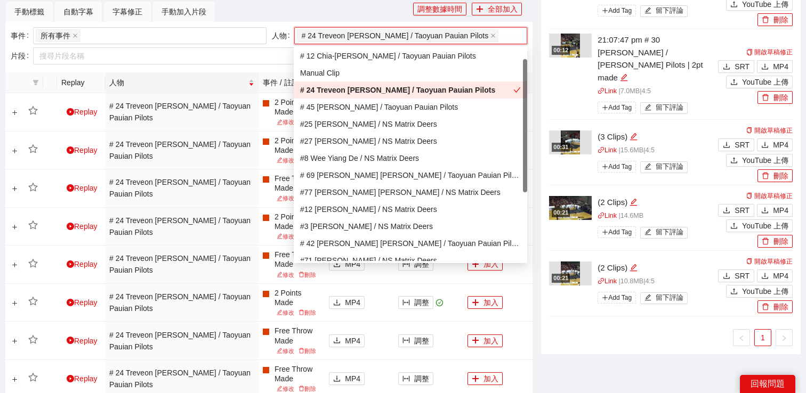
click at [347, 90] on div "# 24 Treveon [PERSON_NAME] / Taoyuan Pauian Pilots" at bounding box center [406, 90] width 213 height 12
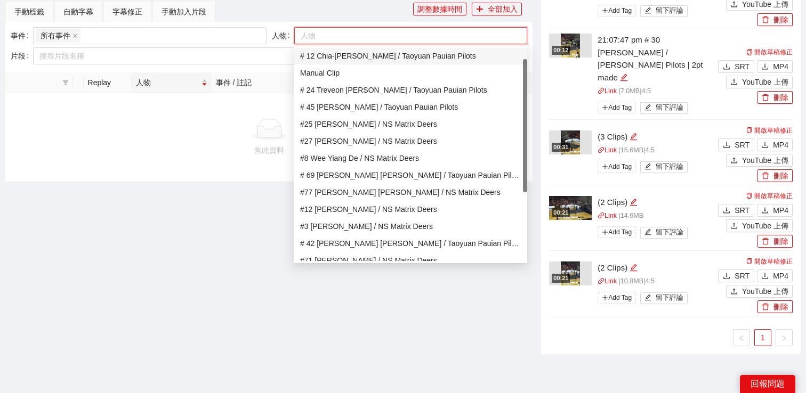
click at [329, 25] on div "事件 所有事件 人物 人物 片段 搜尋片段名稱" at bounding box center [268, 47] width 527 height 51
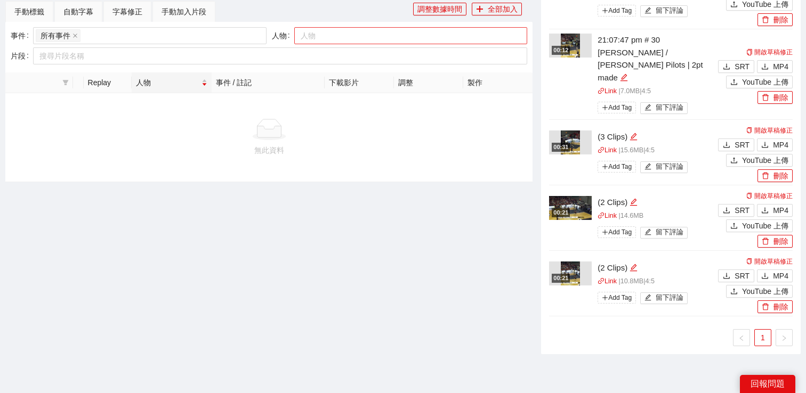
click at [326, 37] on div at bounding box center [406, 35] width 218 height 13
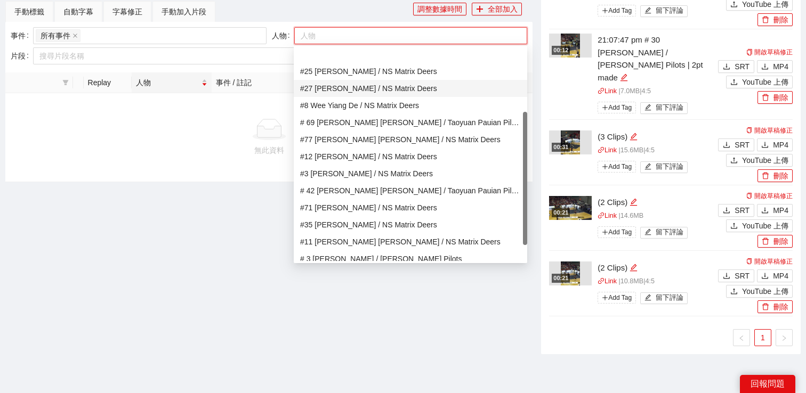
scroll to position [128, 0]
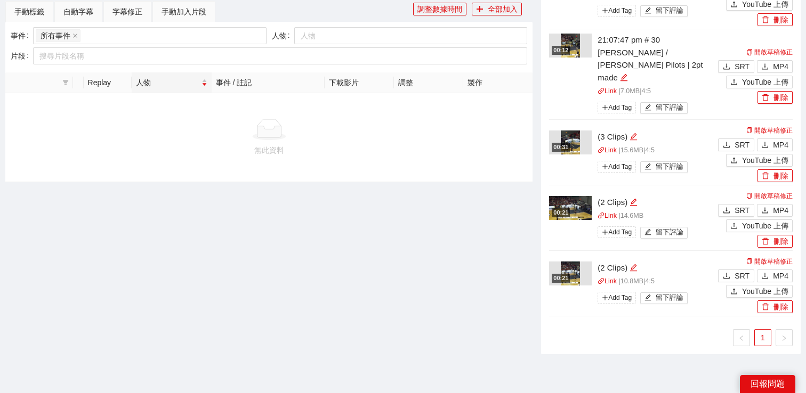
click at [219, 231] on div "**********" at bounding box center [269, 4] width 536 height 717
click at [337, 39] on div at bounding box center [406, 35] width 218 height 13
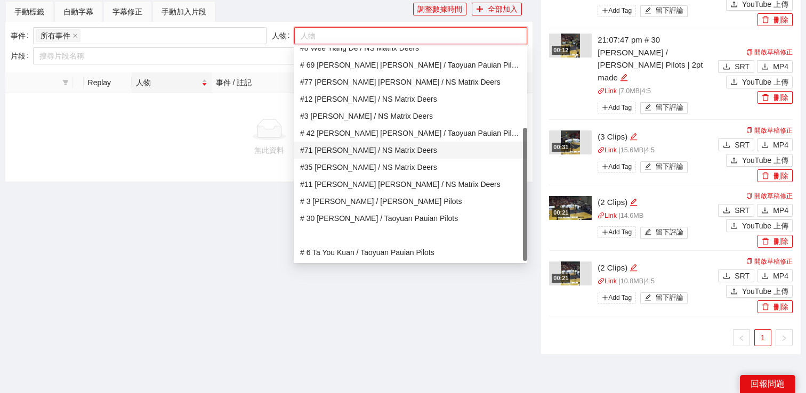
scroll to position [450, 0]
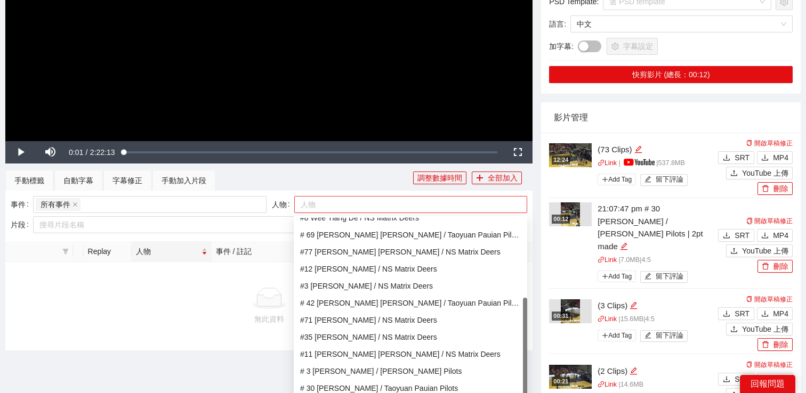
click at [313, 205] on div at bounding box center [406, 204] width 218 height 13
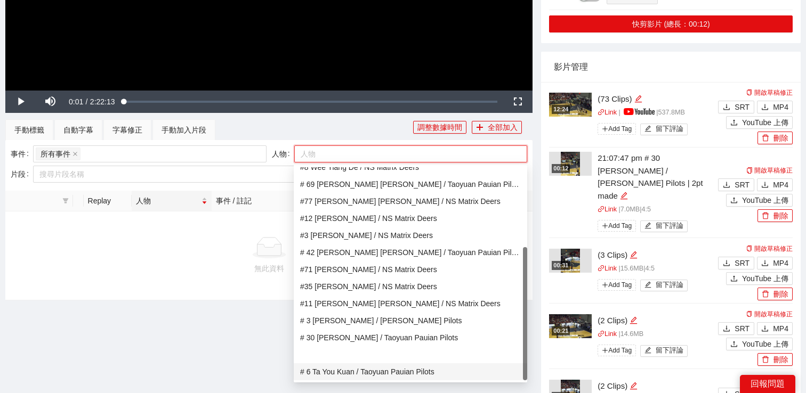
scroll to position [403, 0]
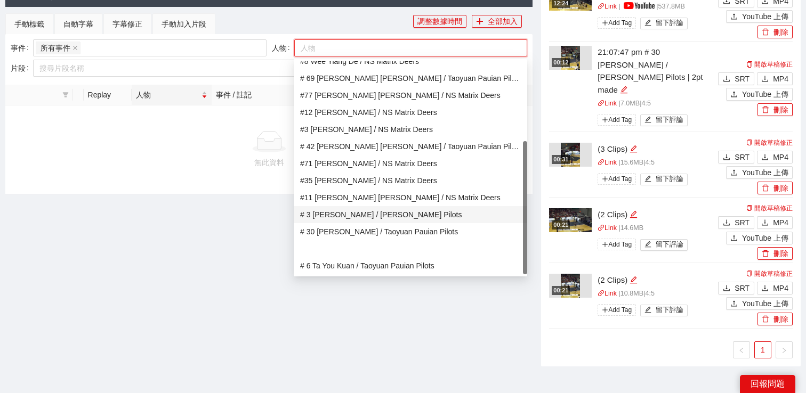
click at [340, 213] on div "# 3 [PERSON_NAME] / [PERSON_NAME] Pilots" at bounding box center [410, 215] width 221 height 12
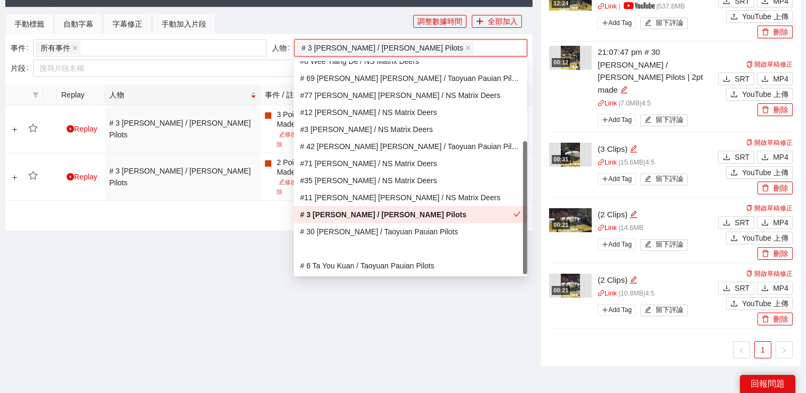
click at [340, 213] on div "# 3 [PERSON_NAME] / [PERSON_NAME] Pilots" at bounding box center [406, 215] width 213 height 12
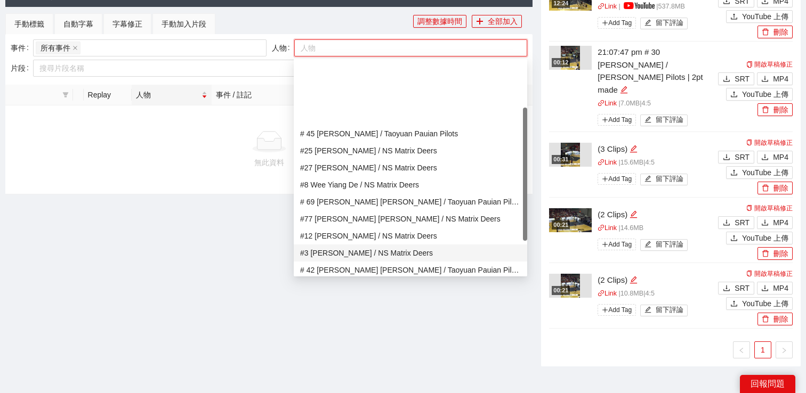
scroll to position [0, 0]
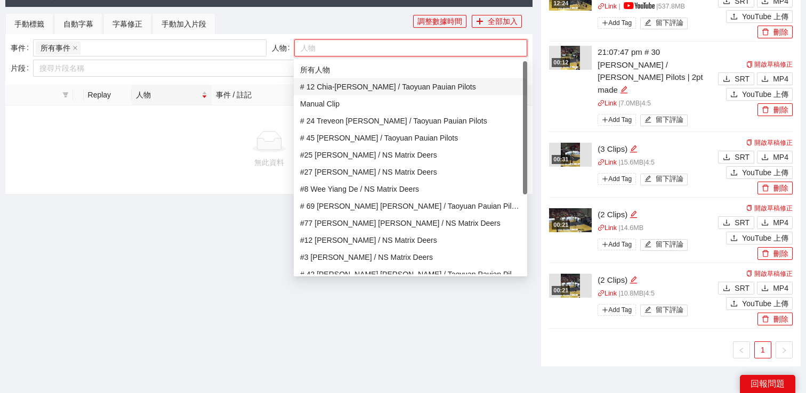
click at [358, 90] on div "# 12 Chia-[PERSON_NAME] / Taoyuan Pauian Pilots" at bounding box center [410, 87] width 221 height 12
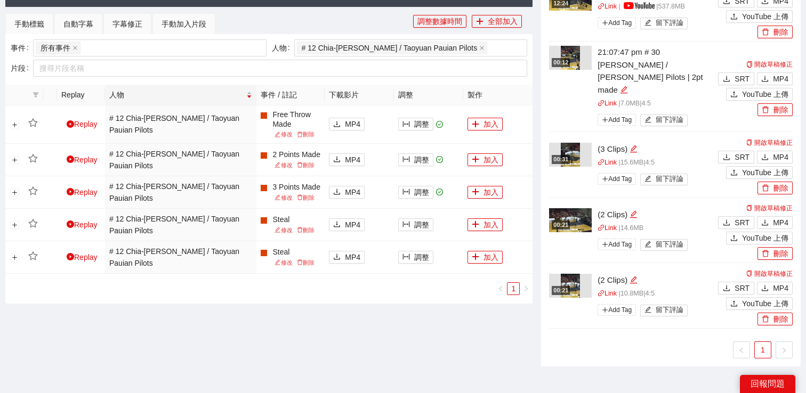
click at [236, 304] on div "**********" at bounding box center [269, 16] width 536 height 717
click at [418, 191] on button "調整" at bounding box center [415, 192] width 35 height 13
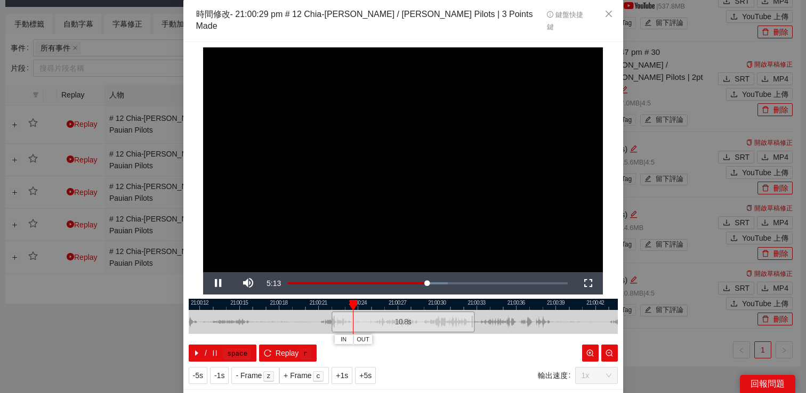
click at [124, 306] on div "**********" at bounding box center [403, 196] width 806 height 393
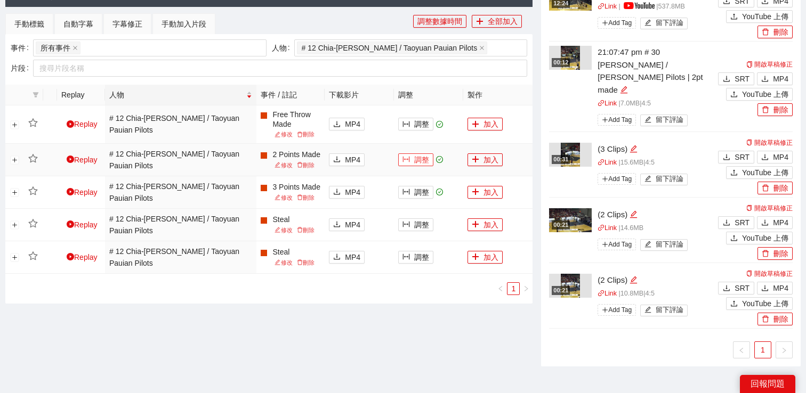
click at [420, 158] on button "調整" at bounding box center [415, 160] width 35 height 13
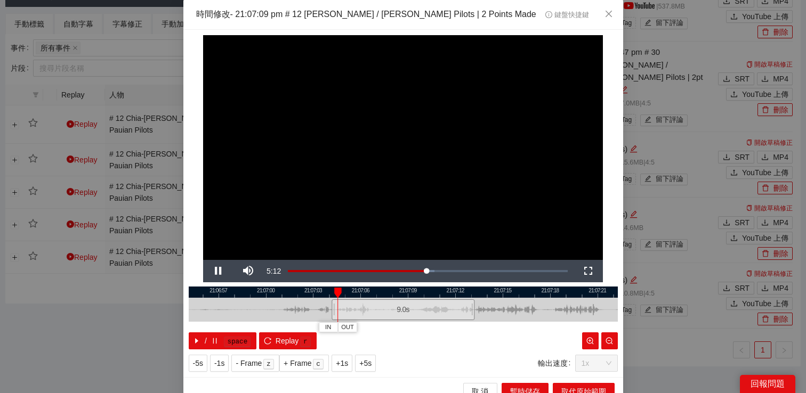
click at [133, 301] on div "**********" at bounding box center [403, 196] width 806 height 393
